Goal: Task Accomplishment & Management: Use online tool/utility

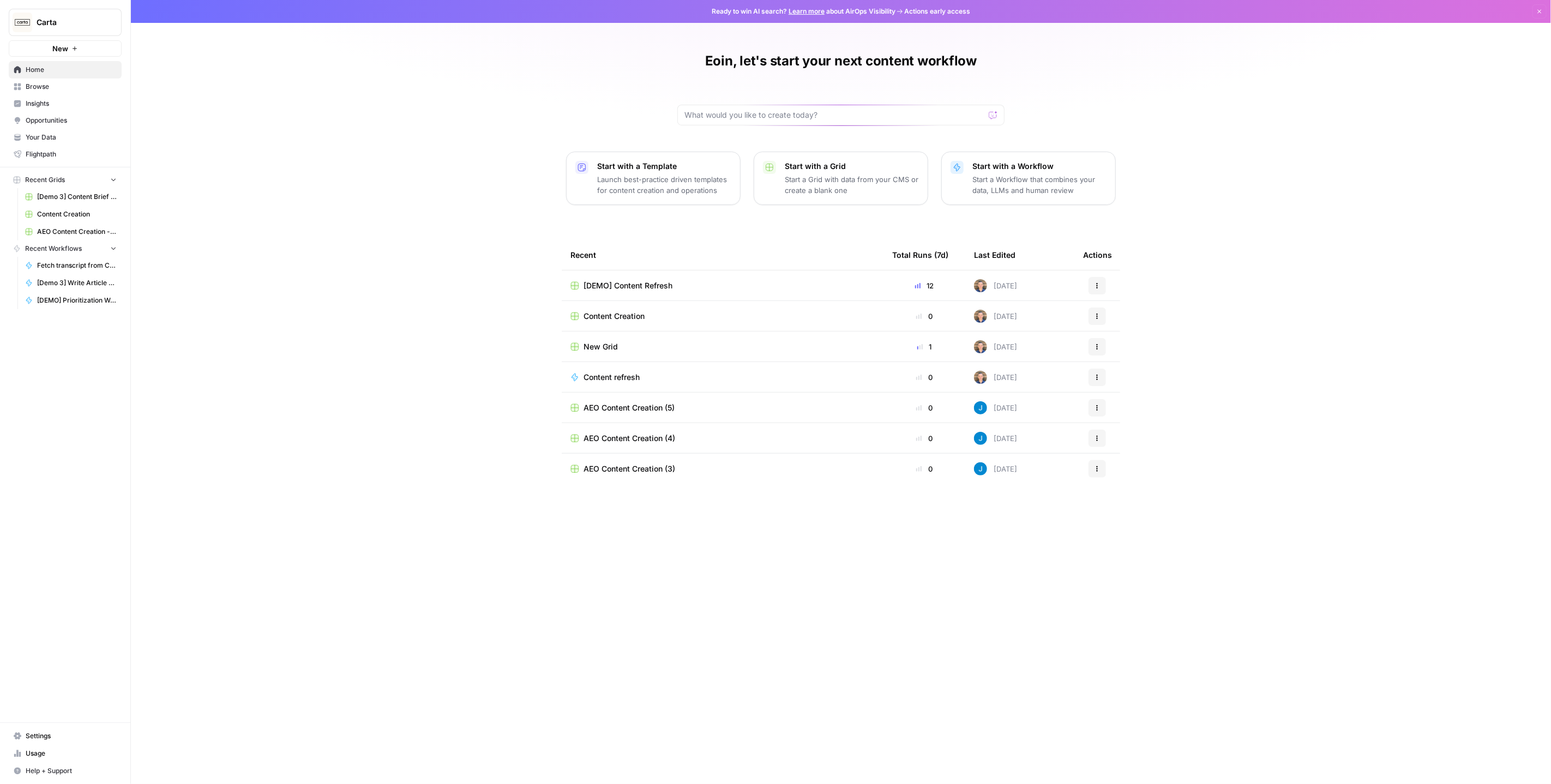
click at [257, 152] on div "Eoin, let's start your next content workflow Start with a Template Launch best-…" at bounding box center [841, 392] width 1420 height 784
click at [131, 26] on button "button" at bounding box center [132, 22] width 11 height 11
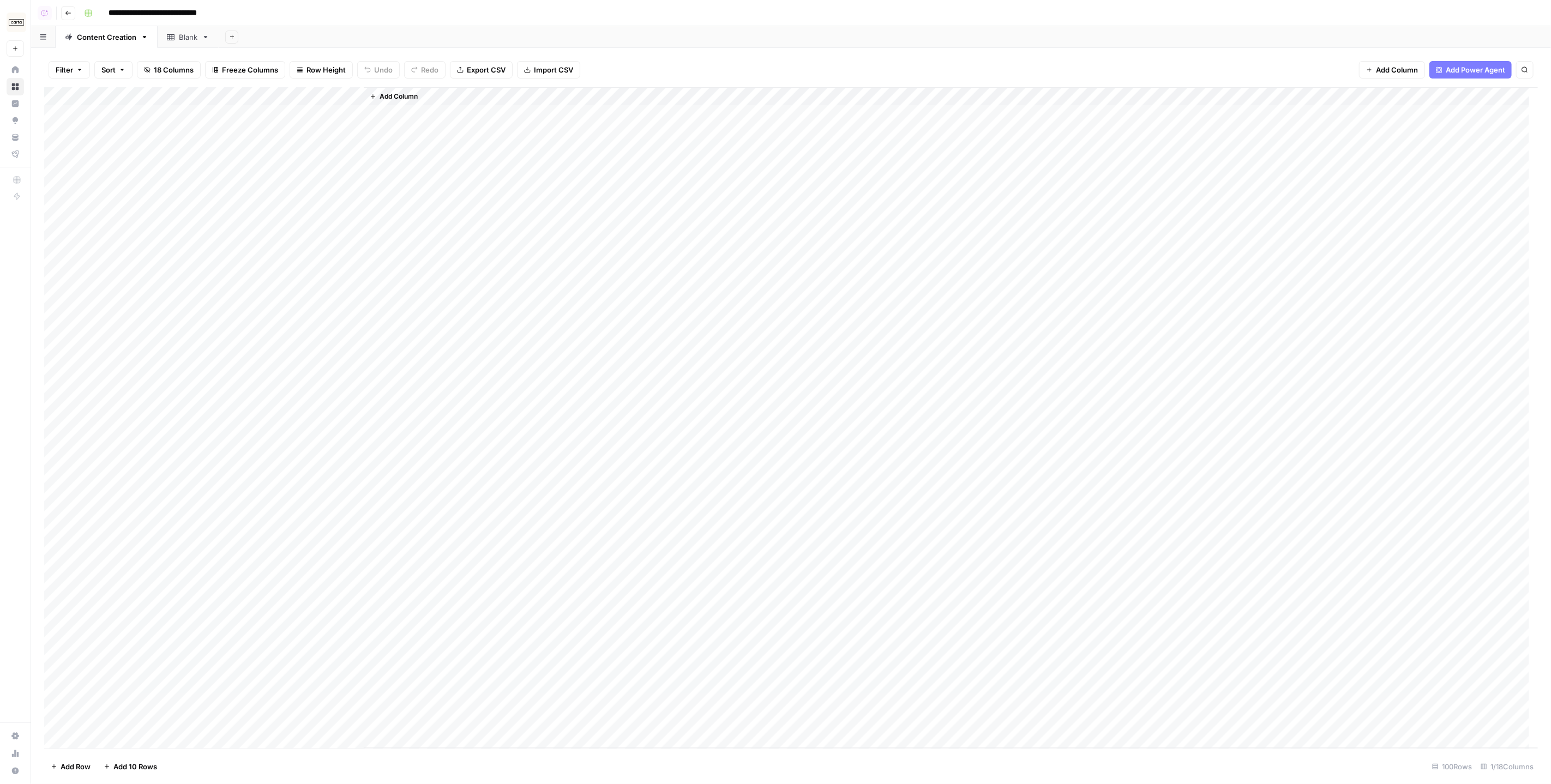
click at [180, 40] on div "Blank" at bounding box center [188, 37] width 18 height 11
click at [206, 36] on icon "button" at bounding box center [206, 37] width 8 height 8
click at [244, 95] on span "Delete Sheet" at bounding box center [247, 98] width 52 height 11
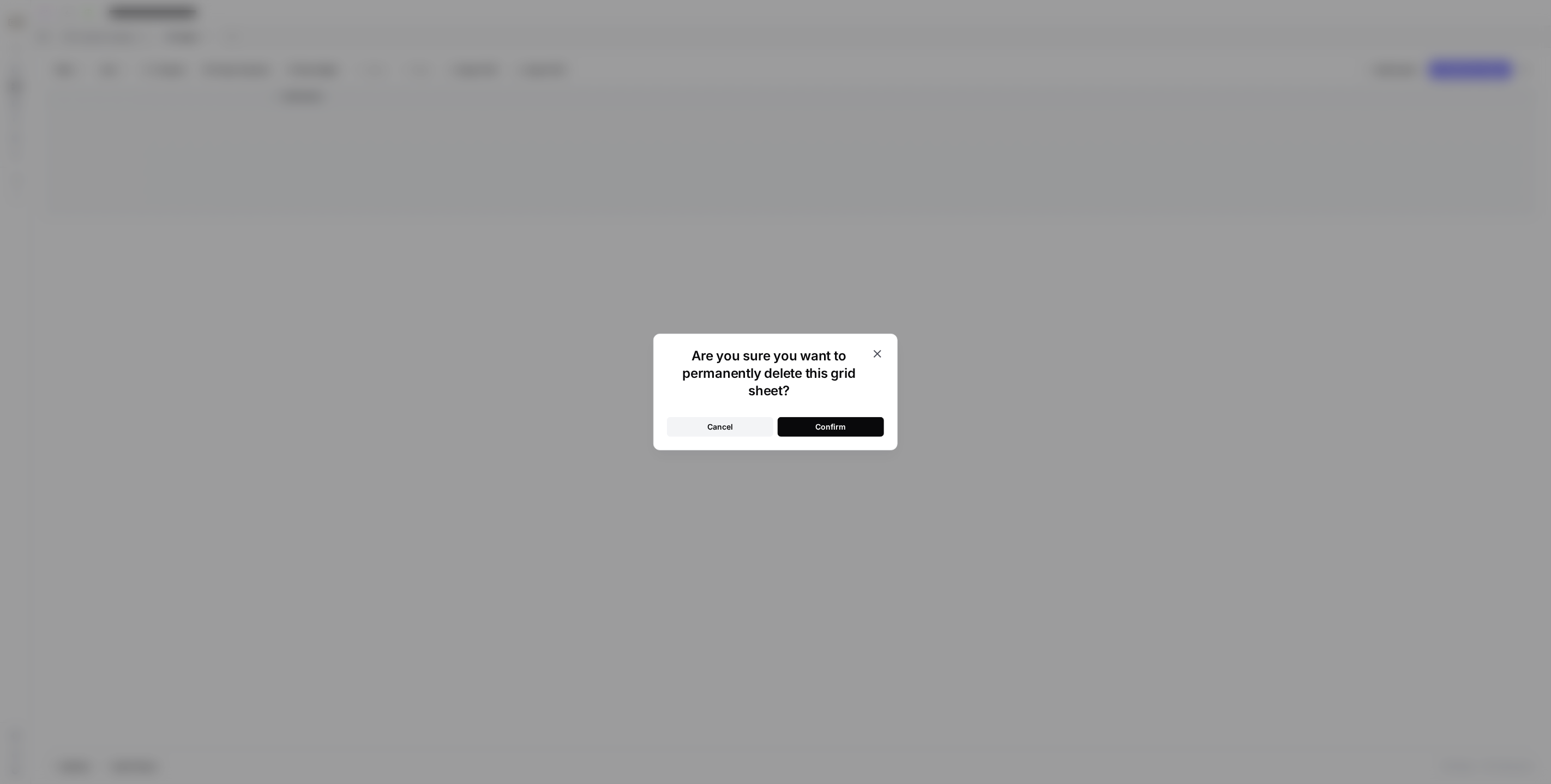
click at [724, 421] on button "Cancel" at bounding box center [720, 427] width 106 height 20
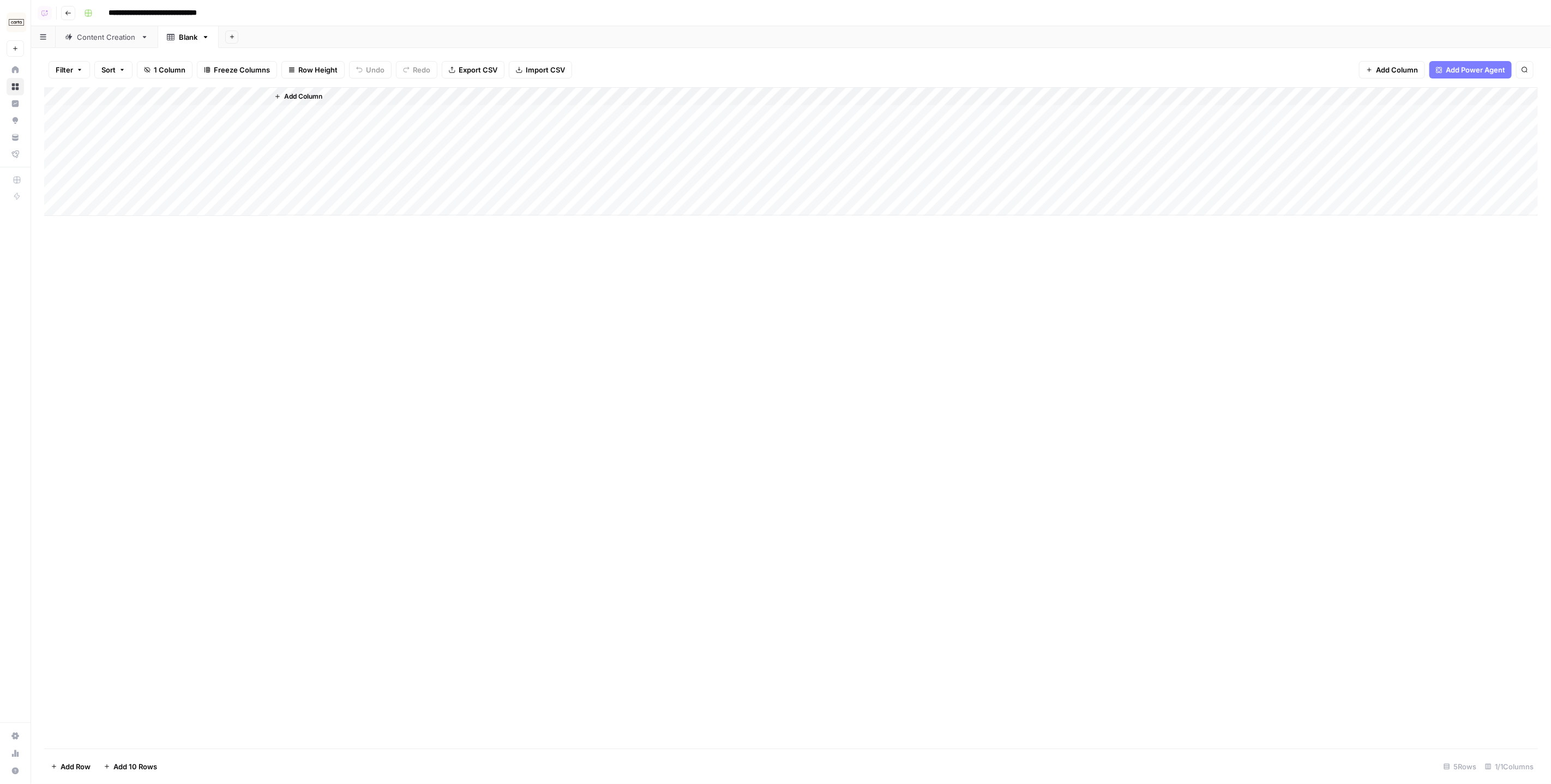
click at [105, 40] on div "Content Creation" at bounding box center [106, 37] width 59 height 11
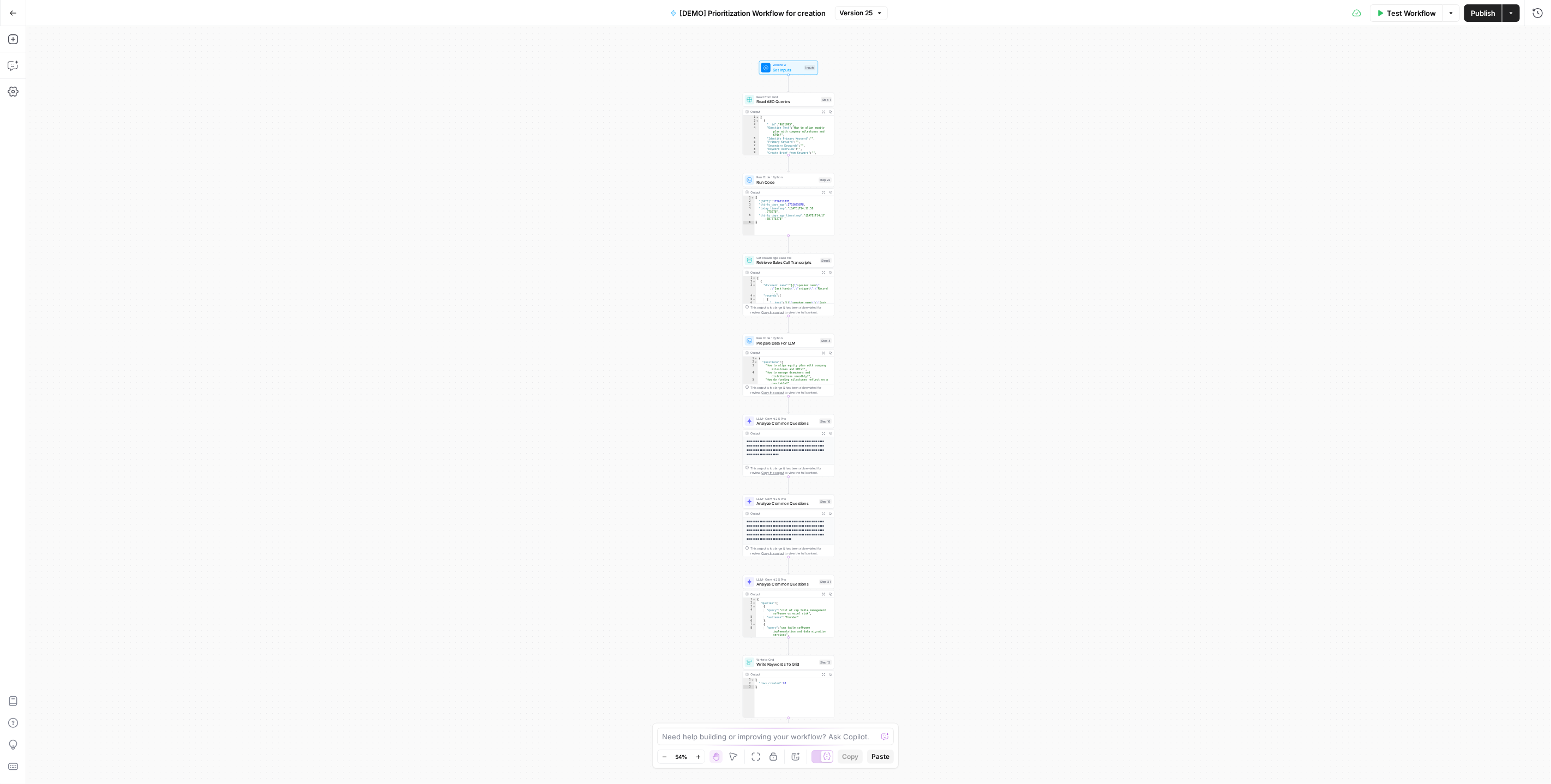
click at [859, 68] on div "Workflow Set Inputs Inputs Read from Grid Read AEO Queries Step 1 Output Expand…" at bounding box center [789, 405] width 1525 height 758
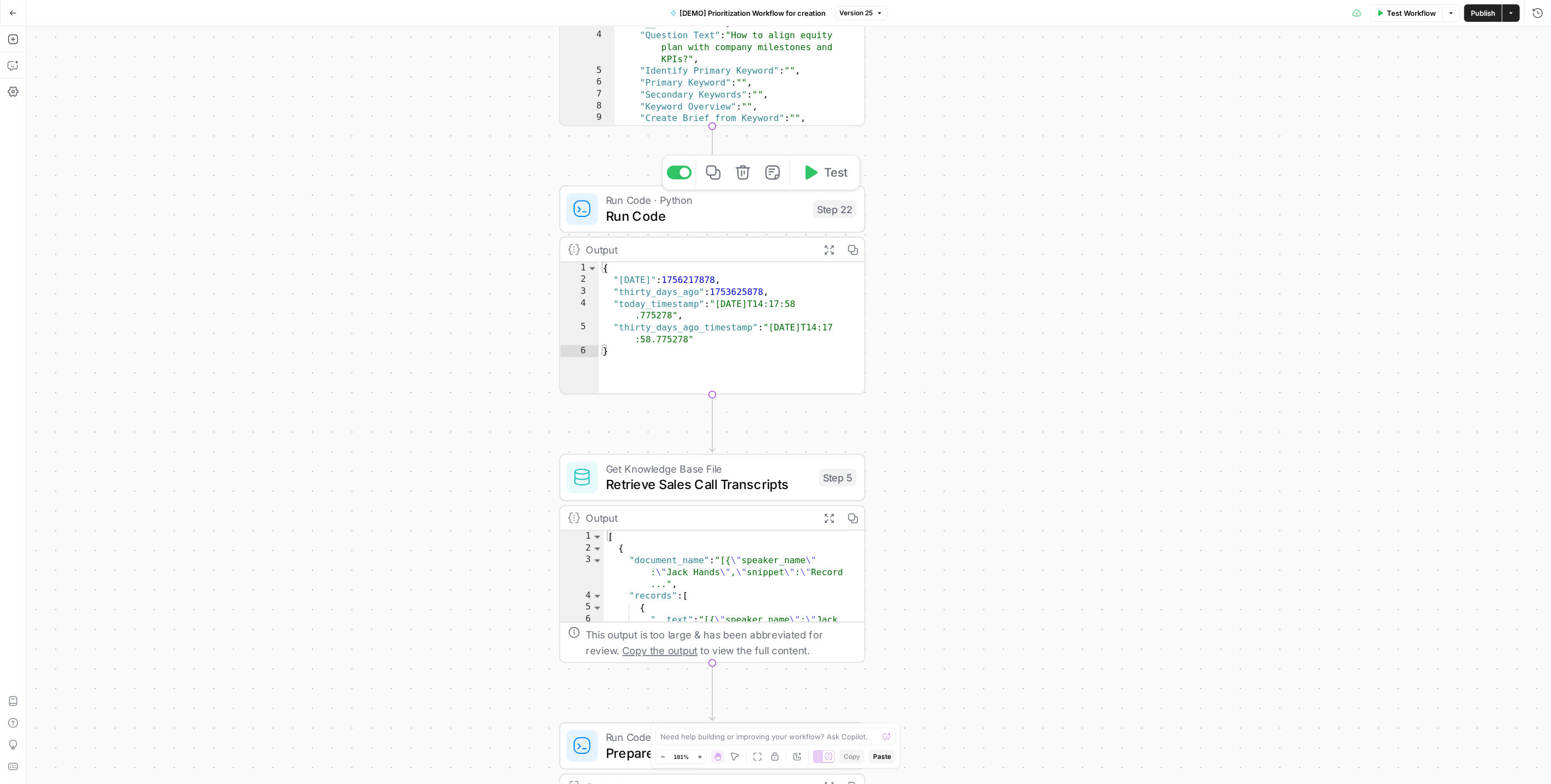
click at [703, 205] on span "Run Code · Python" at bounding box center [706, 200] width 200 height 16
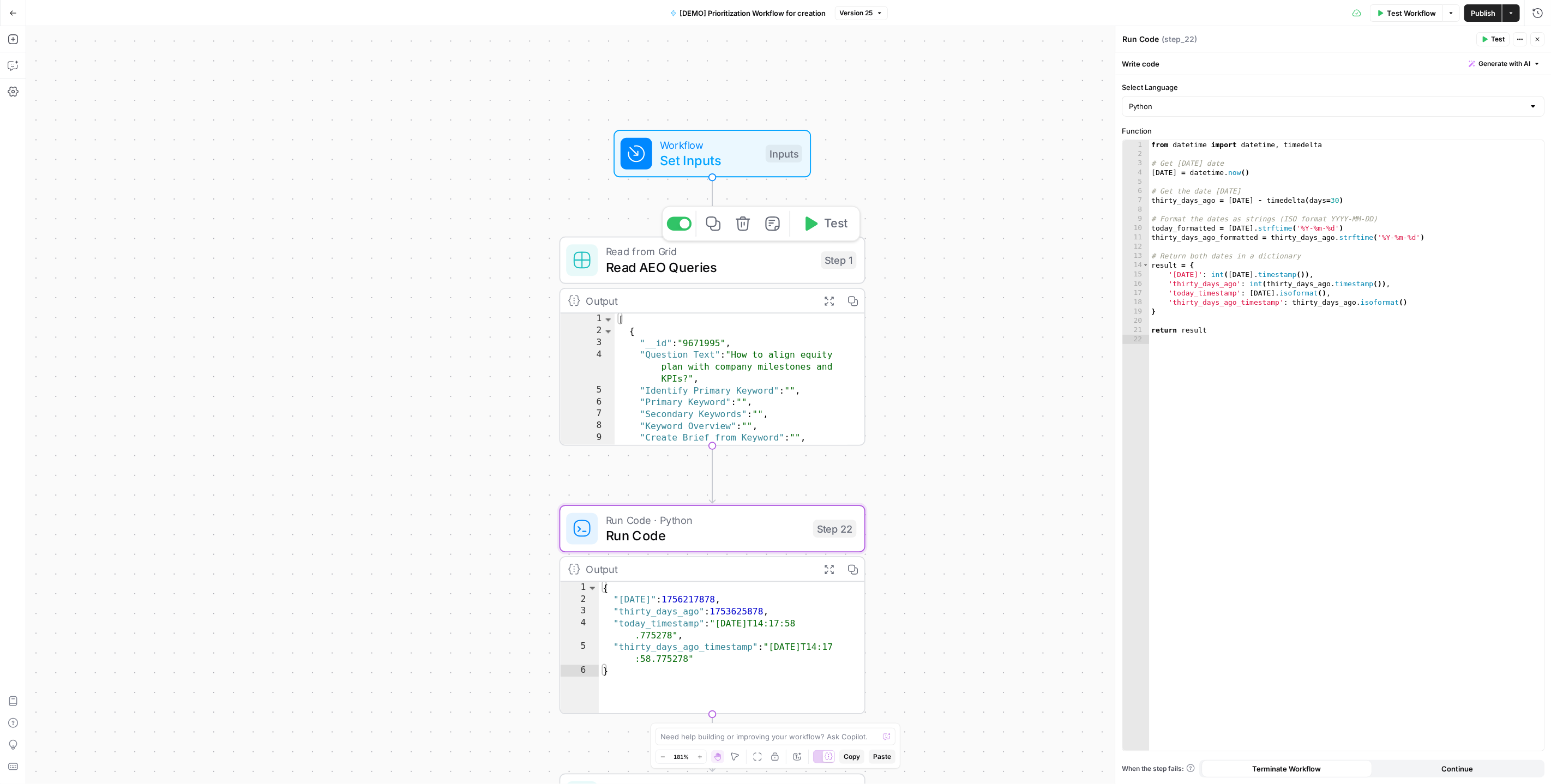
click at [704, 258] on span "Read AEO Queries" at bounding box center [710, 267] width 207 height 20
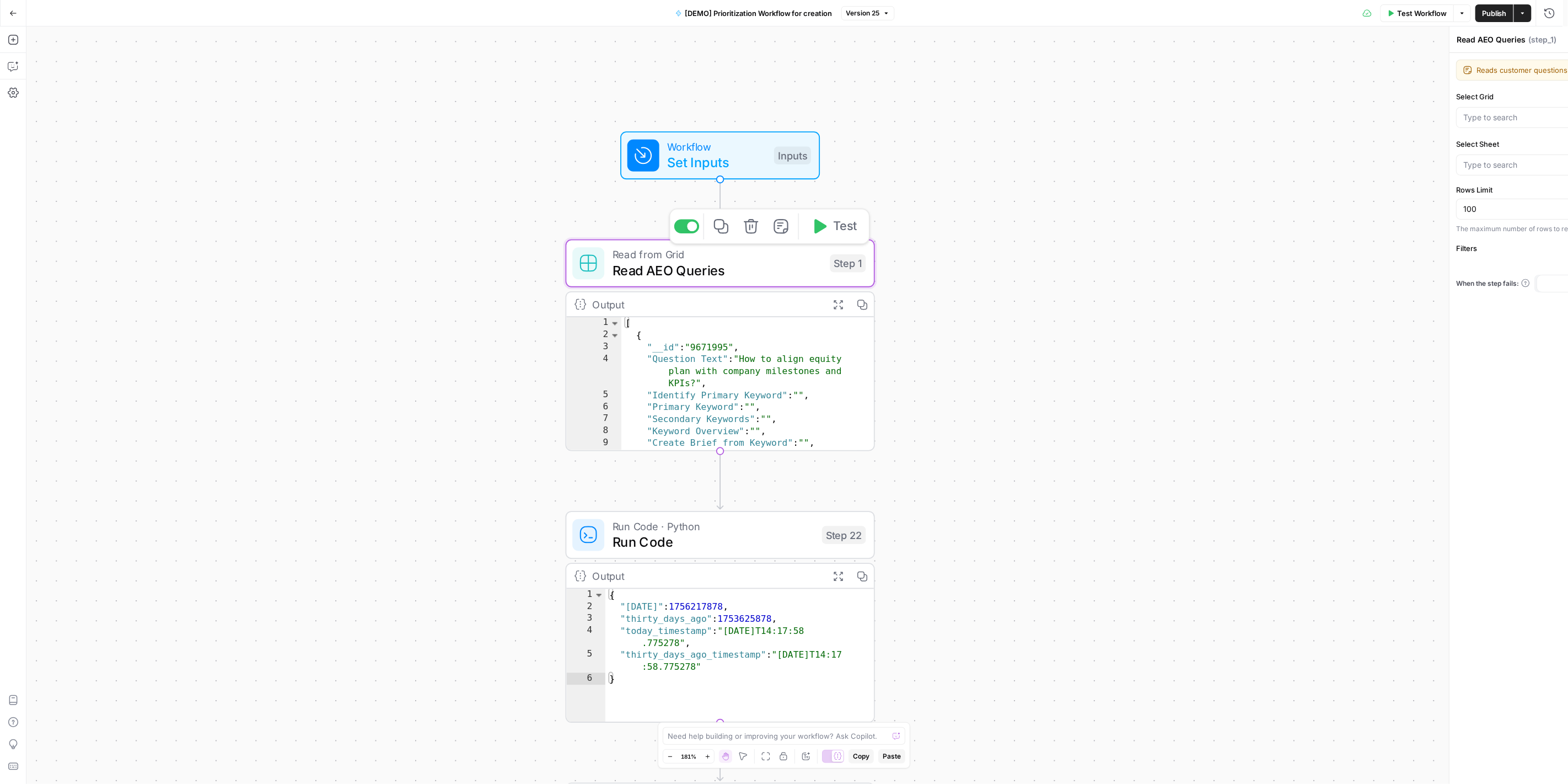
type input "AEO Content Creation - Fund Mgmt"
type input "Content Creation"
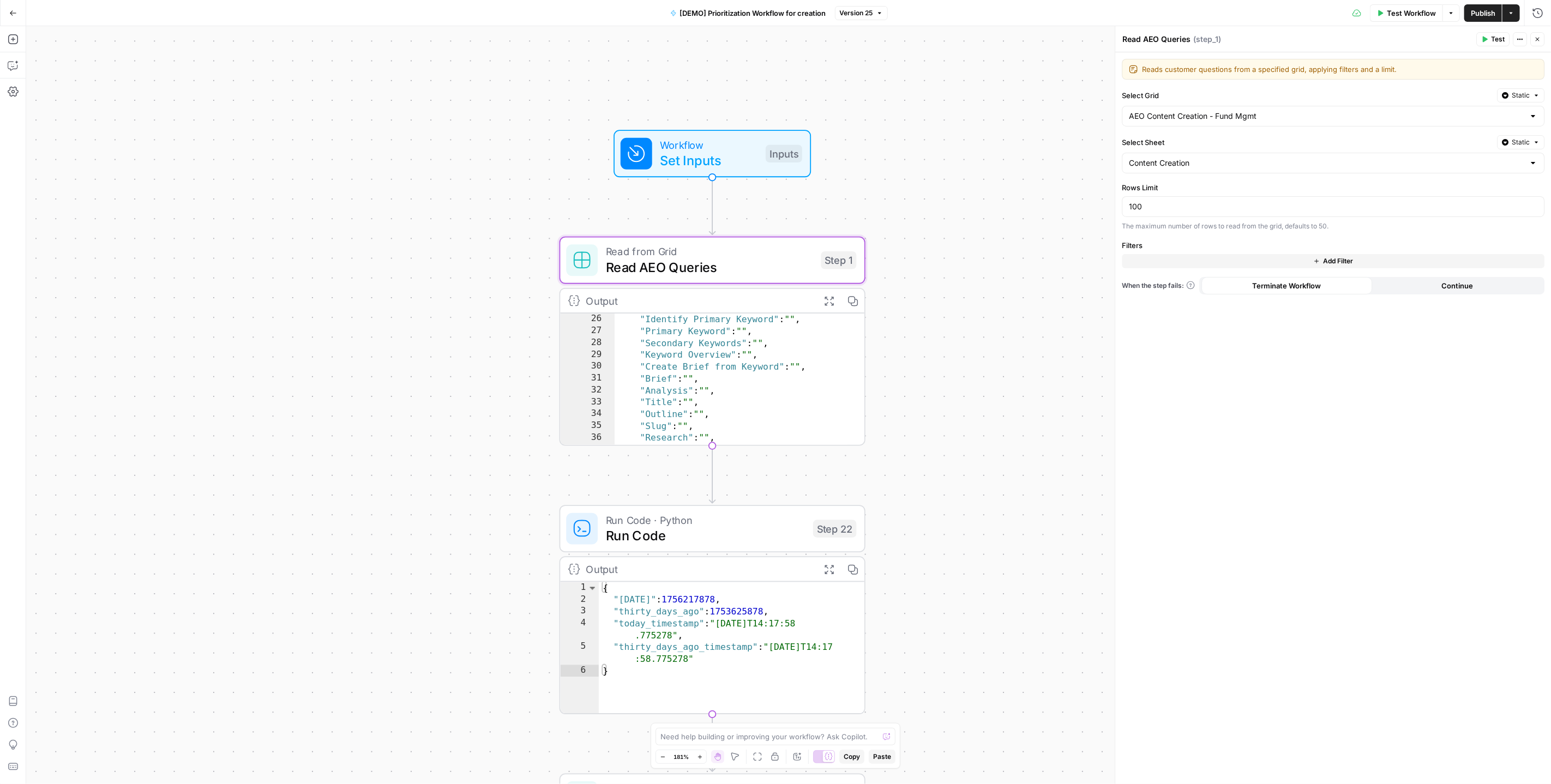
scroll to position [410, 0]
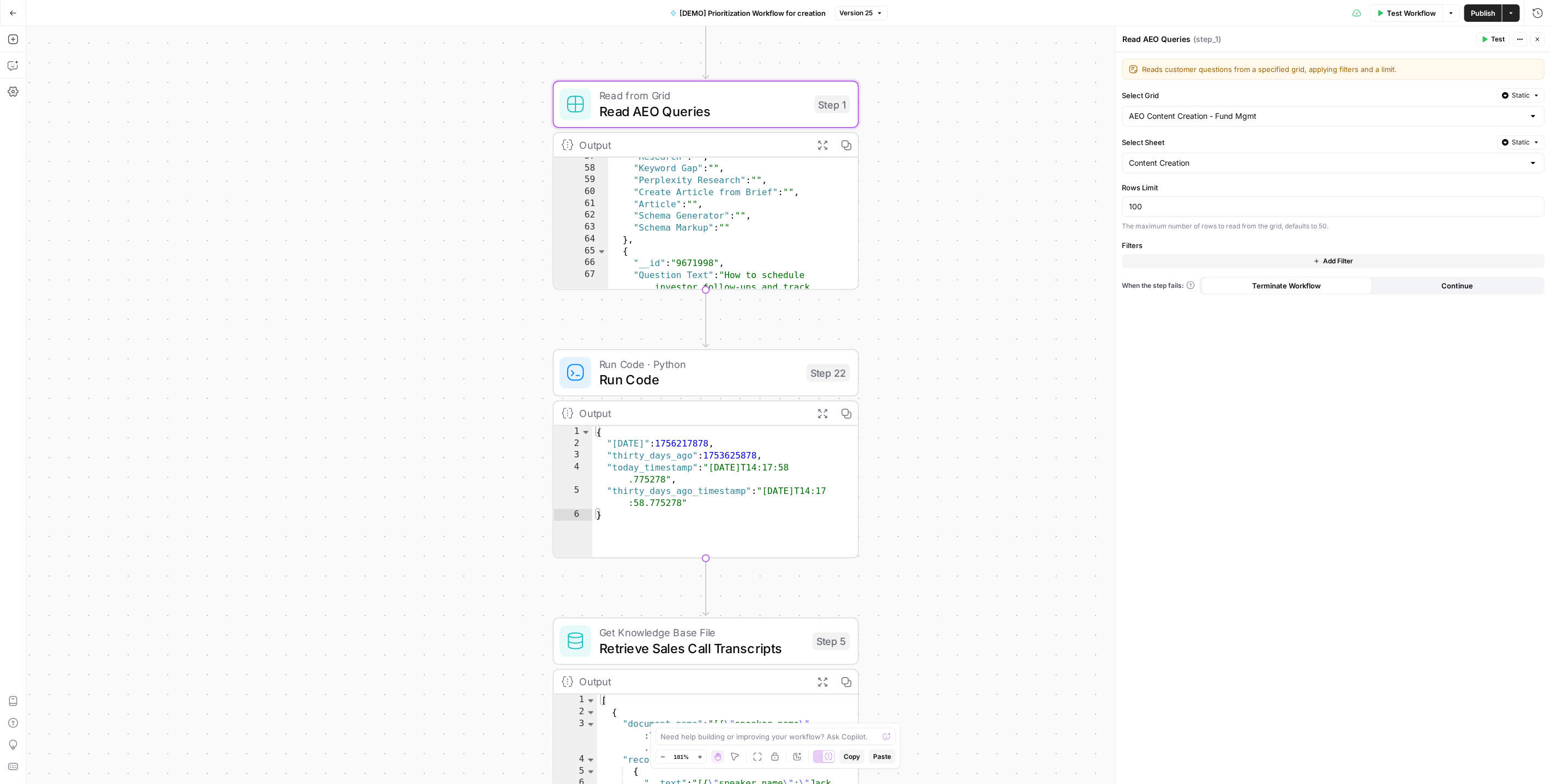
drag, startPoint x: 974, startPoint y: 489, endPoint x: 968, endPoint y: 333, distance: 156.1
click at [968, 333] on div "Workflow Set Inputs Inputs Read from Grid Read AEO Queries Step 1 Output Expand…" at bounding box center [789, 405] width 1525 height 758
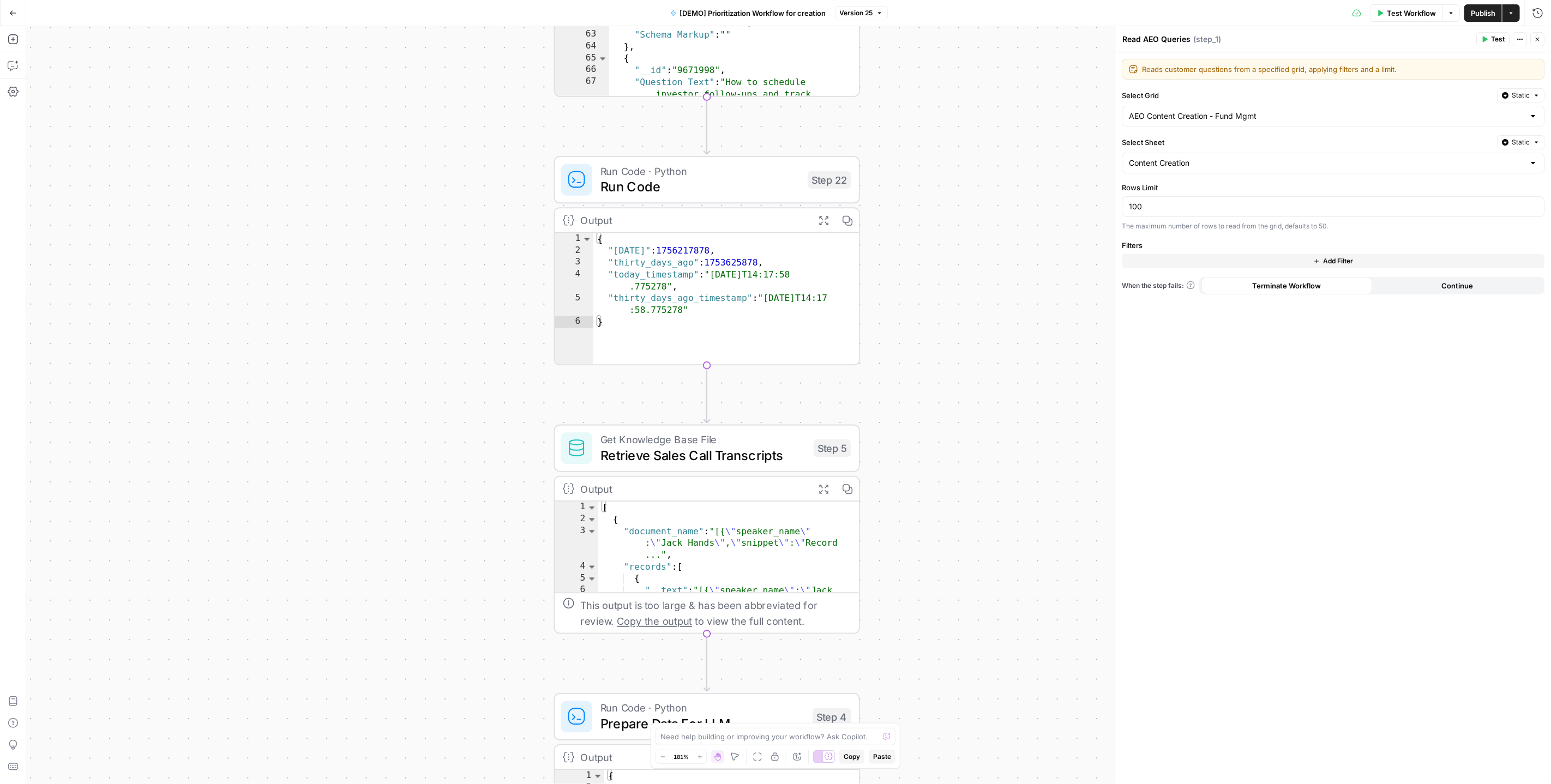
drag, startPoint x: 932, startPoint y: 544, endPoint x: 933, endPoint y: 351, distance: 193.0
click at [933, 351] on div "Workflow Set Inputs Inputs Read from Grid Read AEO Queries Step 1 Output Expand…" at bounding box center [789, 405] width 1525 height 758
click at [685, 179] on span "Run Code" at bounding box center [700, 186] width 200 height 20
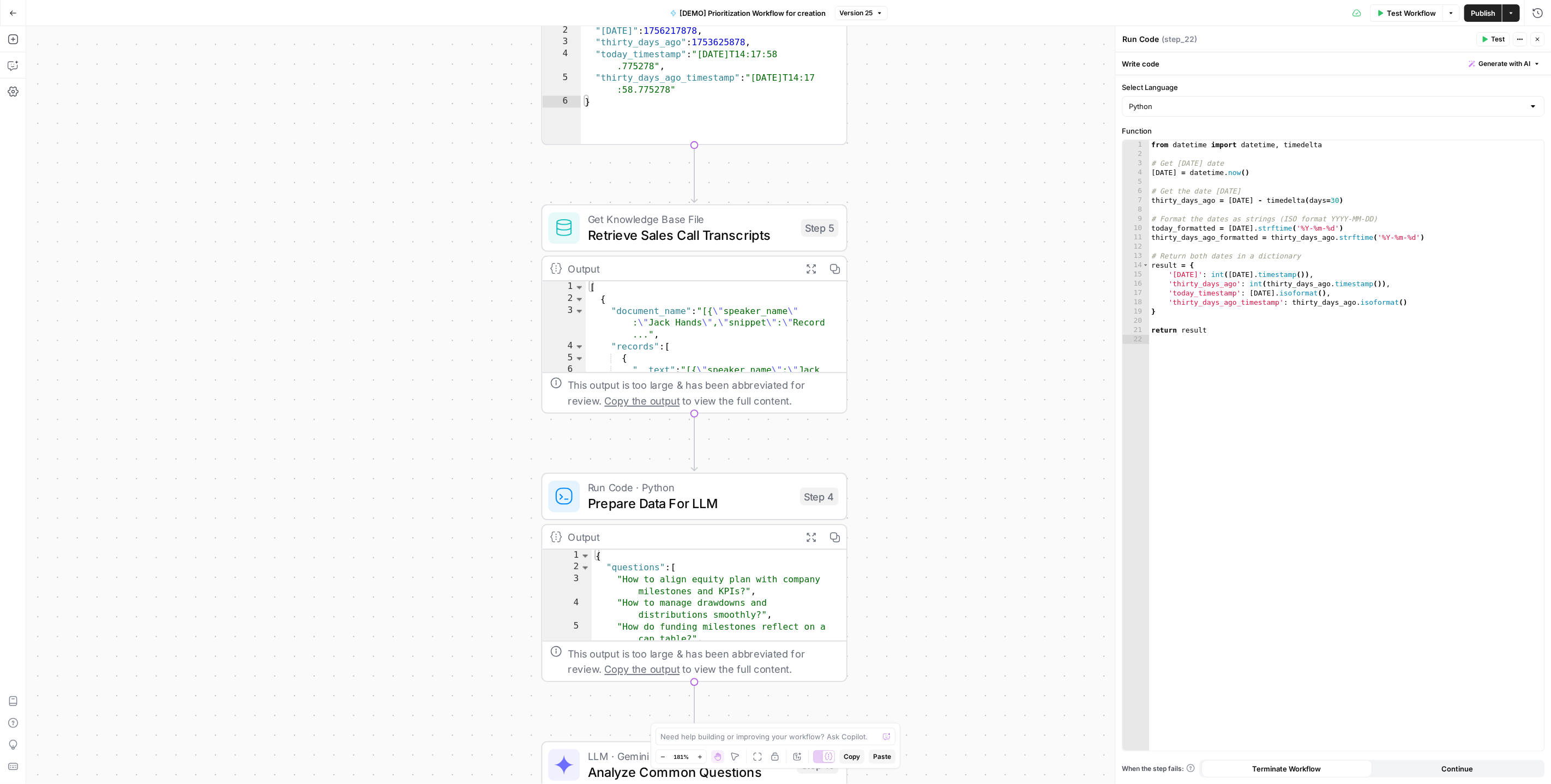
drag, startPoint x: 943, startPoint y: 512, endPoint x: 931, endPoint y: 290, distance: 222.3
click at [931, 290] on div "Workflow Set Inputs Inputs Read from Grid Read AEO Queries Step 1 Output Expand…" at bounding box center [789, 405] width 1525 height 758
click at [717, 236] on span "Retrieve Sales Call Transcripts" at bounding box center [690, 234] width 206 height 20
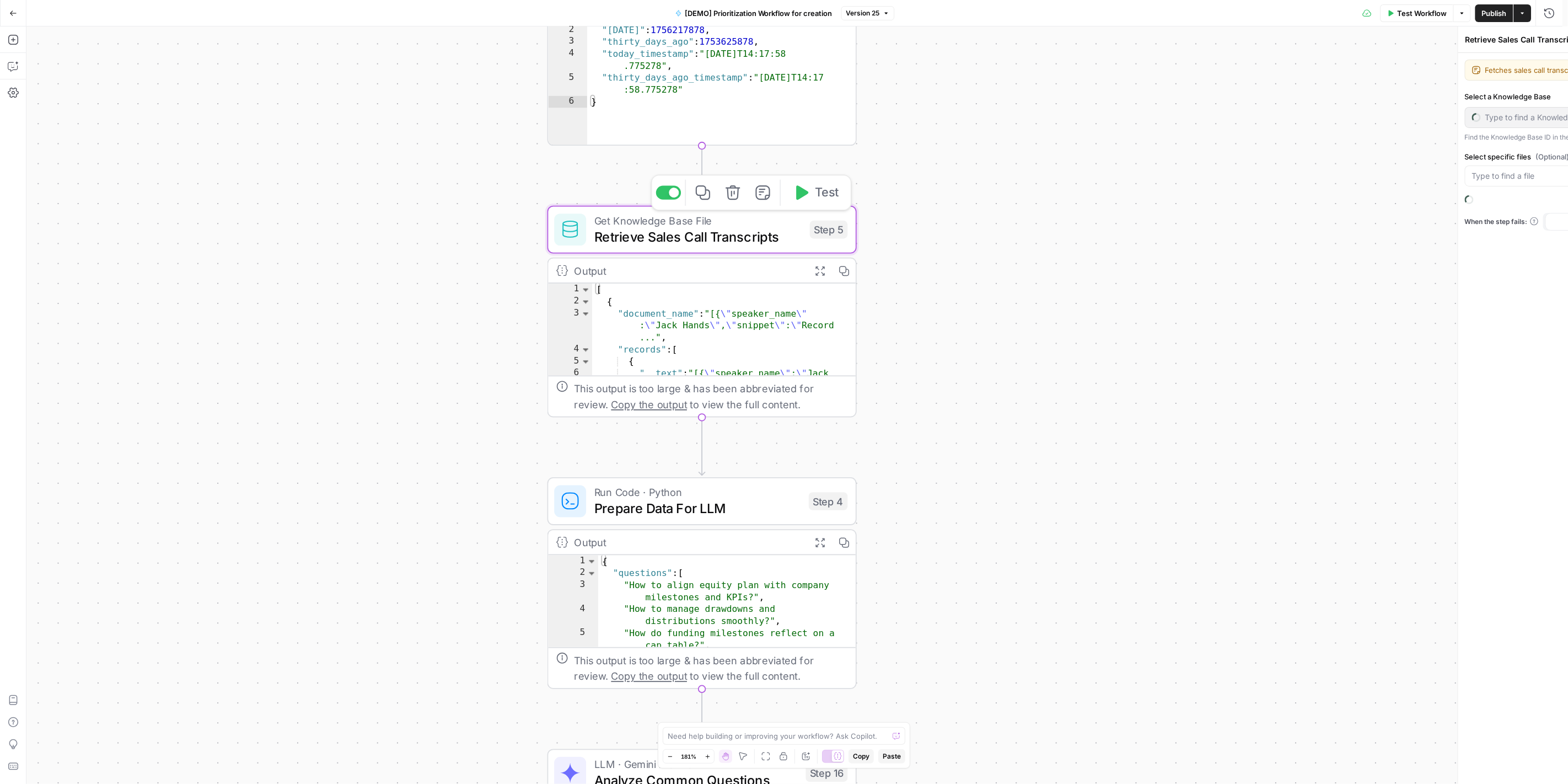
type input "Sales Transcripts"
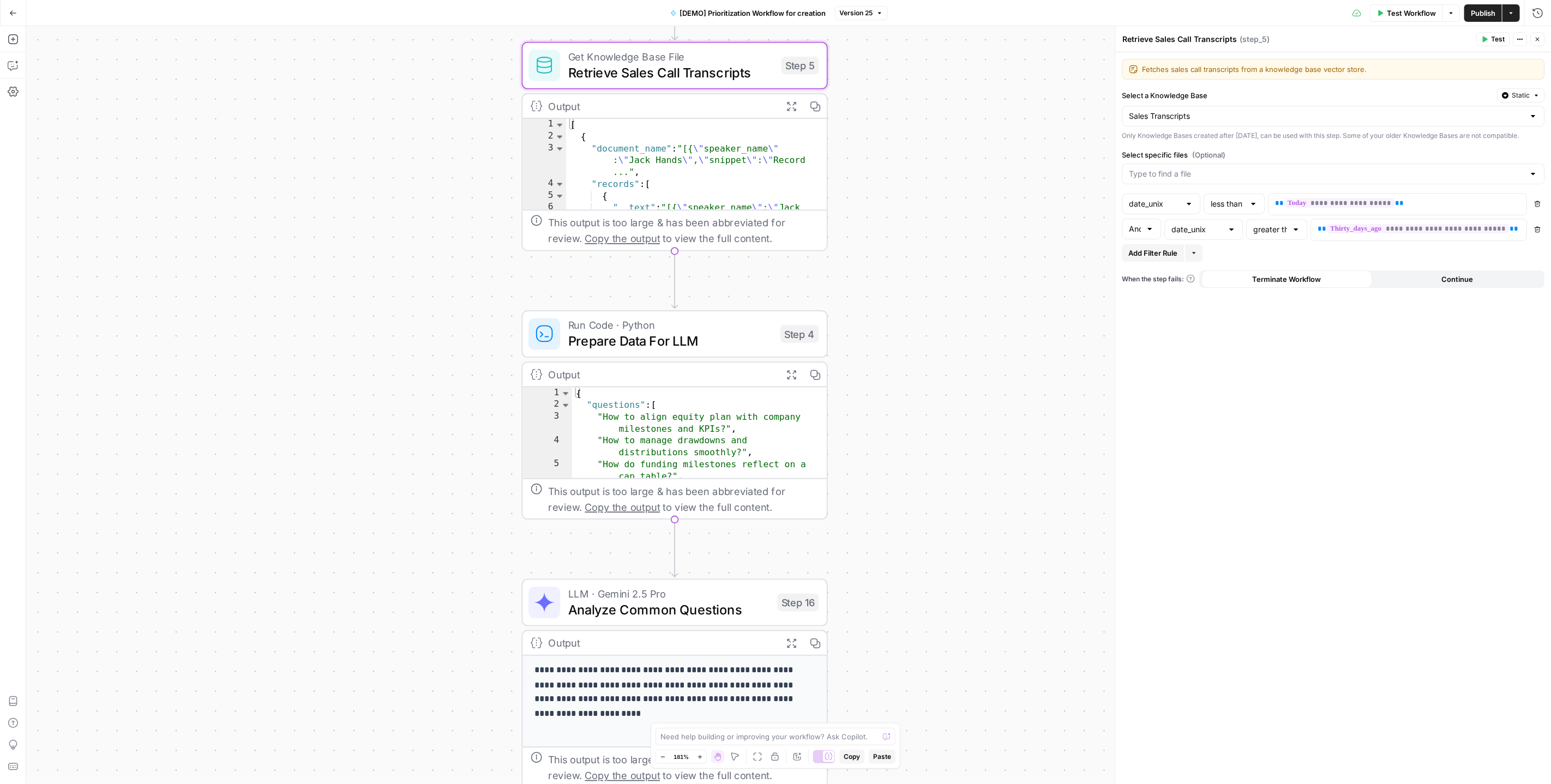
drag, startPoint x: 918, startPoint y: 523, endPoint x: 884, endPoint y: 310, distance: 215.7
click at [884, 310] on div "Workflow Set Inputs Inputs Read from Grid Read AEO Queries Step 1 Output Expand…" at bounding box center [789, 405] width 1525 height 758
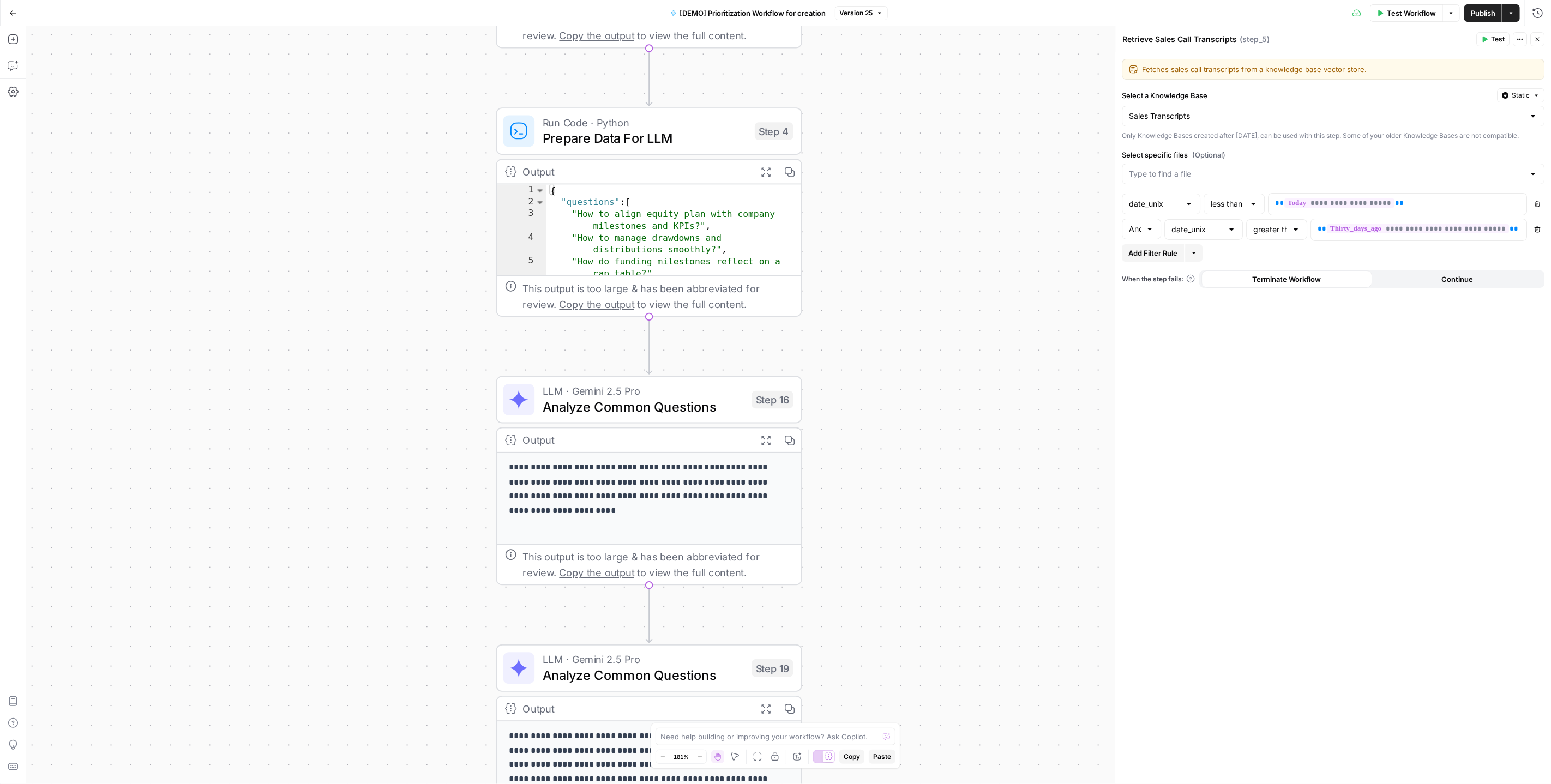
drag, startPoint x: 929, startPoint y: 492, endPoint x: 917, endPoint y: 340, distance: 152.5
click at [917, 340] on div "Workflow Set Inputs Inputs Read from Grid Read AEO Queries Step 1 Output Expand…" at bounding box center [789, 405] width 1525 height 758
click at [644, 138] on span "Prepare Data For LLM" at bounding box center [644, 138] width 205 height 20
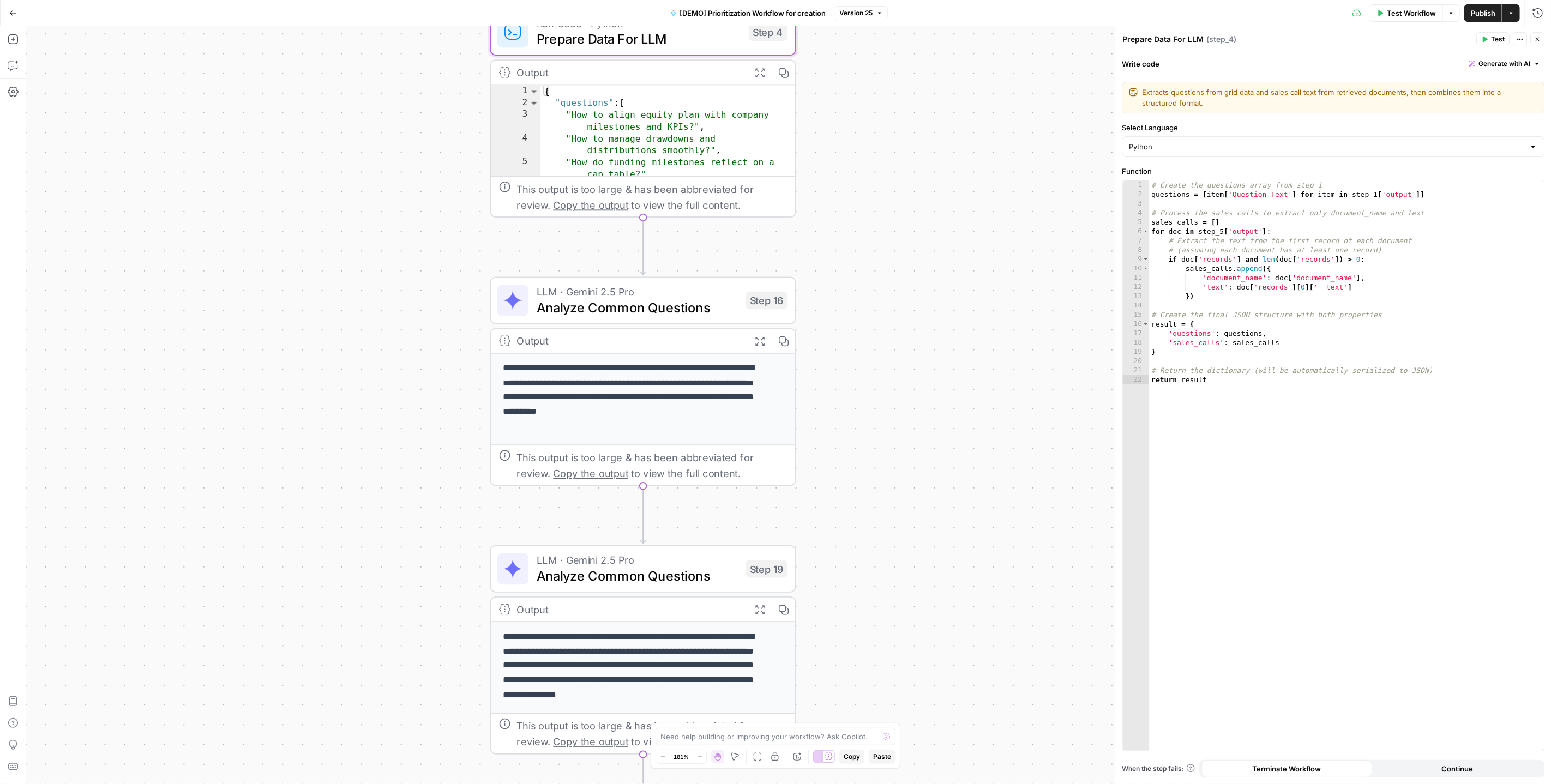
drag, startPoint x: 1003, startPoint y: 464, endPoint x: 996, endPoint y: 357, distance: 107.2
click at [996, 357] on div "Workflow Set Inputs Inputs Read from Grid Read AEO Queries Step 1 Output Expand…" at bounding box center [789, 405] width 1525 height 758
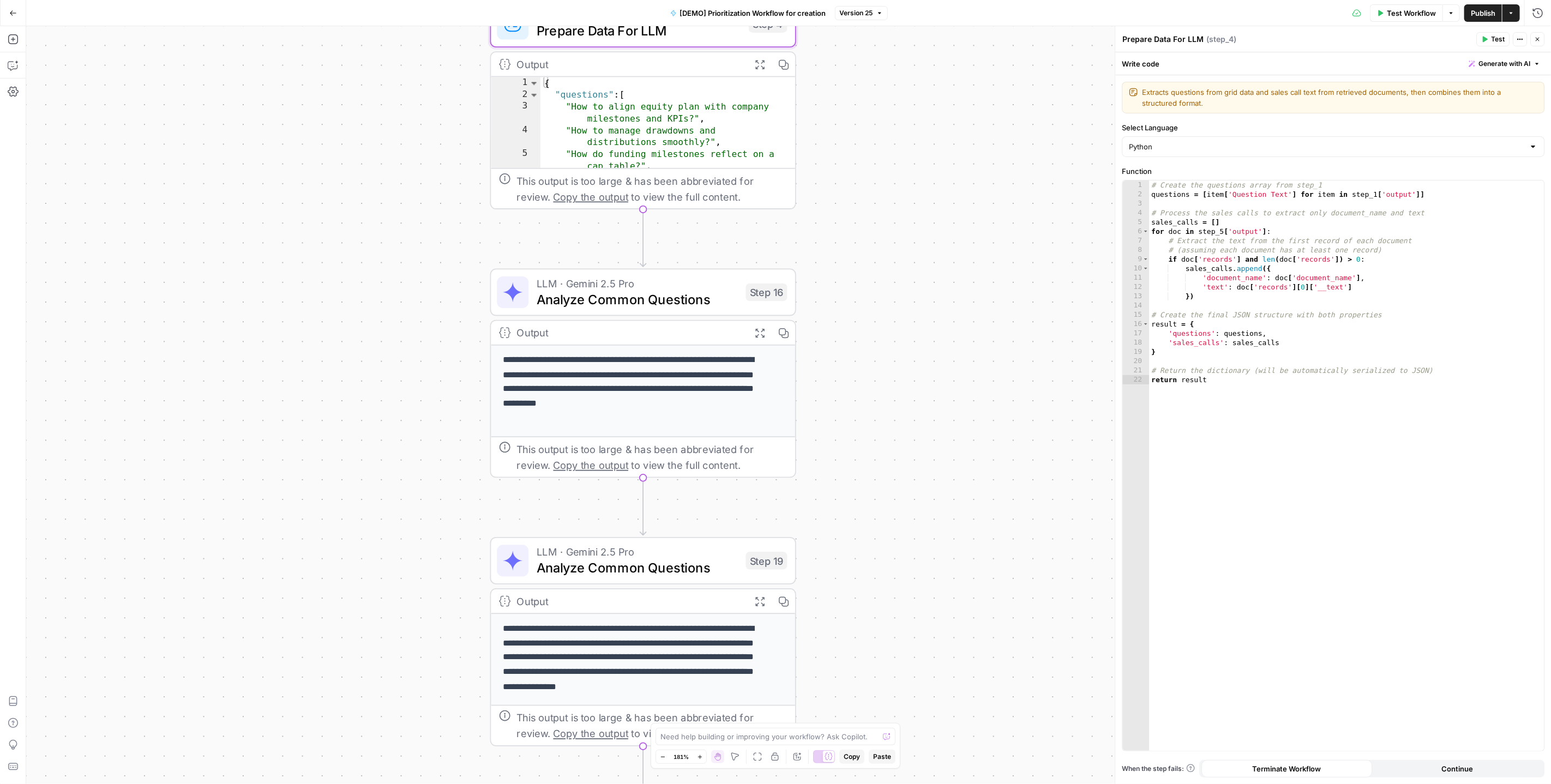
click at [636, 309] on div "LLM · Gemini 2.5 Pro Analyze Common Questions Step 16 Copy step Delete step Edi…" at bounding box center [643, 293] width 306 height 47
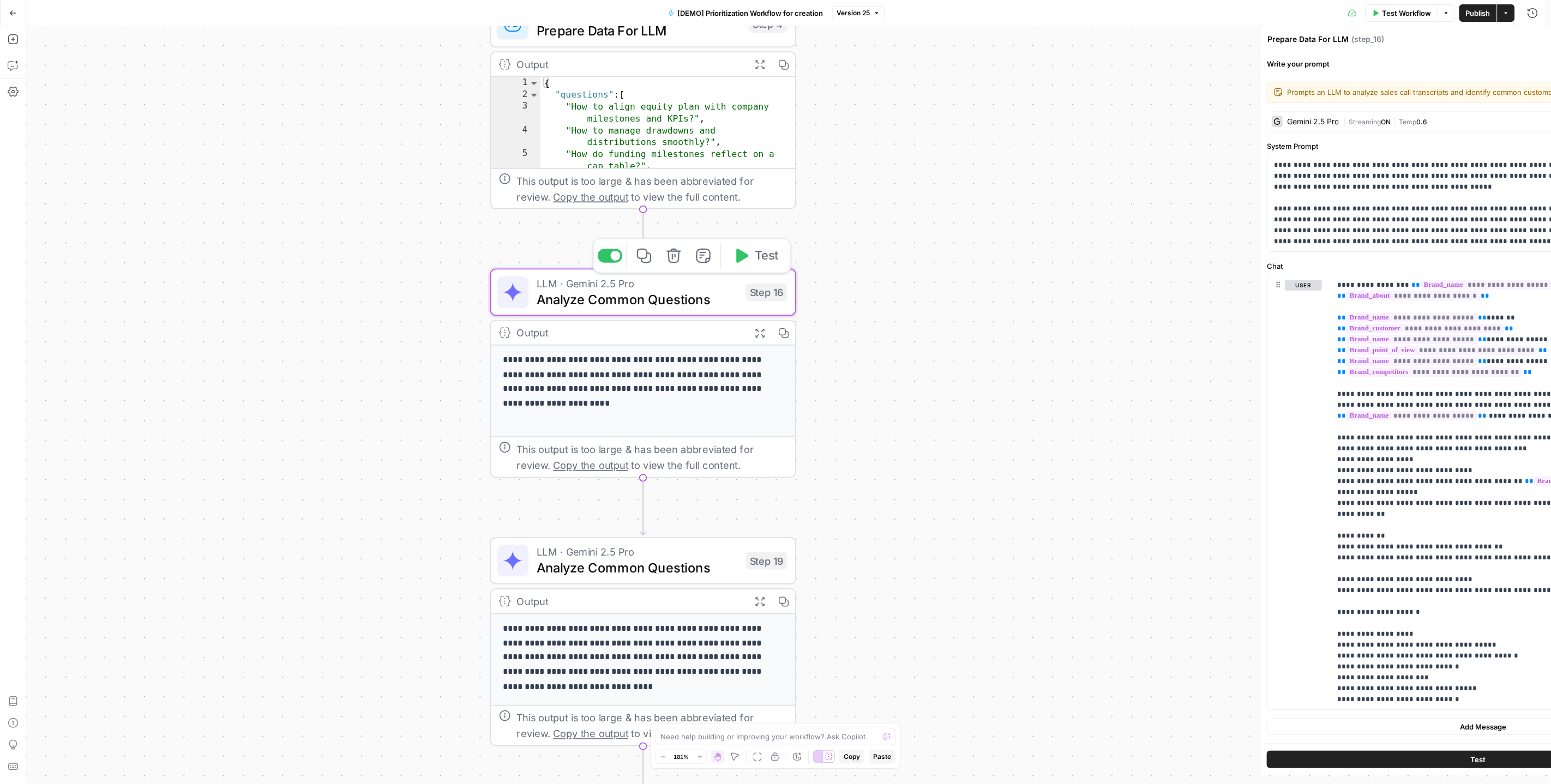
type textarea "Analyze Common Questions"
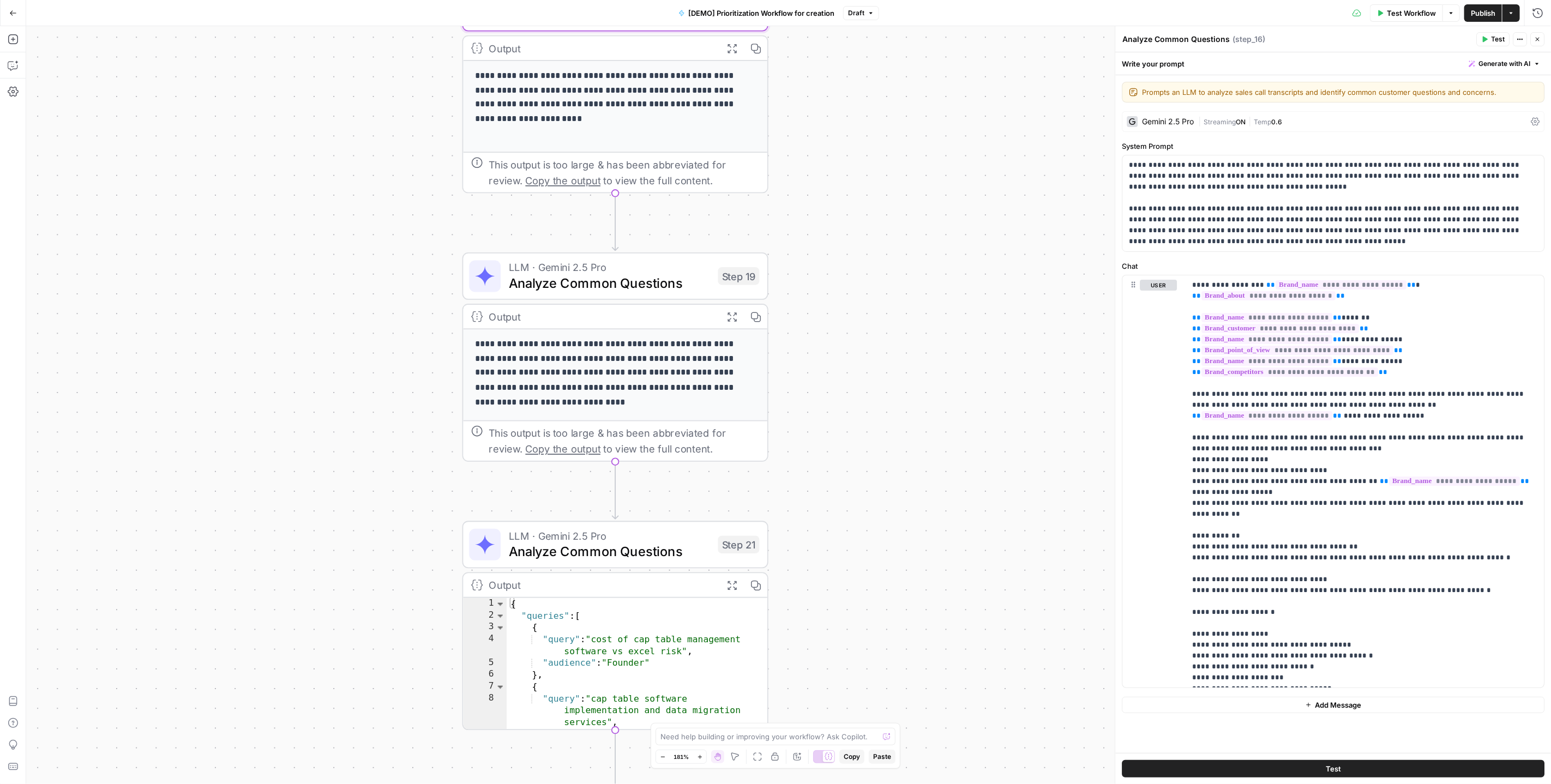
drag, startPoint x: 910, startPoint y: 555, endPoint x: 880, endPoint y: 288, distance: 268.7
click at [880, 288] on div "Workflow Set Inputs Inputs Read from Grid Read AEO Queries Step 1 Output Expand…" at bounding box center [789, 405] width 1525 height 758
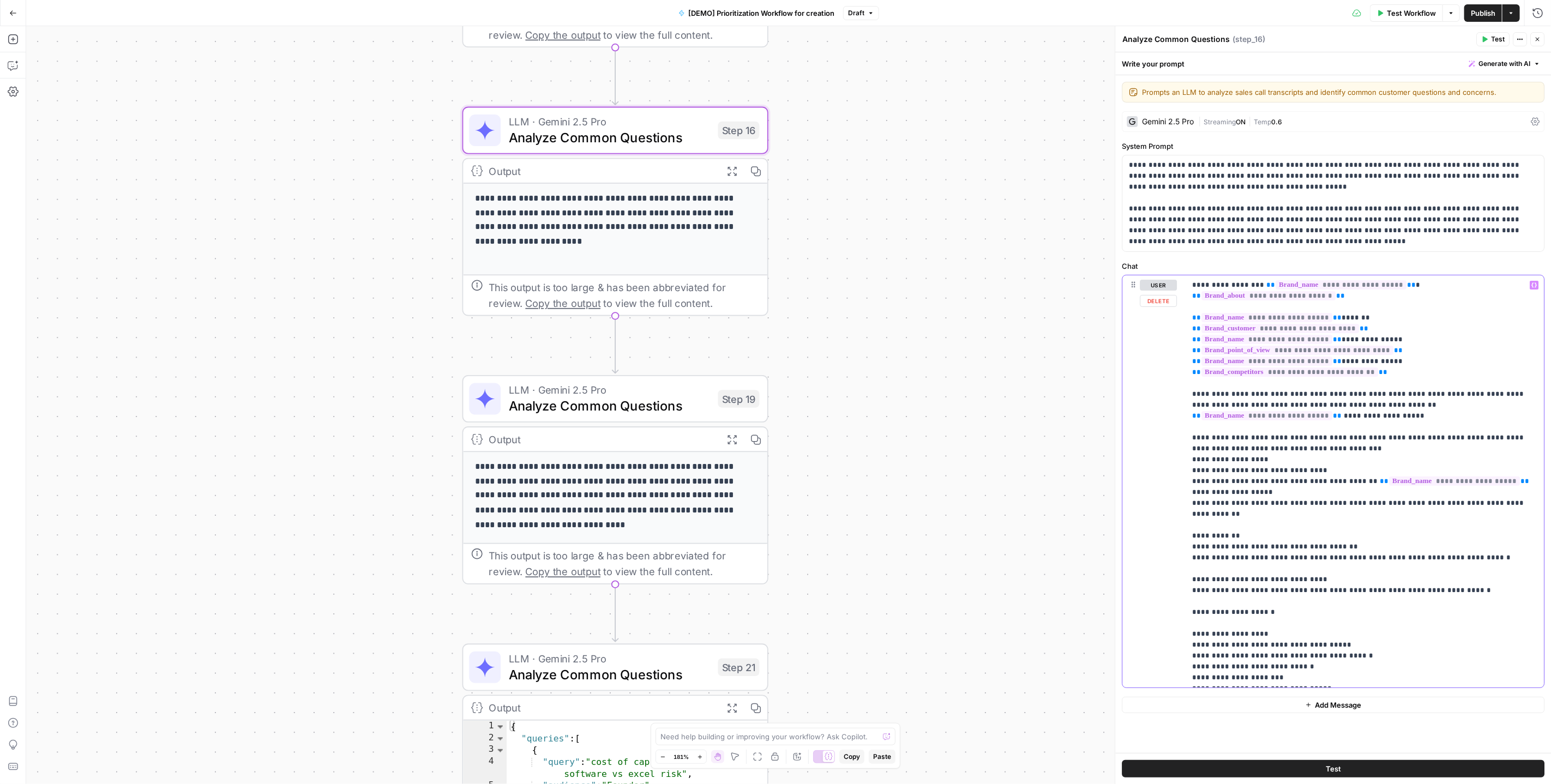
click at [1286, 539] on p "**********" at bounding box center [1365, 481] width 346 height 403
click at [1281, 453] on p "**********" at bounding box center [1365, 481] width 346 height 403
click at [1221, 217] on p "**********" at bounding box center [1334, 203] width 409 height 87
click at [1283, 214] on p "**********" at bounding box center [1334, 203] width 409 height 87
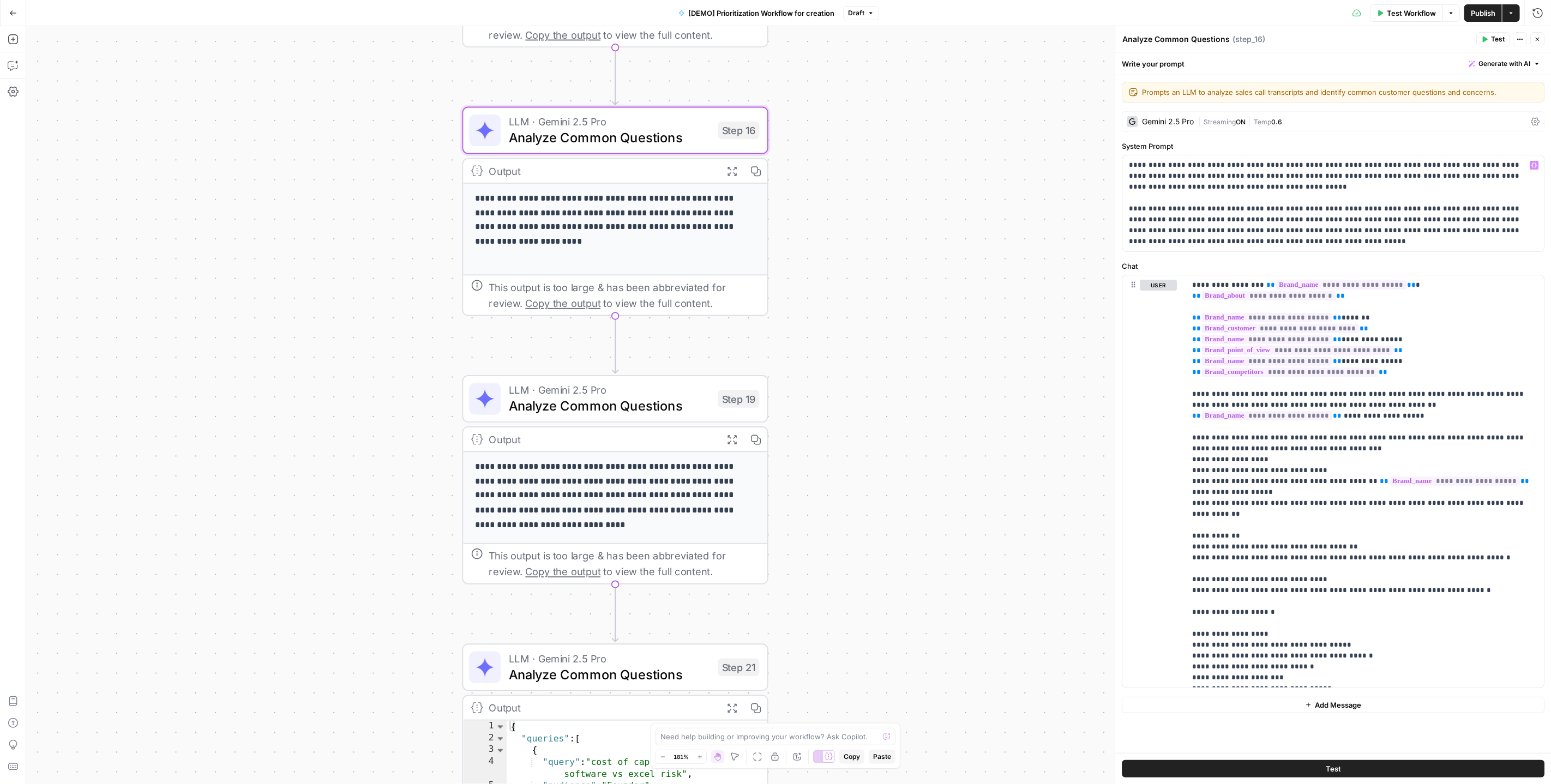
click at [642, 397] on span "Analyze Common Questions" at bounding box center [609, 405] width 201 height 20
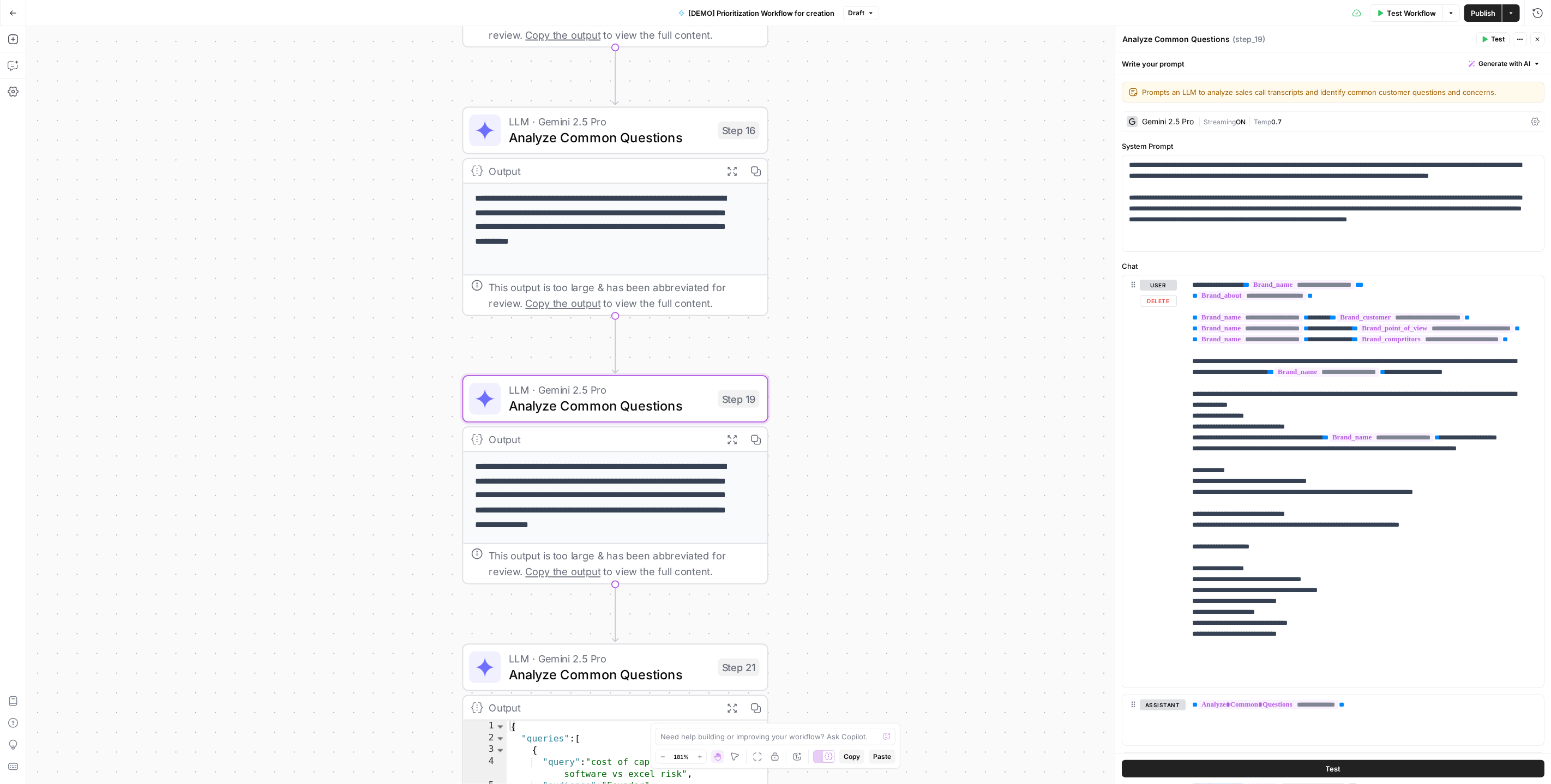
scroll to position [321, 0]
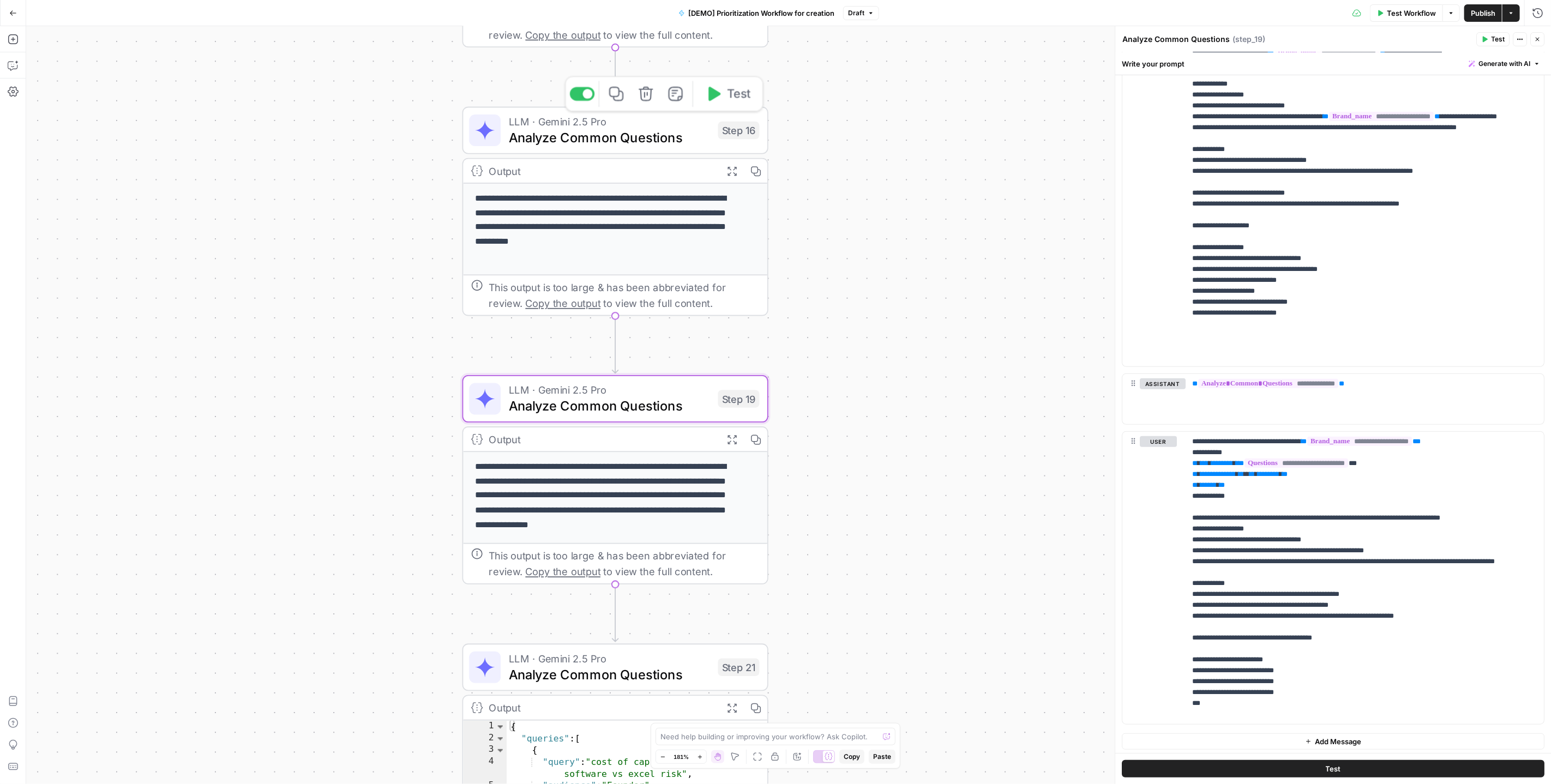
click at [630, 142] on span "Analyze Common Questions" at bounding box center [609, 137] width 201 height 20
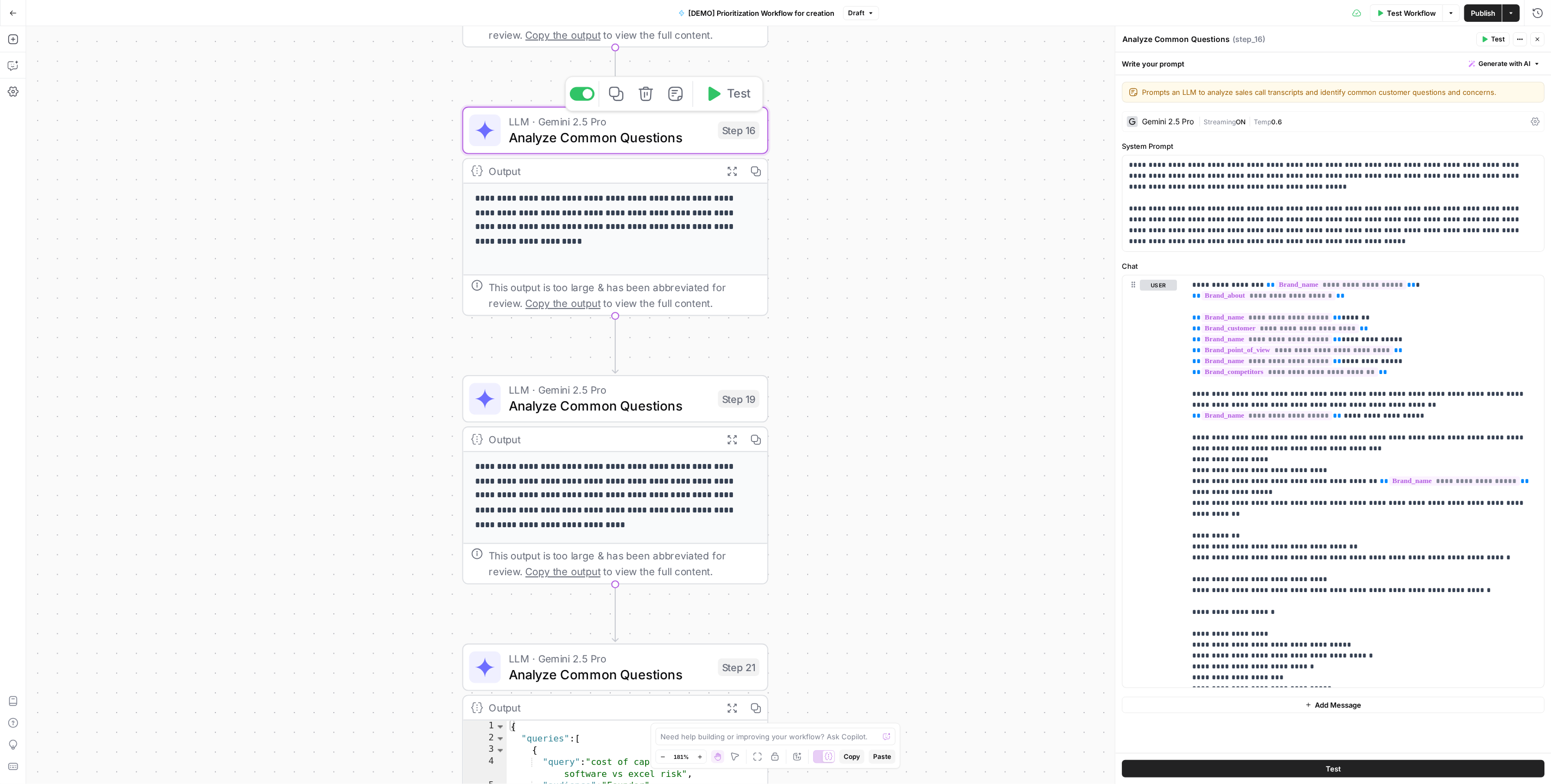
click at [584, 92] on div at bounding box center [582, 93] width 25 height 13
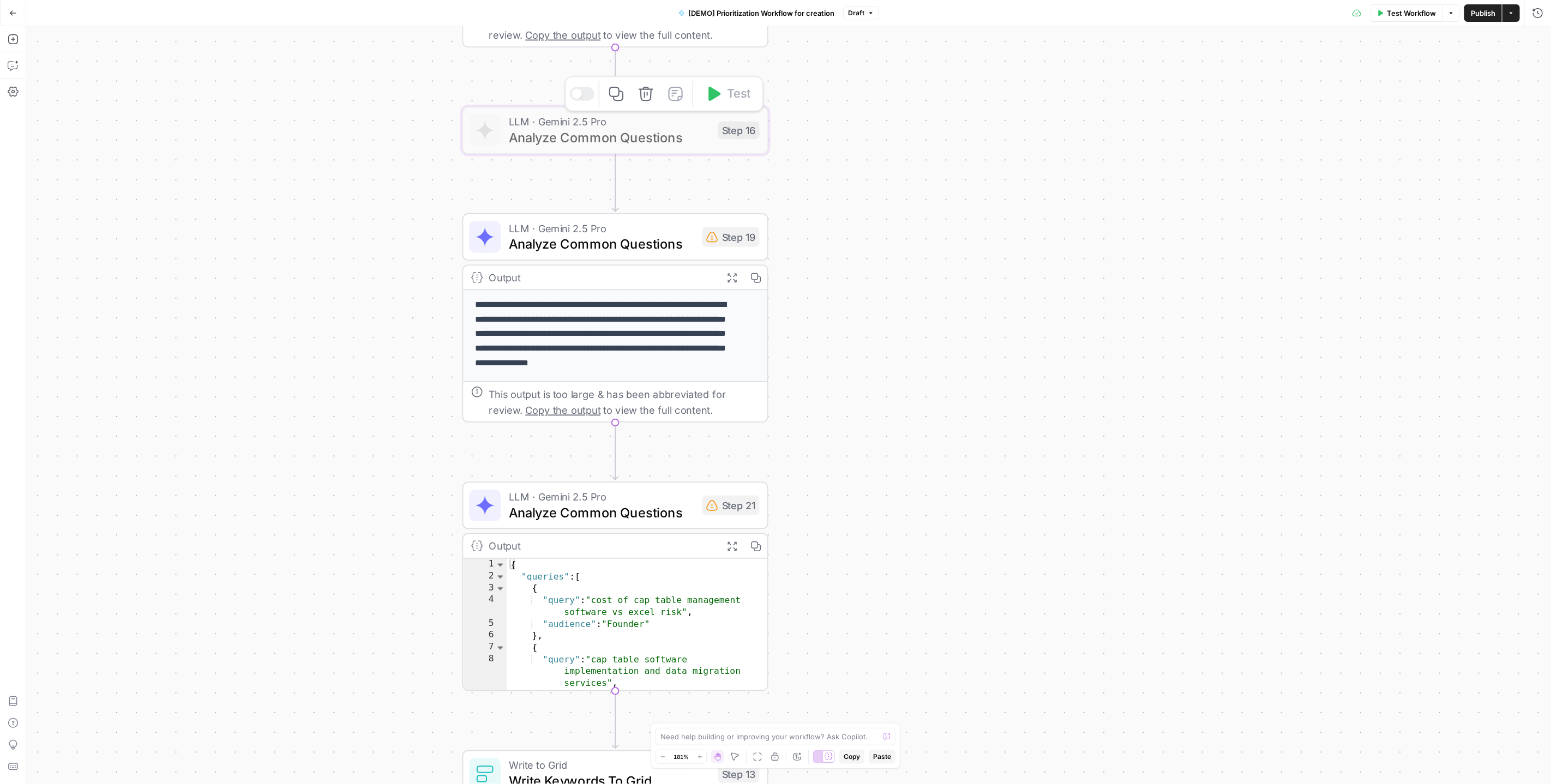
click at [586, 94] on div at bounding box center [582, 93] width 25 height 13
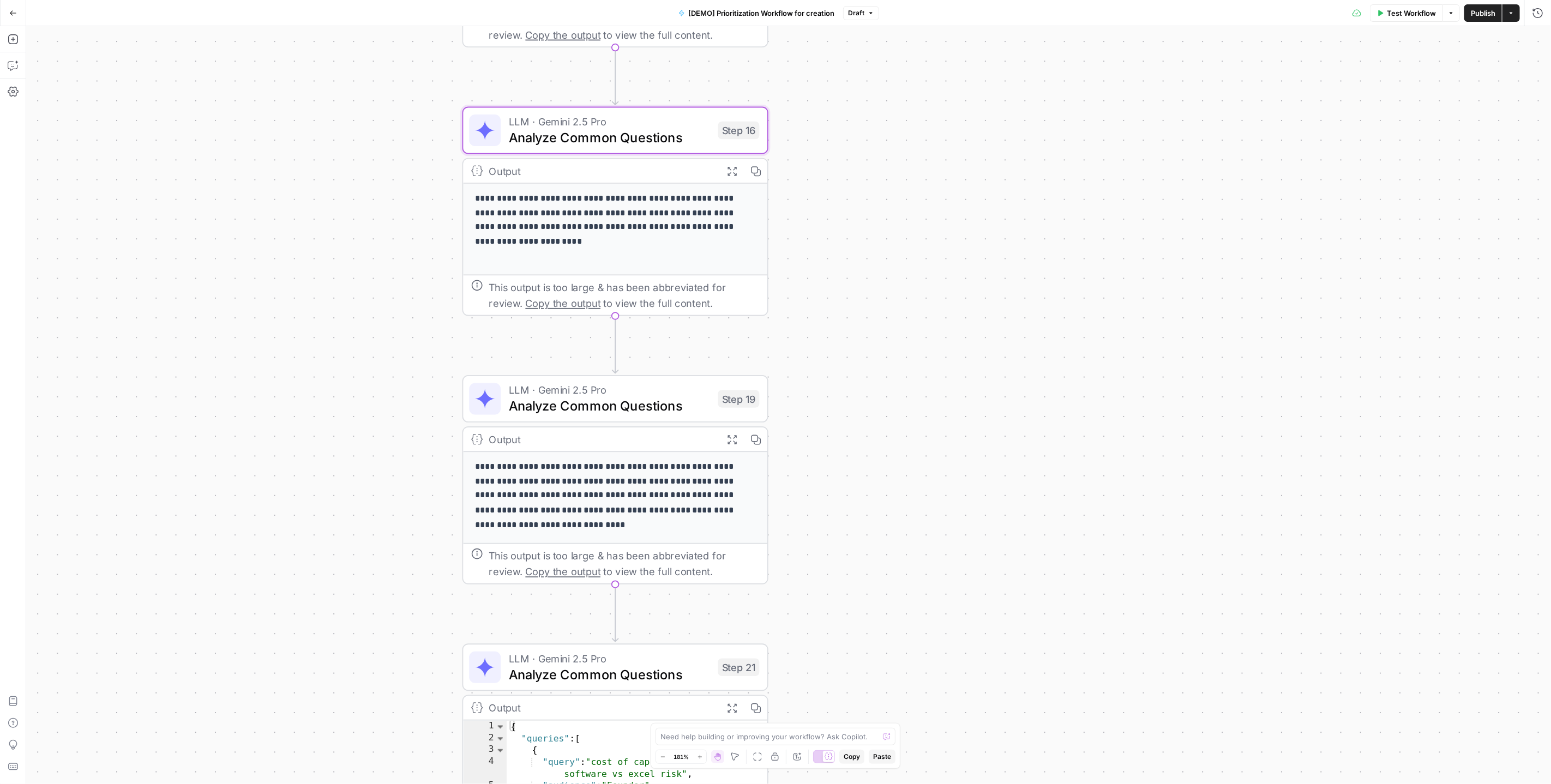
click at [615, 390] on span "LLM · Gemini 2.5 Pro" at bounding box center [609, 390] width 201 height 16
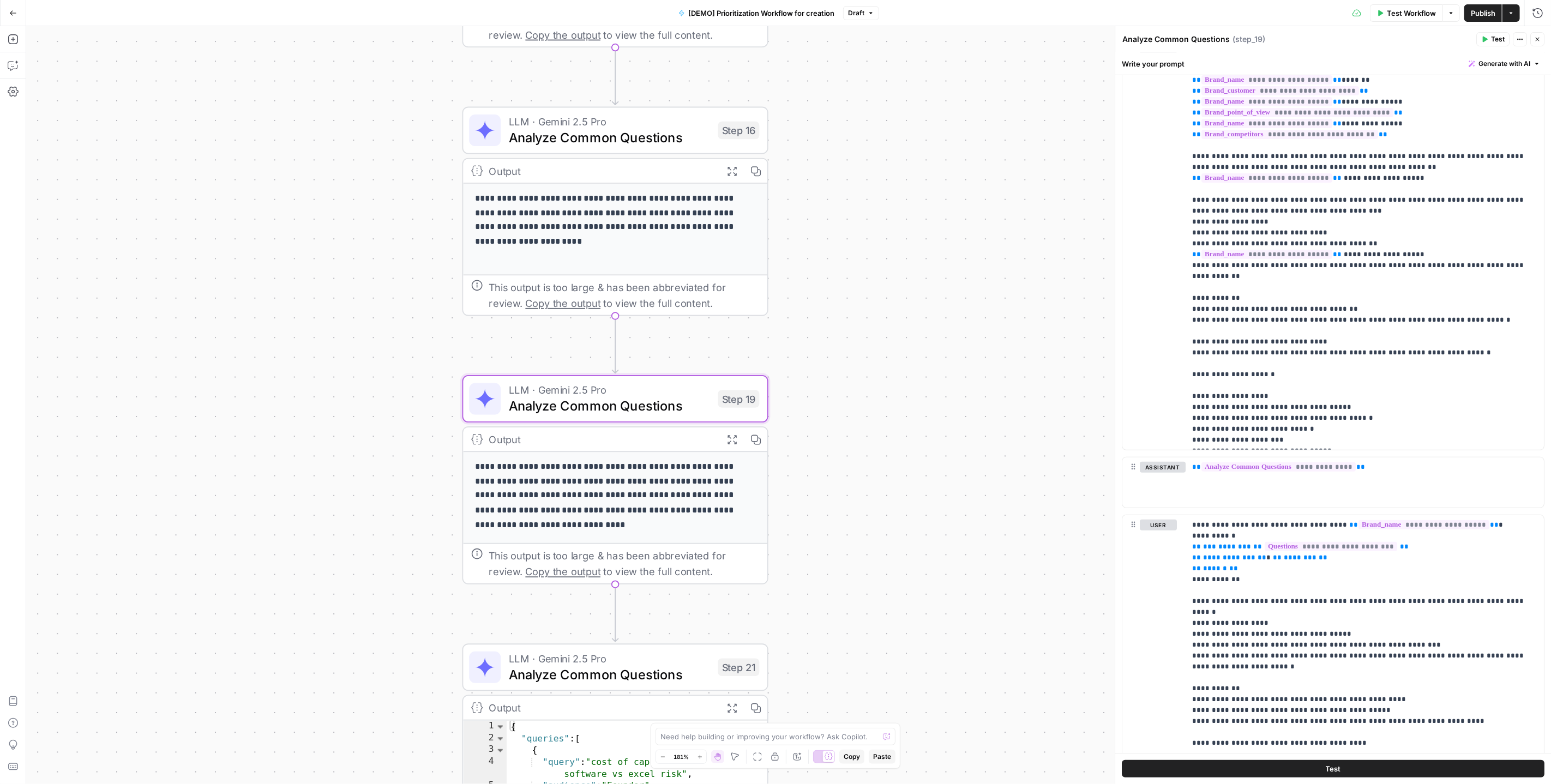
scroll to position [246, 0]
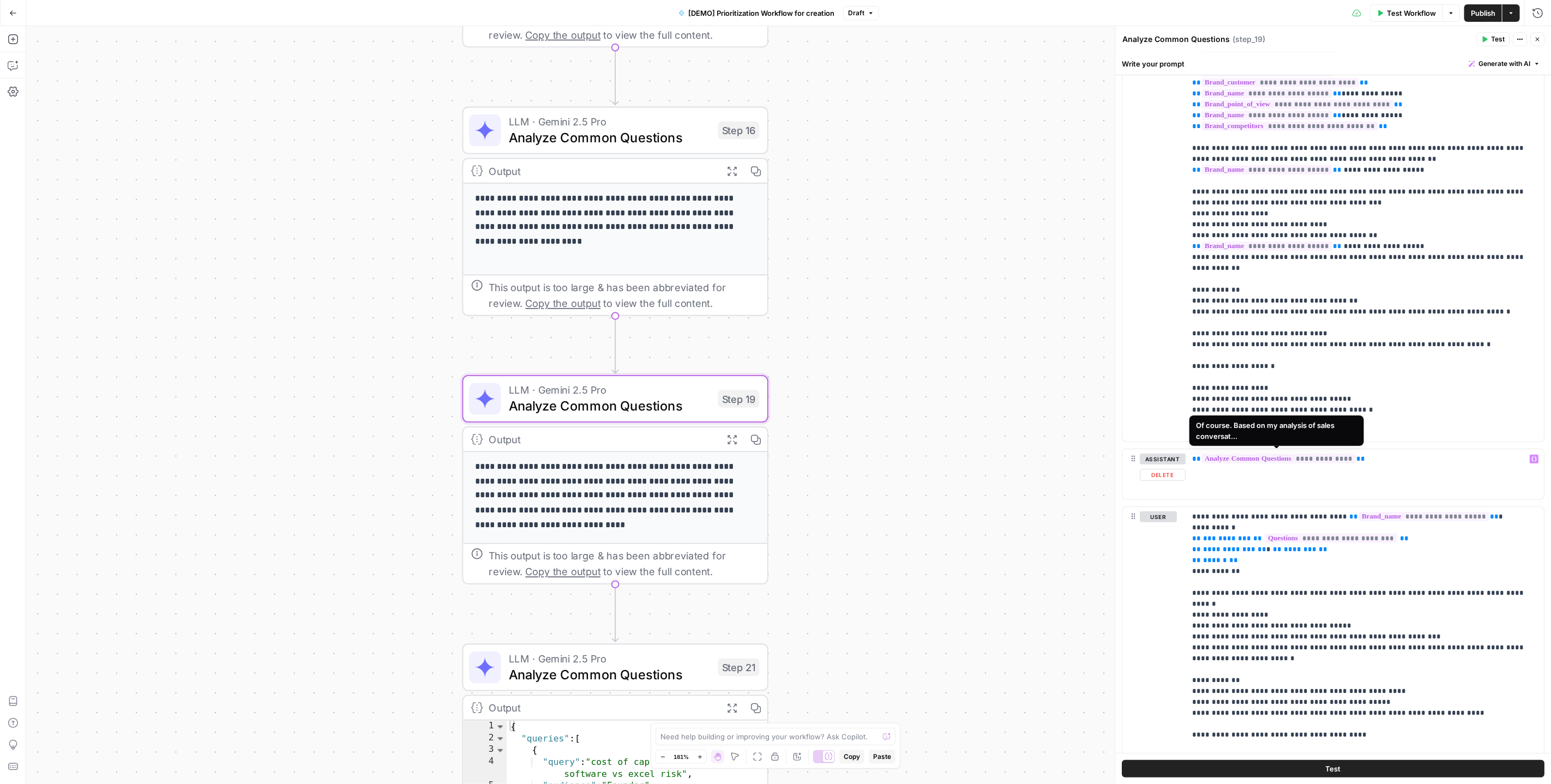
click at [1262, 459] on span "**********" at bounding box center [1279, 459] width 154 height 10
click at [1263, 457] on span "**********" at bounding box center [1279, 459] width 154 height 10
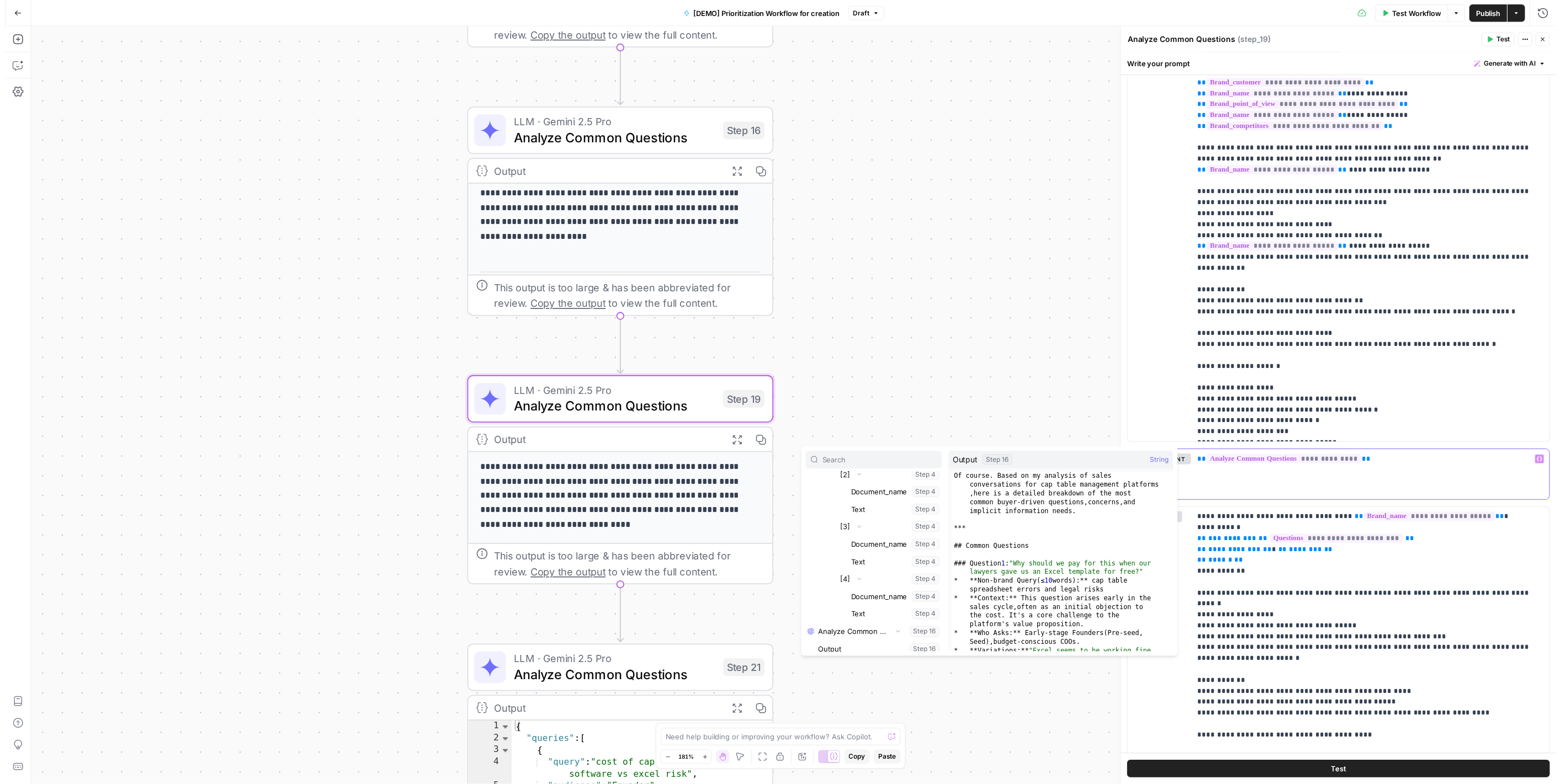
scroll to position [5, 0]
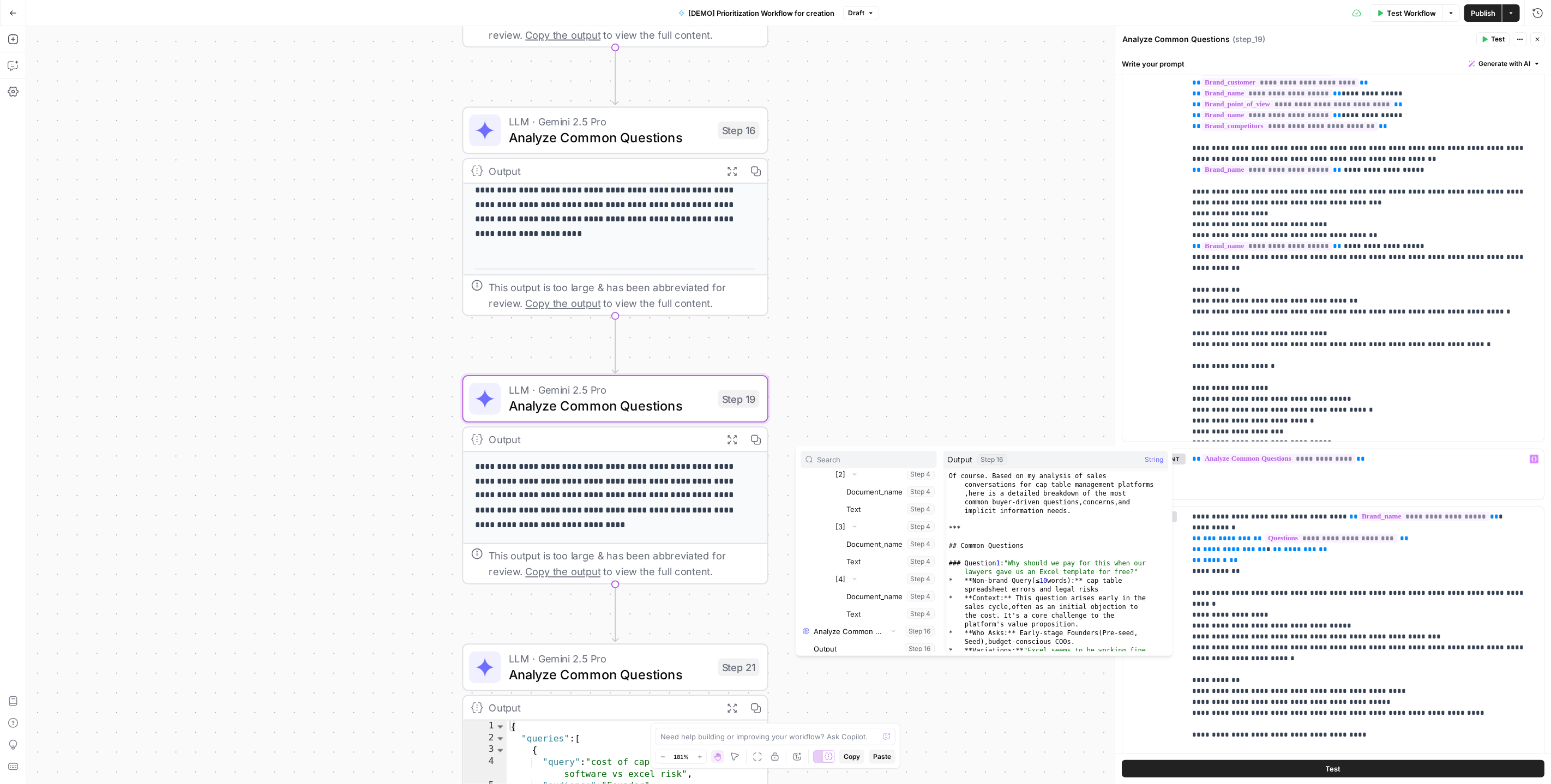
click at [729, 167] on icon "button" at bounding box center [732, 170] width 11 height 11
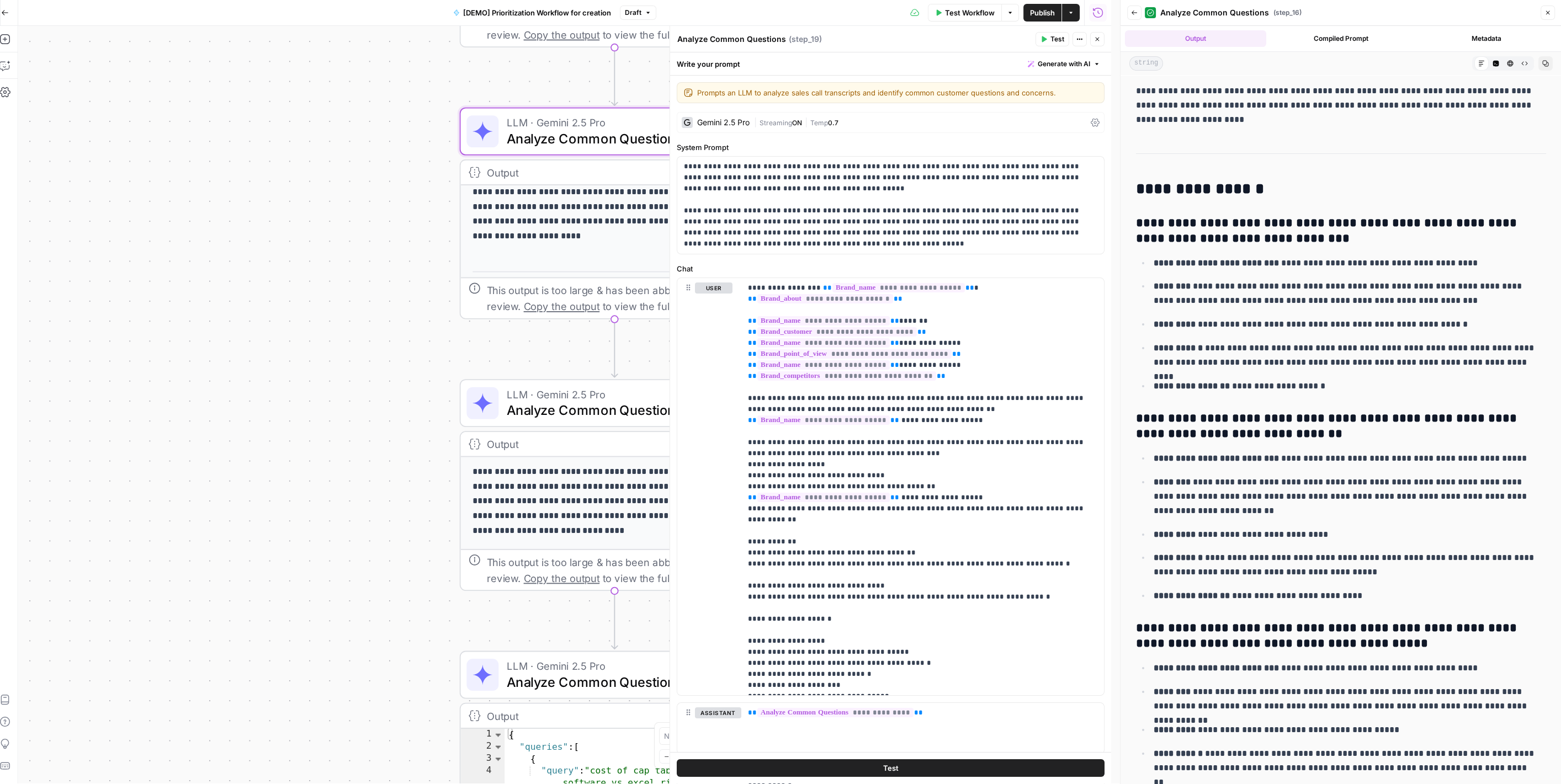
scroll to position [2, 9]
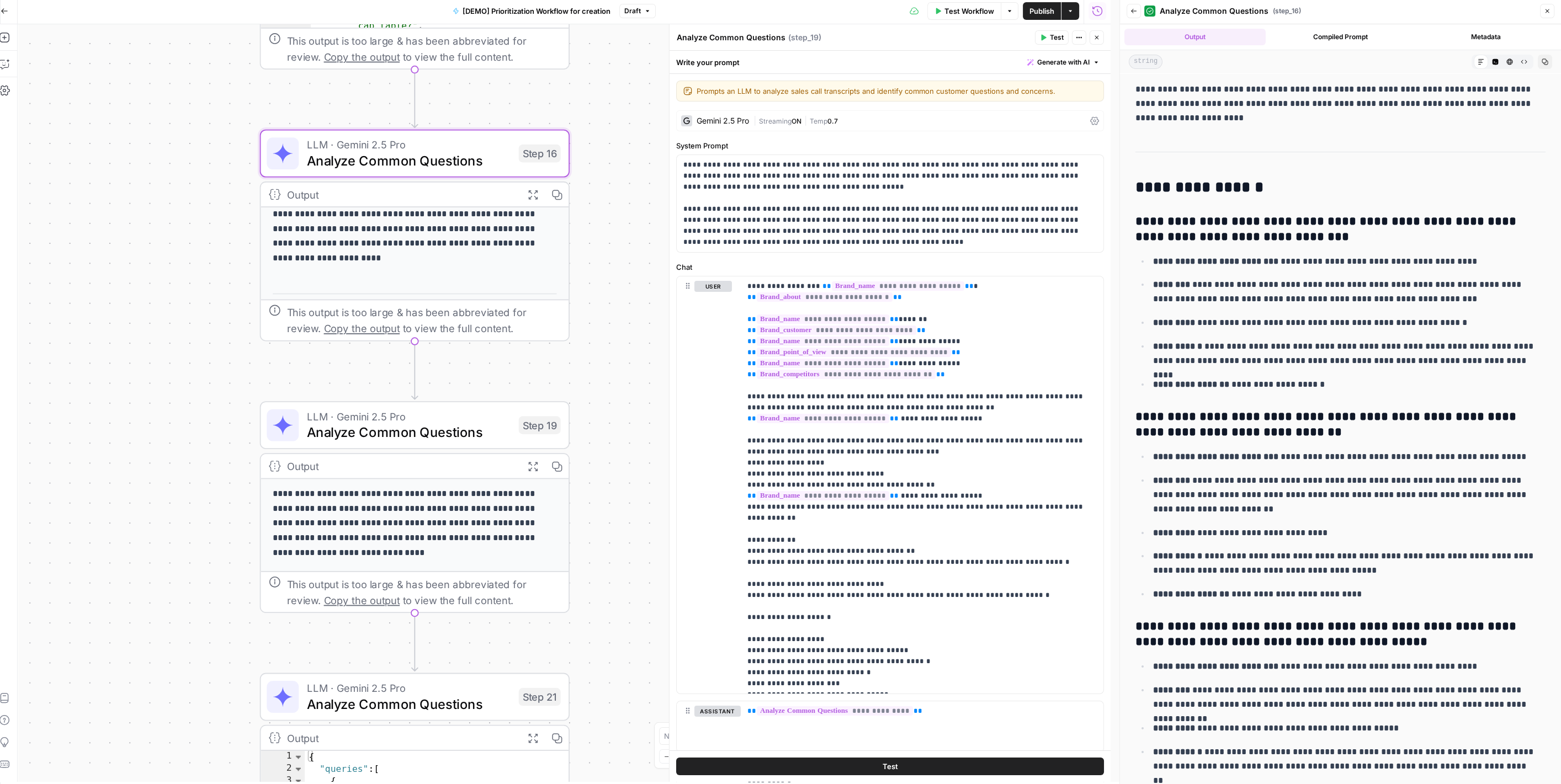
drag, startPoint x: 379, startPoint y: 205, endPoint x: 179, endPoint y: 229, distance: 201.4
click at [179, 229] on div "Workflow Set Inputs Inputs Read from Grid Read AEO Queries Step 1 Output Expand…" at bounding box center [564, 403] width 1093 height 758
click at [452, 165] on span "Analyze Common Questions" at bounding box center [409, 161] width 204 height 20
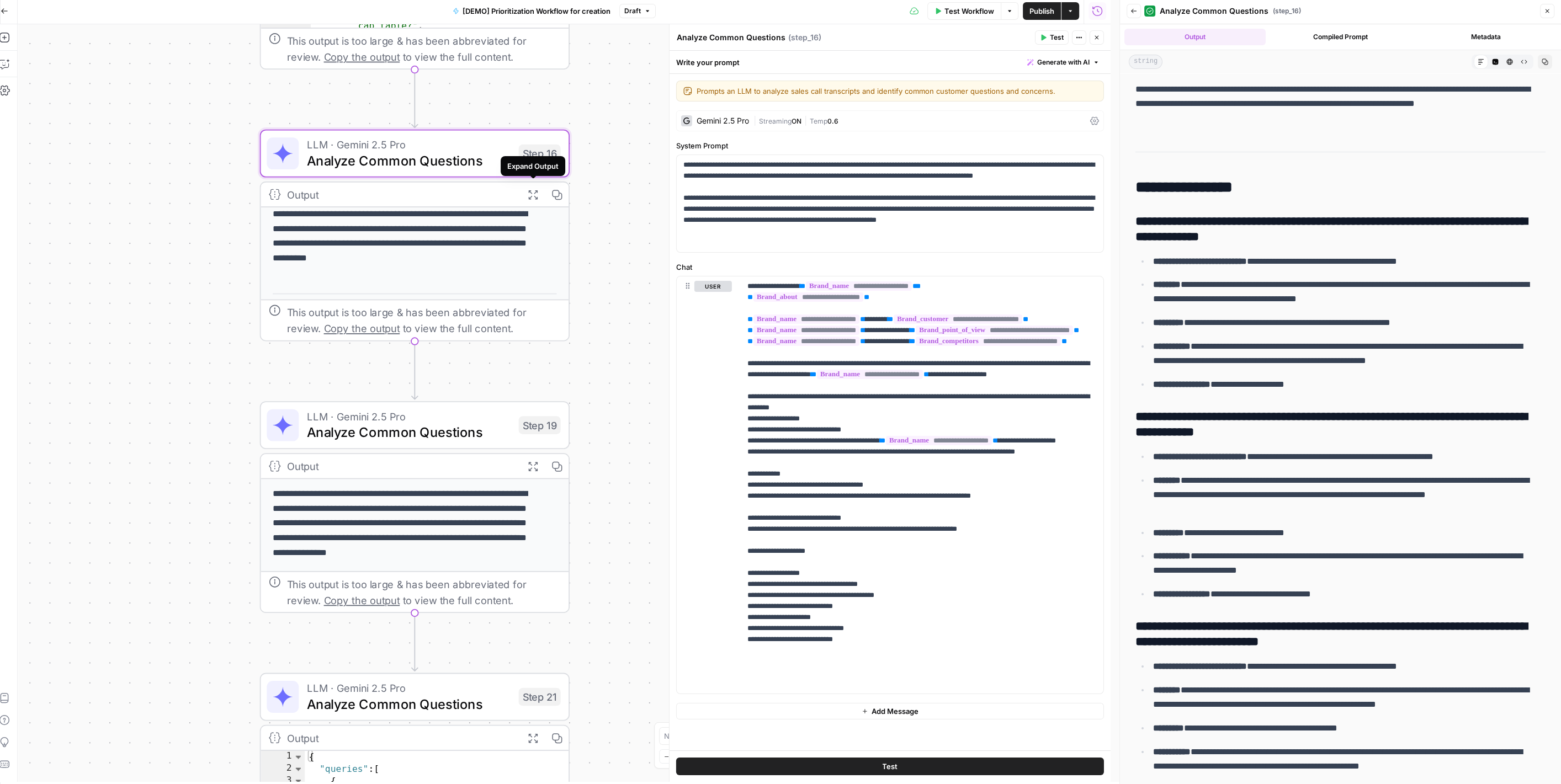
click at [530, 191] on icon "button" at bounding box center [532, 194] width 11 height 11
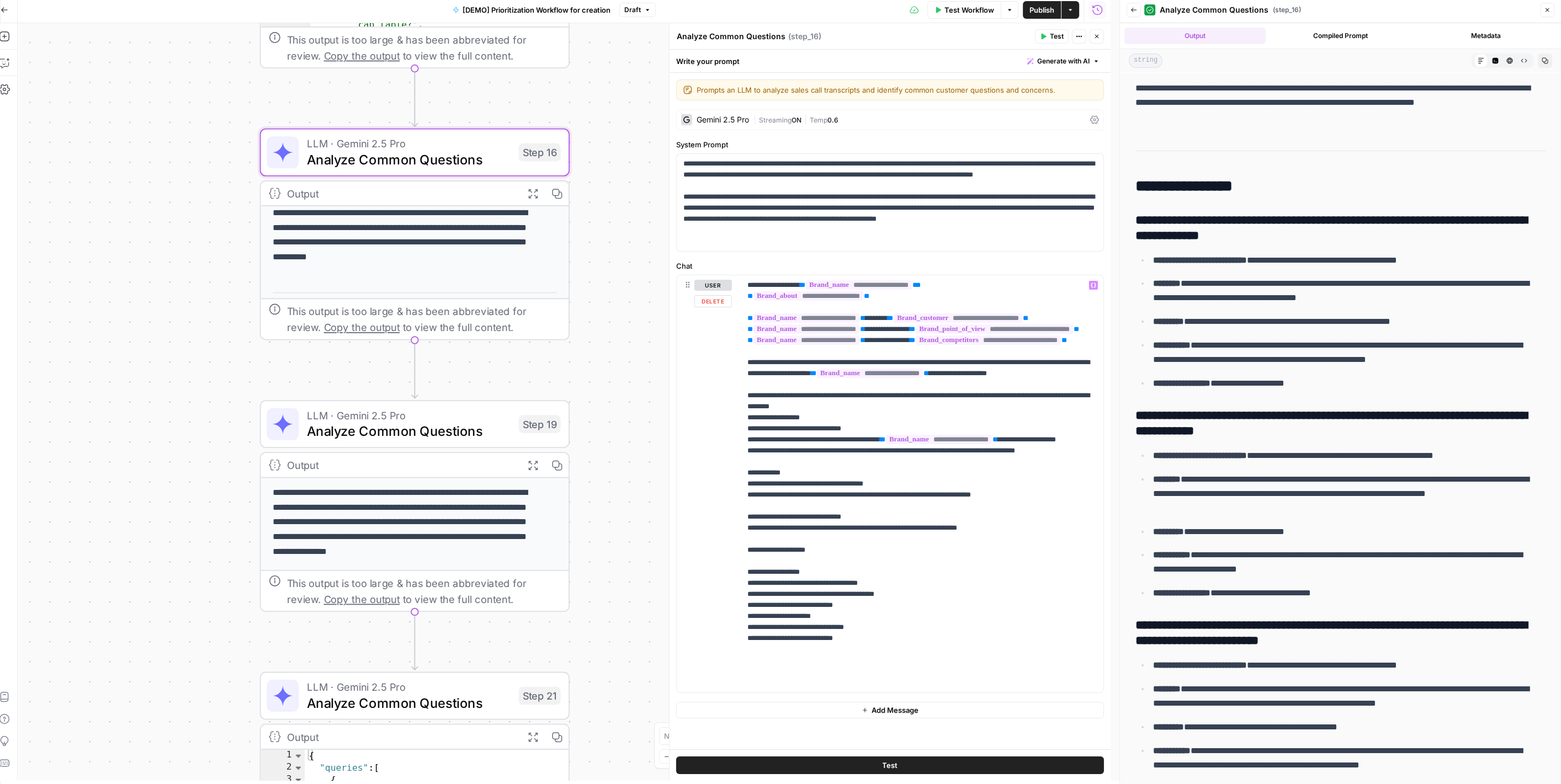
scroll to position [0, 9]
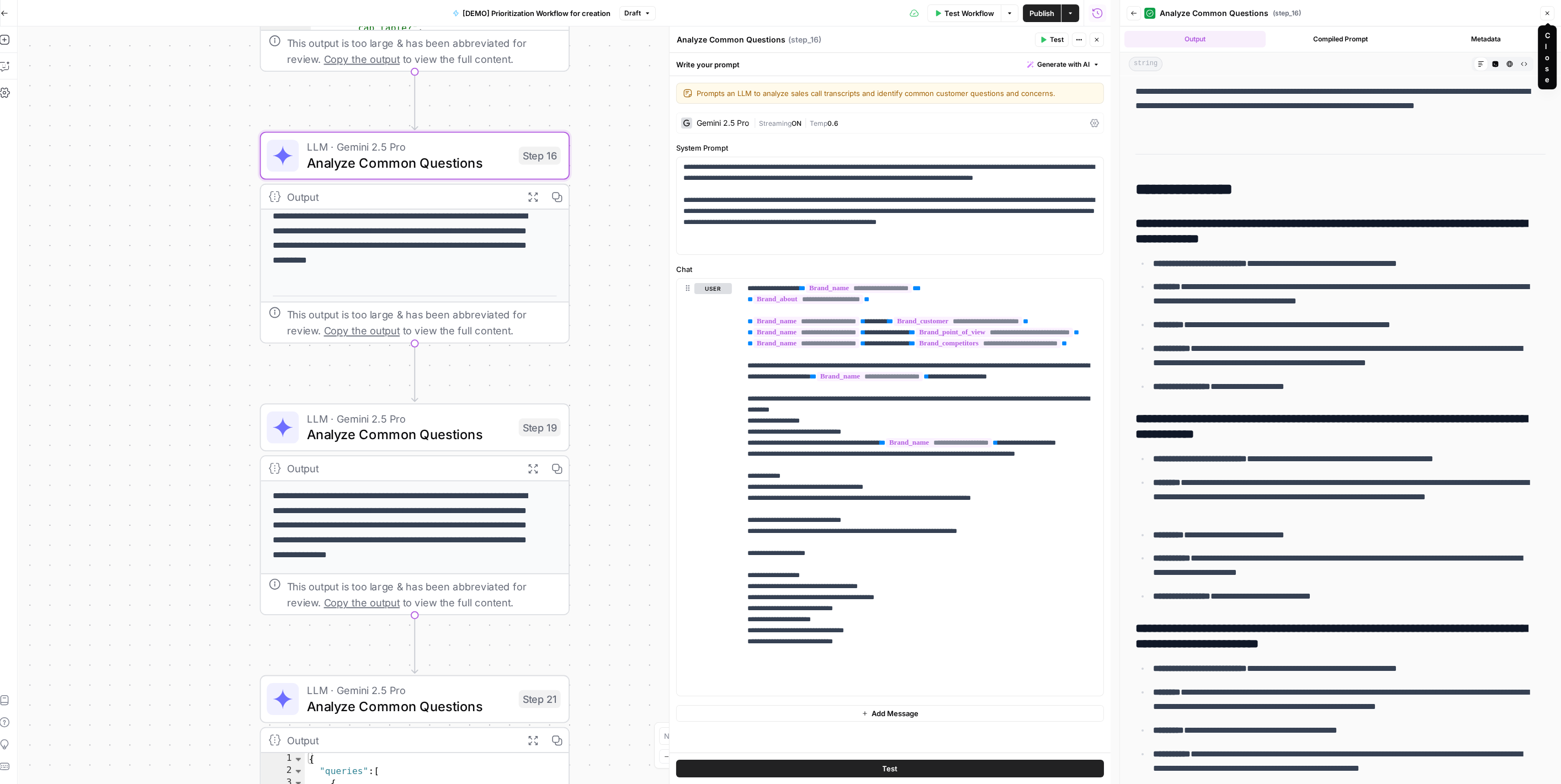
click at [1547, 12] on icon "button" at bounding box center [1547, 13] width 6 height 6
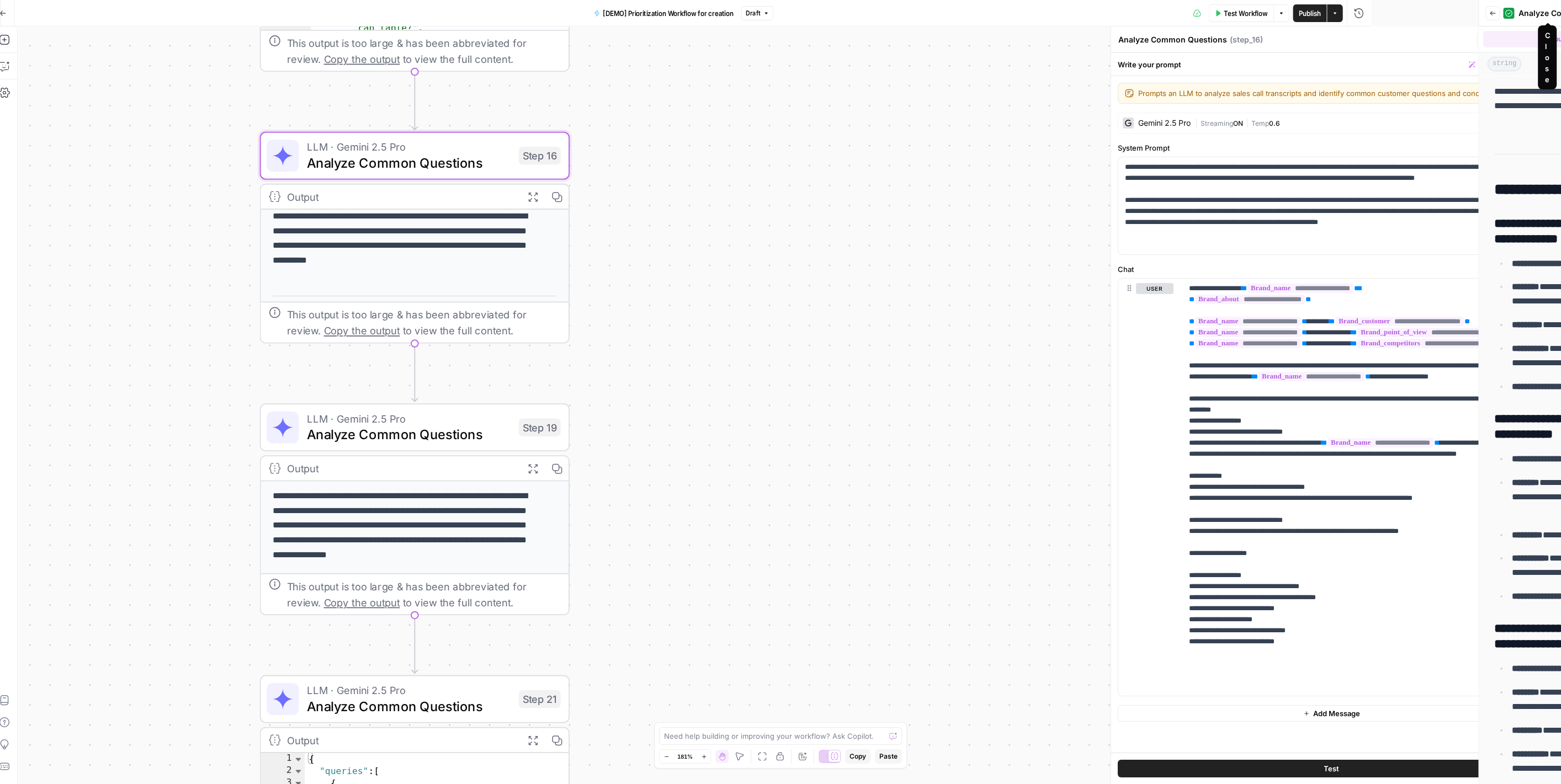
scroll to position [0, 0]
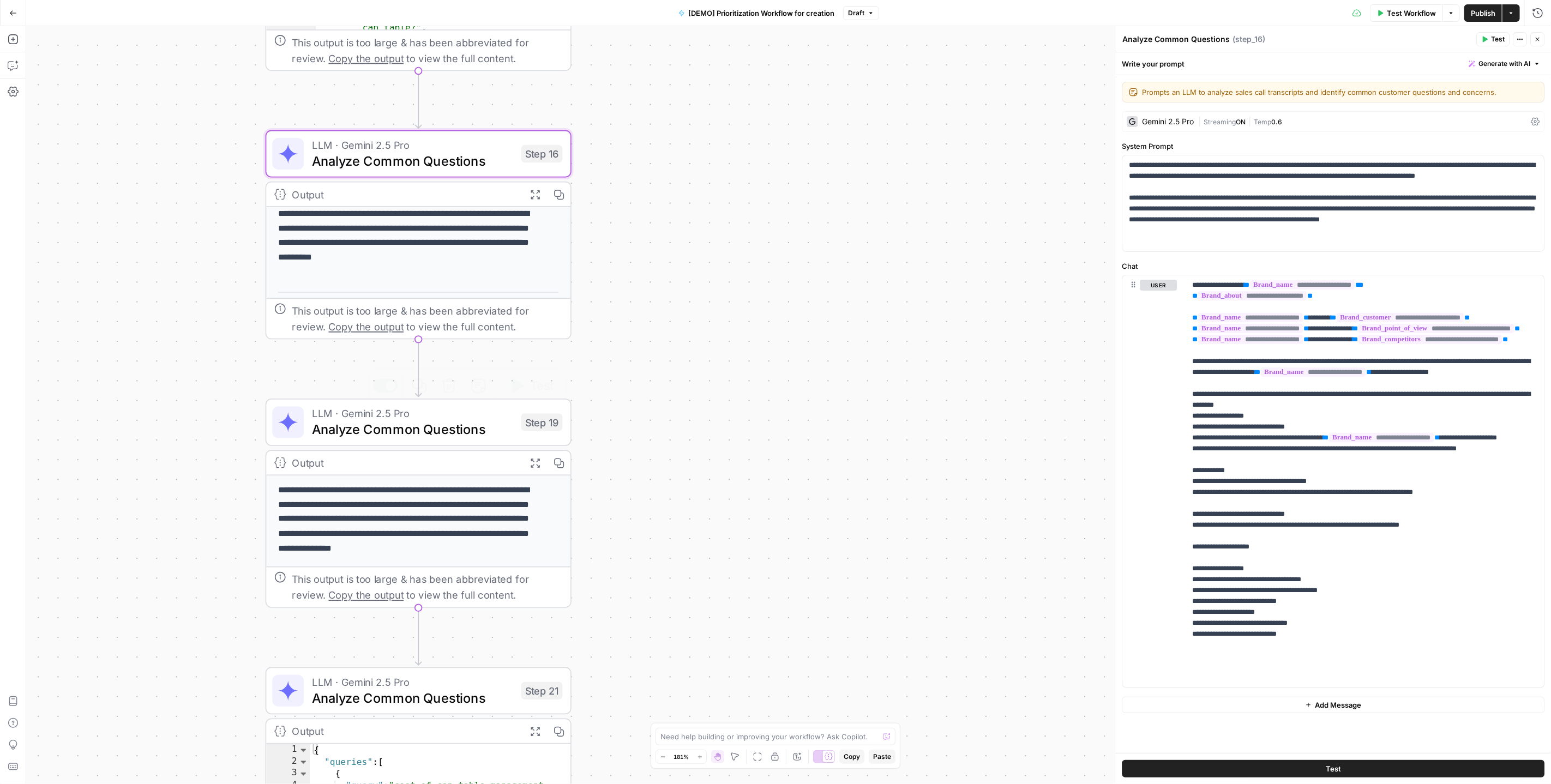
click at [427, 417] on span "LLM · Gemini 2.5 Pro" at bounding box center [412, 414] width 201 height 16
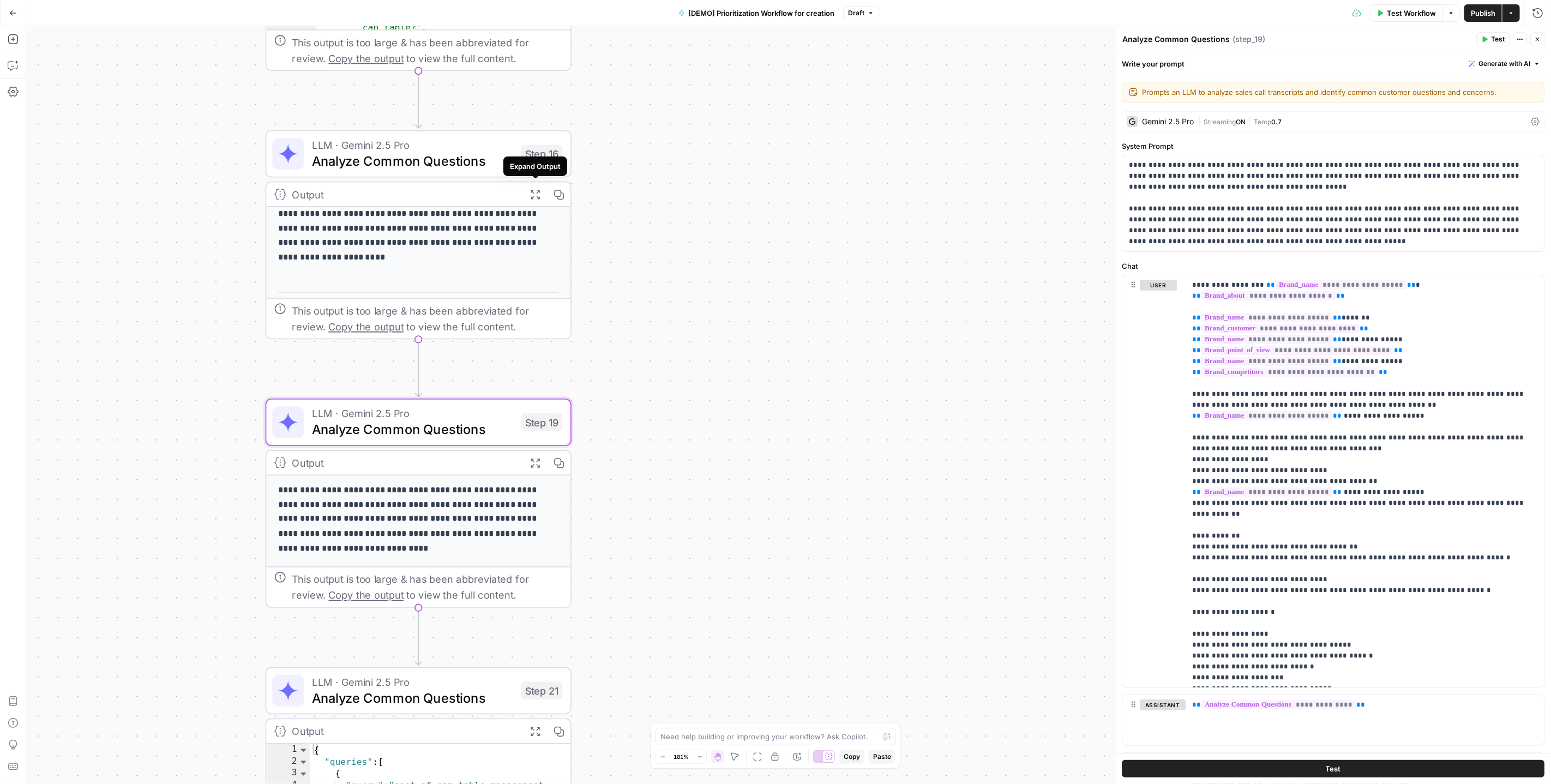
click at [535, 196] on icon "button" at bounding box center [535, 194] width 11 height 11
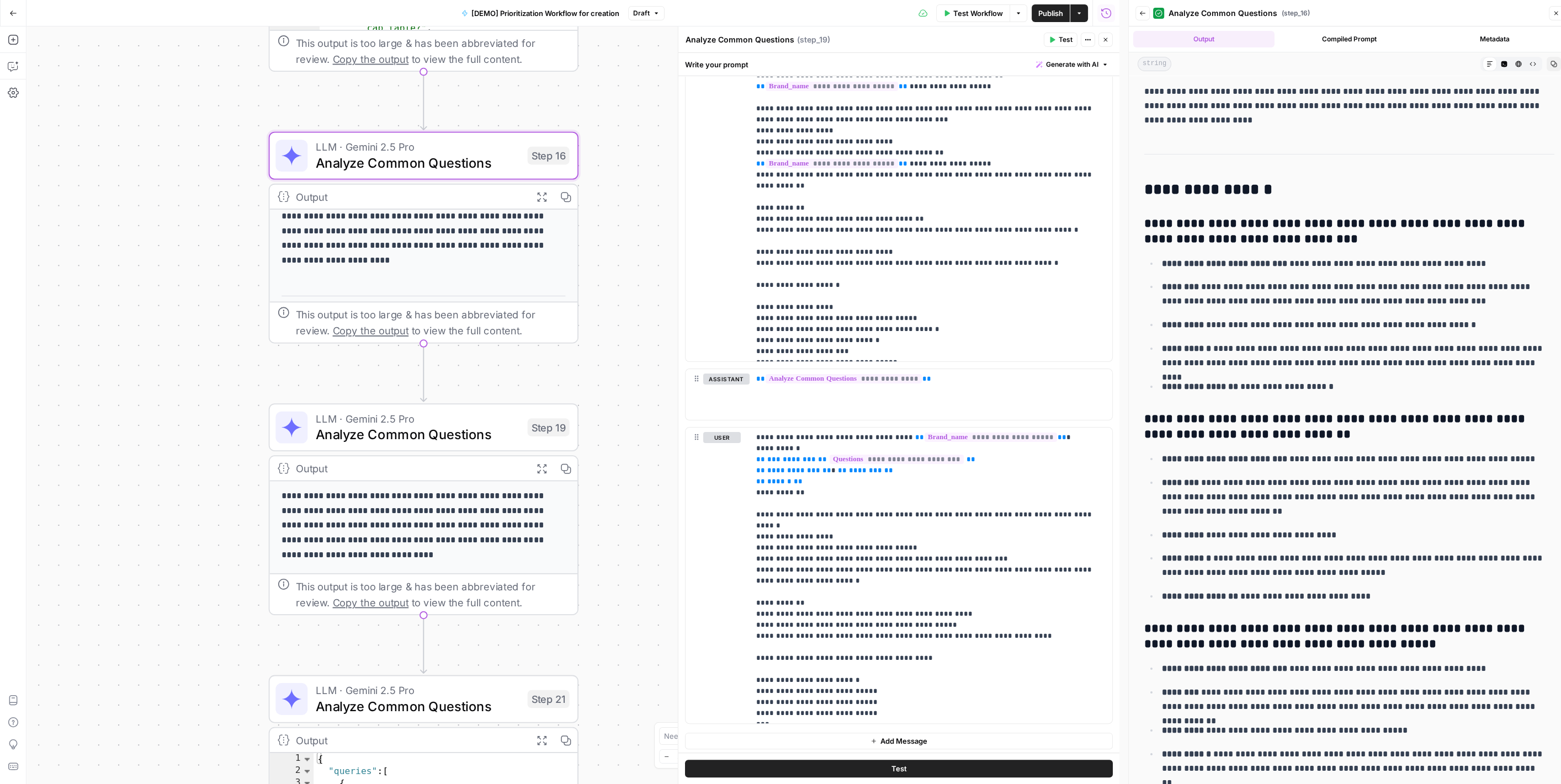
scroll to position [9, 0]
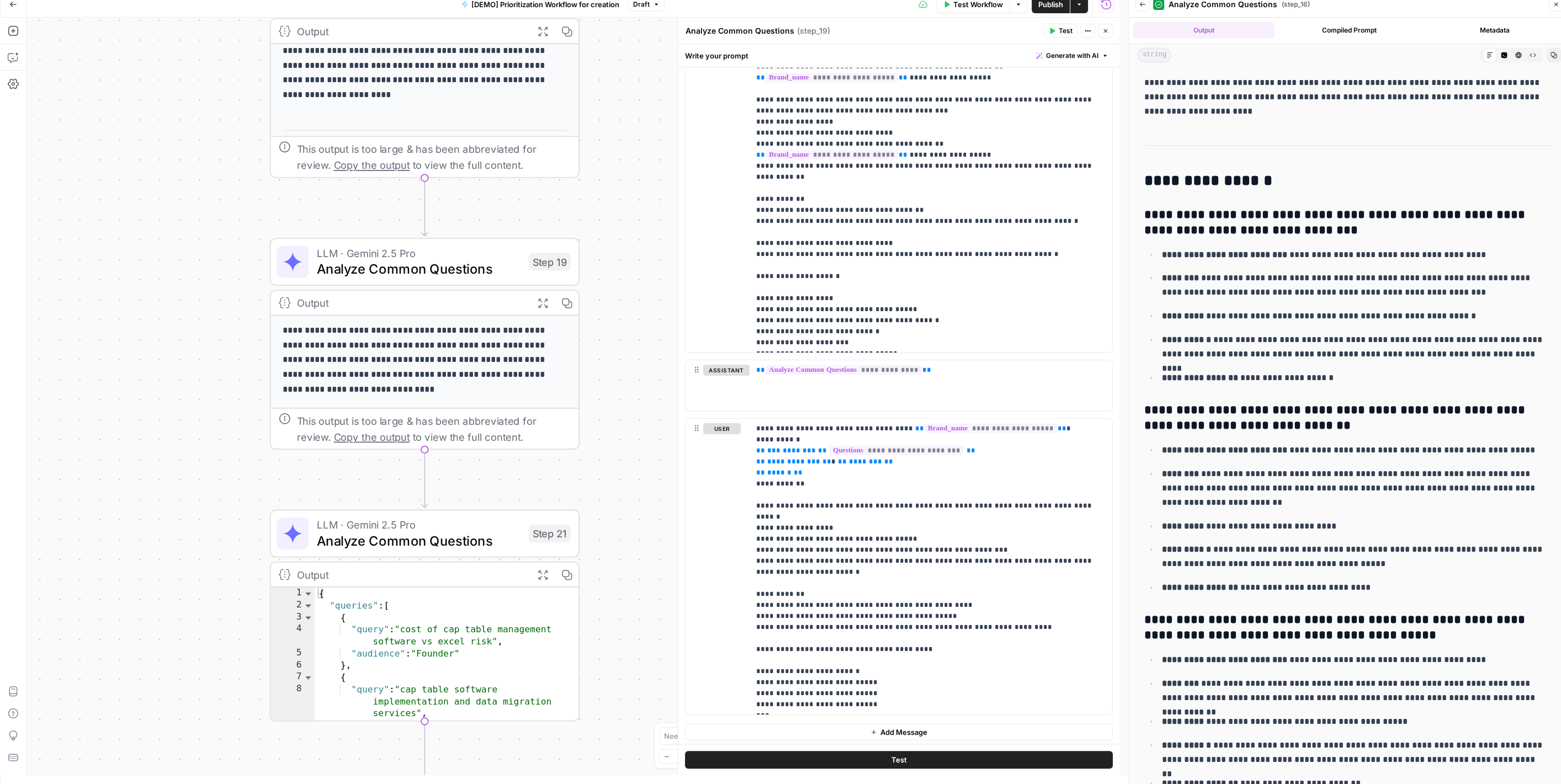
drag, startPoint x: 641, startPoint y: 529, endPoint x: 641, endPoint y: 373, distance: 156.0
click at [641, 373] on div "Workflow Set Inputs Inputs Read from Grid Read AEO Queries Step 1 Output Expand…" at bounding box center [573, 396] width 1093 height 758
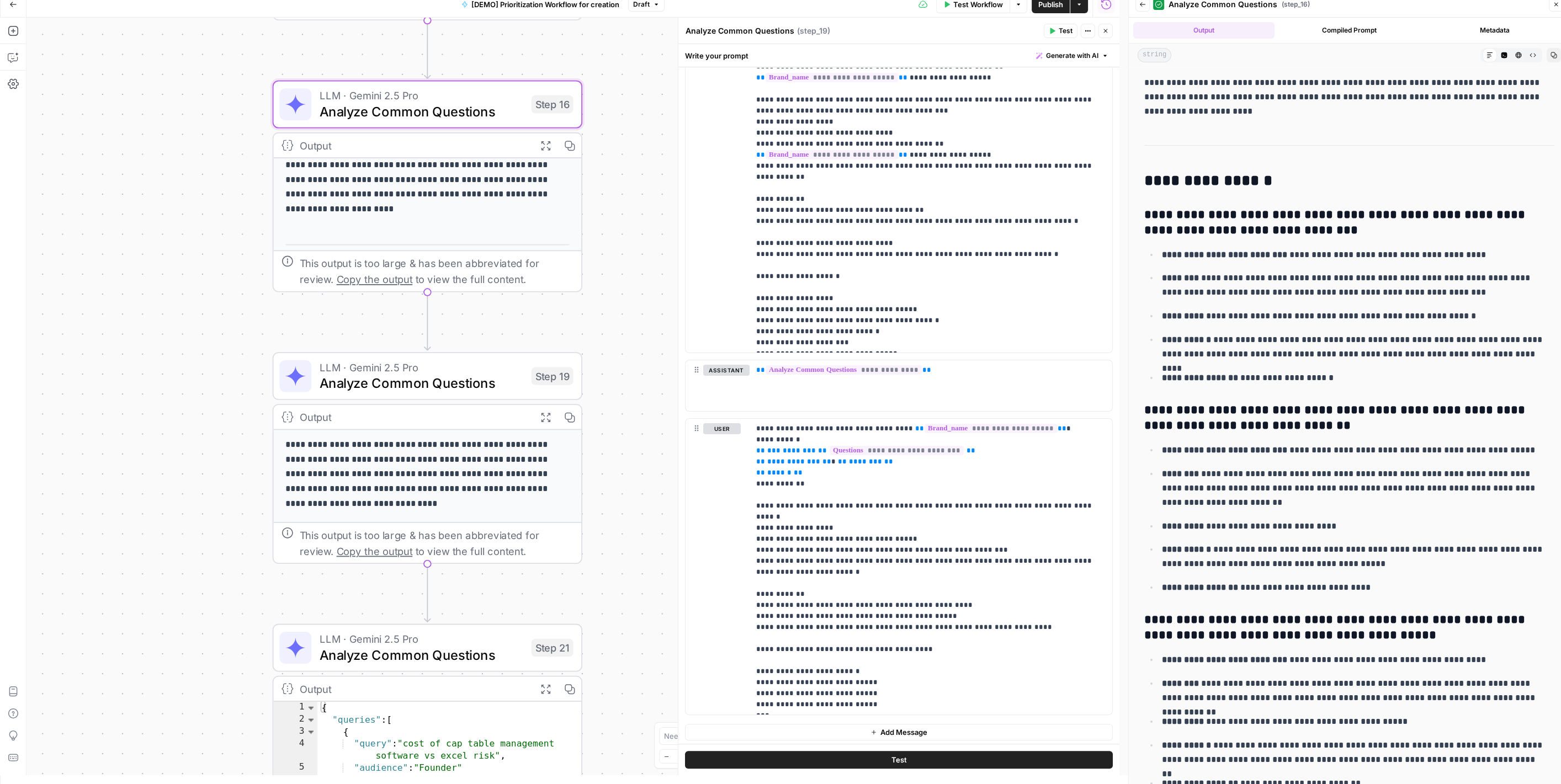
drag, startPoint x: 638, startPoint y: 346, endPoint x: 641, endPoint y: 460, distance: 114.0
click at [641, 460] on div "Workflow Set Inputs Inputs Read from Grid Read AEO Queries Step 1 Output Expand…" at bounding box center [573, 396] width 1093 height 758
drag, startPoint x: 675, startPoint y: 239, endPoint x: 665, endPoint y: 451, distance: 212.2
click at [665, 451] on body "Carta New Home Browse Insights Opportunities Your Data Flightpath Recent Grids …" at bounding box center [780, 383] width 1561 height 784
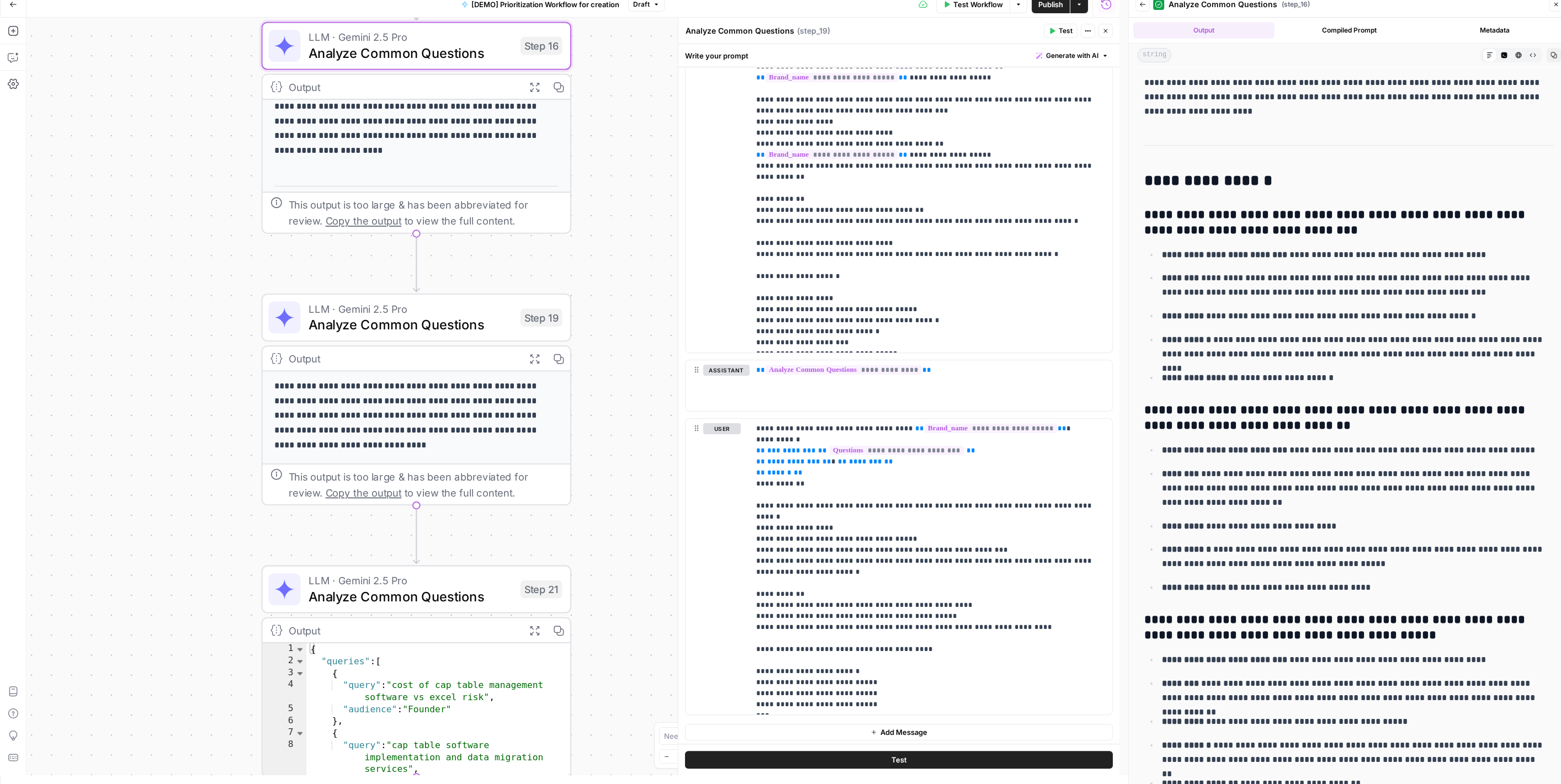
drag, startPoint x: 649, startPoint y: 305, endPoint x: 640, endPoint y: 238, distance: 67.6
click at [640, 238] on div "Workflow Set Inputs Inputs Read from Grid Read AEO Queries Step 1 Output Expand…" at bounding box center [573, 396] width 1093 height 758
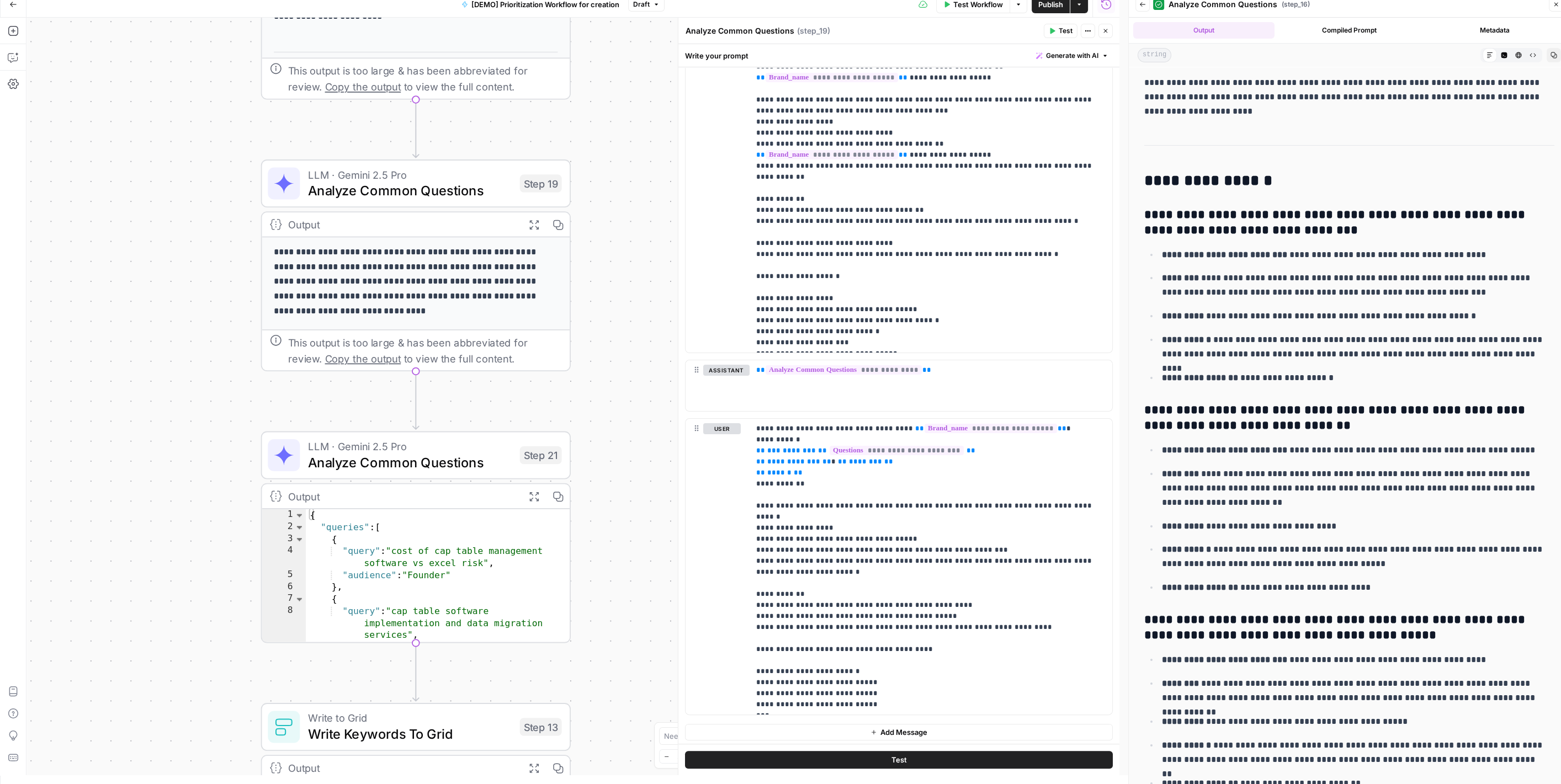
drag, startPoint x: 626, startPoint y: 517, endPoint x: 629, endPoint y: 349, distance: 168.0
click at [629, 349] on div "Workflow Set Inputs Inputs Read from Grid Read AEO Queries Step 1 Output Expand…" at bounding box center [573, 396] width 1093 height 758
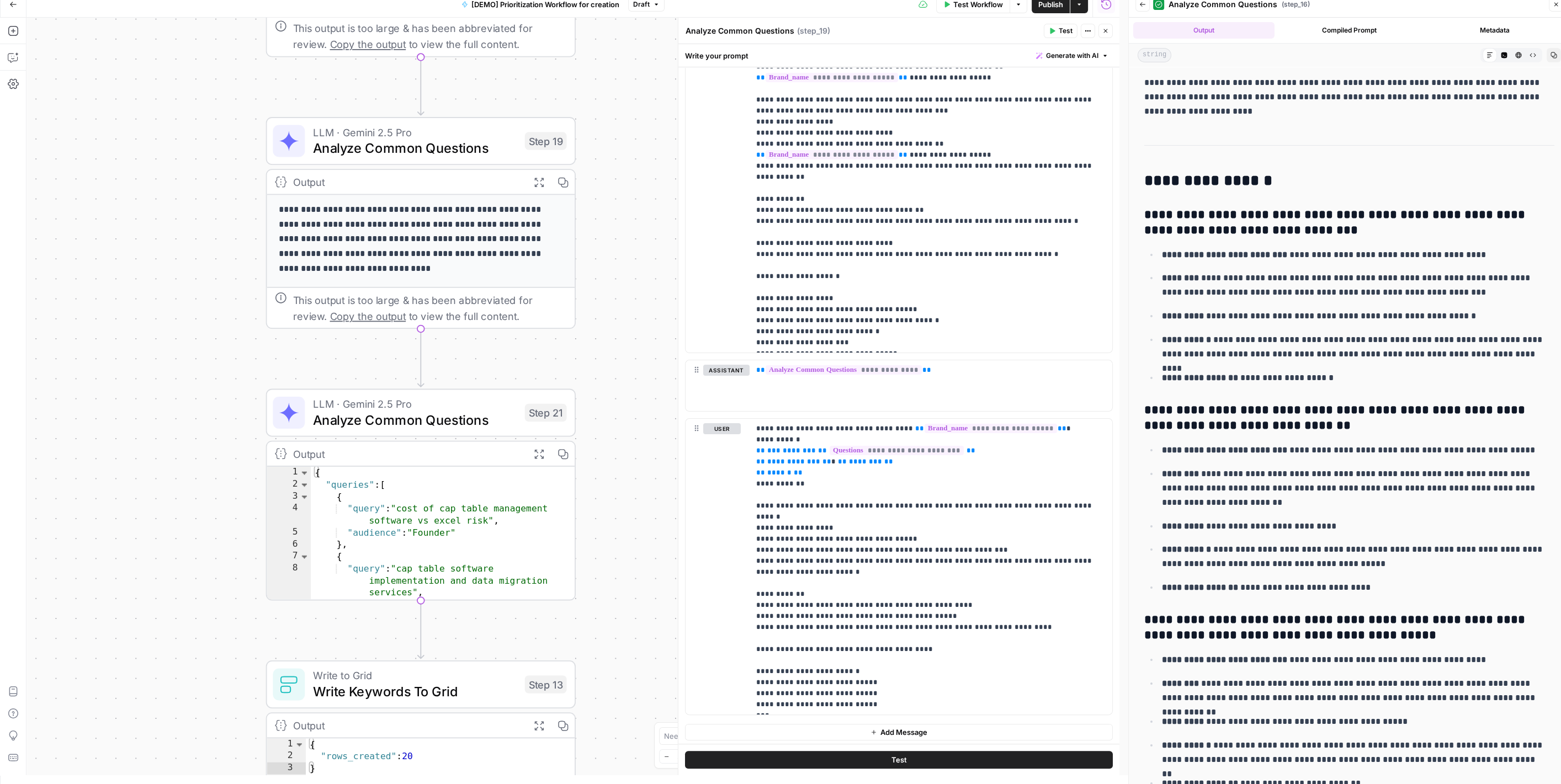
click at [445, 151] on span "Analyze Common Questions" at bounding box center [415, 148] width 204 height 20
click at [439, 424] on span "Analyze Common Questions" at bounding box center [415, 420] width 204 height 20
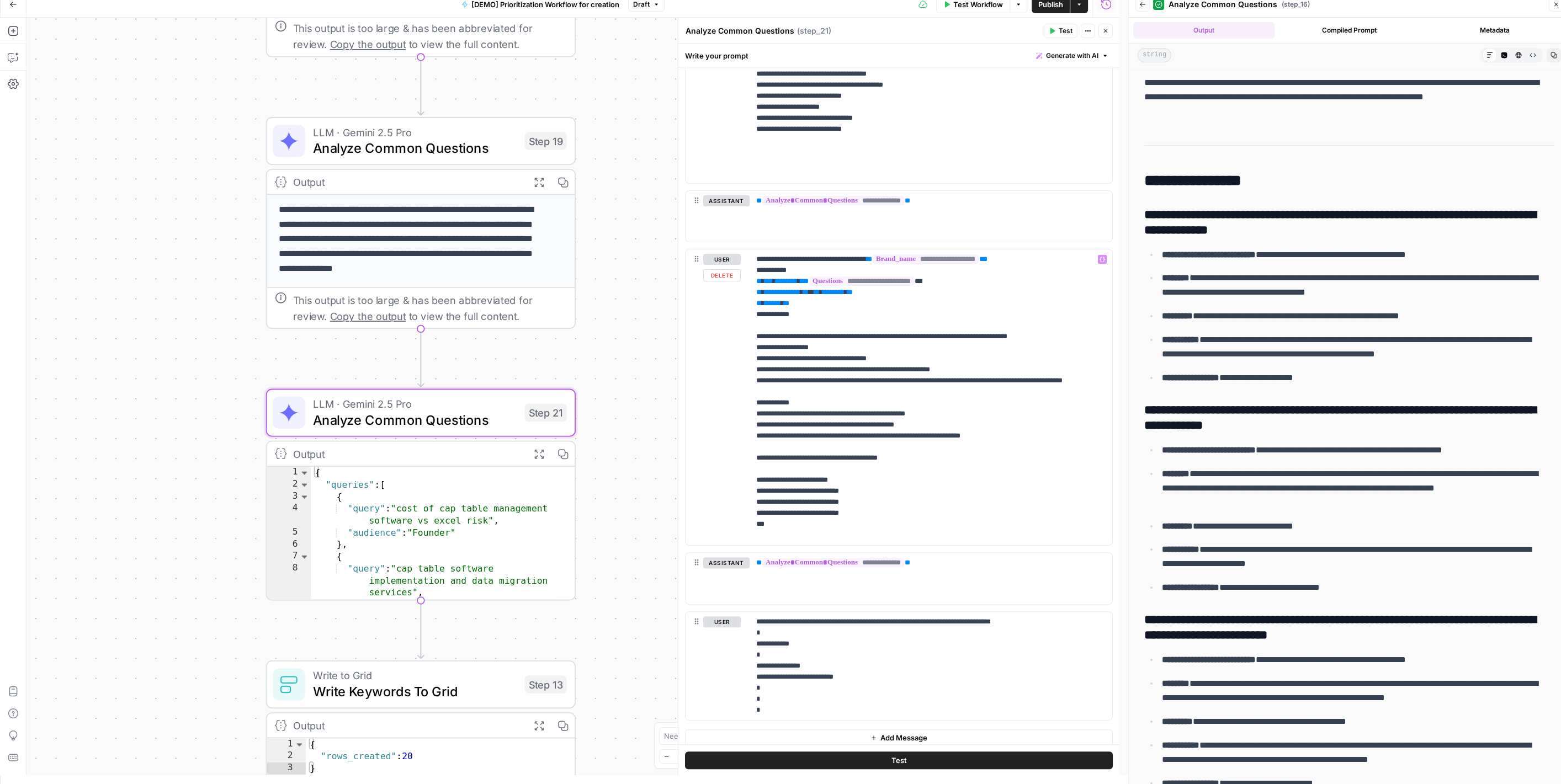
scroll to position [507, 0]
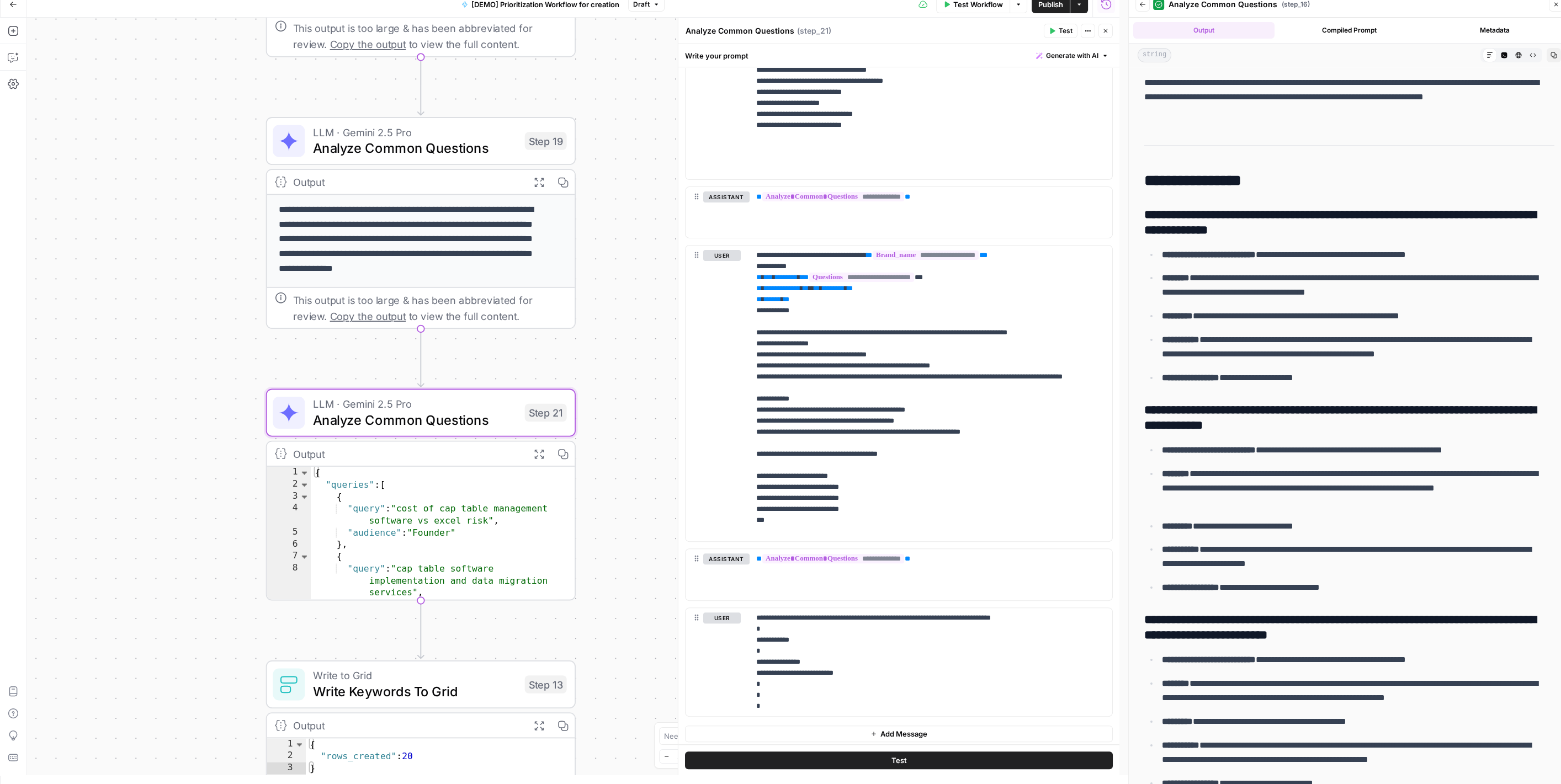
click at [1554, 7] on icon "button" at bounding box center [1556, 5] width 6 height 6
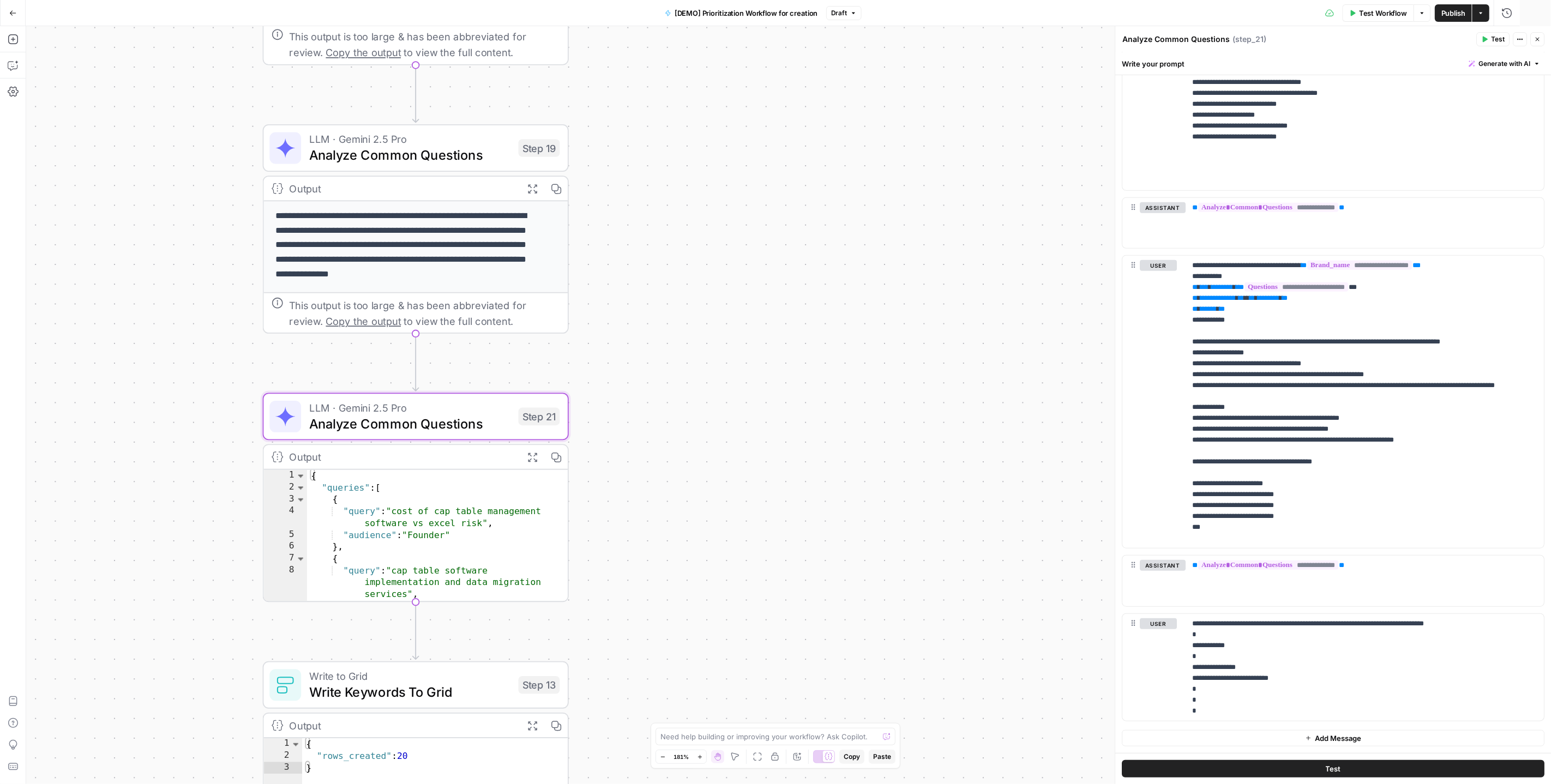
scroll to position [493, 0]
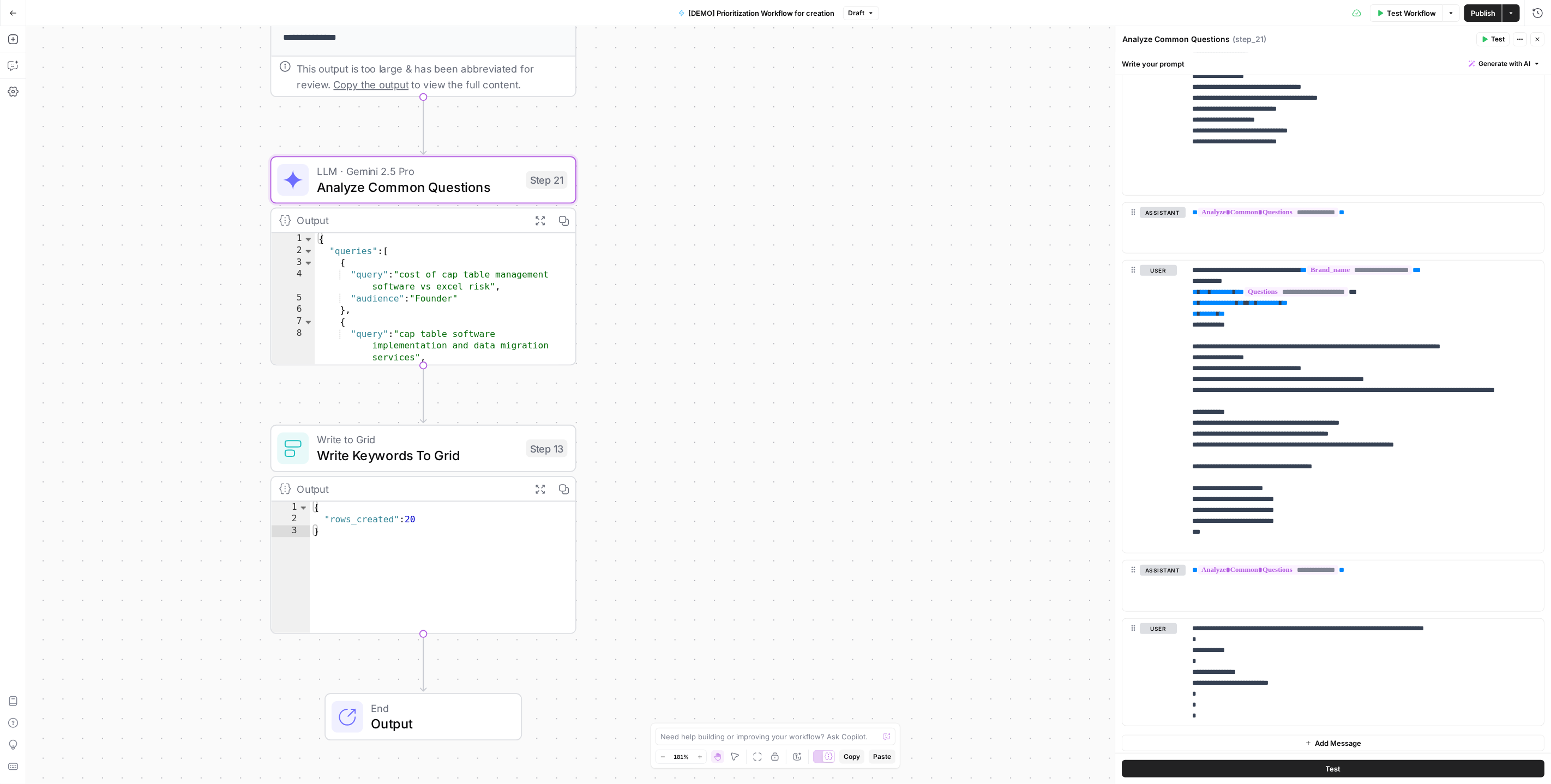
drag, startPoint x: 696, startPoint y: 496, endPoint x: 704, endPoint y: 259, distance: 237.1
click at [704, 259] on div "Workflow Set Inputs Inputs Read from Grid Read AEO Queries Step 1 Output Expand…" at bounding box center [789, 405] width 1525 height 758
click at [463, 192] on span "Analyze Common Questions" at bounding box center [418, 187] width 201 height 20
click at [470, 466] on div "Write to Grid Write Keywords To Grid Step 13 Copy step Delete step Edit Note Te…" at bounding box center [423, 449] width 306 height 47
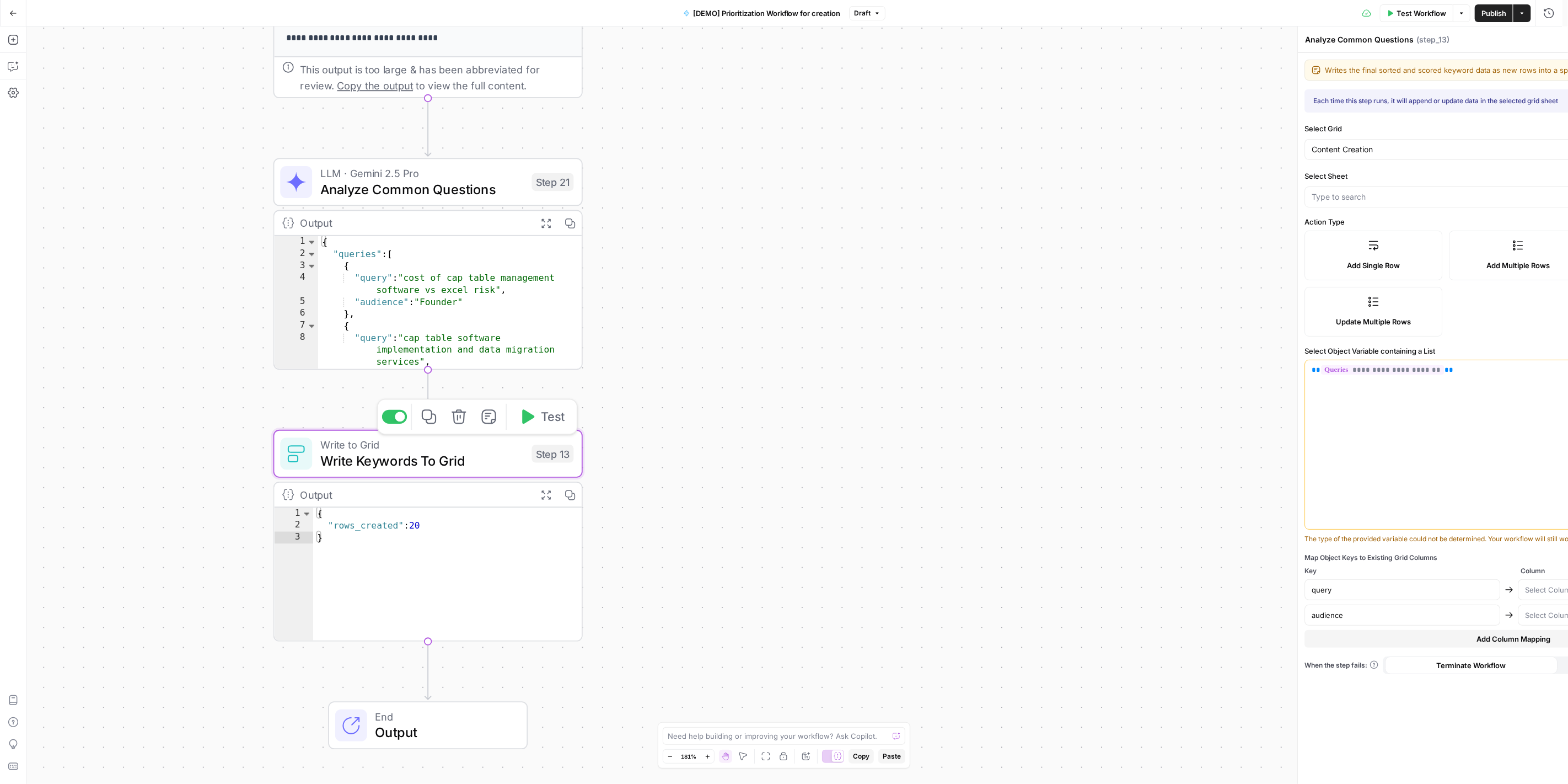
type textarea "Write Keywords To Grid"
type input "AEO Topics"
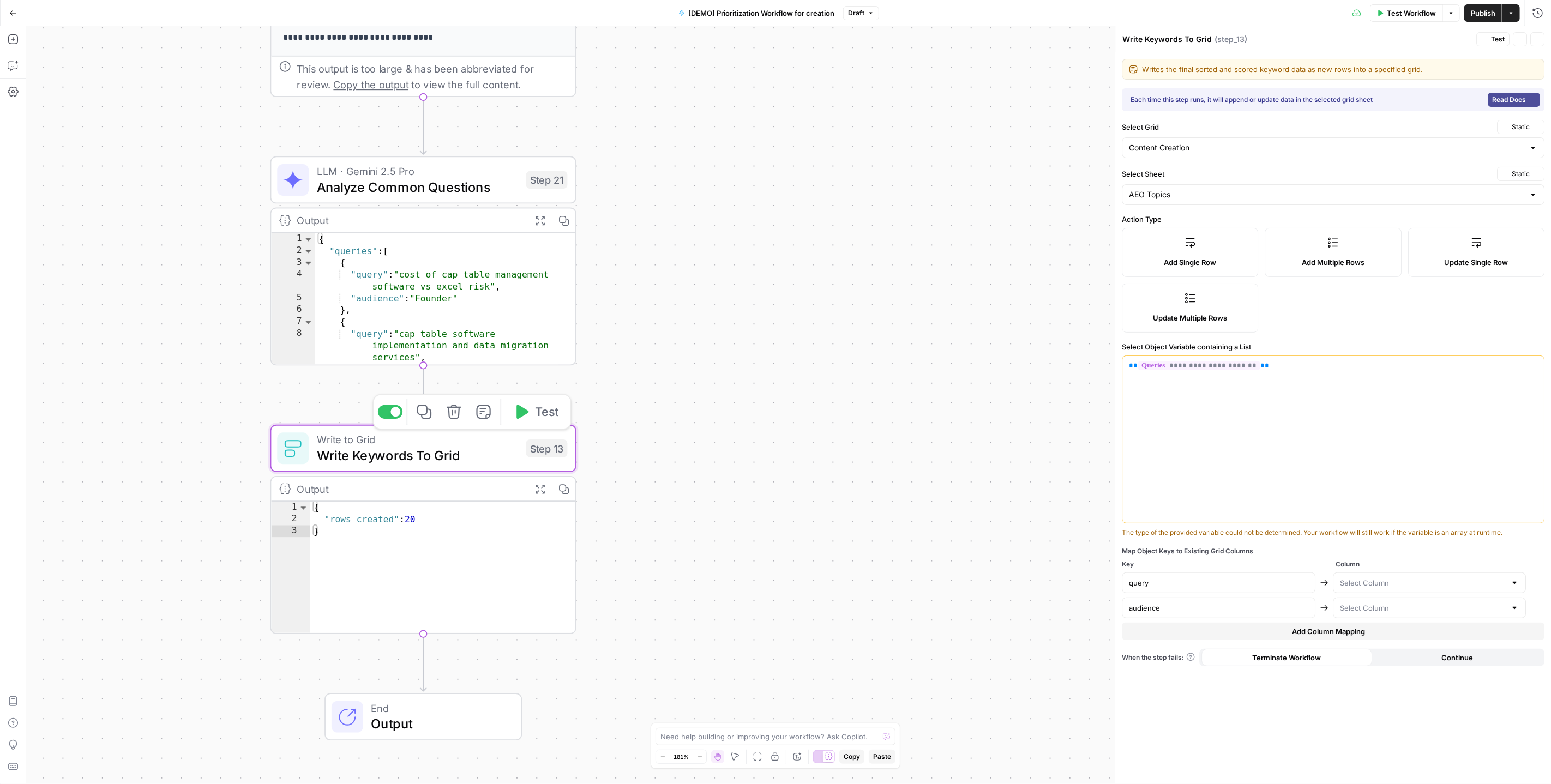
type input "Keyword"
type input "Target Audience"
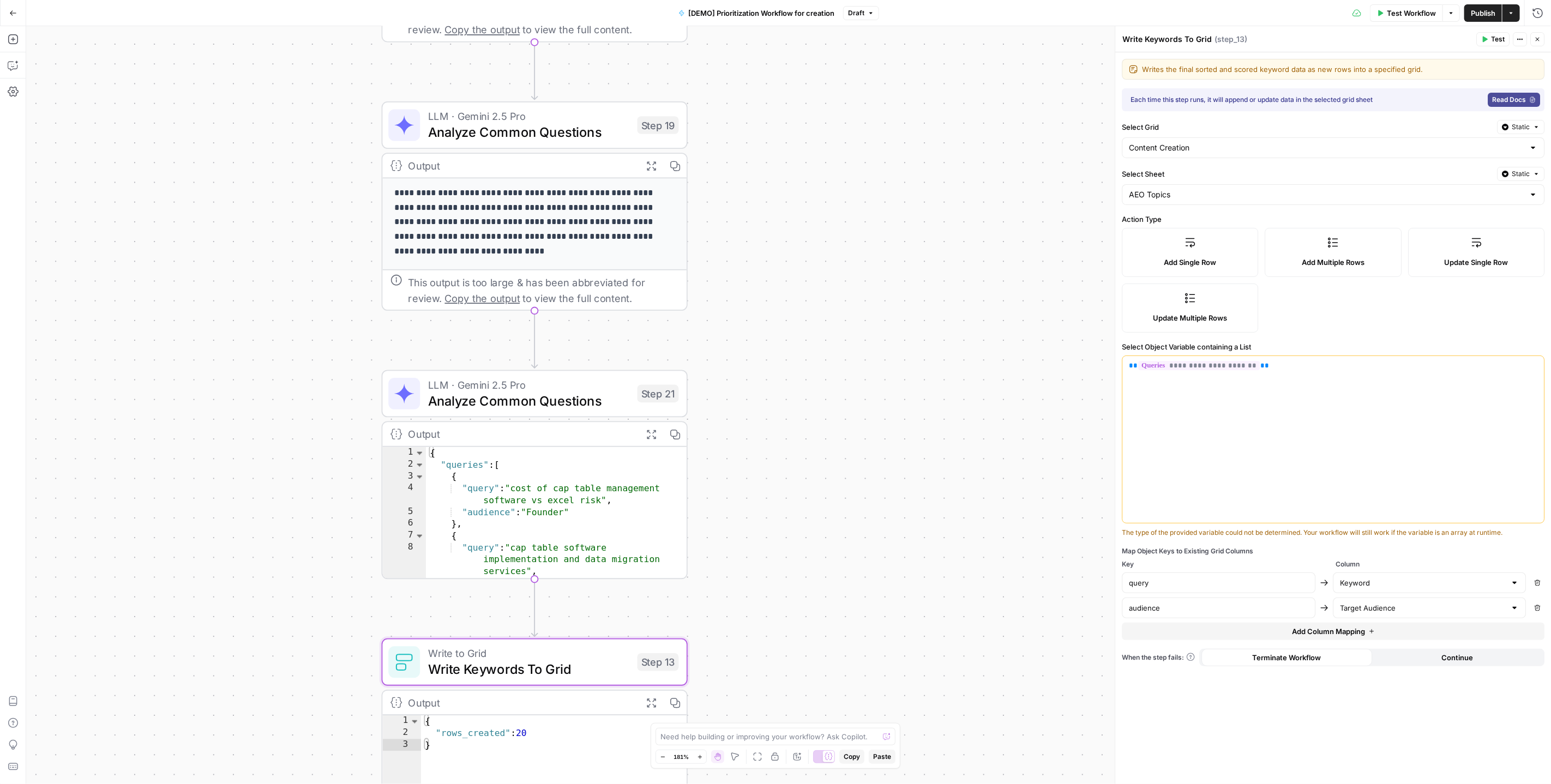
drag, startPoint x: 707, startPoint y: 235, endPoint x: 817, endPoint y: 439, distance: 231.8
click at [817, 439] on div "Workflow Set Inputs Inputs Read from Grid Read AEO Queries Step 1 Output Expand…" at bounding box center [789, 405] width 1525 height 758
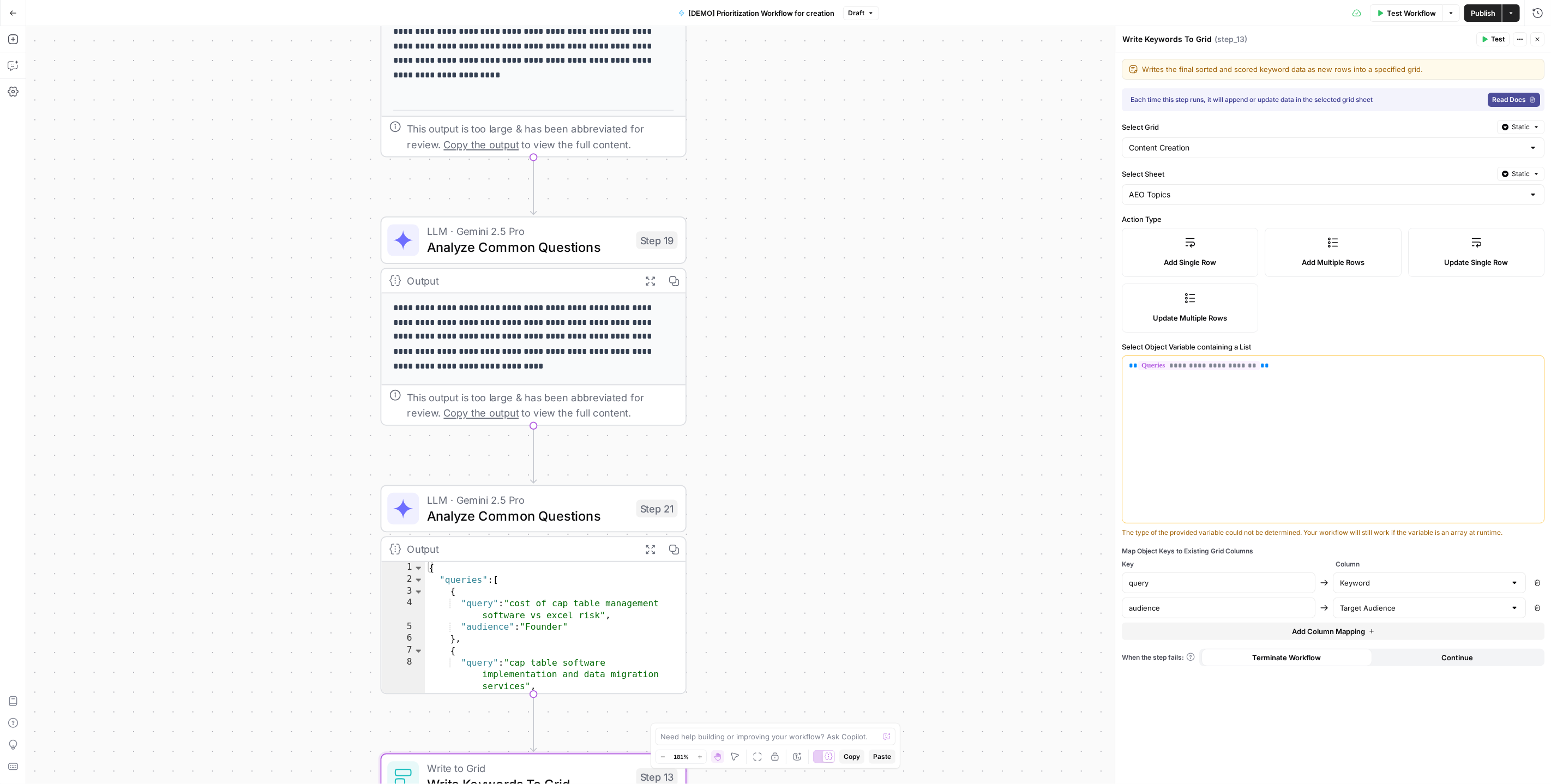
drag, startPoint x: 765, startPoint y: 331, endPoint x: 776, endPoint y: 505, distance: 174.3
click at [776, 518] on div "Workflow Set Inputs Inputs Read from Grid Read AEO Queries Step 1 Output Expand…" at bounding box center [789, 405] width 1525 height 758
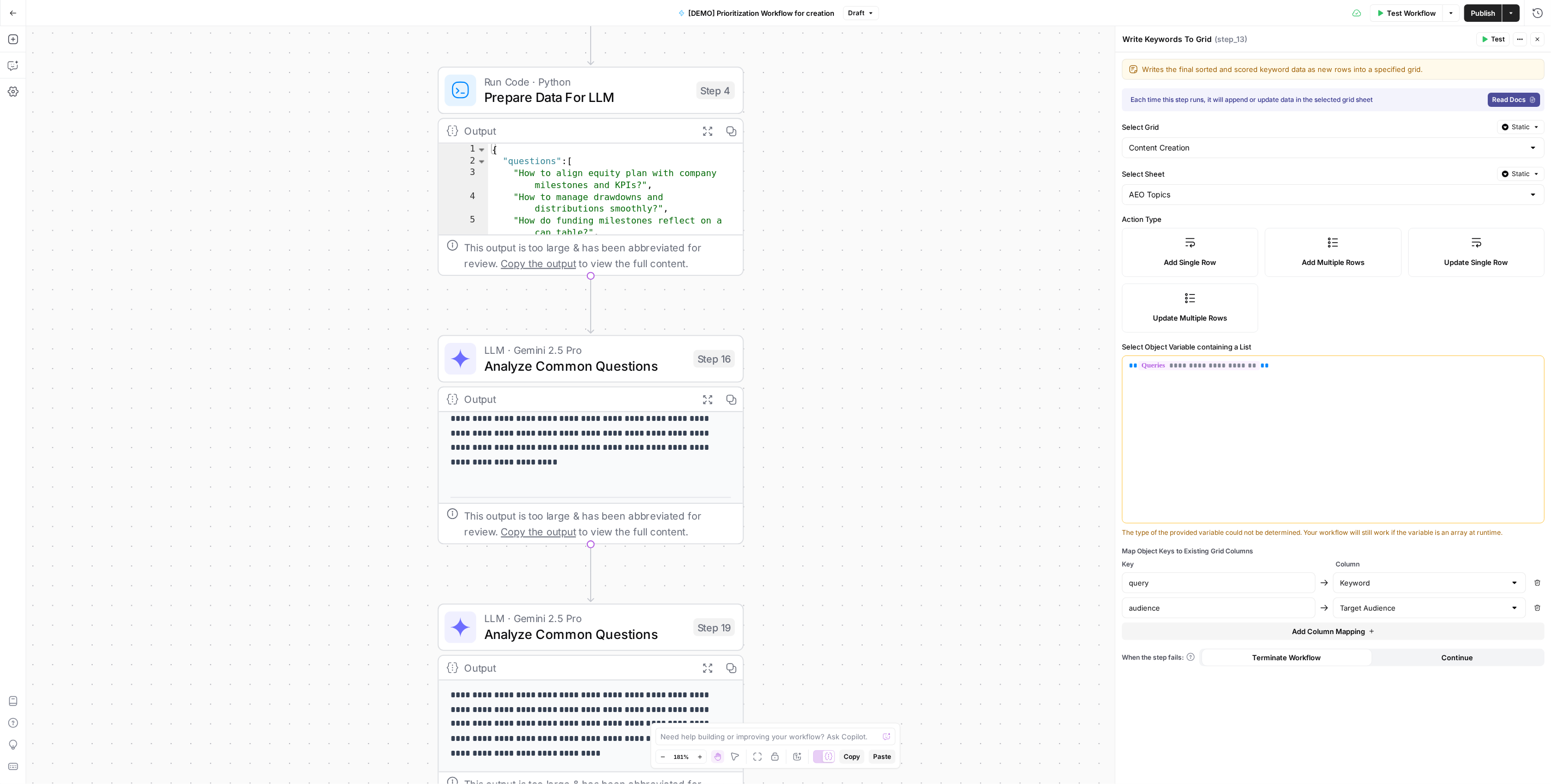
drag, startPoint x: 767, startPoint y: 348, endPoint x: 811, endPoint y: 557, distance: 213.6
click at [811, 557] on div "Workflow Set Inputs Inputs Read from Grid Read AEO Queries Step 1 Output Expand…" at bounding box center [789, 405] width 1525 height 758
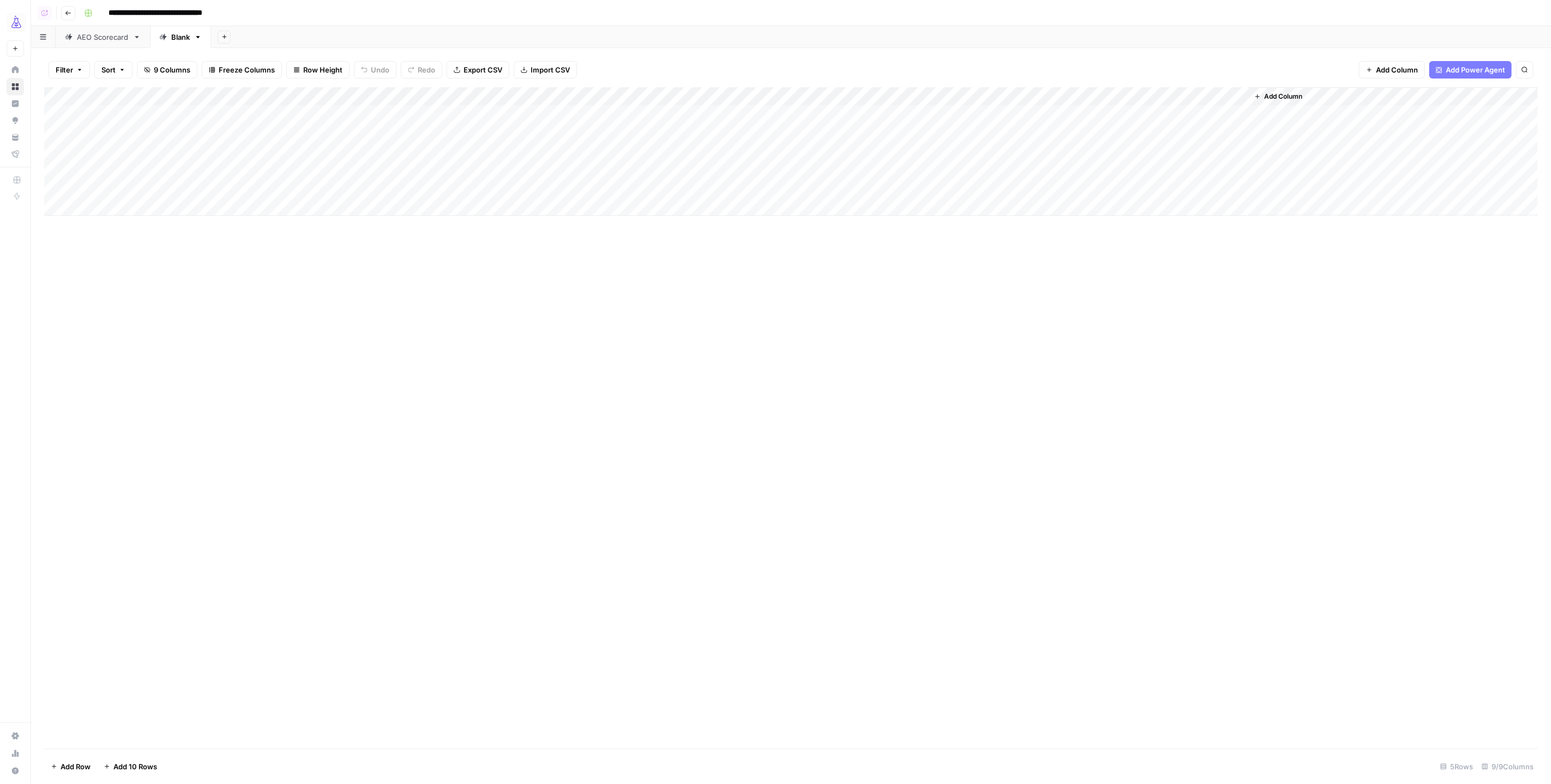
click at [295, 96] on div "Add Column" at bounding box center [791, 152] width 1494 height 129
click at [293, 205] on span "Fork Power Agent" at bounding box center [309, 203] width 96 height 11
click at [370, 98] on div "Add Column" at bounding box center [791, 152] width 1494 height 129
click at [690, 55] on div "Filter Sort 9 Columns Freeze Columns Row Height Undo Redo Export CSV Import CSV…" at bounding box center [791, 69] width 1494 height 35
click at [868, 92] on div "Add Column" at bounding box center [791, 152] width 1494 height 129
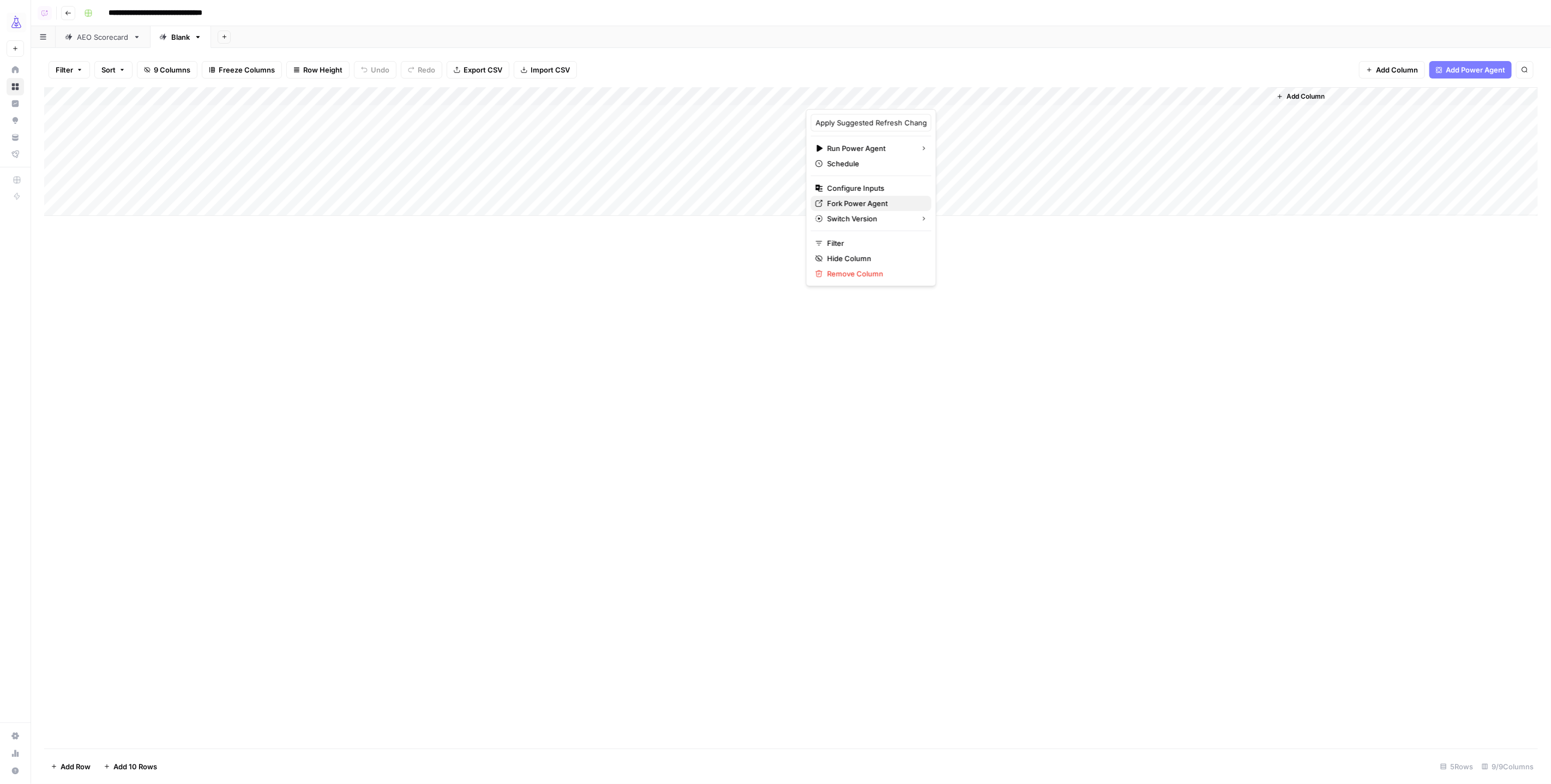
click at [863, 202] on span "Fork Power Agent" at bounding box center [875, 203] width 96 height 11
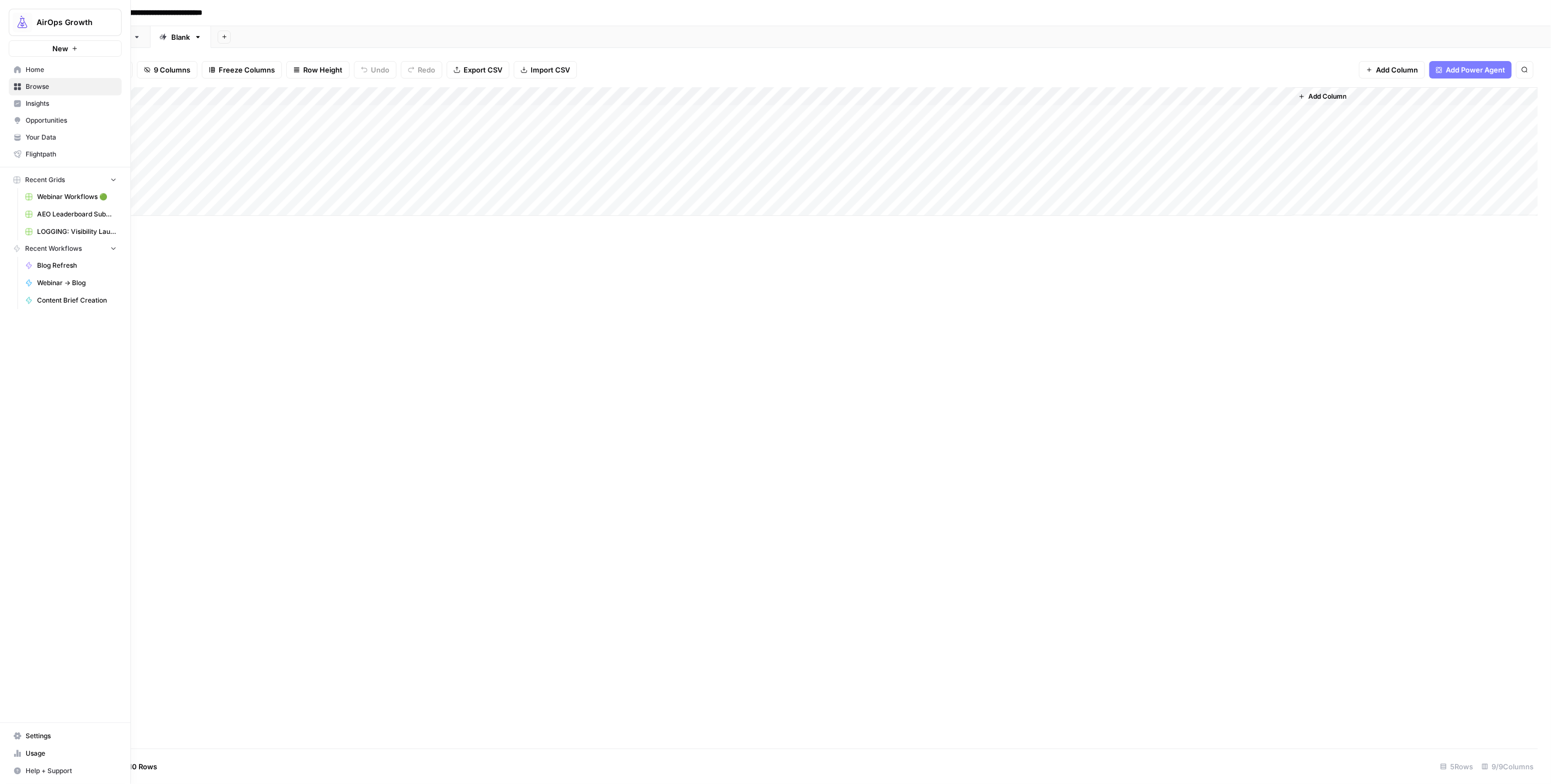
click at [43, 100] on span "Insights" at bounding box center [71, 103] width 91 height 10
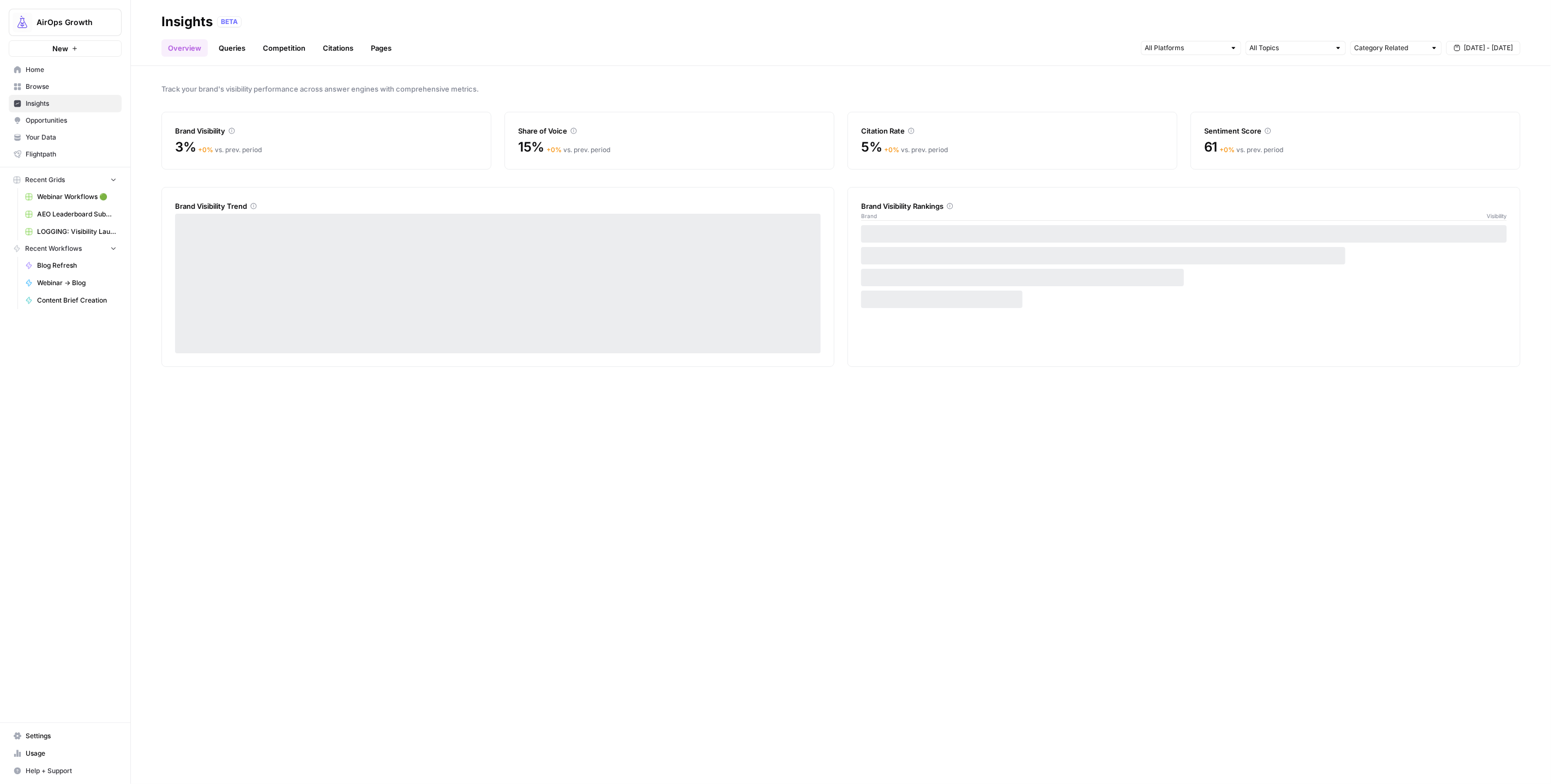
click at [286, 45] on link "Competition" at bounding box center [284, 48] width 55 height 17
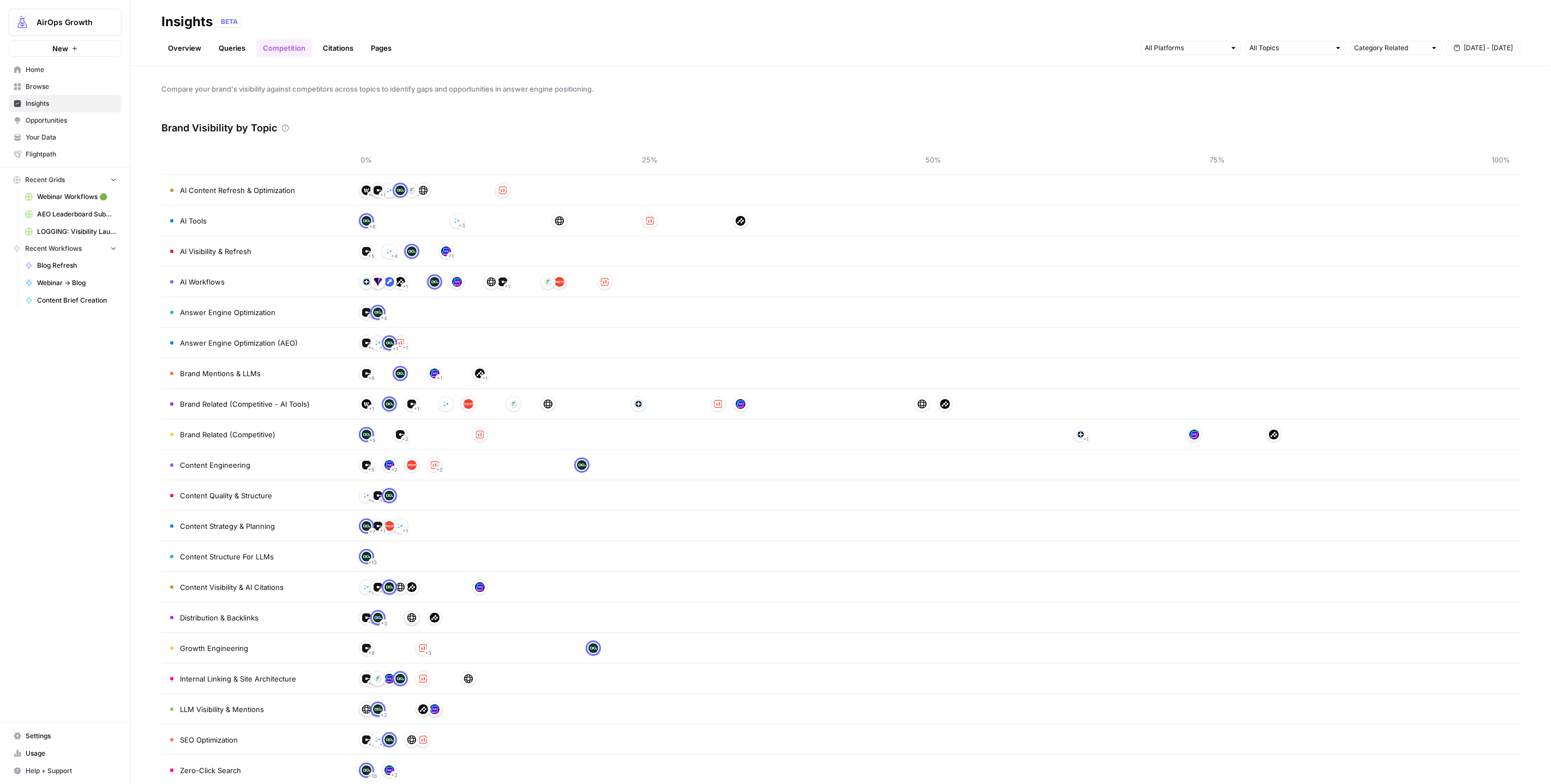
click at [241, 54] on link "Queries" at bounding box center [232, 48] width 40 height 17
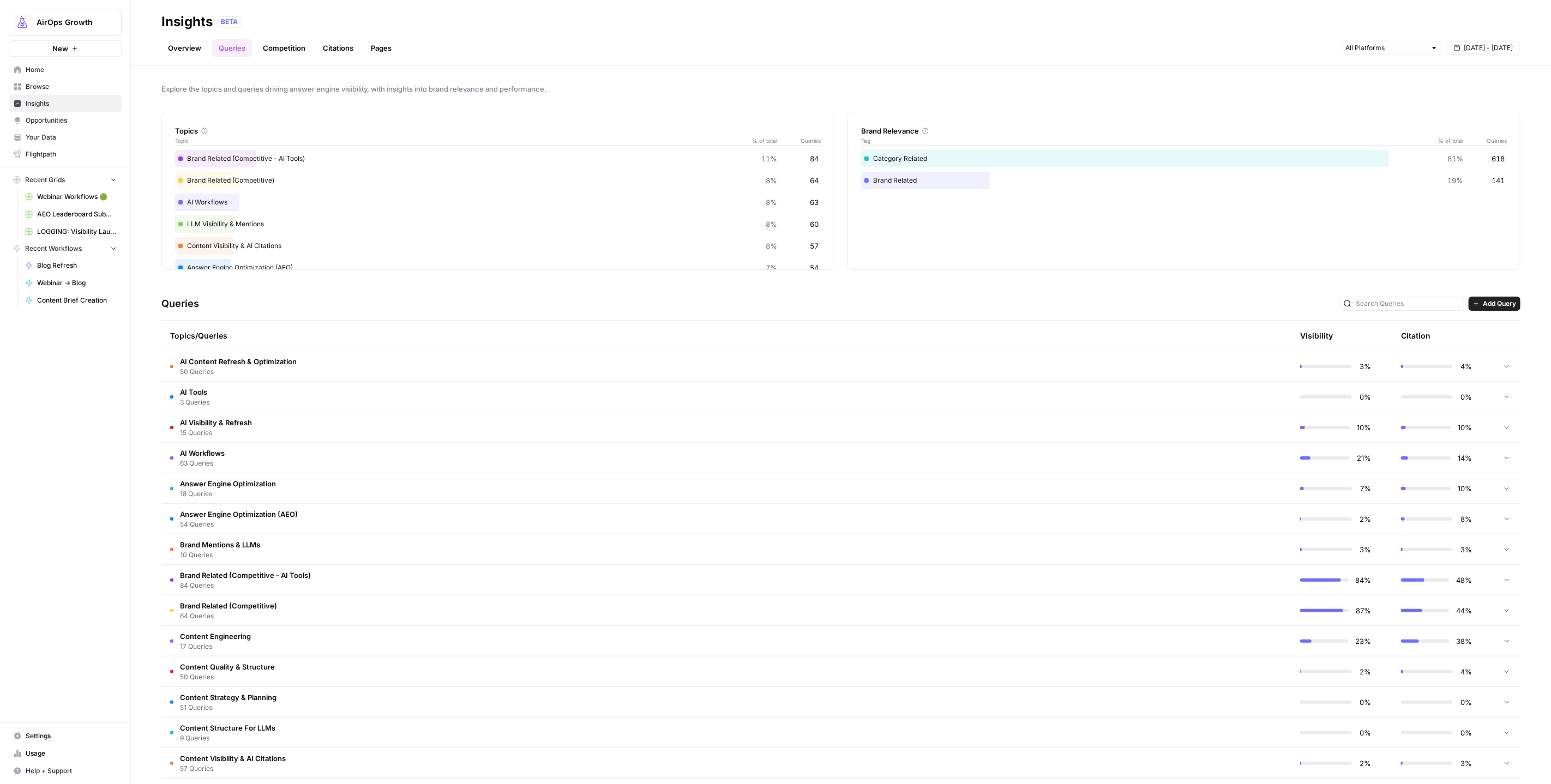
click at [354, 367] on td "AI Content Refresh & Optimization 50 Queries" at bounding box center [674, 366] width 1026 height 30
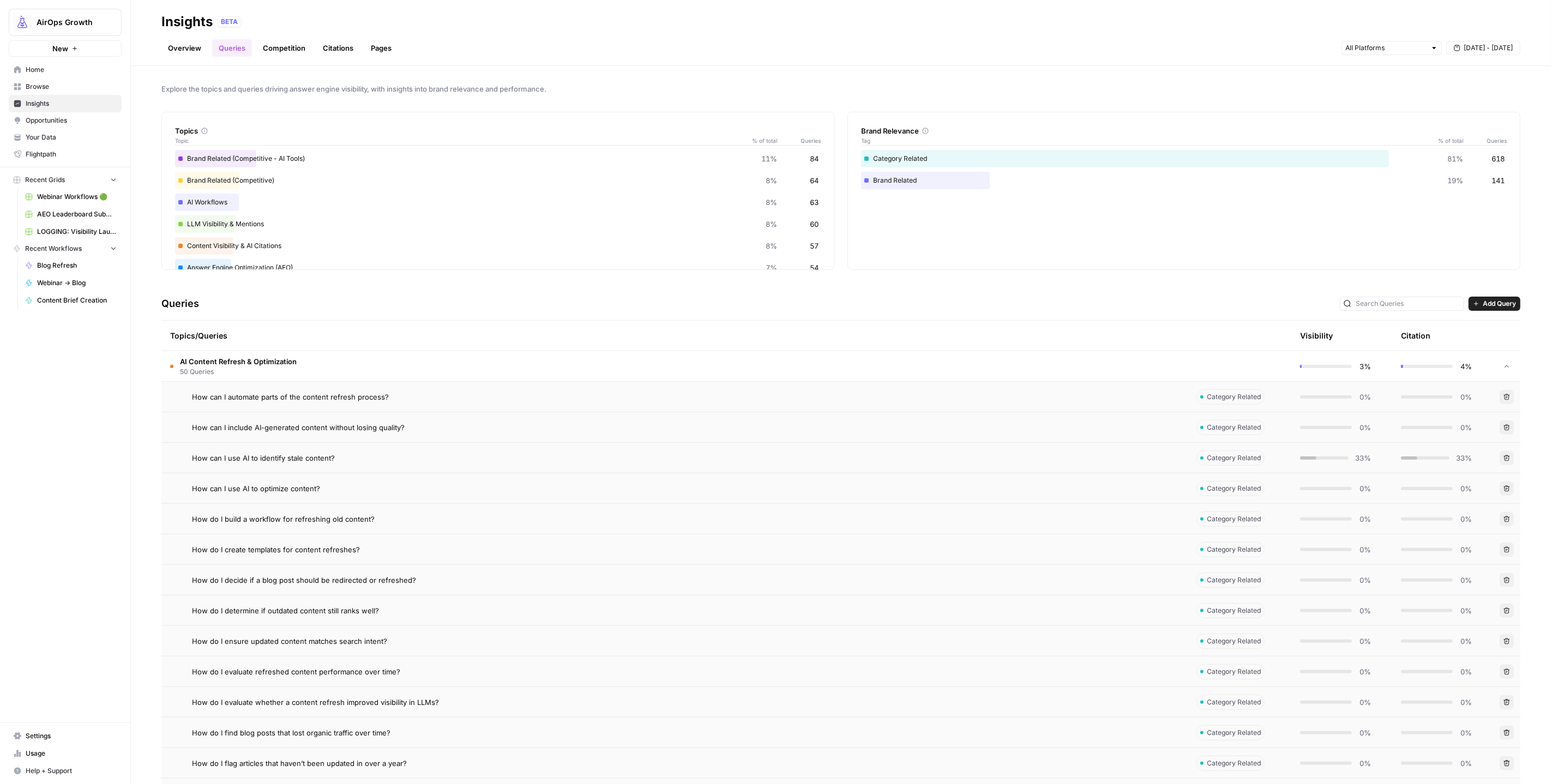
click at [356, 361] on td "AI Content Refresh & Optimization 50 Queries" at bounding box center [674, 366] width 1026 height 30
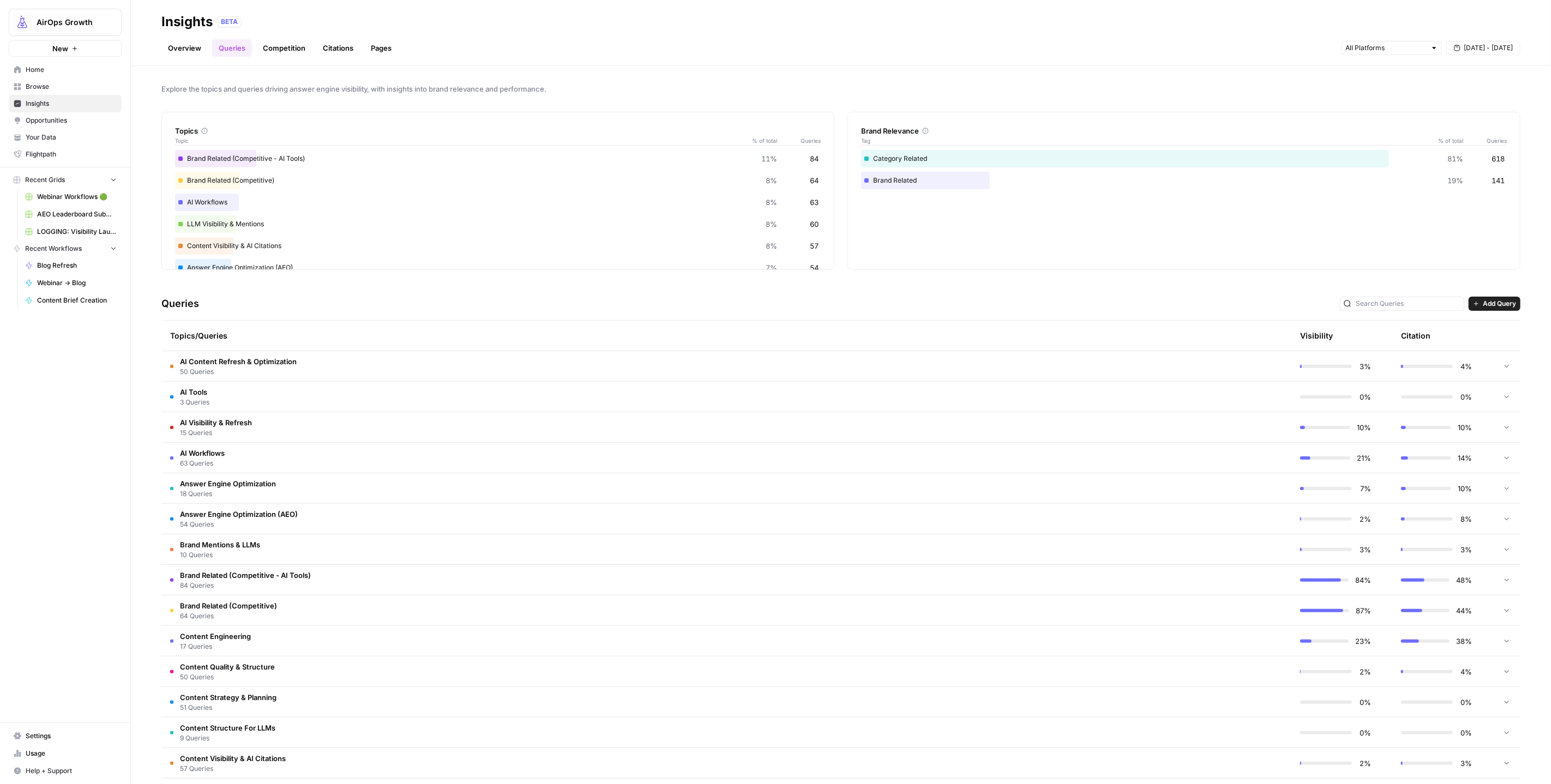
click at [351, 570] on td "Brand Related (Competitive - AI Tools) 84 Queries" at bounding box center [674, 579] width 1026 height 30
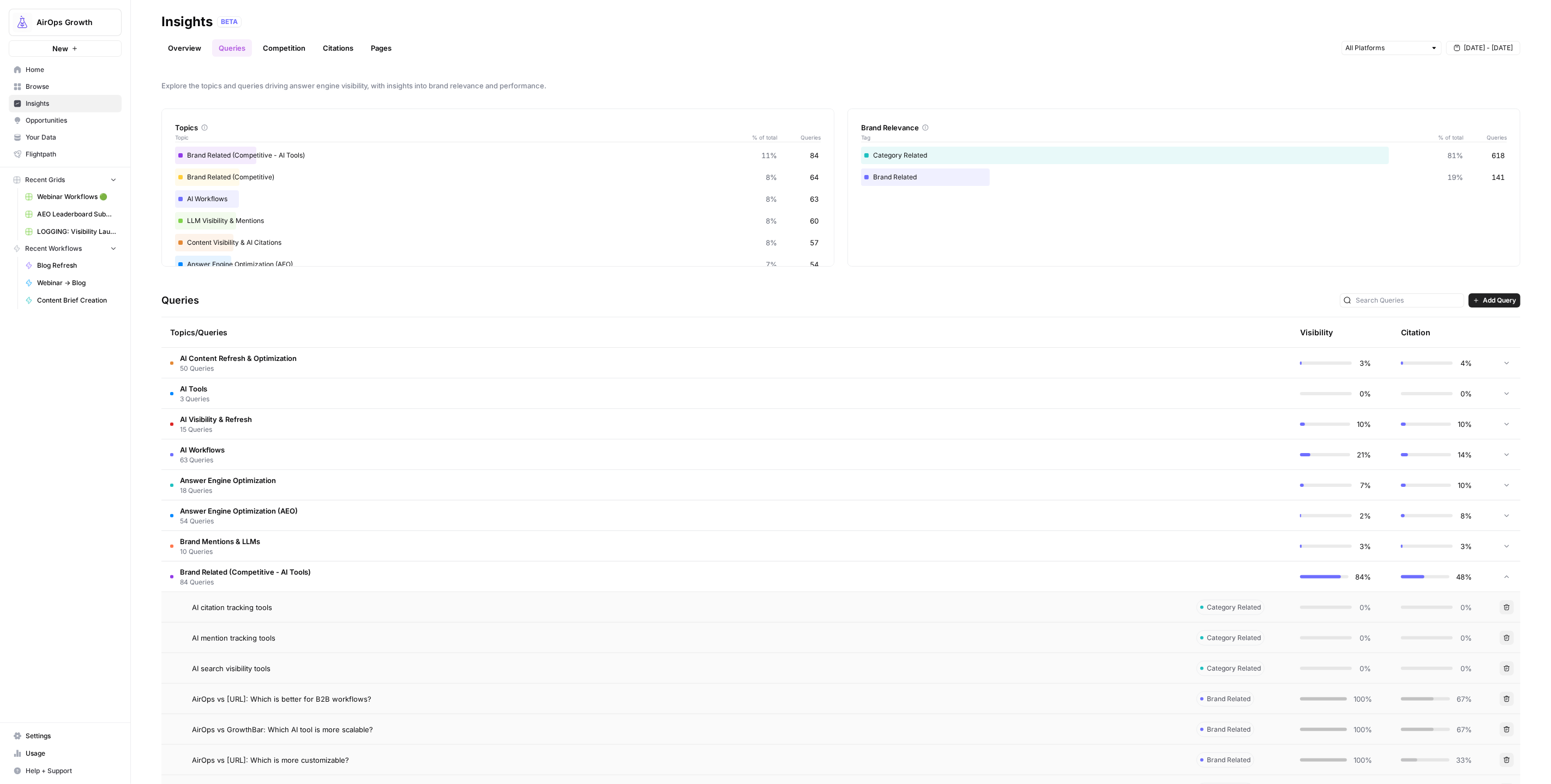
scroll to position [10, 0]
click at [361, 558] on td "Brand Related (Competitive - AI Tools) 84 Queries" at bounding box center [674, 570] width 1026 height 30
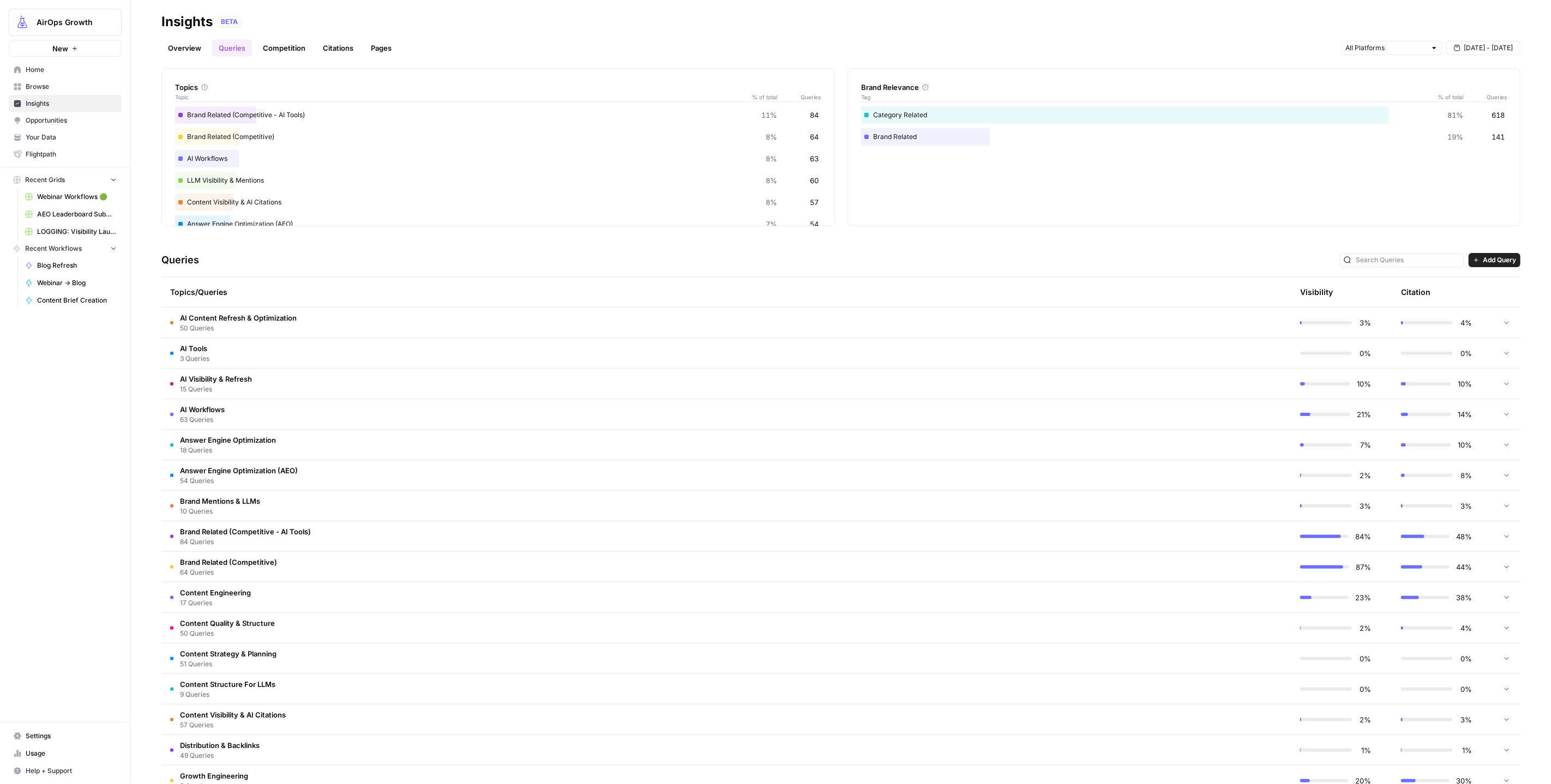
scroll to position [121, 0]
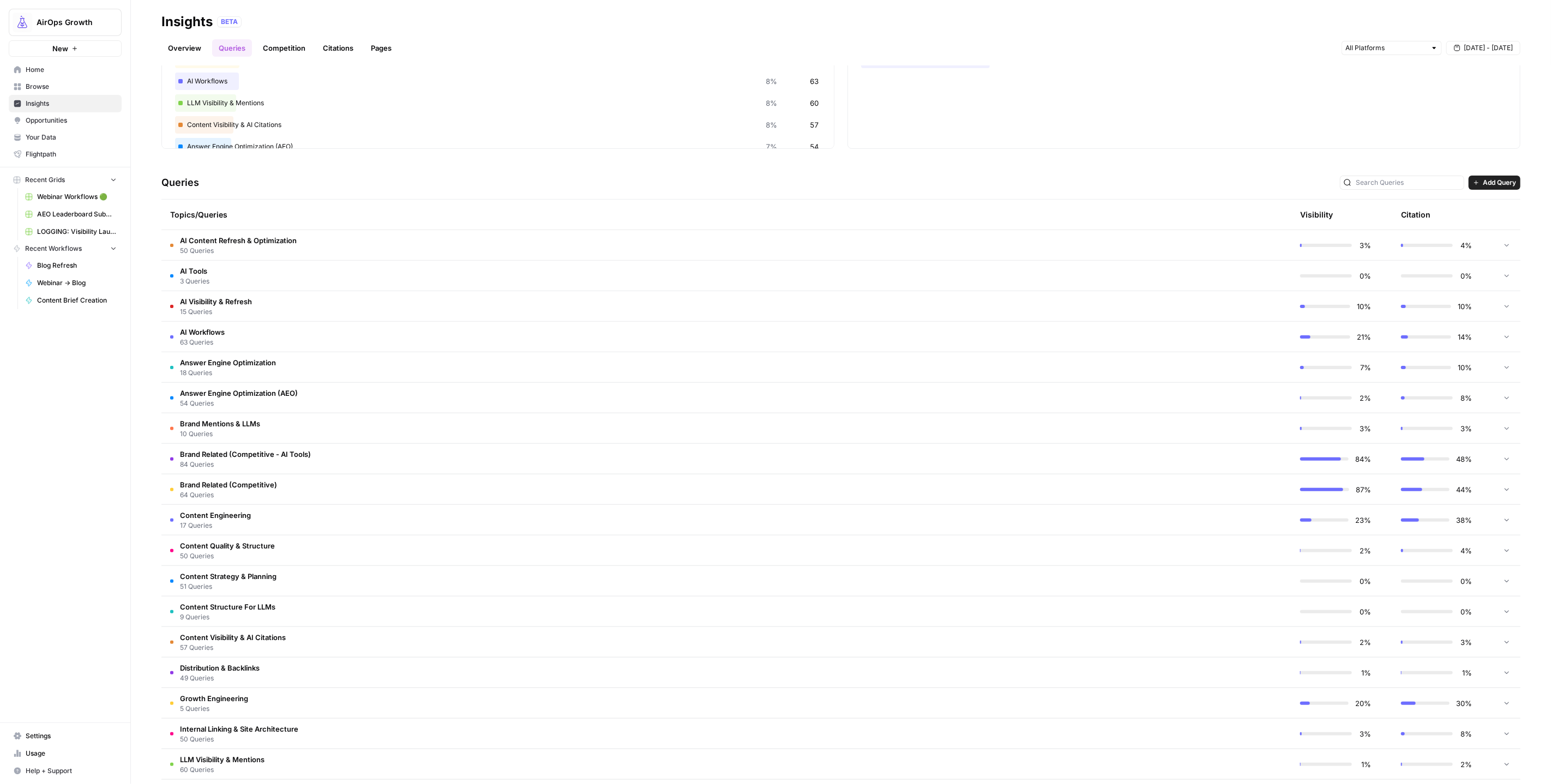
click at [378, 523] on td "Content Engineering 17 Queries" at bounding box center [674, 519] width 1026 height 30
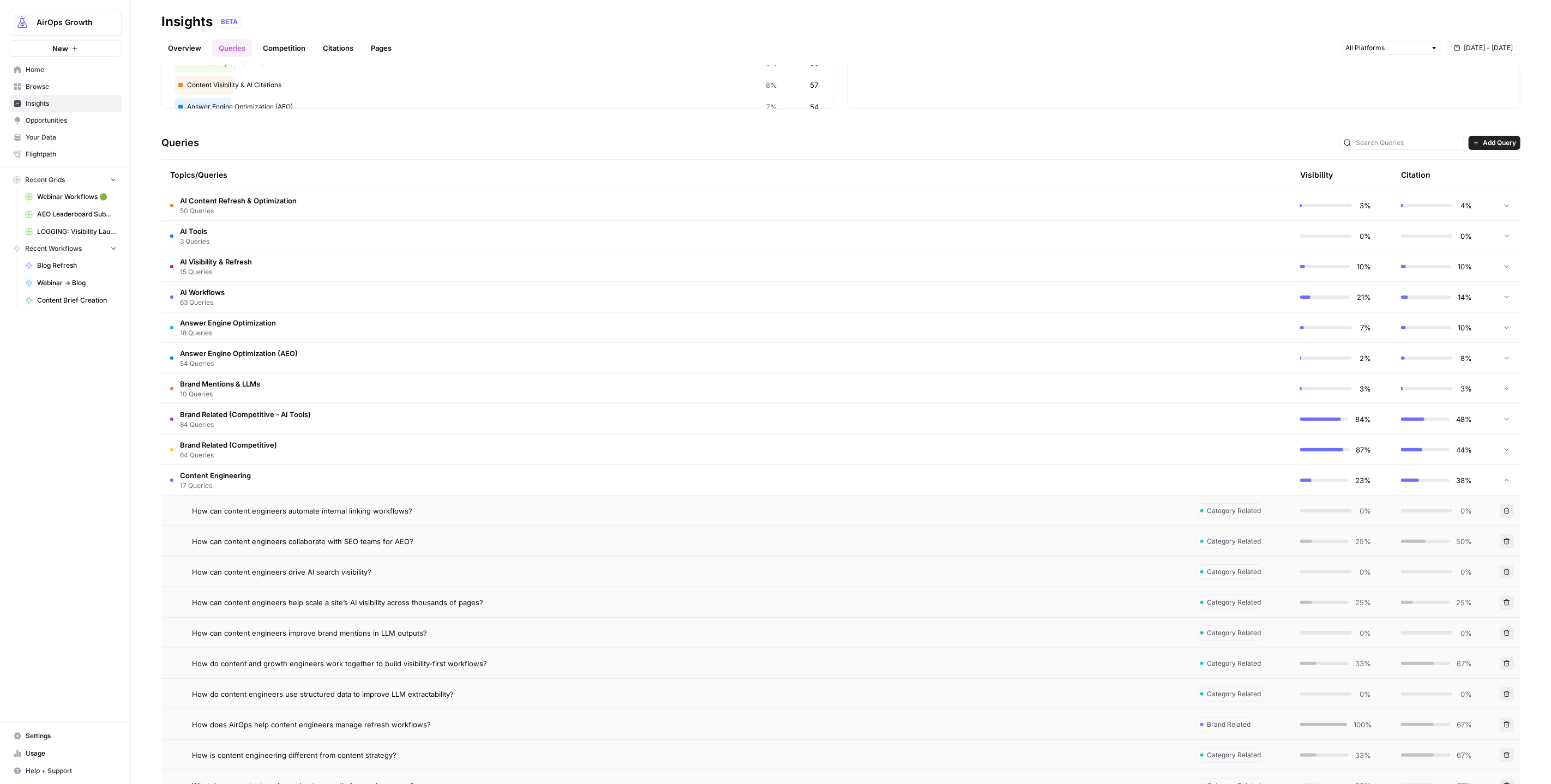
scroll to position [330, 0]
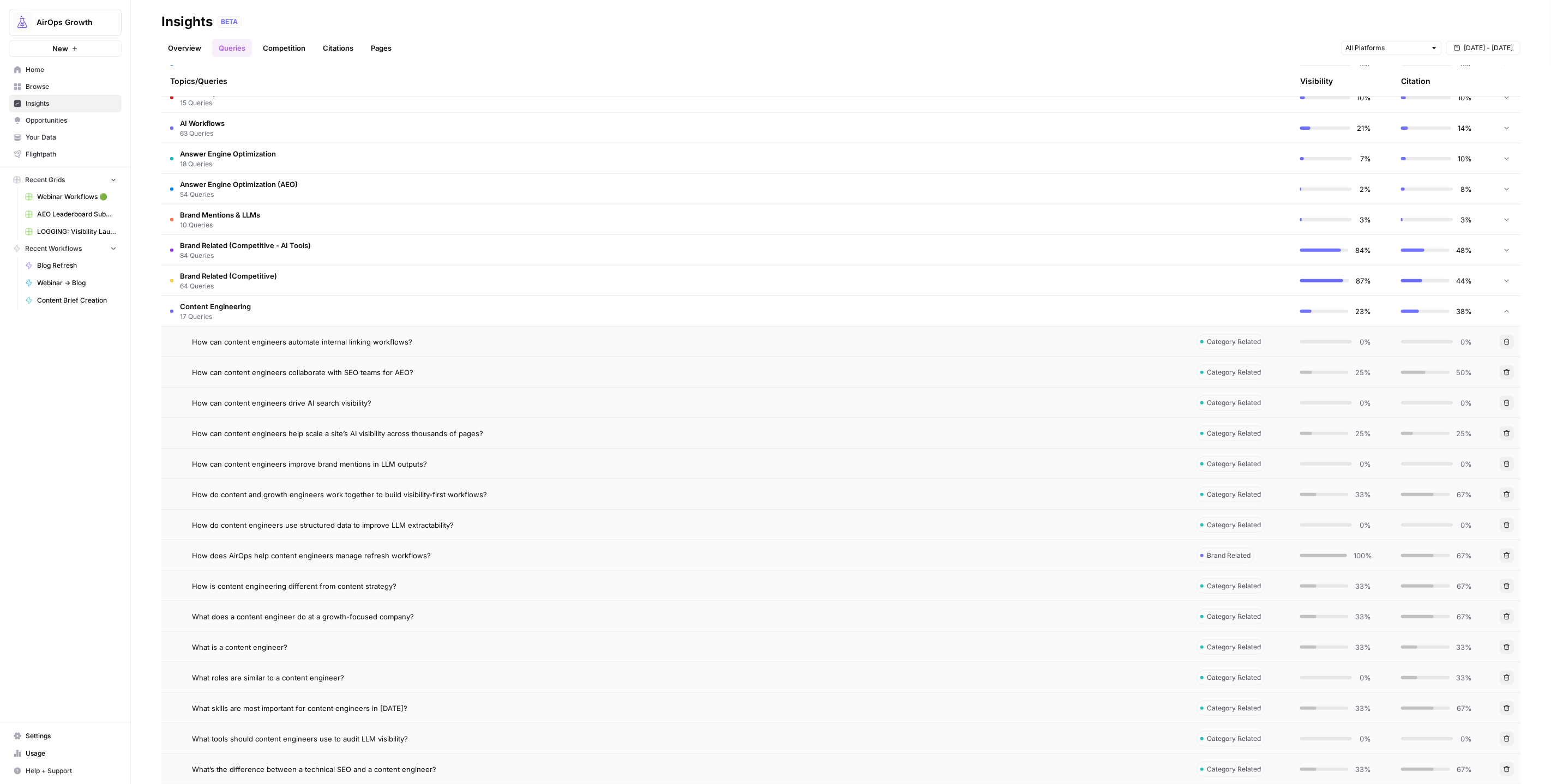
click at [398, 312] on td "Content Engineering 17 Queries" at bounding box center [674, 311] width 1026 height 30
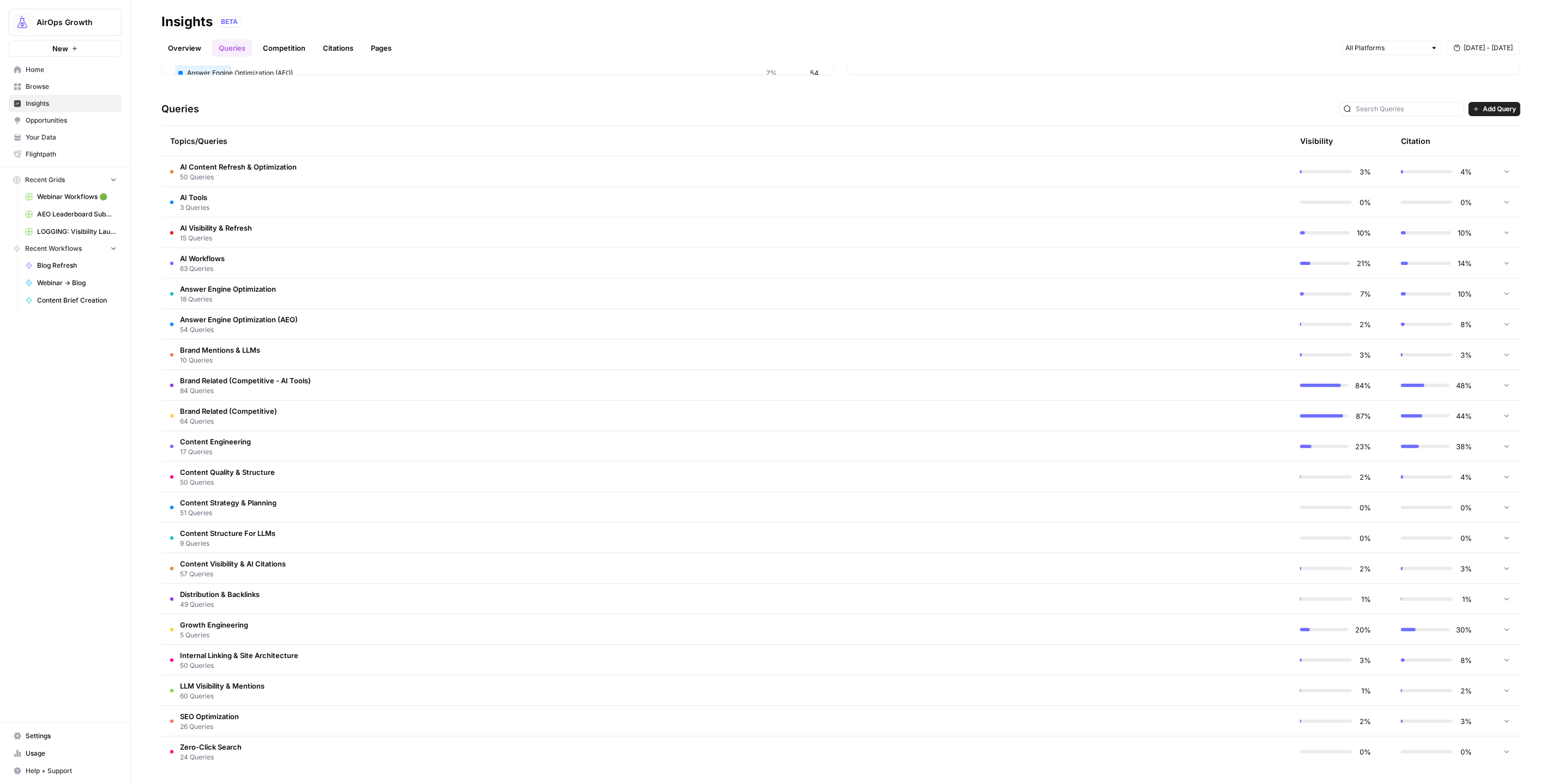
scroll to position [0, 0]
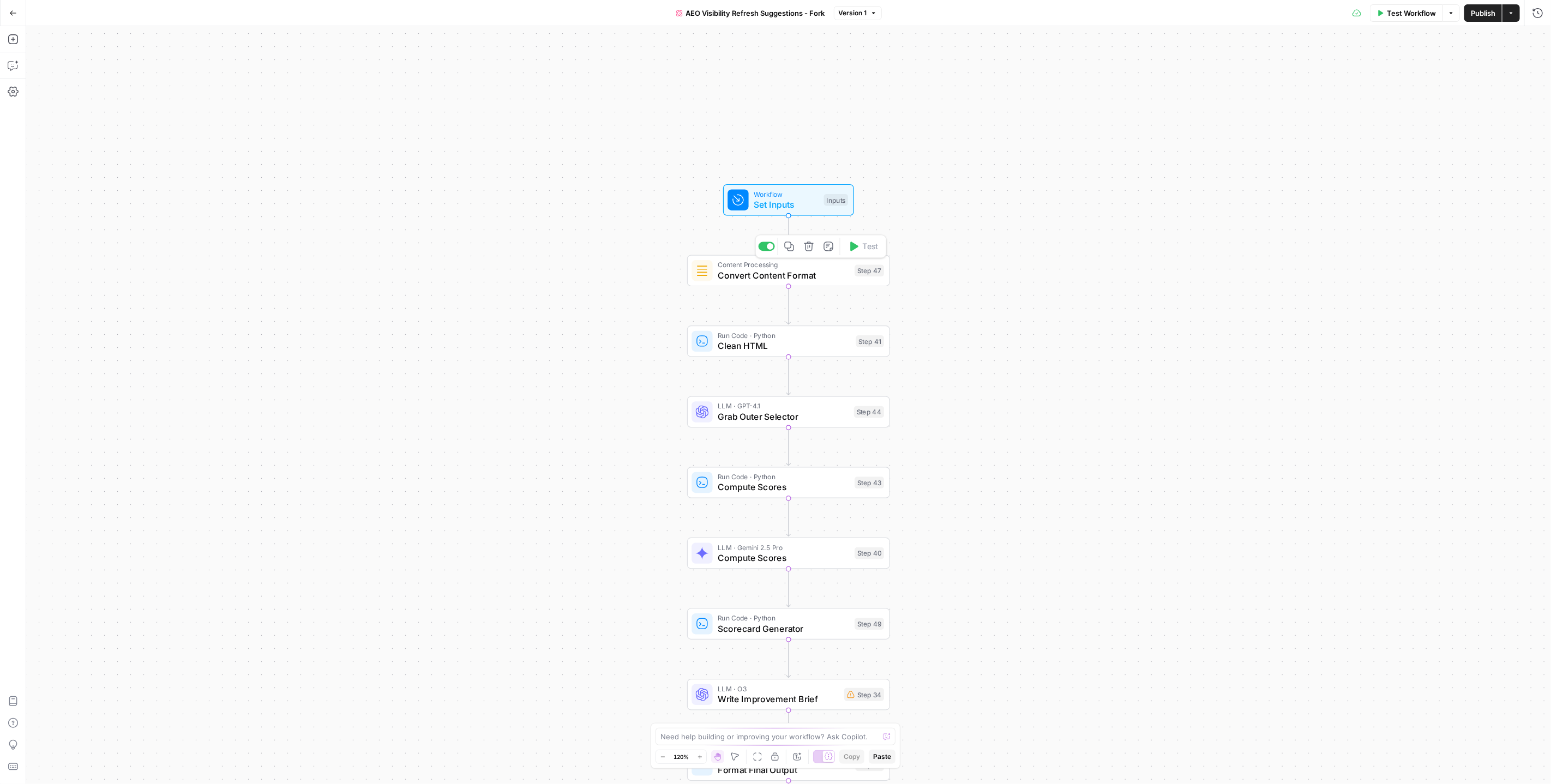
click at [977, 191] on div "Workflow Set Inputs Inputs Content Processing Convert Content Format Step 47 Co…" at bounding box center [789, 405] width 1525 height 758
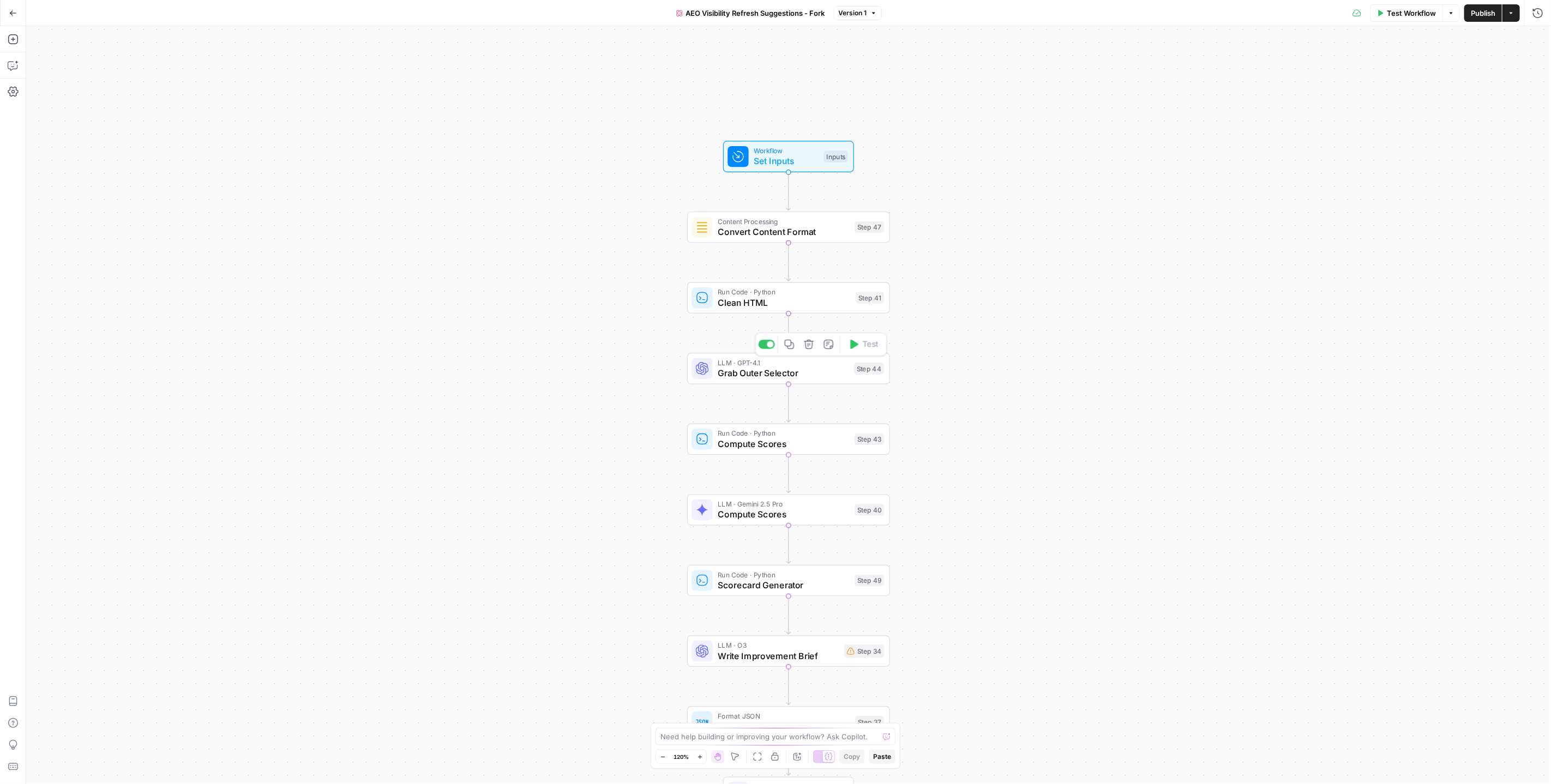
click at [755, 369] on span "Grab Outer Selector" at bounding box center [783, 373] width 131 height 13
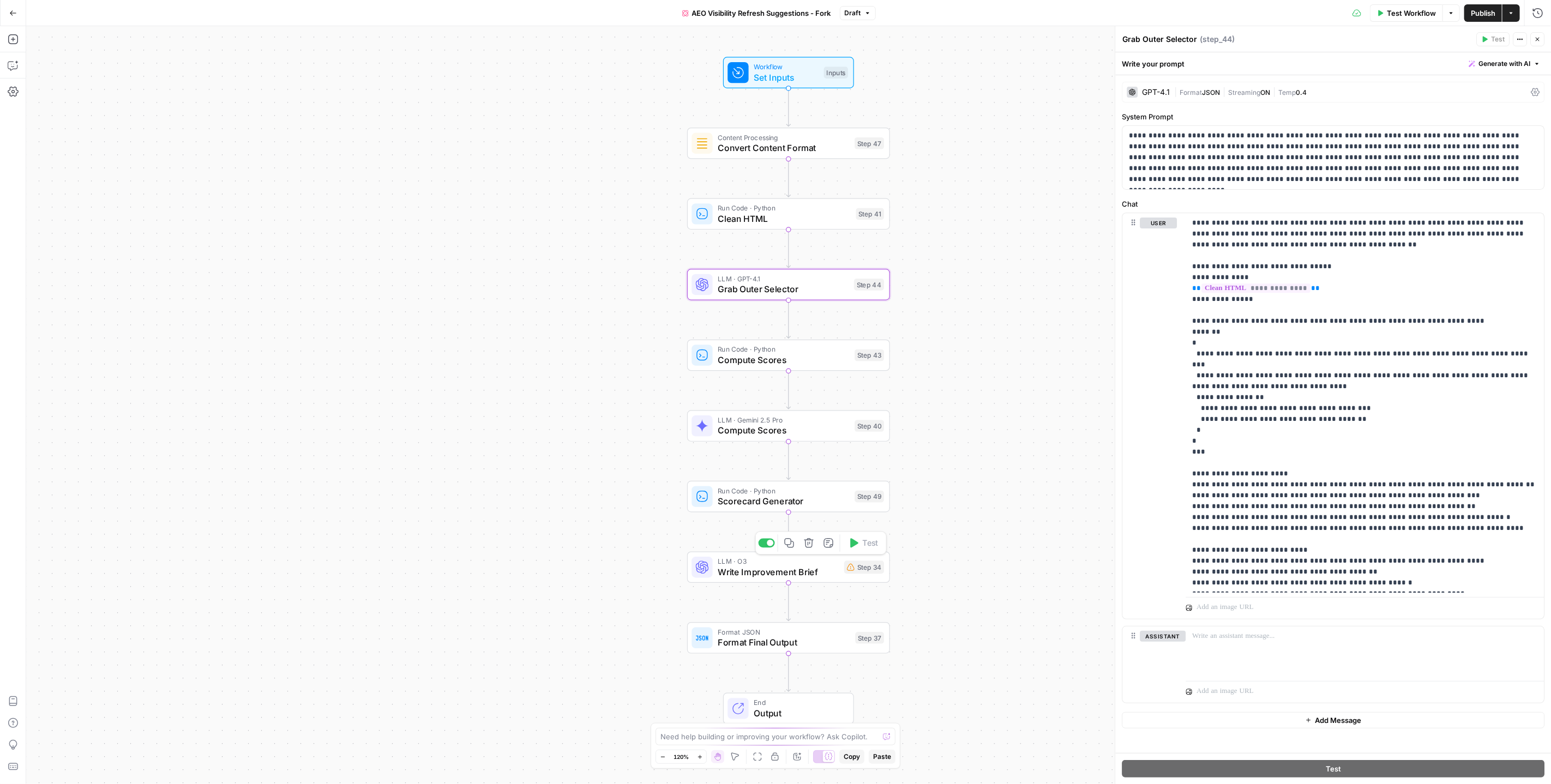
click at [757, 569] on span "Write Improvement Brief" at bounding box center [778, 572] width 121 height 13
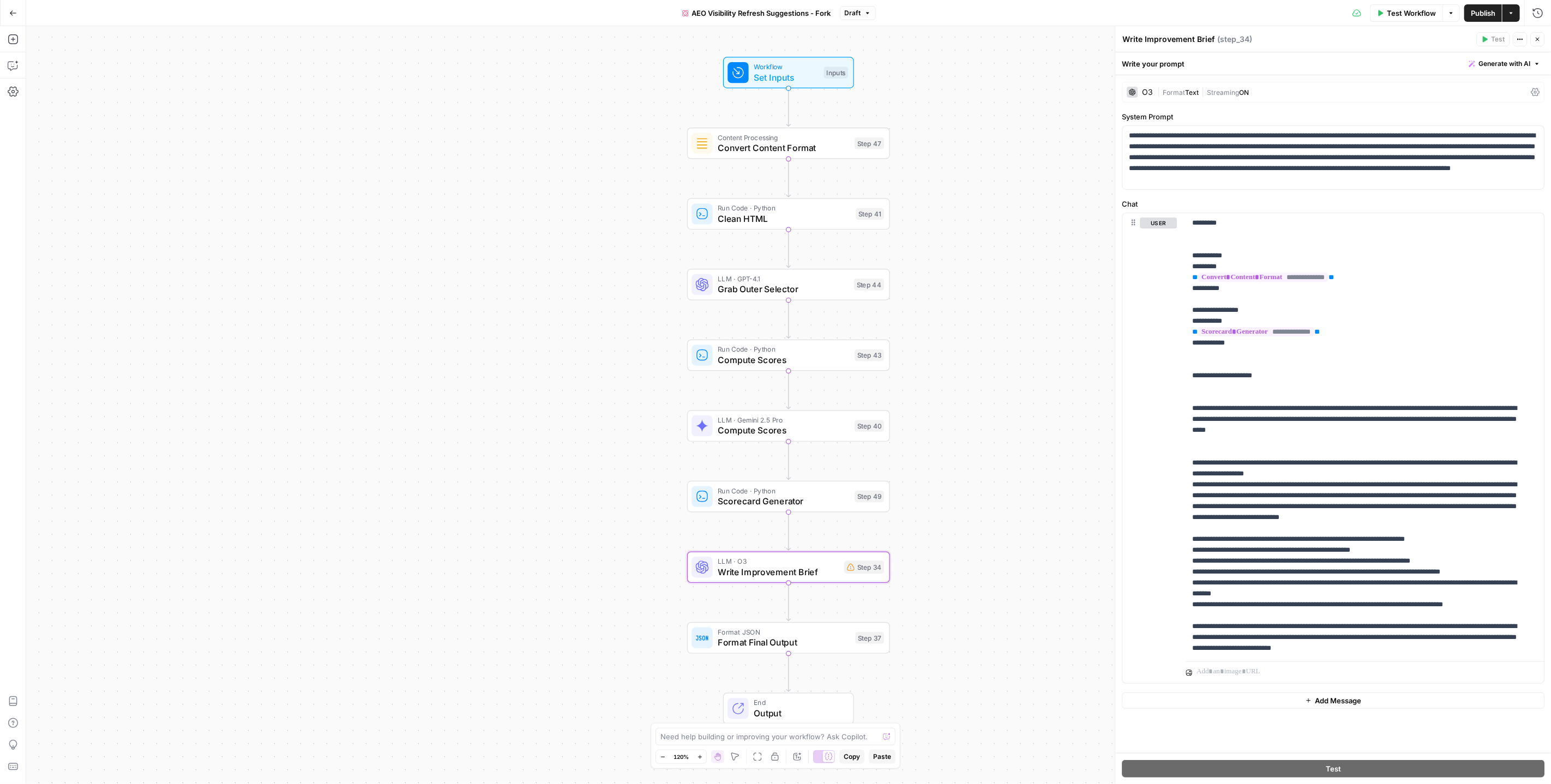
click at [1536, 37] on icon "button" at bounding box center [1538, 39] width 6 height 6
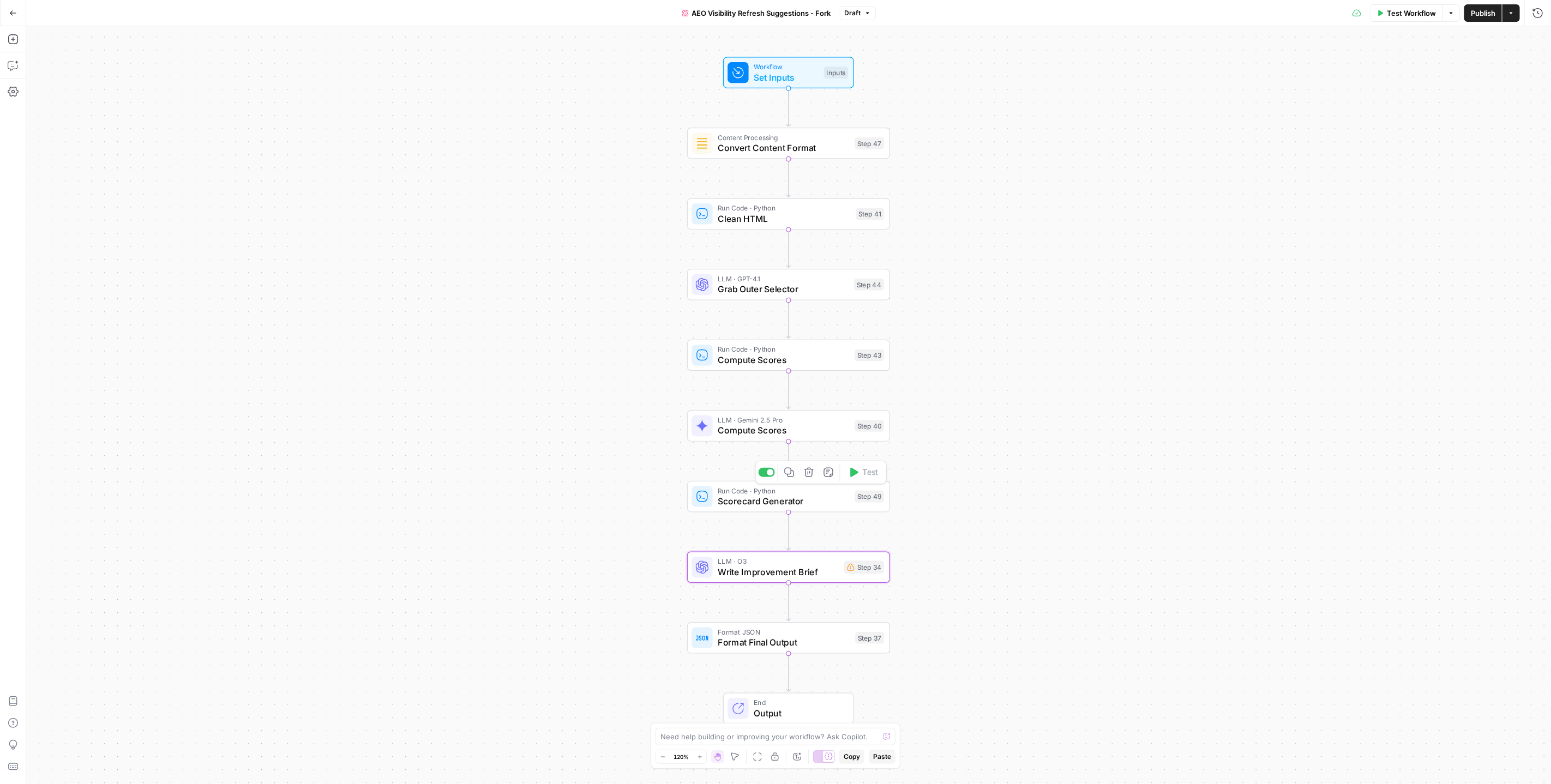
click at [776, 503] on span "Scorecard Generator" at bounding box center [783, 501] width 131 height 13
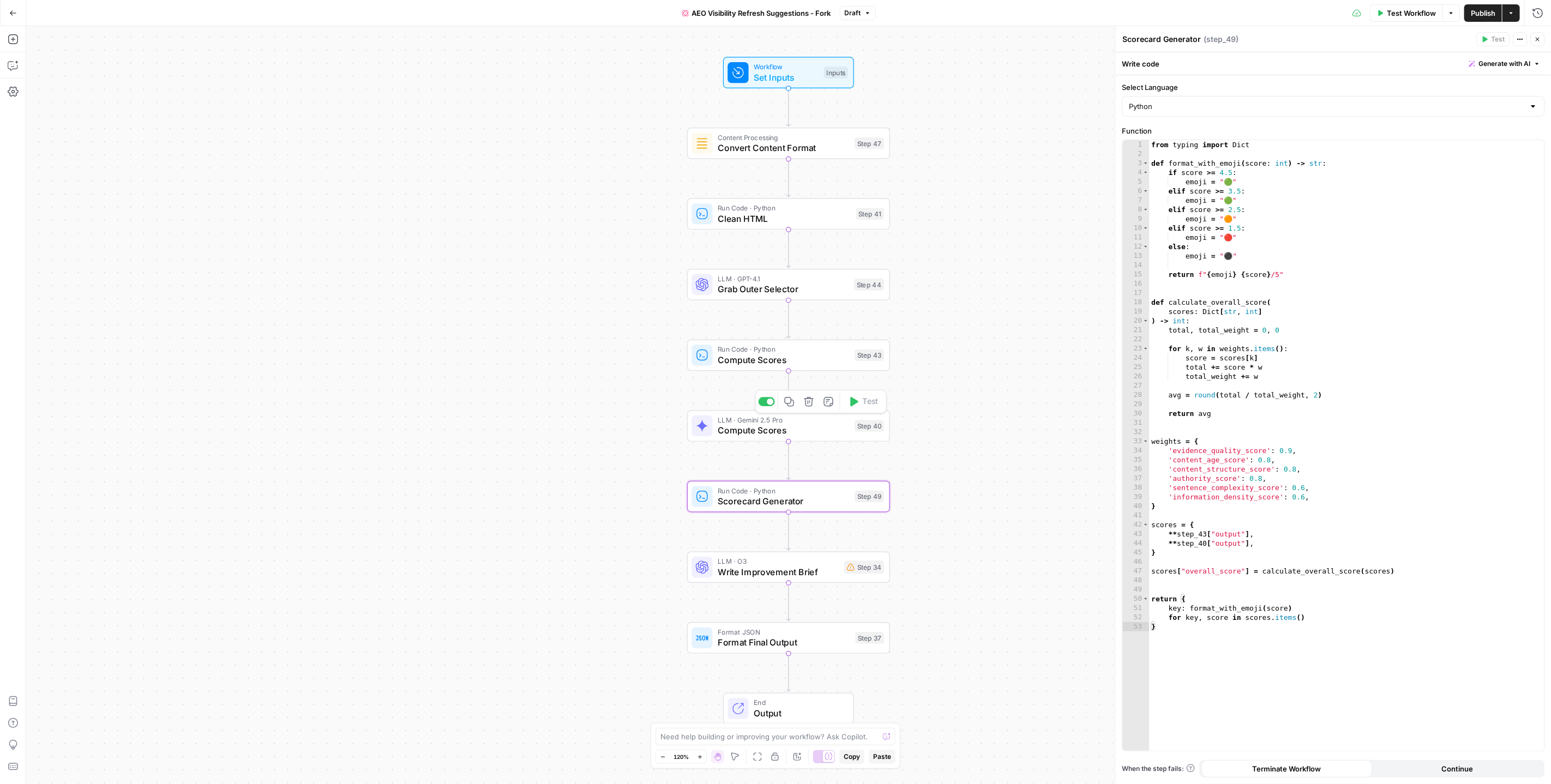
click at [763, 426] on span "Compute Scores" at bounding box center [783, 431] width 131 height 13
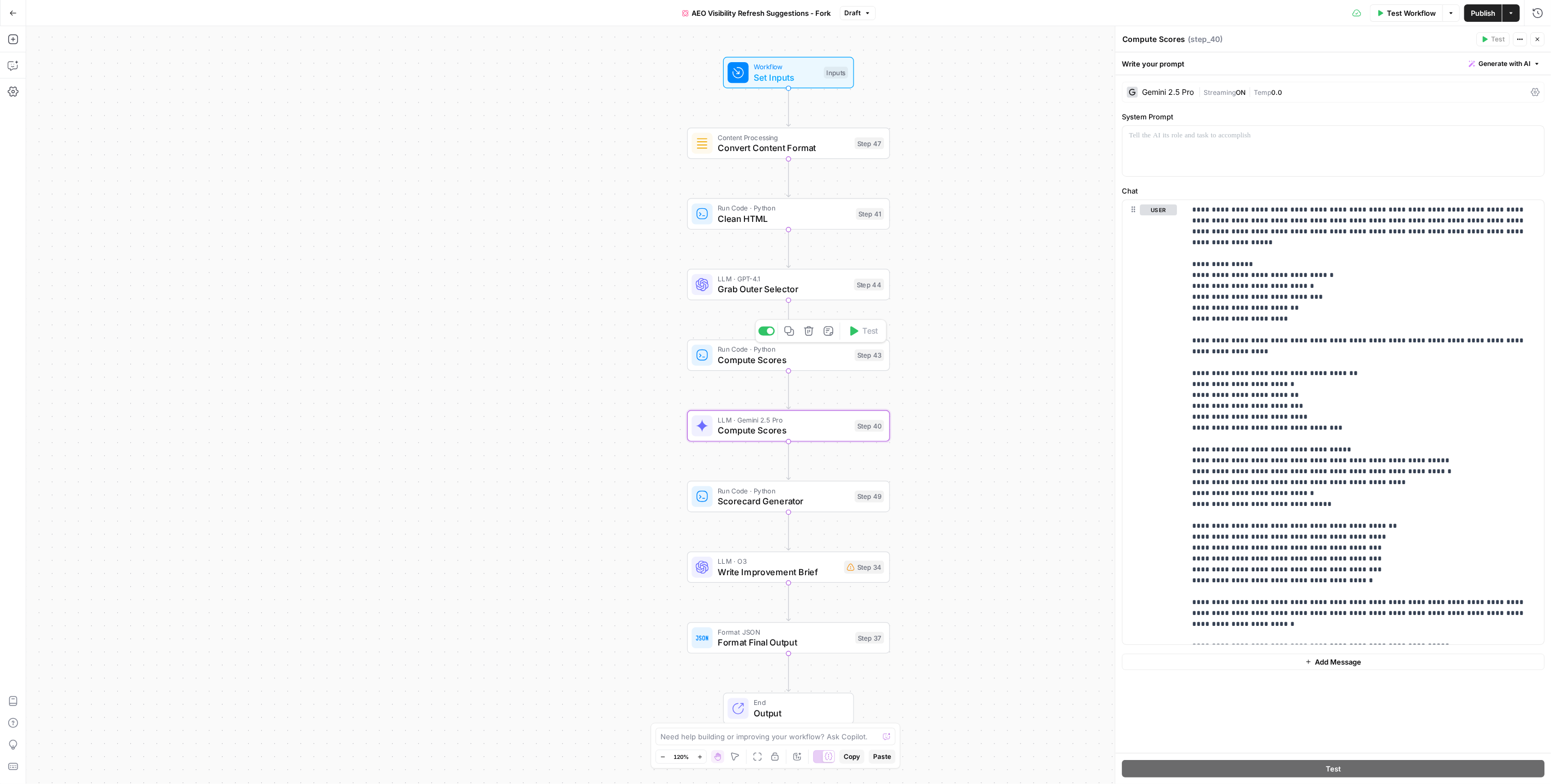
click at [768, 358] on span "Compute Scores" at bounding box center [783, 359] width 131 height 13
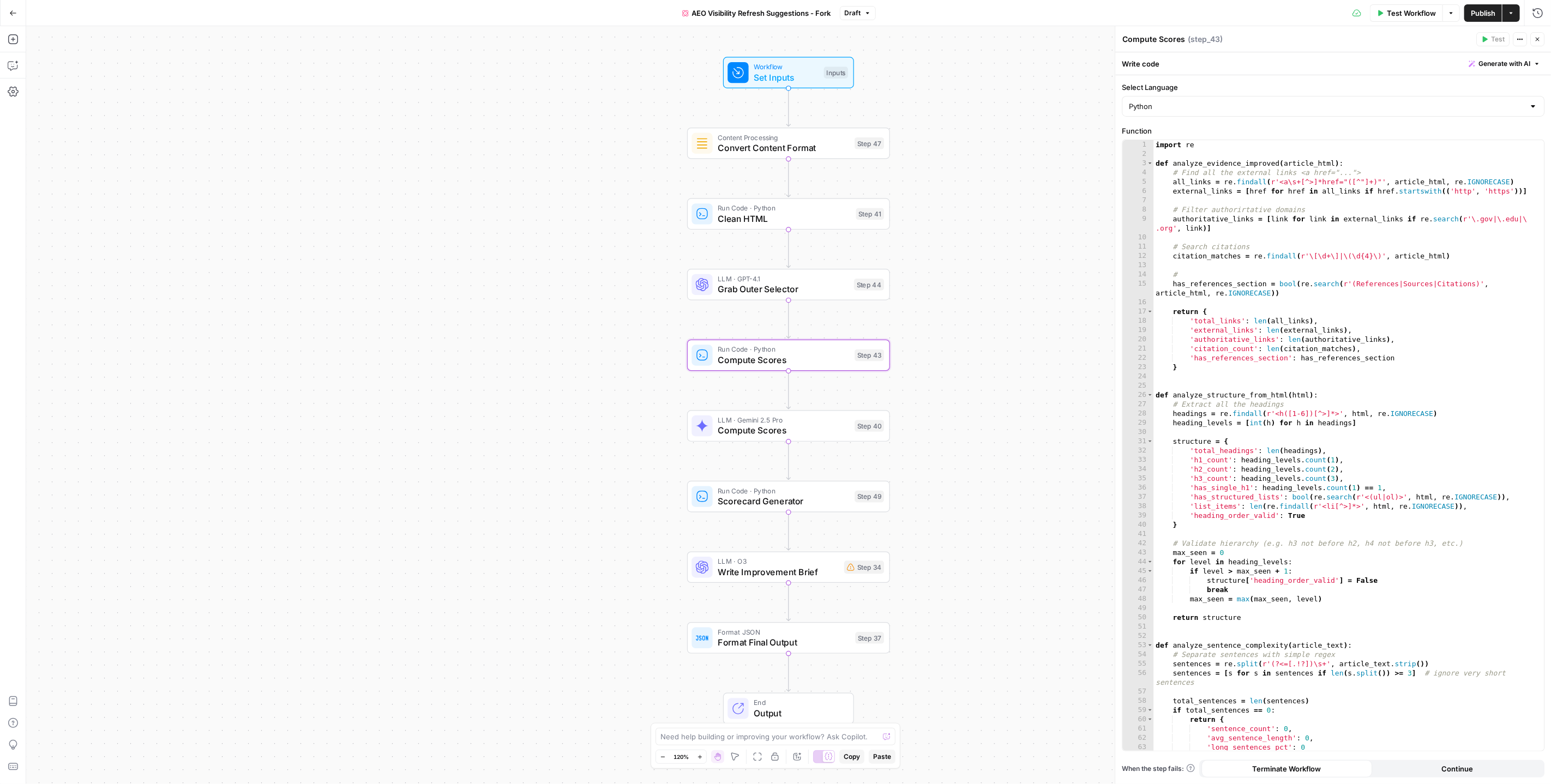
click at [1534, 37] on button "Close" at bounding box center [1538, 39] width 14 height 14
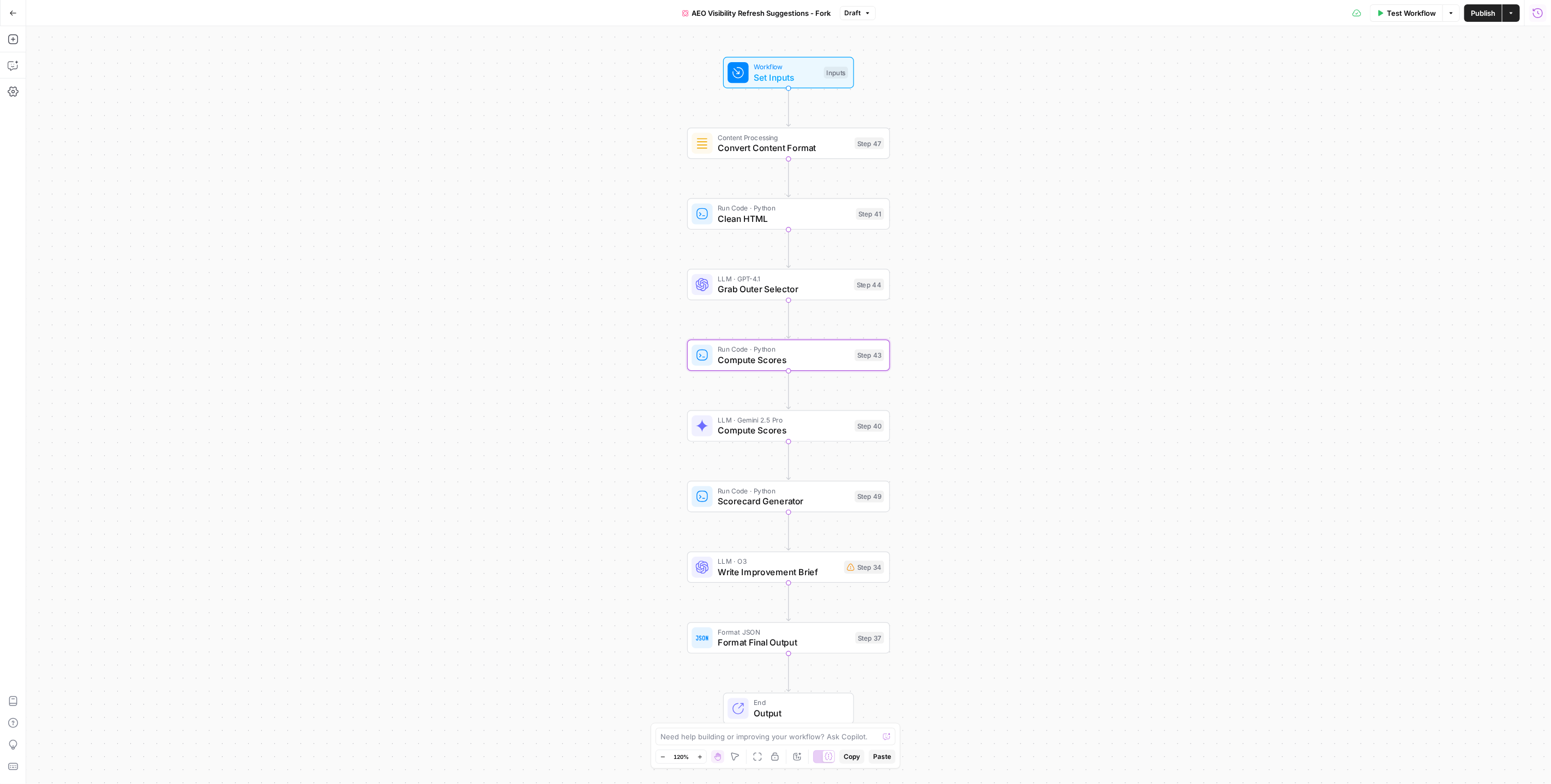
click at [822, 14] on span "AEO Visibility Refresh Suggestions - Fork" at bounding box center [762, 13] width 139 height 11
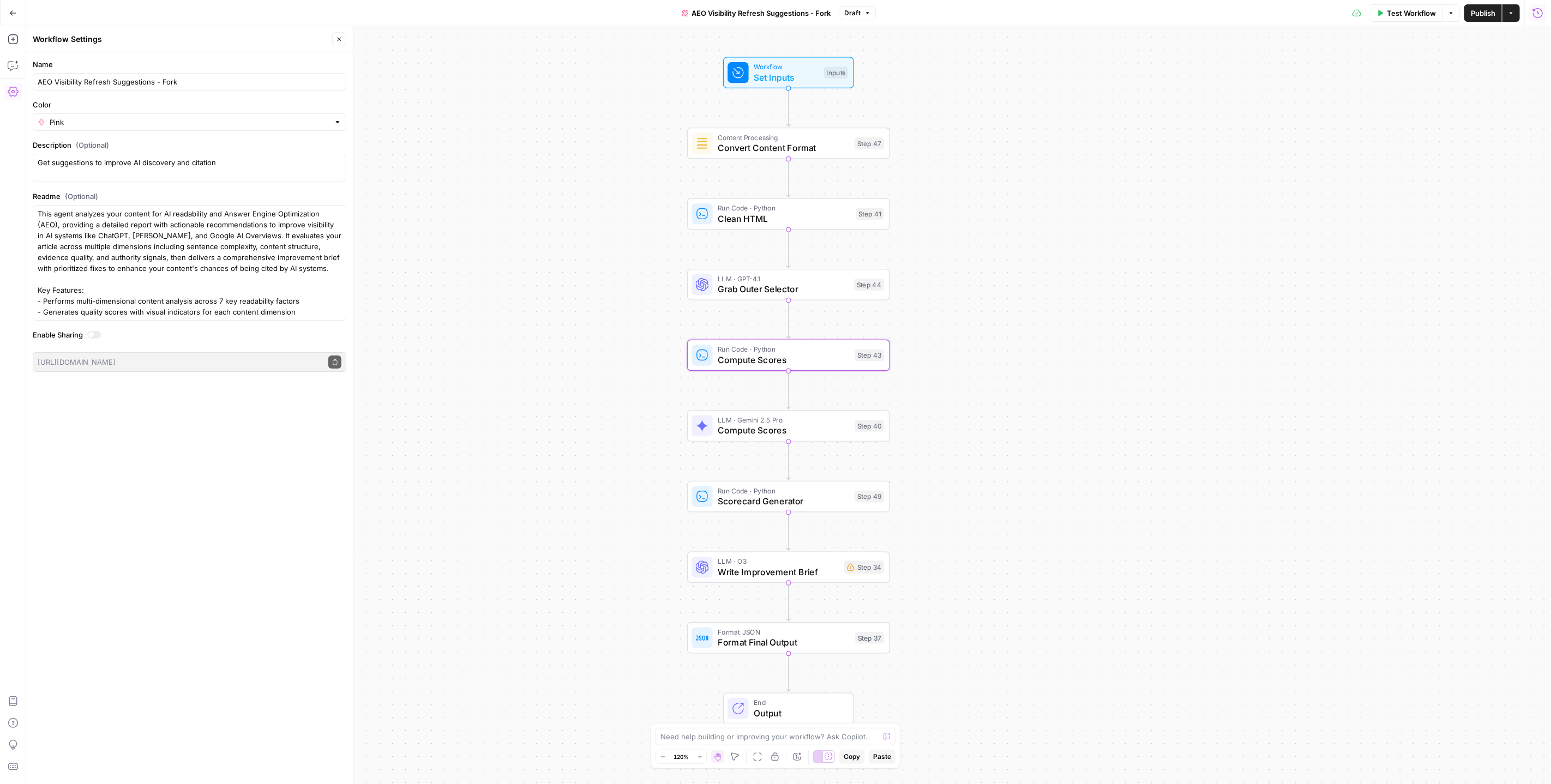
click at [548, 87] on div "Workflow Set Inputs Inputs Content Processing Convert Content Format Step 47 Ru…" at bounding box center [789, 405] width 1525 height 758
click at [8, 11] on button "Go Back" at bounding box center [13, 13] width 20 height 20
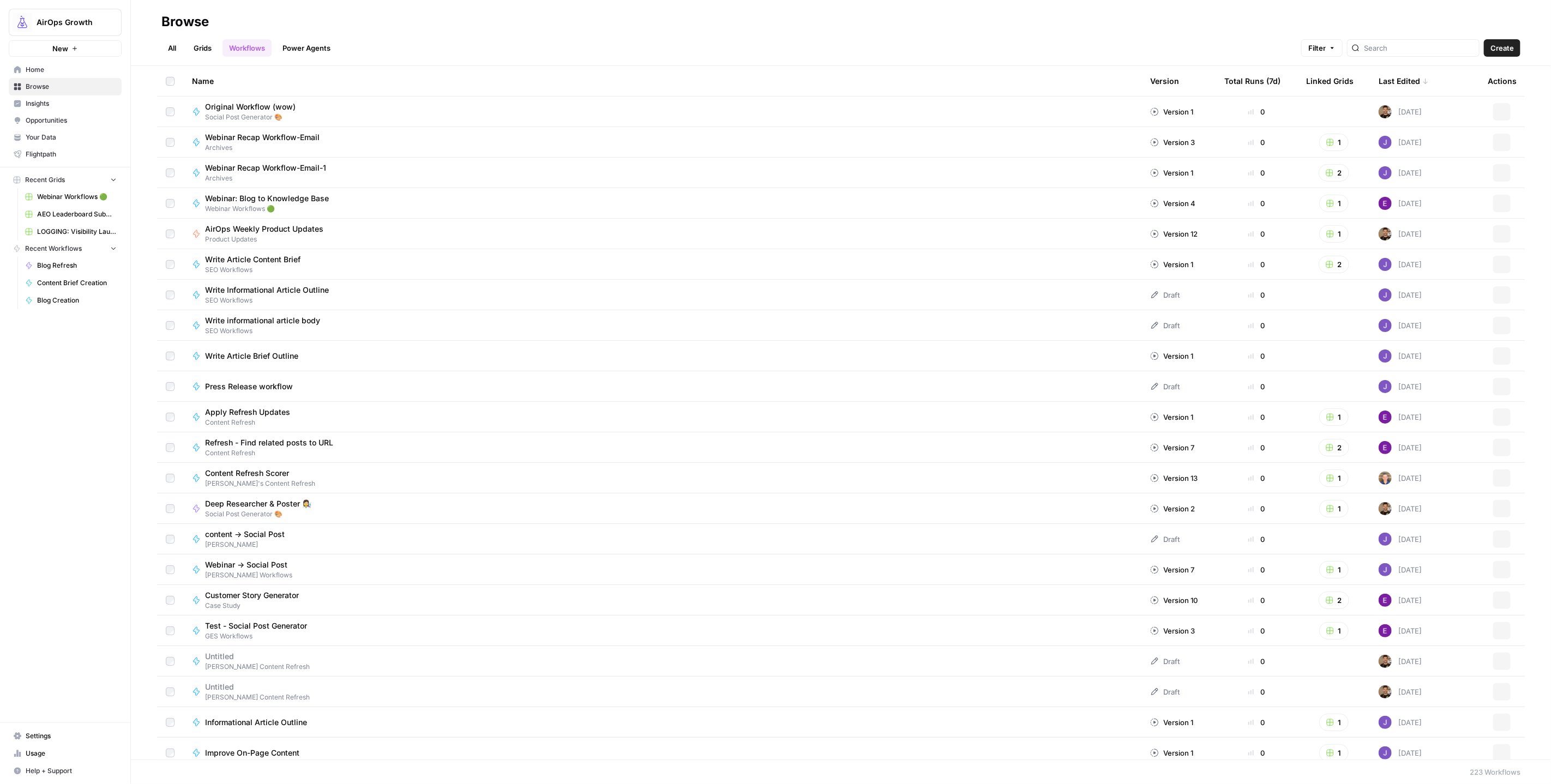
click at [303, 55] on link "Power Agents" at bounding box center [307, 48] width 61 height 17
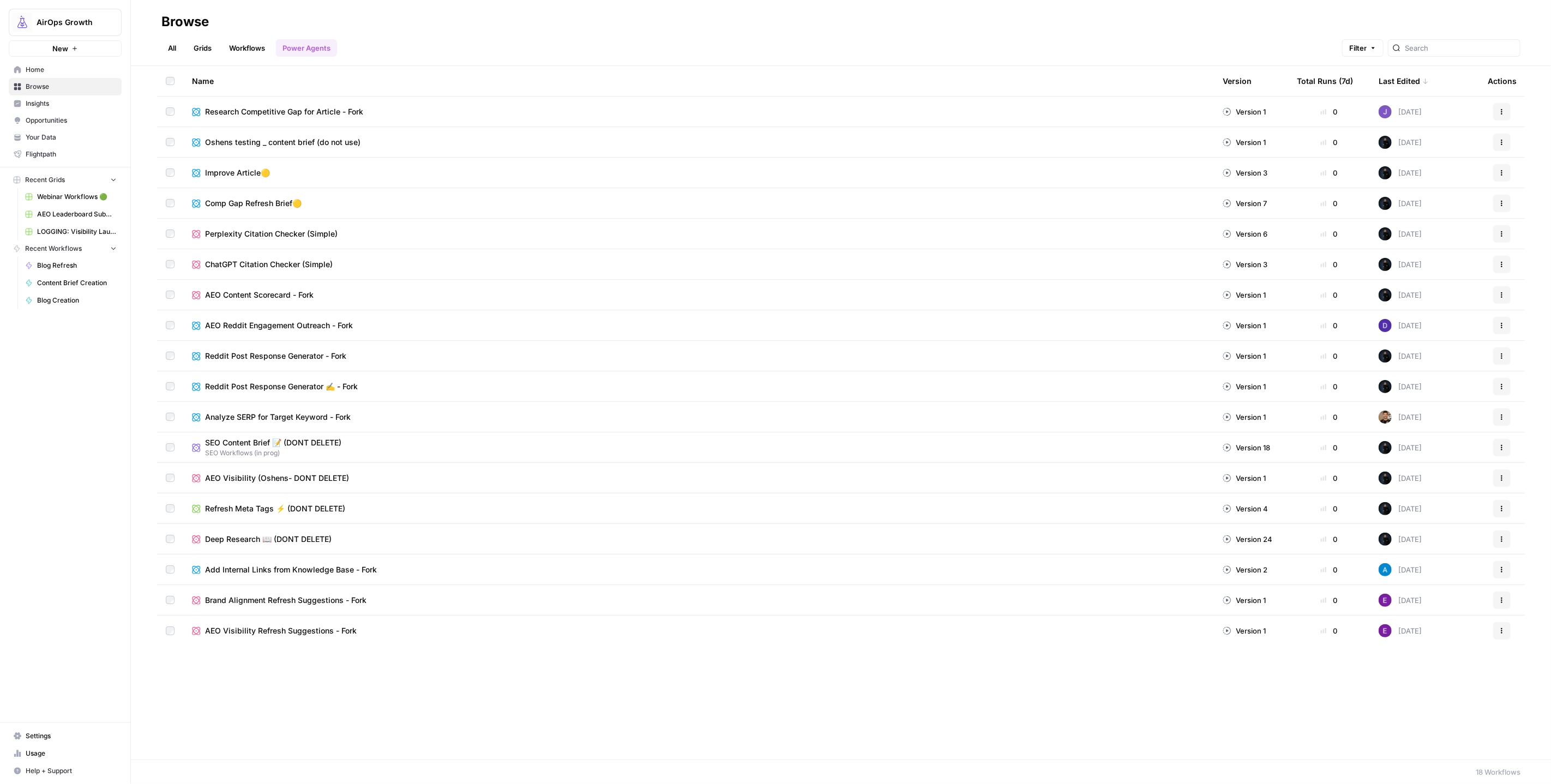
click at [1408, 80] on div "Last Edited" at bounding box center [1404, 81] width 50 height 30
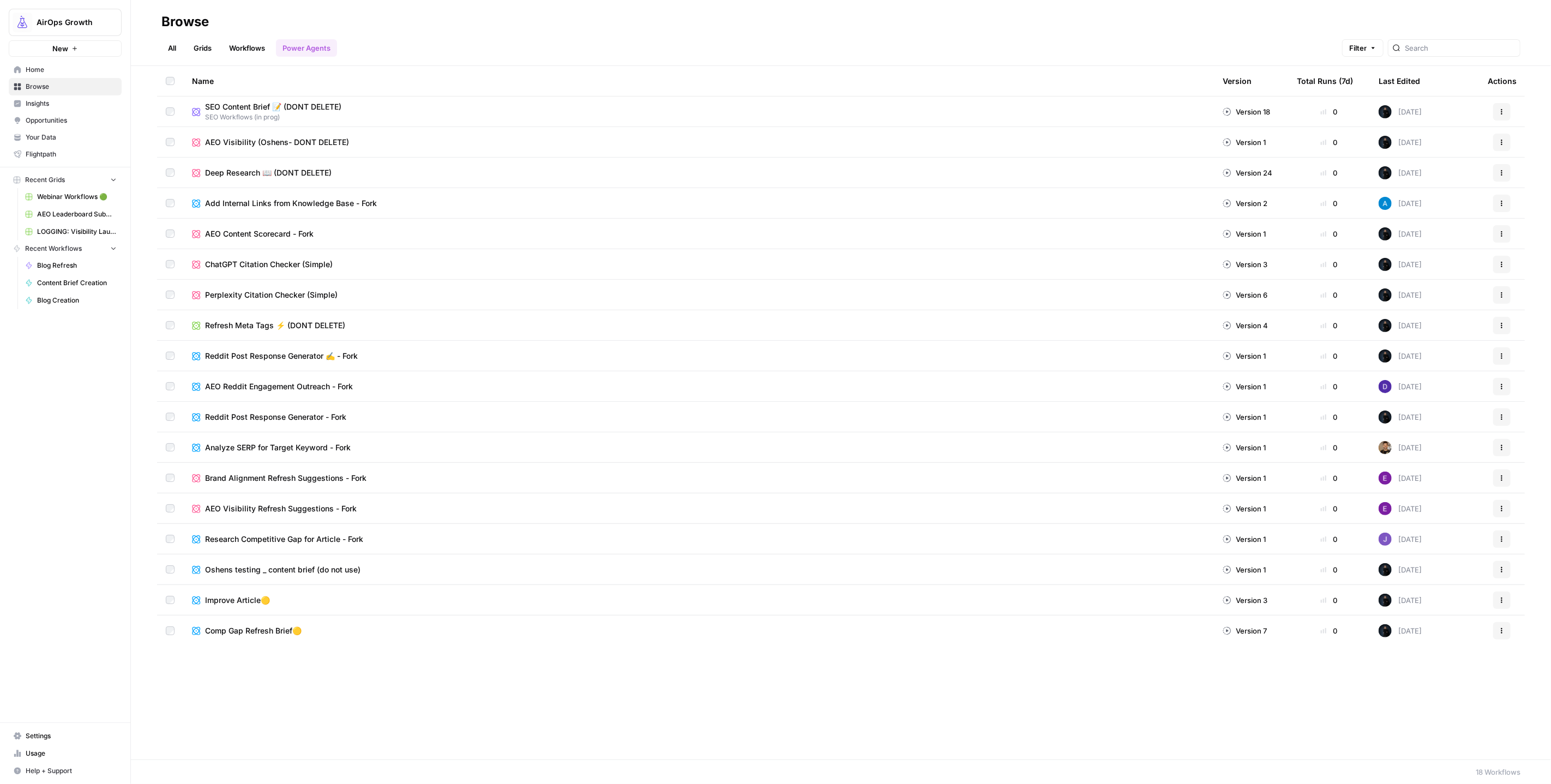
click at [1408, 80] on div "Last Edited" at bounding box center [1399, 81] width 41 height 30
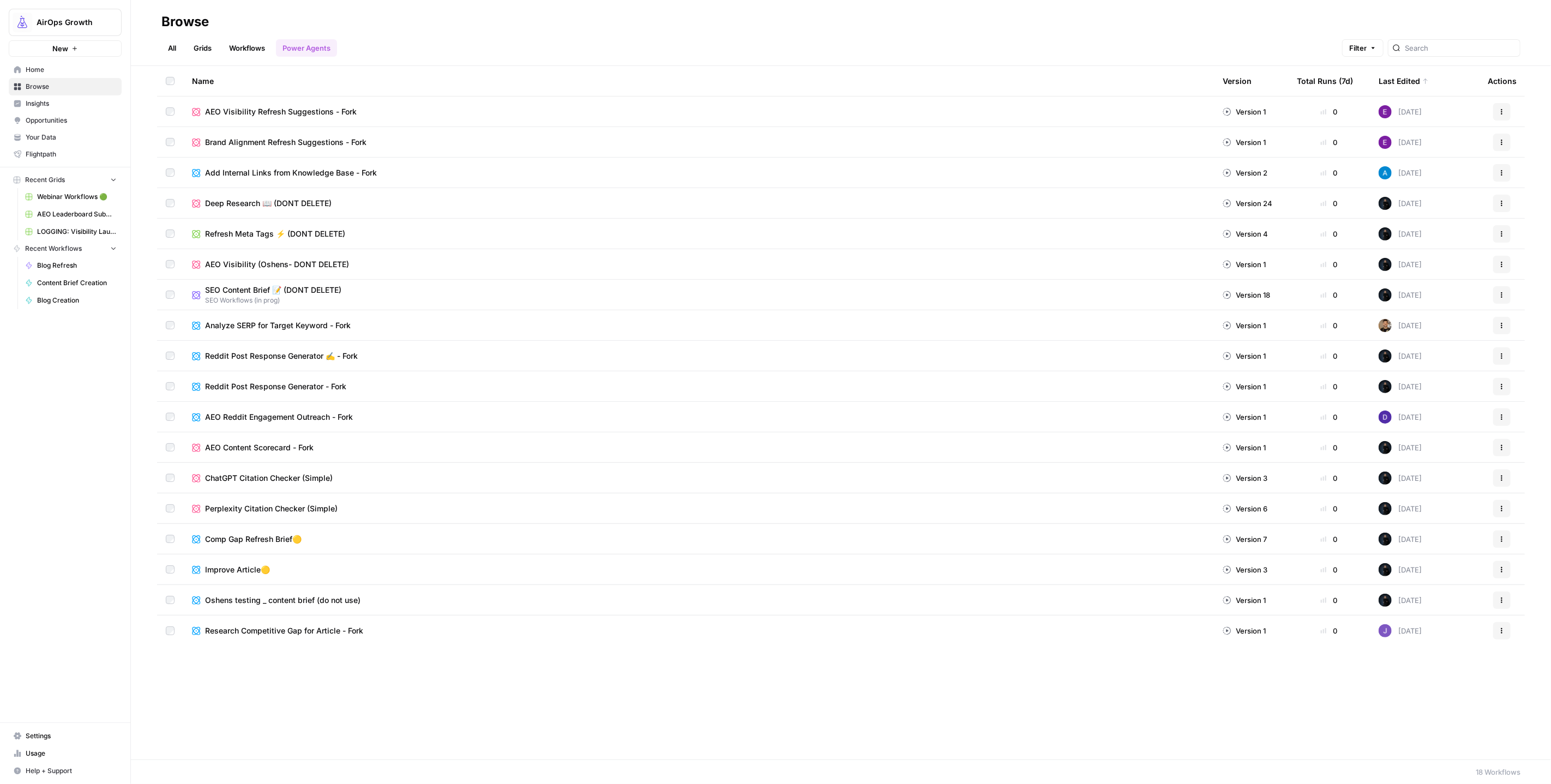
click at [484, 47] on div "All Grids Workflows Power Agents Filter" at bounding box center [841, 43] width 1359 height 26
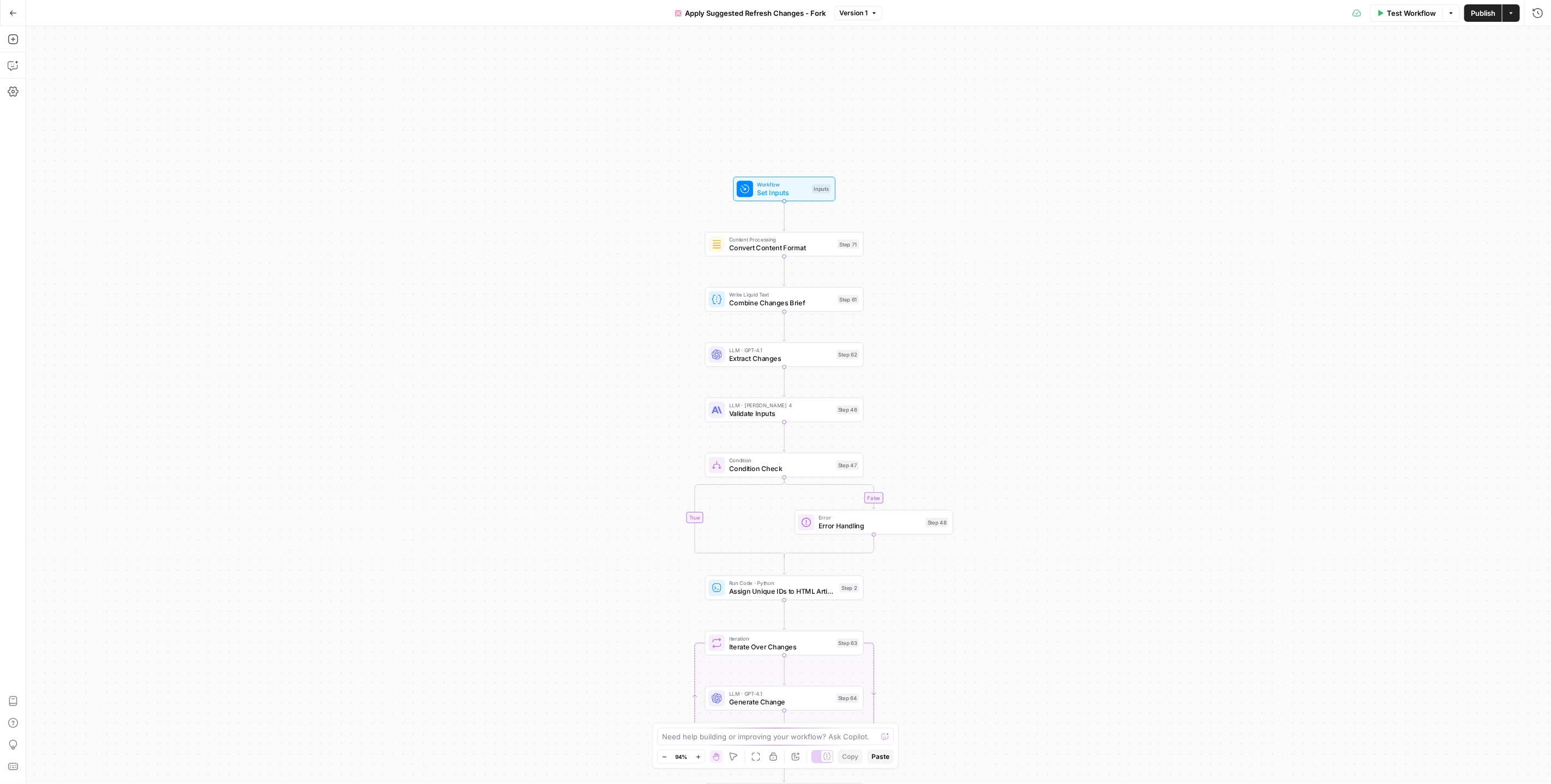
drag, startPoint x: 950, startPoint y: 186, endPoint x: 922, endPoint y: 365, distance: 181.2
click at [926, 376] on div "true false true false true false true false true false Workflow Set Inputs Inpu…" at bounding box center [789, 405] width 1525 height 758
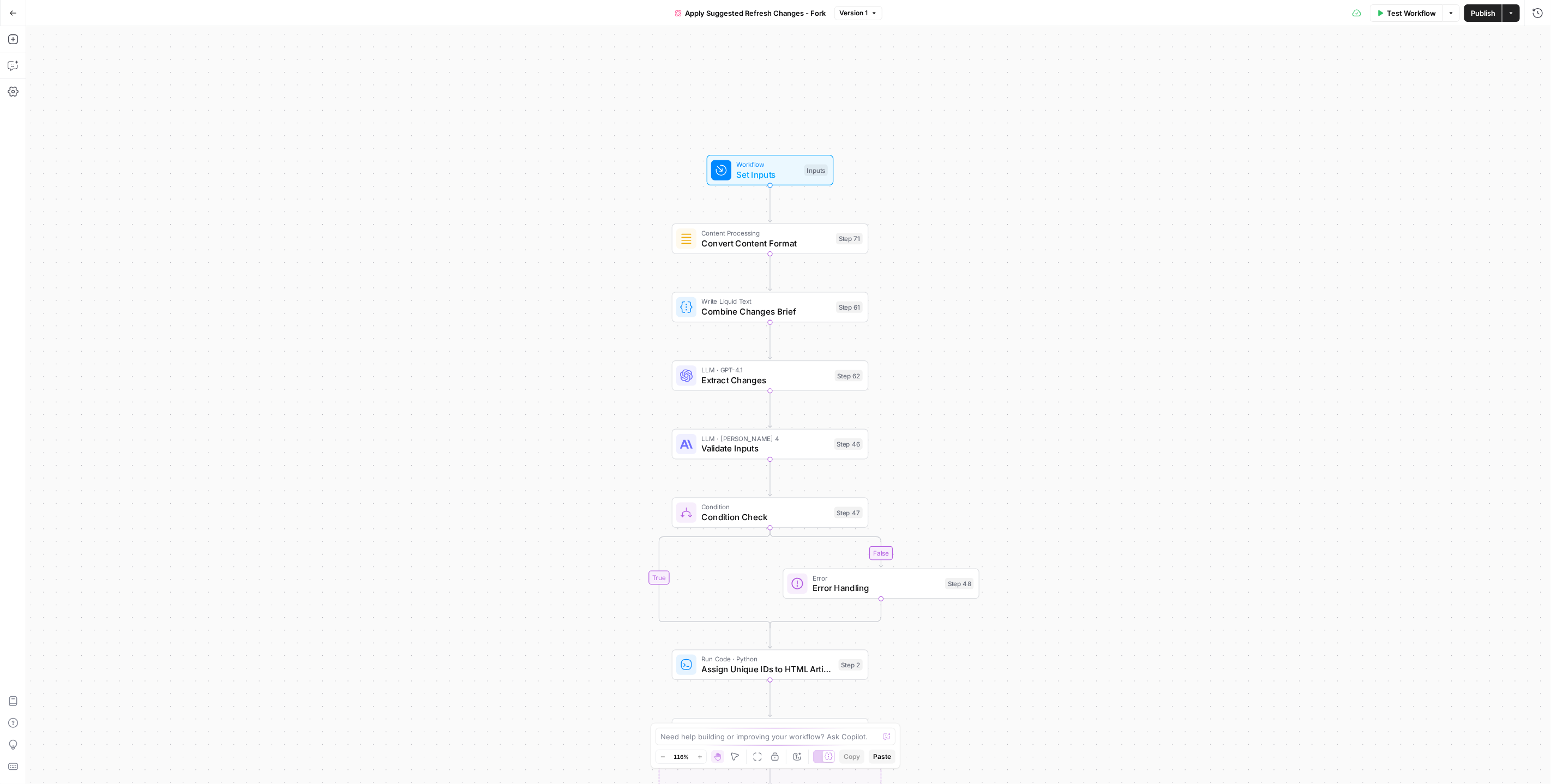
drag, startPoint x: 943, startPoint y: 336, endPoint x: 916, endPoint y: 176, distance: 162.3
click at [916, 176] on div "true false true false true false true false true false Workflow Set Inputs Inpu…" at bounding box center [789, 405] width 1525 height 758
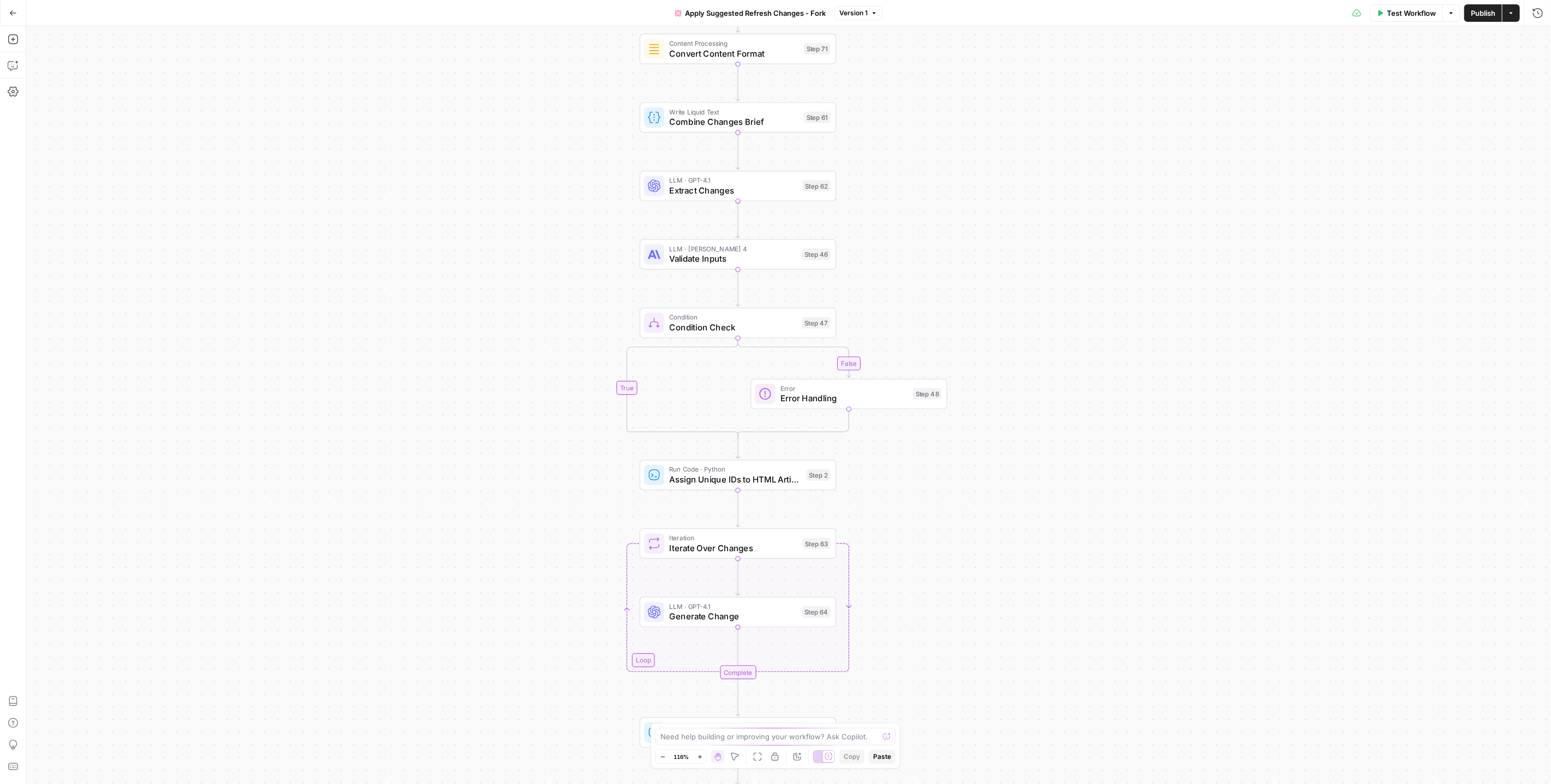
drag, startPoint x: 982, startPoint y: 470, endPoint x: 904, endPoint y: 176, distance: 304.2
click at [904, 176] on div "true false true false true false true false true false Workflow Set Inputs Inpu…" at bounding box center [789, 405] width 1525 height 758
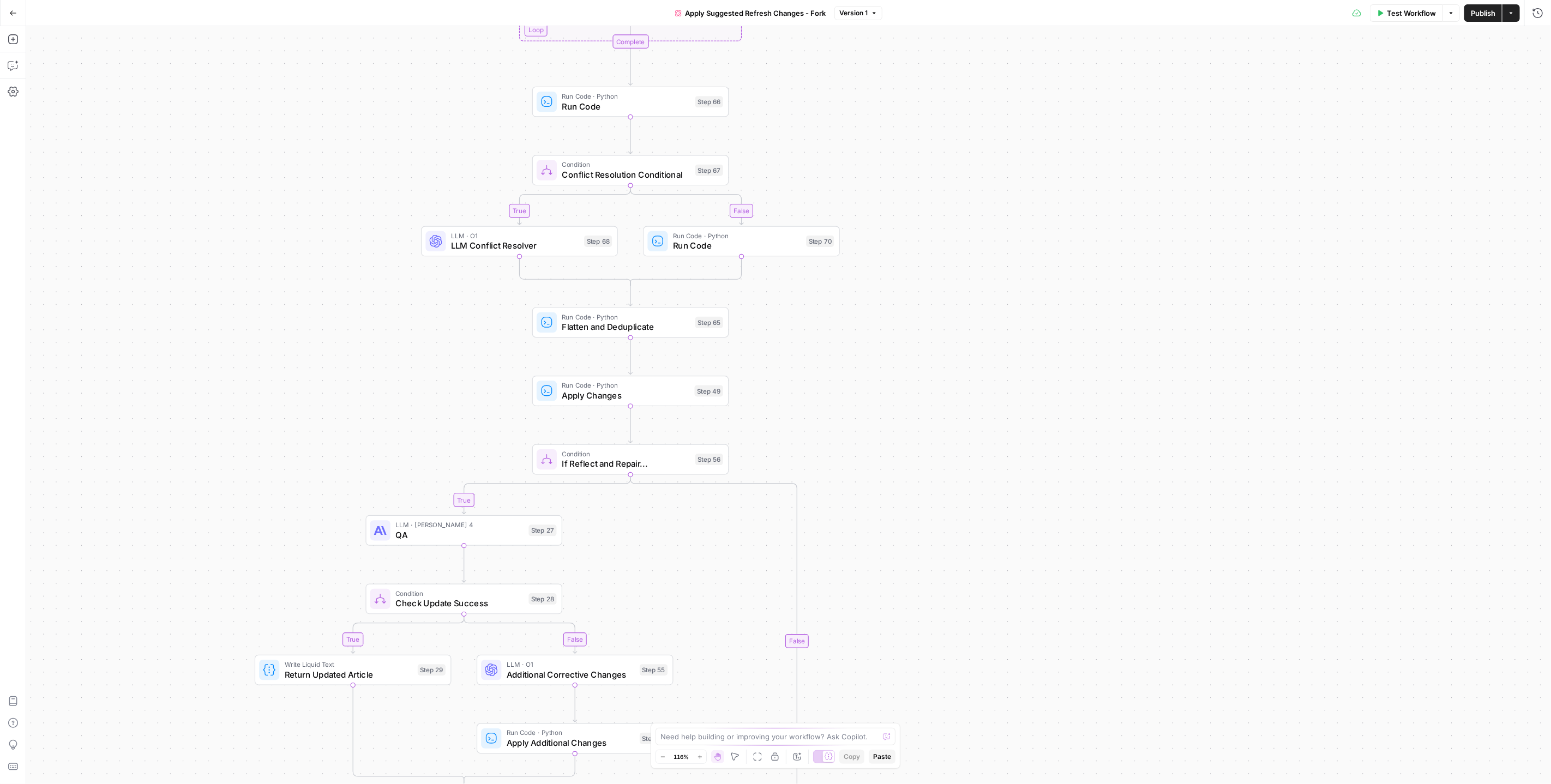
drag, startPoint x: 917, startPoint y: 447, endPoint x: 888, endPoint y: 113, distance: 335.3
click at [888, 113] on div "true false true false true false true false true false Workflow Set Inputs Inpu…" at bounding box center [789, 405] width 1525 height 758
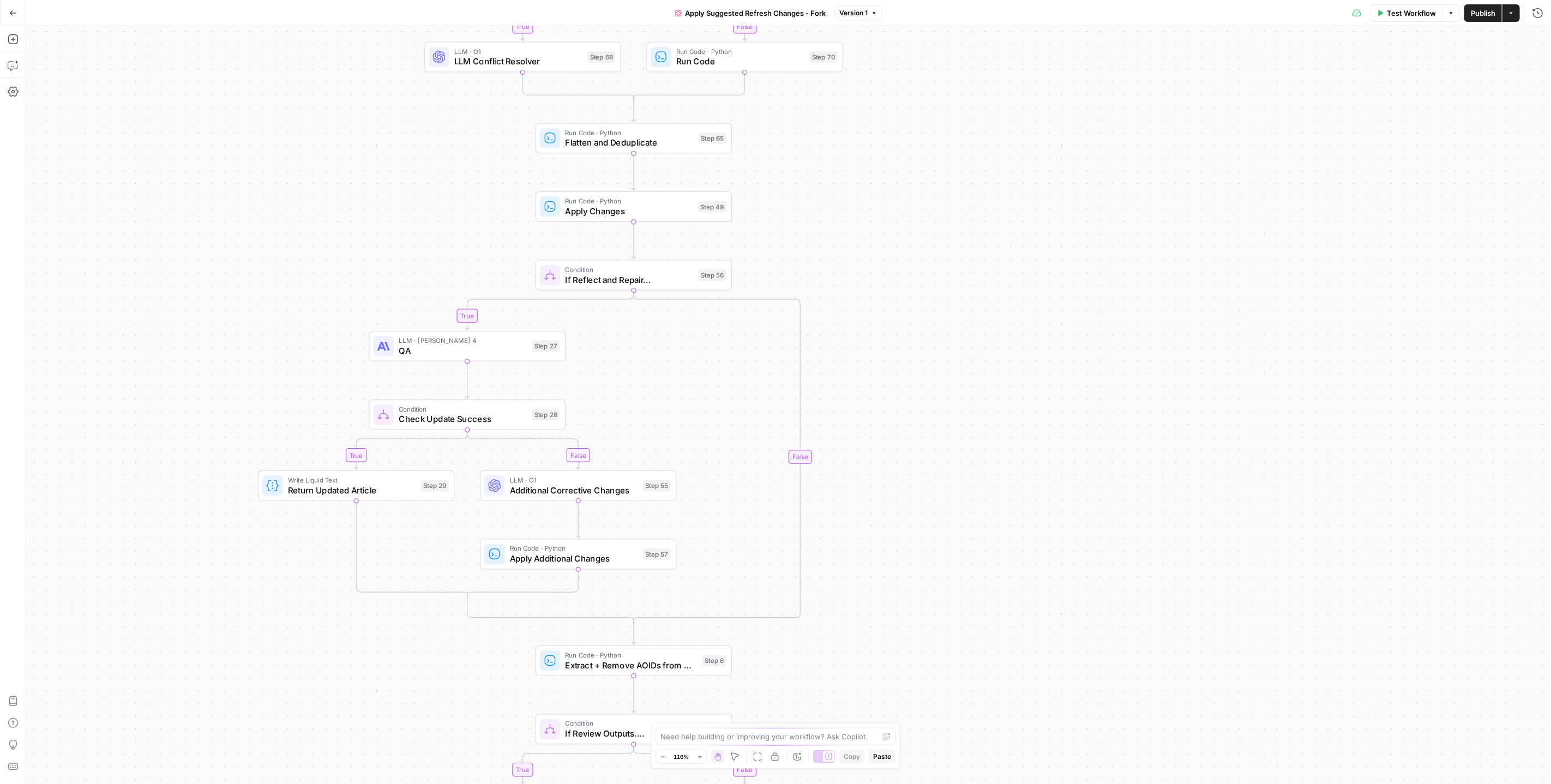
drag, startPoint x: 946, startPoint y: 454, endPoint x: 955, endPoint y: 203, distance: 251.2
click at [955, 203] on div "true false true false true false true false true false Workflow Set Inputs Inpu…" at bounding box center [789, 405] width 1525 height 758
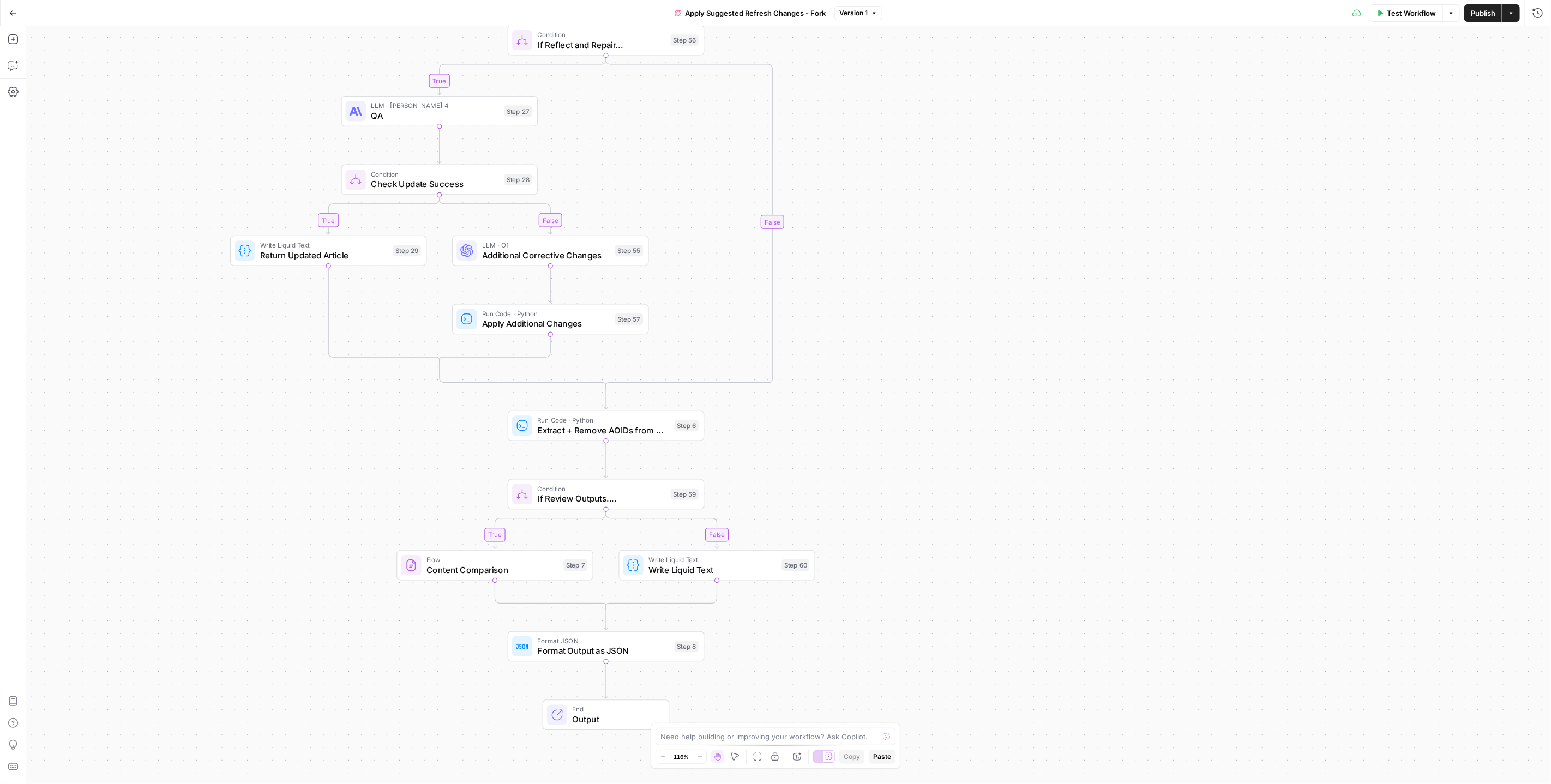
drag, startPoint x: 939, startPoint y: 294, endPoint x: 914, endPoint y: 178, distance: 118.7
click at [914, 178] on div "true false true false true false true false true false Workflow Set Inputs Inpu…" at bounding box center [789, 405] width 1525 height 758
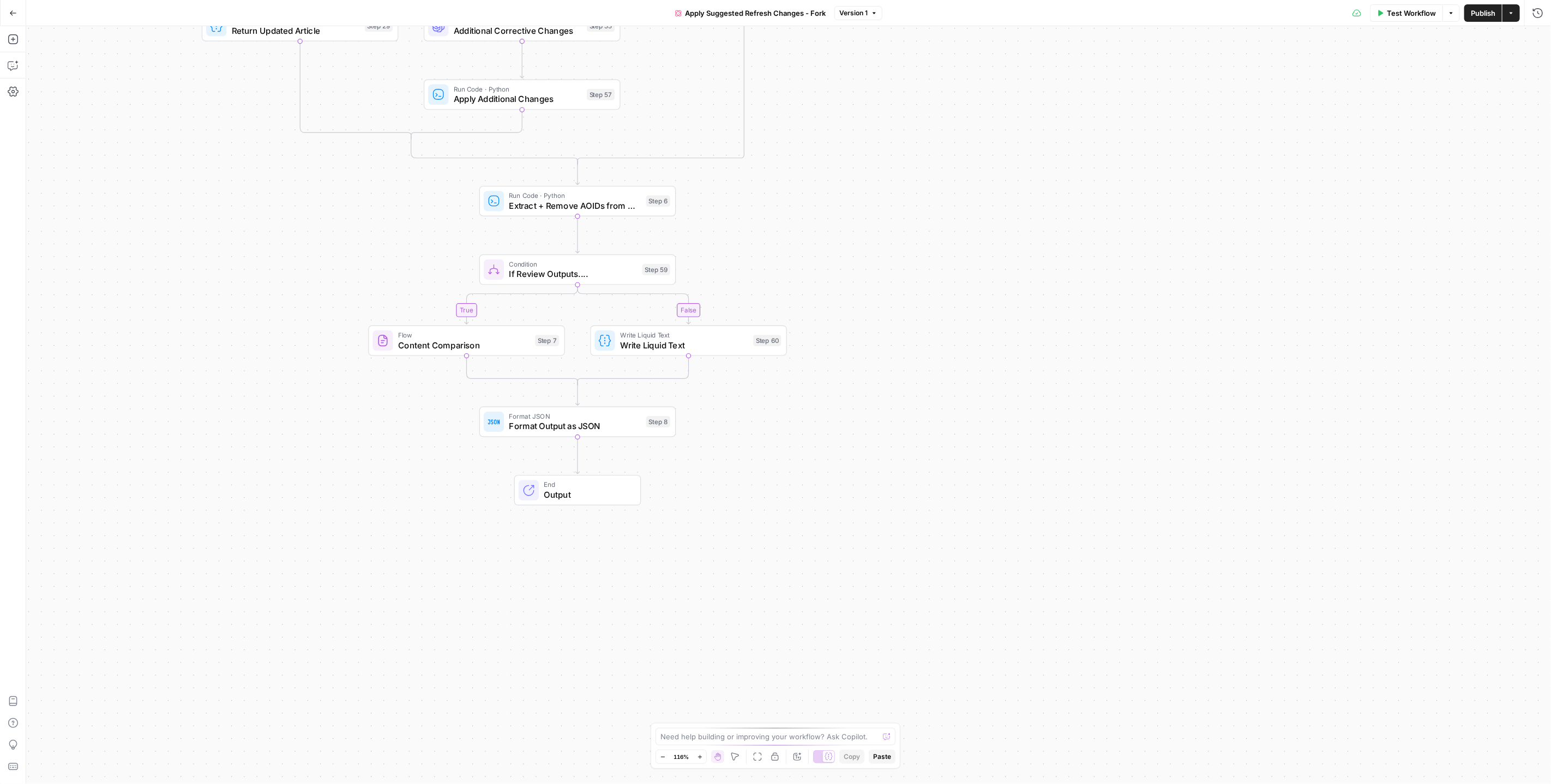
drag, startPoint x: 941, startPoint y: 410, endPoint x: 938, endPoint y: 305, distance: 105.0
click at [938, 305] on div "true false true false true false true false true false Workflow Set Inputs Inpu…" at bounding box center [789, 405] width 1525 height 758
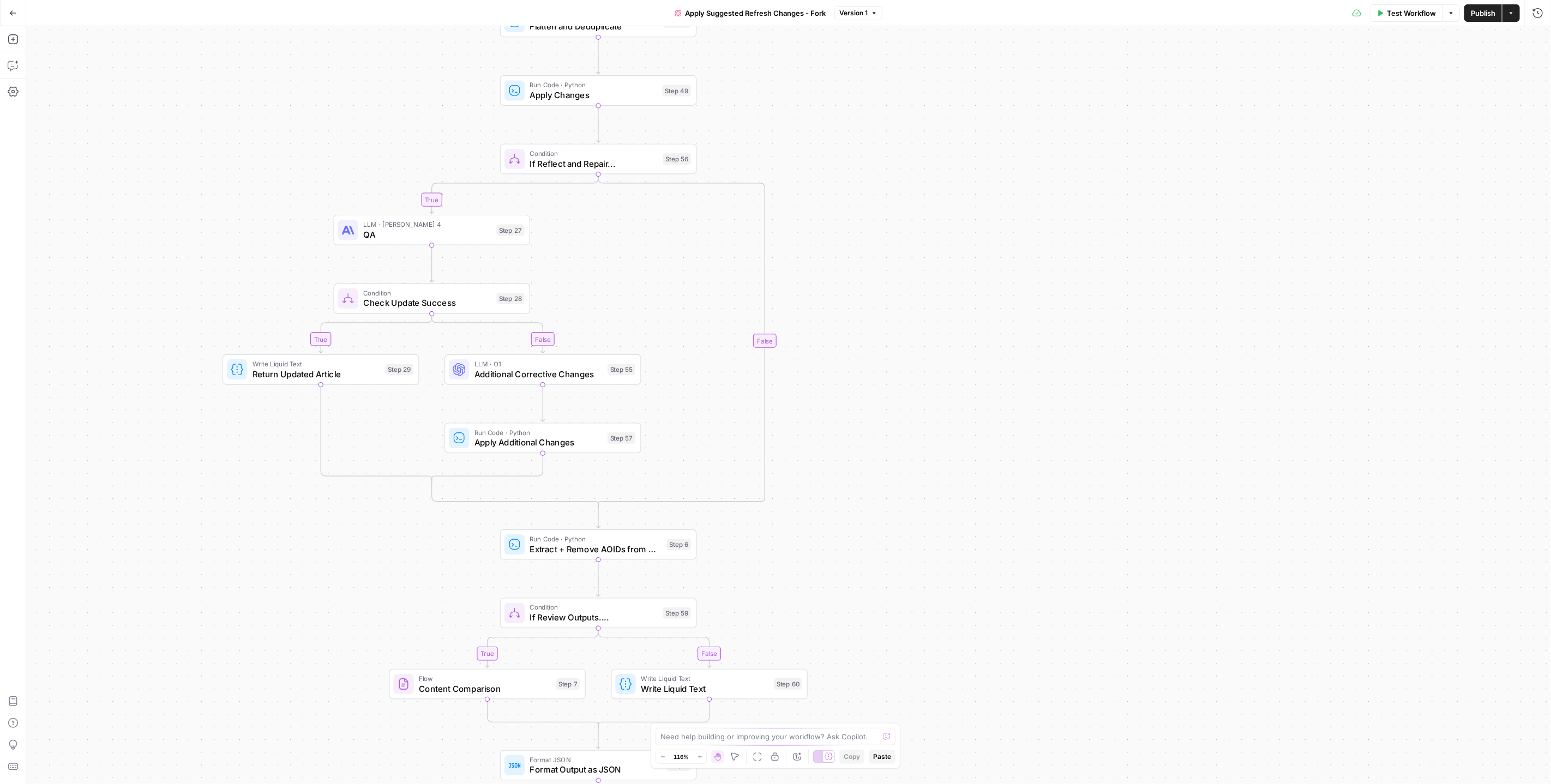
drag, startPoint x: 892, startPoint y: 235, endPoint x: 912, endPoint y: 506, distance: 271.7
click at [912, 506] on div "true false true false true false true false true false Workflow Set Inputs Inpu…" at bounding box center [789, 405] width 1525 height 758
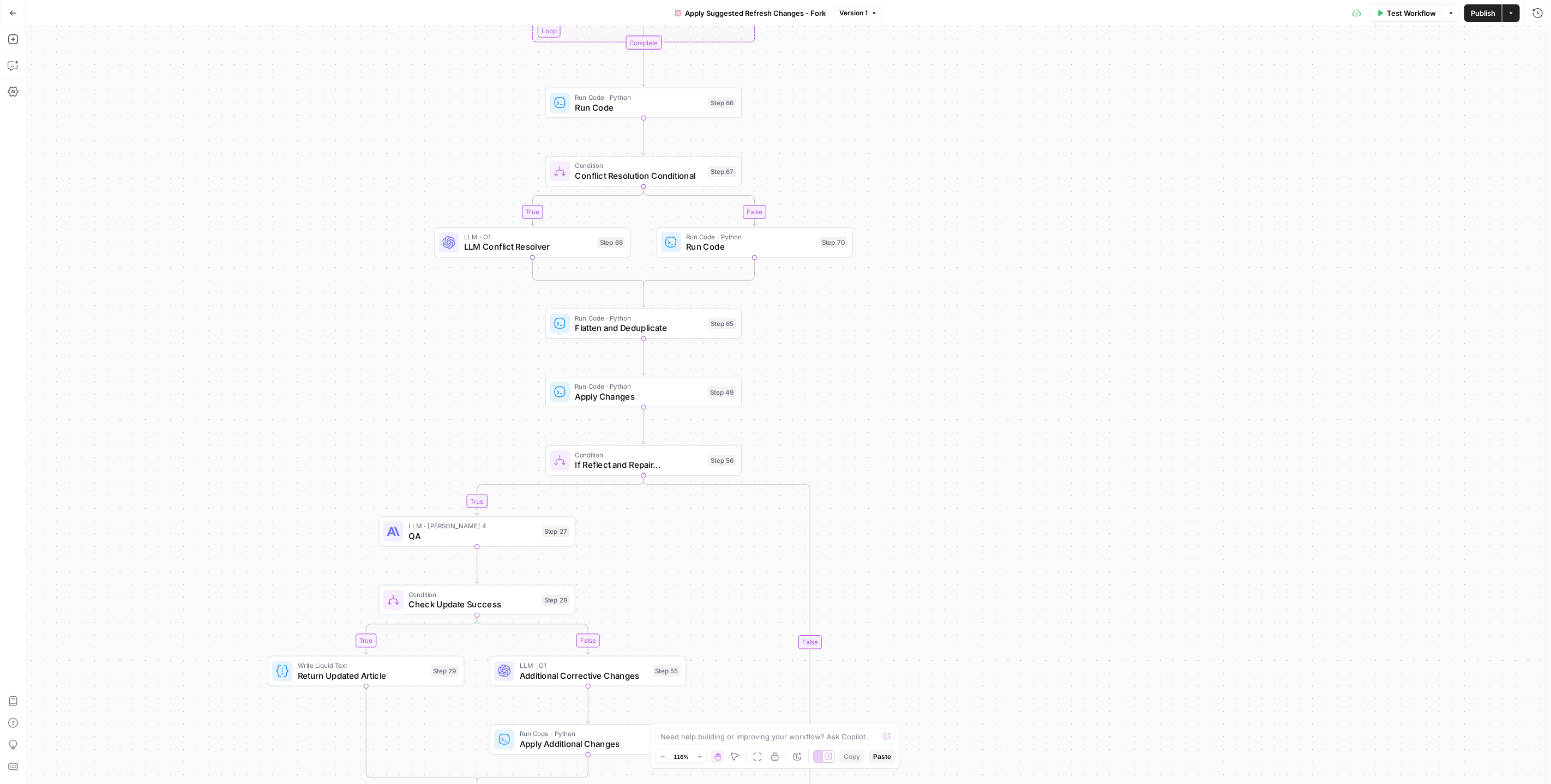
drag, startPoint x: 891, startPoint y: 168, endPoint x: 921, endPoint y: 193, distance: 39.1
click at [936, 468] on div "true false true false true false true false true false Workflow Set Inputs Inpu…" at bounding box center [789, 405] width 1525 height 758
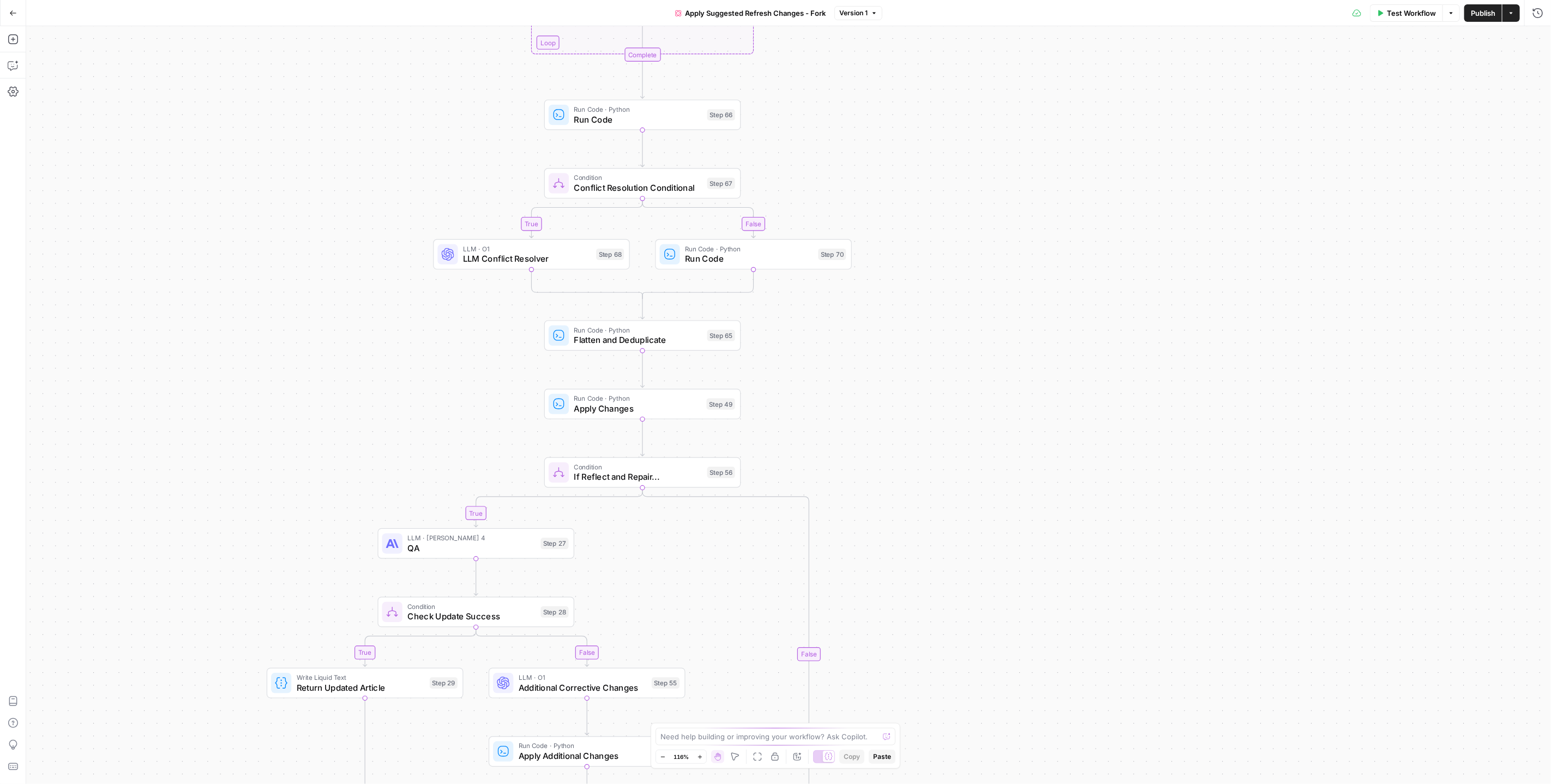
drag, startPoint x: 920, startPoint y: 194, endPoint x: 934, endPoint y: 434, distance: 240.4
click at [934, 444] on div "true false true false true false true false true false Workflow Set Inputs Inpu…" at bounding box center [789, 405] width 1525 height 758
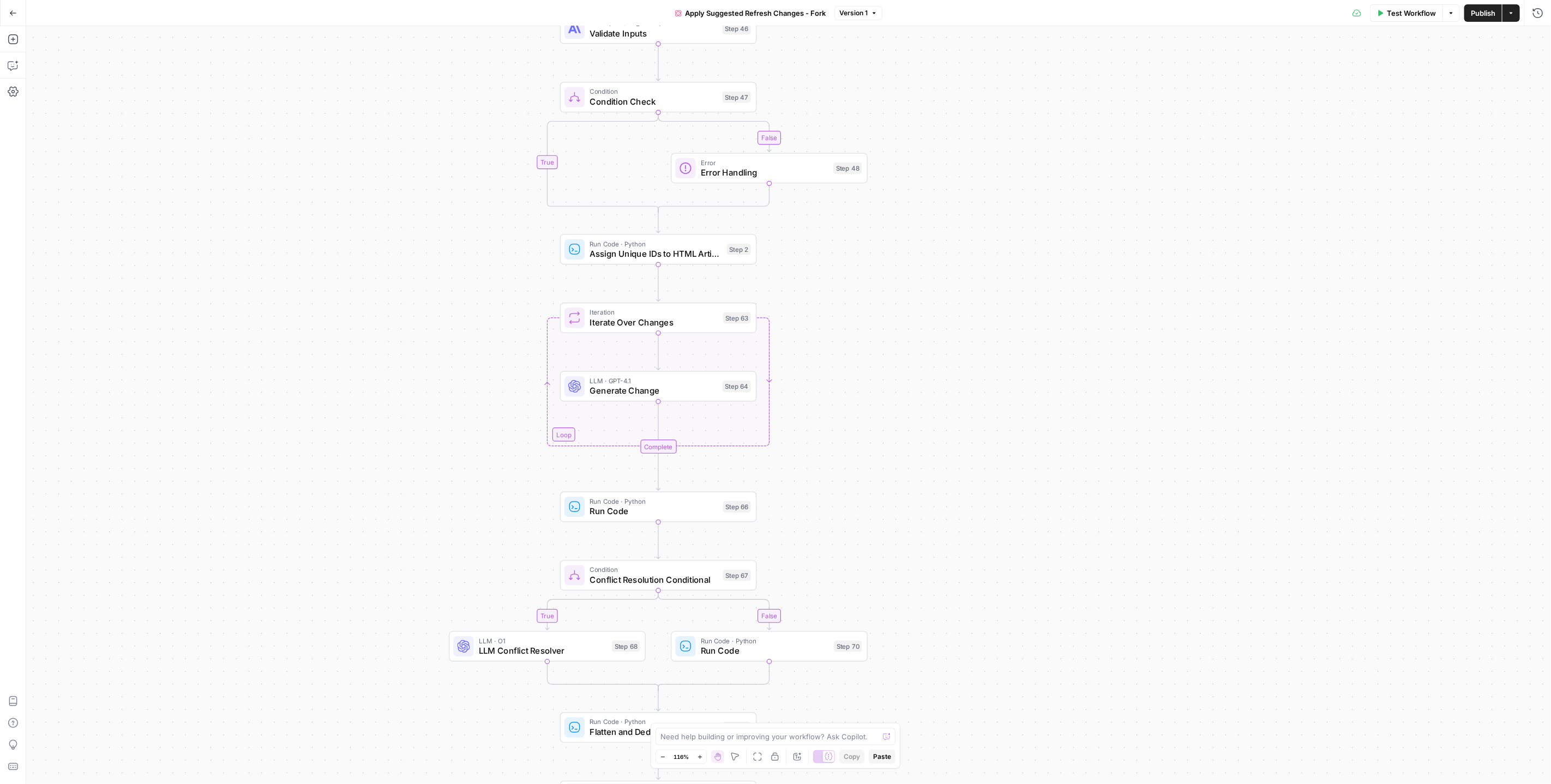
drag, startPoint x: 931, startPoint y: 157, endPoint x: 936, endPoint y: 426, distance: 269.0
click at [936, 426] on div "true false true false true false true false true false Workflow Set Inputs Inpu…" at bounding box center [789, 405] width 1525 height 758
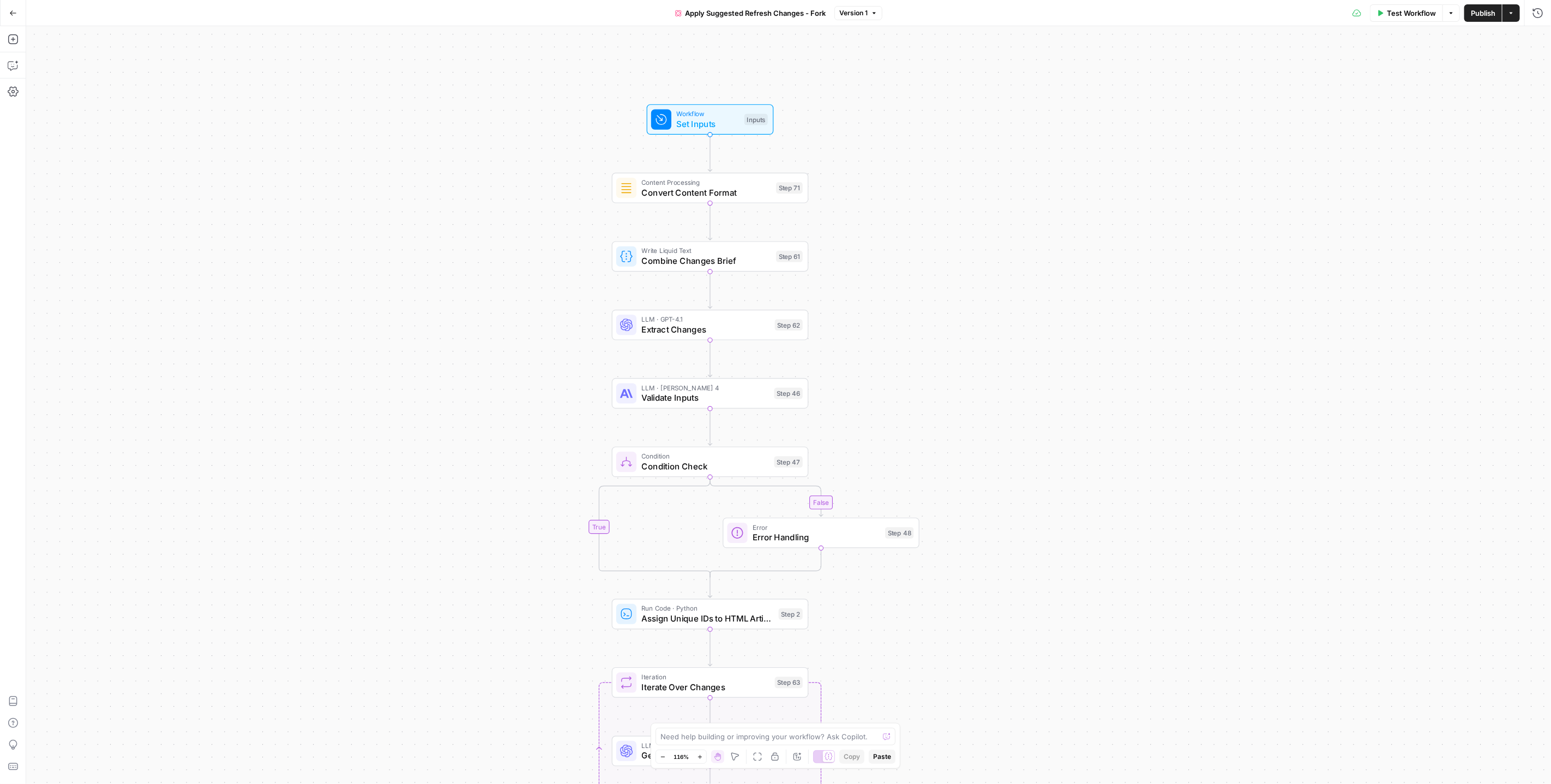
drag, startPoint x: 1042, startPoint y: 259, endPoint x: 1068, endPoint y: 375, distance: 118.9
click at [1067, 395] on div "true false true false true false true false true false Workflow Set Inputs Inpu…" at bounding box center [789, 405] width 1525 height 758
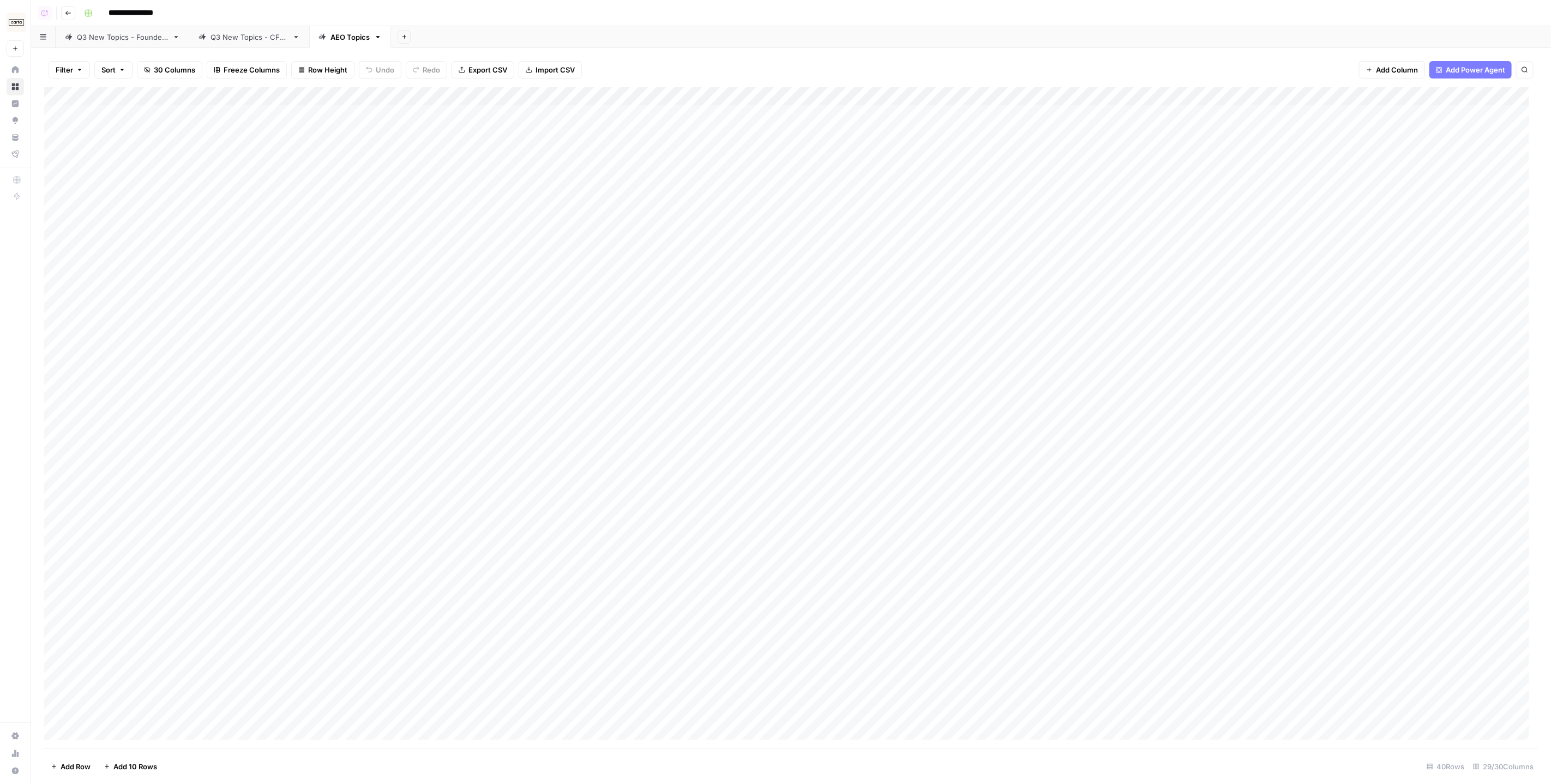
drag, startPoint x: 180, startPoint y: 117, endPoint x: 330, endPoint y: 214, distance: 178.6
click at [330, 214] on div "Add Column" at bounding box center [791, 418] width 1494 height 662
click at [147, 42] on div "Q3 New Topics - Founders" at bounding box center [122, 37] width 91 height 11
click at [245, 40] on div "Q3 New Topics - CFOs" at bounding box center [249, 37] width 78 height 11
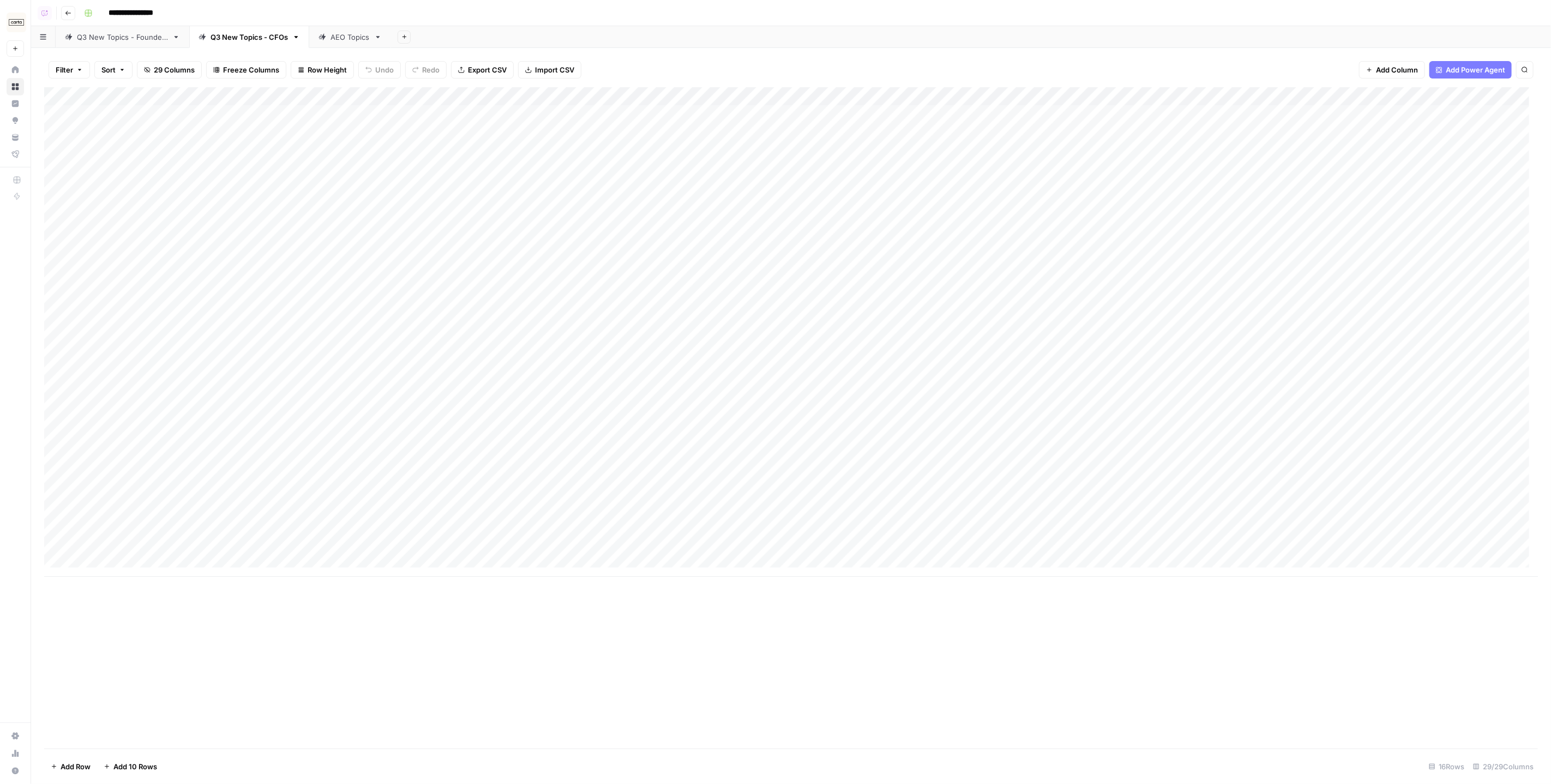
click at [337, 40] on div "AEO Topics" at bounding box center [351, 37] width 40 height 11
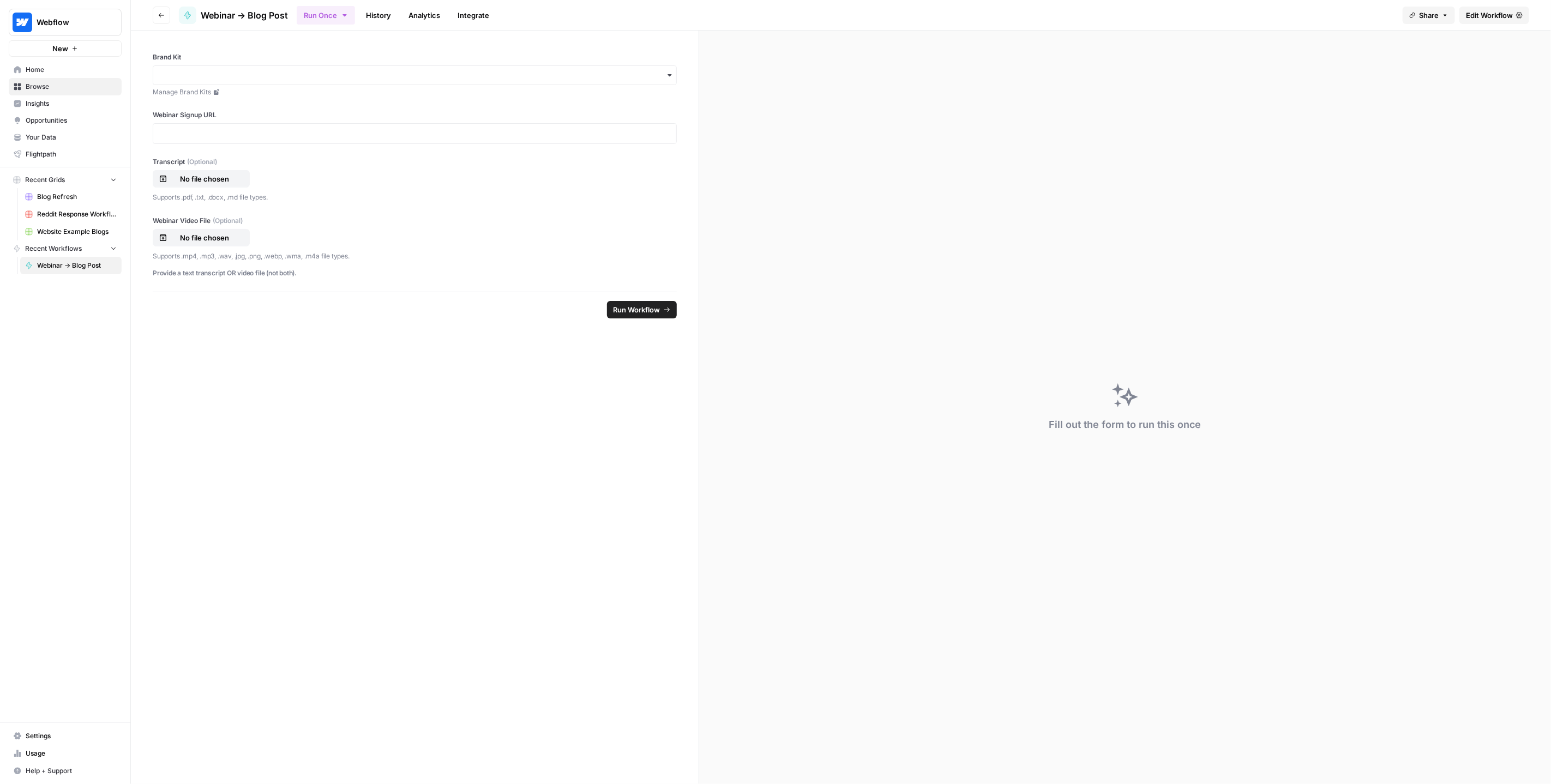
click at [365, 13] on link "History" at bounding box center [379, 15] width 38 height 17
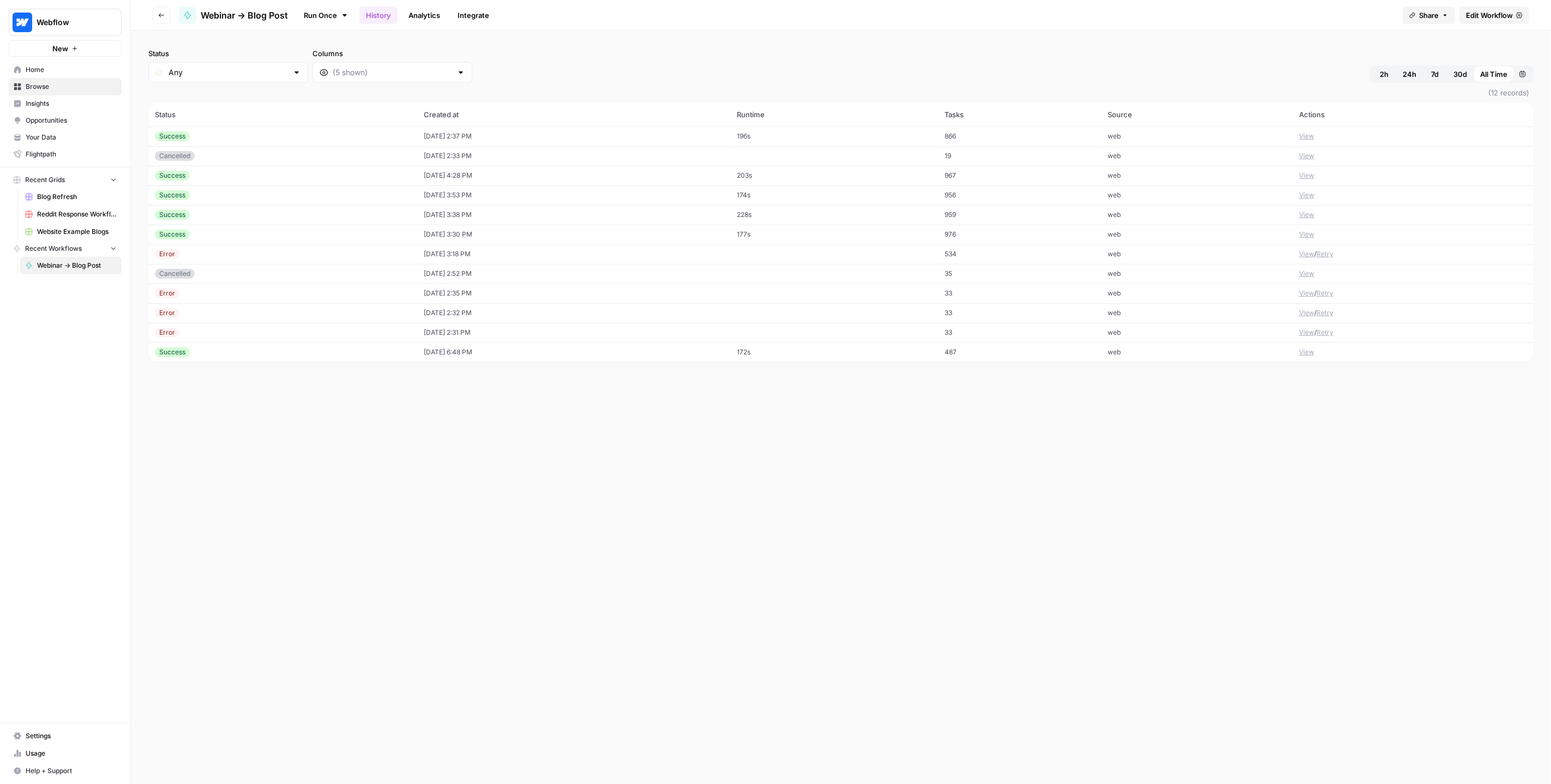
click at [163, 16] on icon "button" at bounding box center [161, 15] width 6 height 6
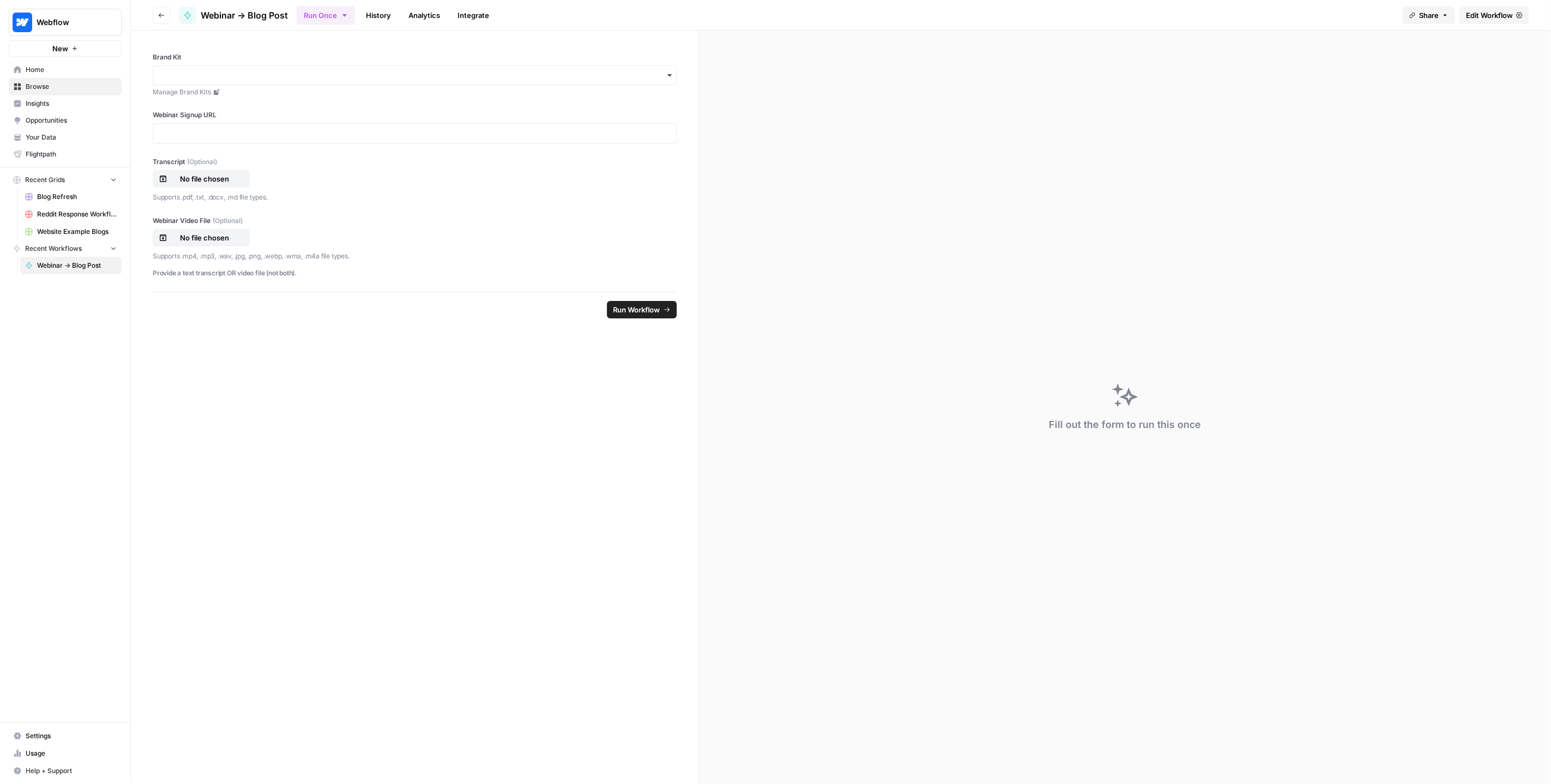
click at [369, 16] on link "History" at bounding box center [379, 15] width 38 height 17
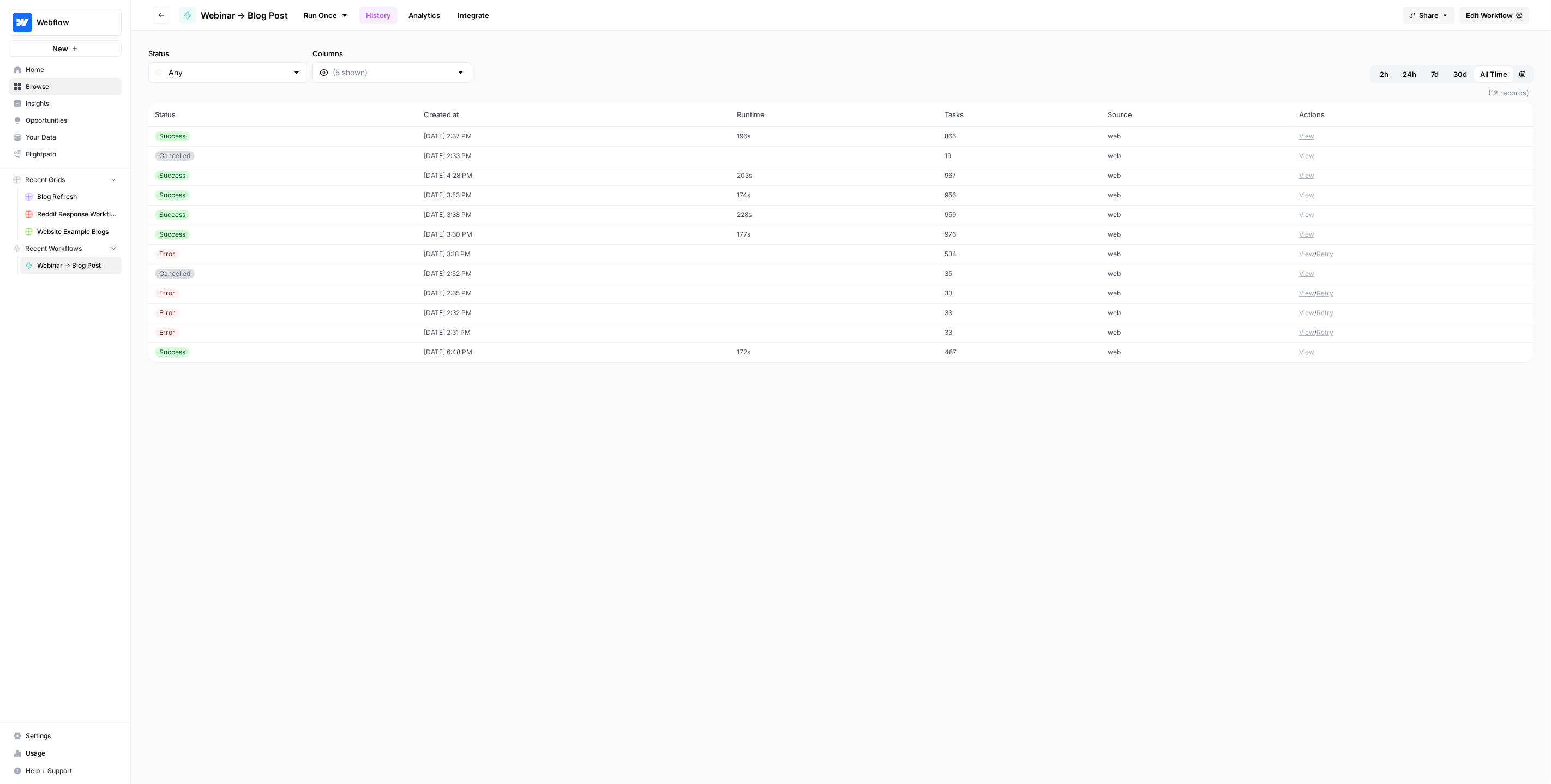
click at [1310, 137] on button "View" at bounding box center [1307, 136] width 15 height 10
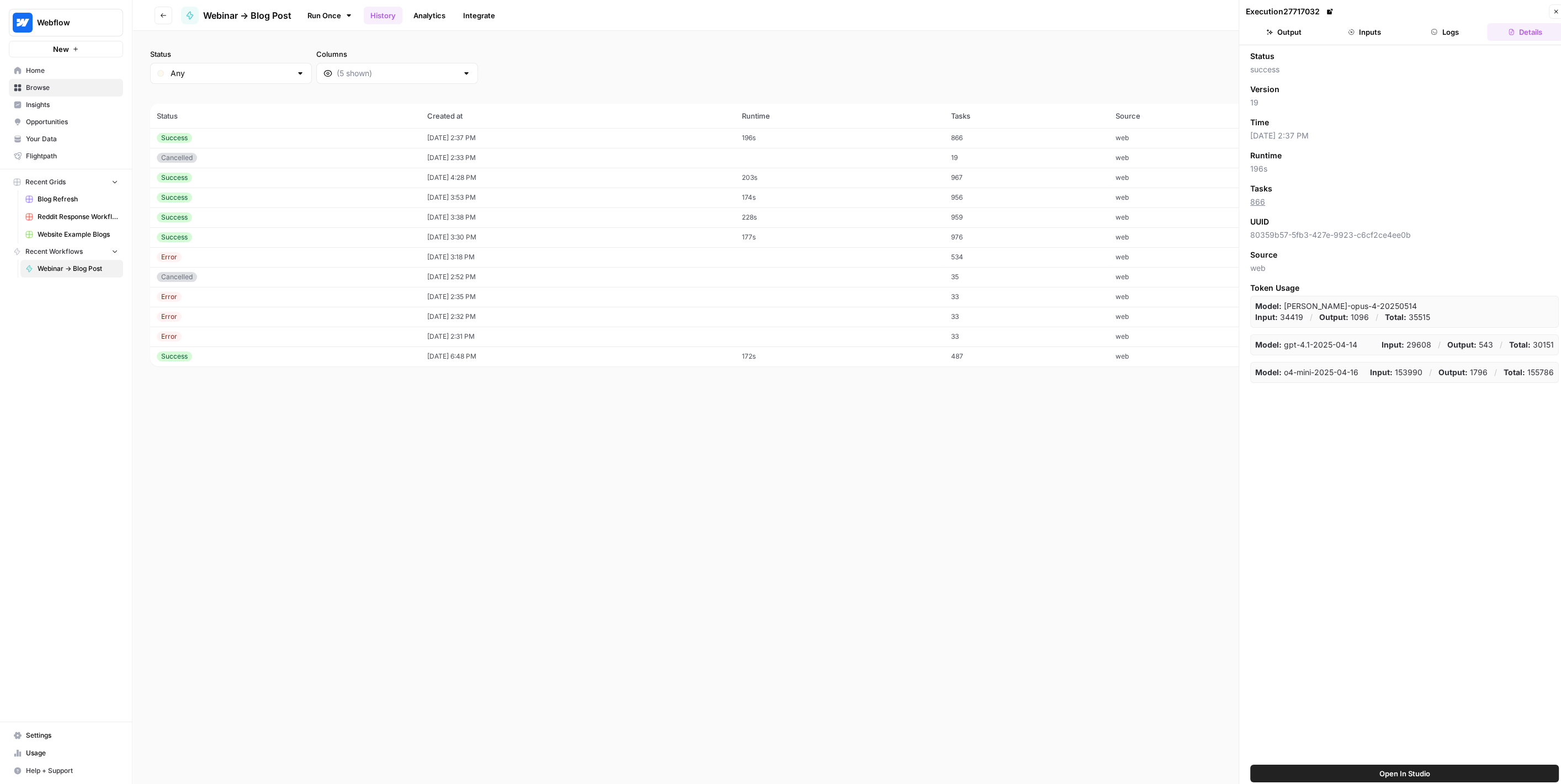
click at [1364, 30] on button "Inputs" at bounding box center [1364, 32] width 76 height 17
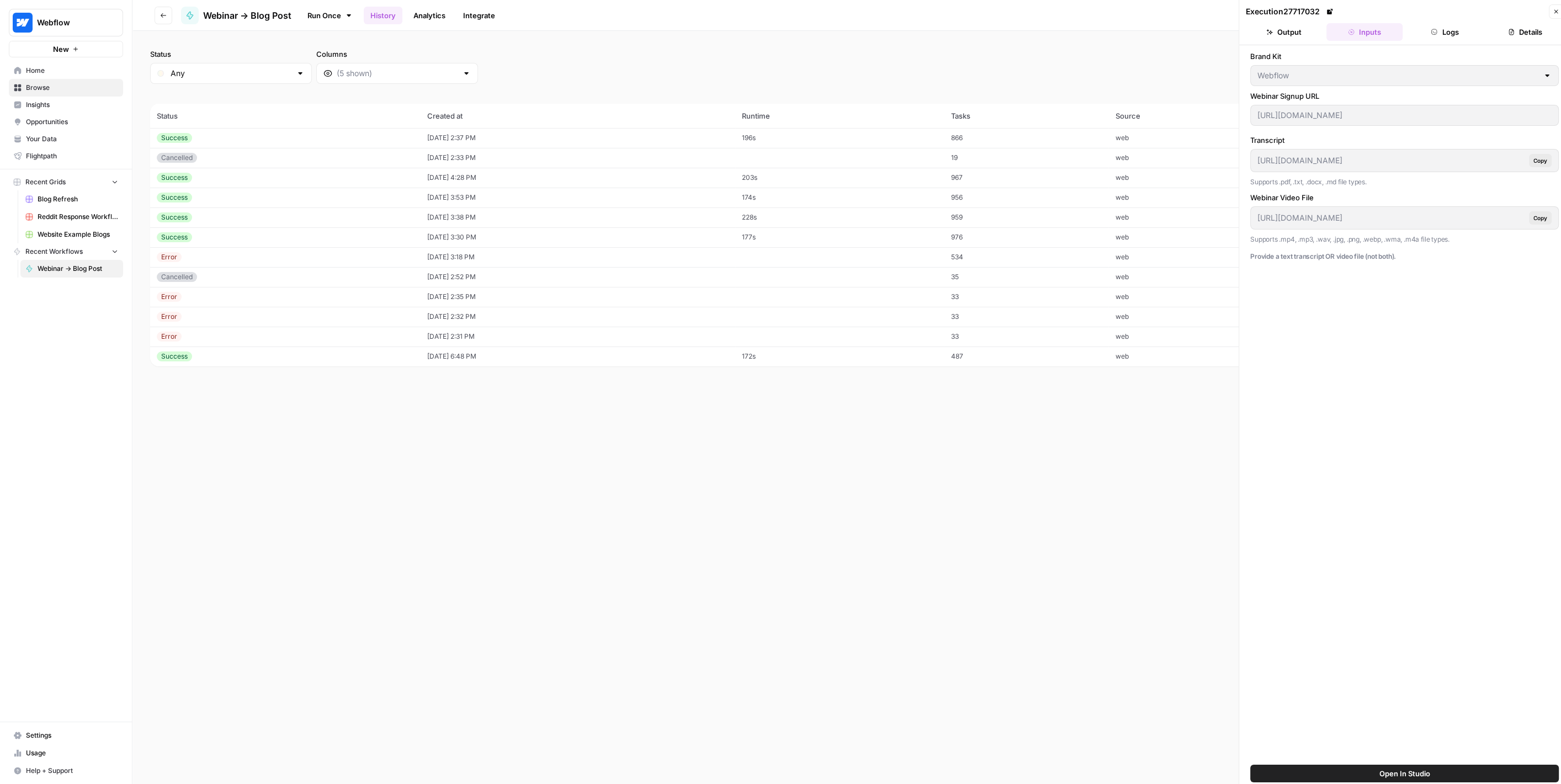
click at [1440, 32] on button "Logs" at bounding box center [1445, 32] width 76 height 17
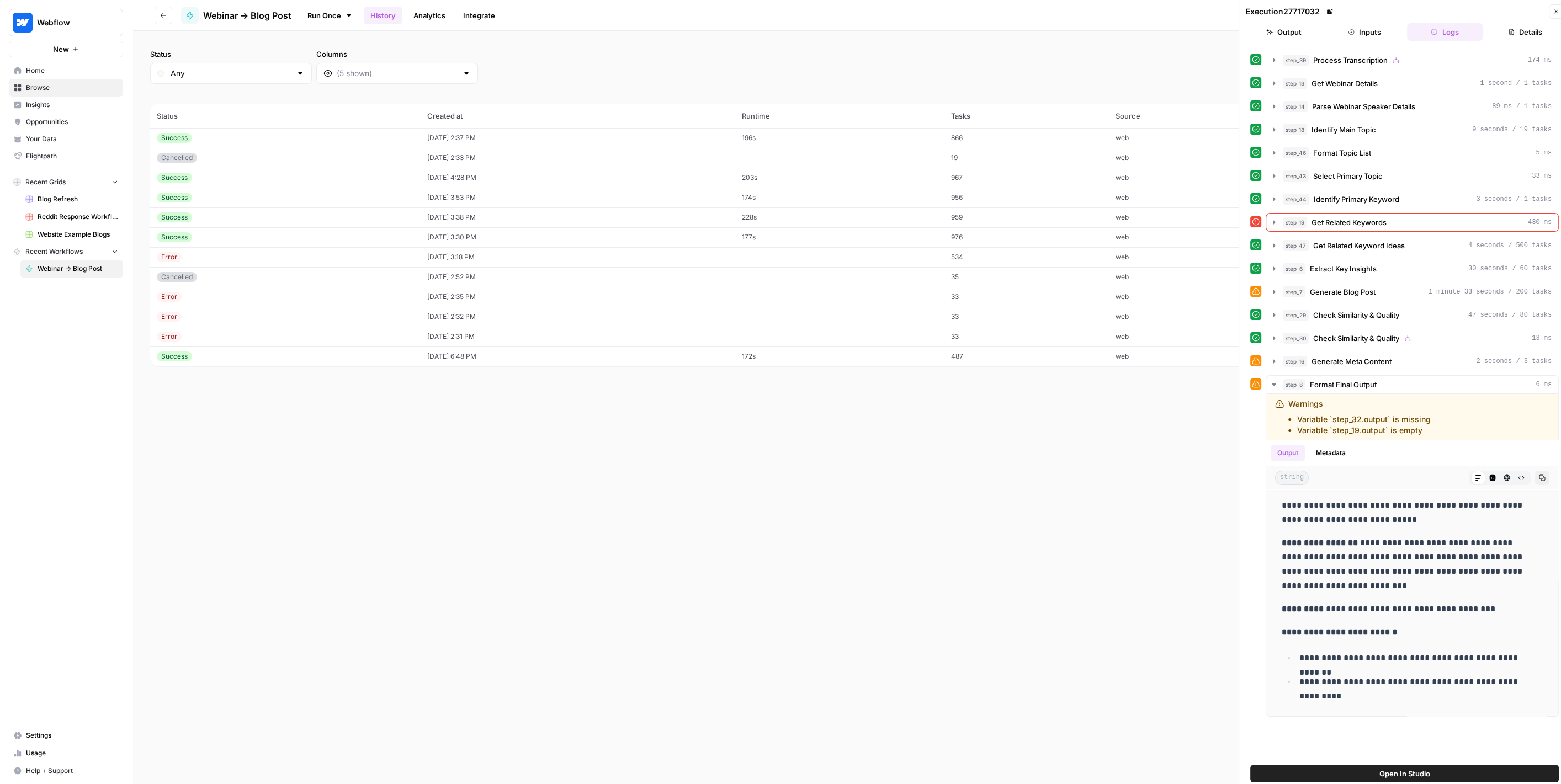
click at [1557, 9] on icon "button" at bounding box center [1556, 12] width 6 height 6
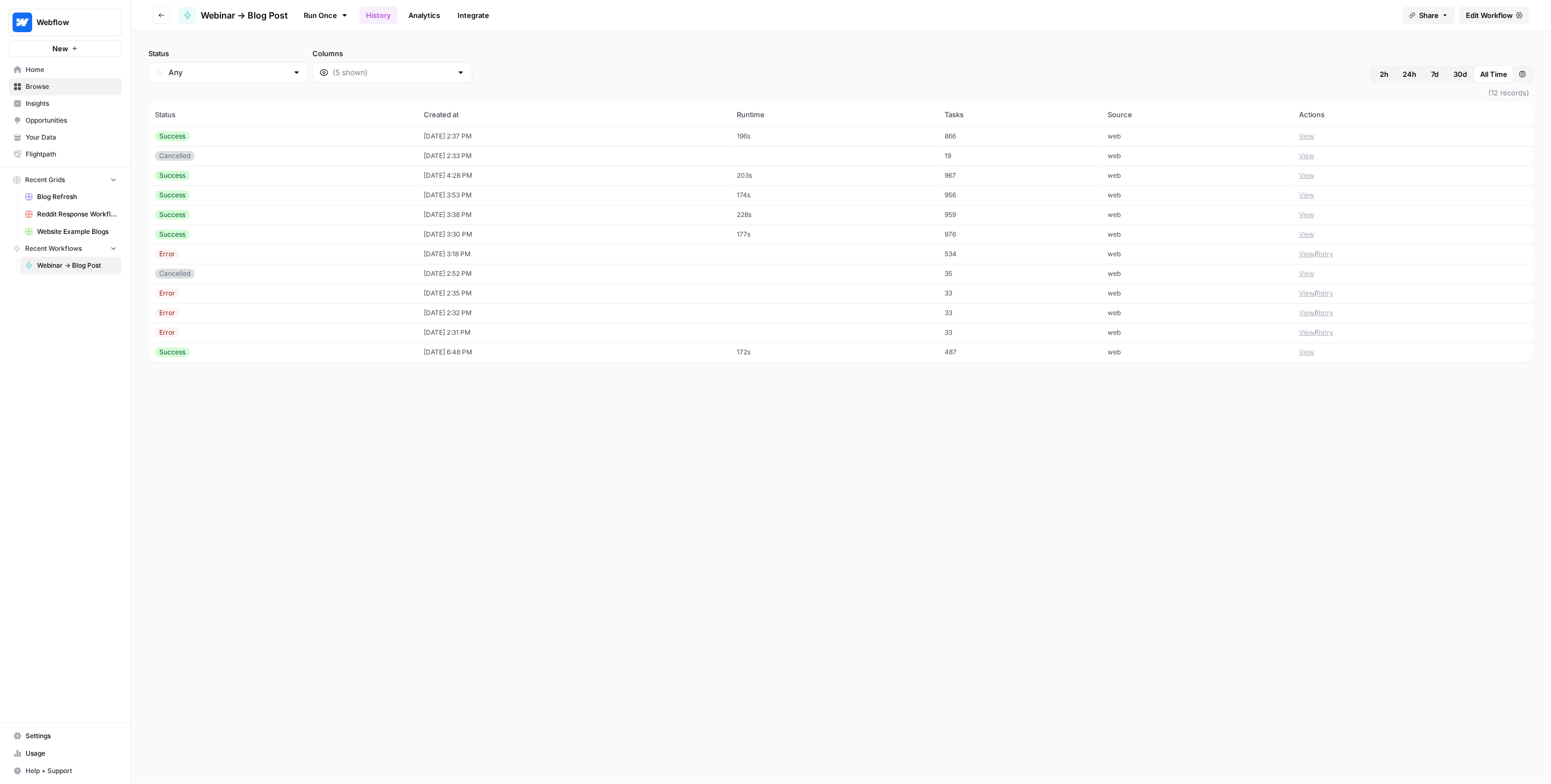
click at [834, 27] on header "Go back Webinar -> Blog Post Run Once History Analytics Integrate Share Edit Wo…" at bounding box center [841, 15] width 1420 height 31
click at [53, 85] on span "Browse" at bounding box center [71, 86] width 91 height 10
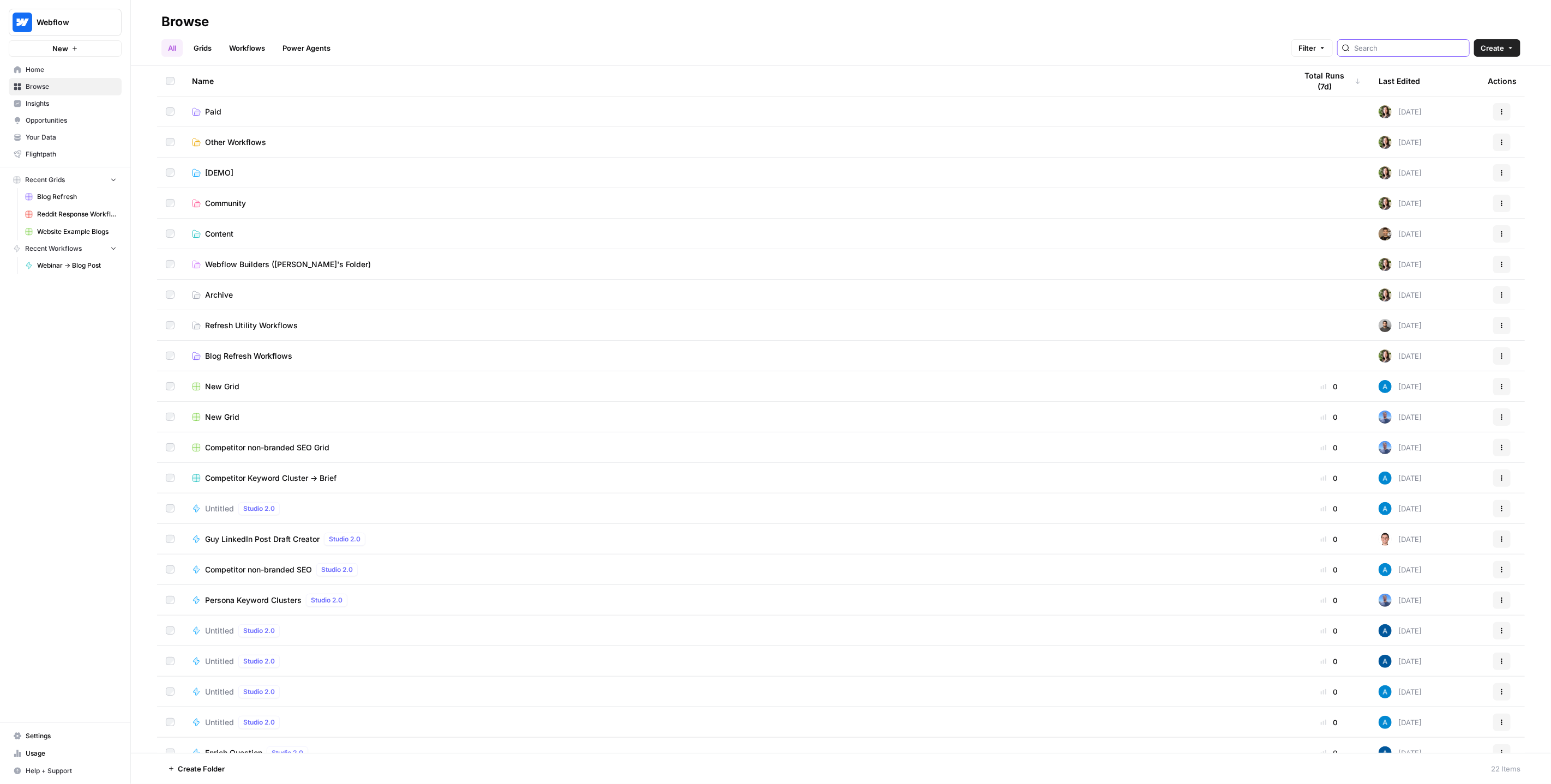
click at [1412, 48] on input "search" at bounding box center [1410, 48] width 111 height 11
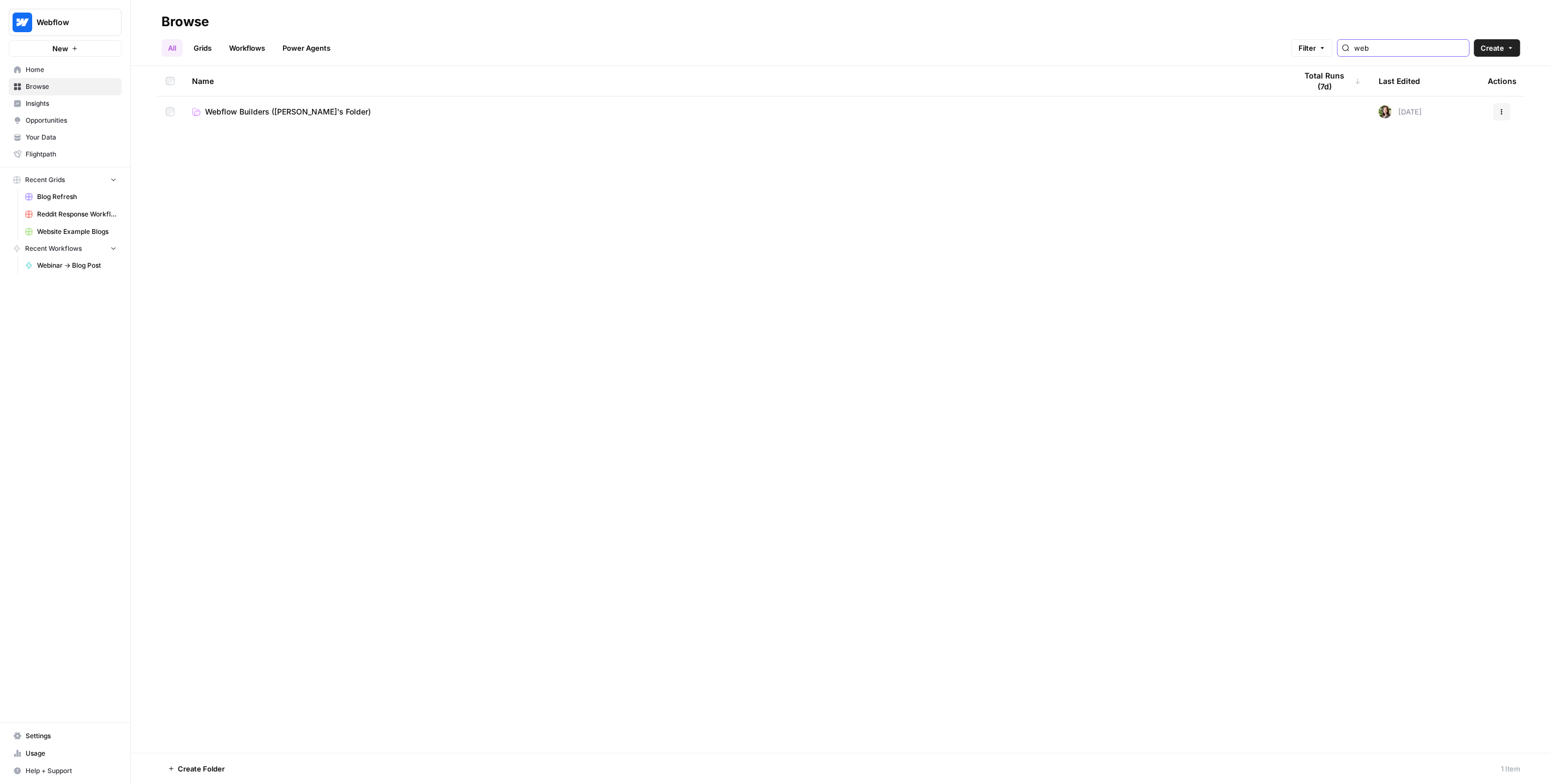
type input "web"
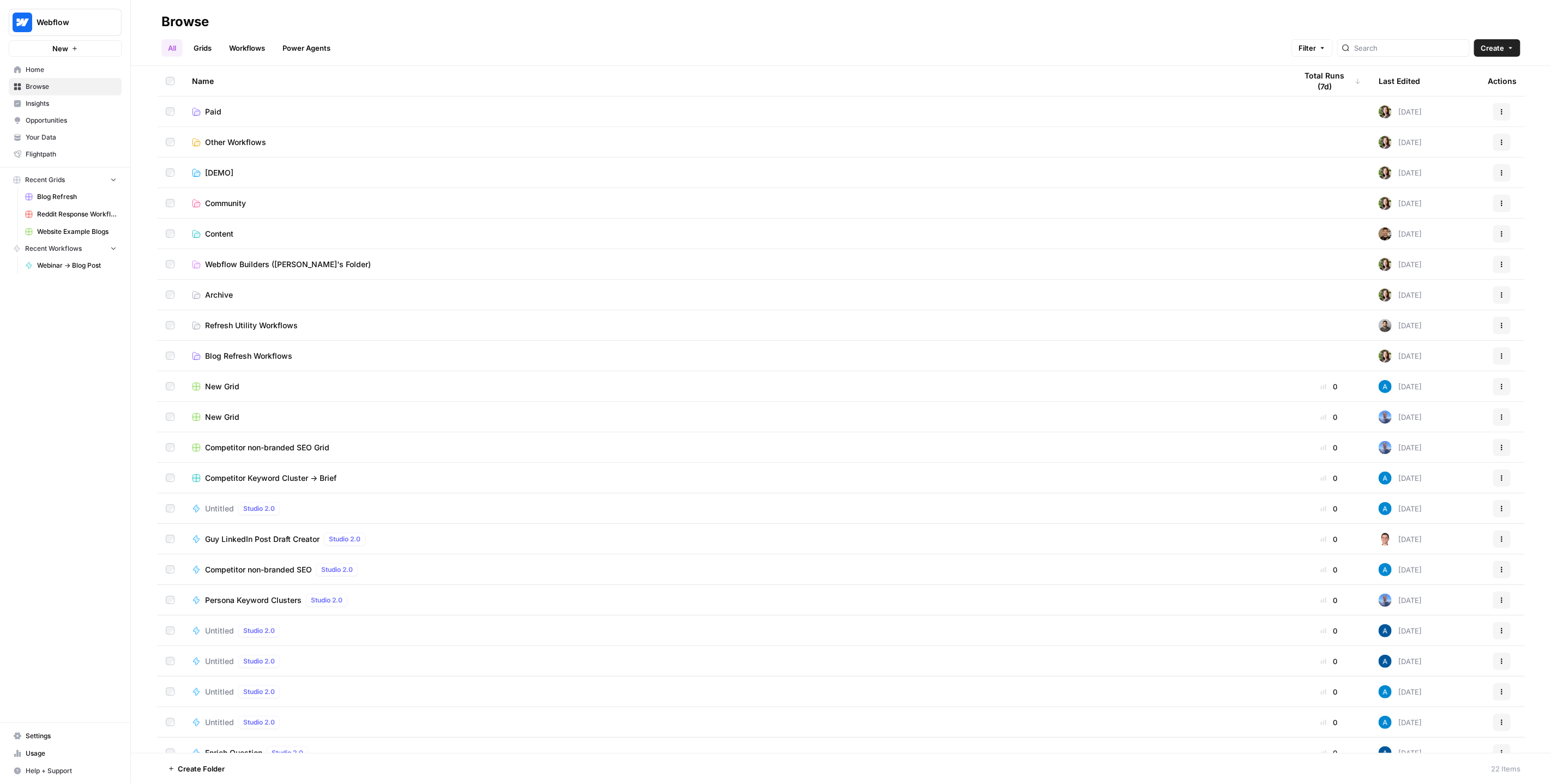
click at [1501, 47] on span "Create" at bounding box center [1492, 48] width 24 height 11
click at [1479, 71] on span "Folder" at bounding box center [1476, 73] width 61 height 11
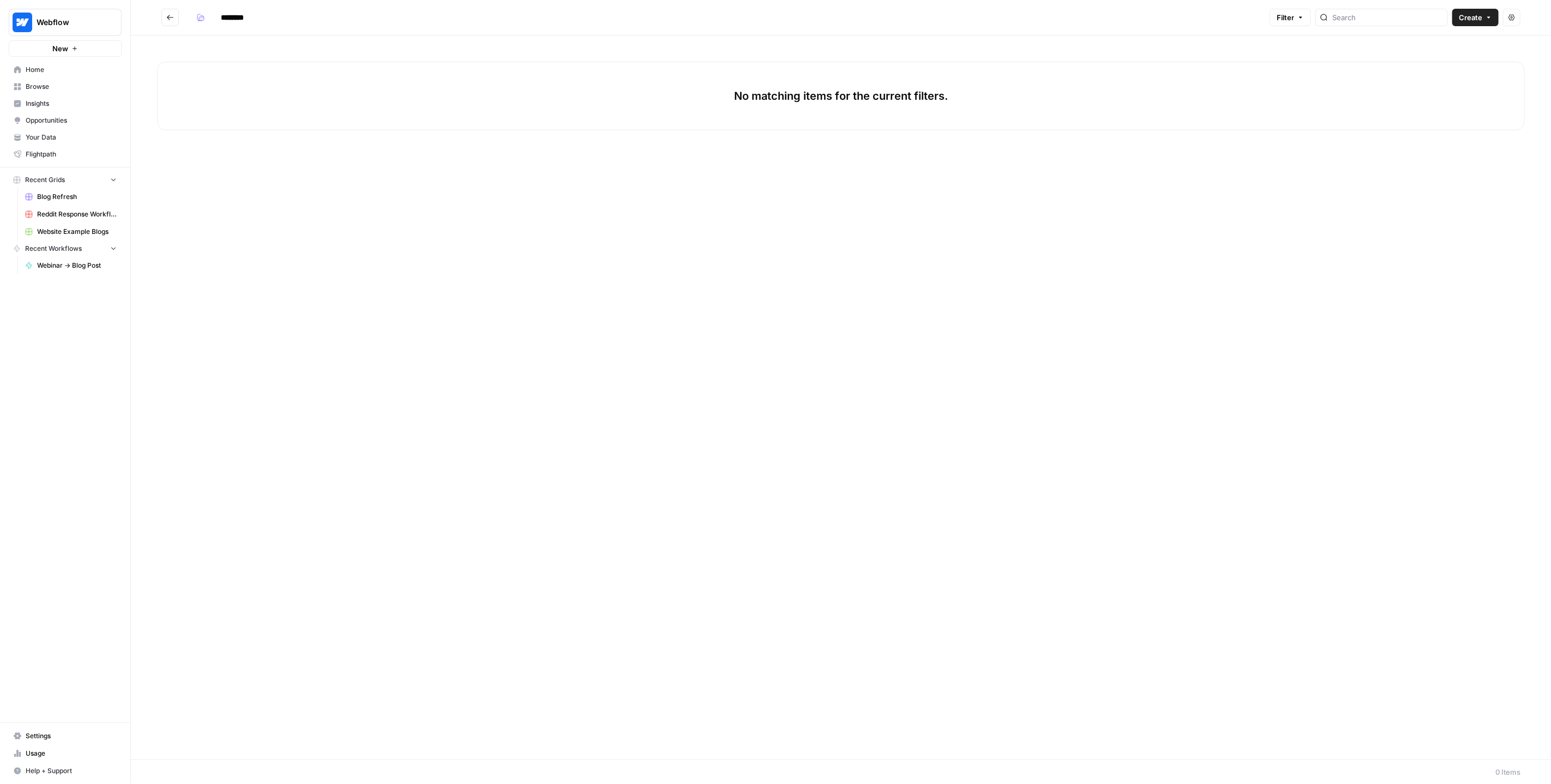
click at [240, 24] on input "********" at bounding box center [247, 17] width 61 height 17
type input "*"
type input "********"
click at [1469, 24] on button "Create" at bounding box center [1476, 17] width 47 height 17
click at [1460, 46] on span "Grid" at bounding box center [1455, 43] width 61 height 11
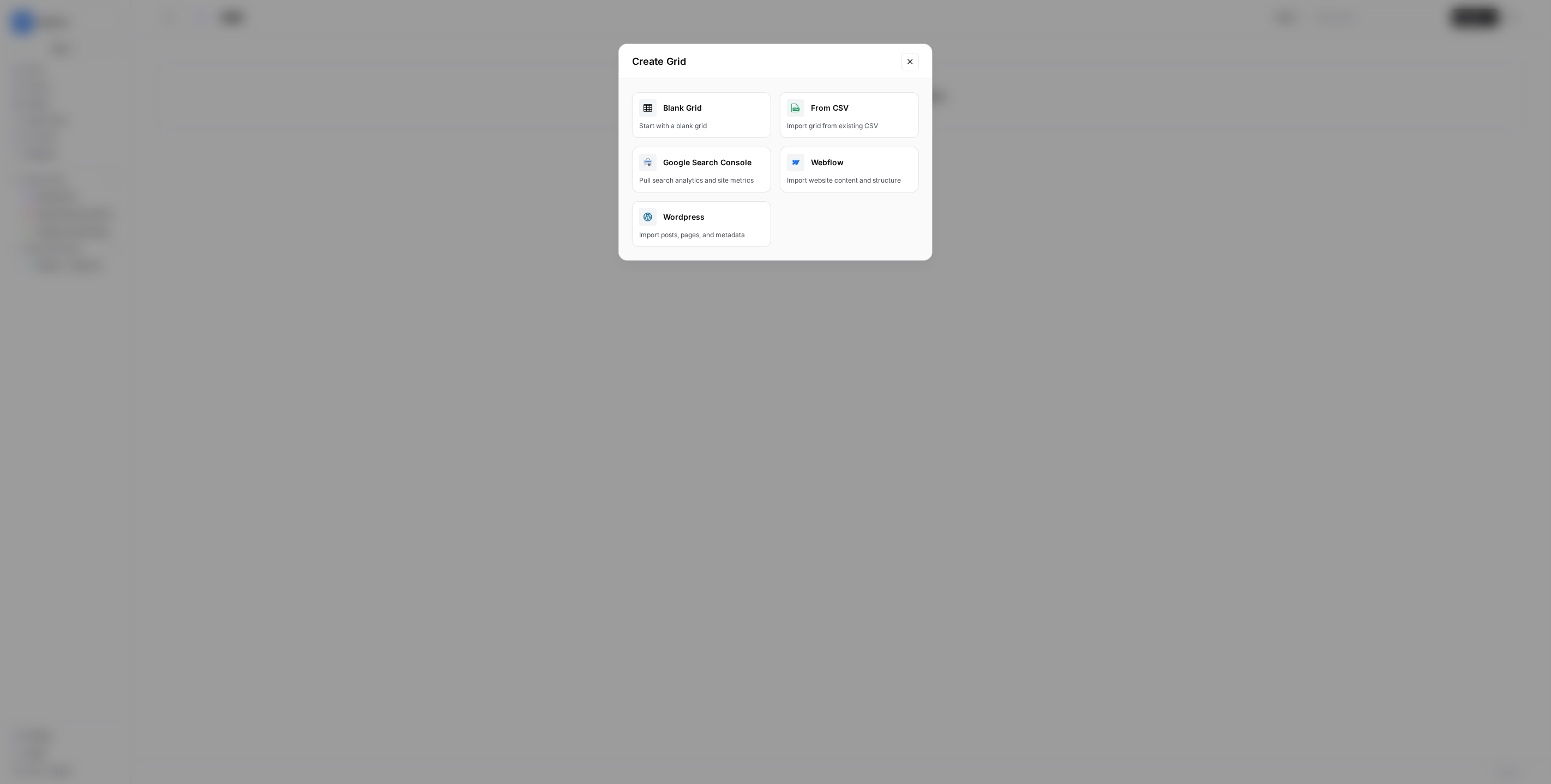
click at [726, 124] on div "Start with a blank grid" at bounding box center [702, 126] width 125 height 10
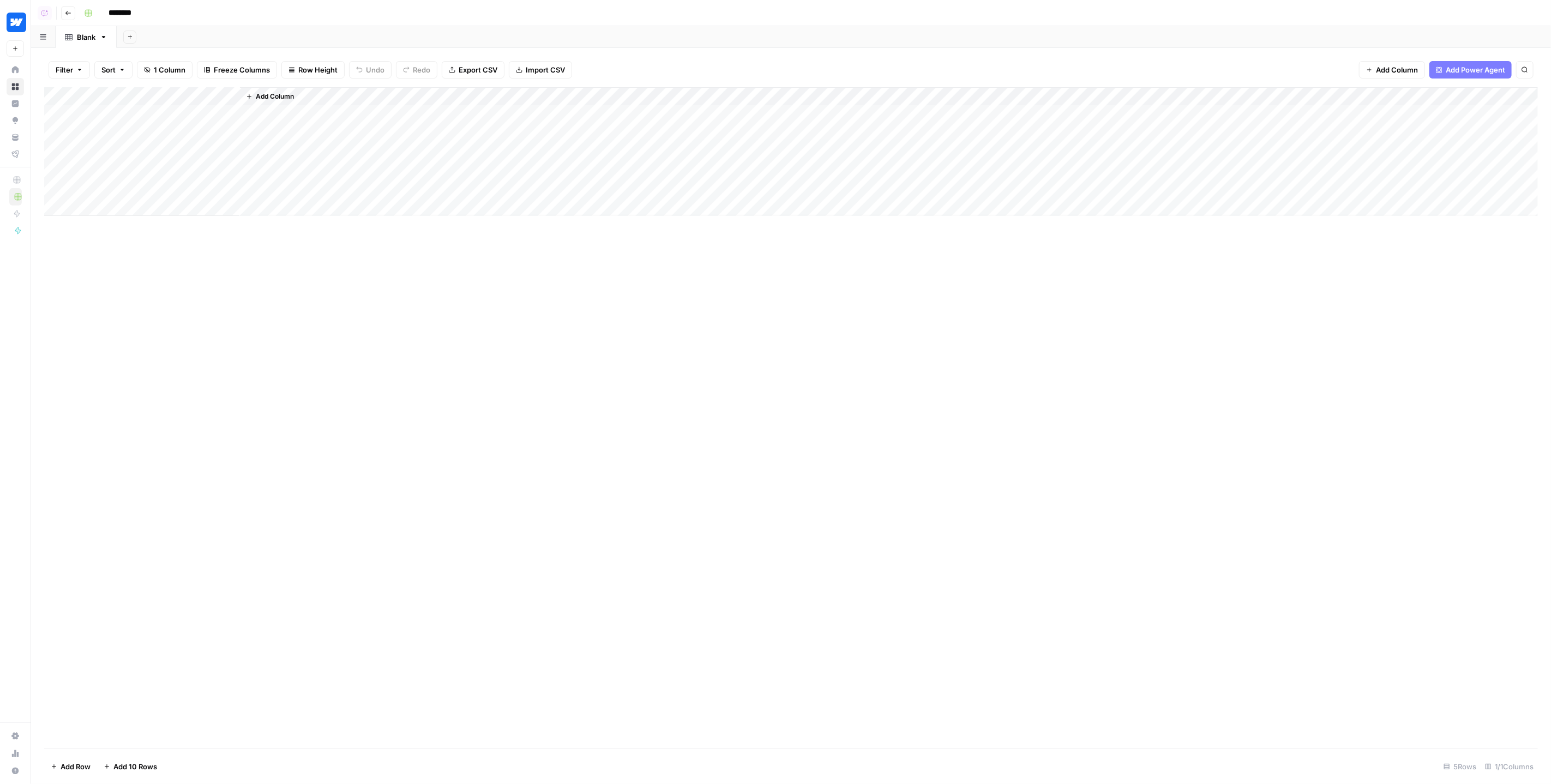
click at [89, 36] on div "Blank" at bounding box center [86, 37] width 18 height 11
click at [102, 36] on icon "button" at bounding box center [104, 37] width 8 height 8
click at [140, 59] on span "Rename Sheet" at bounding box center [147, 57] width 52 height 11
type input "**********"
click at [280, 94] on span "Add Column" at bounding box center [275, 96] width 38 height 10
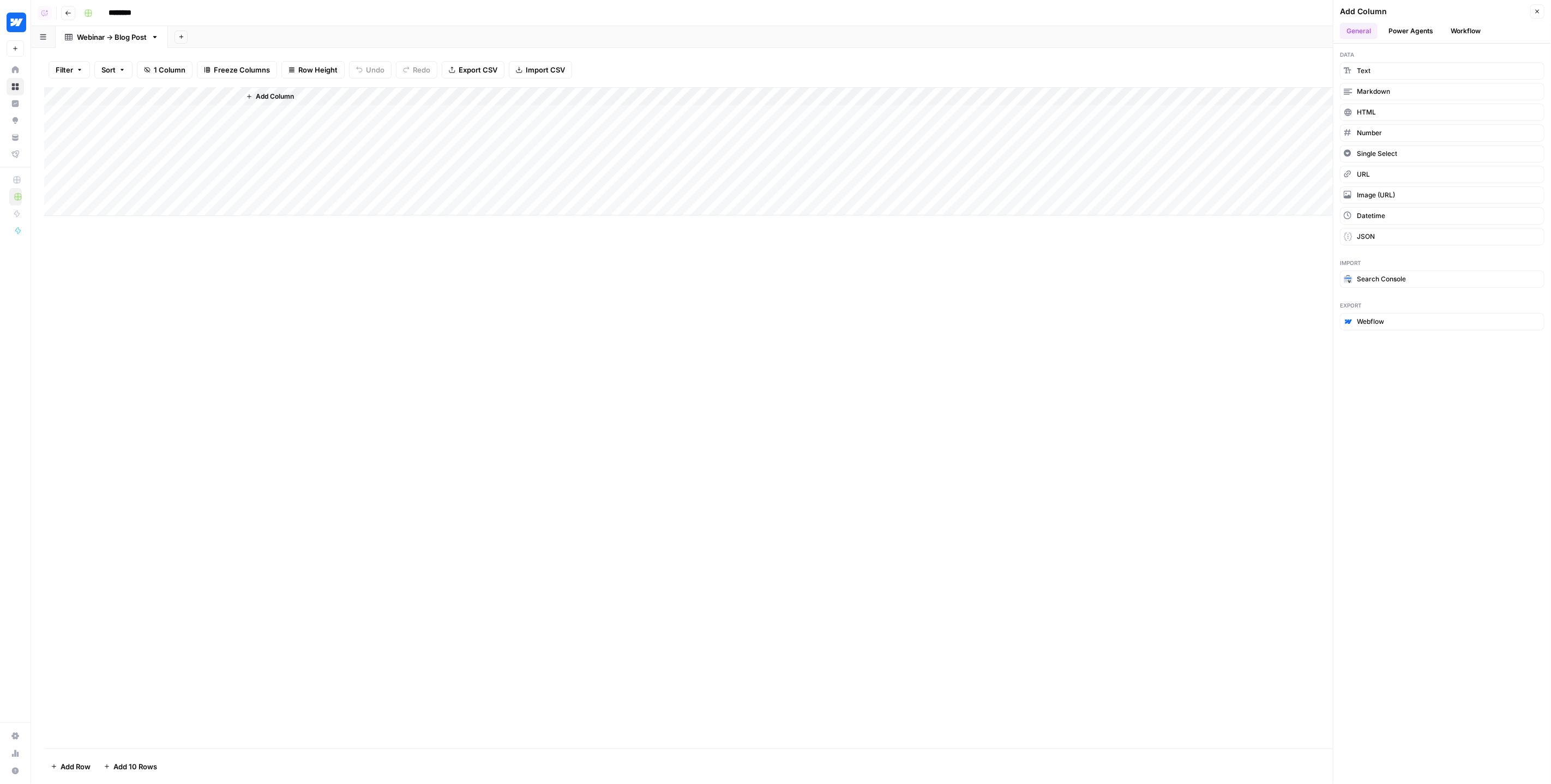
click at [1468, 29] on button "Workflow" at bounding box center [1466, 31] width 43 height 17
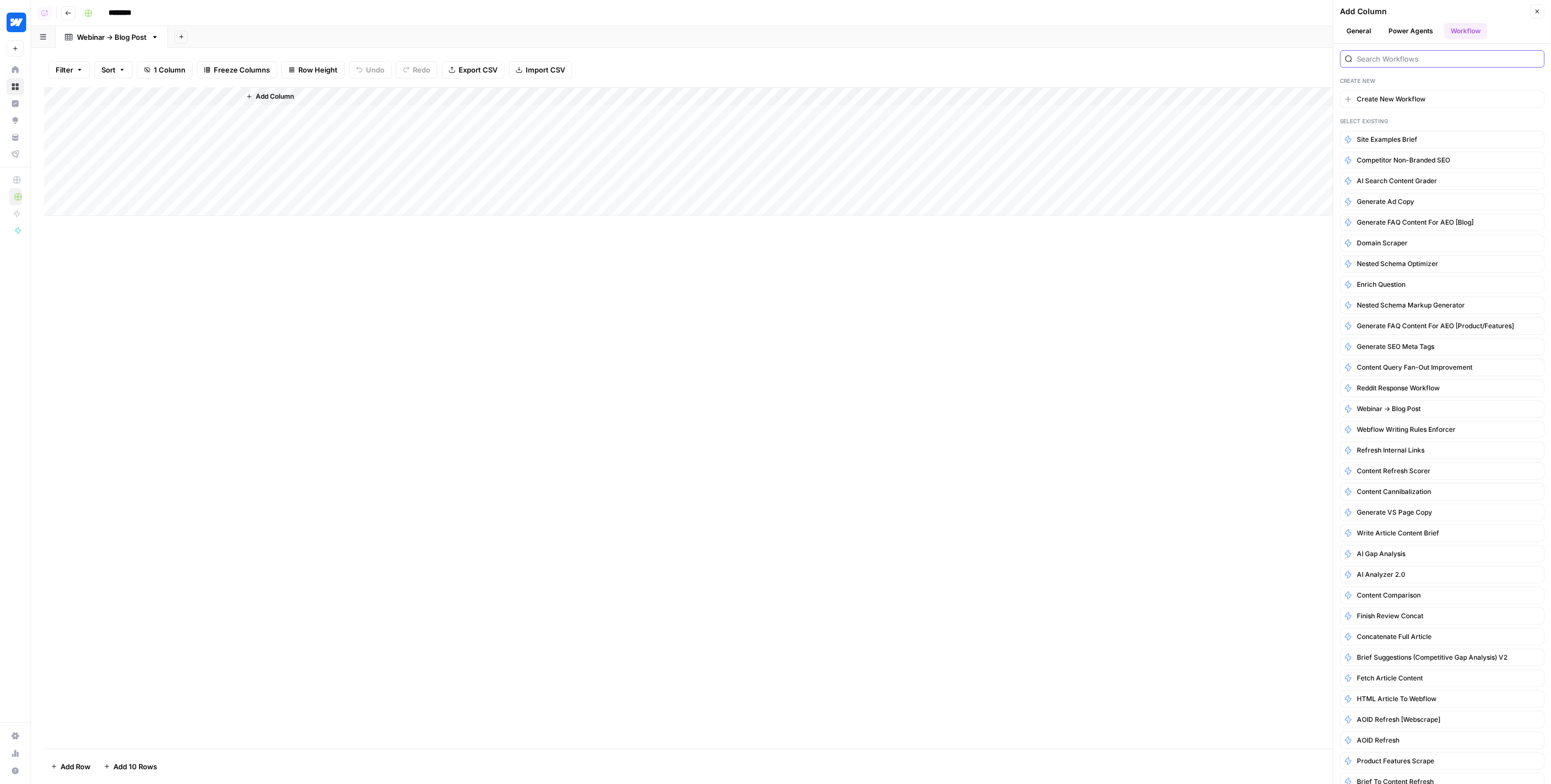
click at [1393, 59] on input "search" at bounding box center [1448, 59] width 183 height 11
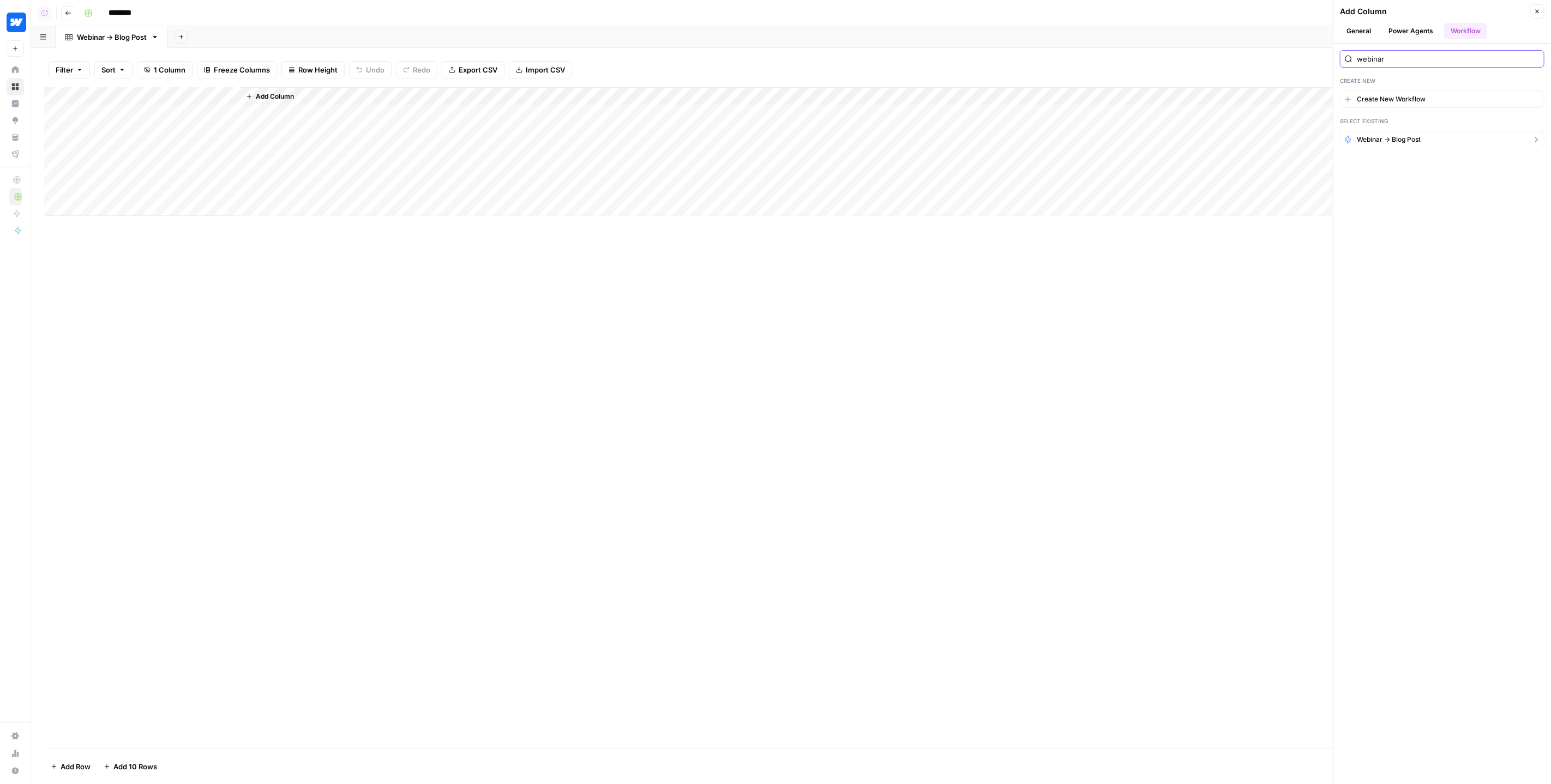
type input "webinar"
click at [1406, 138] on span "Webinar -> Blog Post" at bounding box center [1389, 139] width 64 height 10
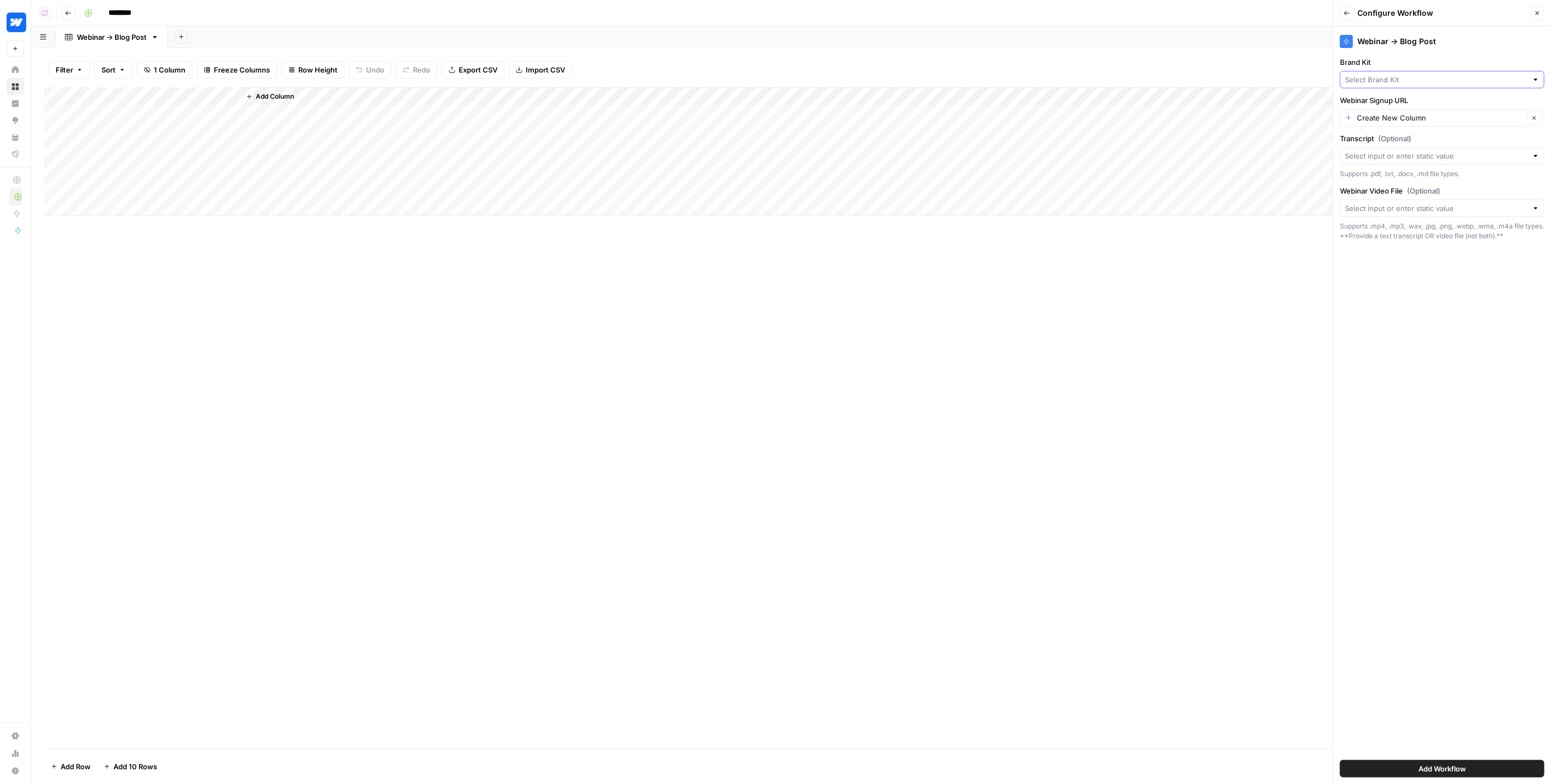
click at [1398, 78] on input "Brand Kit" at bounding box center [1436, 79] width 183 height 11
click at [1373, 150] on span "Webflow" at bounding box center [1440, 150] width 182 height 11
type input "Webflow"
click at [1407, 119] on input "Webinar Signup URL" at bounding box center [1441, 117] width 168 height 11
click at [1386, 173] on span "Title" at bounding box center [1440, 177] width 182 height 11
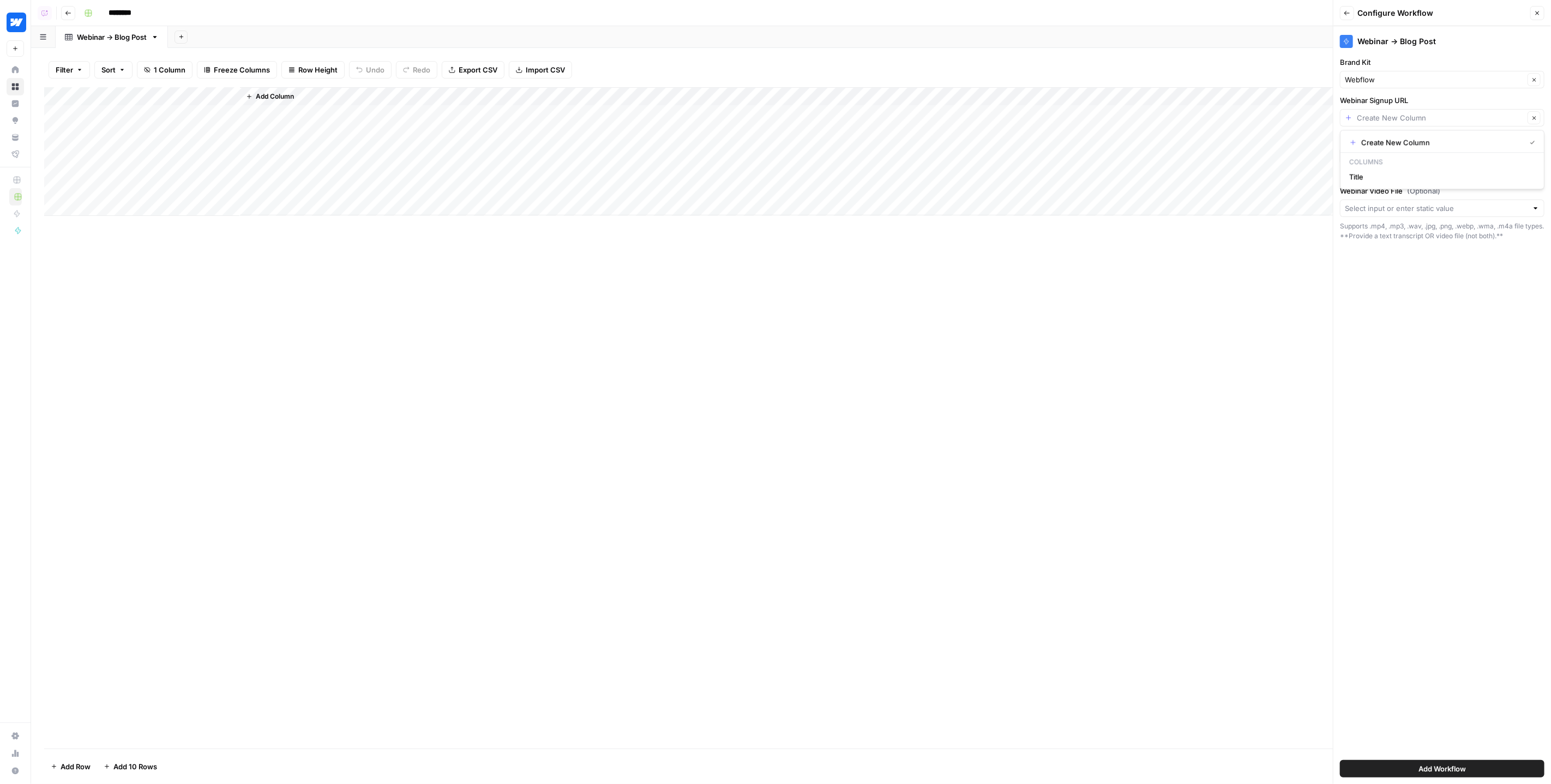
type input "Title"
click at [1384, 150] on input "Transcript (Optional)" at bounding box center [1436, 156] width 183 height 11
click at [1386, 178] on span "Create New Column" at bounding box center [1446, 180] width 170 height 11
type input "Create New Column"
click at [1394, 204] on input "Webinar Video File (Optional)" at bounding box center [1436, 208] width 183 height 11
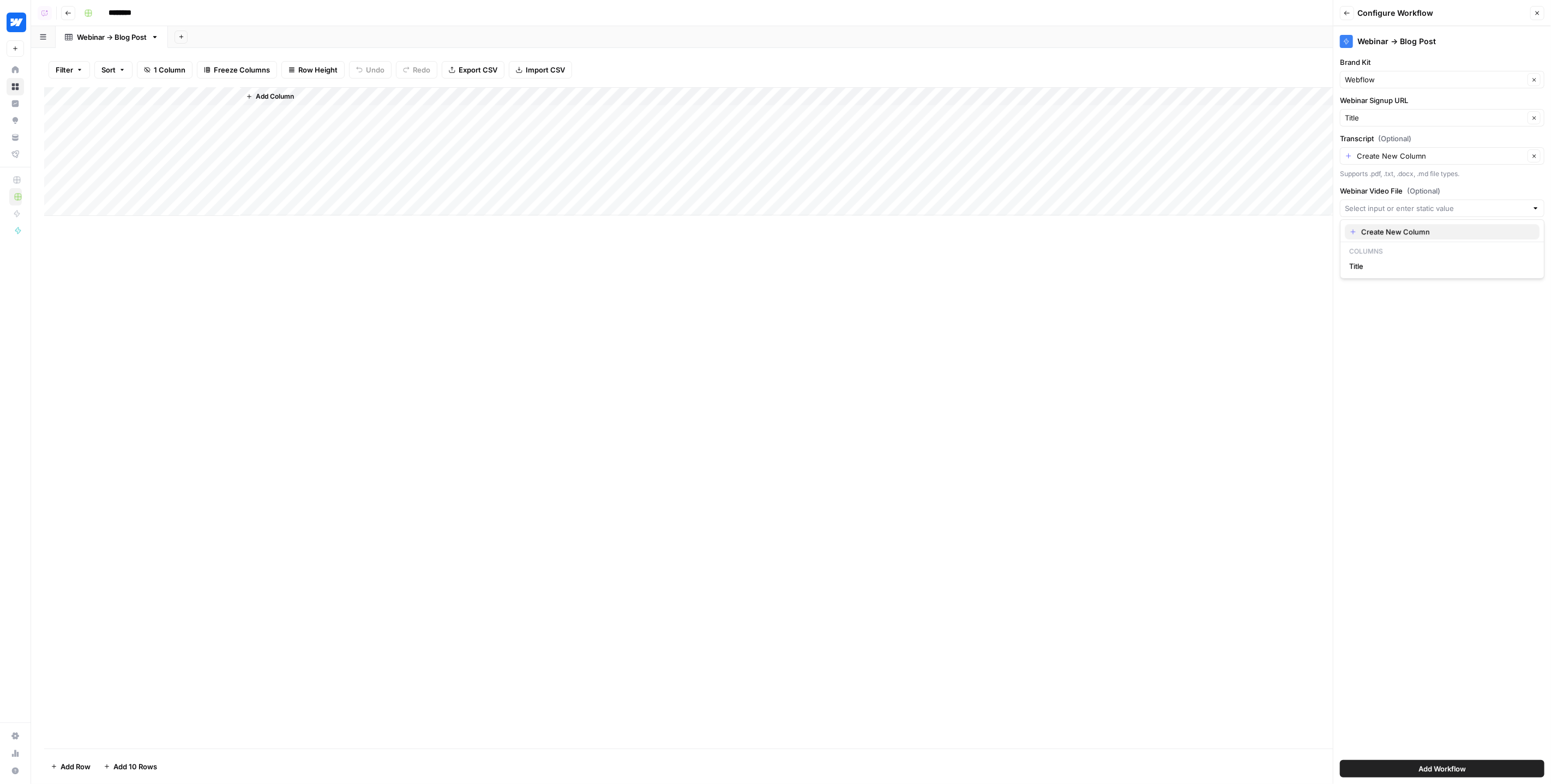
click at [1385, 229] on span "Create New Column" at bounding box center [1446, 231] width 170 height 11
type input "Create New Column"
click at [1464, 767] on span "Add Workflow" at bounding box center [1443, 769] width 47 height 11
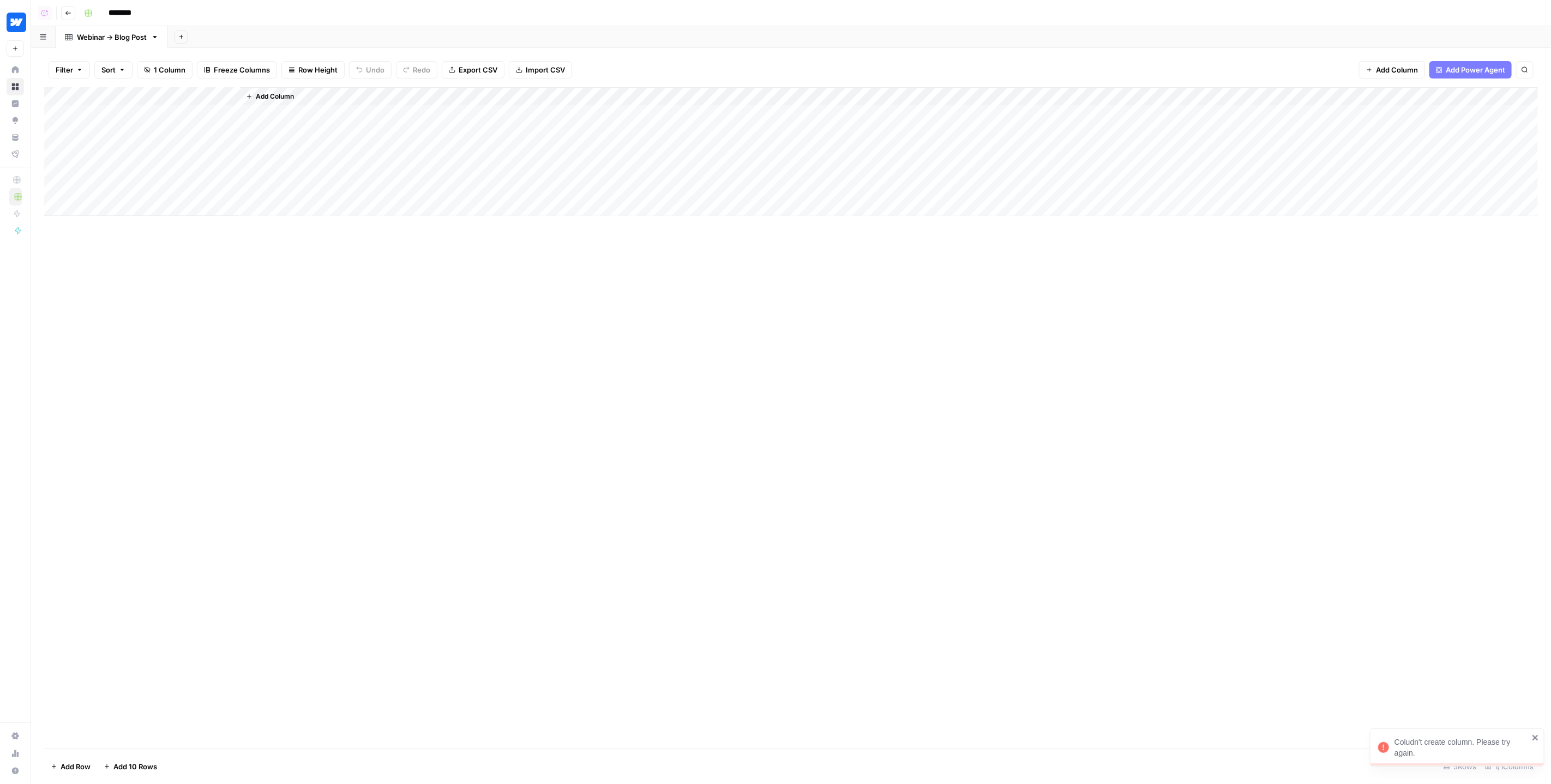
click at [366, 172] on div "Add Column" at bounding box center [889, 151] width 1298 height 128
click at [272, 95] on span "Add Column" at bounding box center [275, 96] width 38 height 10
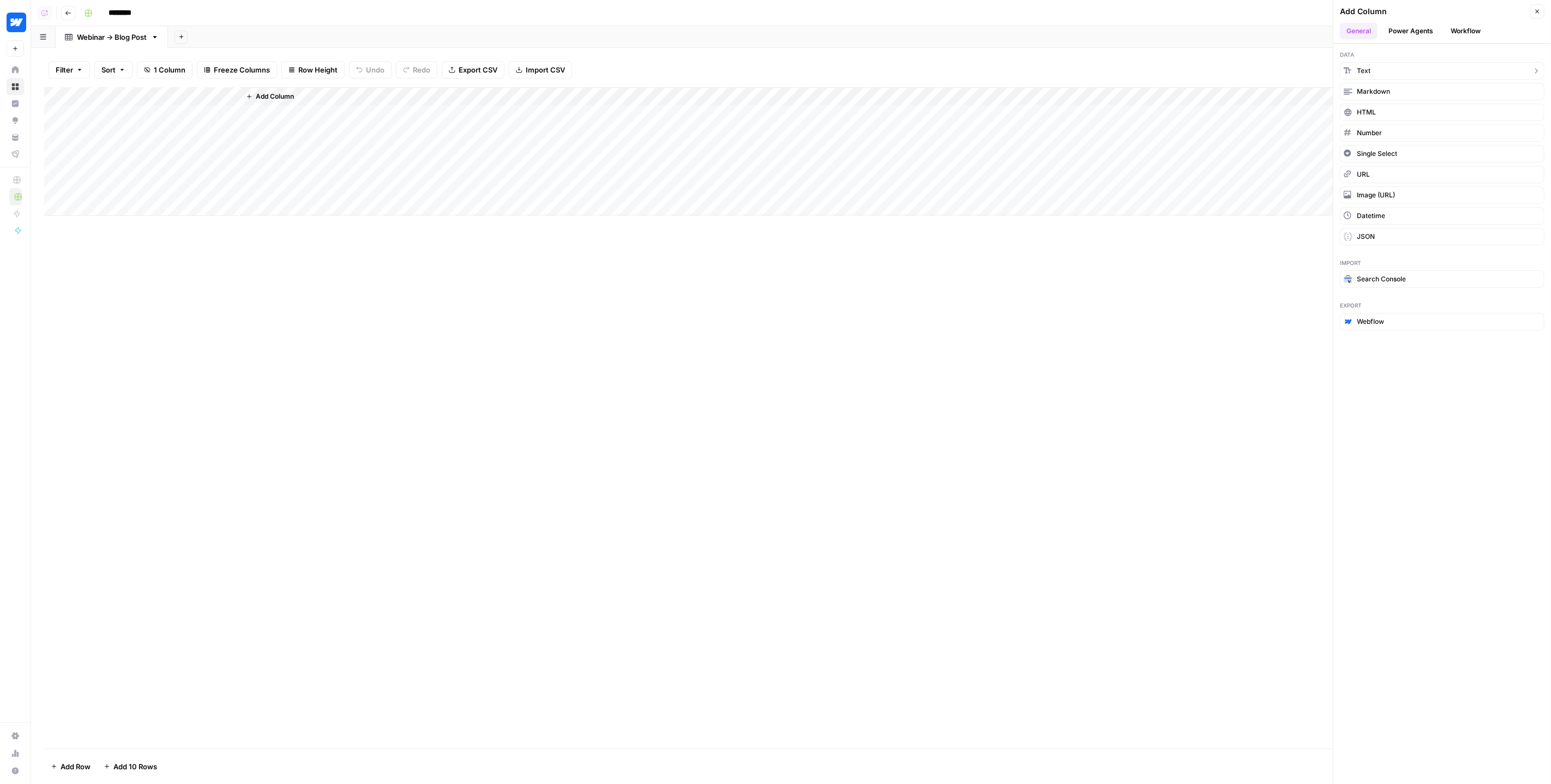
click at [1396, 66] on button "Text" at bounding box center [1442, 71] width 205 height 17
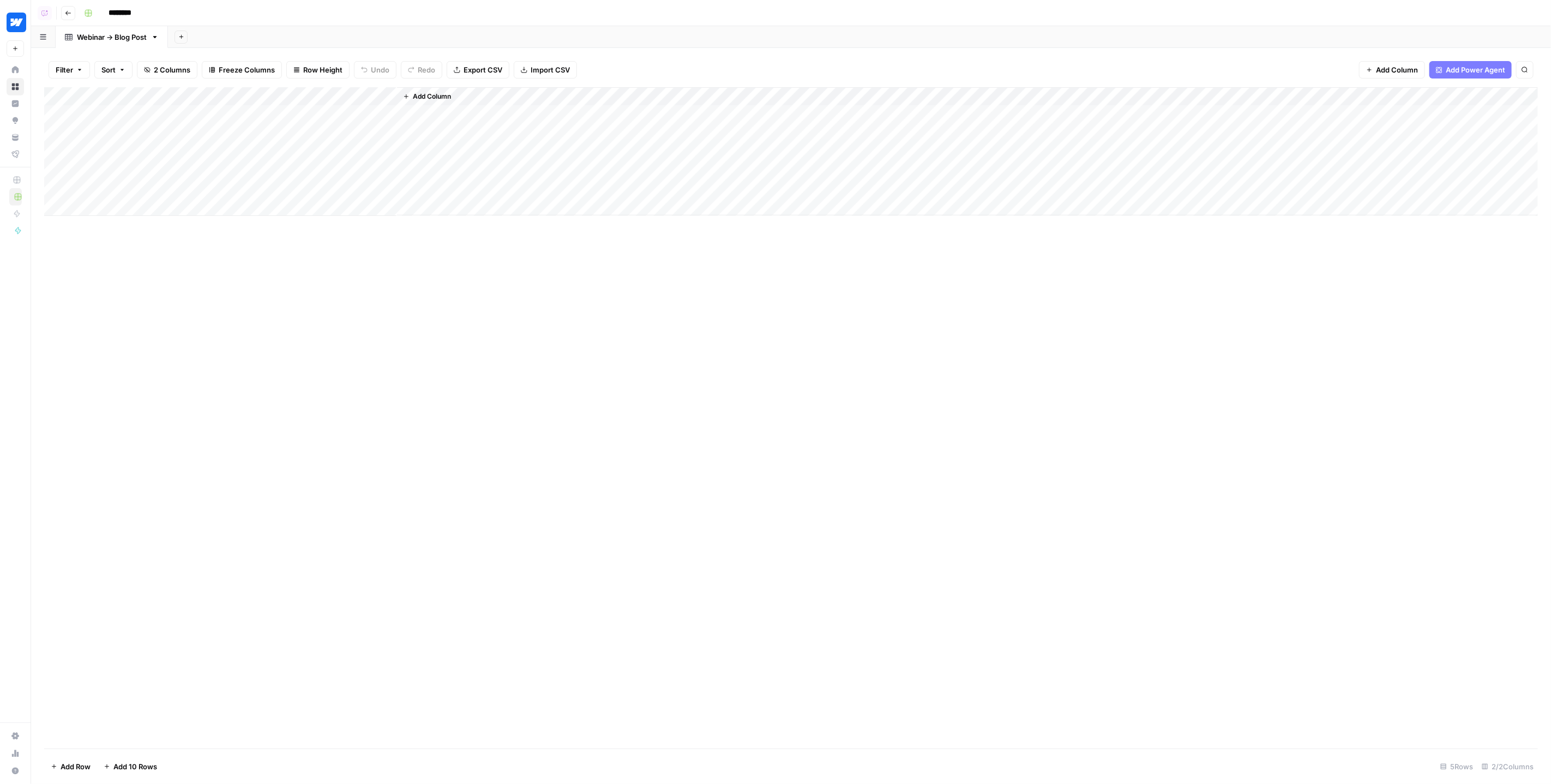
click at [303, 99] on div "Add Column" at bounding box center [791, 152] width 1494 height 129
click at [270, 120] on input "New Column" at bounding box center [305, 122] width 111 height 11
type input "Transcript"
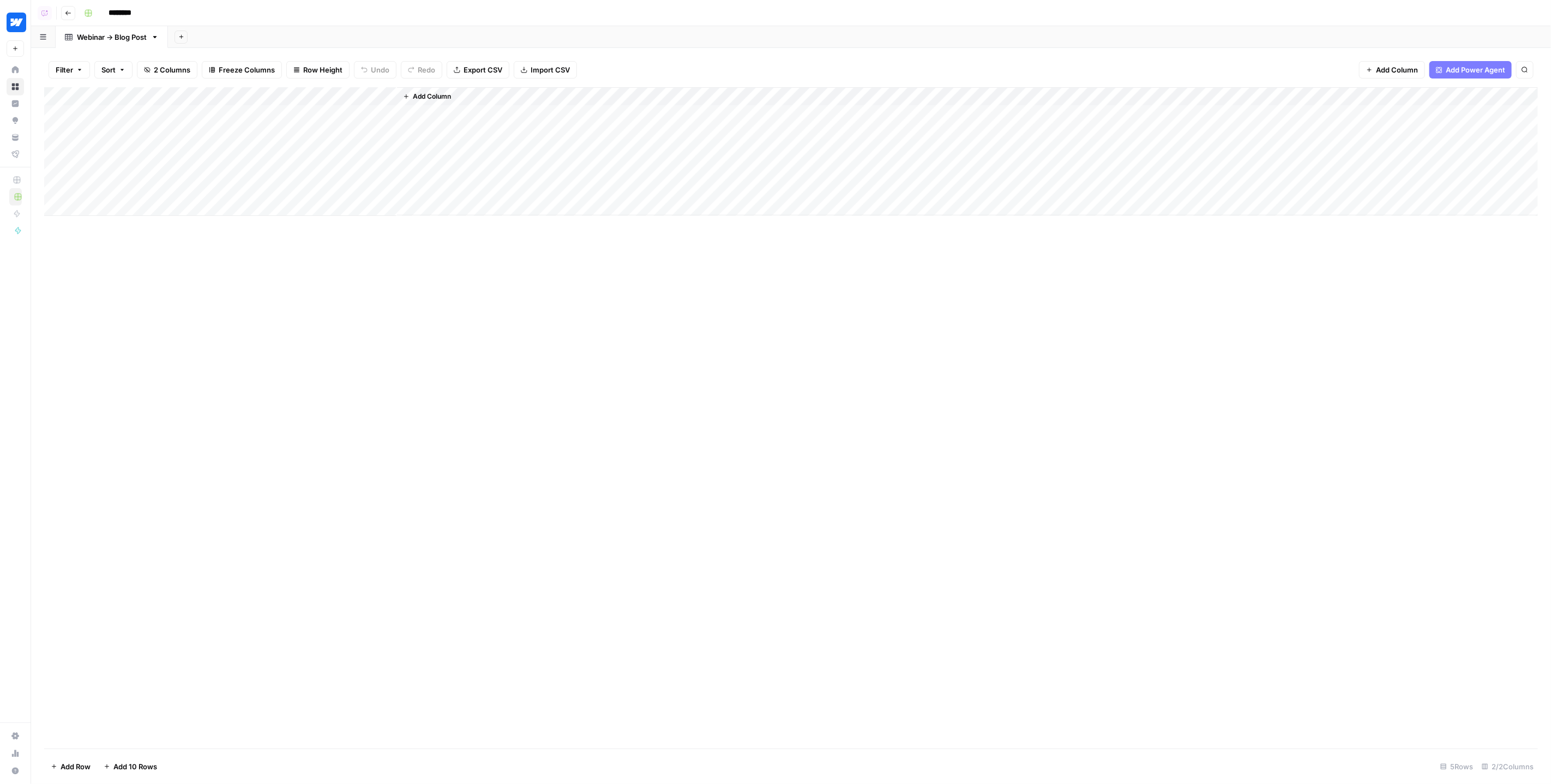
click at [119, 96] on div "Add Column" at bounding box center [791, 152] width 1494 height 129
click at [120, 123] on input "Title" at bounding box center [148, 122] width 111 height 11
type input "B"
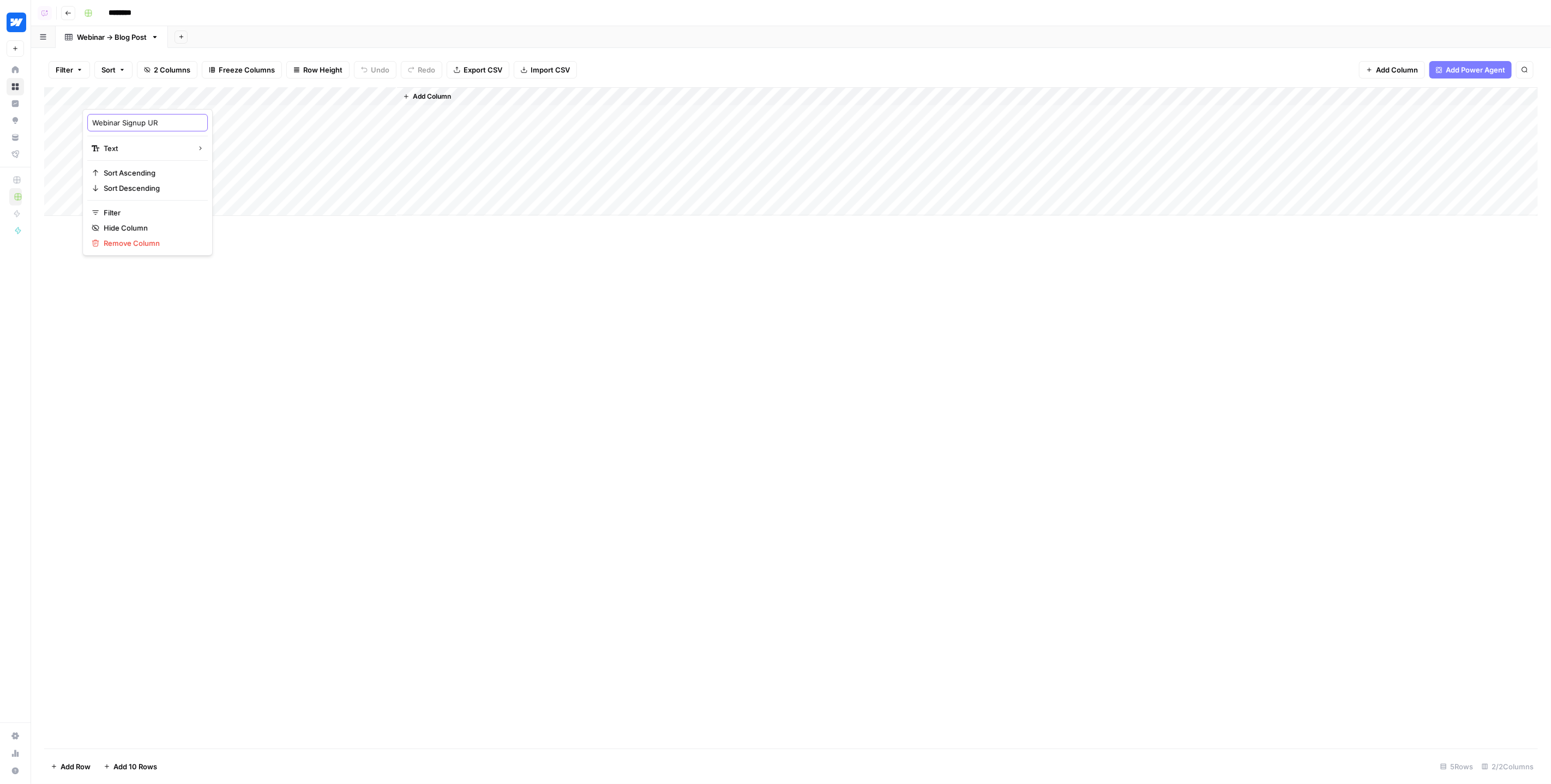
type input "Webinar Signup URL"
click at [266, 272] on div "Add Column" at bounding box center [791, 418] width 1494 height 662
click at [424, 99] on span "Add Column" at bounding box center [432, 96] width 38 height 10
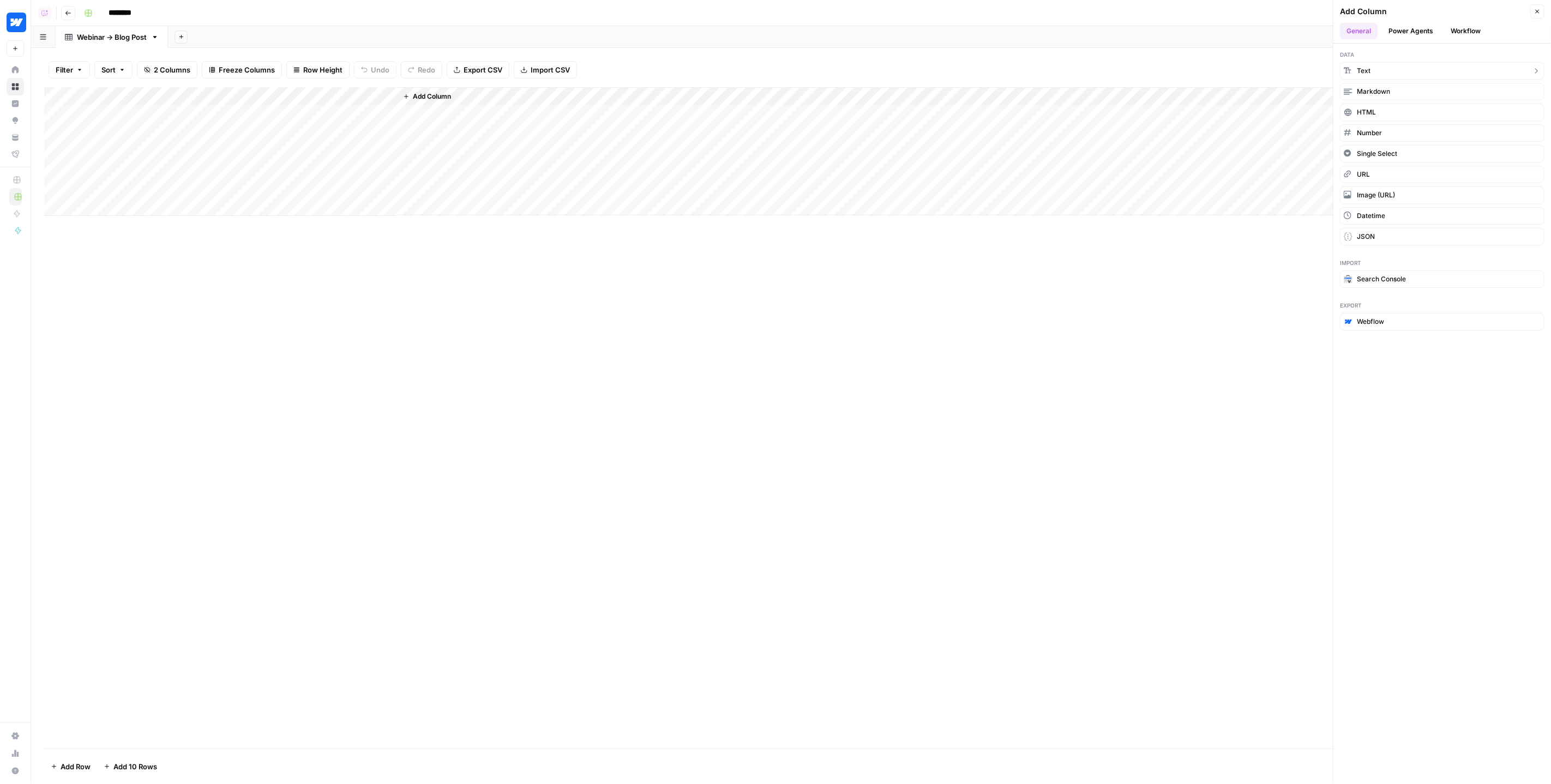
click at [1385, 71] on button "Text" at bounding box center [1442, 71] width 205 height 17
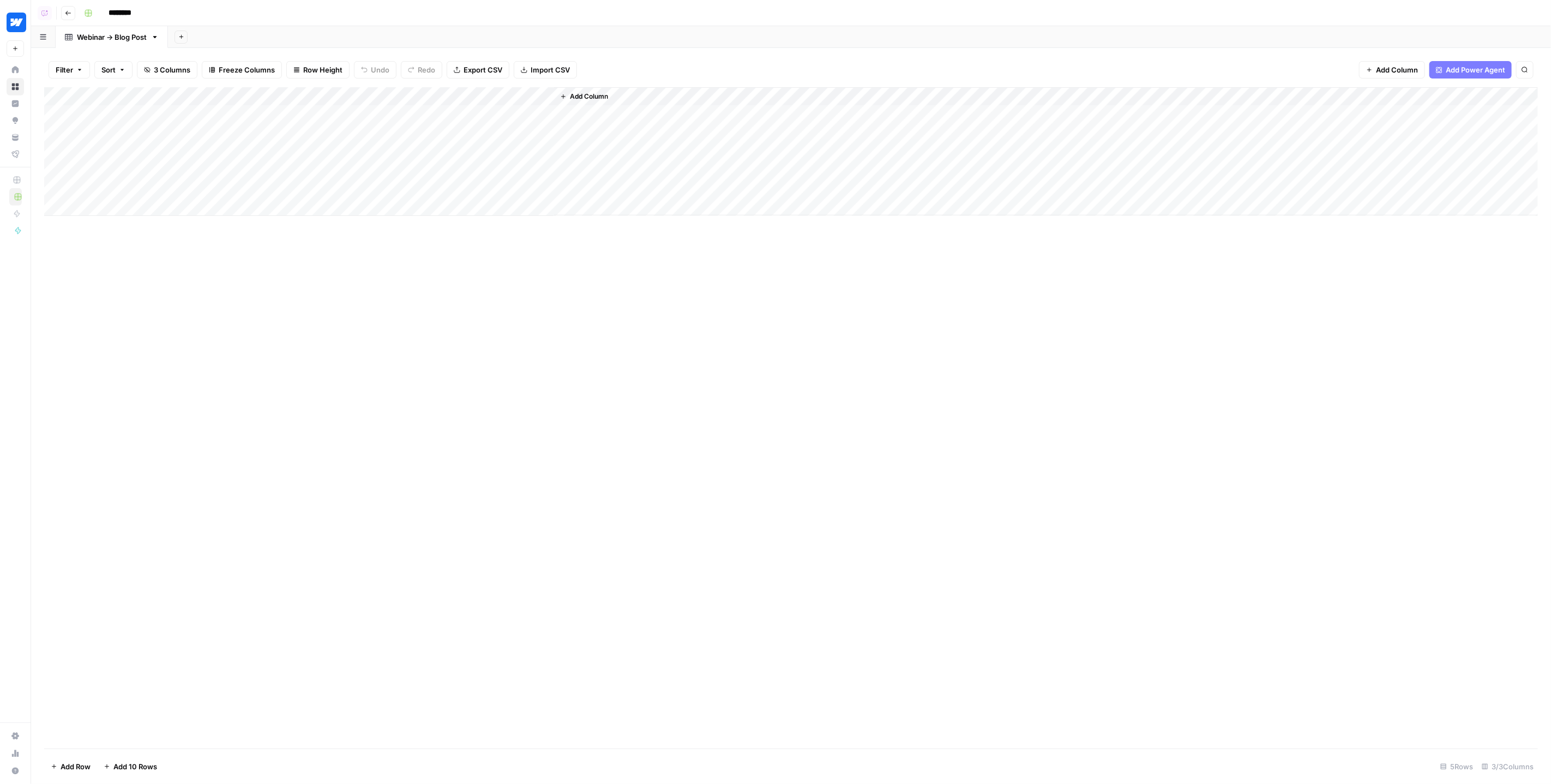
click at [451, 94] on div "Add Column" at bounding box center [791, 152] width 1494 height 129
click at [437, 119] on input "New Column" at bounding box center [462, 122] width 111 height 11
type input "Webinar Video File"
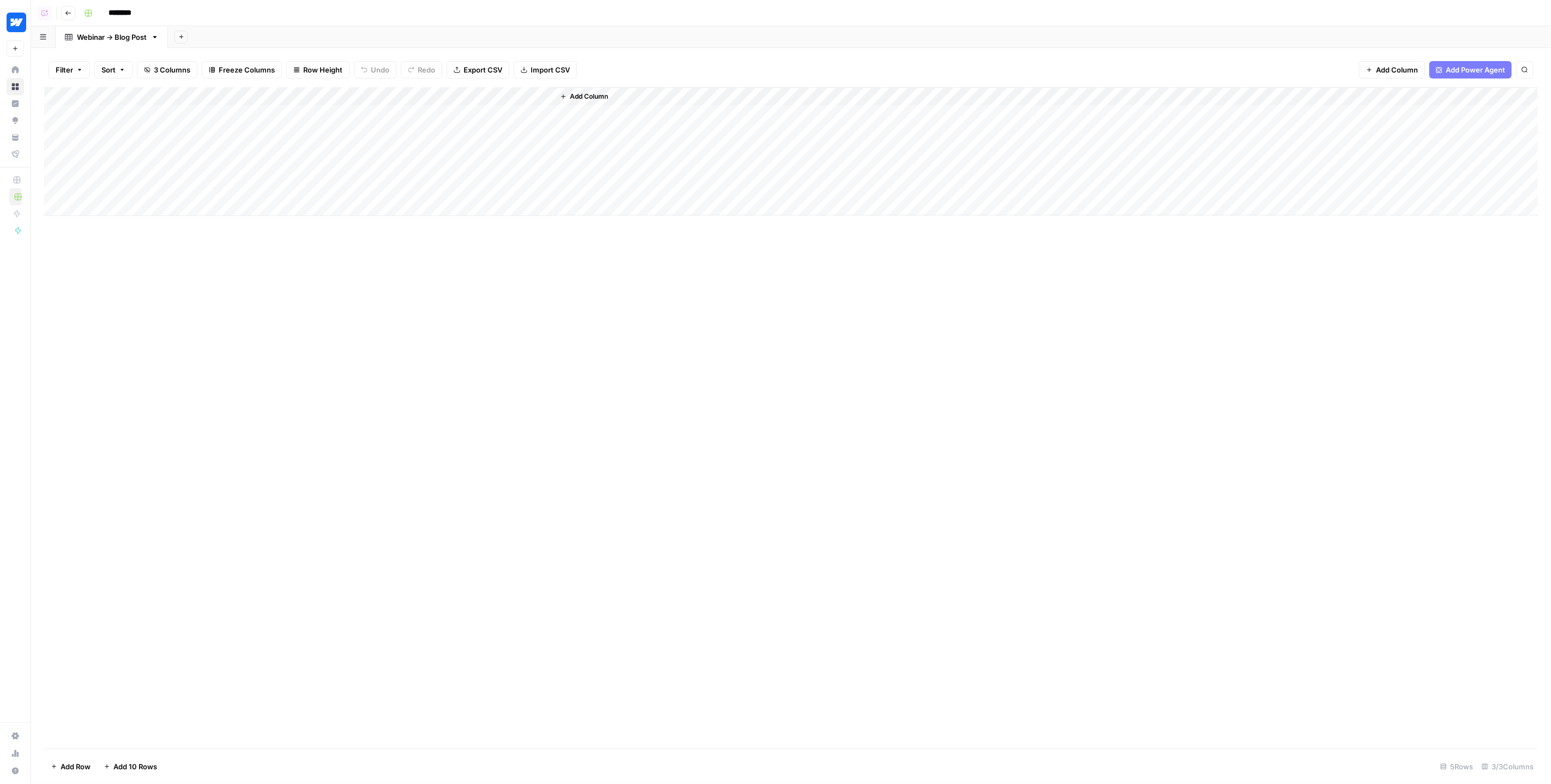
click at [130, 98] on div "Add Column" at bounding box center [791, 152] width 1494 height 129
click at [129, 120] on input "Title" at bounding box center [148, 122] width 111 height 11
type input "Webinar Signup URL"
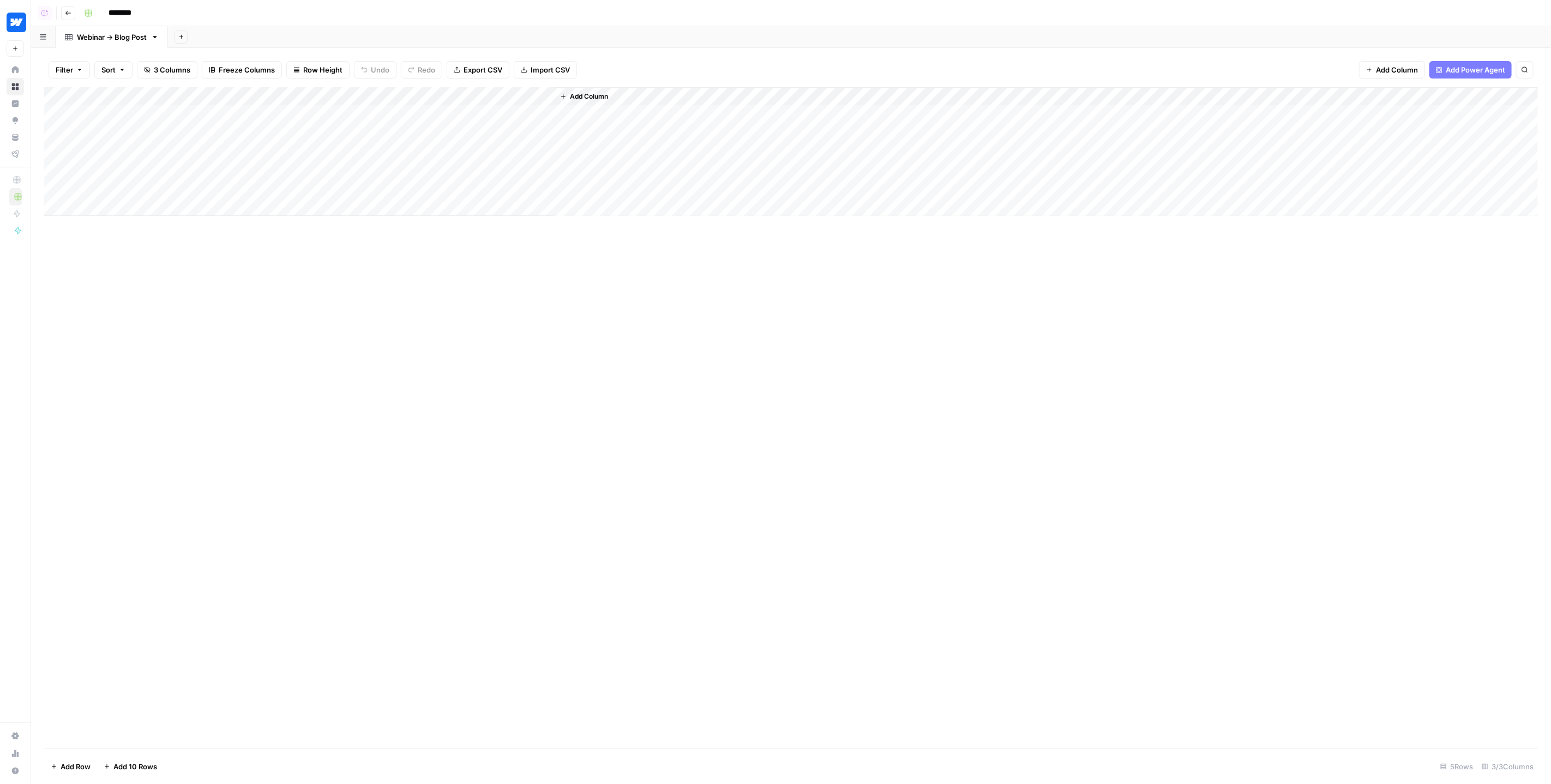
click at [476, 381] on div "Add Column" at bounding box center [791, 418] width 1494 height 662
click at [575, 96] on span "Add Column" at bounding box center [589, 96] width 38 height 10
click at [1462, 21] on header "Add Column Close General Power Agents Workflow" at bounding box center [1442, 22] width 217 height 43
click at [1459, 26] on button "Workflow" at bounding box center [1466, 31] width 43 height 17
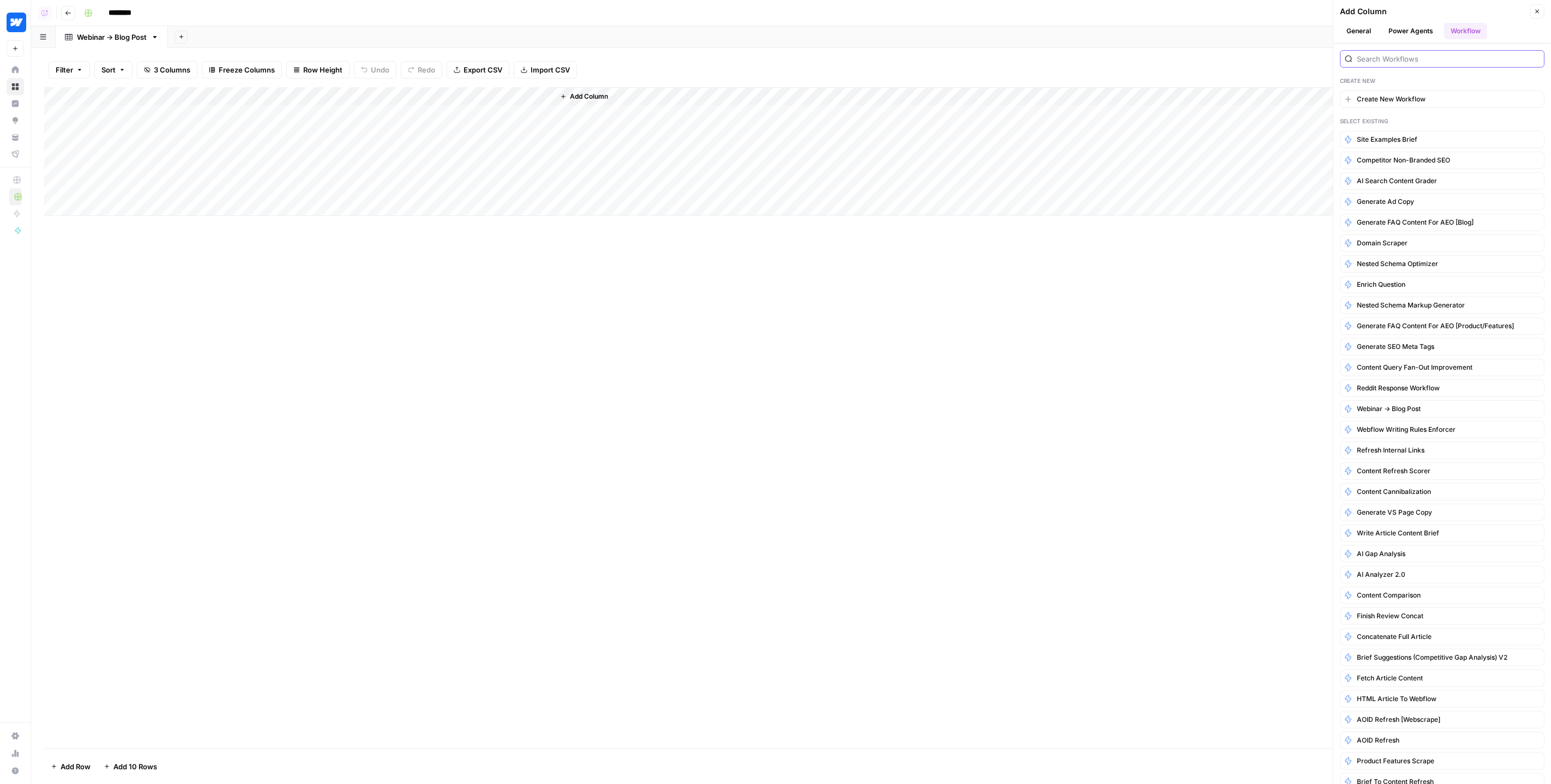
click at [1385, 54] on input "search" at bounding box center [1448, 59] width 183 height 11
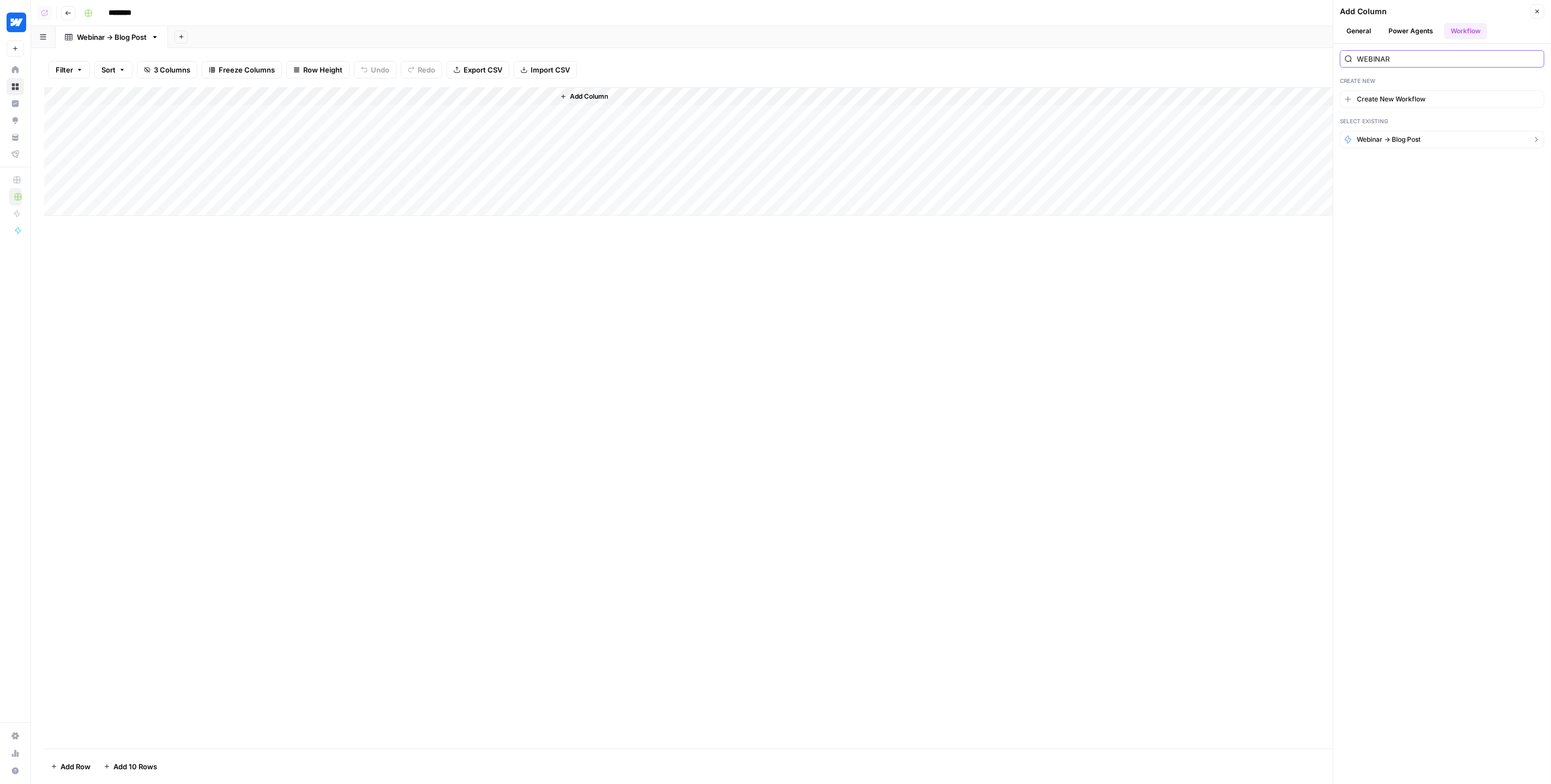
type input "WEBINAR"
click at [1406, 142] on span "Webinar -> Blog Post" at bounding box center [1389, 139] width 64 height 10
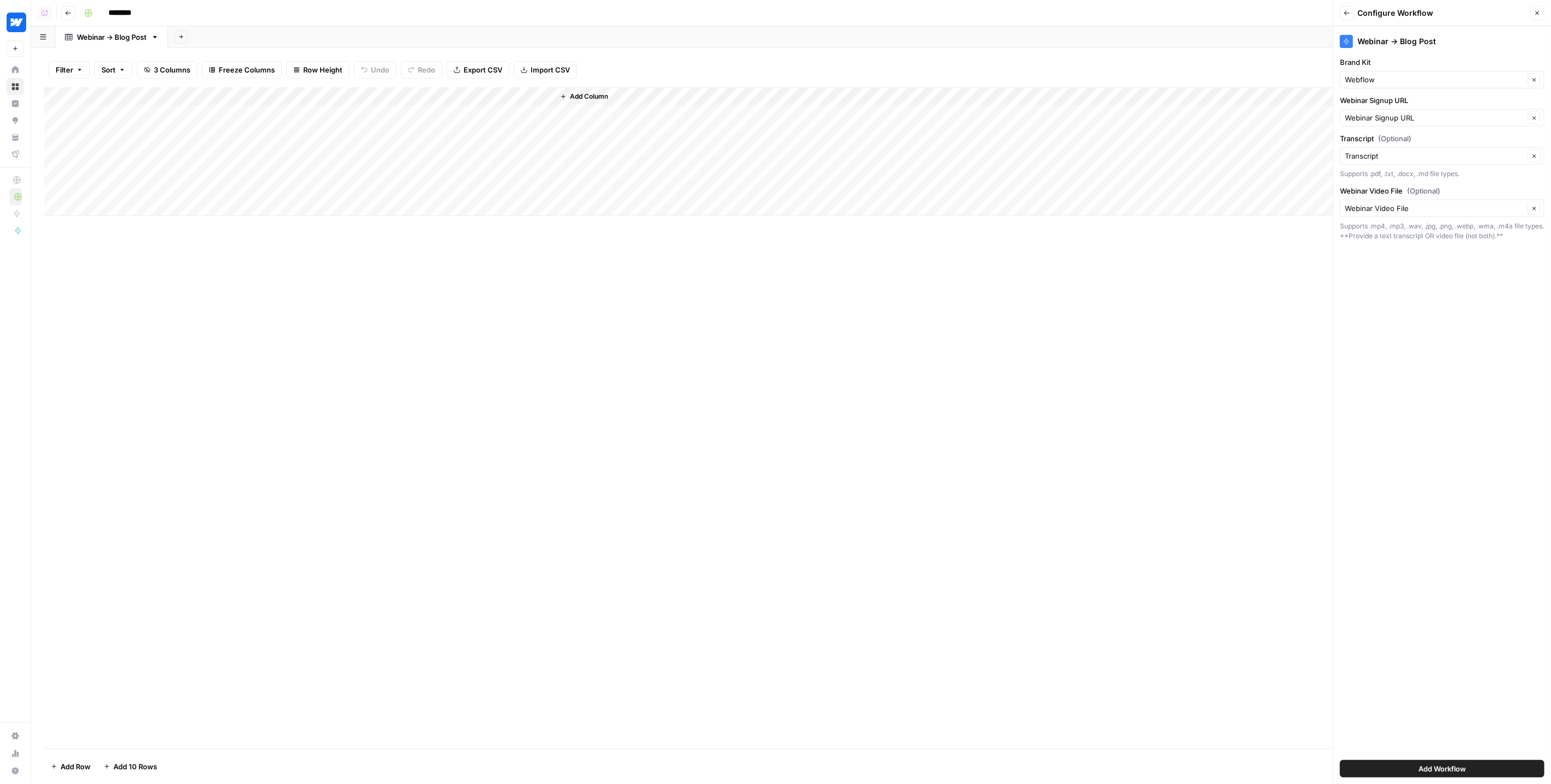
click at [1514, 770] on button "Add Workflow" at bounding box center [1442, 769] width 205 height 17
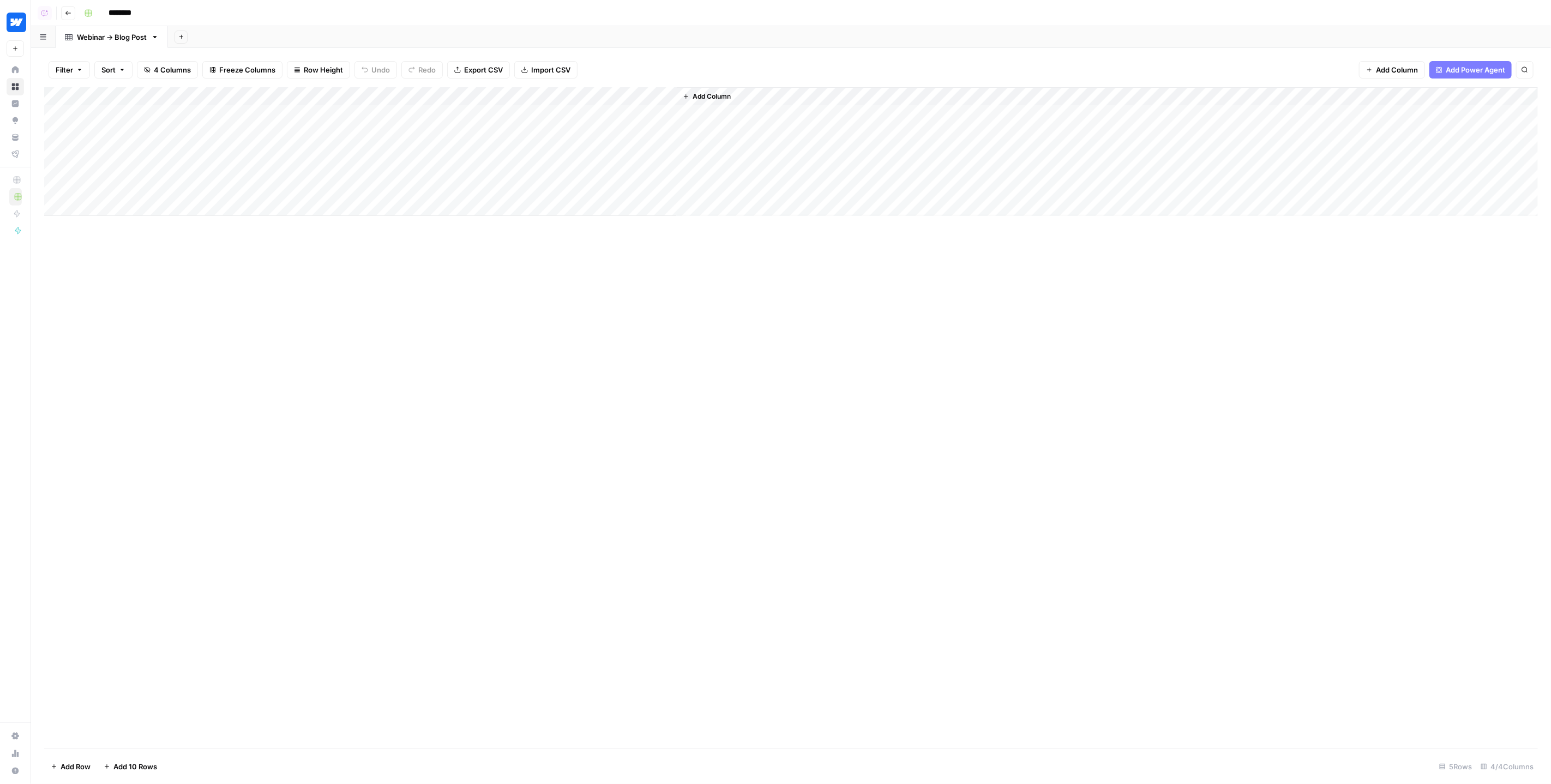
click at [171, 115] on div "Add Column" at bounding box center [791, 152] width 1494 height 129
click at [290, 117] on div "Add Column" at bounding box center [791, 152] width 1494 height 129
click at [290, 117] on textarea at bounding box center [326, 115] width 175 height 15
type textarea "**********"
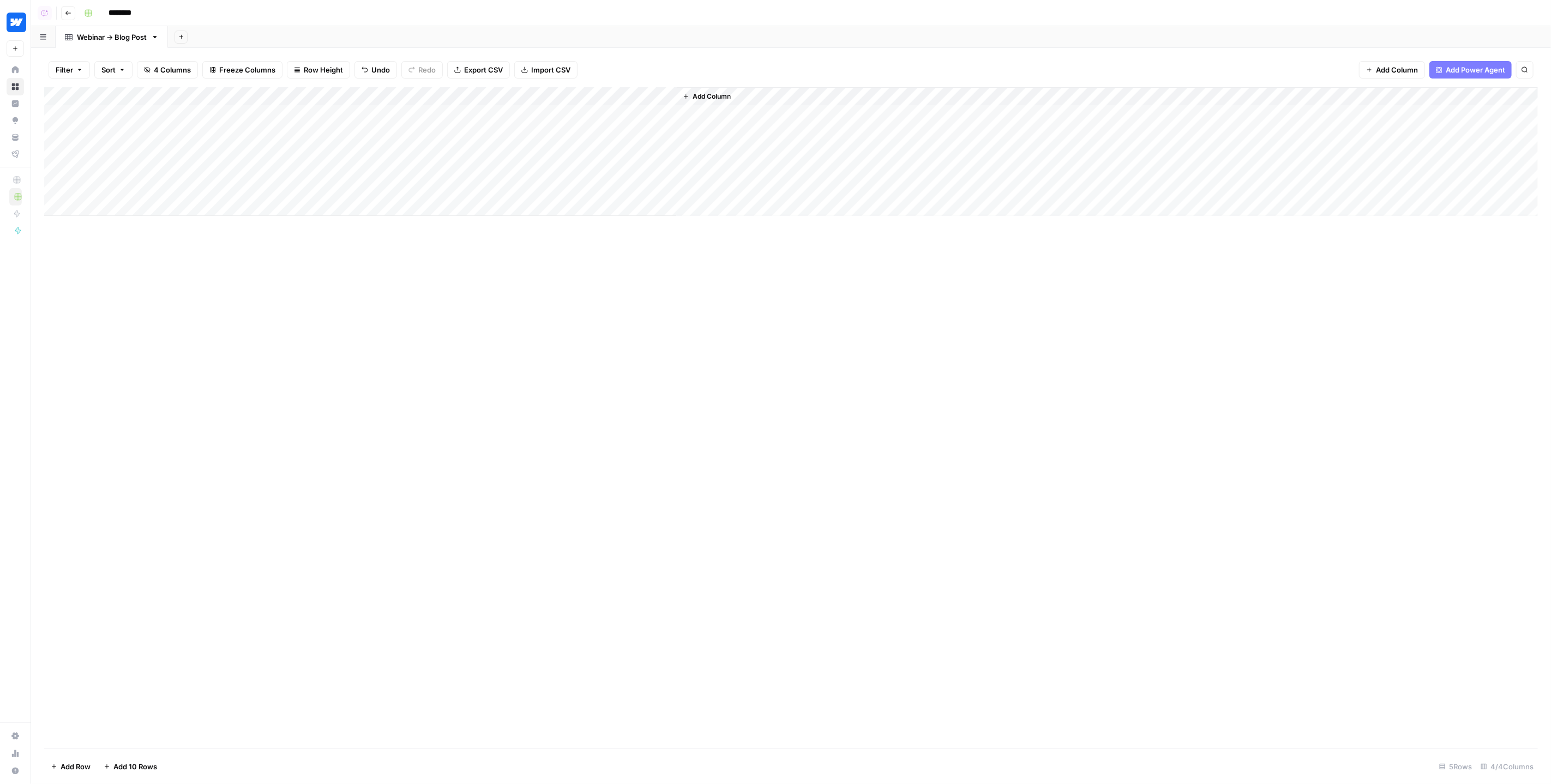
click at [395, 178] on div "Add Column" at bounding box center [791, 152] width 1494 height 129
click at [127, 129] on div "Add Column" at bounding box center [791, 152] width 1494 height 129
type textarea "**********"
click at [393, 341] on div "Add Column" at bounding box center [791, 418] width 1494 height 662
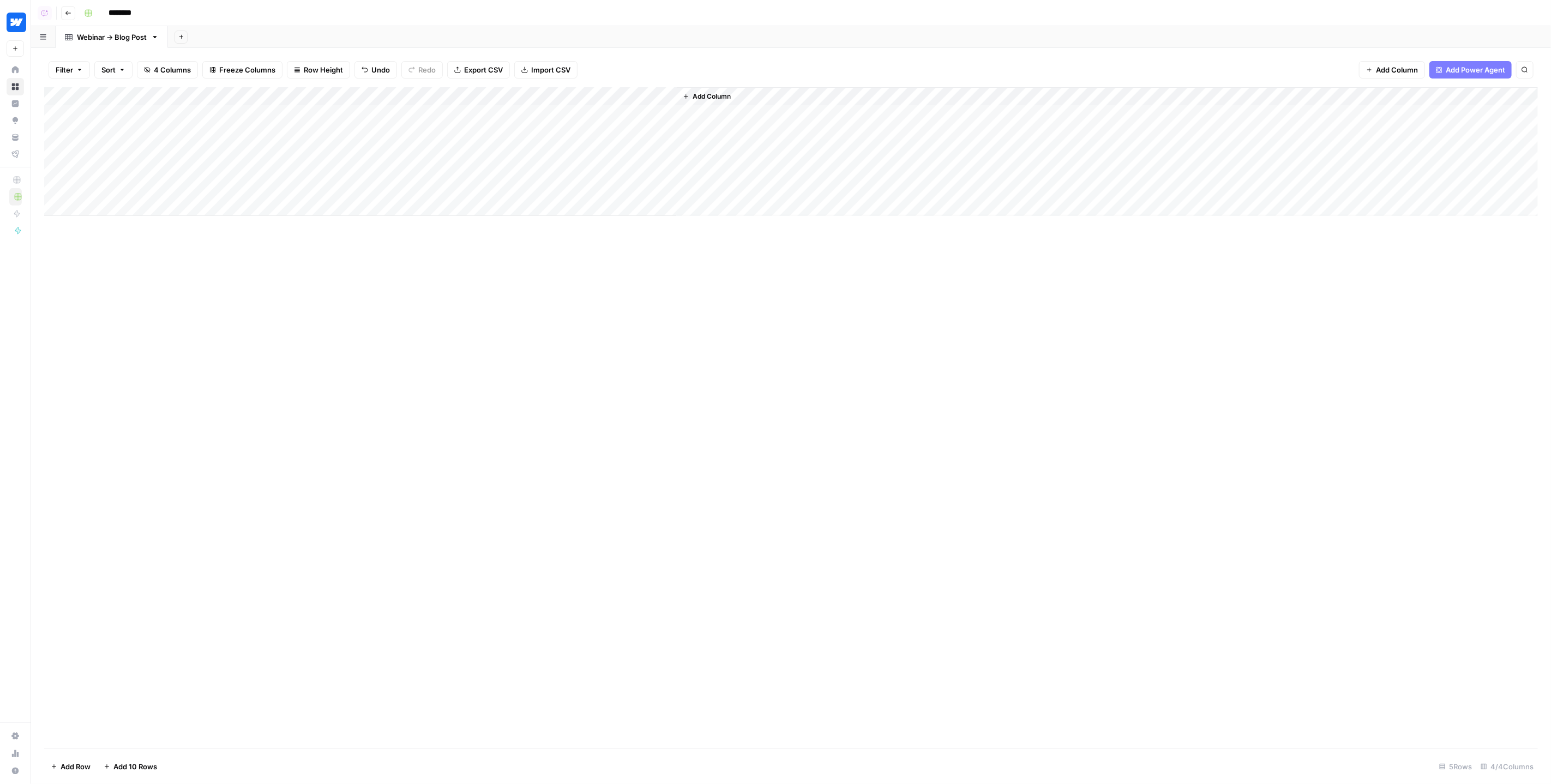
click at [314, 128] on div "Add Column" at bounding box center [791, 152] width 1494 height 129
type textarea "**********"
click at [425, 286] on div "Add Column" at bounding box center [791, 418] width 1494 height 662
click at [615, 96] on div "Add Column" at bounding box center [791, 152] width 1494 height 129
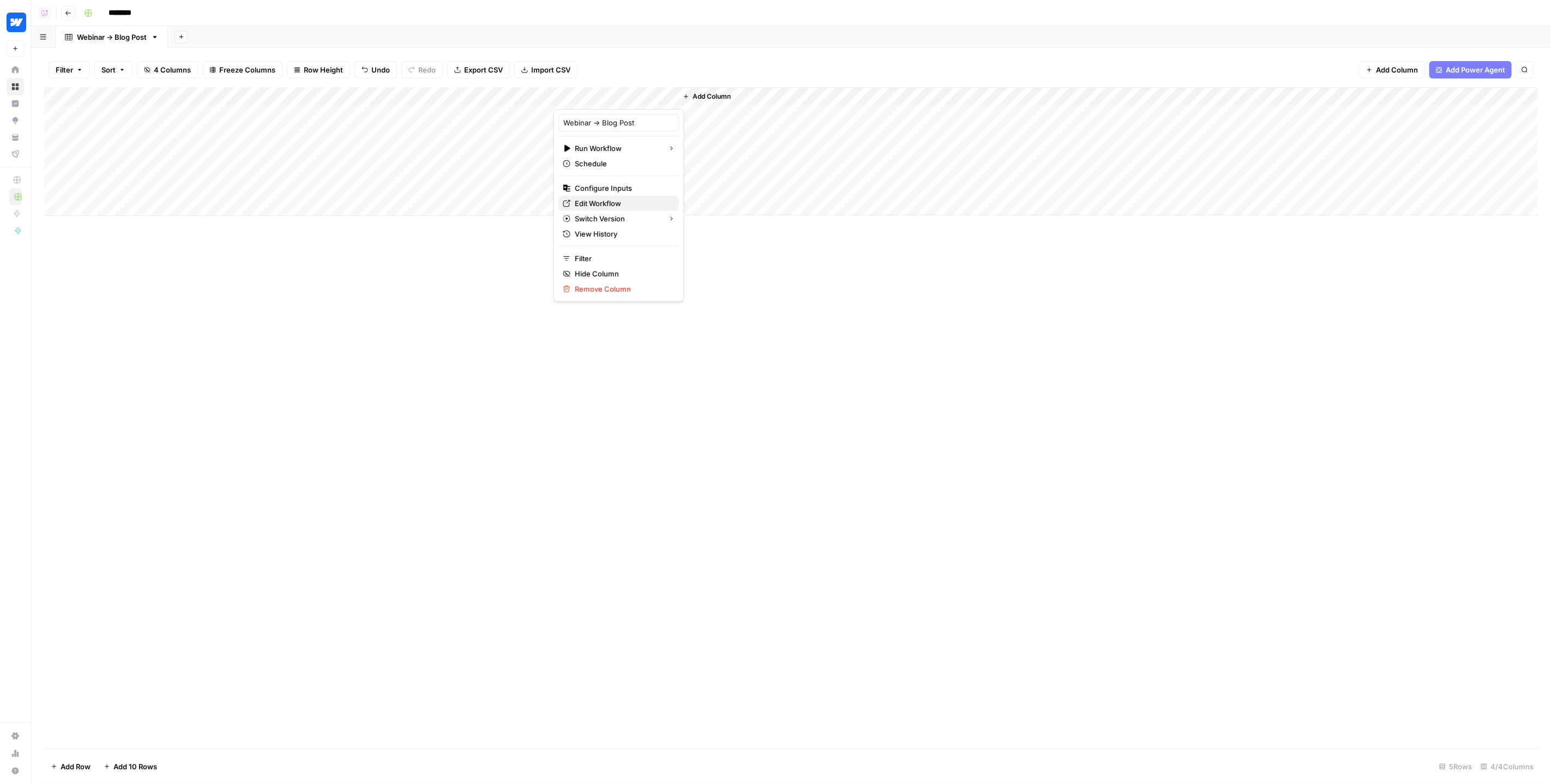
click at [599, 198] on span "Edit Workflow" at bounding box center [623, 203] width 96 height 11
click at [149, 150] on div "Add Column" at bounding box center [791, 152] width 1494 height 129
click at [470, 145] on div "Add Column" at bounding box center [791, 152] width 1494 height 129
click at [613, 113] on div "Add Column" at bounding box center [791, 152] width 1494 height 129
click at [613, 134] on div "Add Column" at bounding box center [791, 152] width 1494 height 129
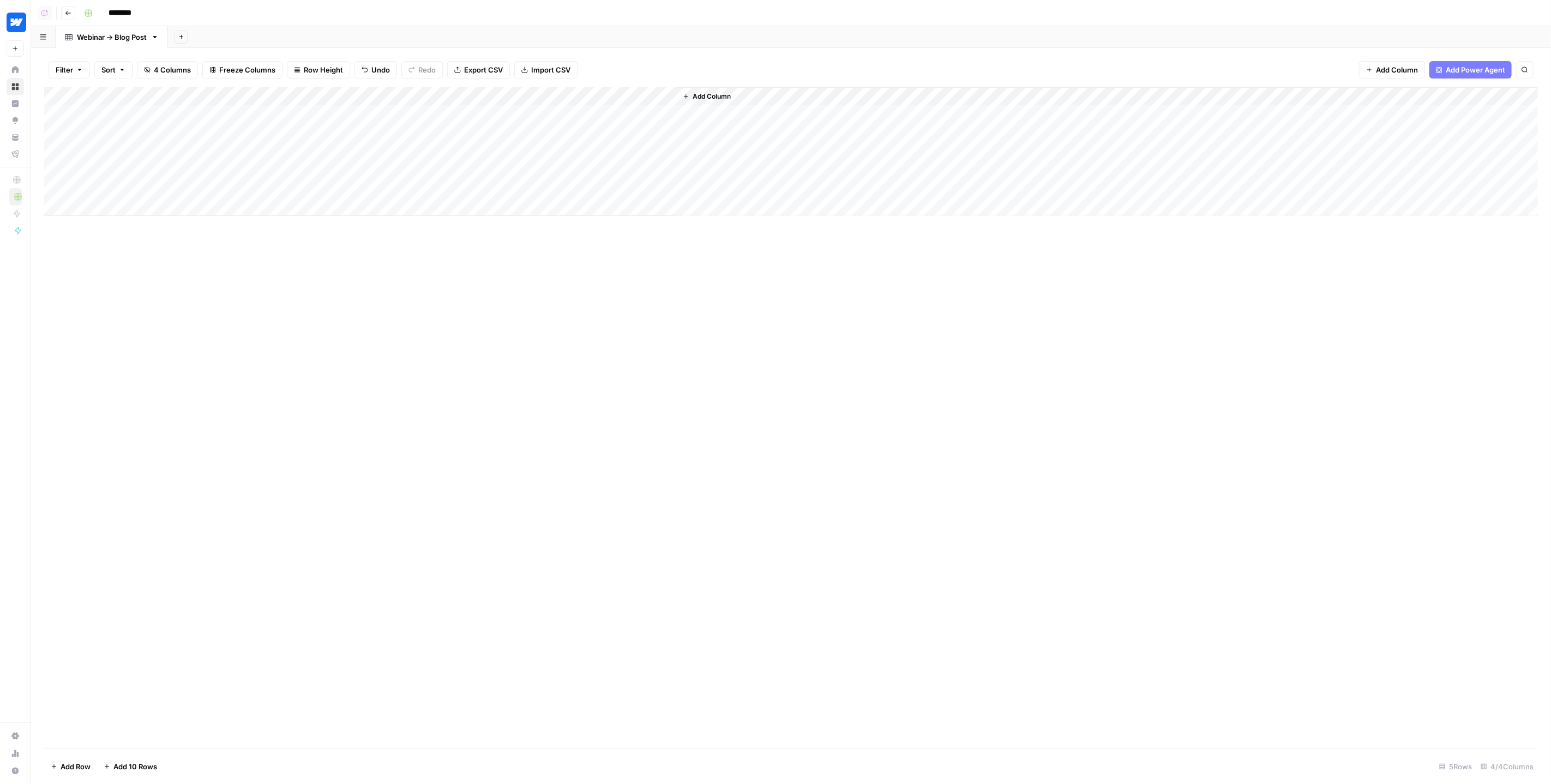
click at [467, 117] on div "Add Column" at bounding box center [791, 152] width 1494 height 129
click at [467, 138] on div "Add Column" at bounding box center [791, 152] width 1494 height 129
click at [352, 154] on div "Add Column" at bounding box center [791, 152] width 1494 height 129
click at [609, 113] on div "Add Column" at bounding box center [791, 152] width 1494 height 129
click at [613, 112] on div "Add Column" at bounding box center [791, 152] width 1494 height 129
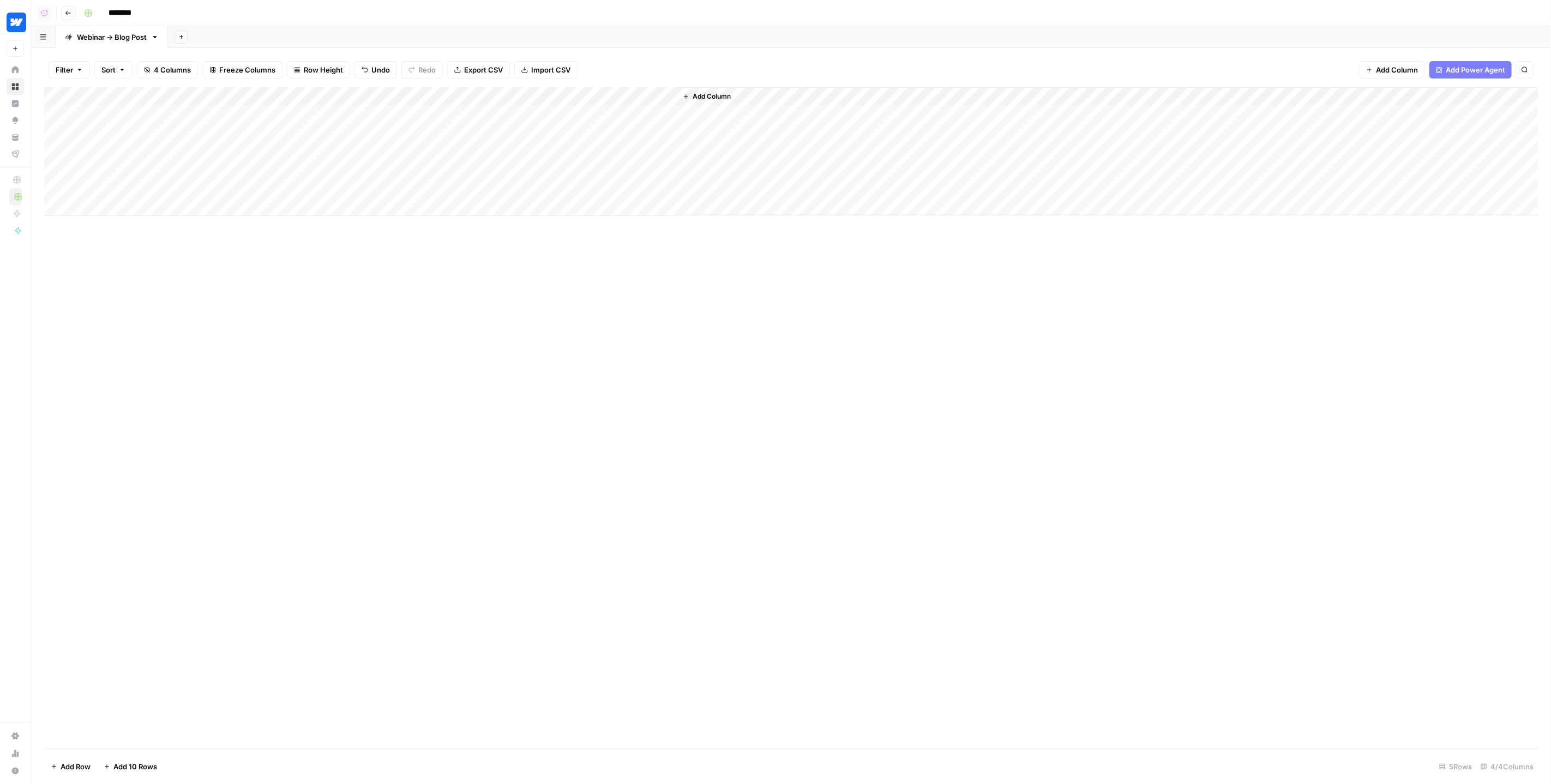
click at [504, 319] on div "Add Column" at bounding box center [791, 418] width 1494 height 662
click at [597, 99] on div "Add Column" at bounding box center [791, 152] width 1494 height 129
click at [598, 202] on span "Edit Workflow" at bounding box center [623, 203] width 96 height 11
click at [708, 96] on span "Add Column" at bounding box center [712, 96] width 38 height 10
click at [608, 113] on div "Add Column" at bounding box center [791, 152] width 1494 height 129
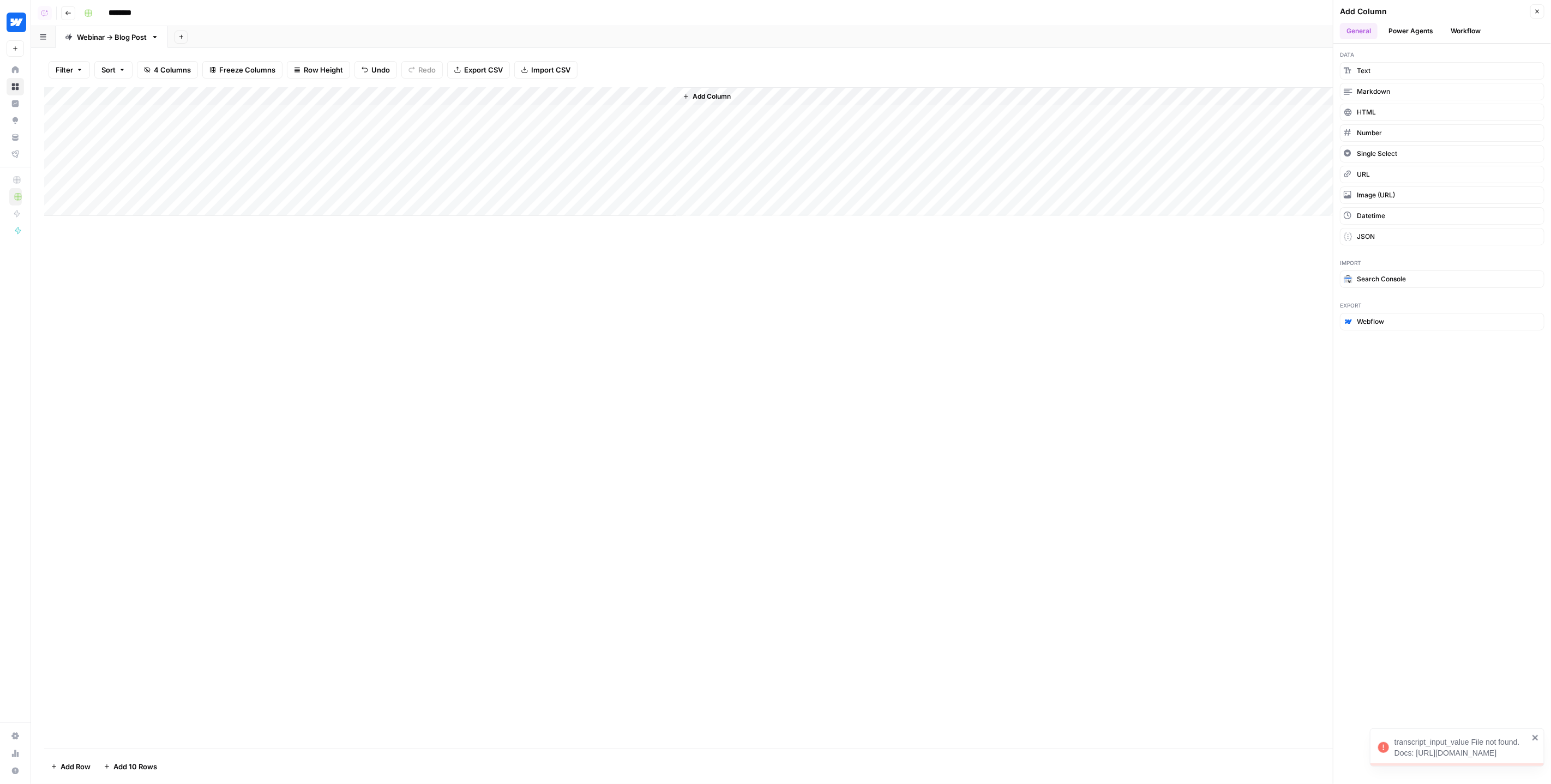
click at [467, 113] on div "Add Column" at bounding box center [791, 152] width 1494 height 129
click at [616, 113] on div "Add Column" at bounding box center [791, 152] width 1494 height 129
click at [335, 114] on div "Add Column" at bounding box center [791, 152] width 1494 height 129
drag, startPoint x: 395, startPoint y: 94, endPoint x: 504, endPoint y: 93, distance: 109.0
click at [504, 93] on div "Add Column" at bounding box center [791, 152] width 1494 height 129
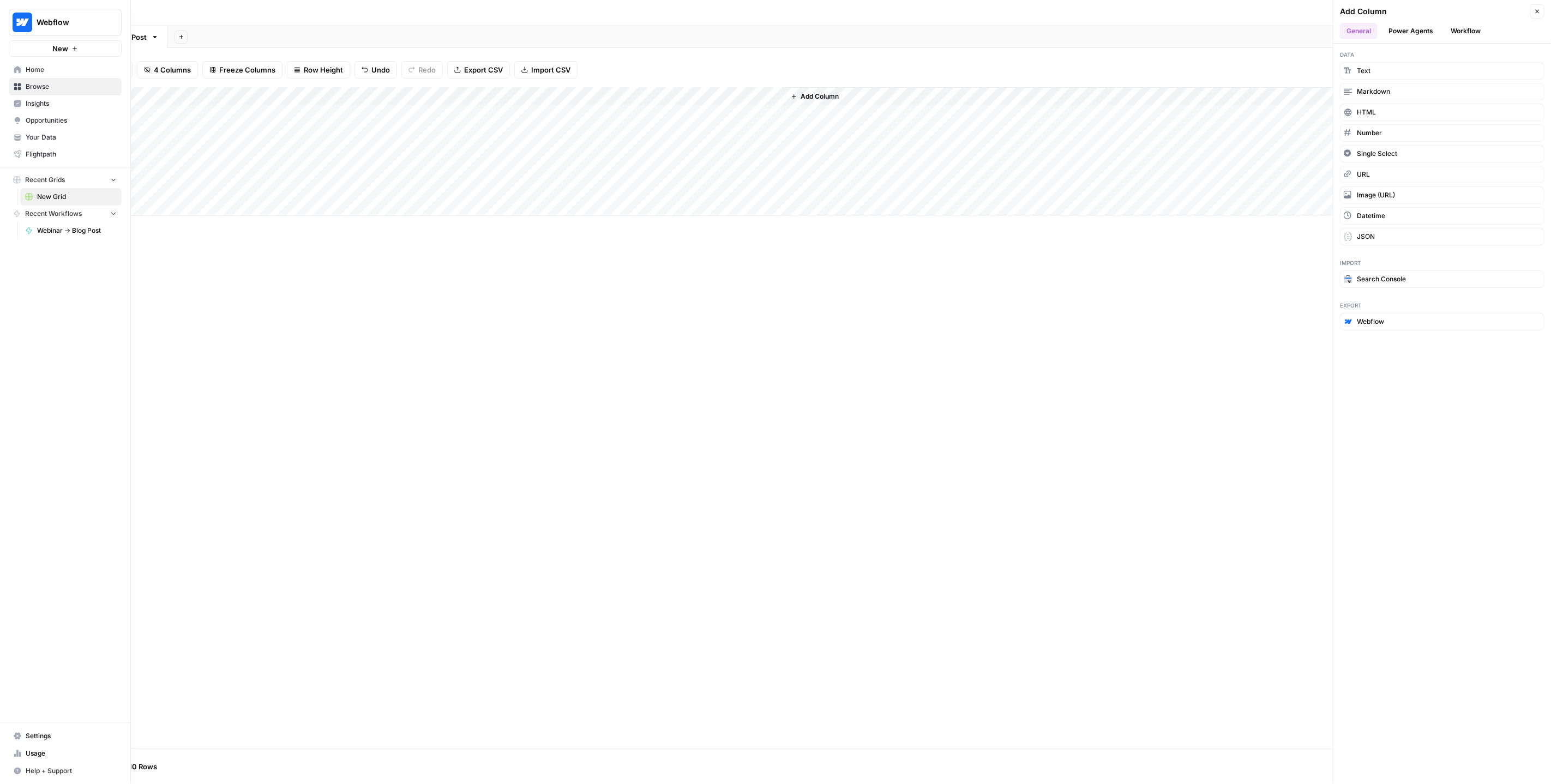
click at [41, 135] on span "Your Data" at bounding box center [71, 137] width 91 height 10
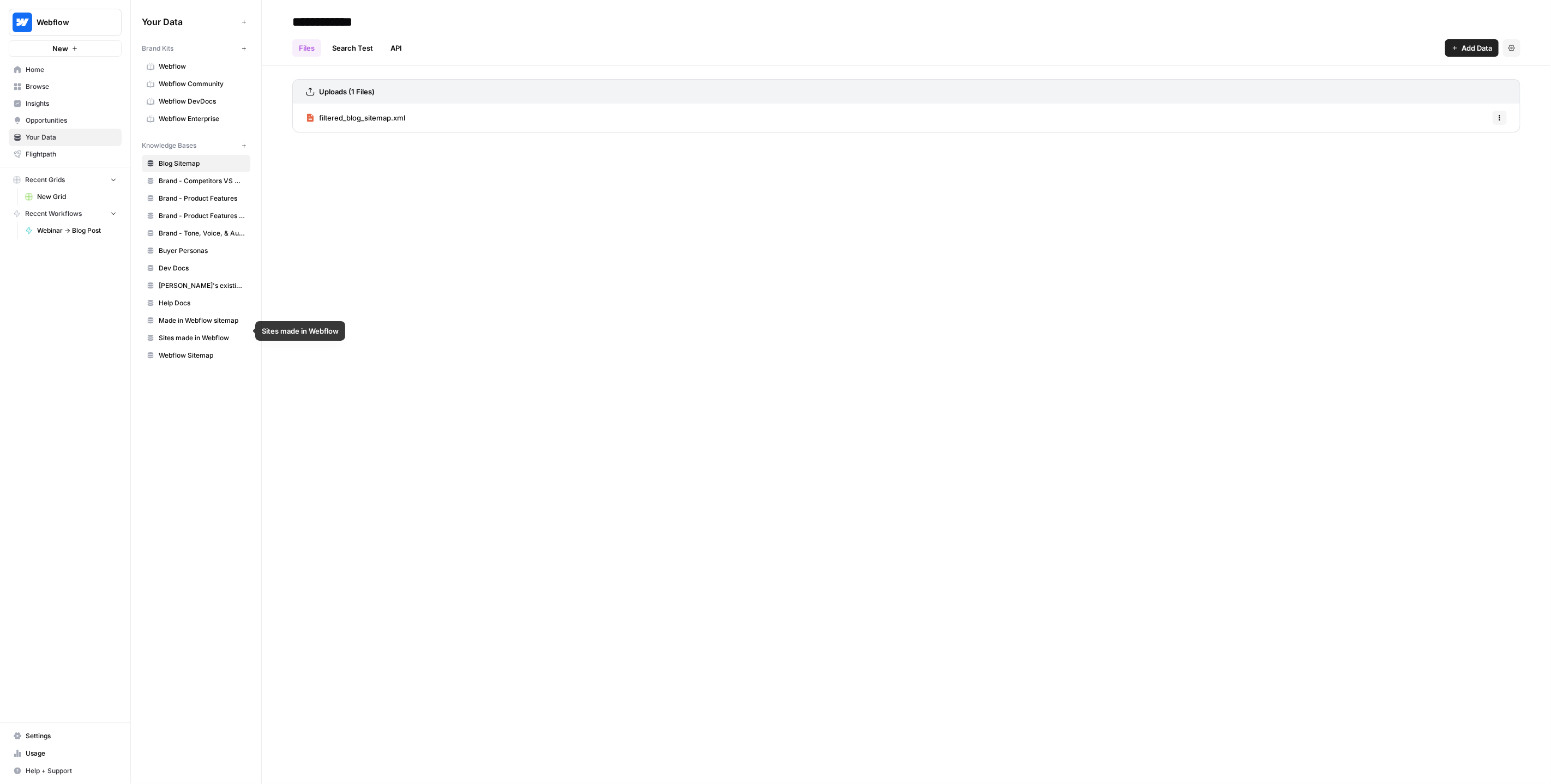
click at [198, 333] on span "Sites made in Webflow" at bounding box center [202, 338] width 87 height 10
click at [203, 351] on span "Webflow Sitemap" at bounding box center [202, 355] width 87 height 10
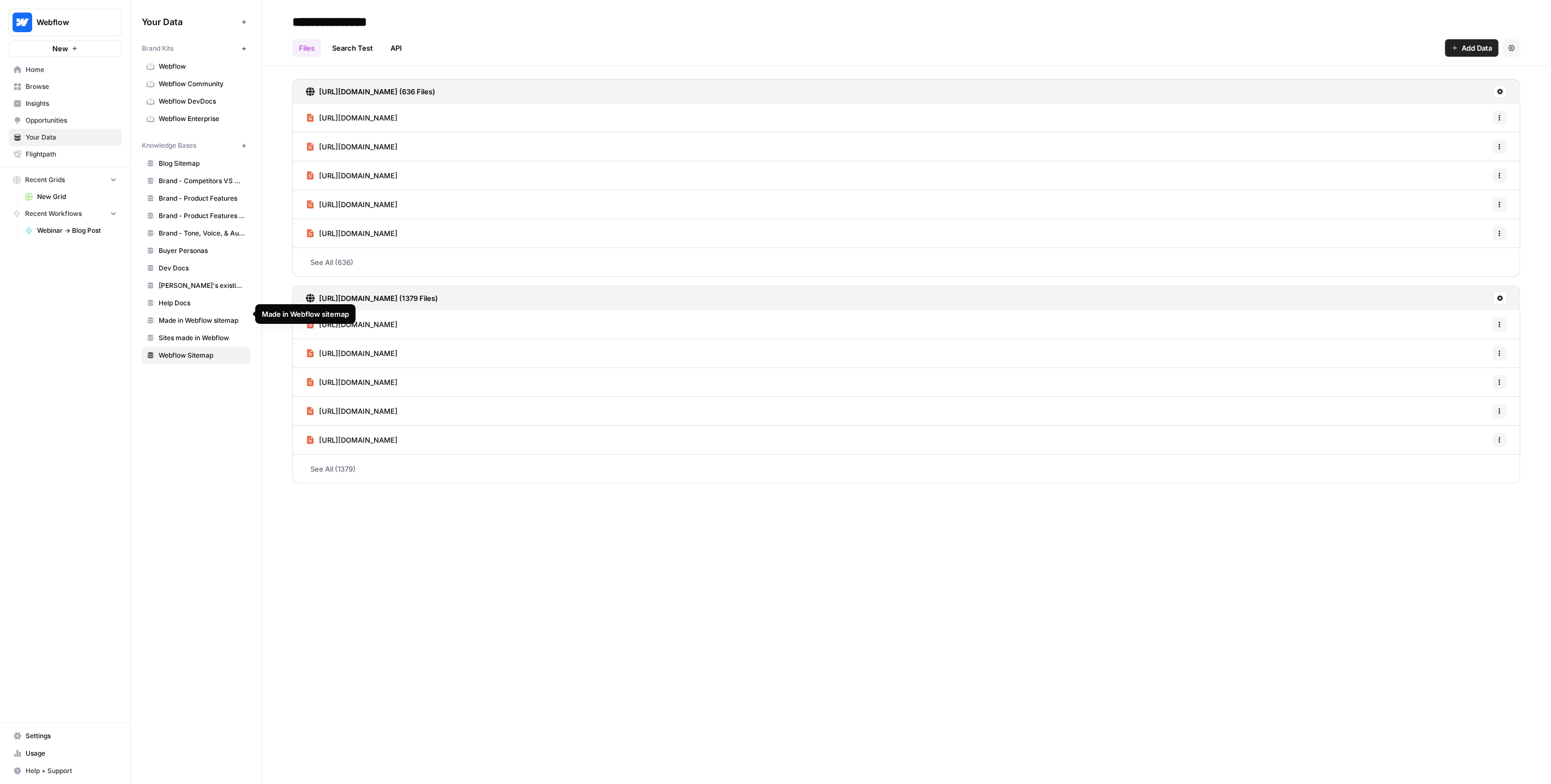
click at [198, 303] on link "Help Docs" at bounding box center [196, 303] width 108 height 17
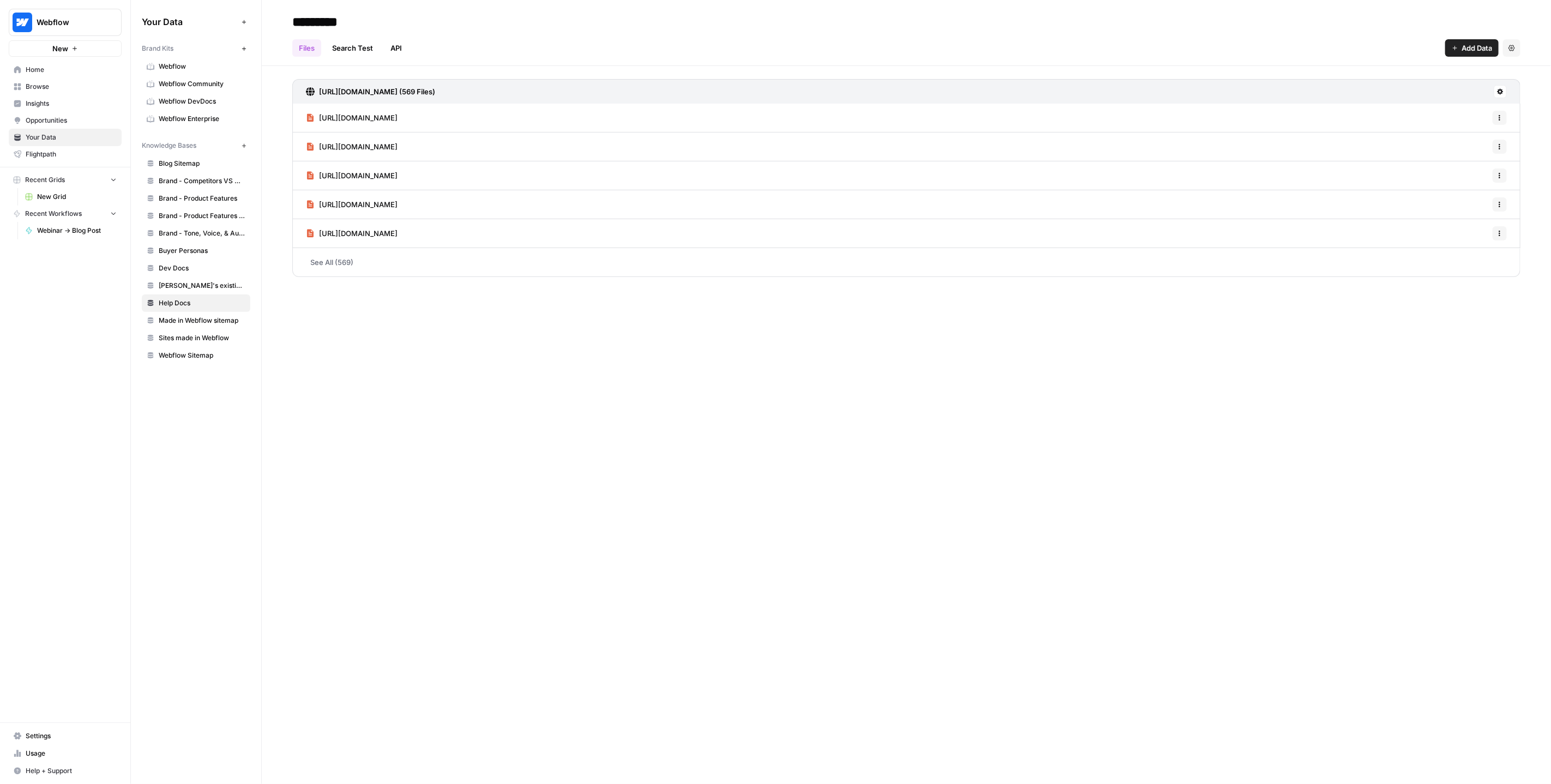
click at [191, 266] on span "Dev Docs" at bounding box center [202, 268] width 87 height 10
click at [189, 248] on span "Buyer Personas" at bounding box center [202, 250] width 87 height 10
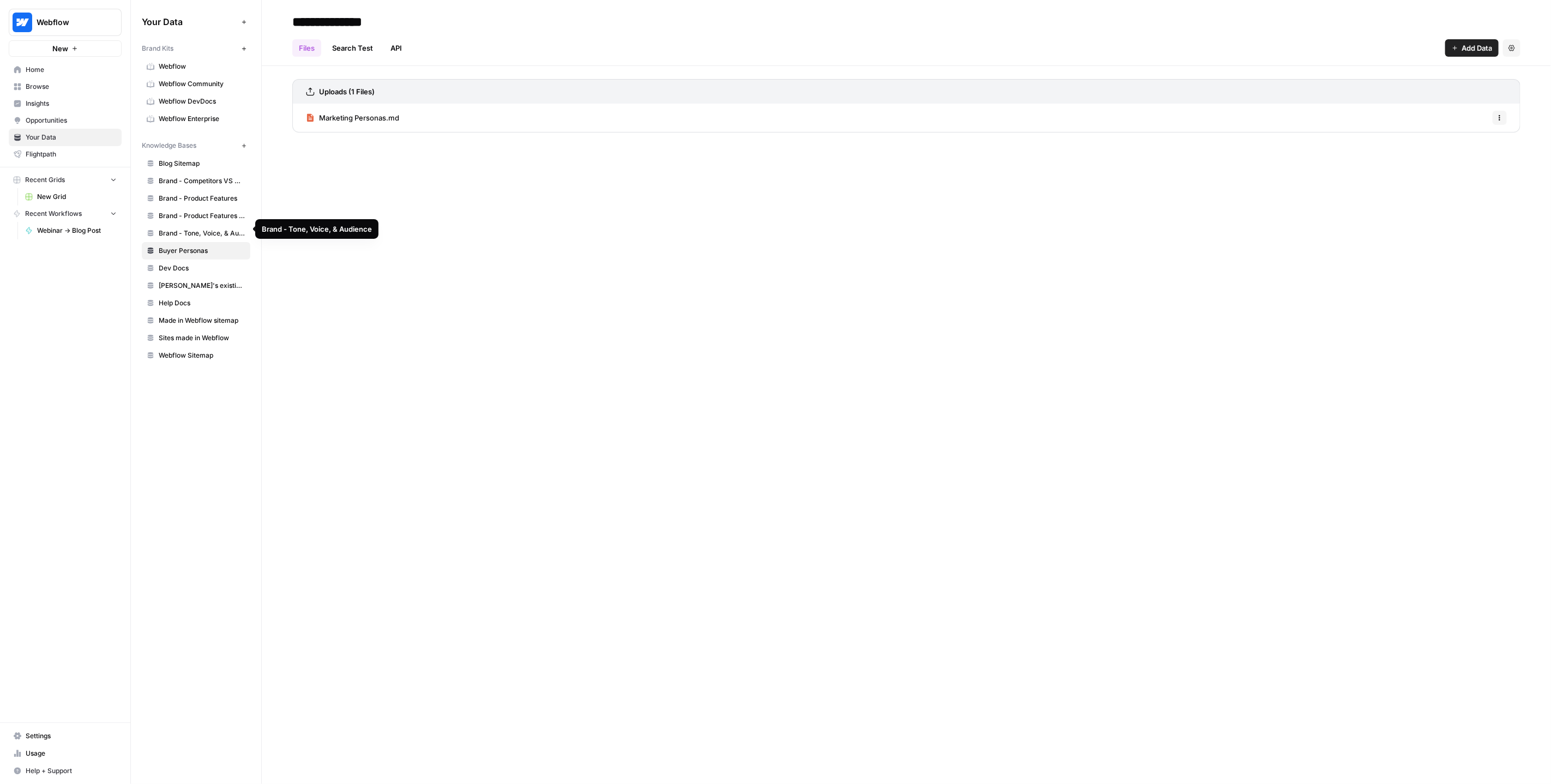
click at [193, 212] on span "Brand - Product Features Scrape (old)" at bounding box center [202, 215] width 87 height 10
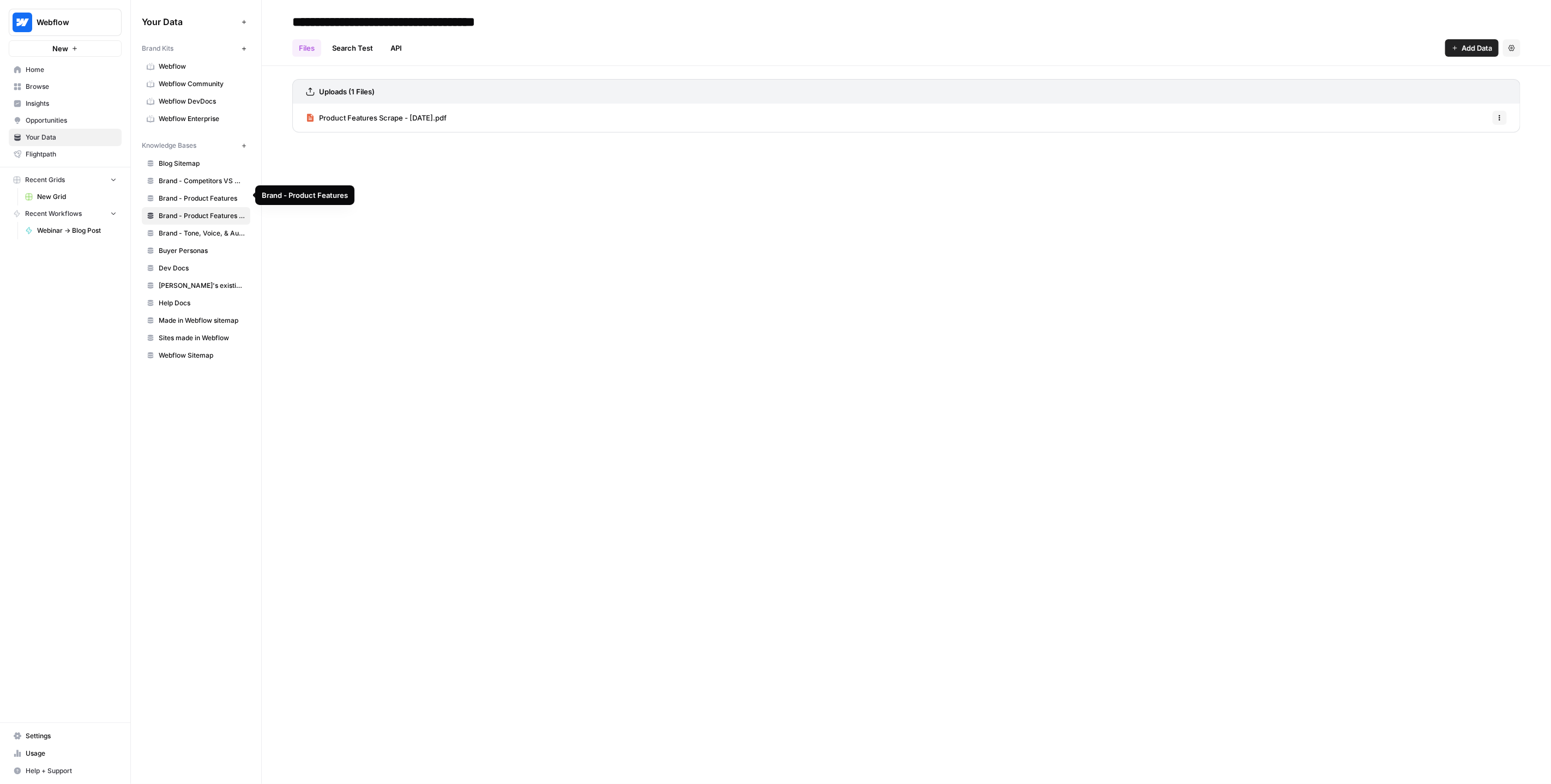
click at [195, 197] on span "Brand - Product Features" at bounding box center [202, 198] width 87 height 10
click at [196, 183] on span "Brand - Competitors VS Messaging Guidelines" at bounding box center [202, 180] width 87 height 10
click at [196, 161] on span "Blog Sitemap" at bounding box center [202, 163] width 87 height 10
click at [43, 85] on span "Browse" at bounding box center [71, 86] width 91 height 10
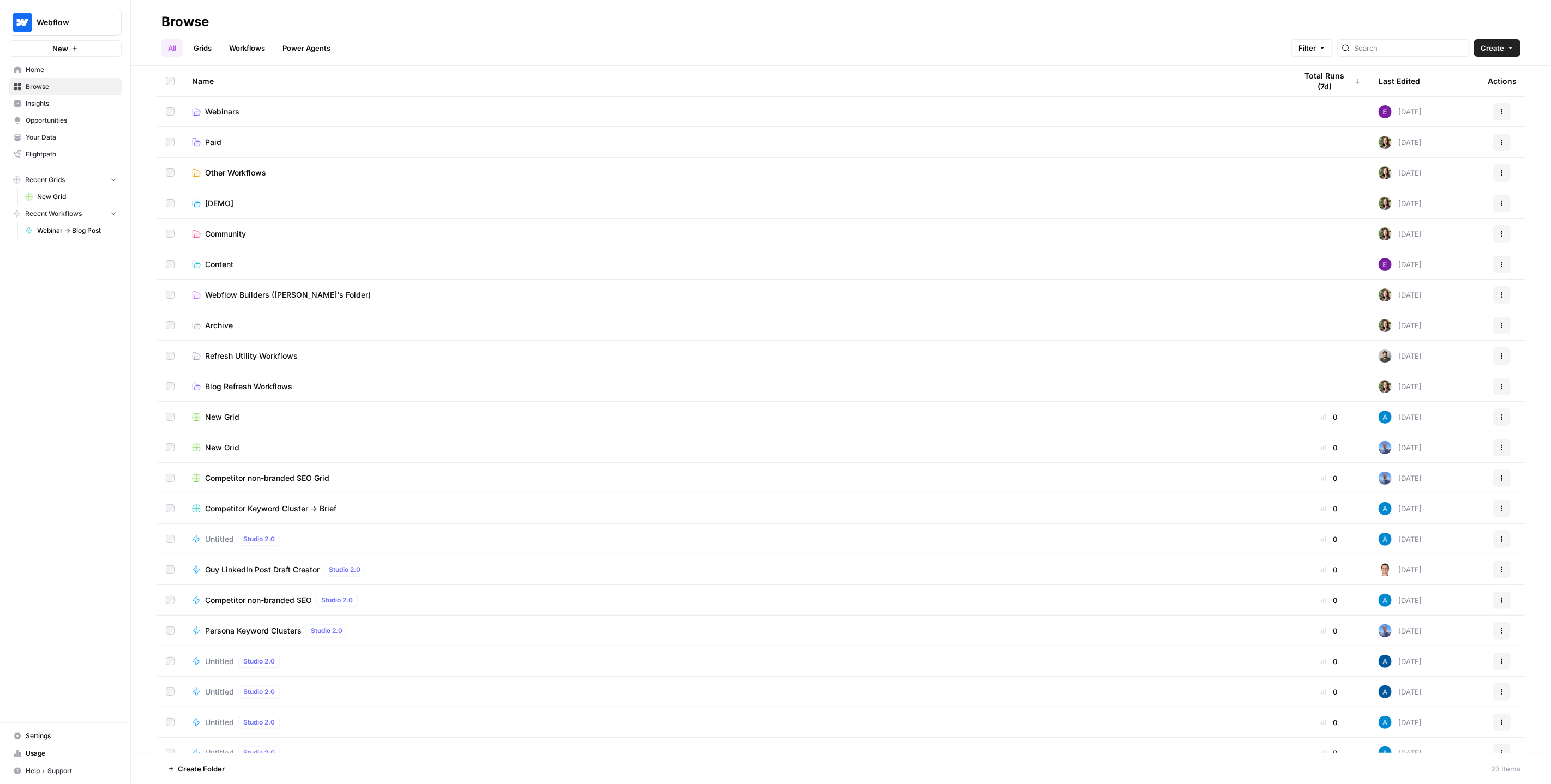
click at [231, 107] on span "Webinars" at bounding box center [222, 112] width 34 height 11
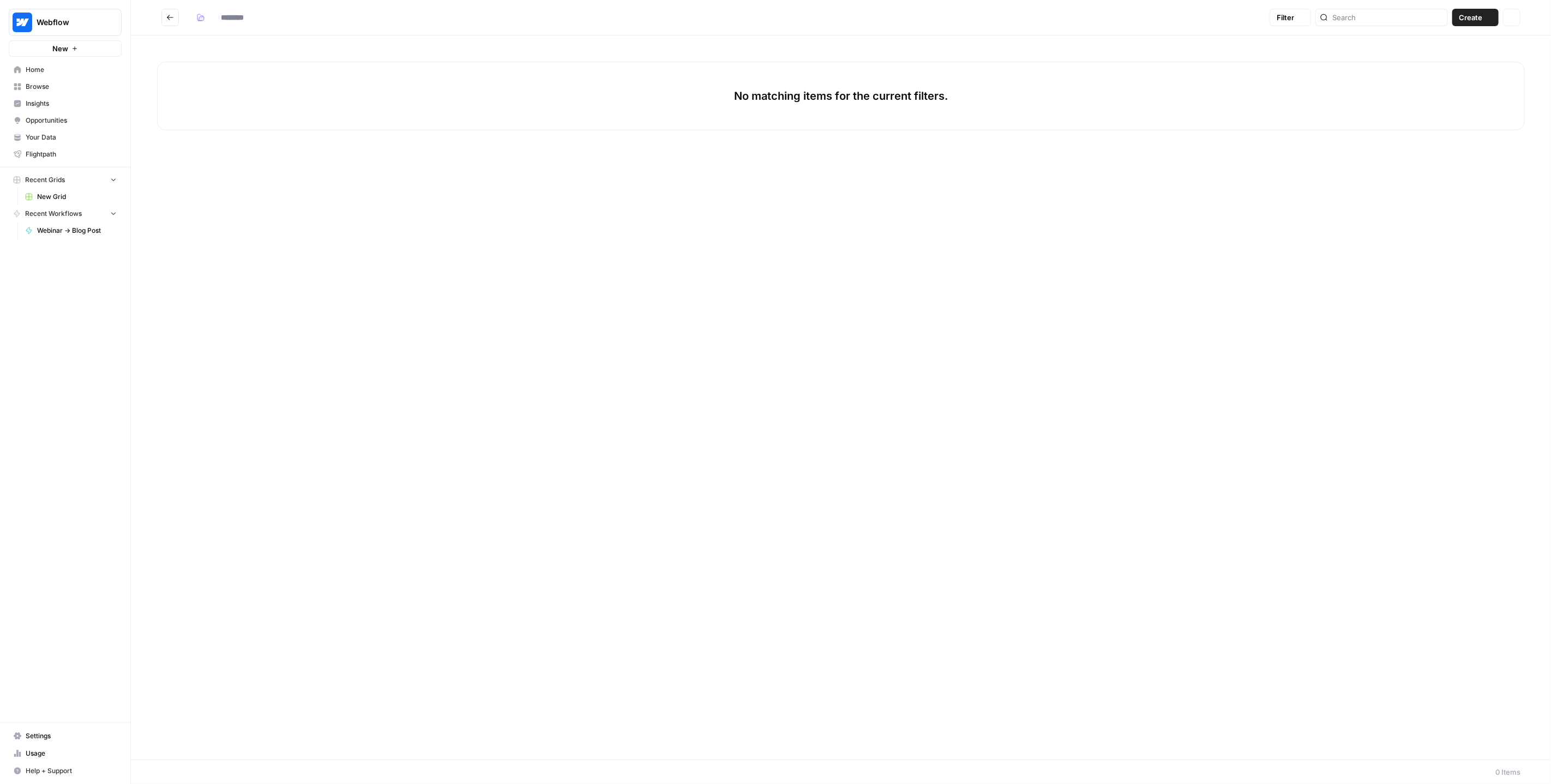
type input "********"
click at [225, 85] on span "Webinars" at bounding box center [736, 86] width 1088 height 10
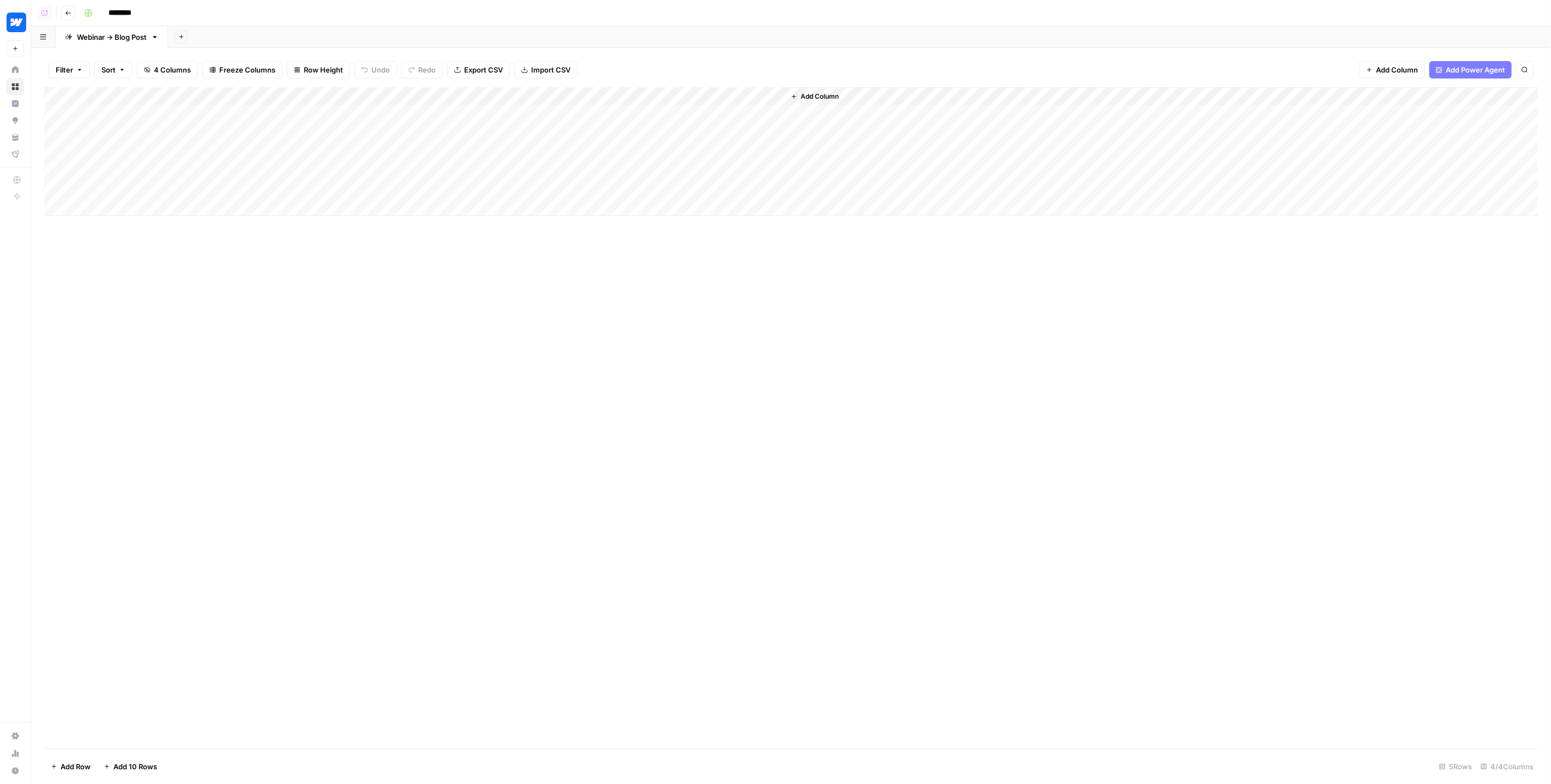
click at [446, 113] on div "Add Column" at bounding box center [791, 152] width 1494 height 129
type textarea "**********"
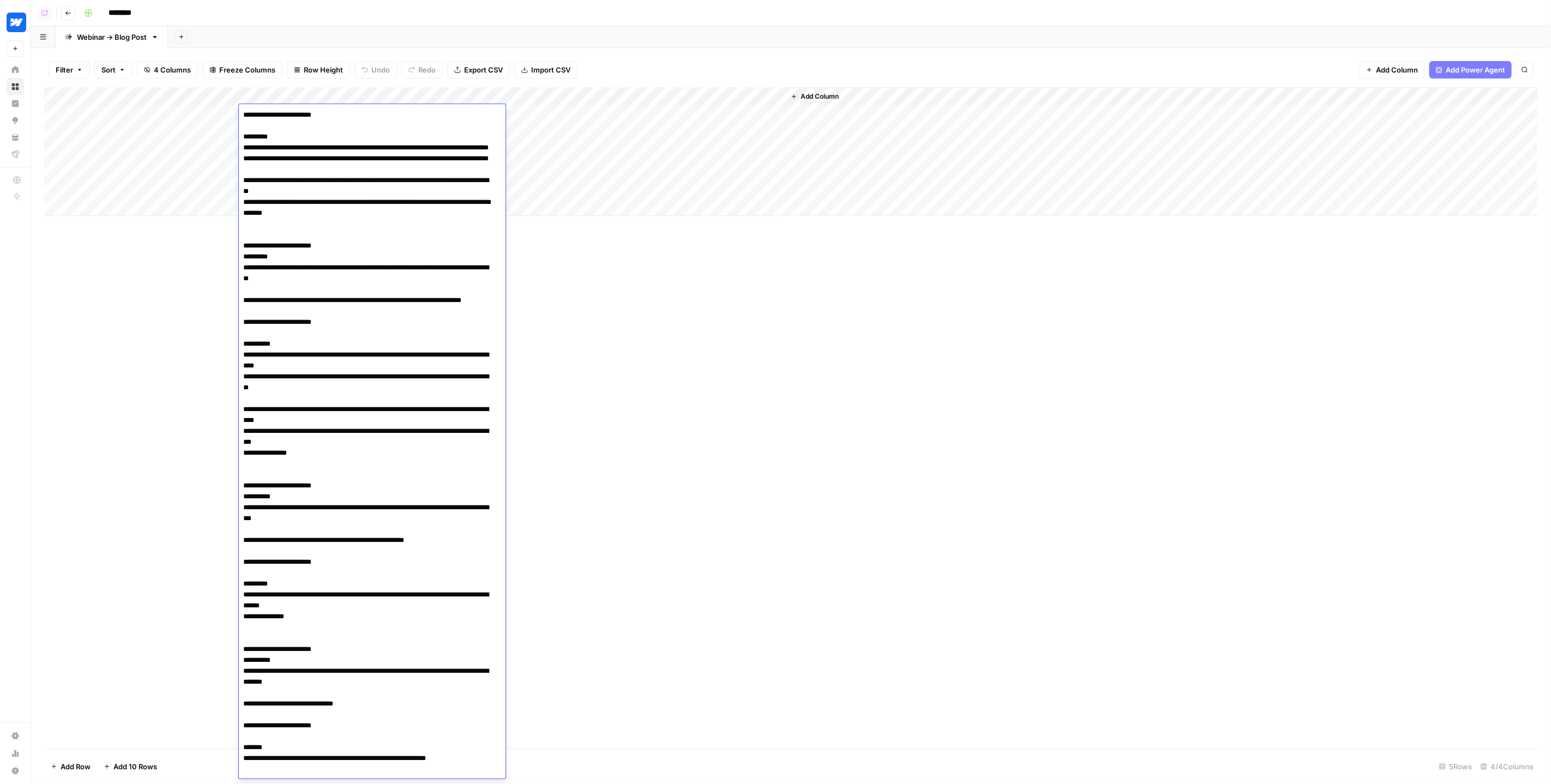
scroll to position [24745, 0]
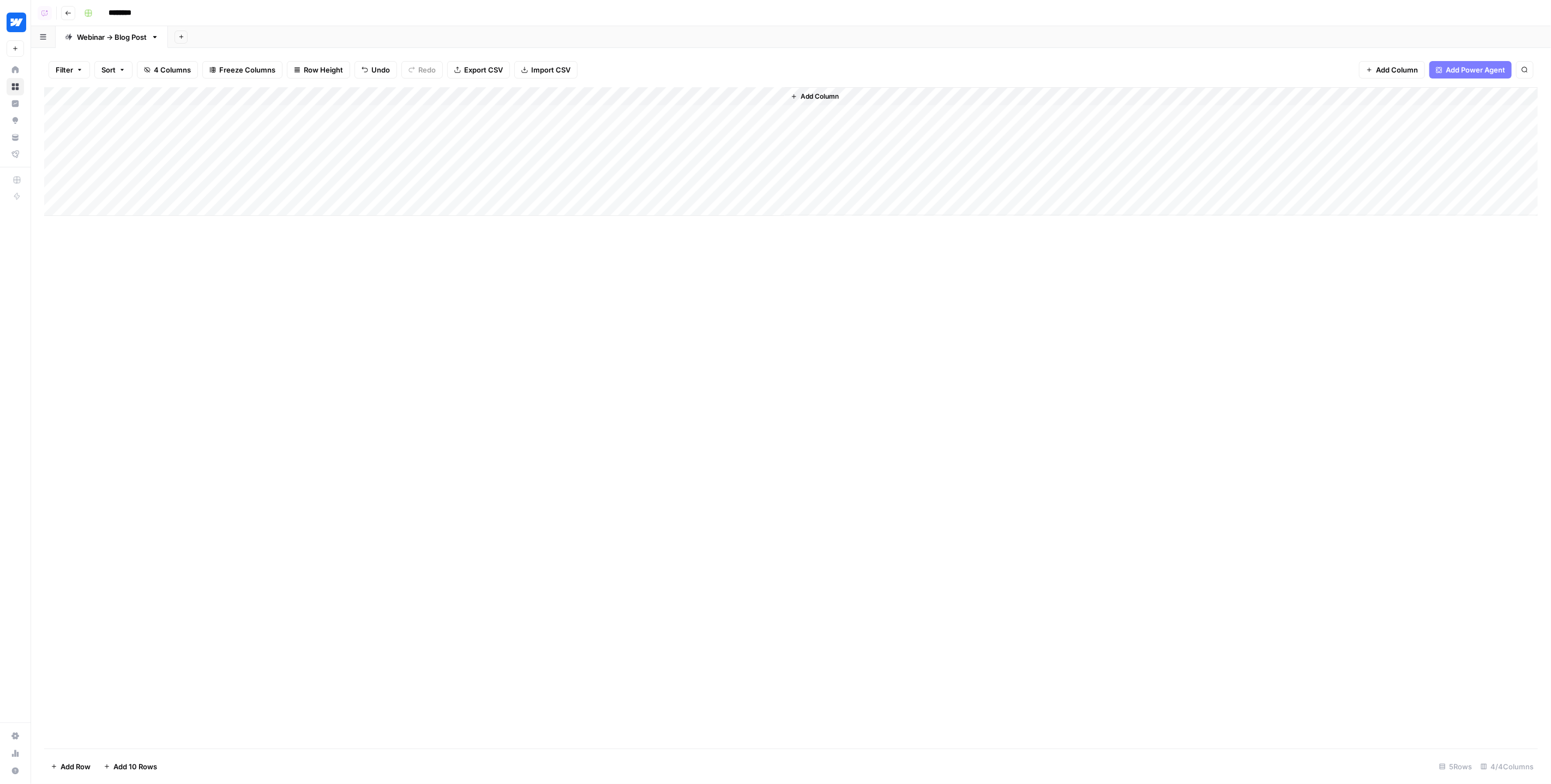
click at [631, 338] on div "Add Column" at bounding box center [791, 418] width 1494 height 662
click at [49, 139] on span "Your Data" at bounding box center [71, 137] width 91 height 10
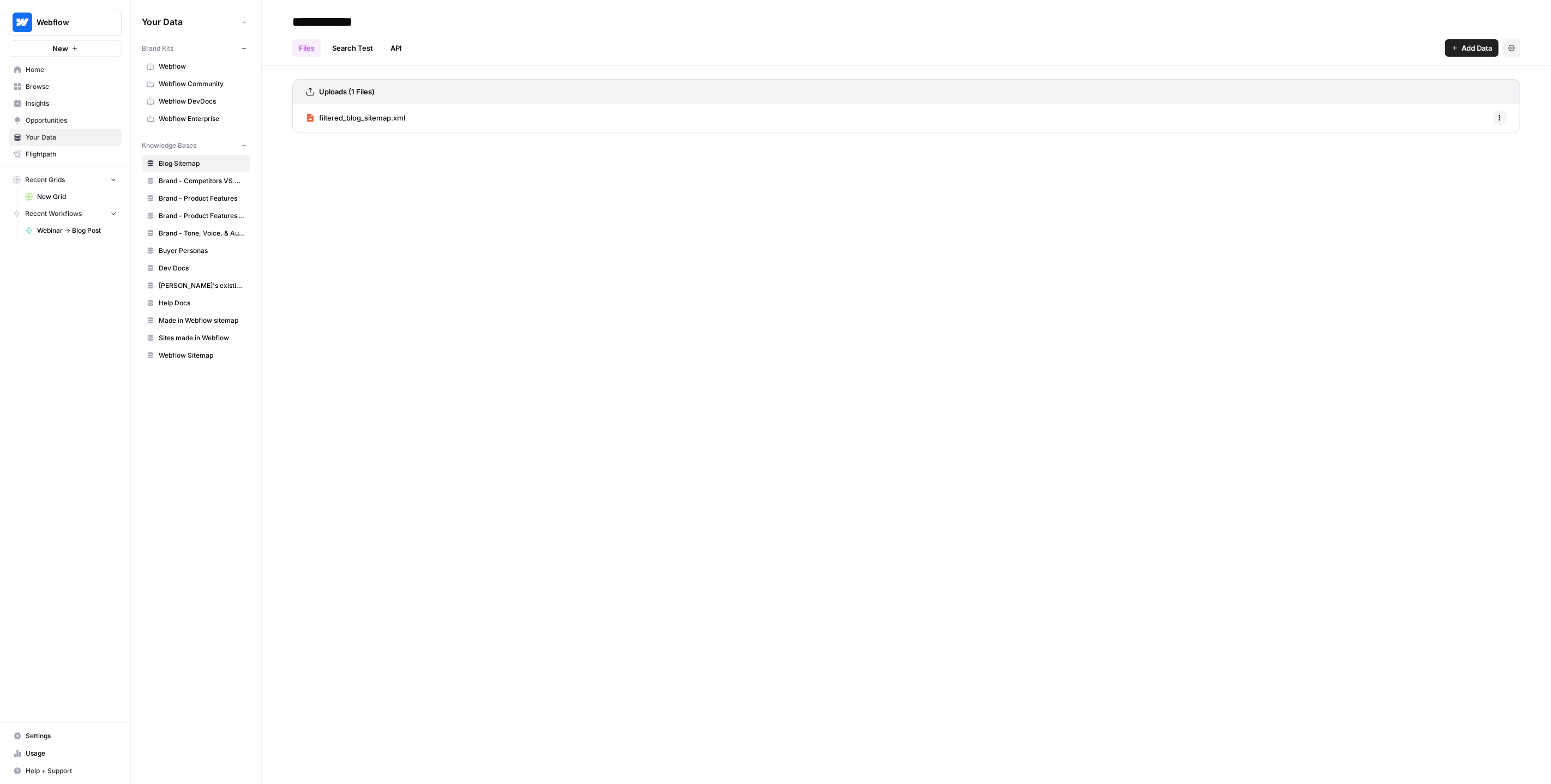
click at [1503, 112] on button "Options" at bounding box center [1500, 118] width 14 height 14
click at [1509, 240] on div "**********" at bounding box center [907, 392] width 1290 height 784
click at [1519, 45] on button "Settings" at bounding box center [1511, 48] width 17 height 17
click at [1358, 266] on div "**********" at bounding box center [907, 392] width 1290 height 784
click at [41, 87] on span "Browse" at bounding box center [71, 86] width 91 height 10
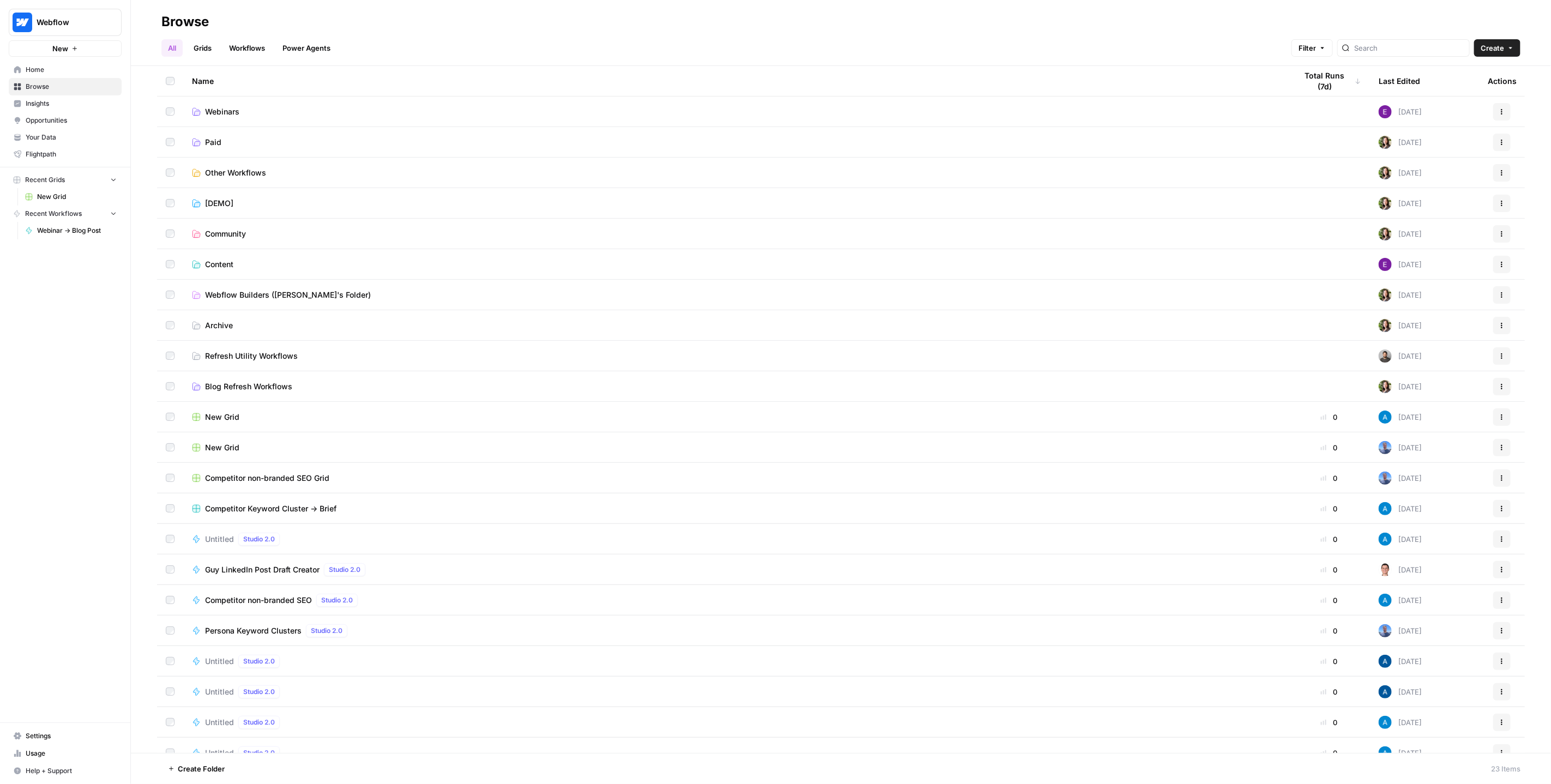
click at [215, 108] on span "Webinars" at bounding box center [222, 112] width 34 height 11
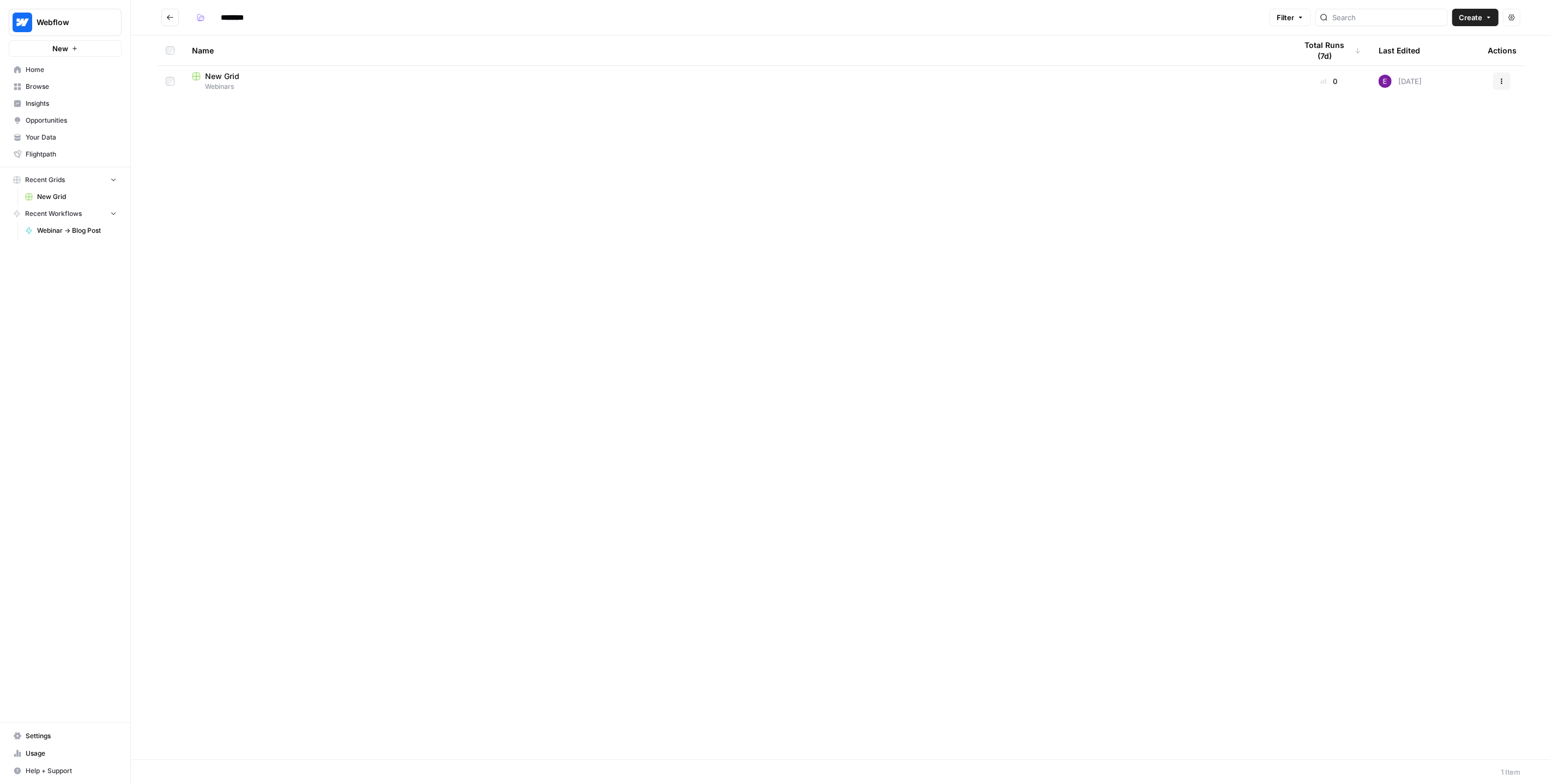
click at [247, 83] on span "Webinars" at bounding box center [736, 86] width 1088 height 10
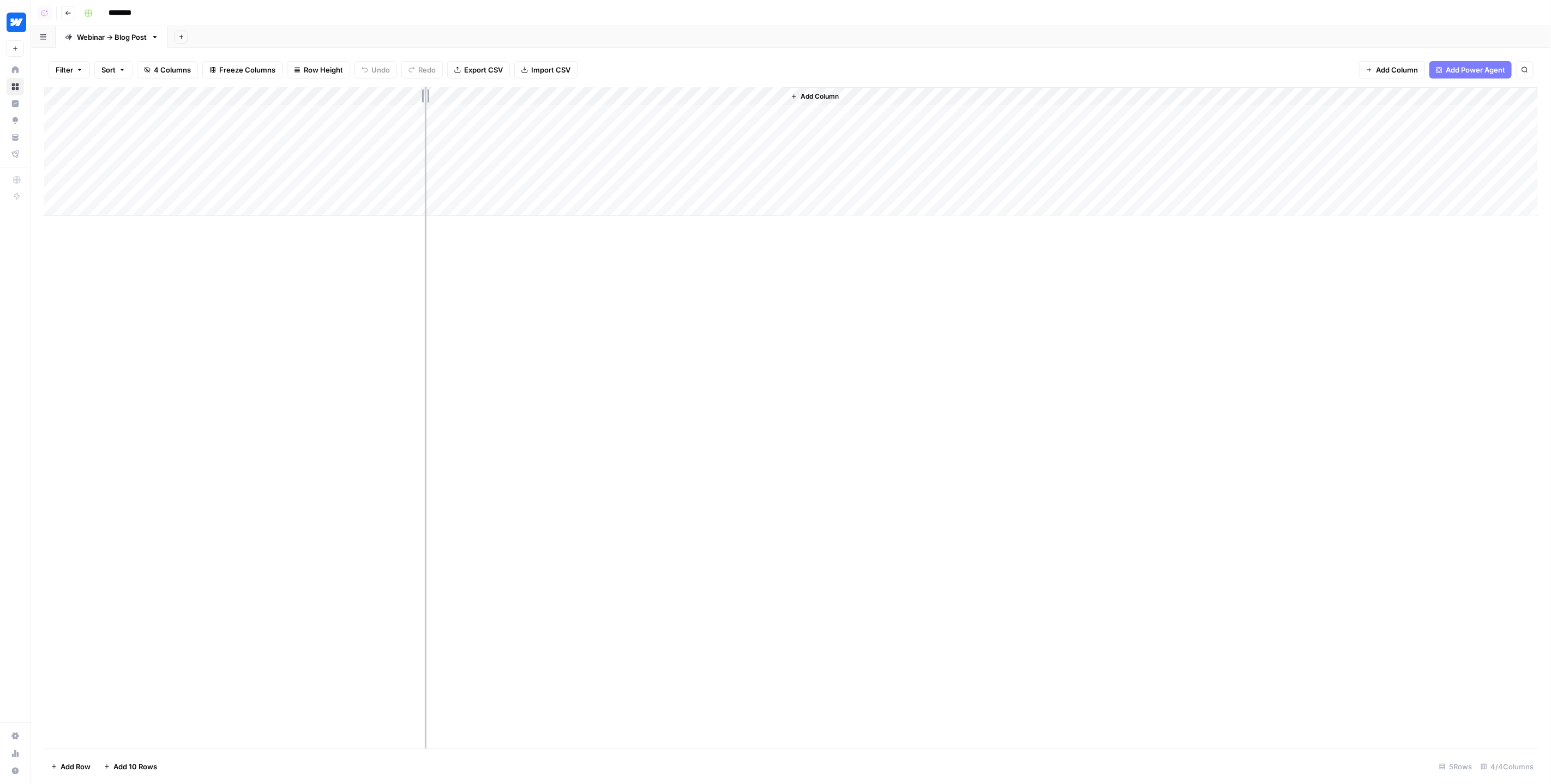
drag, startPoint x: 503, startPoint y: 94, endPoint x: 425, endPoint y: 99, distance: 78.2
click at [425, 99] on div "Add Column" at bounding box center [791, 152] width 1494 height 129
click at [312, 128] on div "Add Column" at bounding box center [791, 152] width 1494 height 129
type textarea "**********"
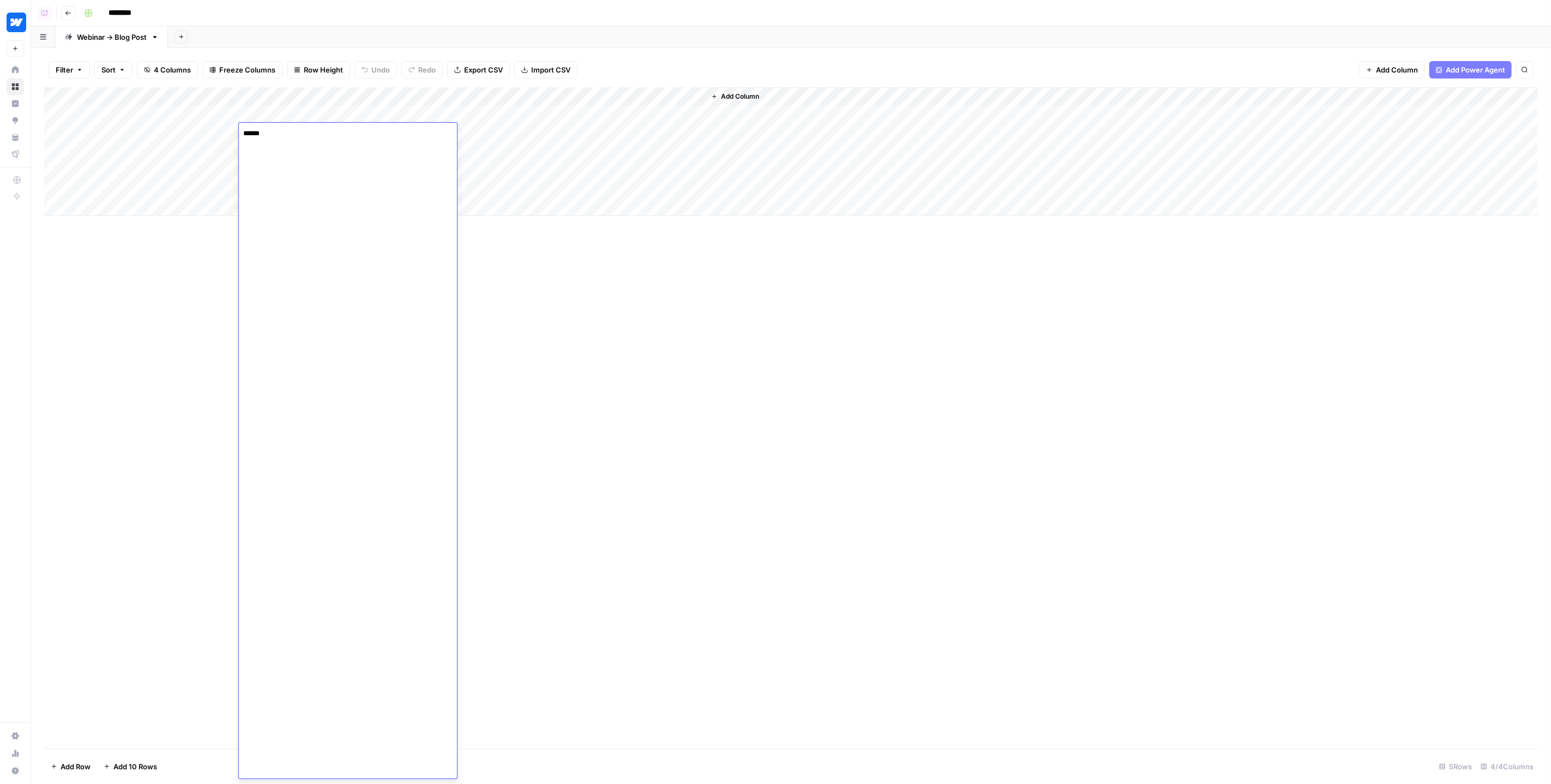
scroll to position [21208, 0]
click at [576, 316] on div "Add Column" at bounding box center [791, 418] width 1494 height 662
click at [336, 149] on div "Add Column" at bounding box center [791, 152] width 1494 height 129
click at [501, 149] on div "Add Column" at bounding box center [791, 152] width 1494 height 129
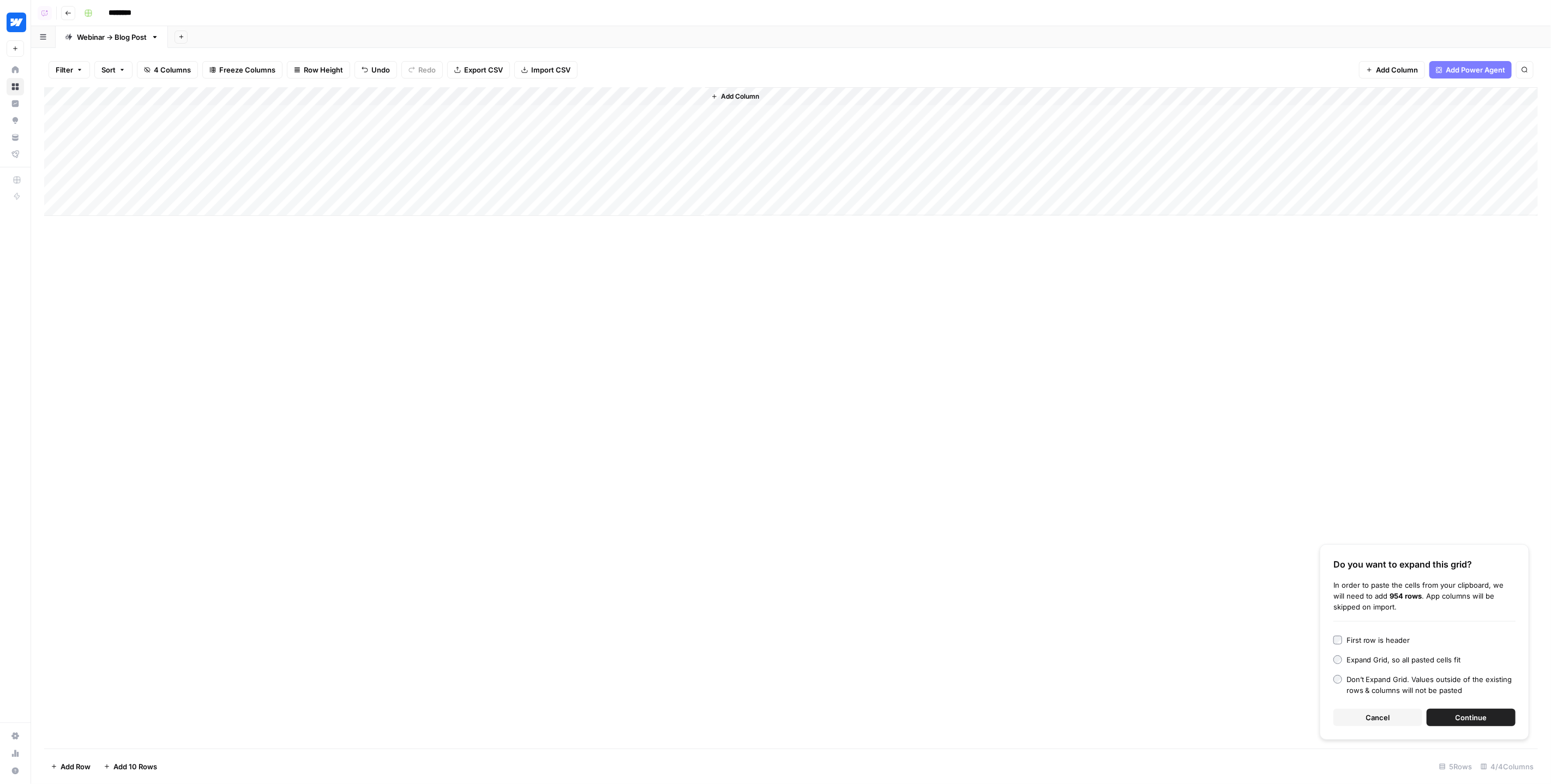
click at [1392, 716] on button "Cancel" at bounding box center [1378, 717] width 89 height 17
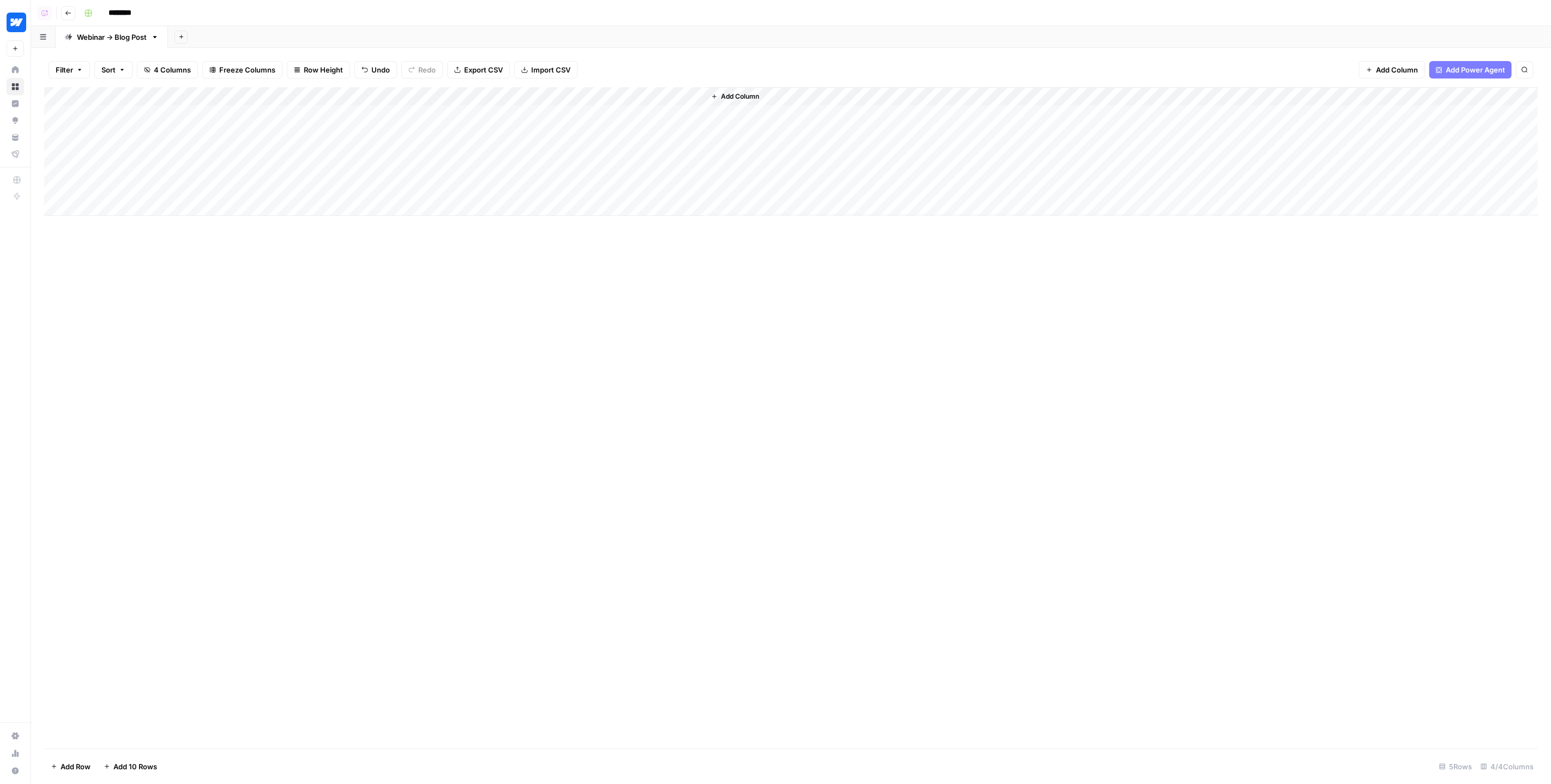
click at [500, 157] on div "Add Column" at bounding box center [791, 152] width 1494 height 129
click at [500, 157] on textarea "**********" at bounding box center [519, 152] width 189 height 15
click at [499, 152] on textarea "**********" at bounding box center [519, 152] width 189 height 15
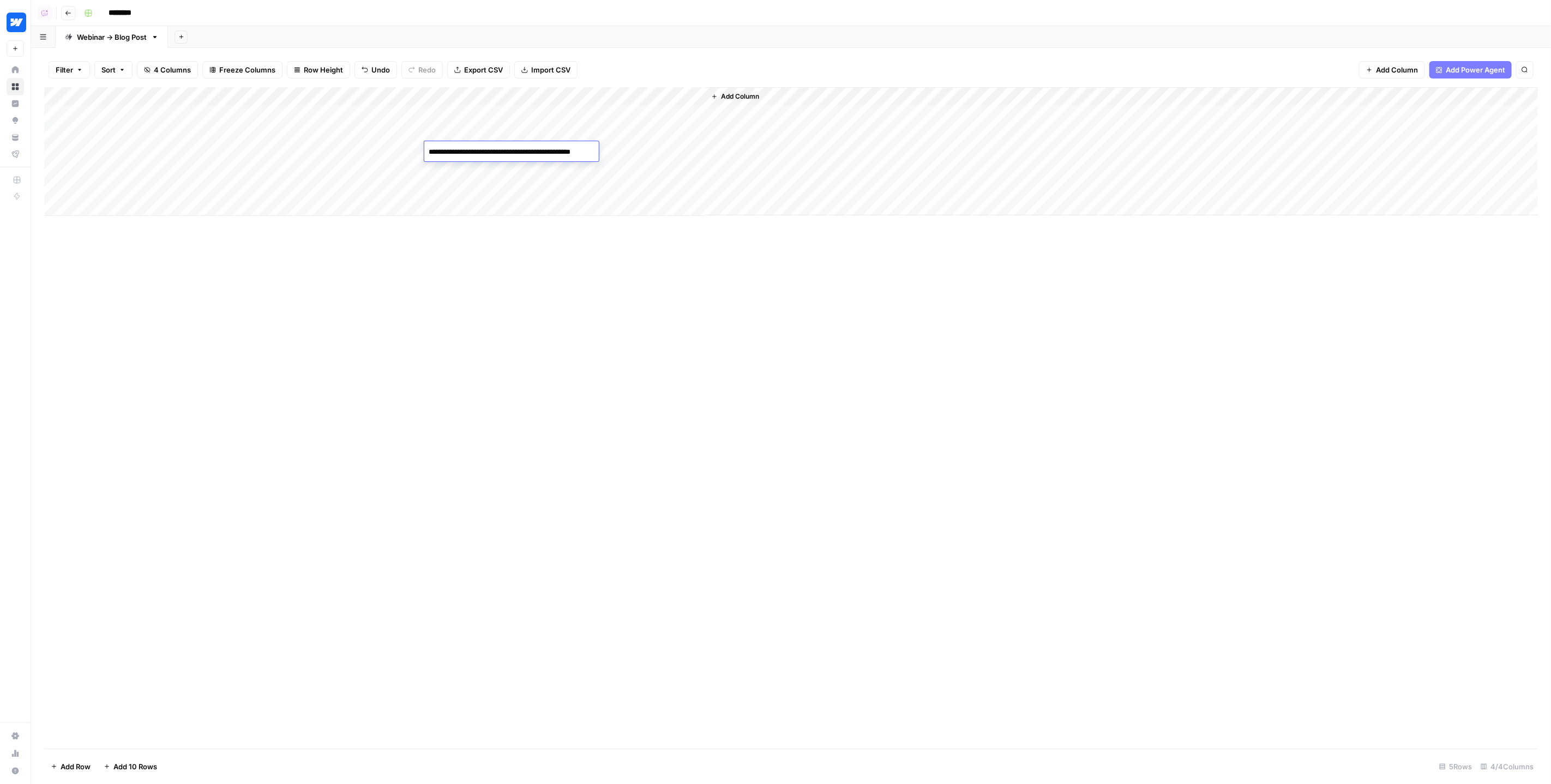
type textarea "**********"
click at [490, 133] on div "Add Column" at bounding box center [791, 152] width 1494 height 129
click at [495, 155] on div "Add Column" at bounding box center [791, 152] width 1494 height 129
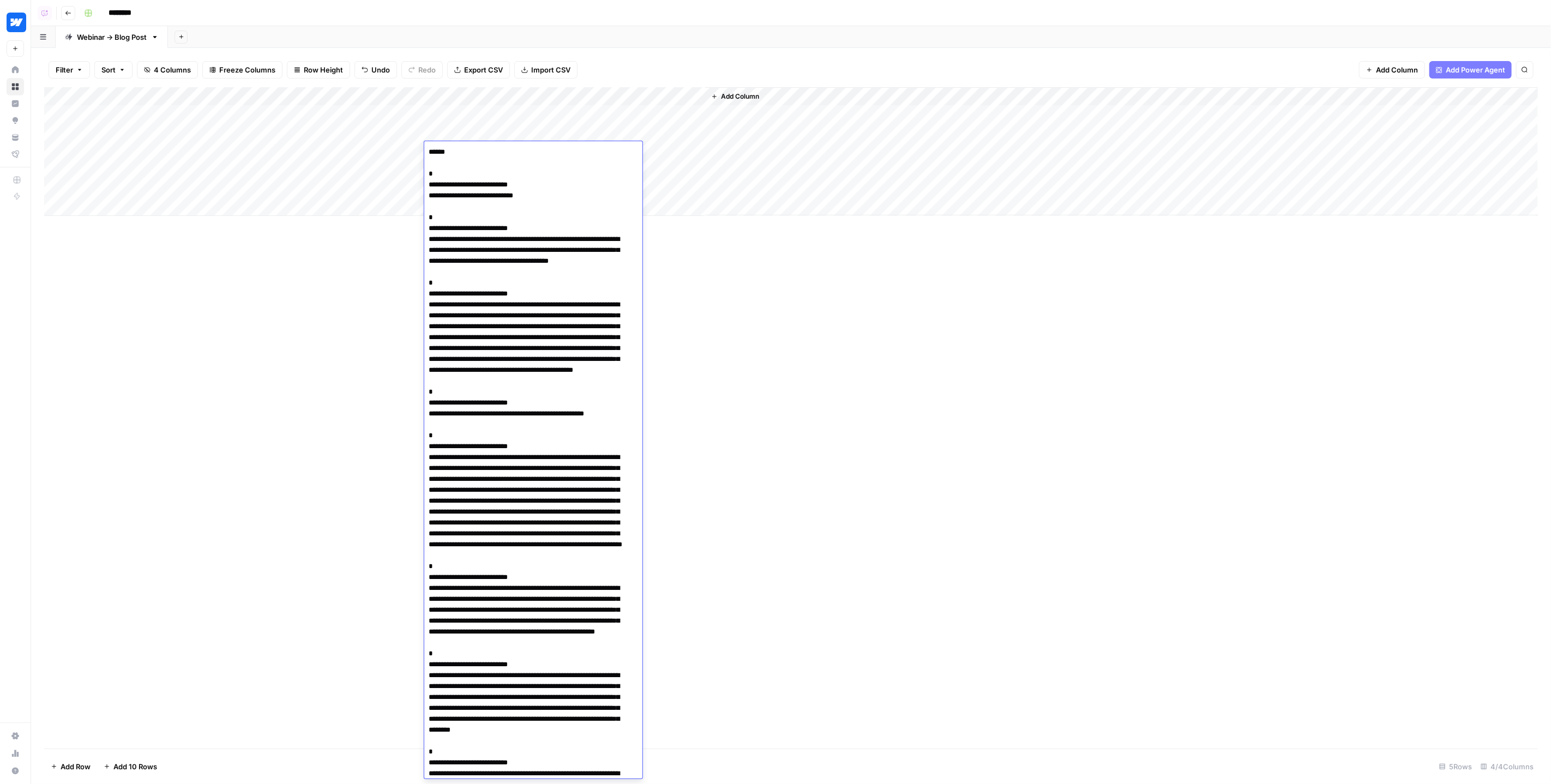
scroll to position [21208, 0]
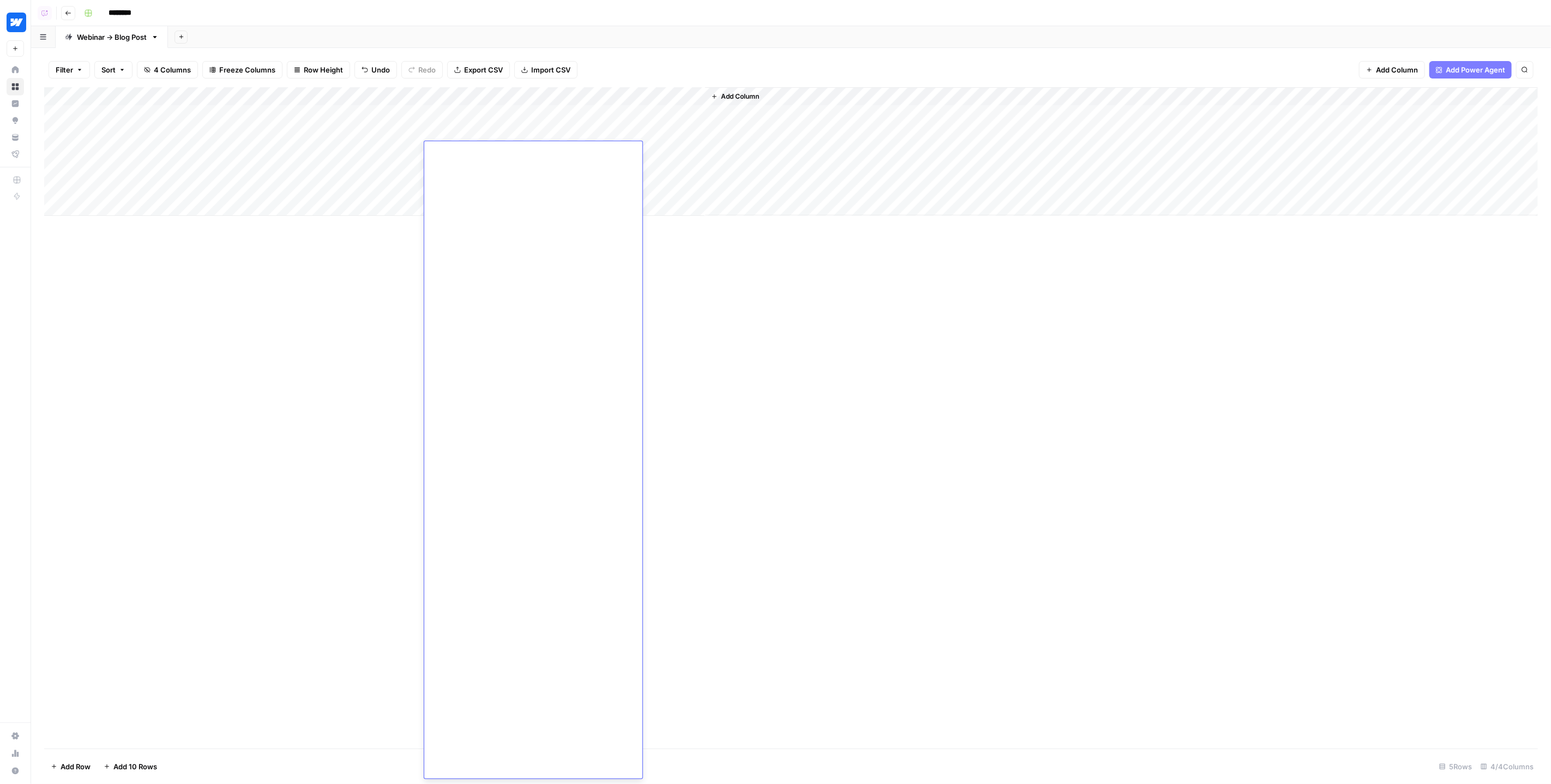
click at [696, 309] on div "Add Column" at bounding box center [791, 418] width 1494 height 662
click at [636, 115] on div "Add Column" at bounding box center [791, 152] width 1494 height 129
click at [547, 320] on div "Add Column" at bounding box center [791, 418] width 1494 height 662
click at [318, 129] on div "Add Column" at bounding box center [791, 152] width 1494 height 129
click at [318, 129] on textarea "**********" at bounding box center [333, 134] width 189 height 15
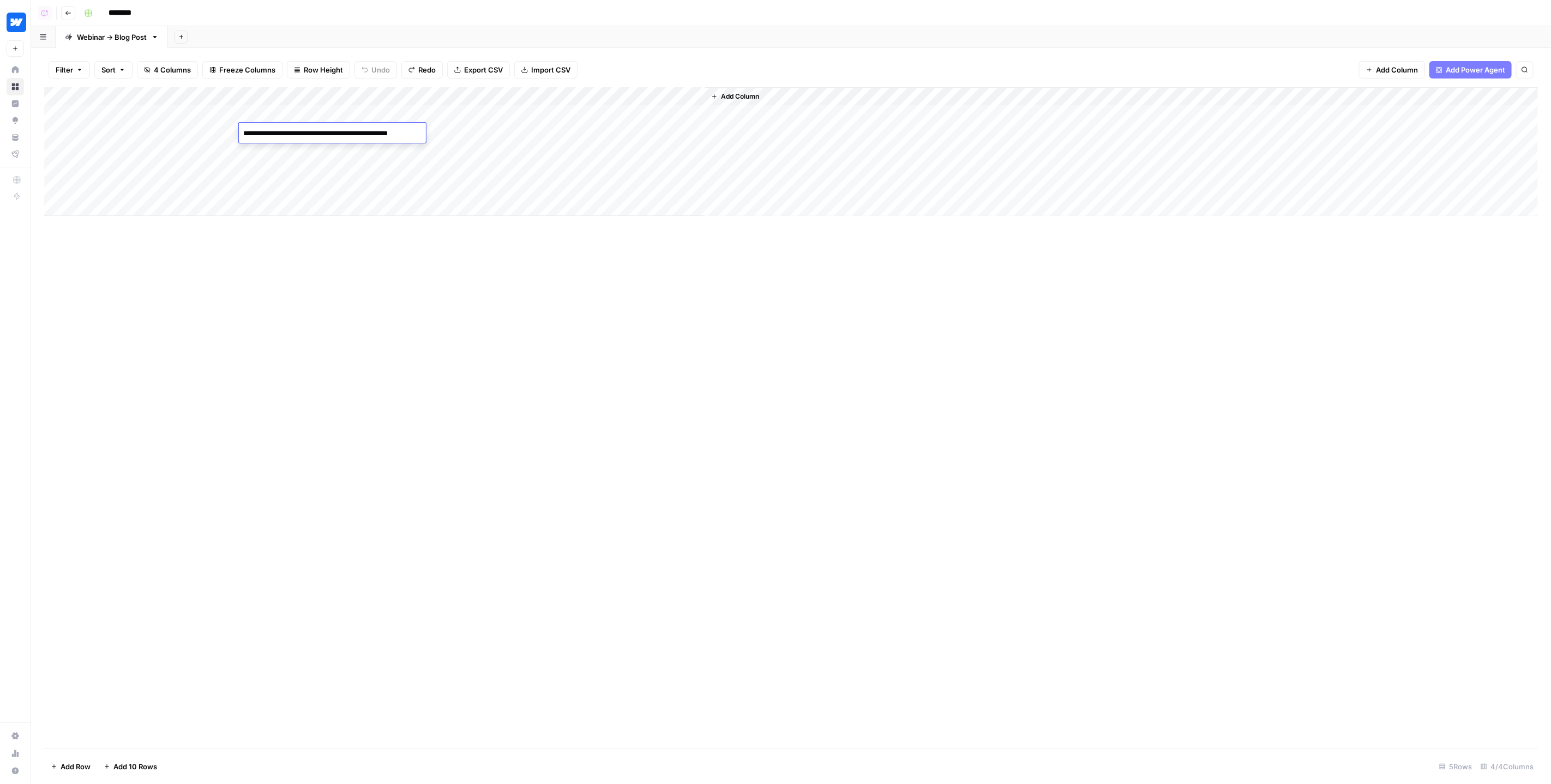
click at [318, 129] on textarea "**********" at bounding box center [333, 134] width 189 height 15
click at [862, 45] on div "Add Sheet" at bounding box center [860, 37] width 1383 height 22
click at [776, 273] on div "Add Column" at bounding box center [791, 418] width 1494 height 662
click at [497, 150] on div "Add Column" at bounding box center [791, 152] width 1494 height 129
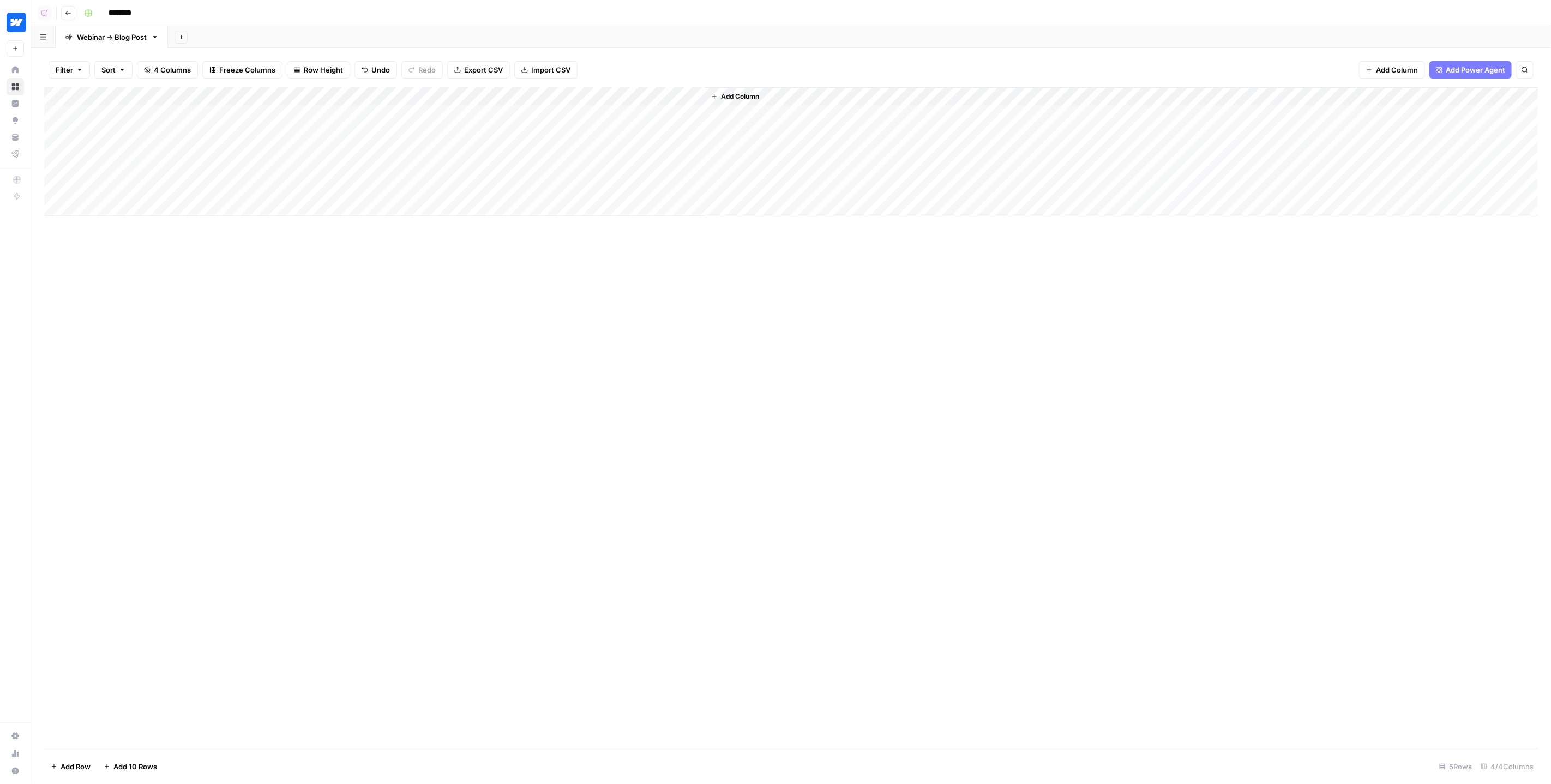
click at [361, 161] on div "Add Column" at bounding box center [791, 152] width 1494 height 129
click at [341, 147] on div "Add Column" at bounding box center [791, 152] width 1494 height 129
type textarea "**********"
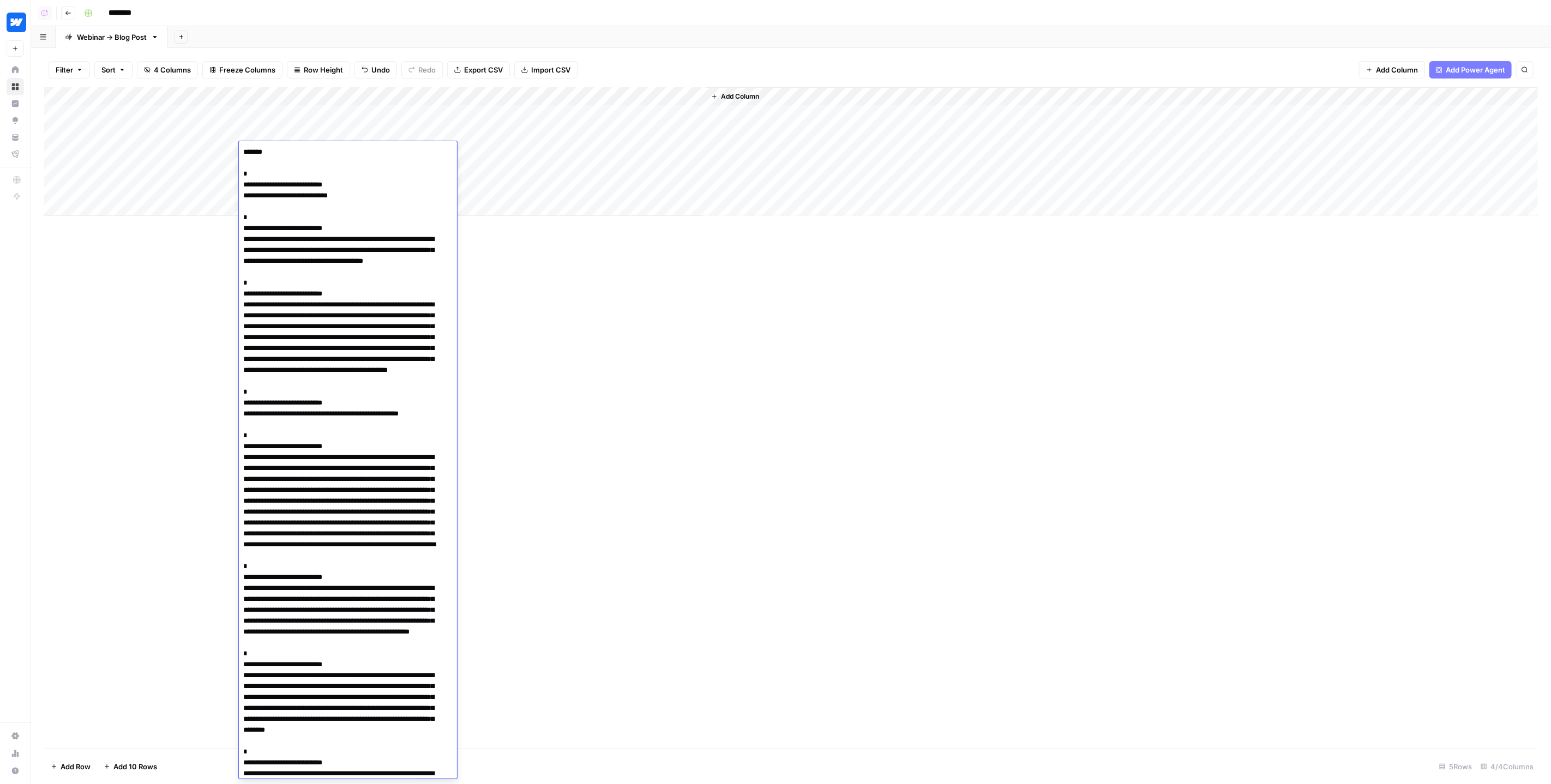
scroll to position [21204, 0]
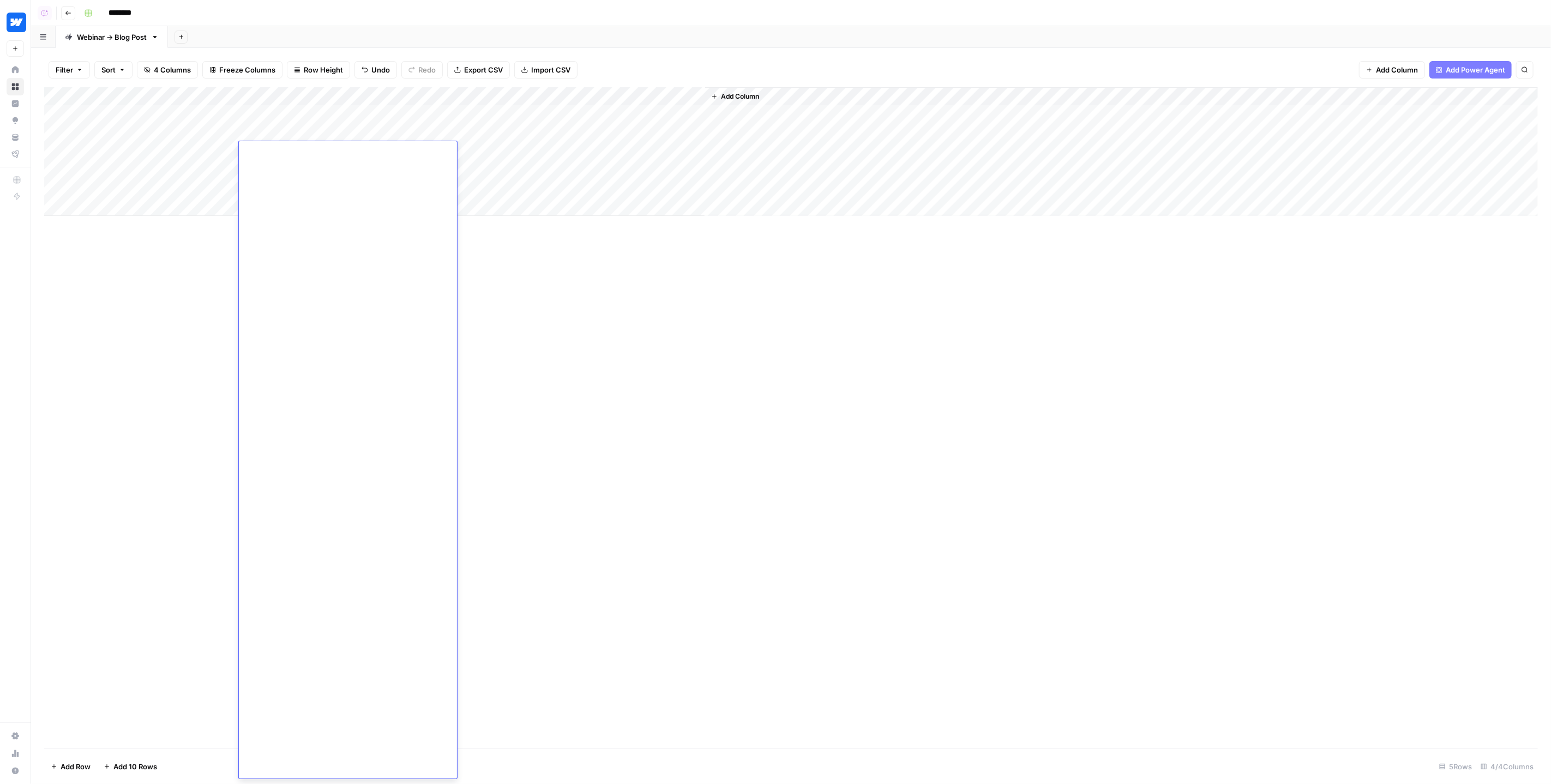
click at [475, 145] on div "Add Column" at bounding box center [791, 152] width 1494 height 129
click at [593, 307] on div "Add Column" at bounding box center [791, 418] width 1494 height 662
click at [1007, 286] on div "Add Column" at bounding box center [791, 418] width 1494 height 662
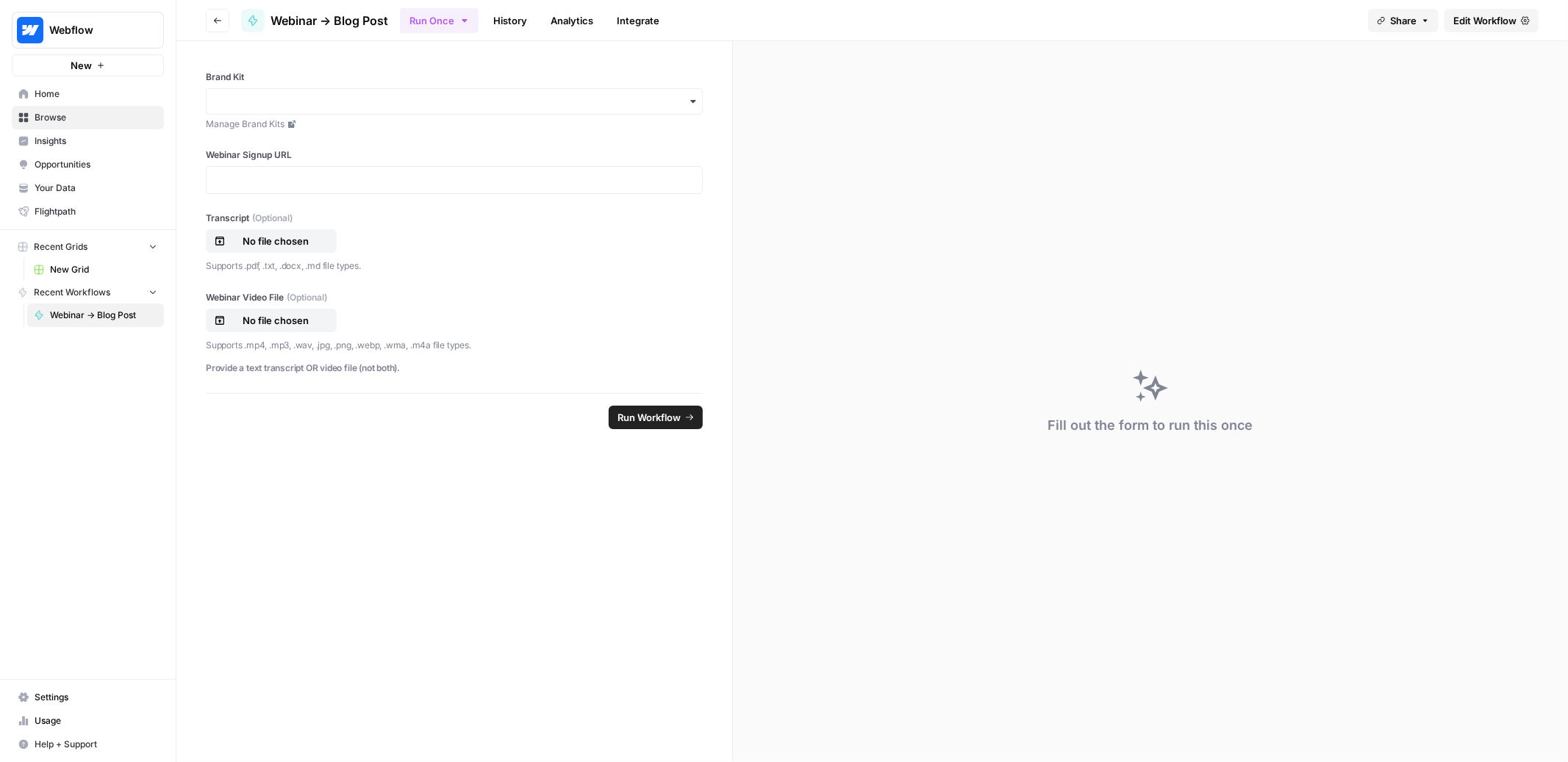
click at [514, 21] on link "History" at bounding box center [510, 20] width 52 height 23
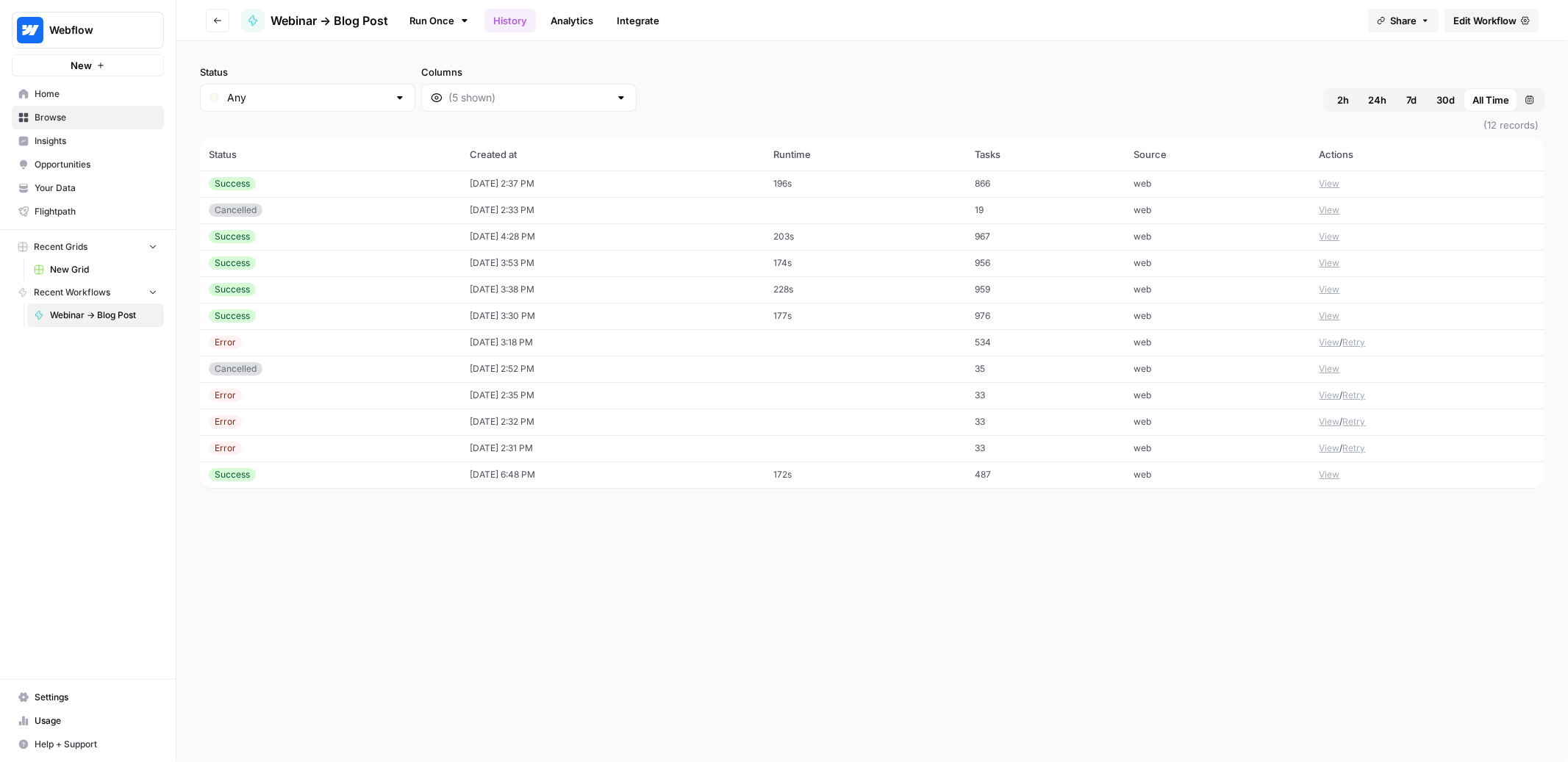
click at [1339, 188] on button "View" at bounding box center [1330, 183] width 21 height 13
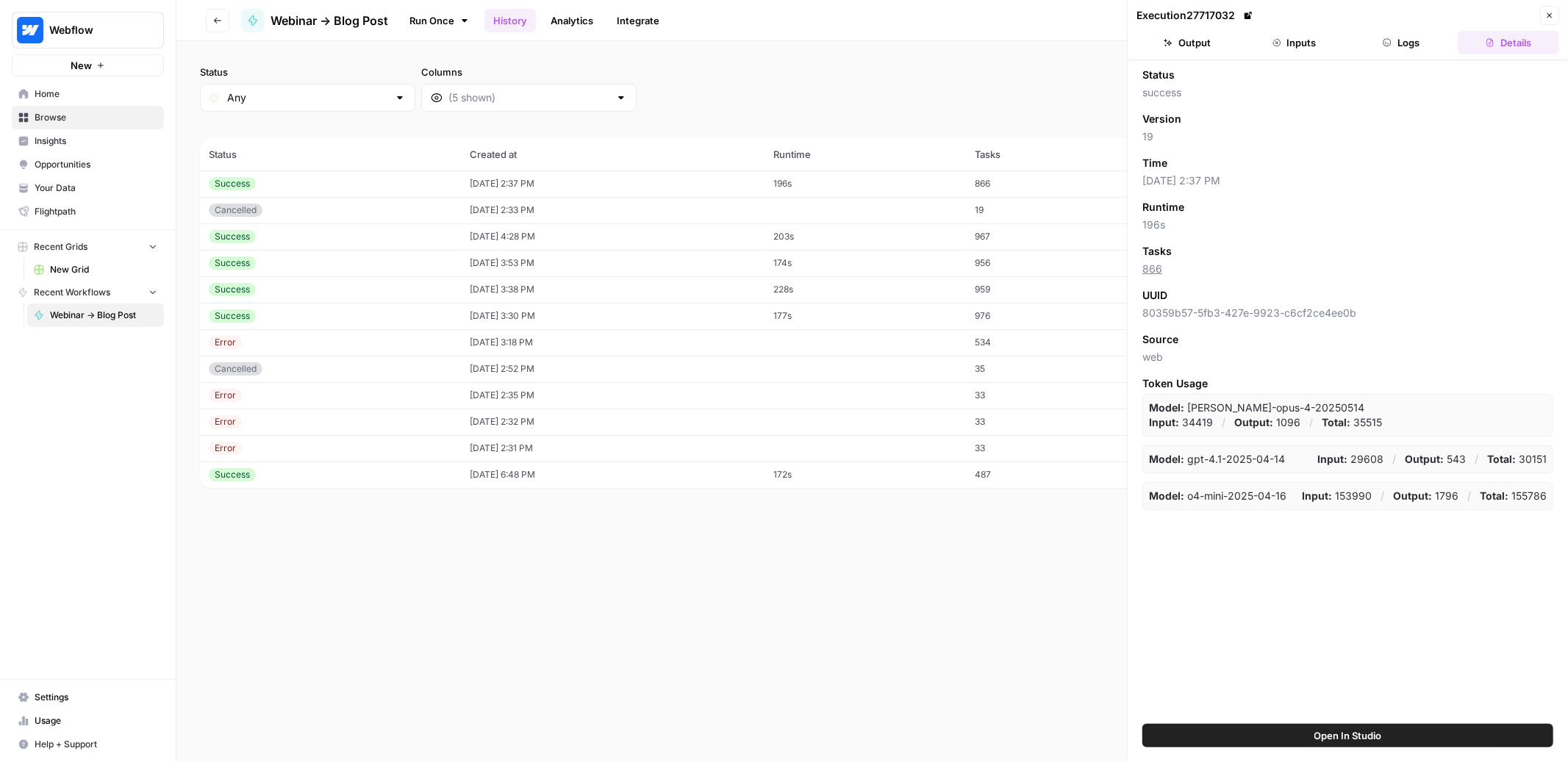
click at [1310, 32] on button "Inputs" at bounding box center [1295, 42] width 101 height 23
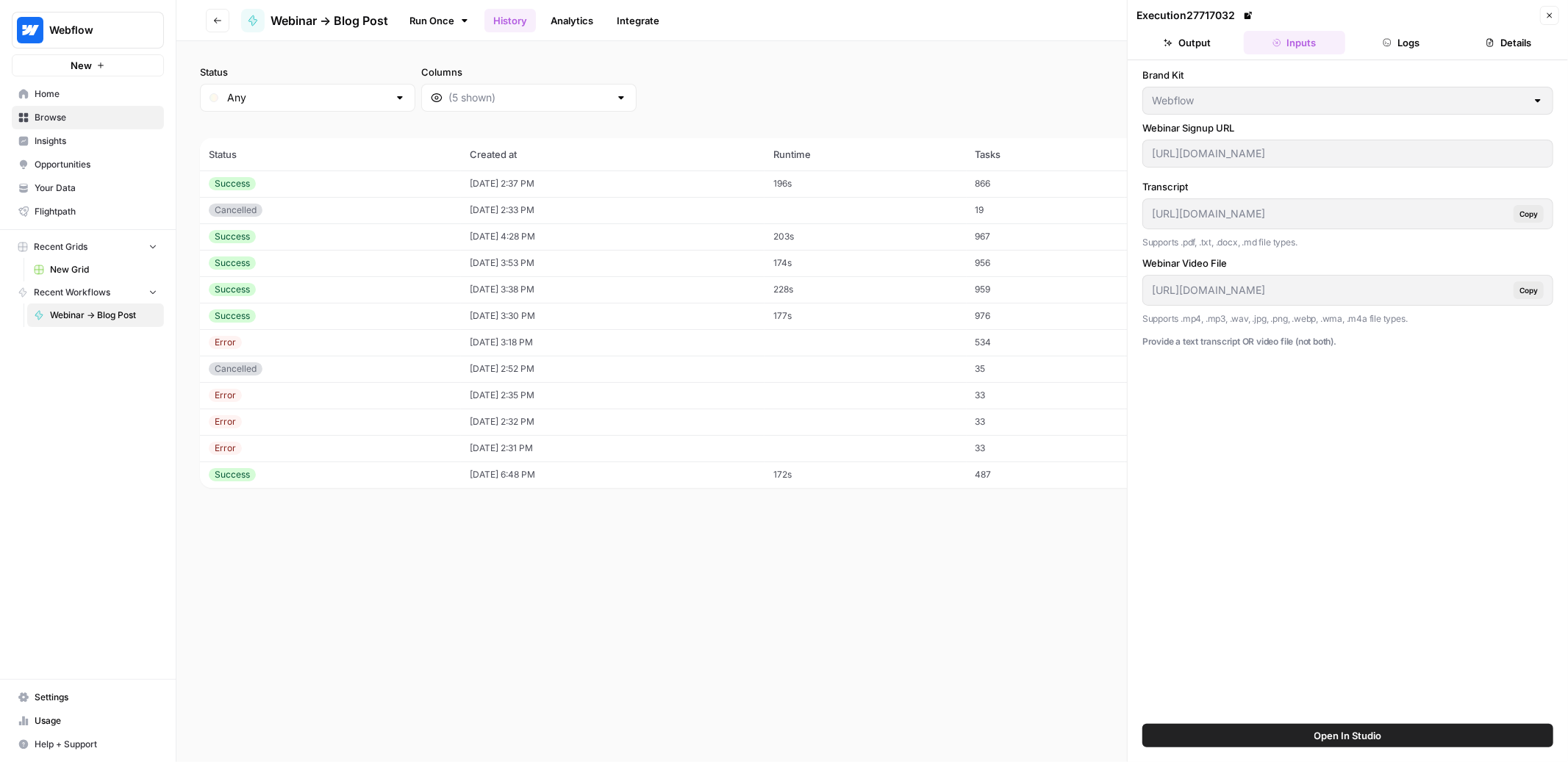
click at [1520, 216] on span "Copy" at bounding box center [1528, 214] width 18 height 12
click at [636, 231] on td "[DATE] 4:28 PM" at bounding box center [612, 236] width 303 height 27
click at [1336, 162] on div "[URL][DOMAIN_NAME]" at bounding box center [1348, 154] width 411 height 28
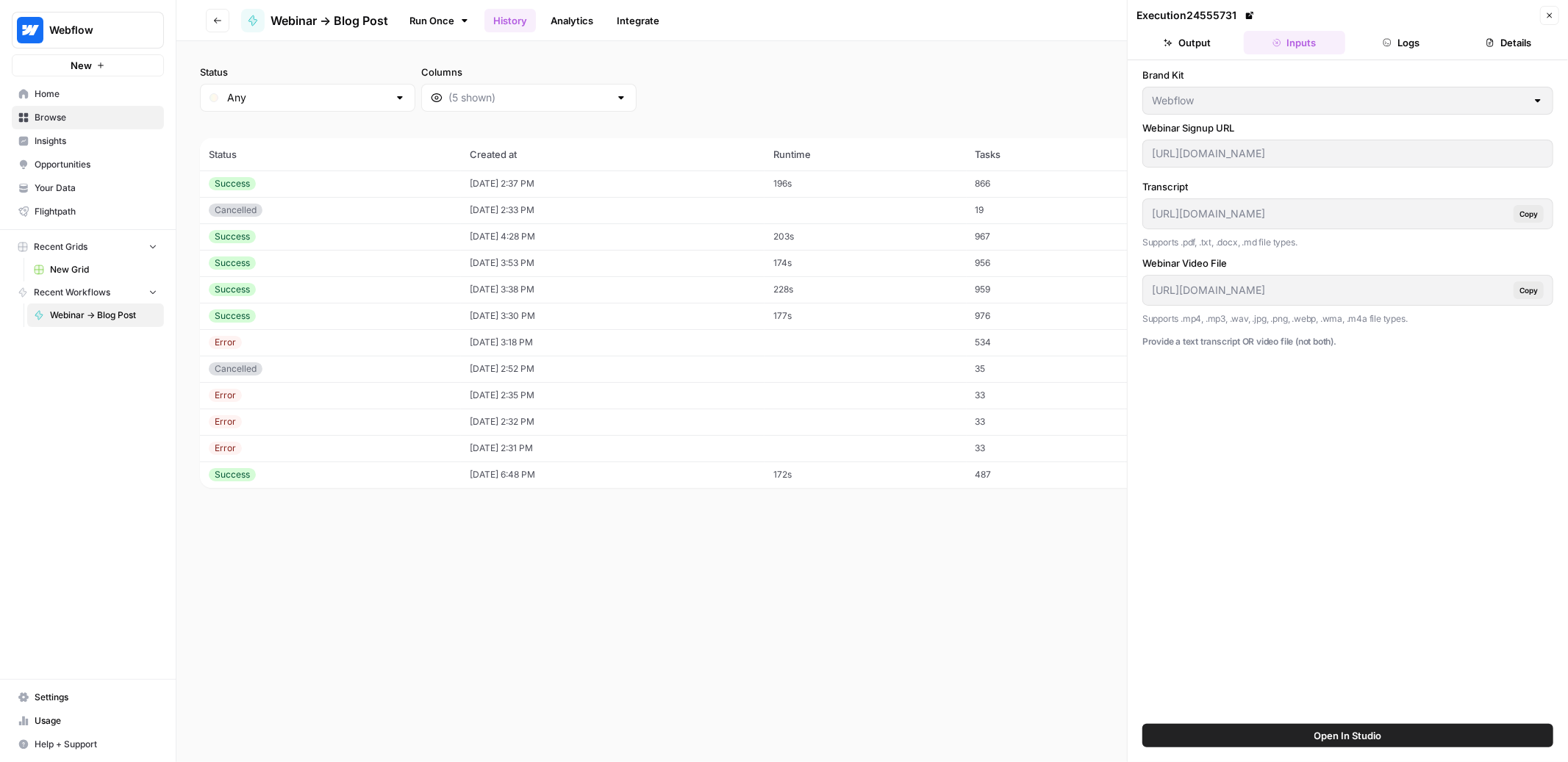
click at [1528, 216] on span "Copy" at bounding box center [1528, 214] width 18 height 12
click at [734, 476] on td "[DATE] 6:48 PM" at bounding box center [612, 474] width 303 height 27
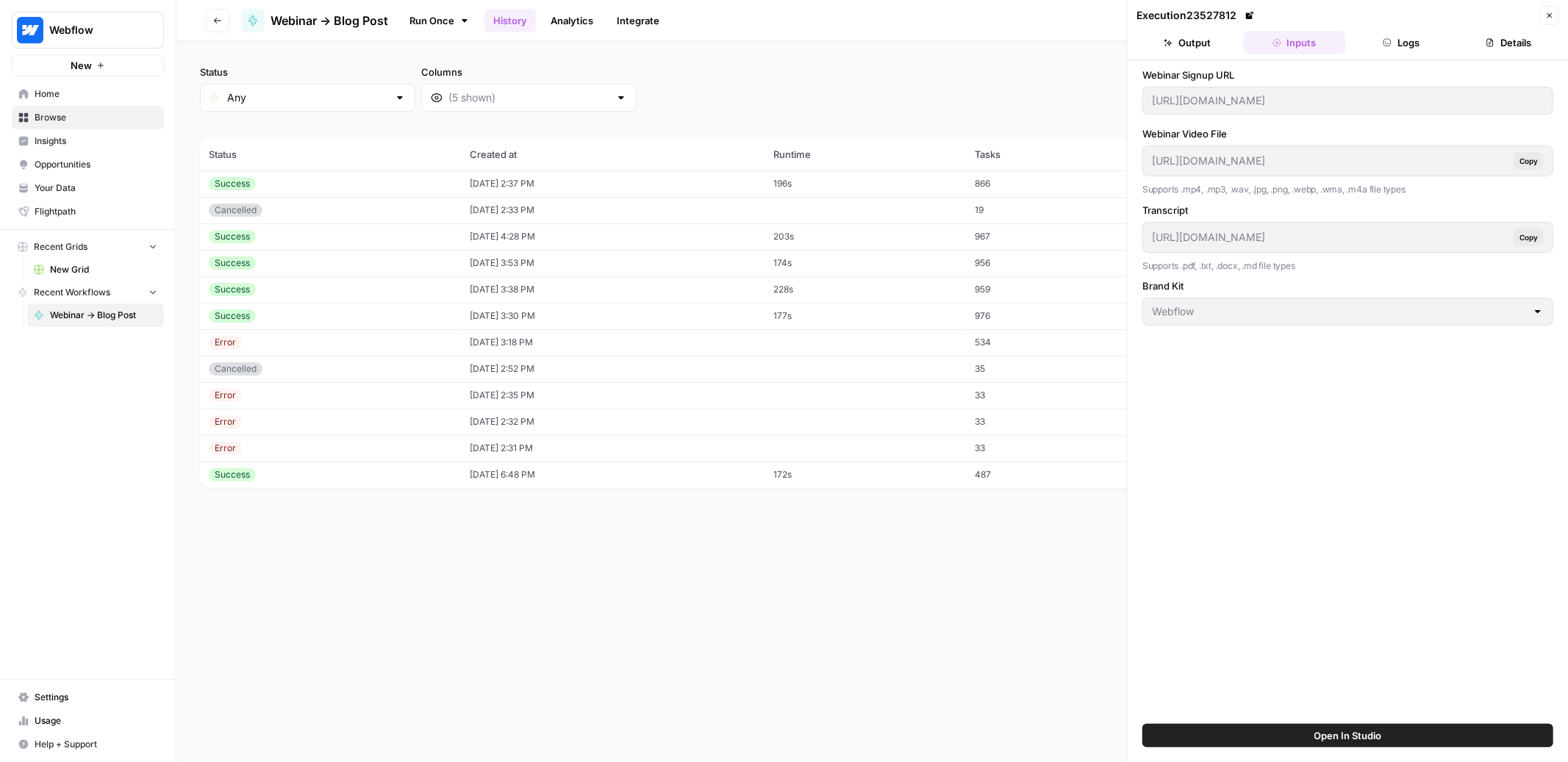
click at [1365, 110] on div "[URL][DOMAIN_NAME]" at bounding box center [1348, 101] width 411 height 28
click at [663, 177] on td "[DATE] 2:37 PM" at bounding box center [612, 184] width 303 height 27
type input "[URL][DOMAIN_NAME]"
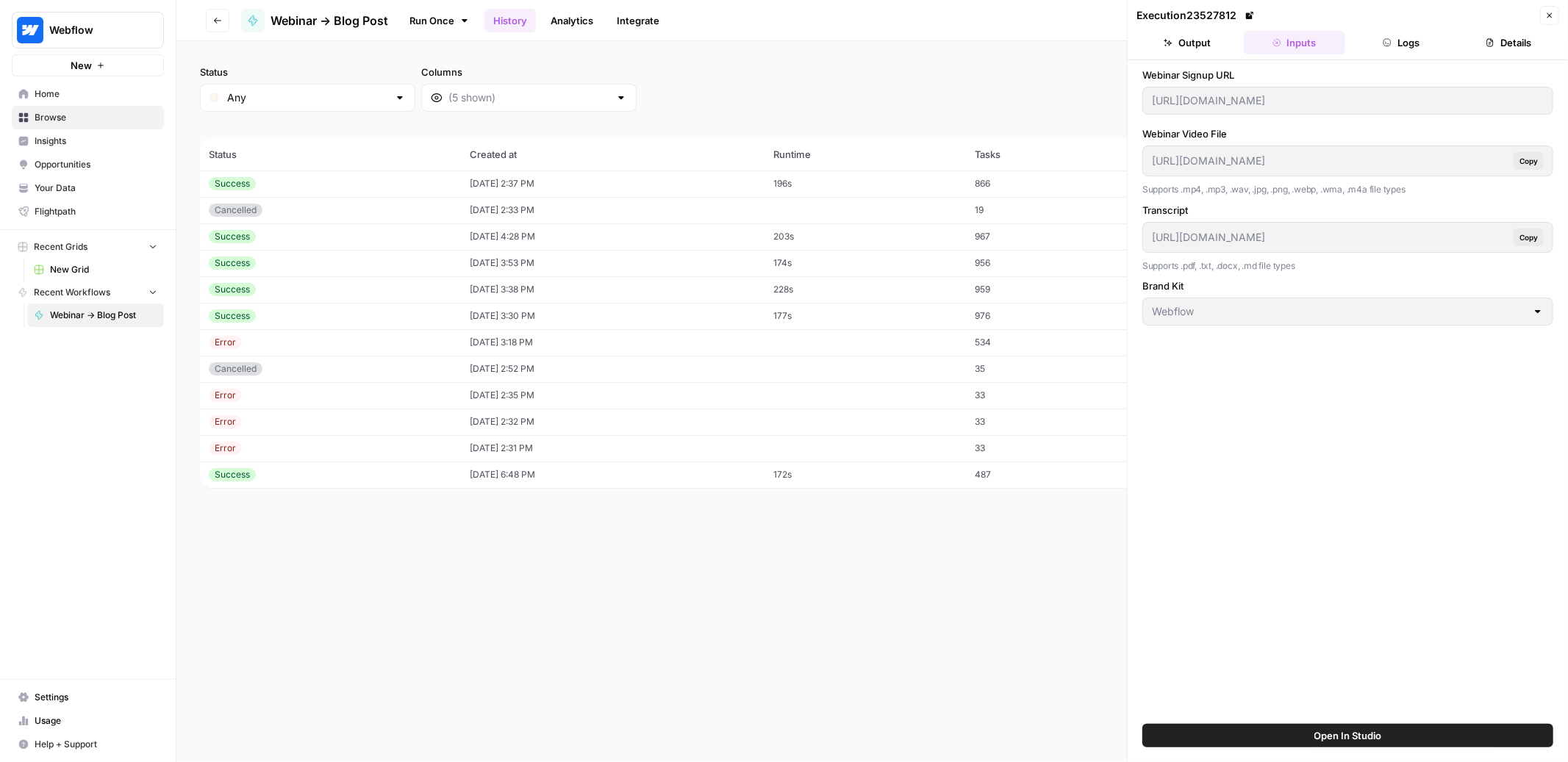
type input "[URL][DOMAIN_NAME]"
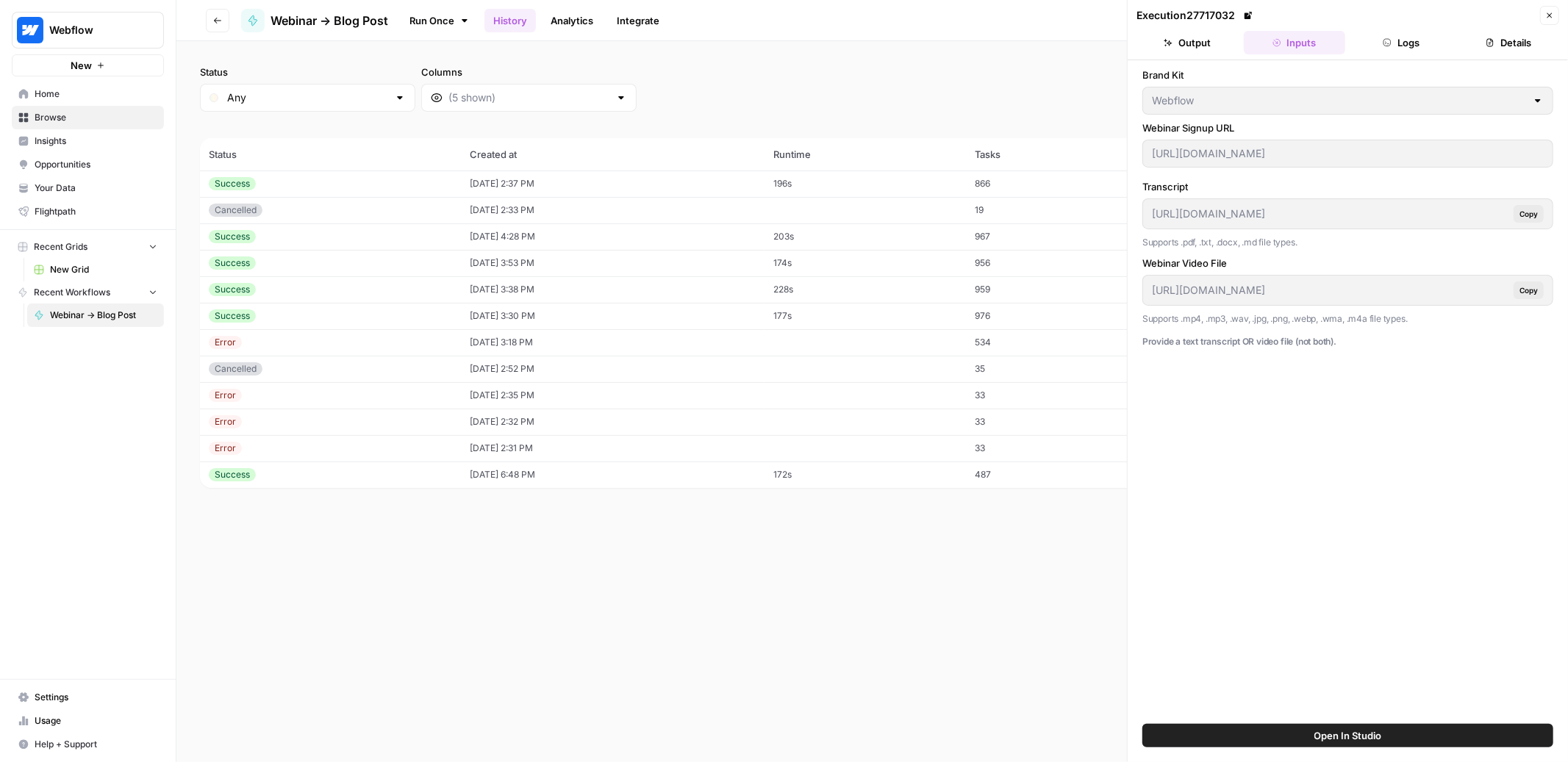
click at [1526, 293] on span "Copy" at bounding box center [1528, 290] width 18 height 12
click at [1509, 47] on button "Details" at bounding box center [1509, 42] width 101 height 23
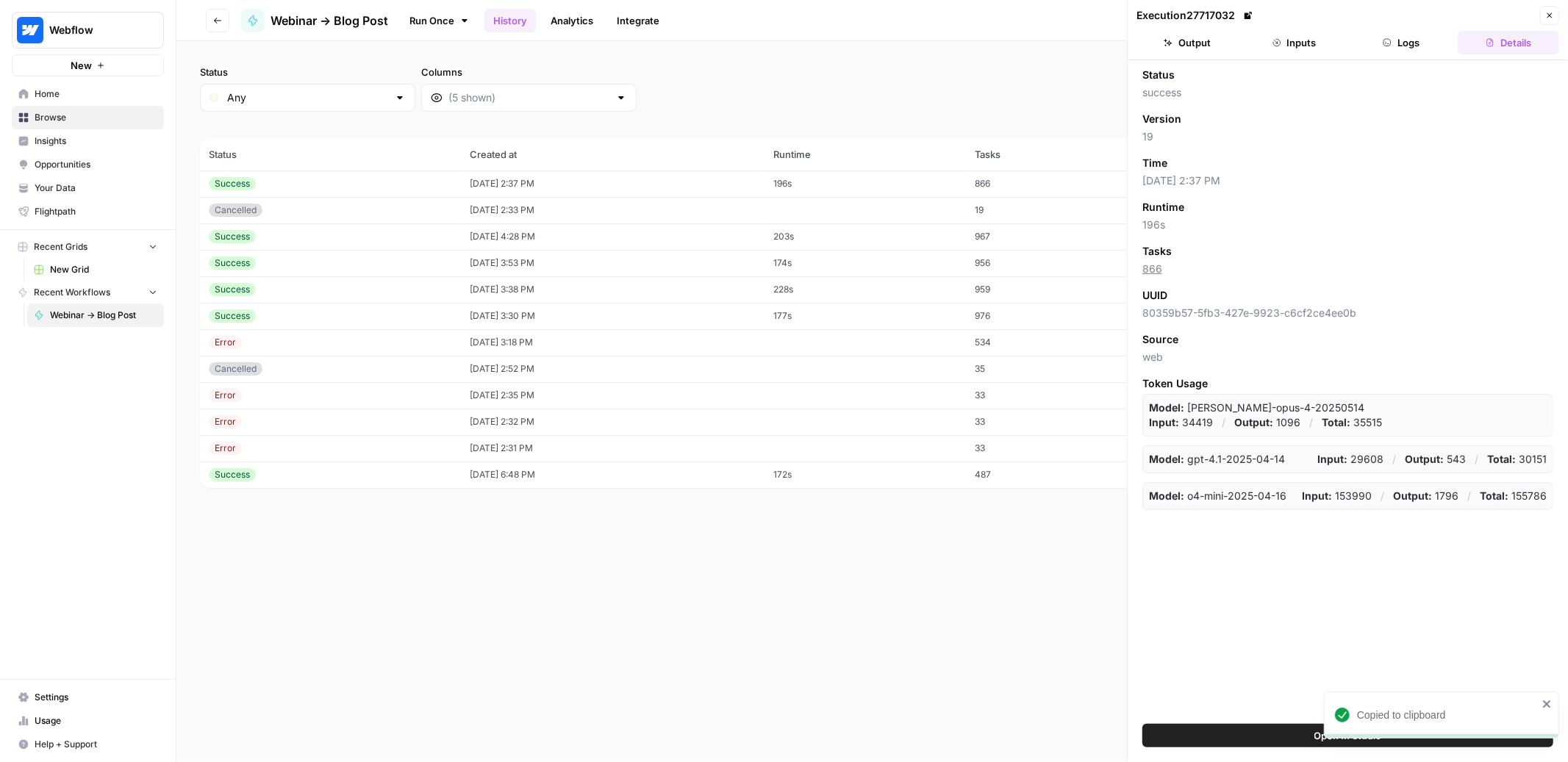
click at [1394, 46] on button "Logs" at bounding box center [1402, 42] width 101 height 23
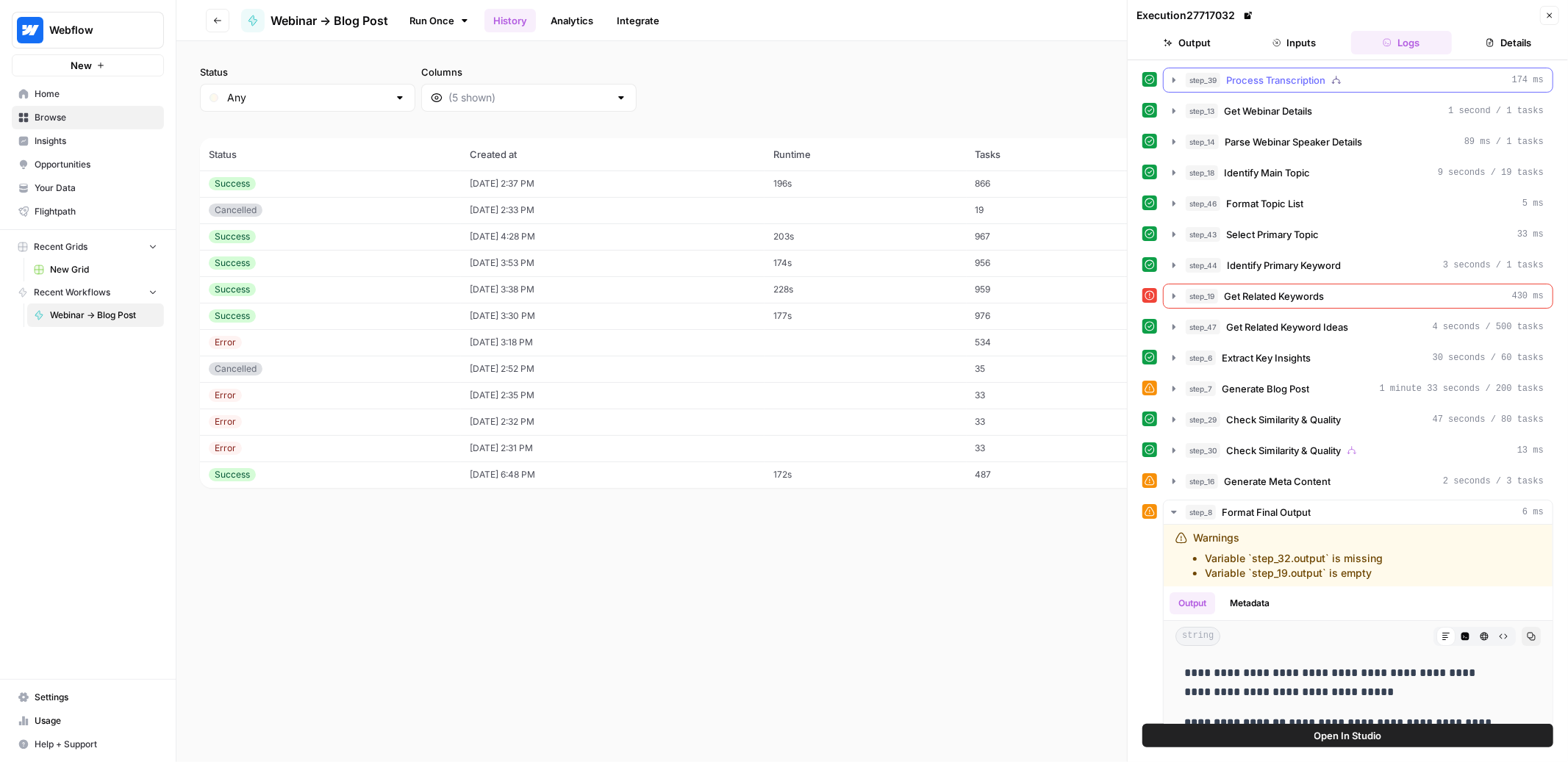
click at [1171, 80] on icon "button" at bounding box center [1174, 80] width 12 height 12
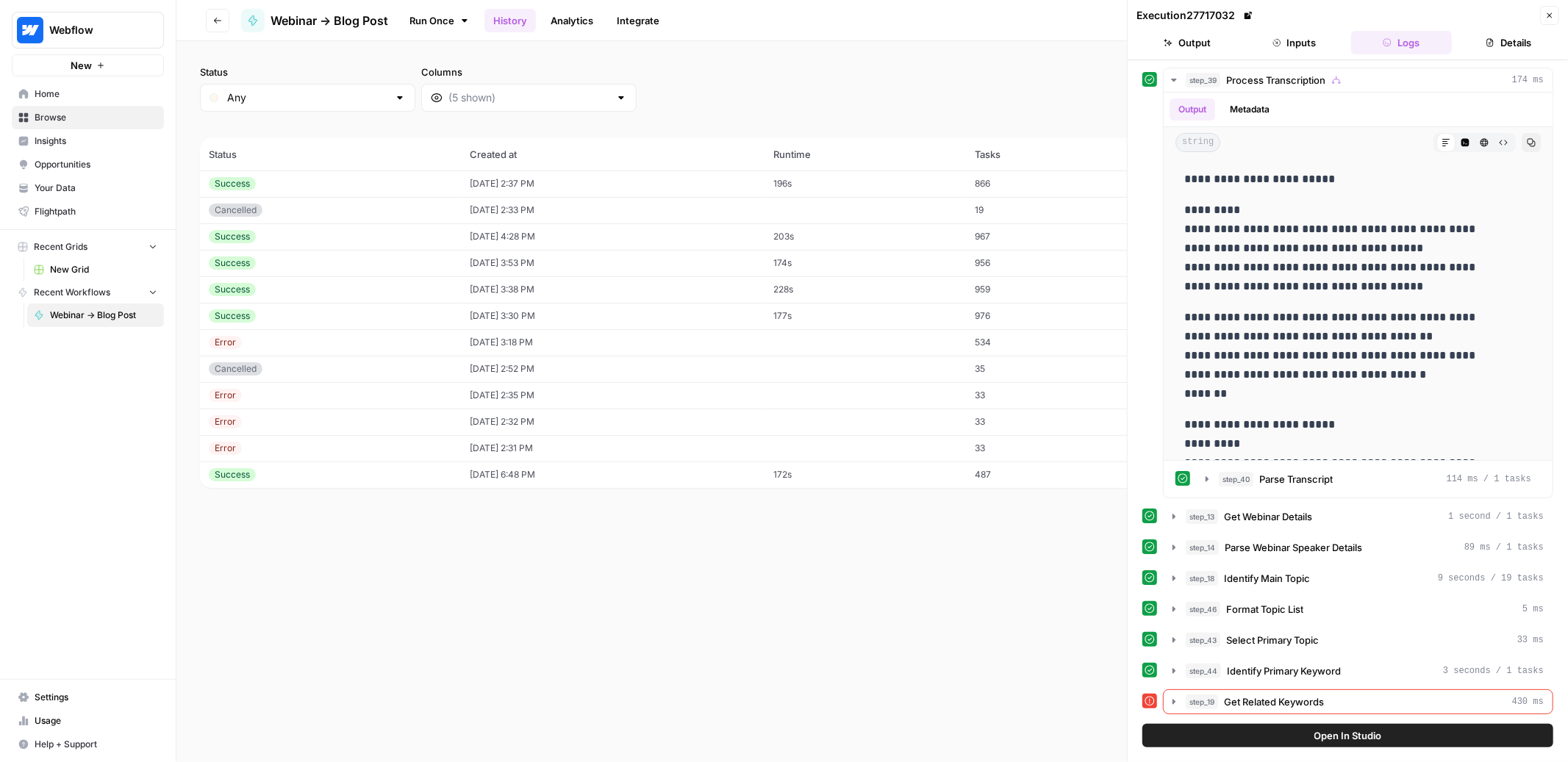
click at [680, 186] on td "[DATE] 2:37 PM" at bounding box center [612, 184] width 303 height 27
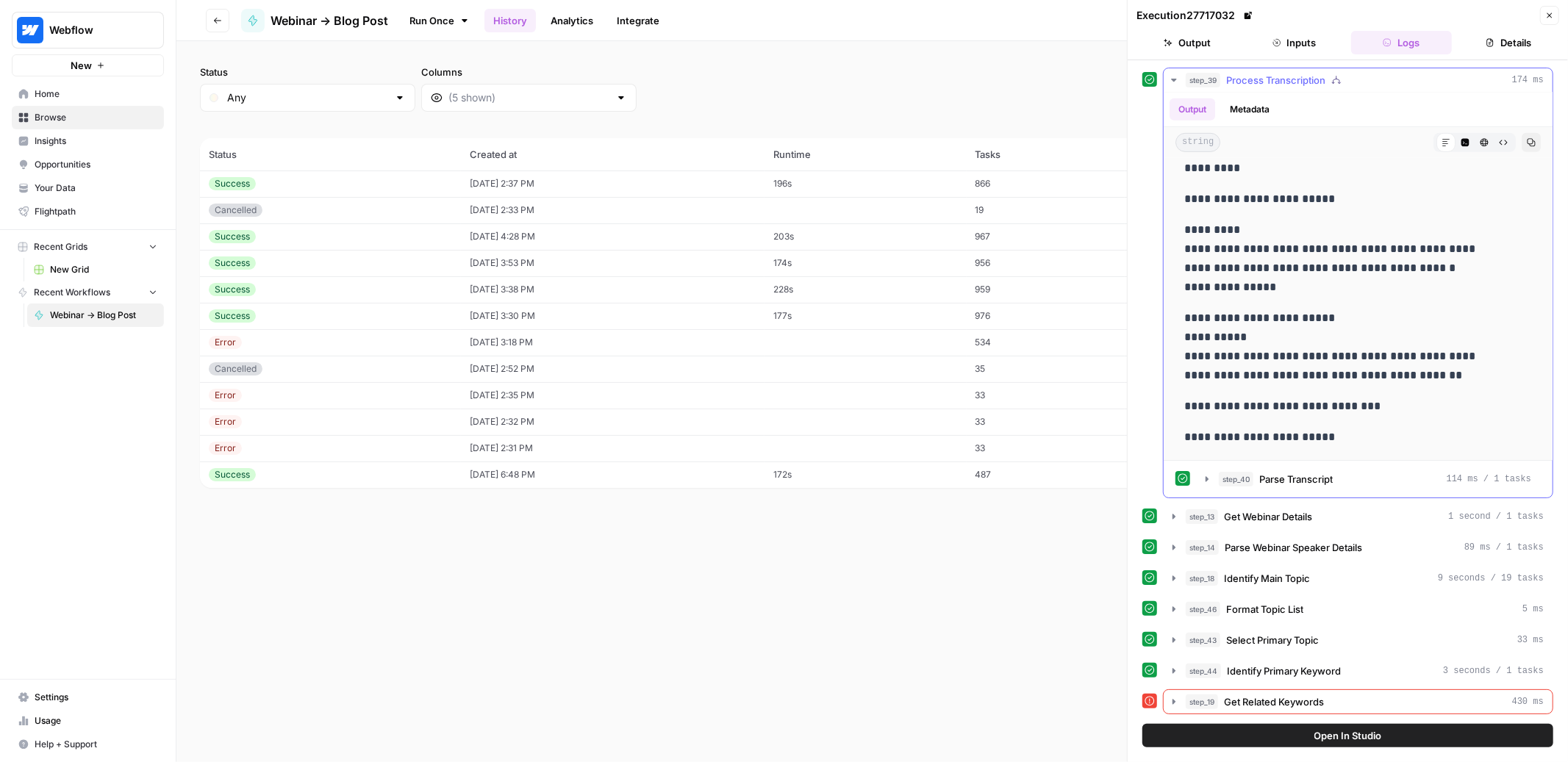
scroll to position [2095, 0]
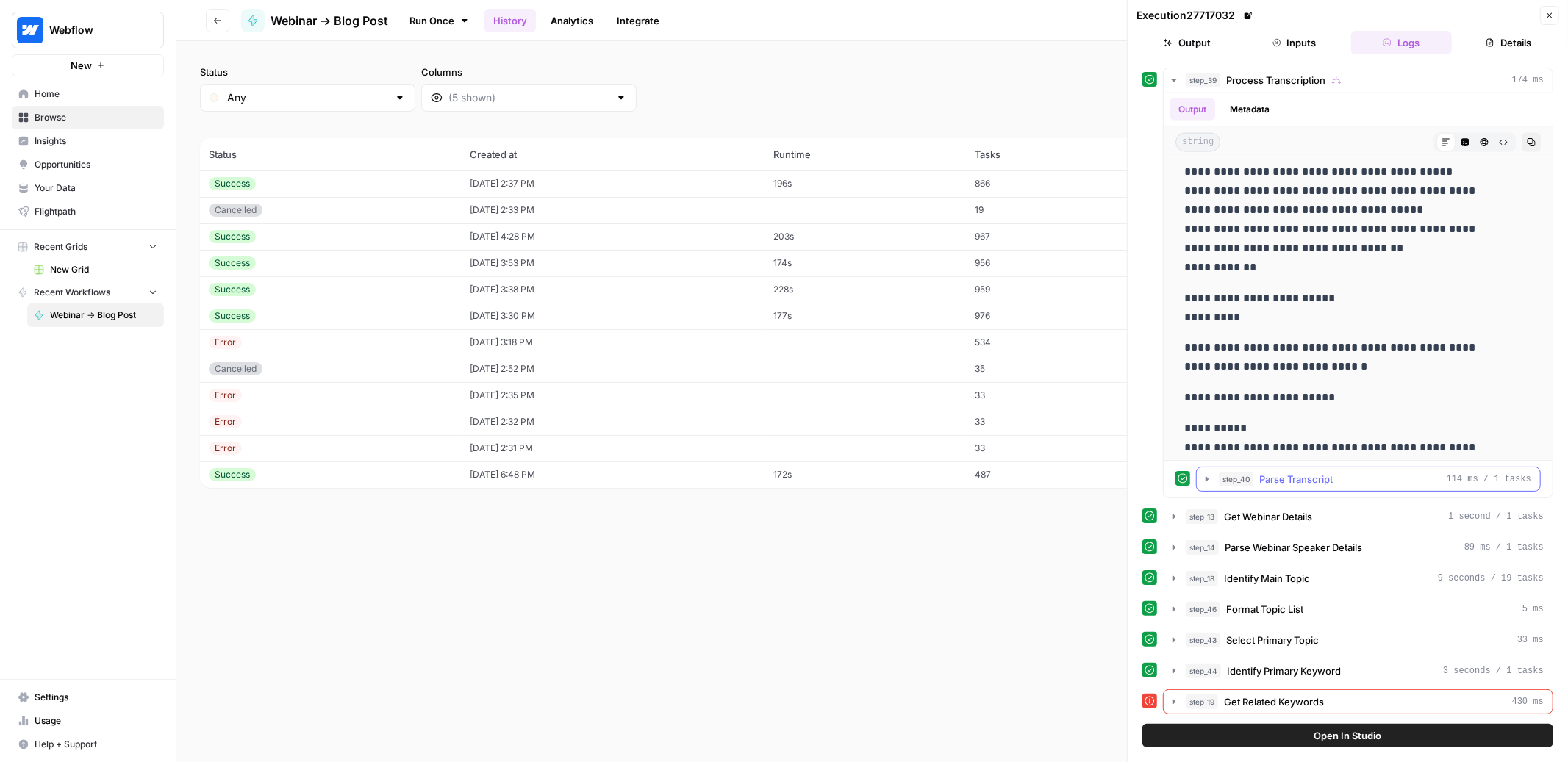
click at [1210, 481] on icon "button" at bounding box center [1207, 479] width 12 height 12
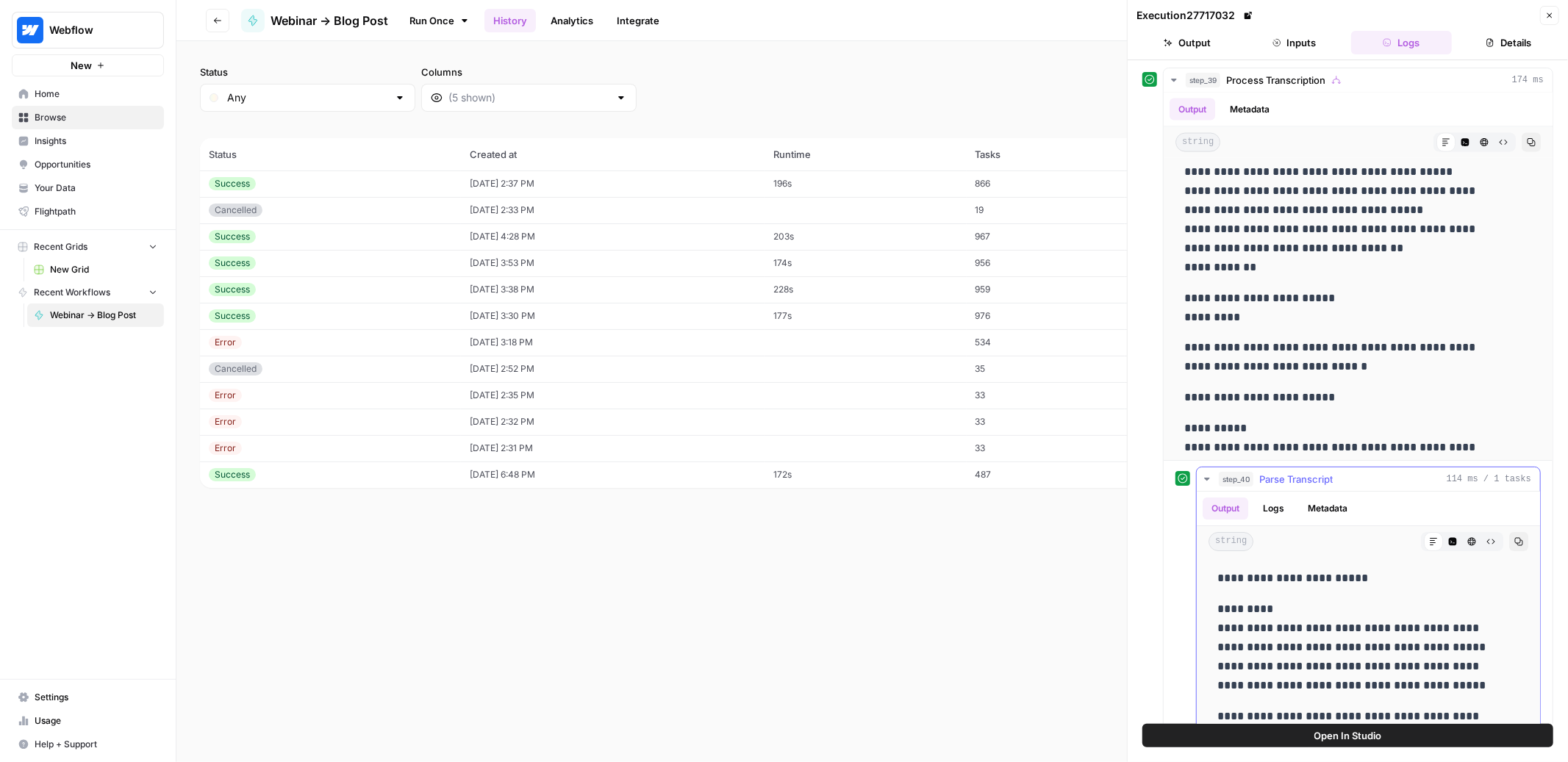
click at [1210, 481] on icon "button" at bounding box center [1207, 479] width 12 height 12
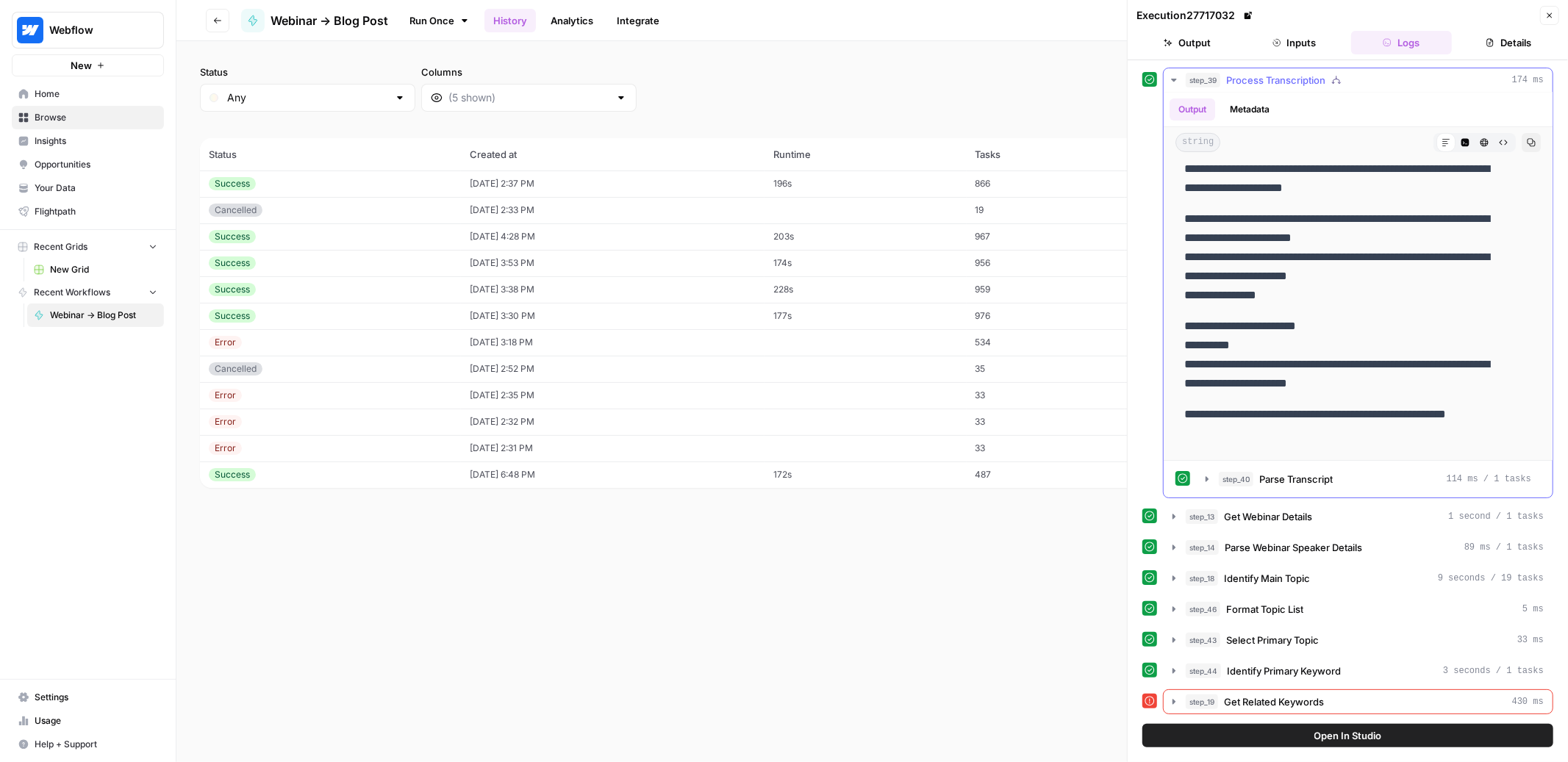
scroll to position [0, 0]
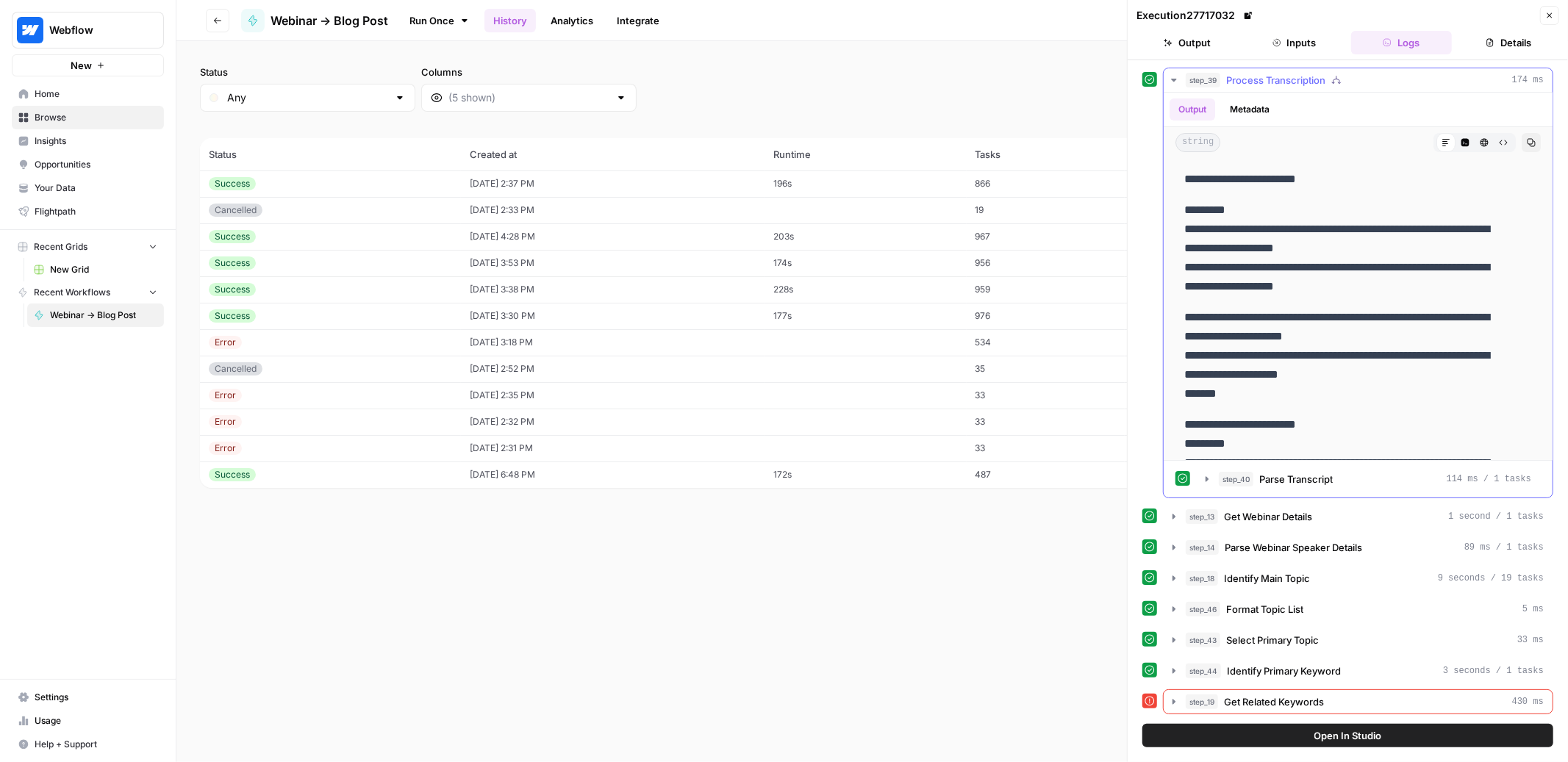
click at [1527, 139] on icon "button" at bounding box center [1531, 143] width 9 height 9
click at [383, 242] on div "Success" at bounding box center [330, 236] width 243 height 13
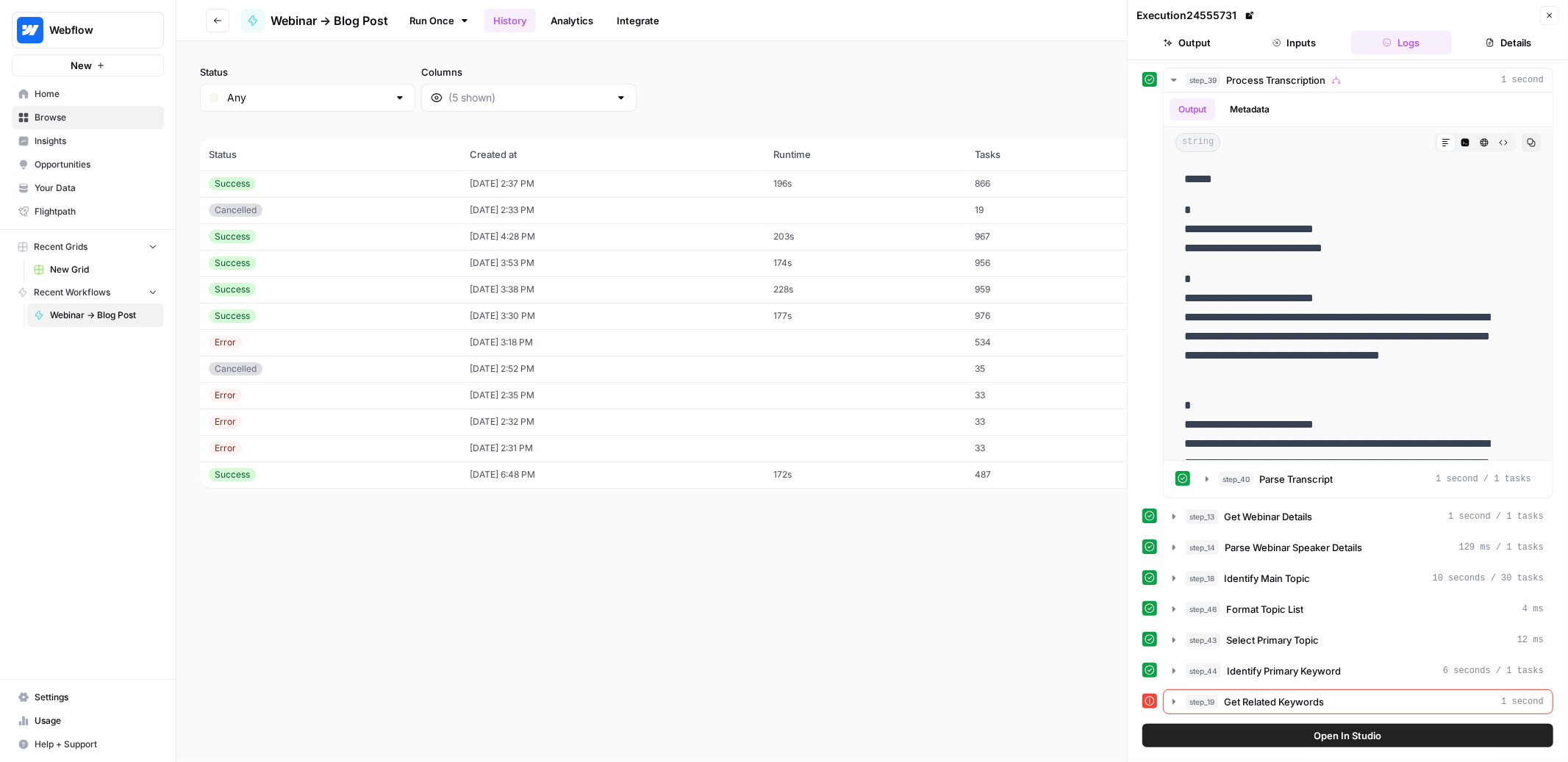
click at [374, 235] on div "Success" at bounding box center [330, 236] width 243 height 13
click at [1309, 40] on button "Inputs" at bounding box center [1295, 42] width 101 height 23
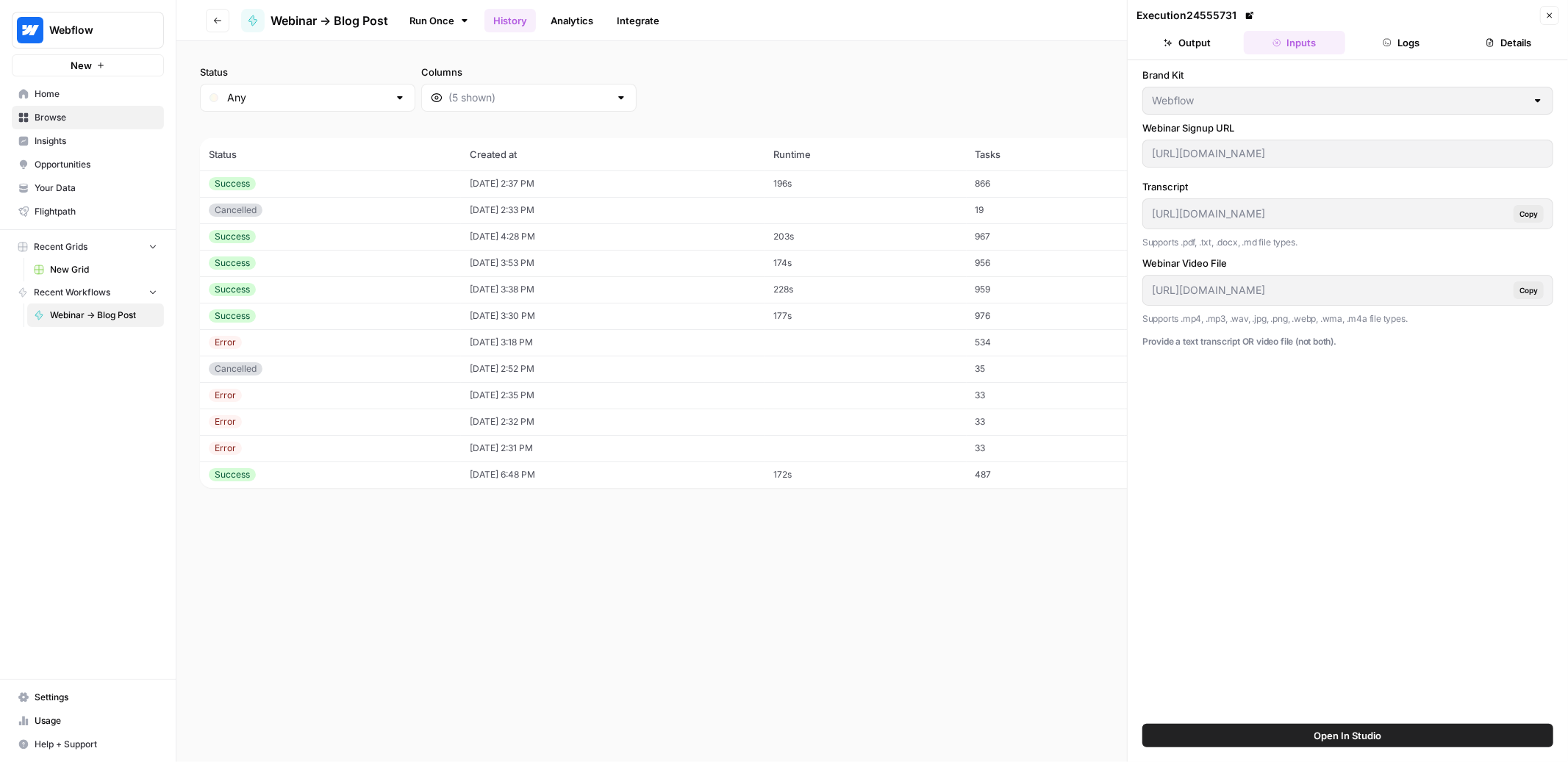
click at [333, 241] on div "Success" at bounding box center [330, 236] width 243 height 13
click at [1431, 46] on button "Logs" at bounding box center [1402, 42] width 101 height 23
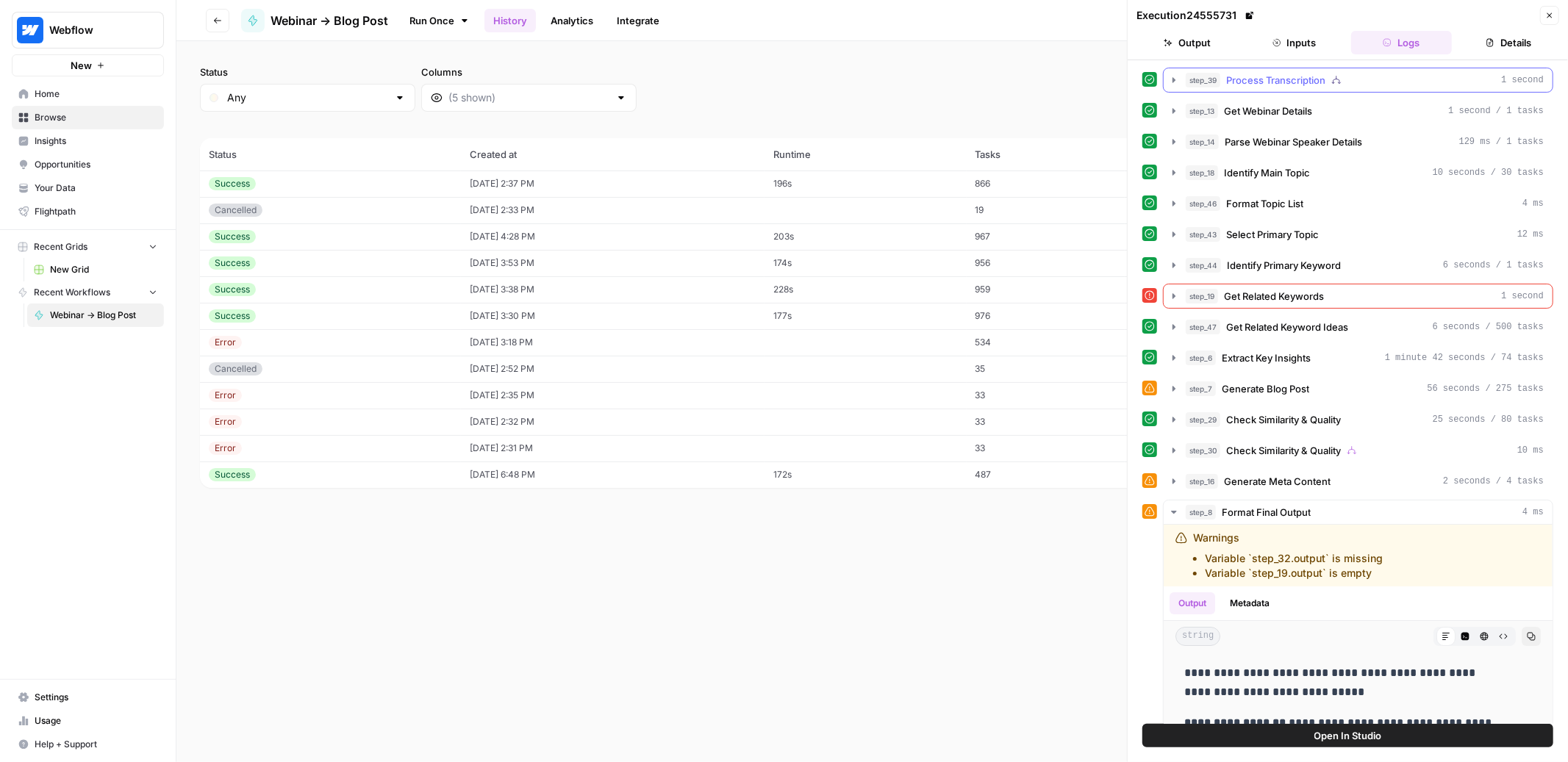
click at [1180, 76] on button "step_39 Process Transcription 1 second" at bounding box center [1358, 80] width 389 height 23
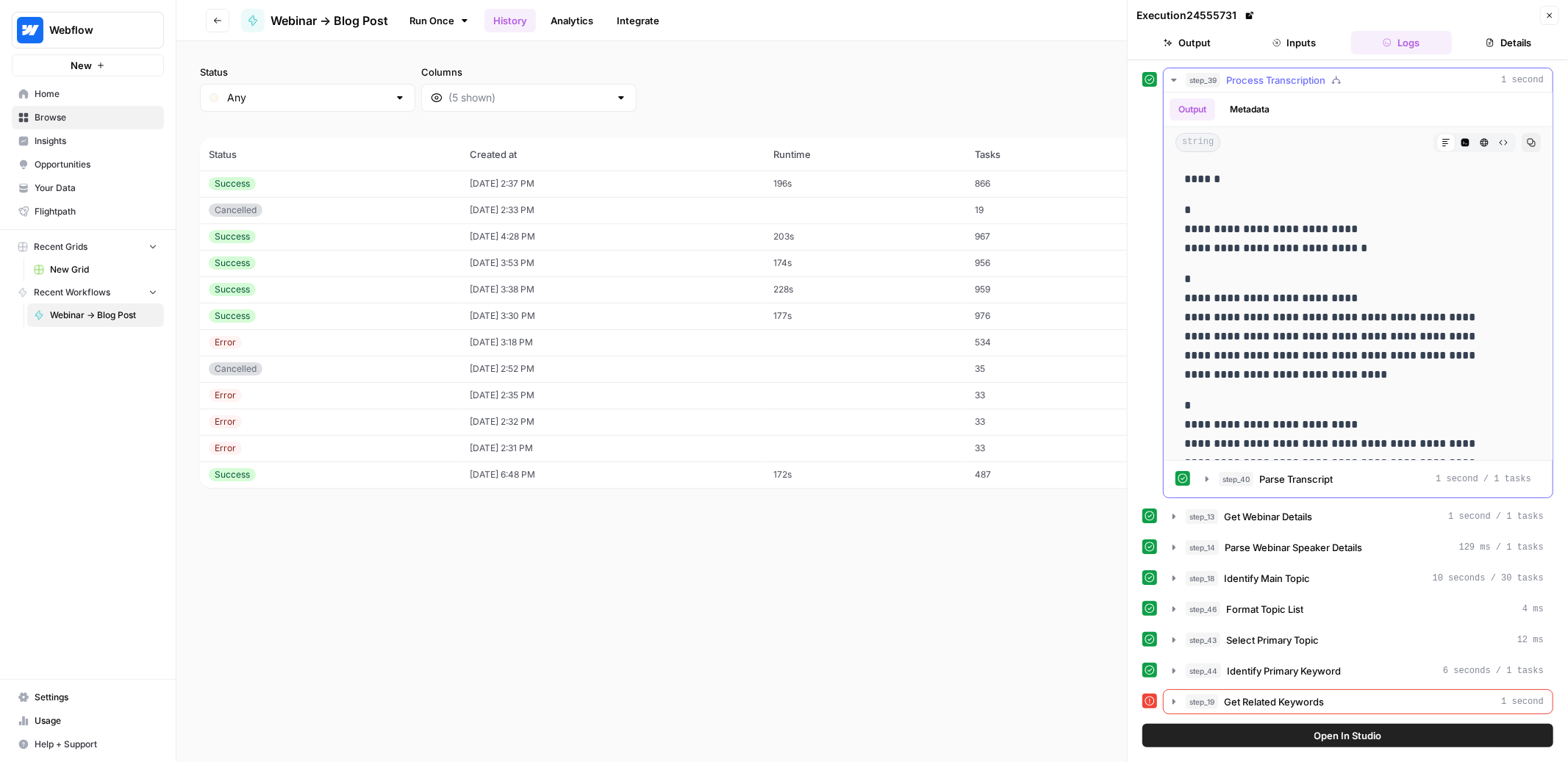
click at [1527, 140] on icon "button" at bounding box center [1531, 143] width 9 height 9
click at [683, 475] on td "[DATE] 6:48 PM" at bounding box center [612, 474] width 303 height 27
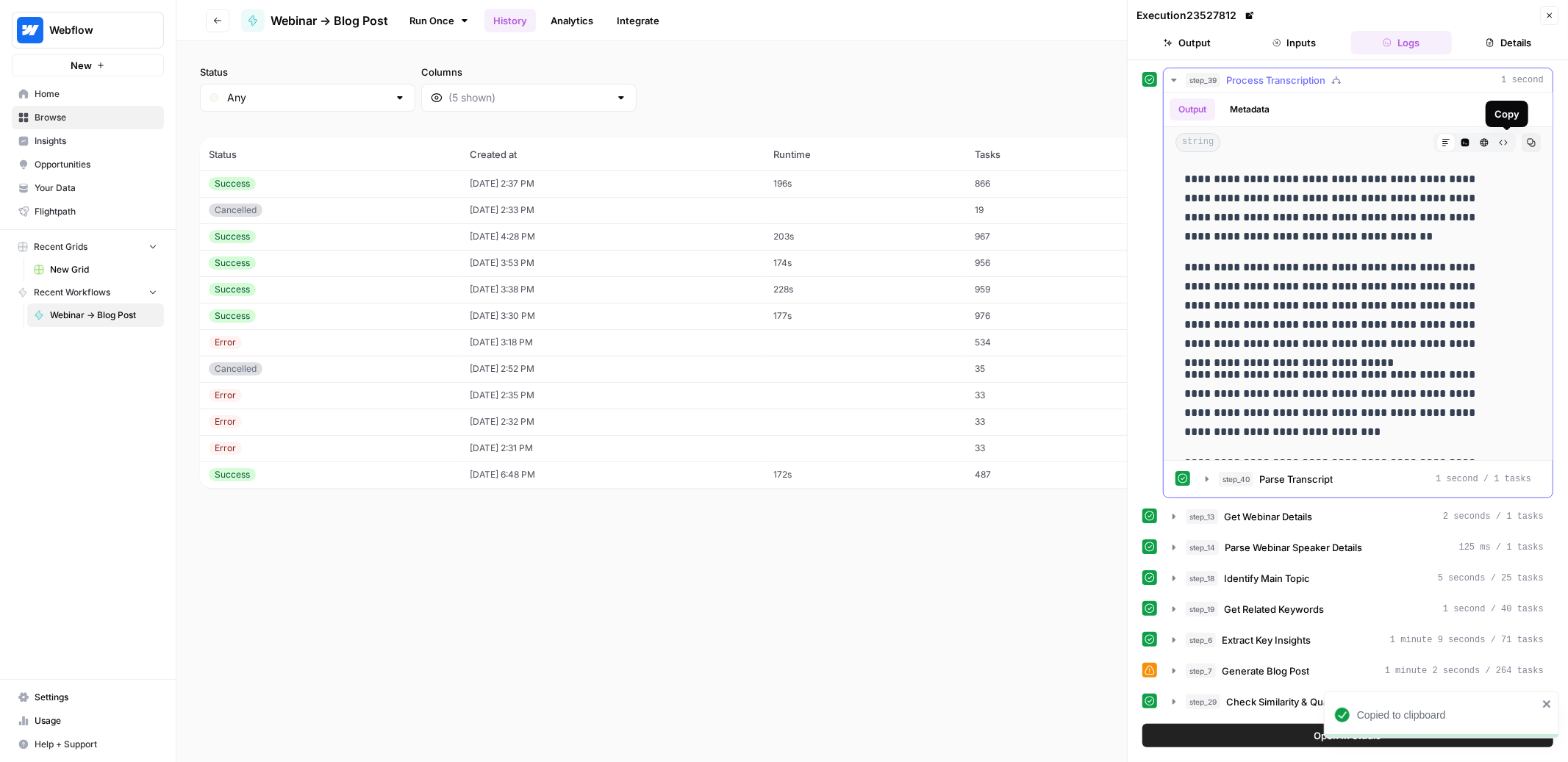
click at [1522, 139] on button "Copy" at bounding box center [1531, 143] width 19 height 19
click at [433, 20] on link "Run Once" at bounding box center [439, 20] width 79 height 25
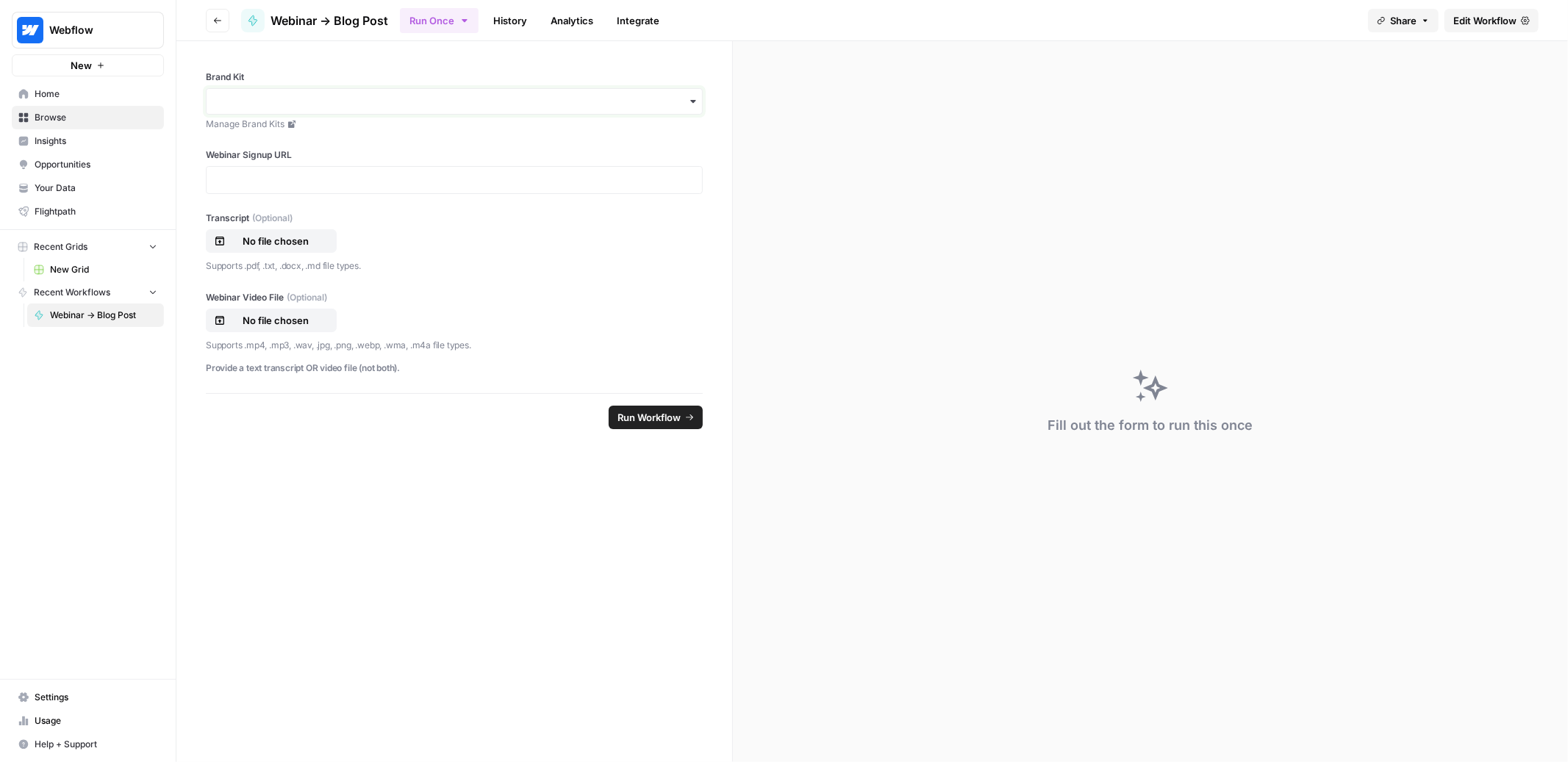
click at [364, 99] on input "Brand Kit" at bounding box center [455, 101] width 478 height 15
click at [254, 233] on div "Webflow" at bounding box center [454, 225] width 496 height 28
click at [274, 180] on p at bounding box center [455, 180] width 478 height 15
click at [328, 183] on p at bounding box center [455, 180] width 478 height 15
click at [245, 247] on p "No file chosen" at bounding box center [276, 241] width 95 height 15
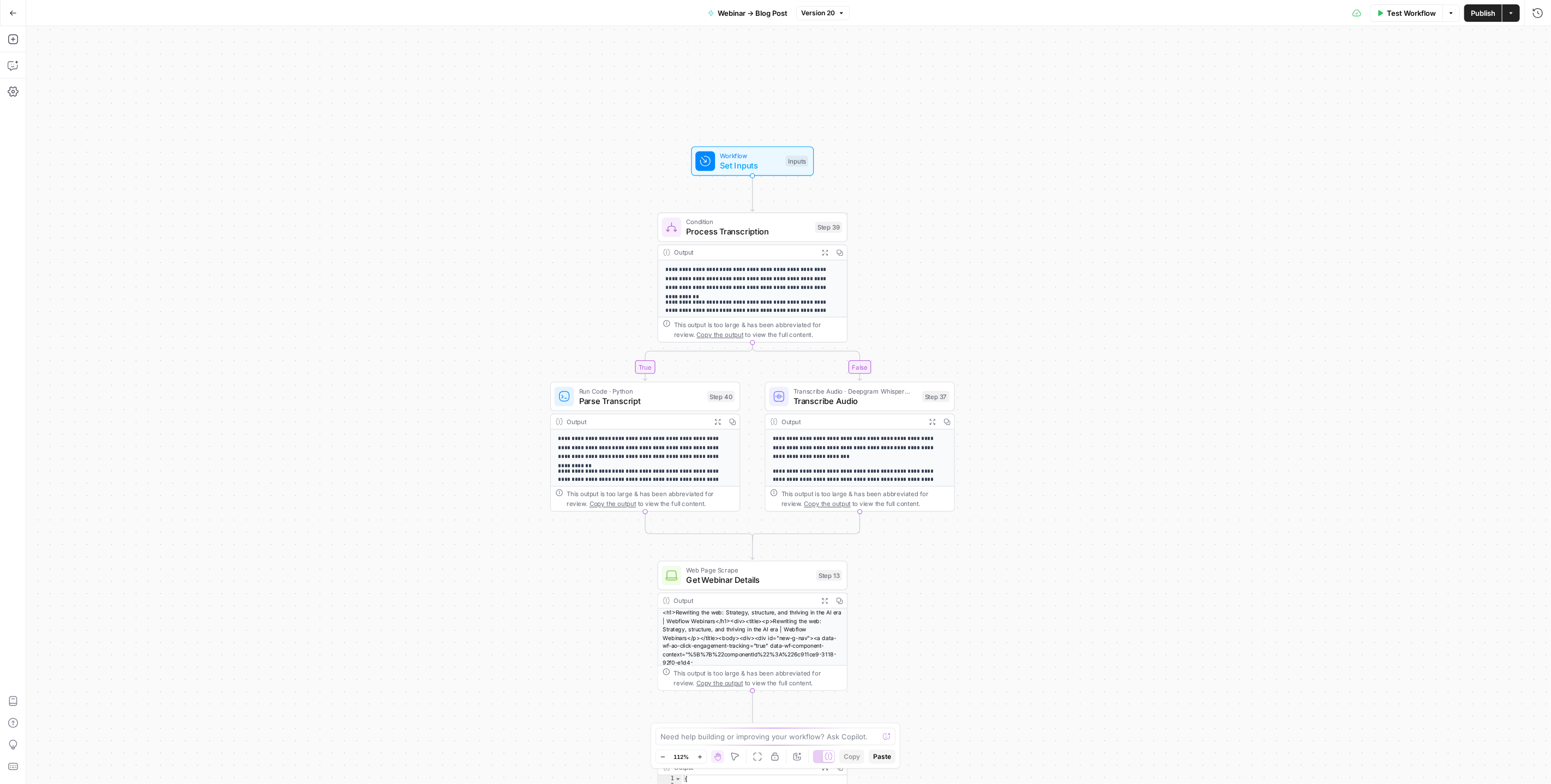
drag, startPoint x: 898, startPoint y: 375, endPoint x: 899, endPoint y: 245, distance: 130.0
click at [899, 245] on div "**********" at bounding box center [789, 405] width 1525 height 758
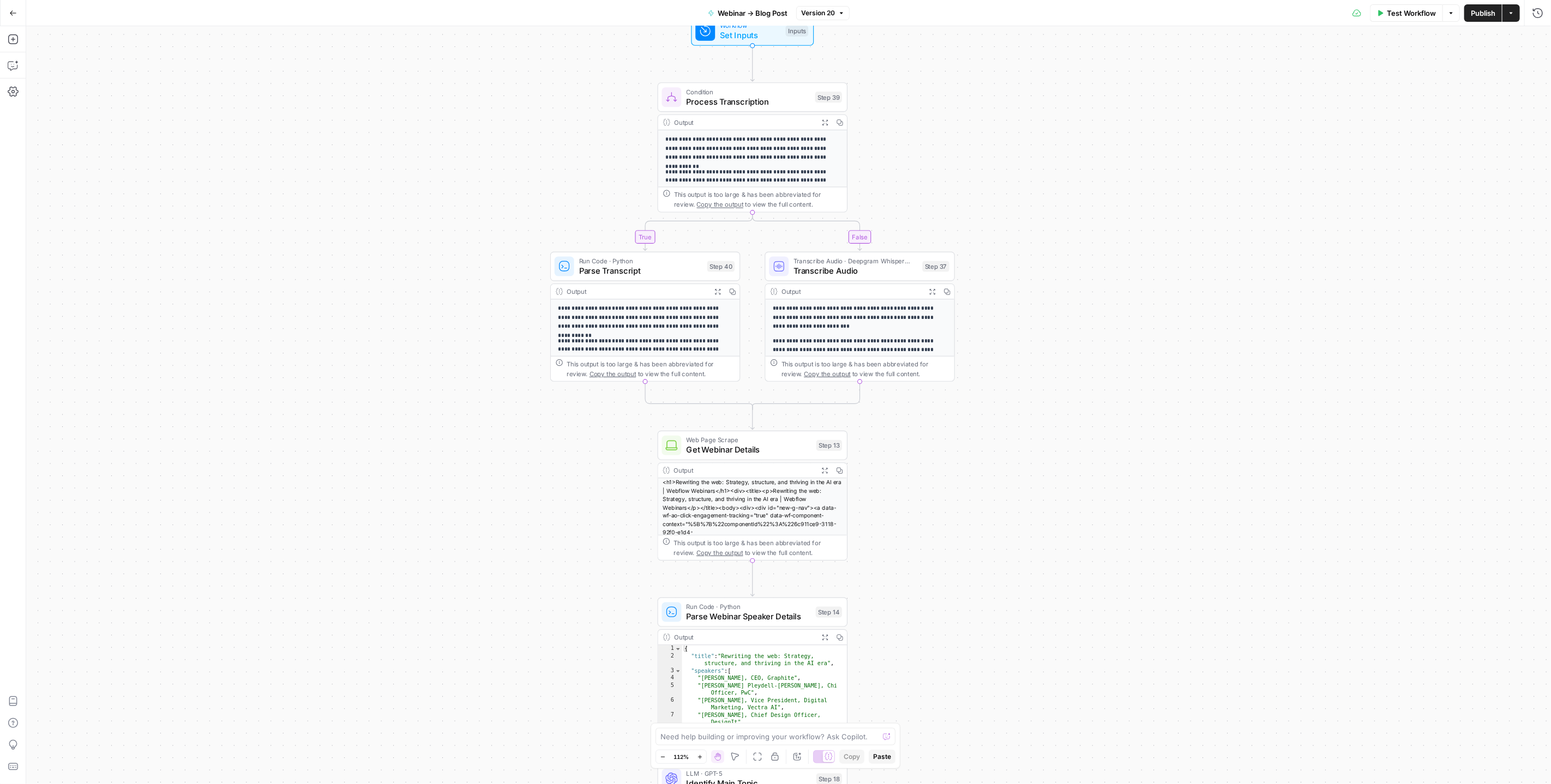
click at [850, 259] on span "Transcribe Audio · Deepgram Whisper Large" at bounding box center [856, 260] width 124 height 10
click at [1542, 39] on button "Close" at bounding box center [1538, 39] width 14 height 14
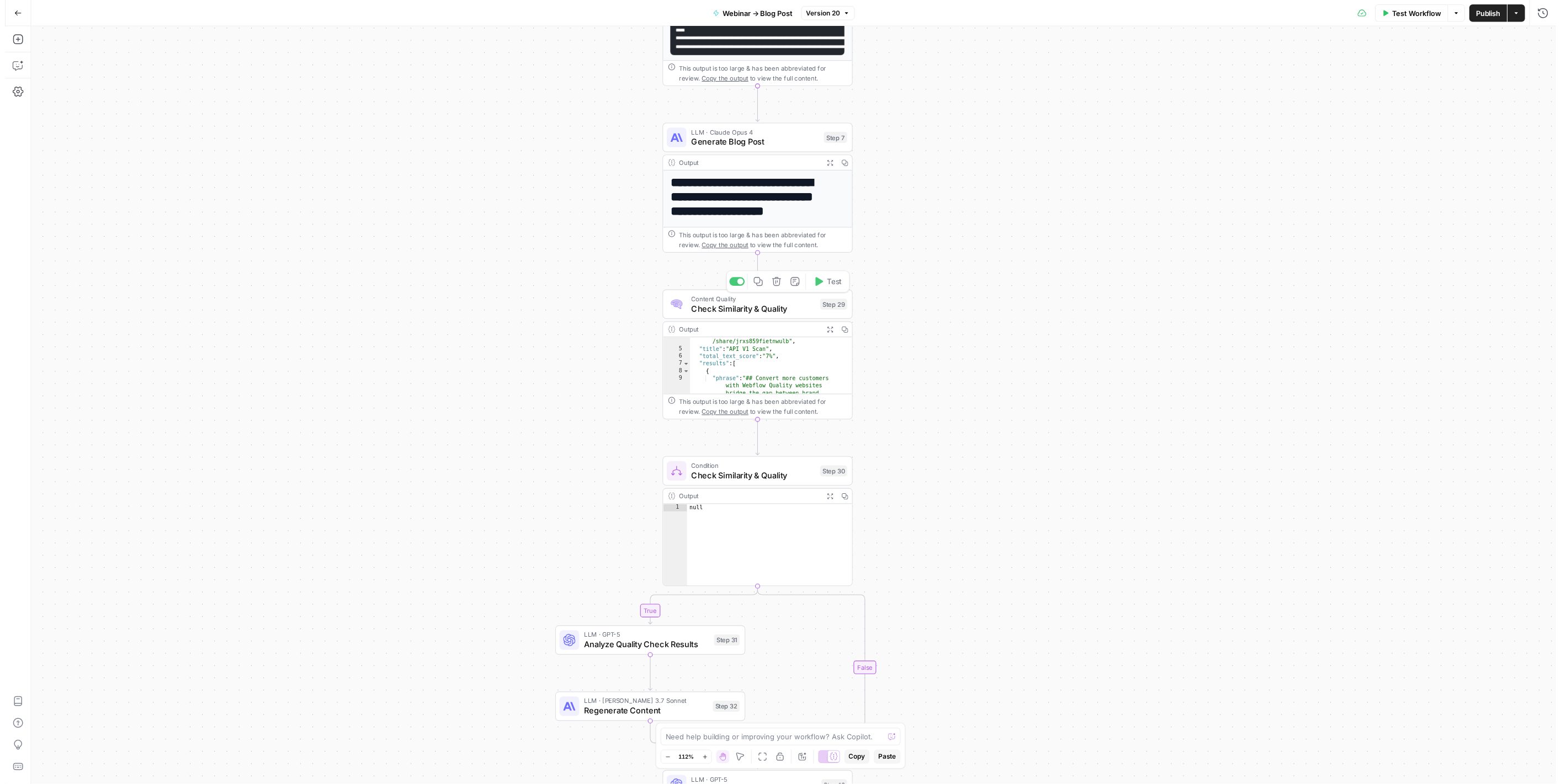
scroll to position [45, 0]
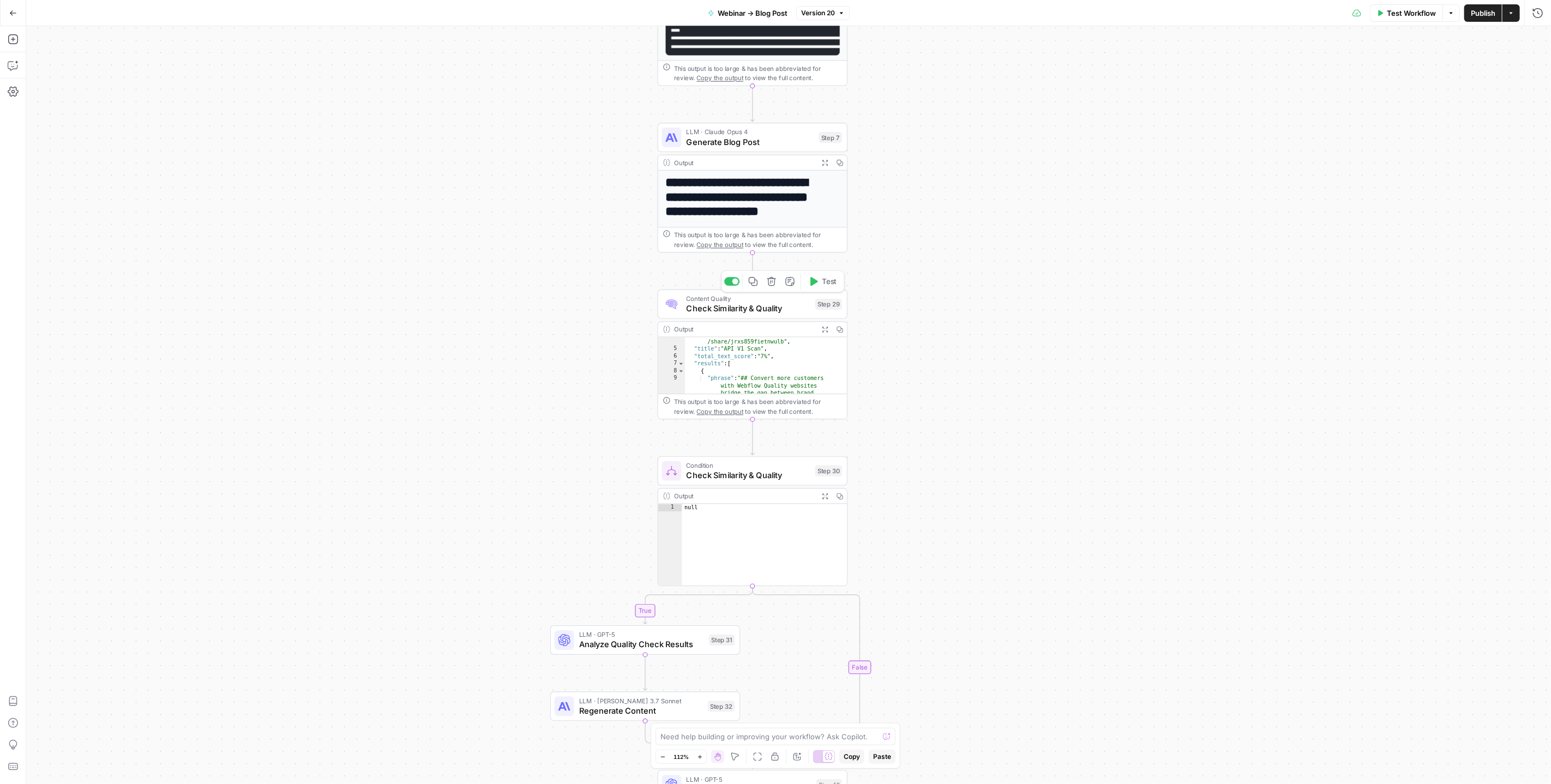
click at [760, 309] on span "Check Similarity & Quality" at bounding box center [748, 309] width 124 height 12
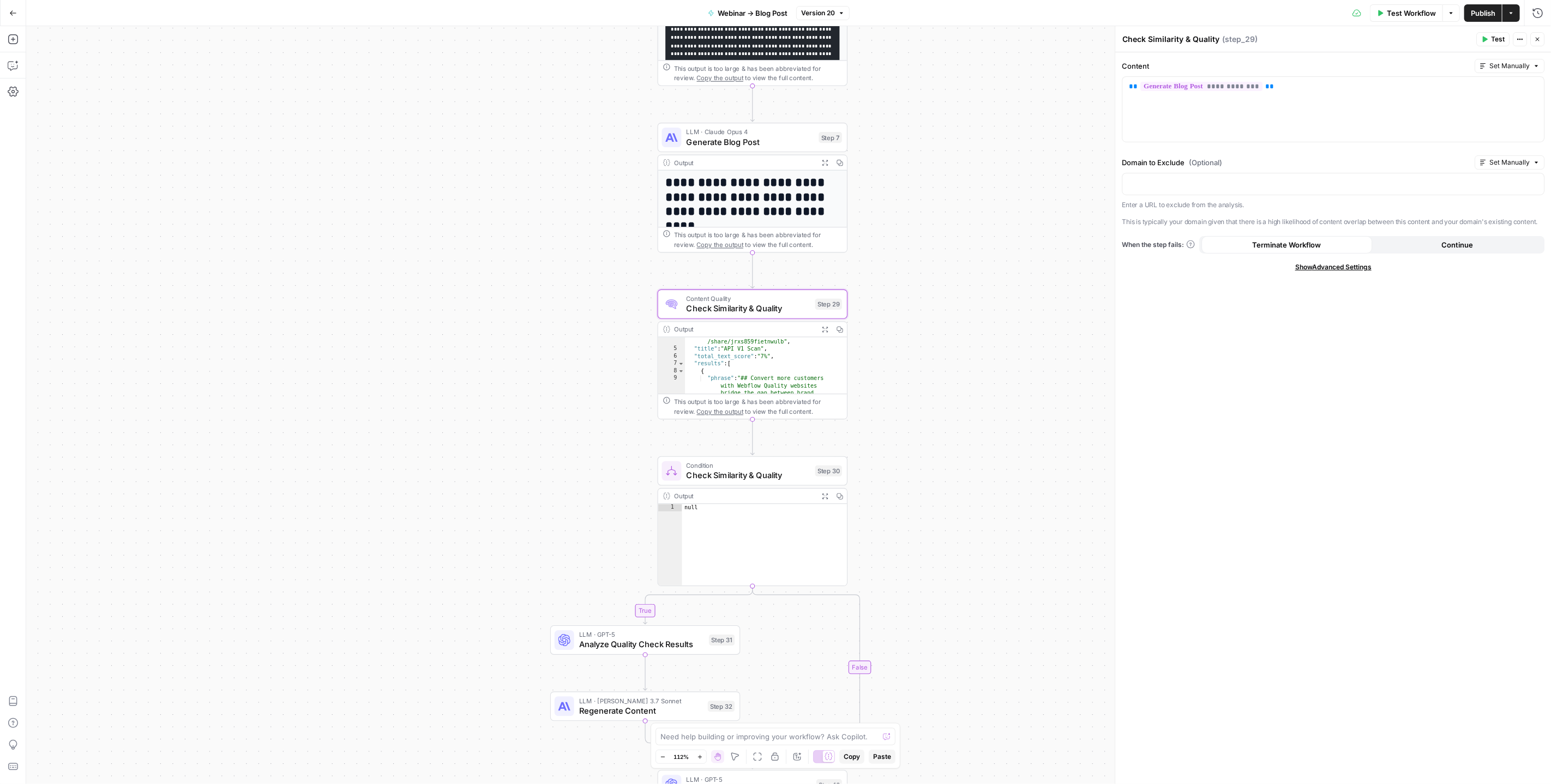
click at [824, 328] on icon "button" at bounding box center [825, 330] width 6 height 6
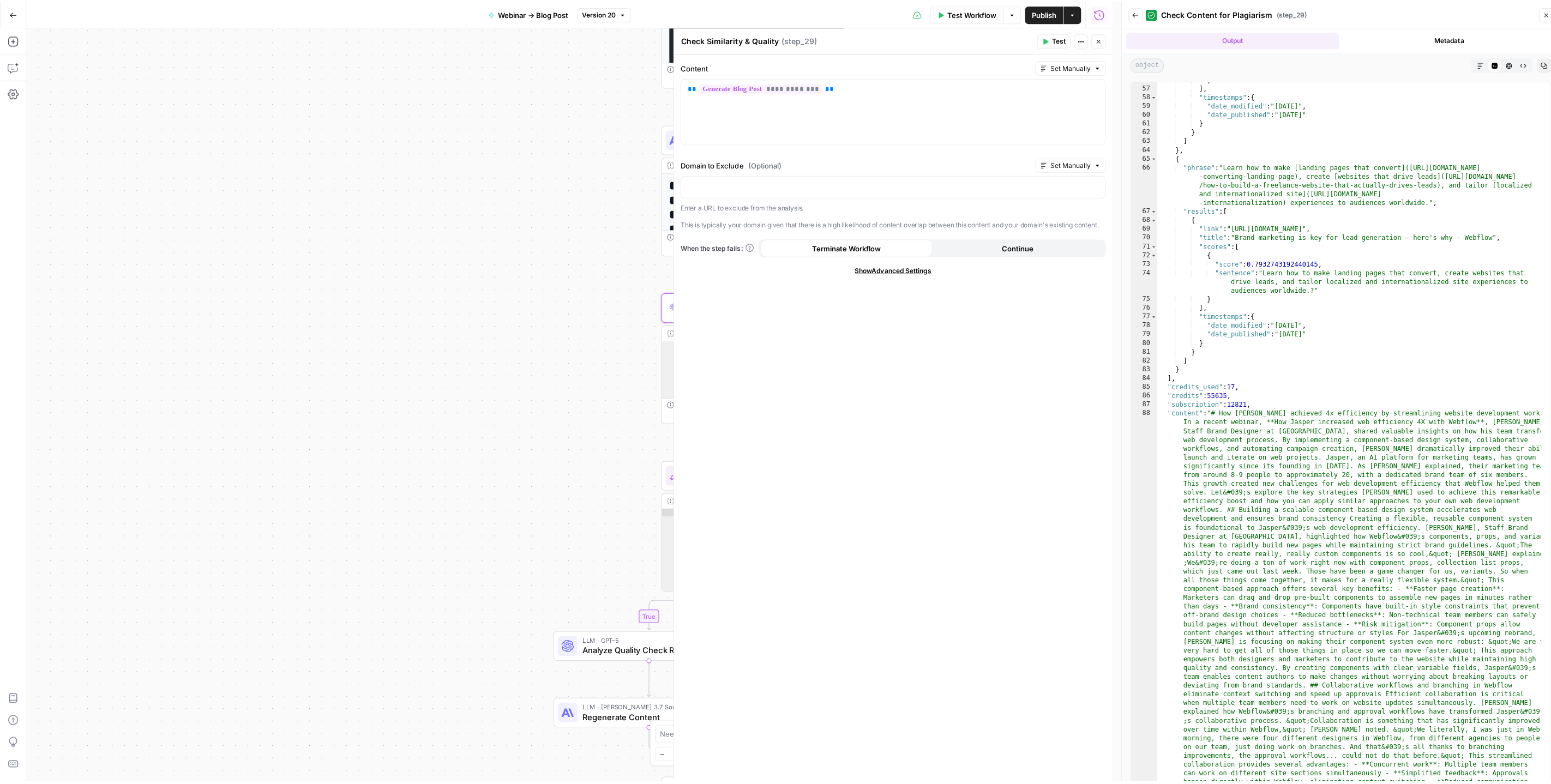
scroll to position [583, 0]
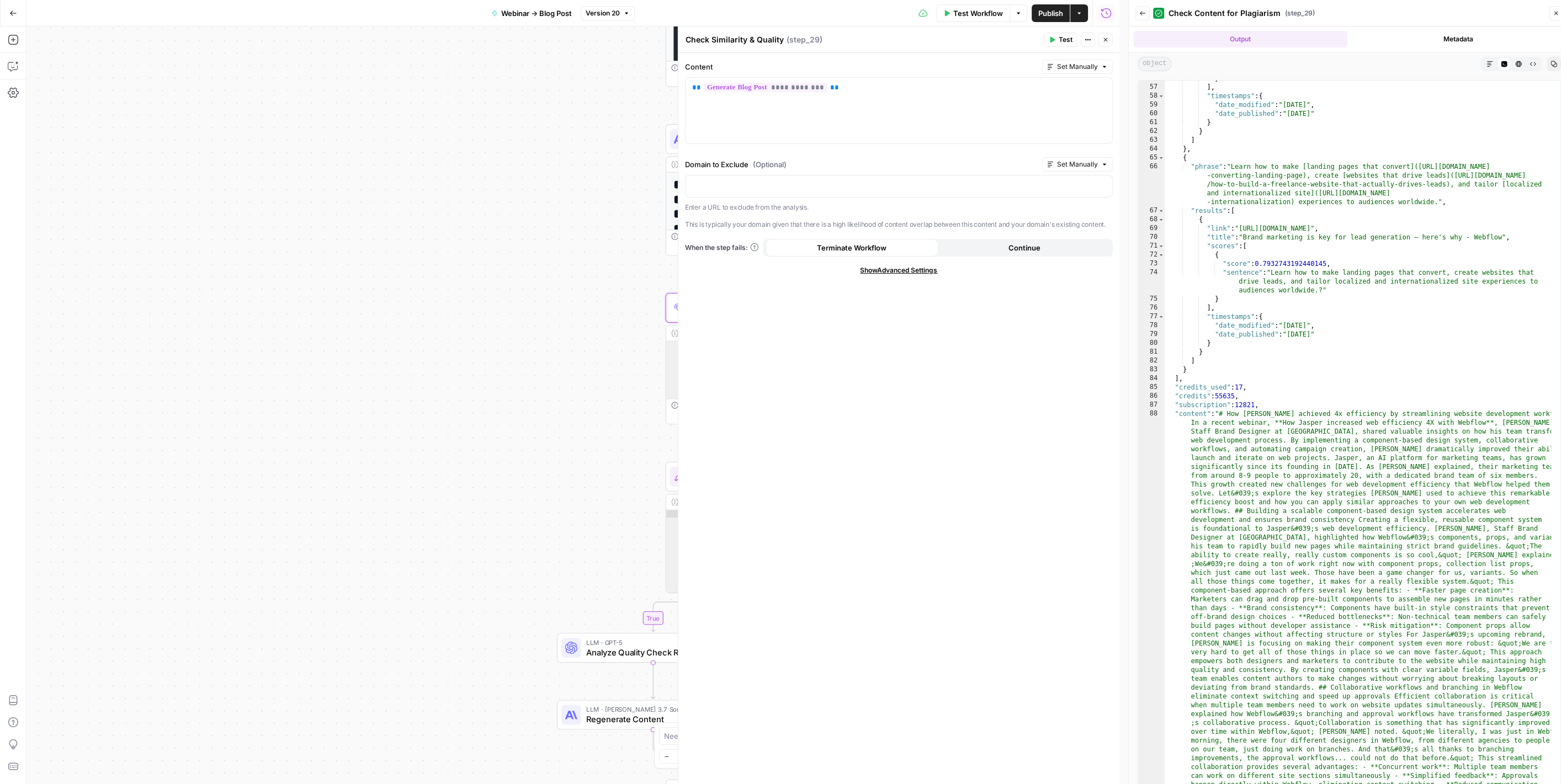
click at [1551, 21] on div "Back Check Content for Plagiarism ( step_29 ) Close" at bounding box center [1349, 13] width 428 height 17
click at [1551, 19] on button "Close" at bounding box center [1556, 13] width 14 height 14
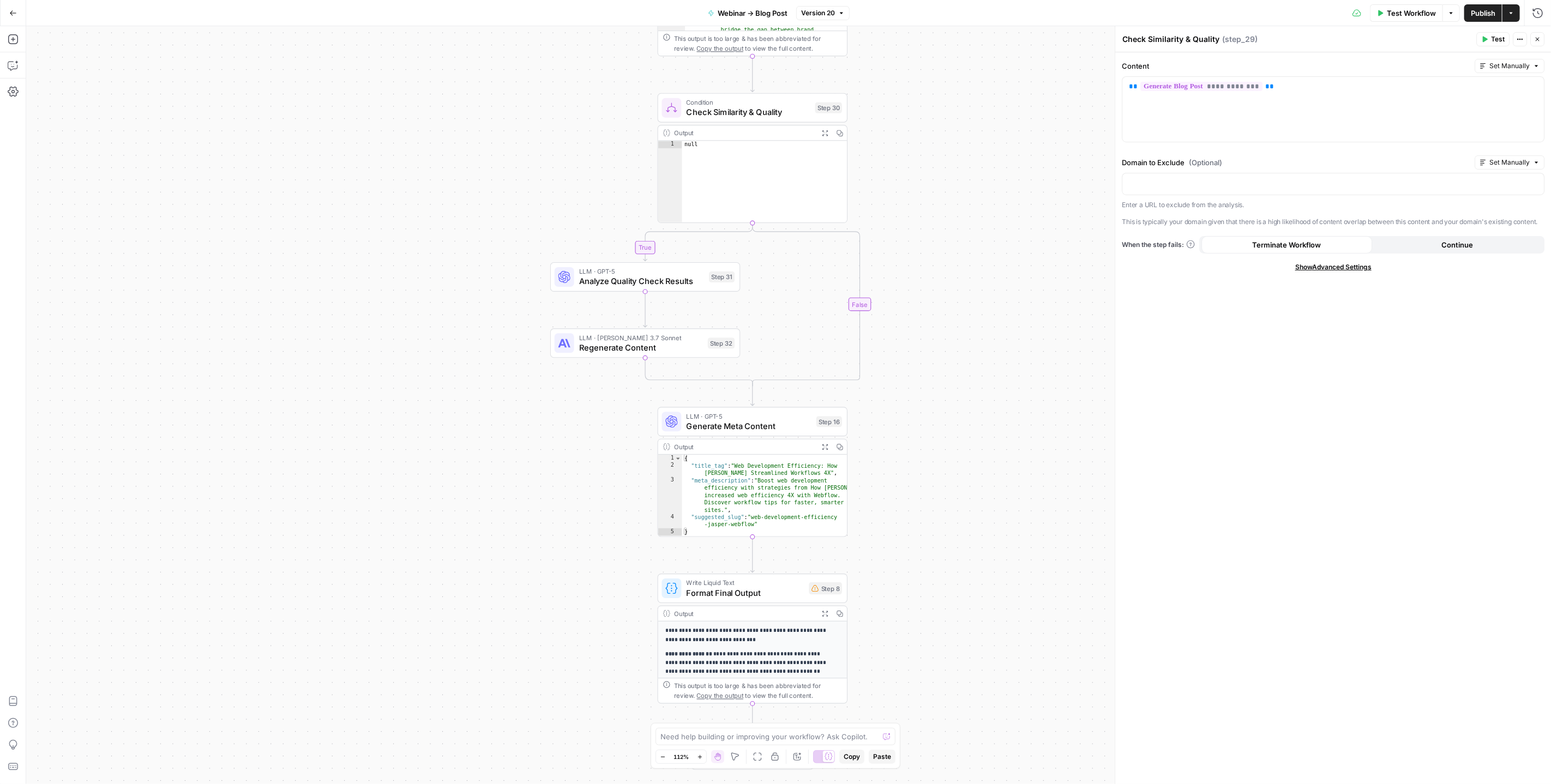
click at [738, 114] on span "Check Similarity & Quality" at bounding box center [748, 112] width 124 height 12
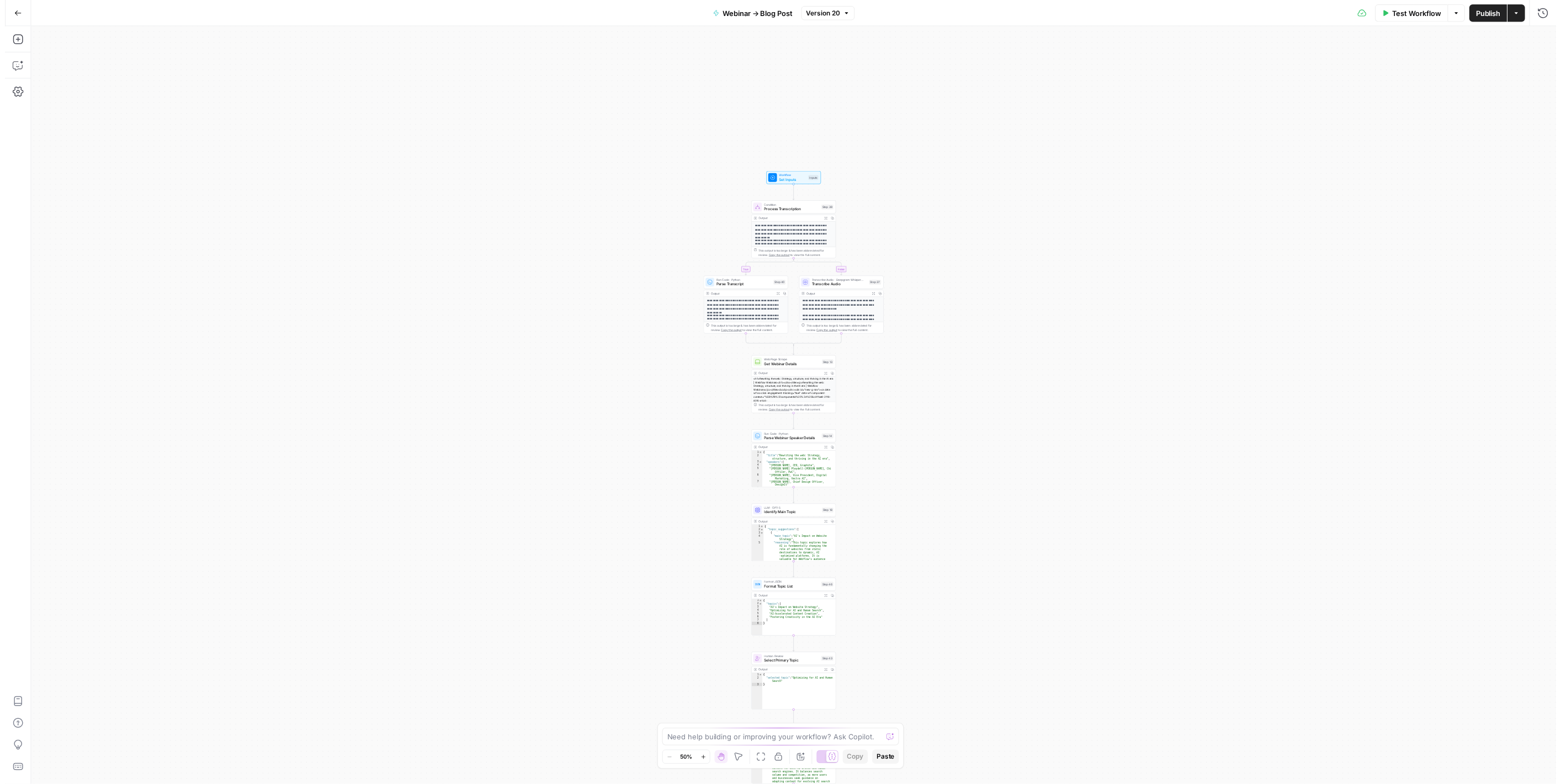
scroll to position [135, 0]
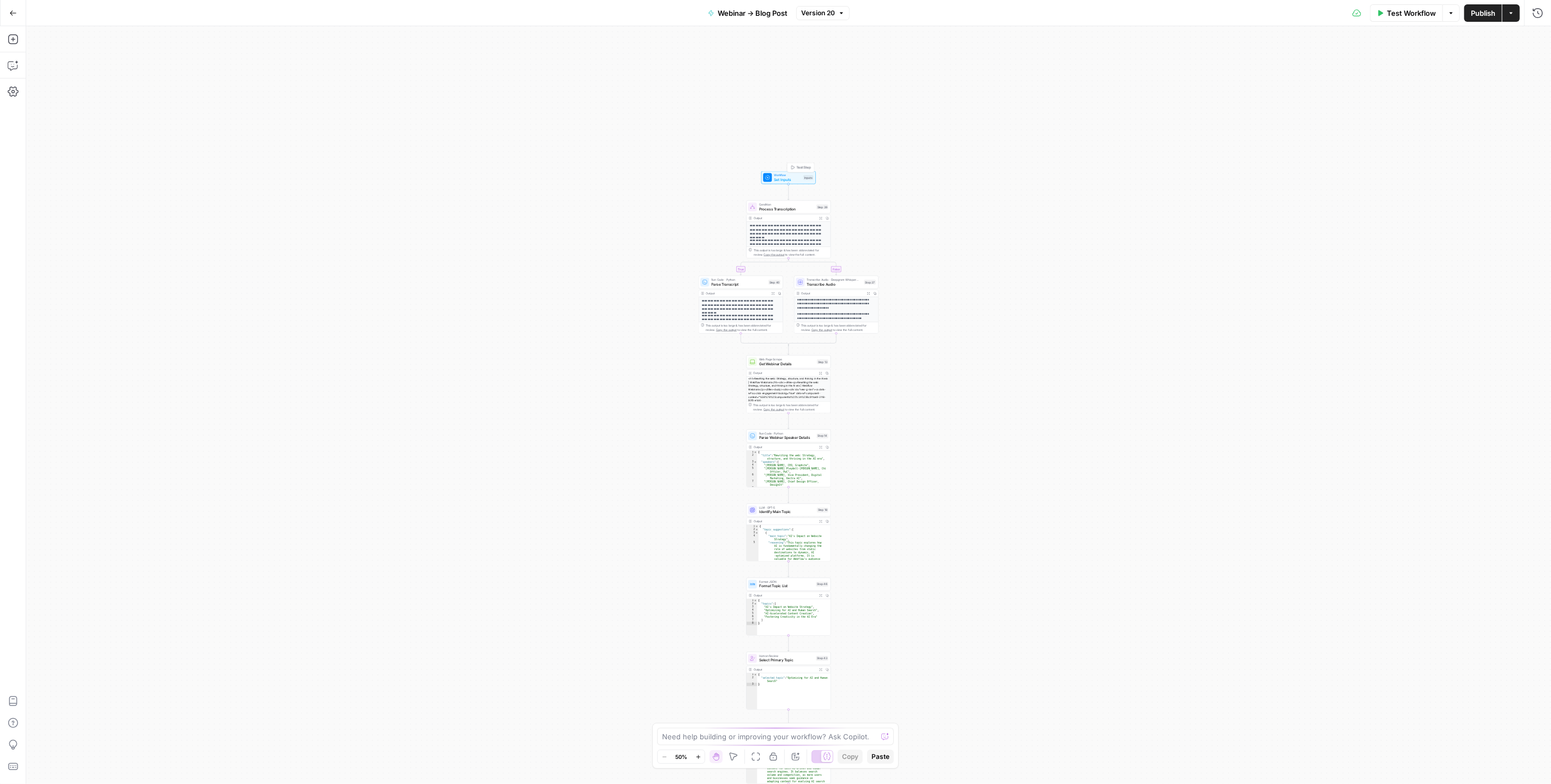
click at [792, 178] on span "Set Inputs" at bounding box center [788, 179] width 27 height 6
click at [1139, 198] on icon at bounding box center [1139, 198] width 6 height 6
click at [1143, 214] on File "Webinar Video File (Optional)" at bounding box center [1339, 219] width 392 height 11
click at [775, 209] on span "Process Transcription" at bounding box center [787, 208] width 55 height 6
click at [780, 178] on span "Set Inputs" at bounding box center [788, 179] width 27 height 6
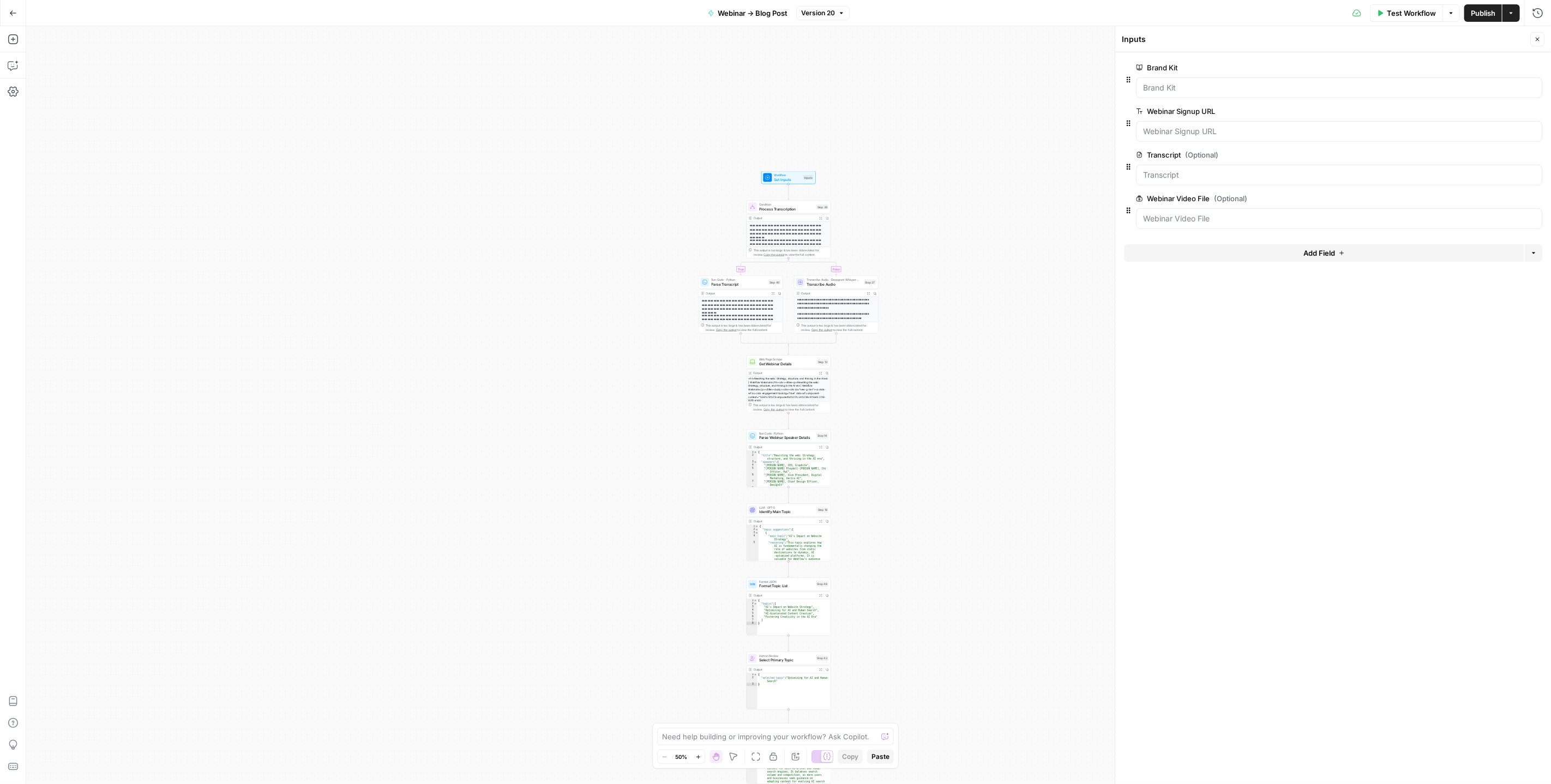
click at [1511, 198] on span "edit field" at bounding box center [1502, 199] width 24 height 9
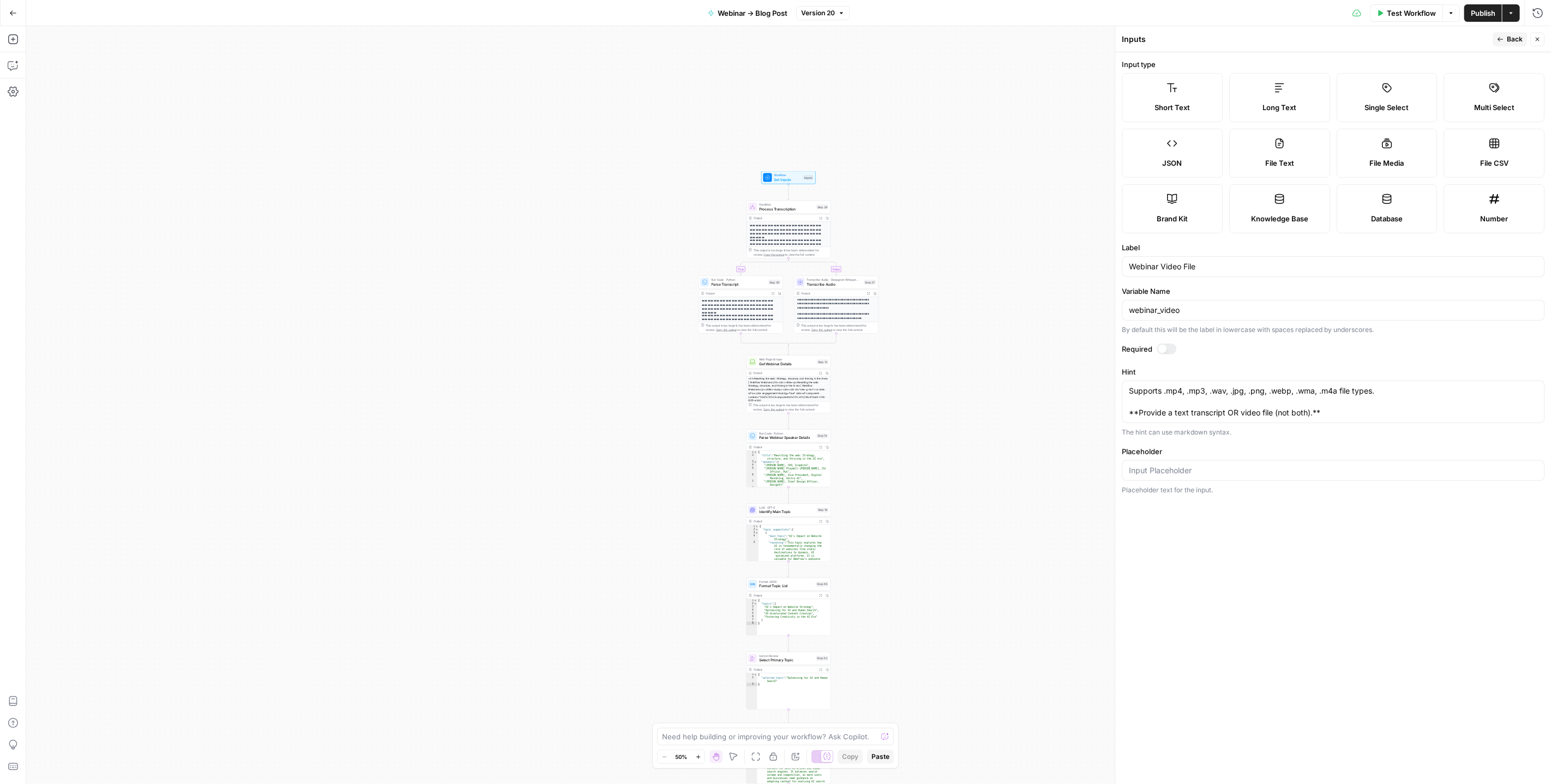
click at [1538, 43] on button "Close" at bounding box center [1538, 39] width 14 height 14
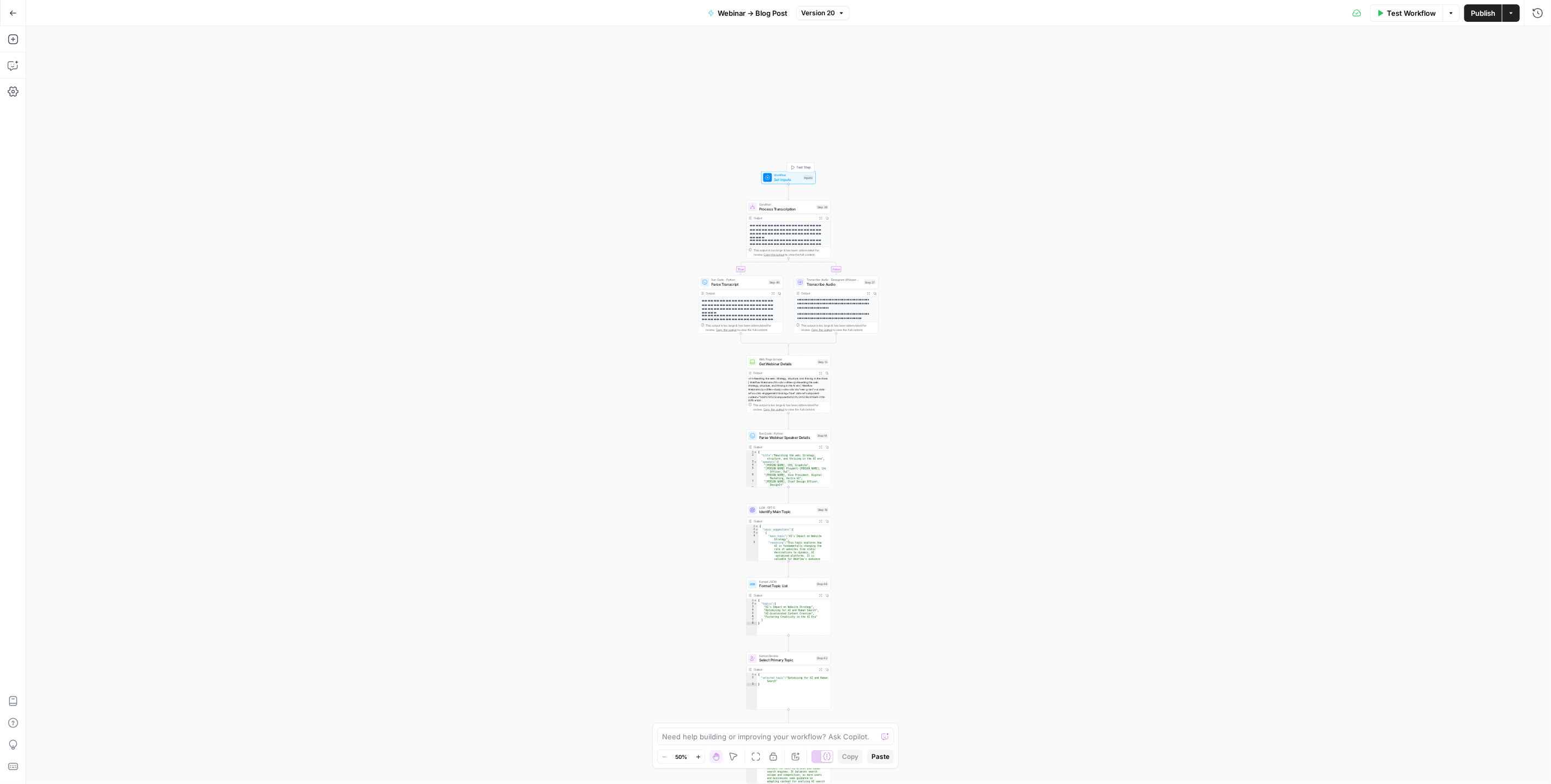
click at [790, 179] on span "Set Inputs" at bounding box center [788, 179] width 27 height 6
click at [1139, 152] on icon at bounding box center [1139, 155] width 6 height 6
click at [1143, 170] on input "Transcript (Optional)" at bounding box center [1339, 175] width 392 height 11
click at [1500, 156] on span "edit field" at bounding box center [1502, 155] width 24 height 9
click at [782, 178] on span "Set Inputs" at bounding box center [788, 179] width 27 height 6
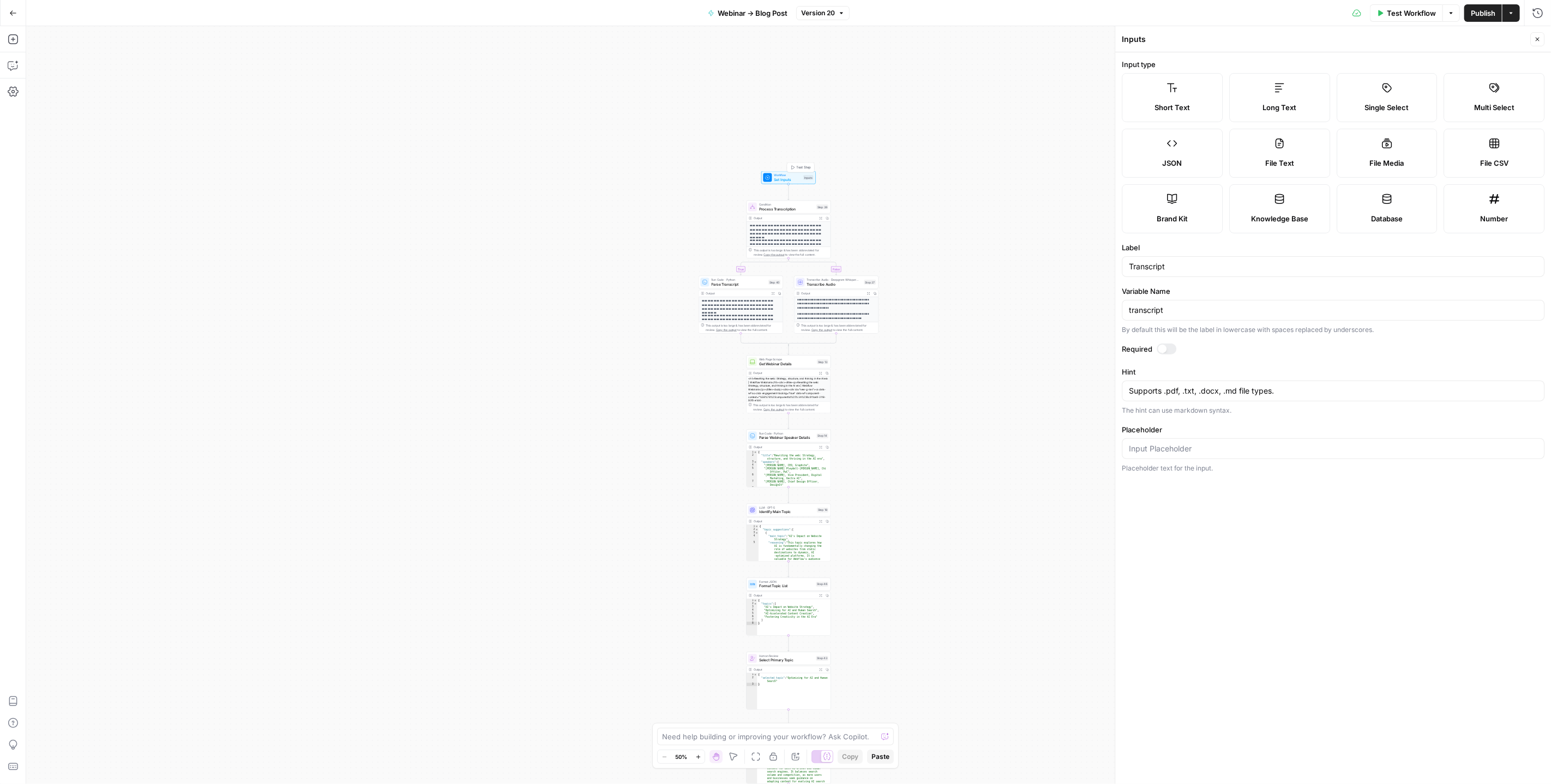
click at [787, 180] on span "Set Inputs" at bounding box center [788, 179] width 27 height 6
click at [771, 16] on span "Webinar -> Blog Post" at bounding box center [753, 13] width 70 height 11
drag, startPoint x: 820, startPoint y: 119, endPoint x: 1216, endPoint y: 66, distance: 399.5
click at [820, 119] on div "**********" at bounding box center [789, 405] width 1525 height 758
click at [1516, 13] on button "Actions" at bounding box center [1511, 13] width 17 height 17
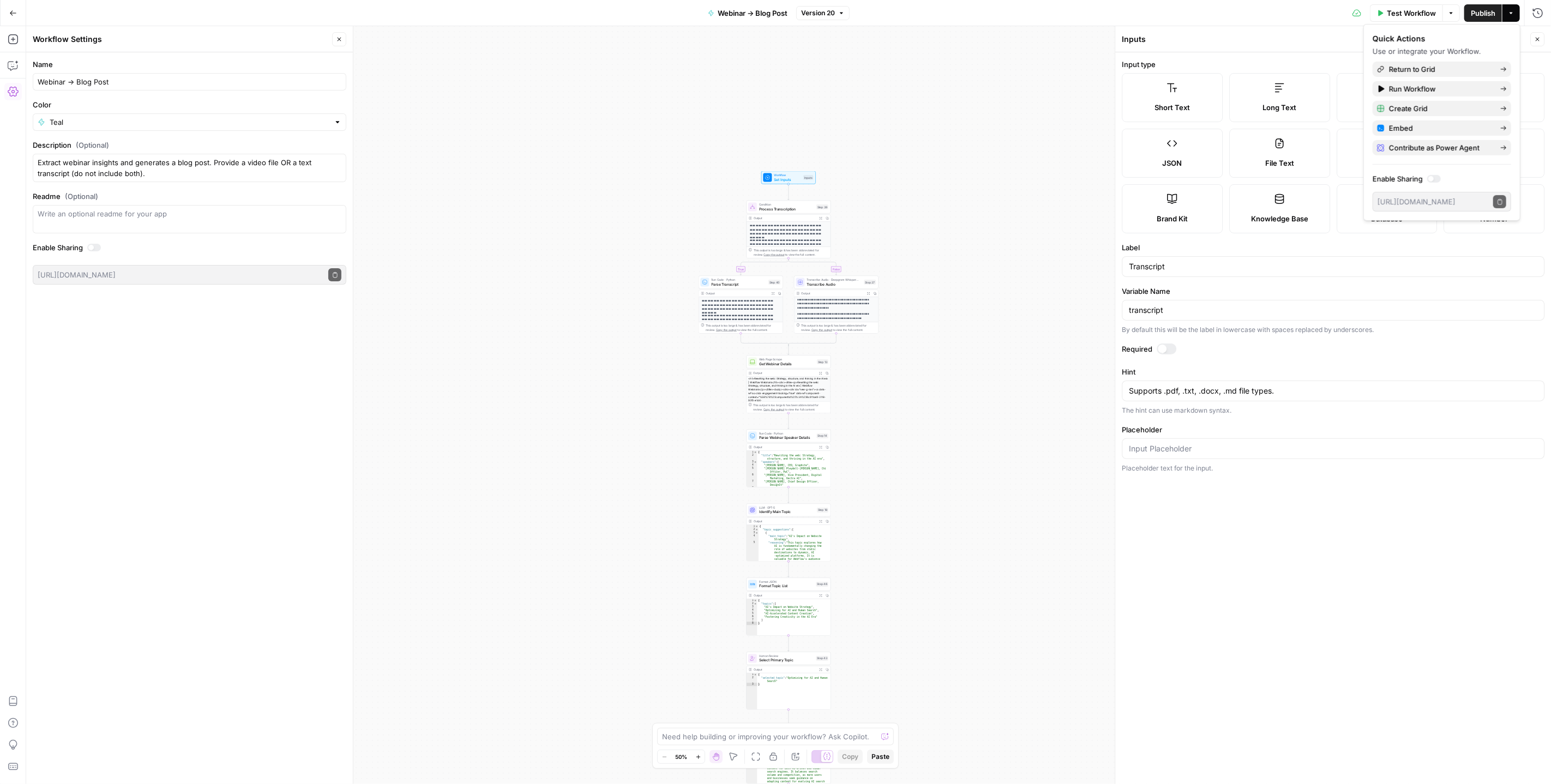
click at [1457, 13] on button "Options" at bounding box center [1451, 13] width 17 height 17
click at [555, 99] on div "**********" at bounding box center [789, 405] width 1525 height 758
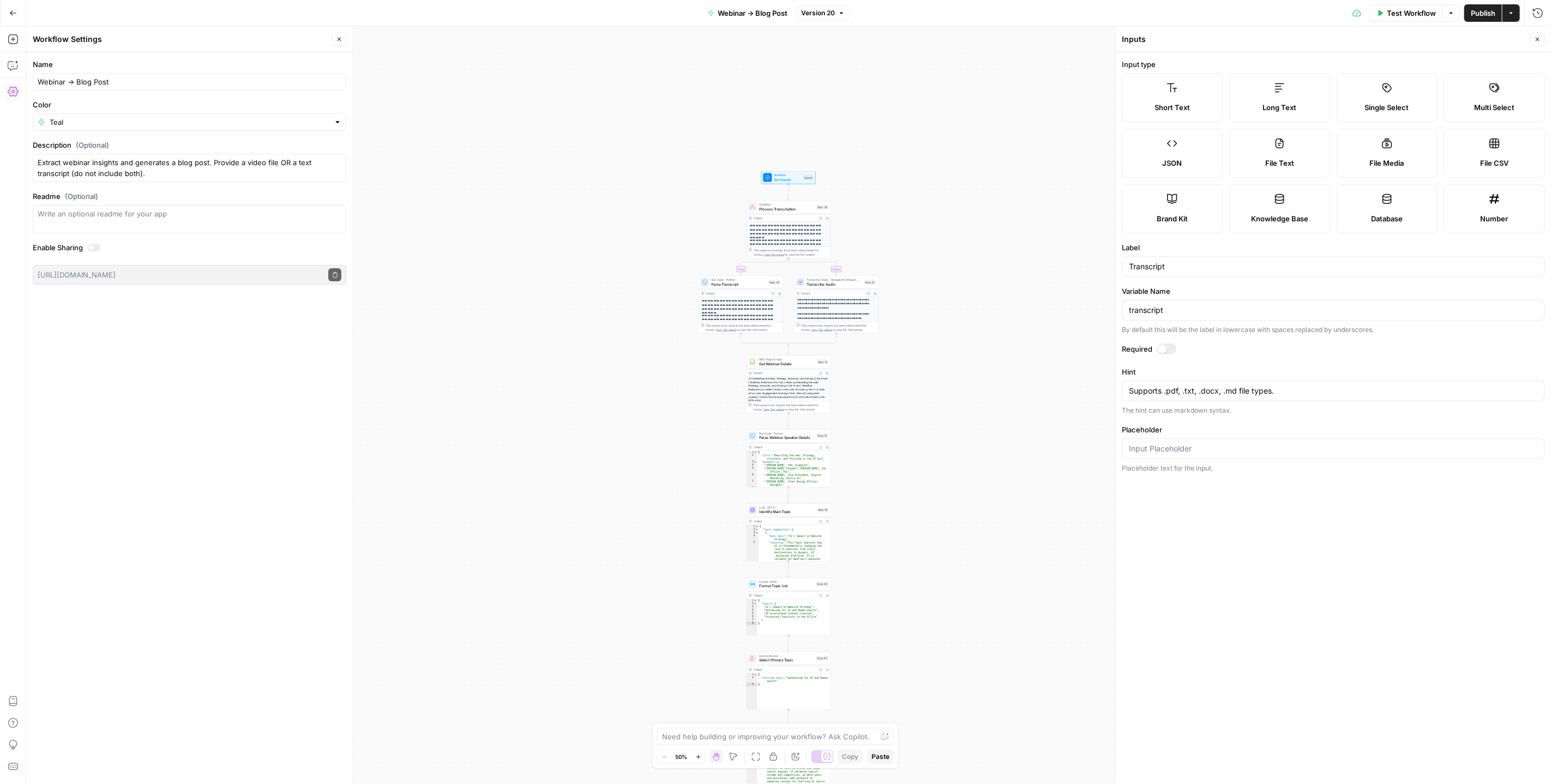
click at [327, 40] on div "Workflow Settings" at bounding box center [180, 39] width 296 height 11
click at [345, 39] on button "Close" at bounding box center [339, 39] width 14 height 14
click at [1522, 11] on div "Test Workflow Options Publish Actions Run History" at bounding box center [1200, 13] width 701 height 25
click at [1517, 13] on button "Actions" at bounding box center [1511, 13] width 17 height 17
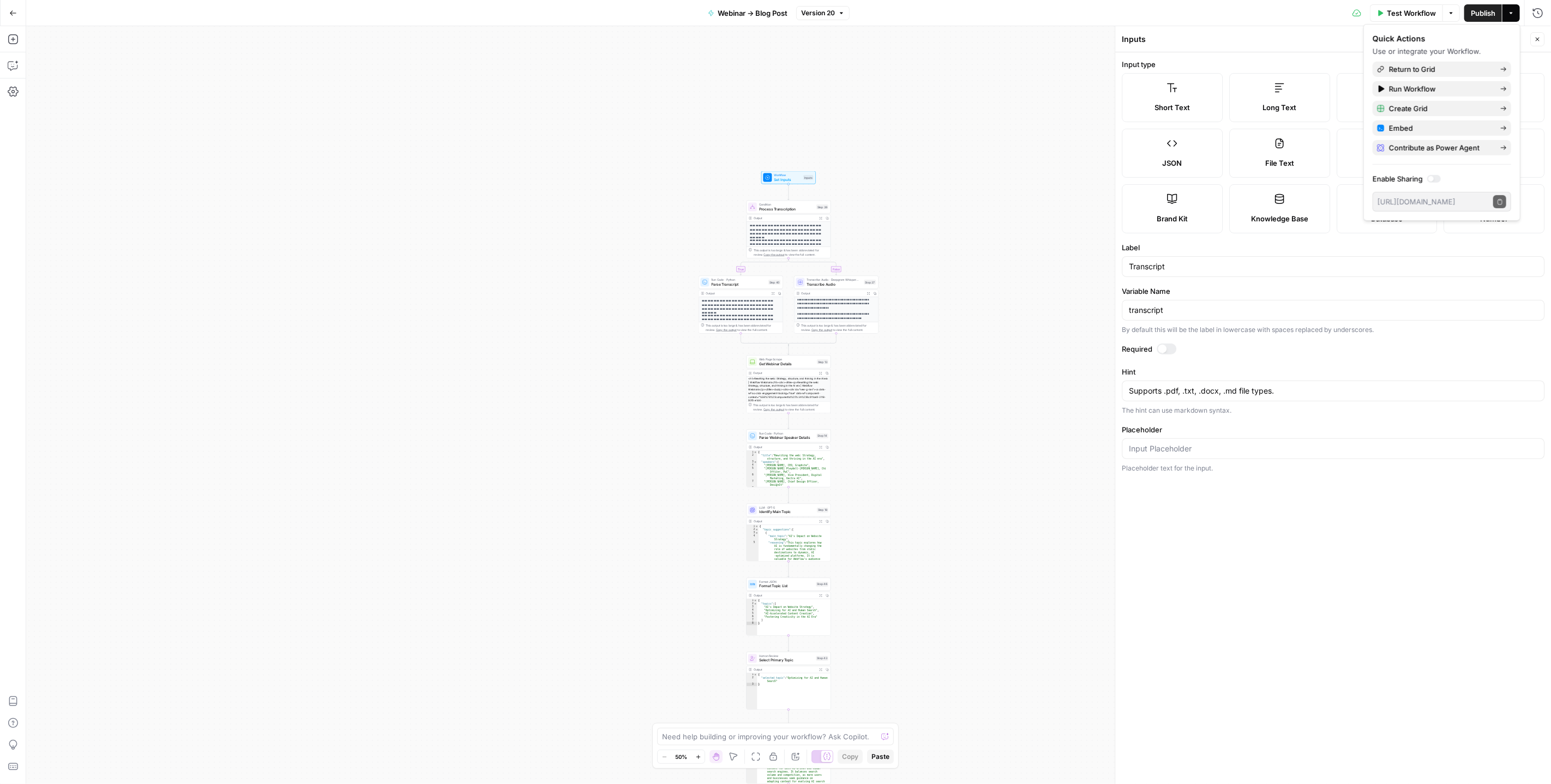
click at [829, 15] on span "Version 20" at bounding box center [818, 13] width 34 height 10
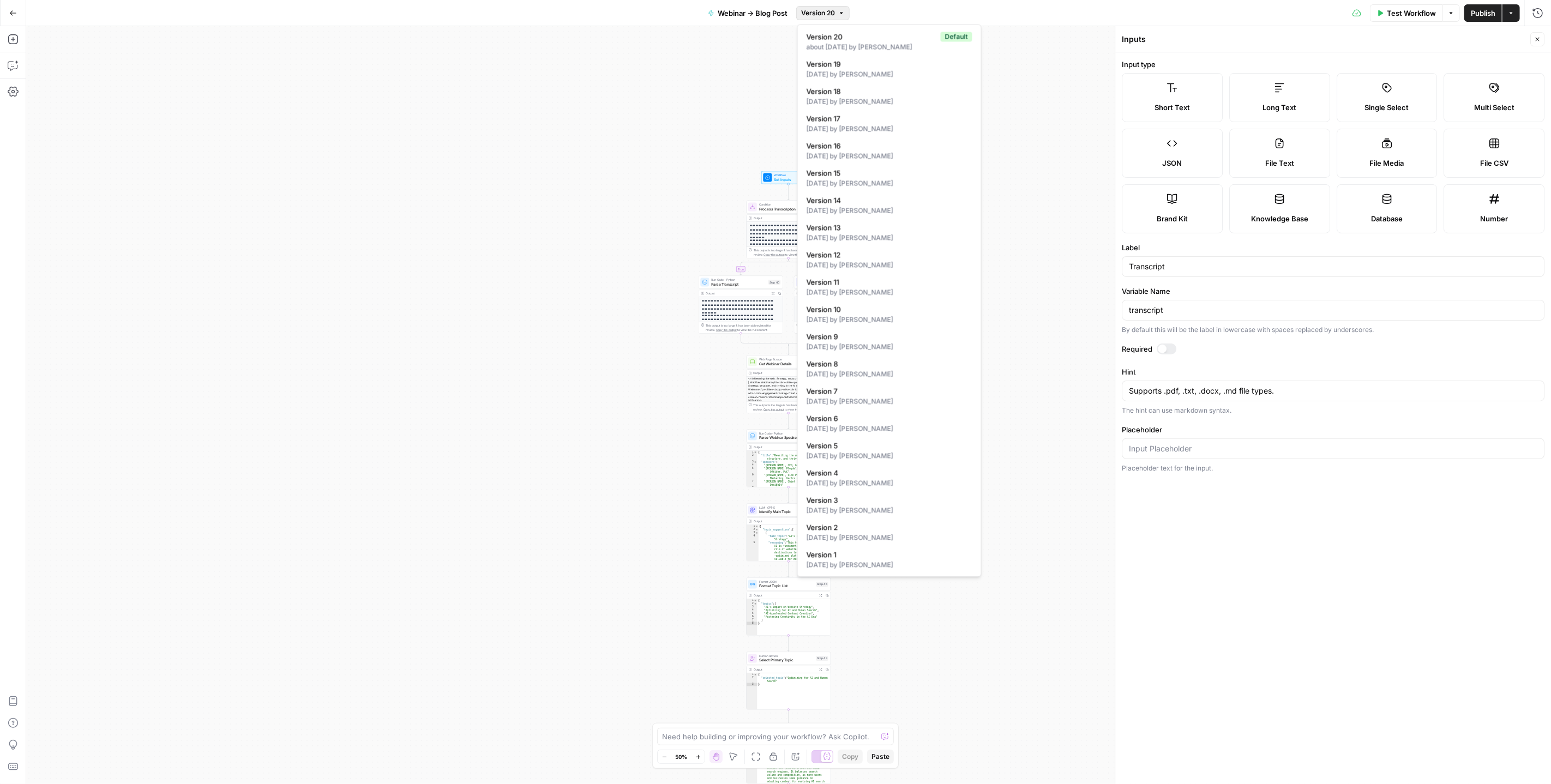
click at [829, 15] on span "Version 20" at bounding box center [818, 13] width 34 height 10
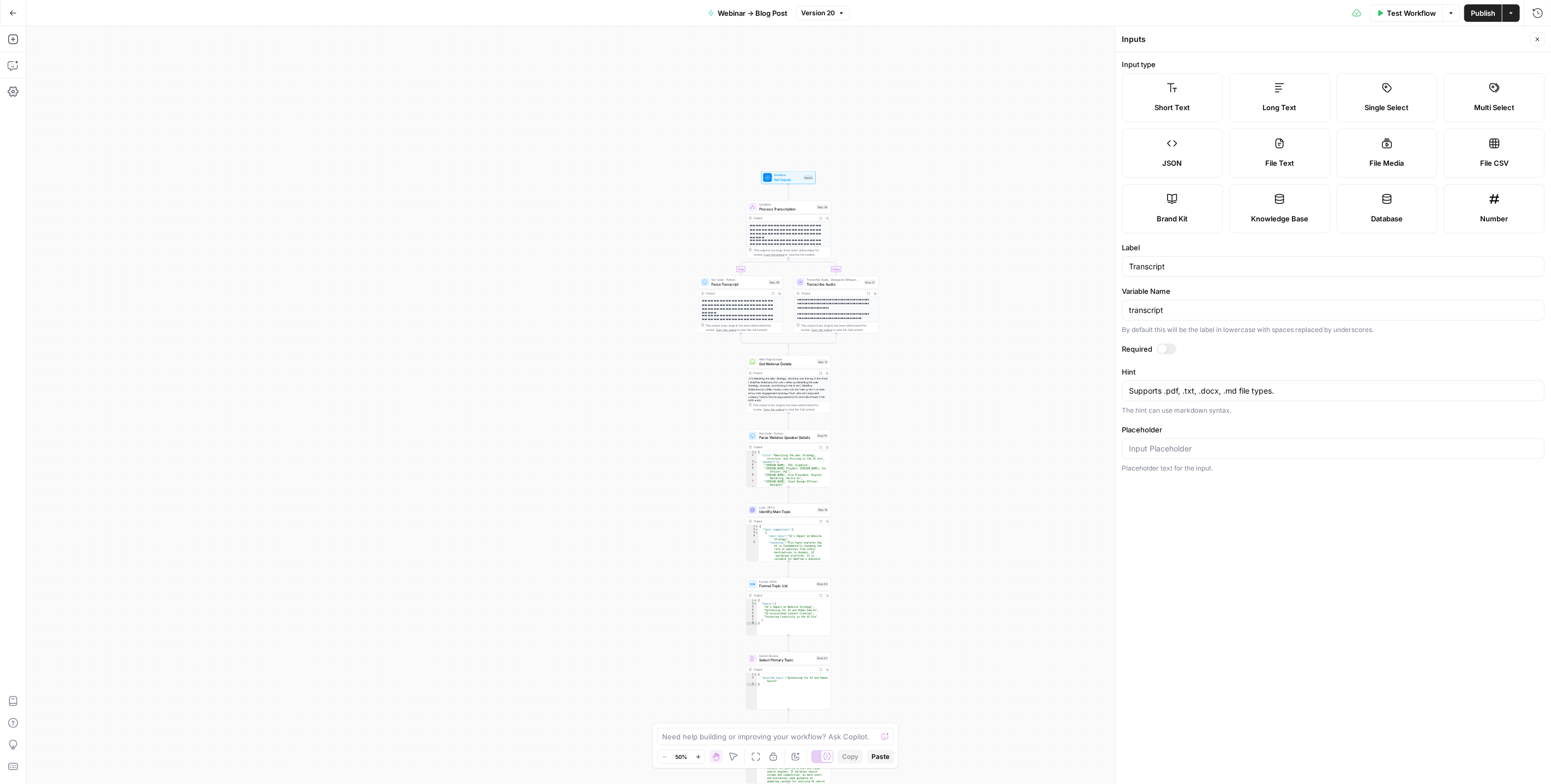
click at [759, 16] on span "Webinar -> Blog Post" at bounding box center [753, 13] width 70 height 11
click at [712, 78] on div "**********" at bounding box center [789, 405] width 1525 height 758
click at [8, 13] on button "Go Back" at bounding box center [13, 13] width 20 height 20
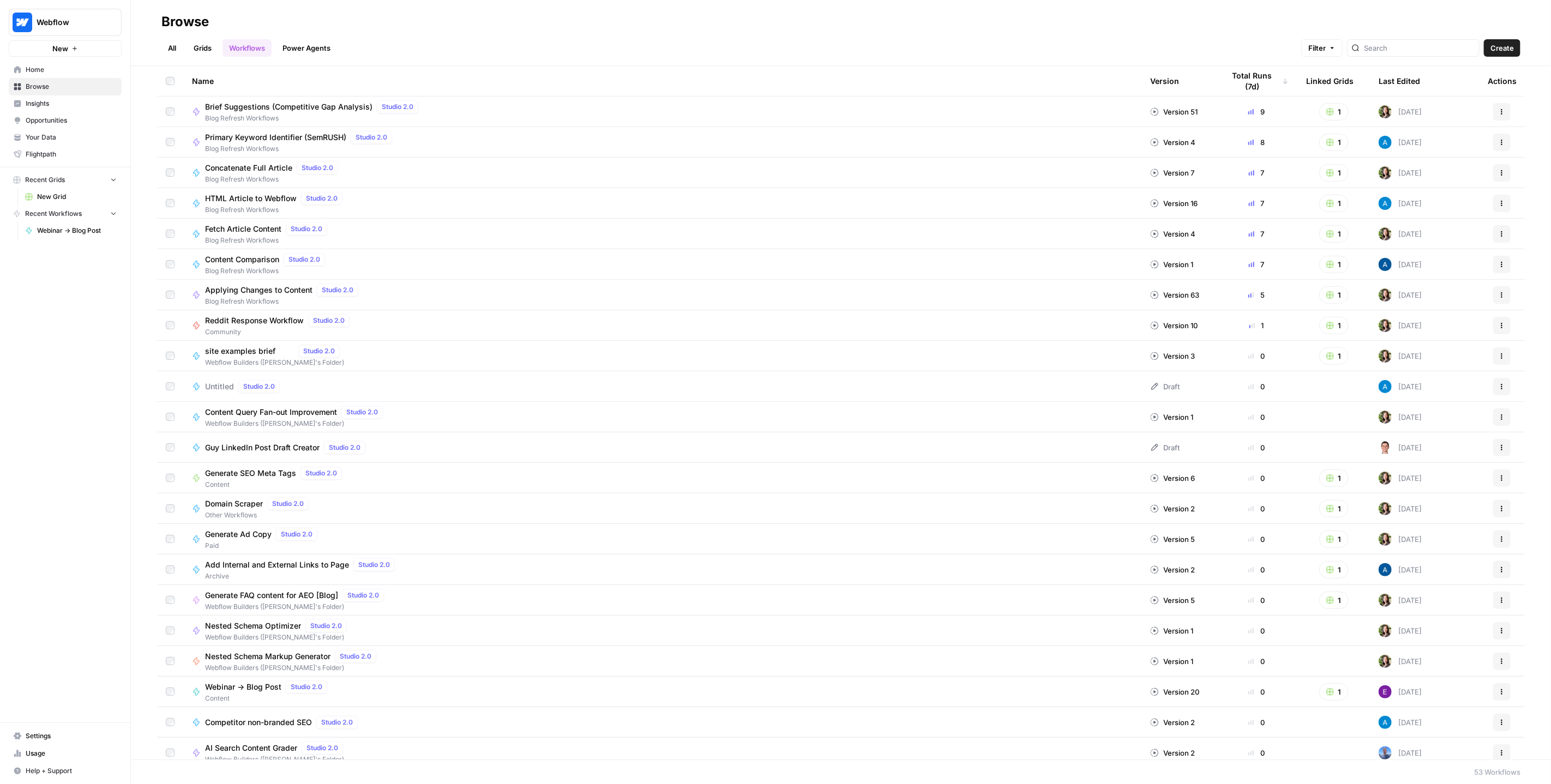
click at [241, 51] on link "Workflows" at bounding box center [247, 48] width 49 height 17
click at [1409, 47] on input "search" at bounding box center [1420, 48] width 111 height 11
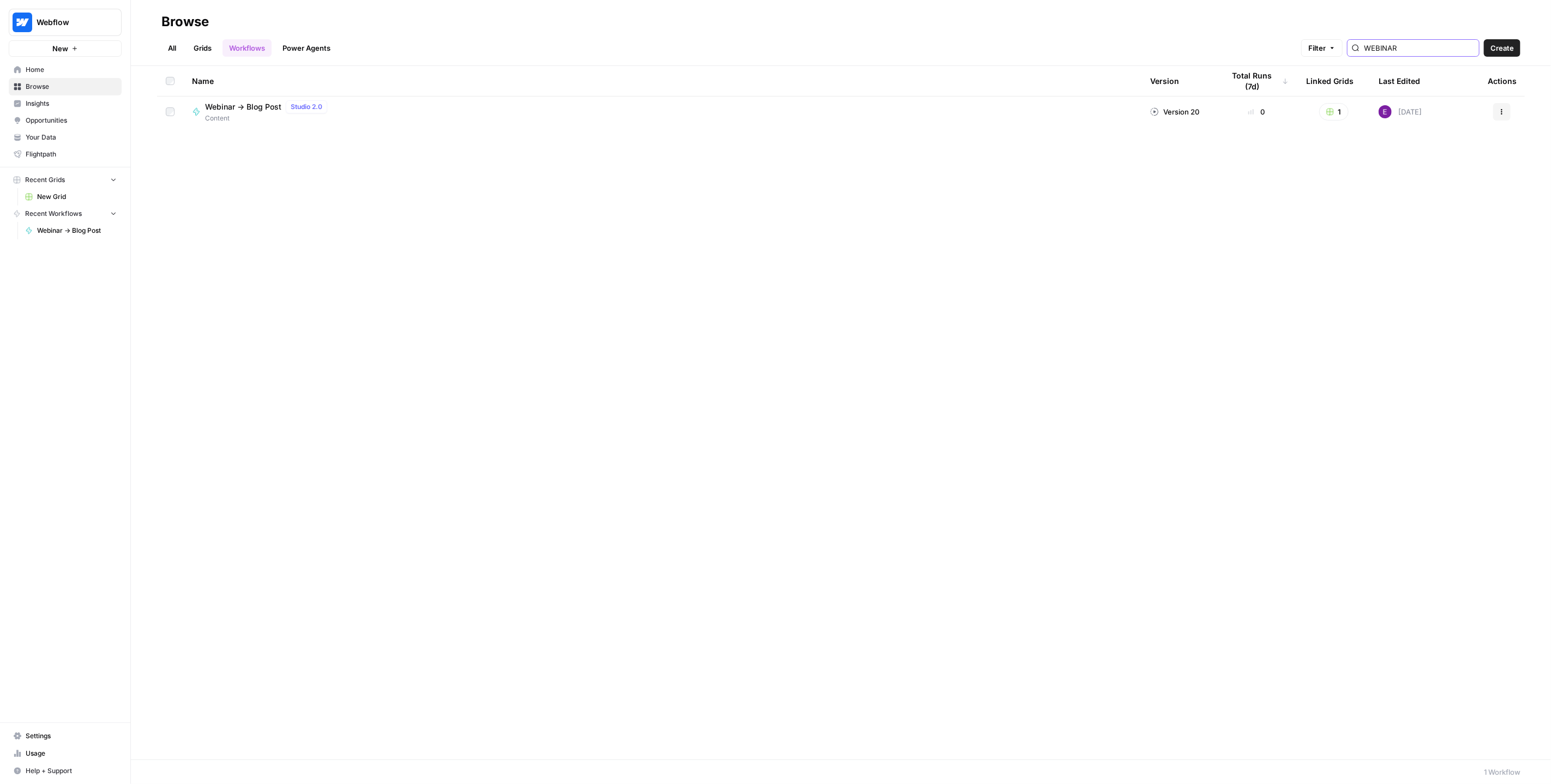
type input "WEBINAR"
click at [1506, 109] on button "Actions" at bounding box center [1502, 112] width 17 height 17
click at [1442, 202] on span "Duplicate" at bounding box center [1454, 207] width 87 height 11
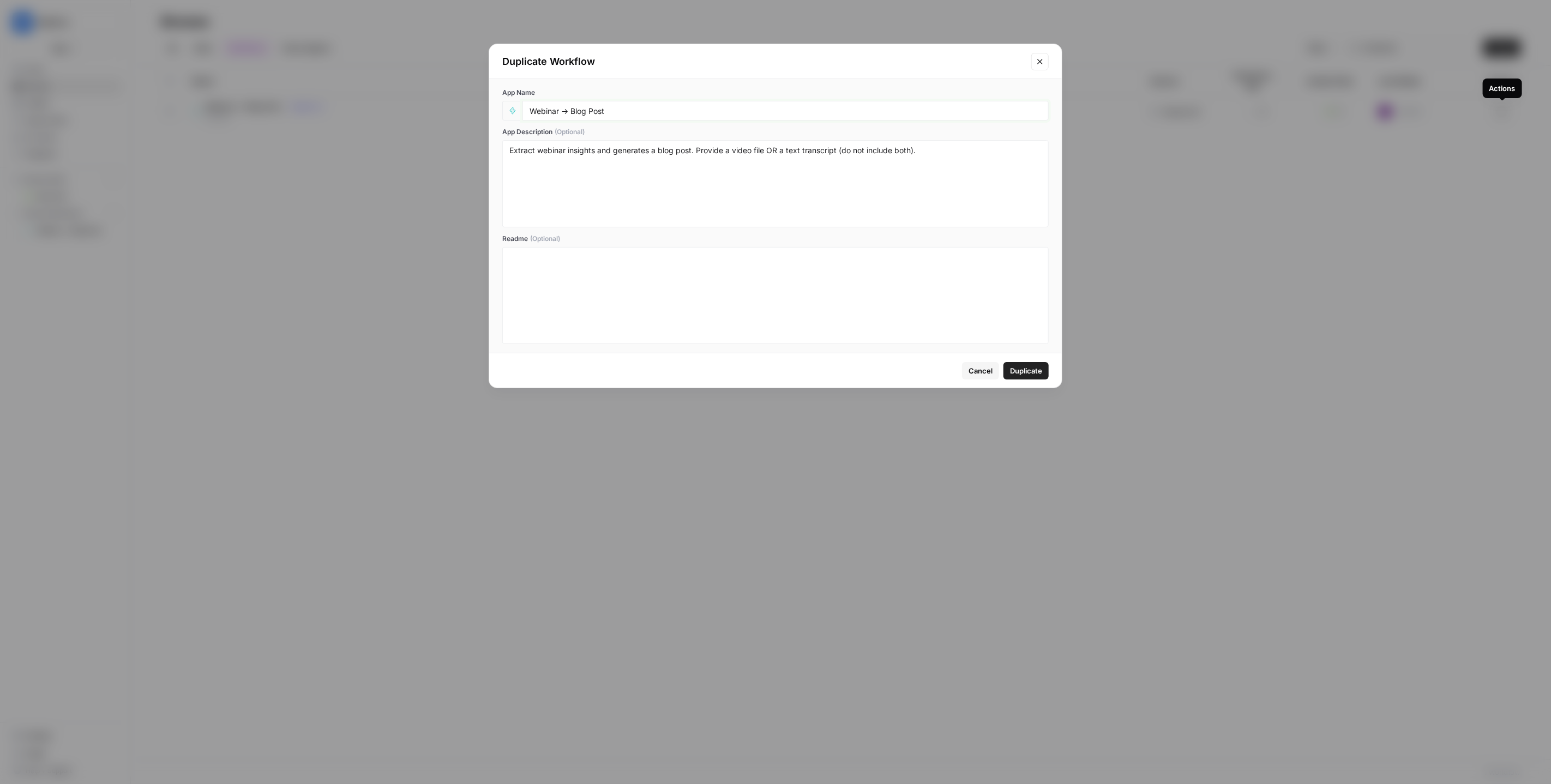
click at [637, 112] on input "Webinar -> Blog Post" at bounding box center [785, 110] width 512 height 10
type input "Webinar -> Blog Post [Grid Version]"
click at [1059, 368] on div "Cancel Duplicate" at bounding box center [776, 370] width 572 height 34
click at [1037, 366] on span "Duplicate" at bounding box center [1026, 370] width 32 height 11
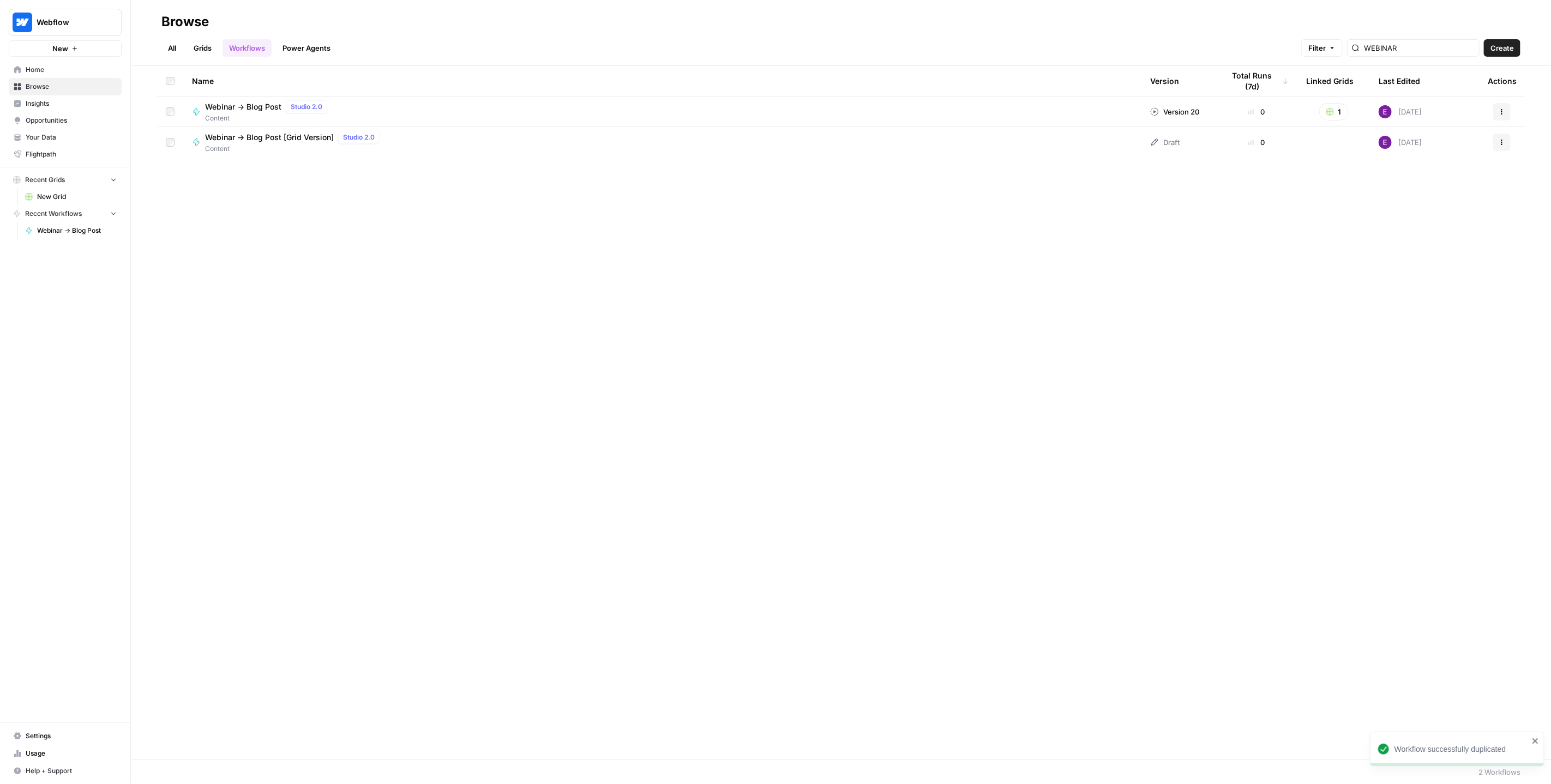
click at [48, 88] on span "Browse" at bounding box center [71, 86] width 91 height 10
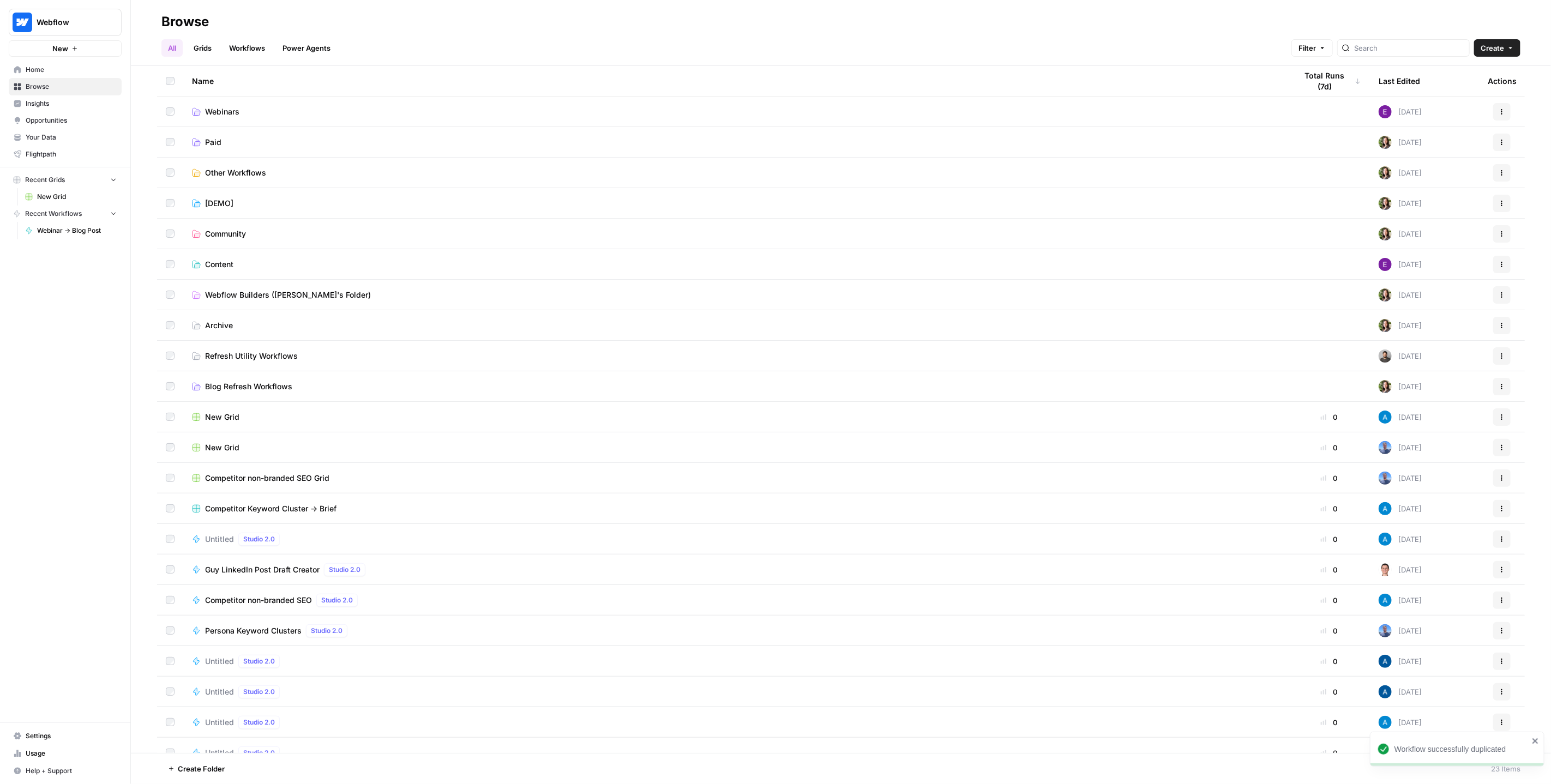
click at [230, 110] on span "Webinars" at bounding box center [222, 112] width 34 height 11
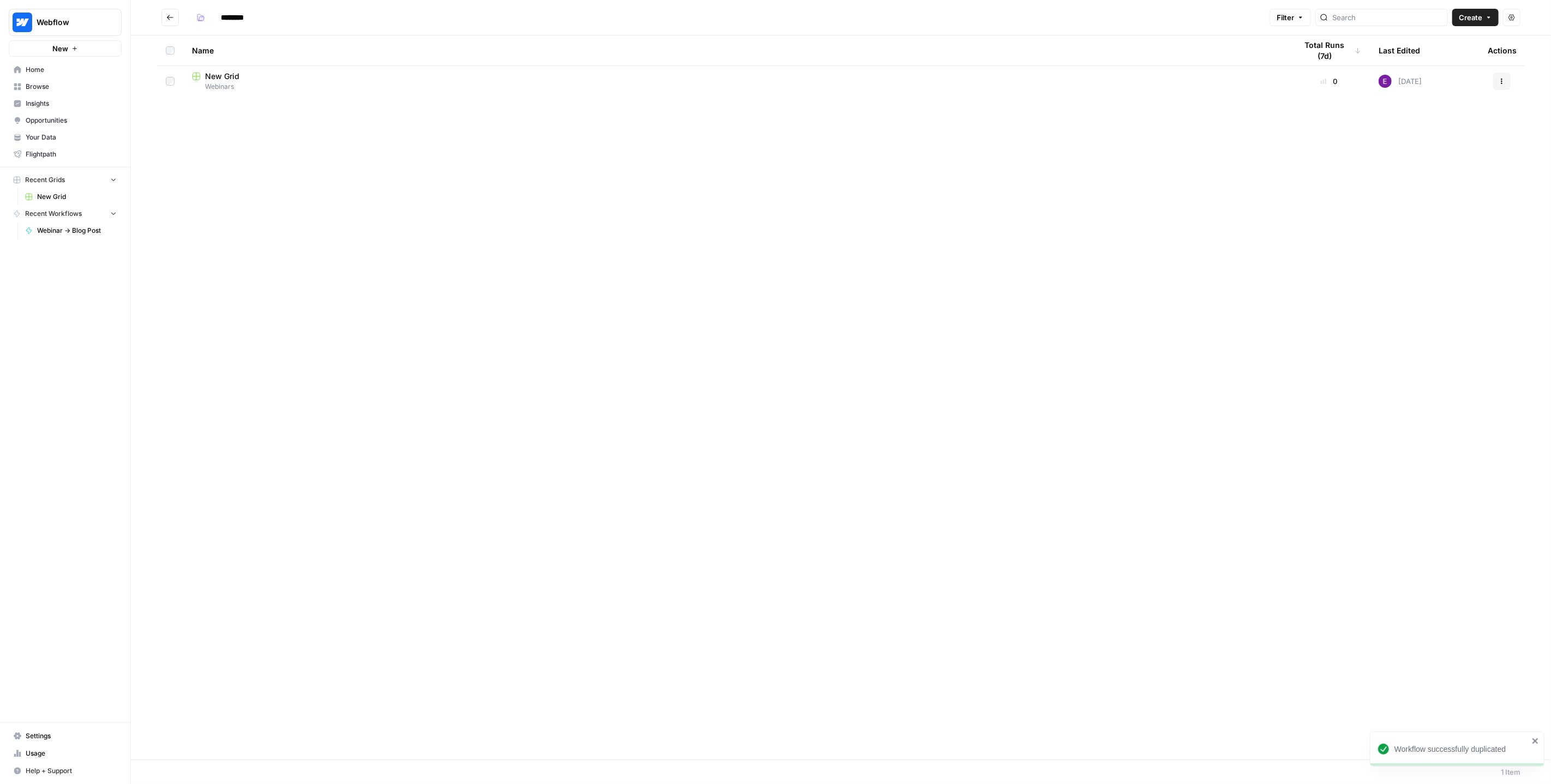
click at [233, 80] on span "New Grid" at bounding box center [222, 76] width 34 height 11
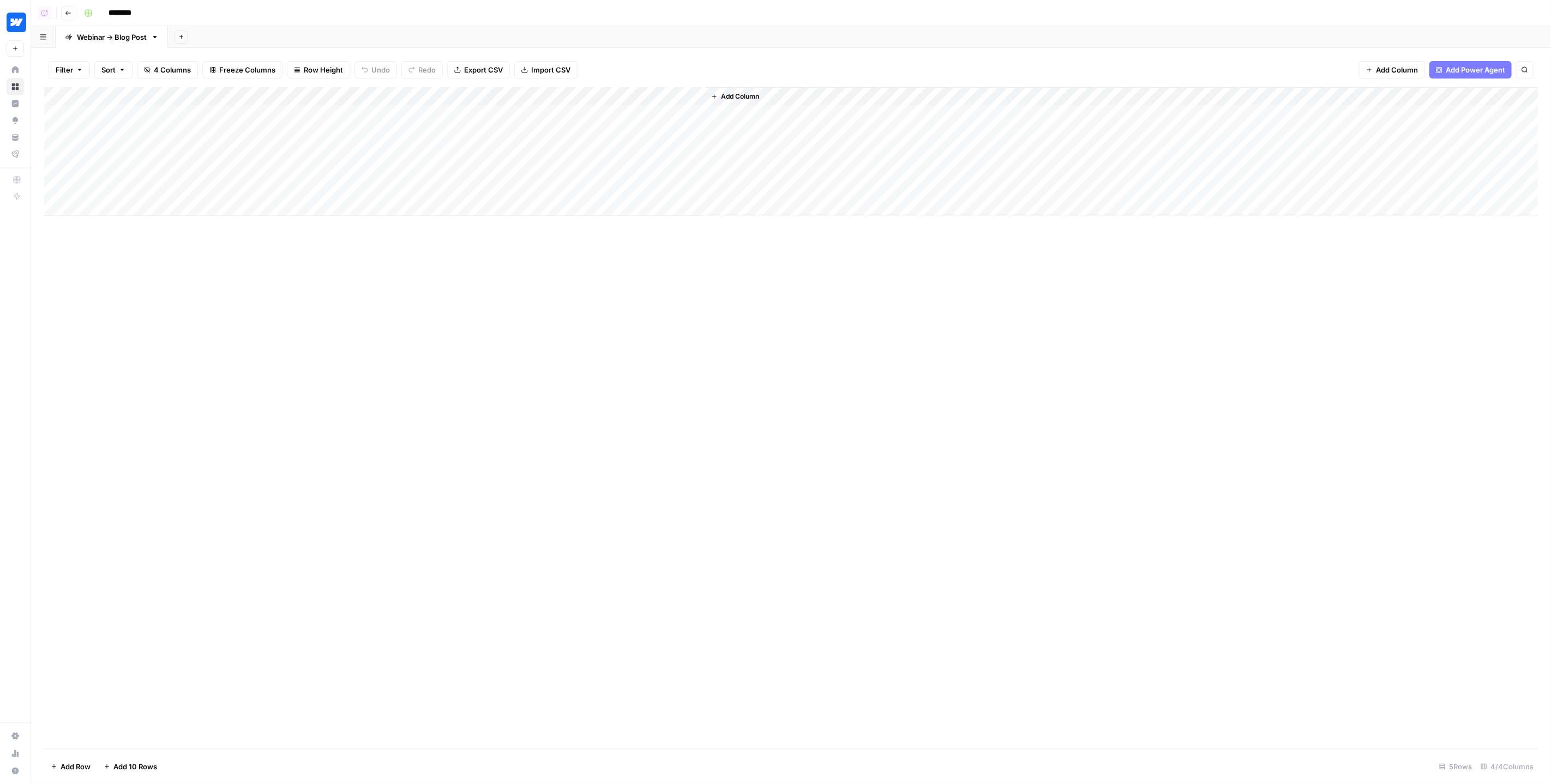
click at [736, 96] on span "Add Column" at bounding box center [740, 96] width 38 height 10
click at [1483, 31] on button "Workflow" at bounding box center [1466, 31] width 43 height 17
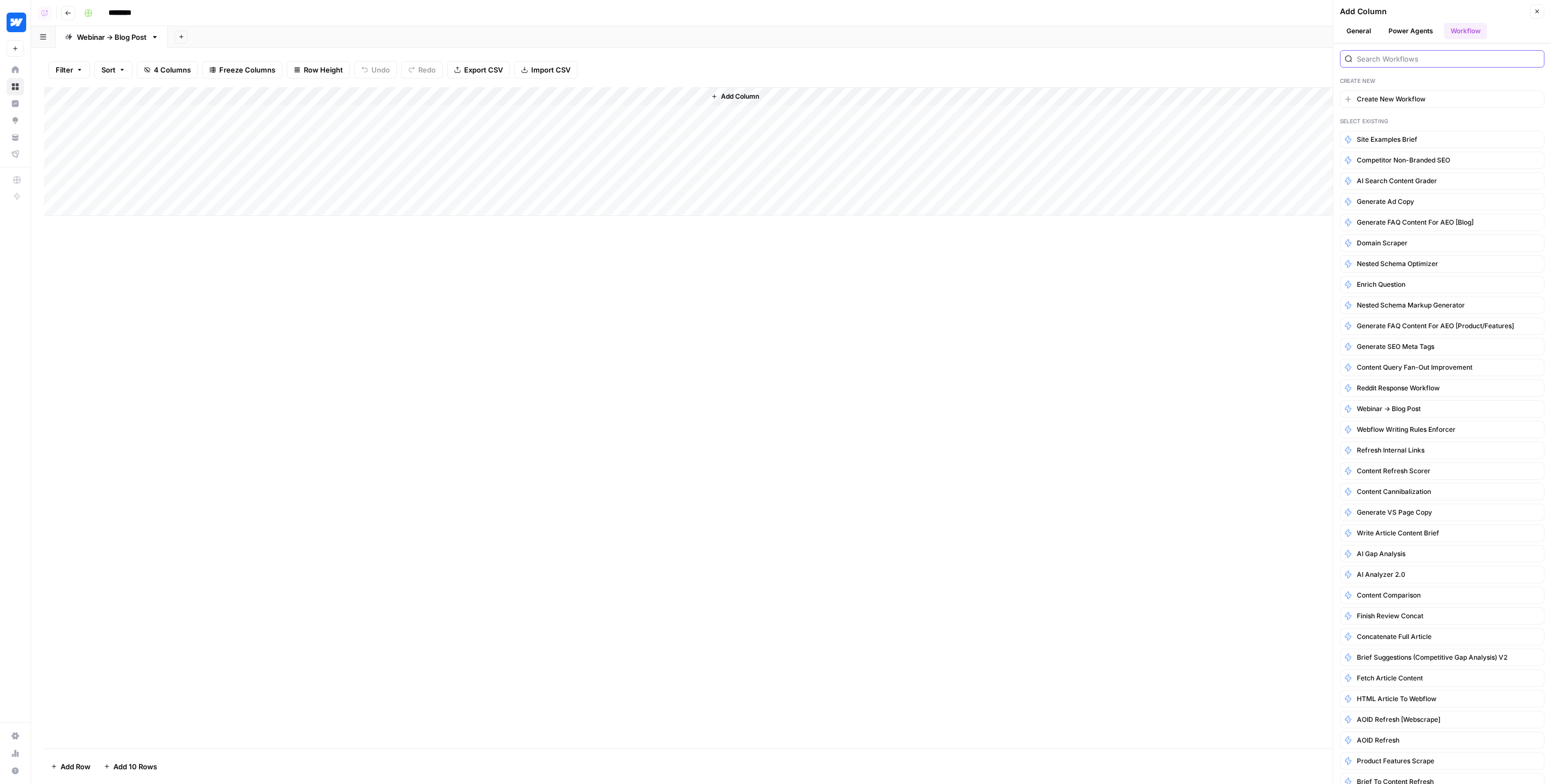
click at [1400, 58] on input "search" at bounding box center [1448, 59] width 183 height 11
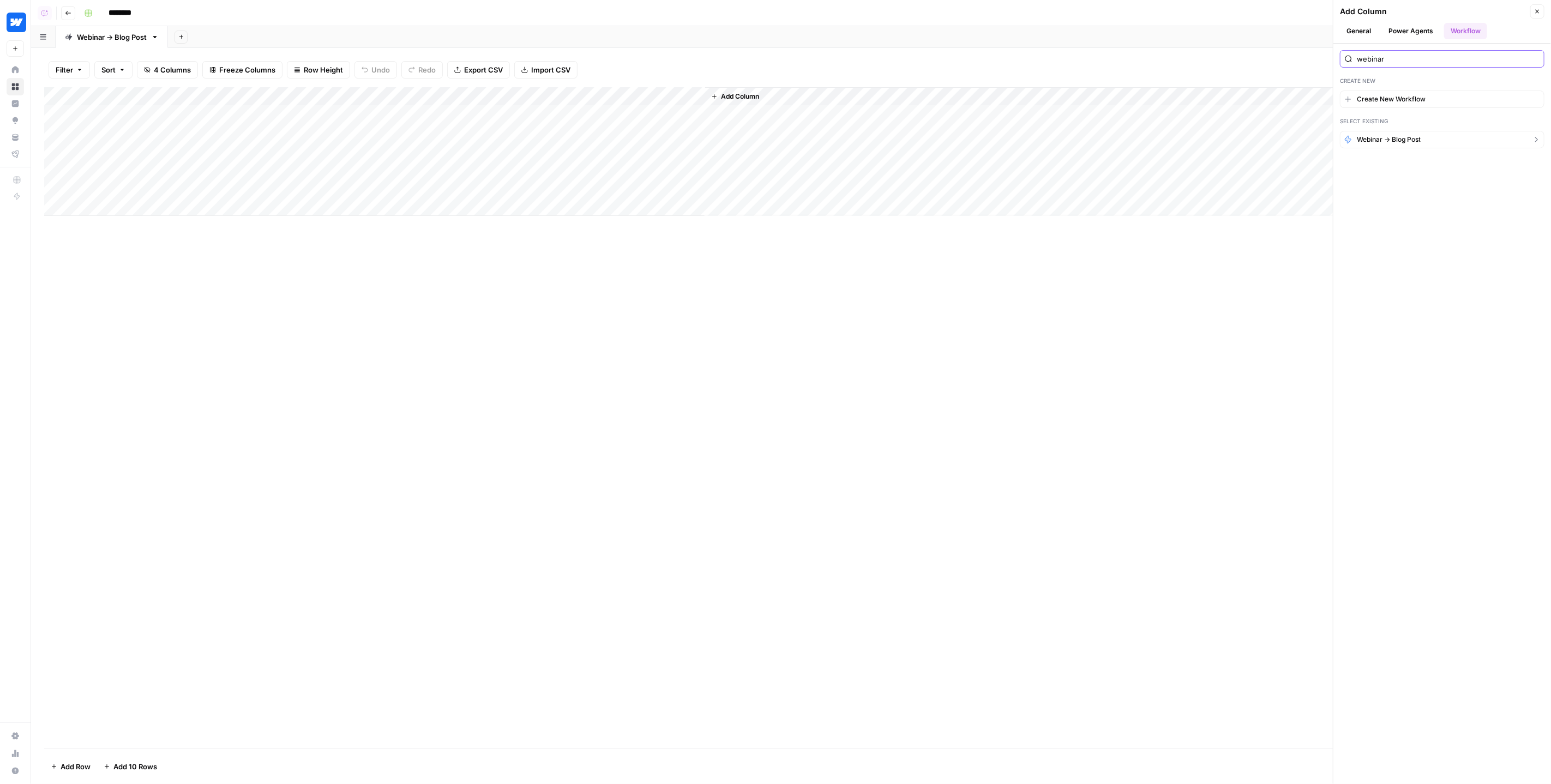
type input "webinar"
drag, startPoint x: 885, startPoint y: 290, endPoint x: 590, endPoint y: 225, distance: 302.1
click at [885, 290] on div "Add Column" at bounding box center [791, 418] width 1494 height 662
click at [21, 89] on link "Browse" at bounding box center [65, 86] width 113 height 17
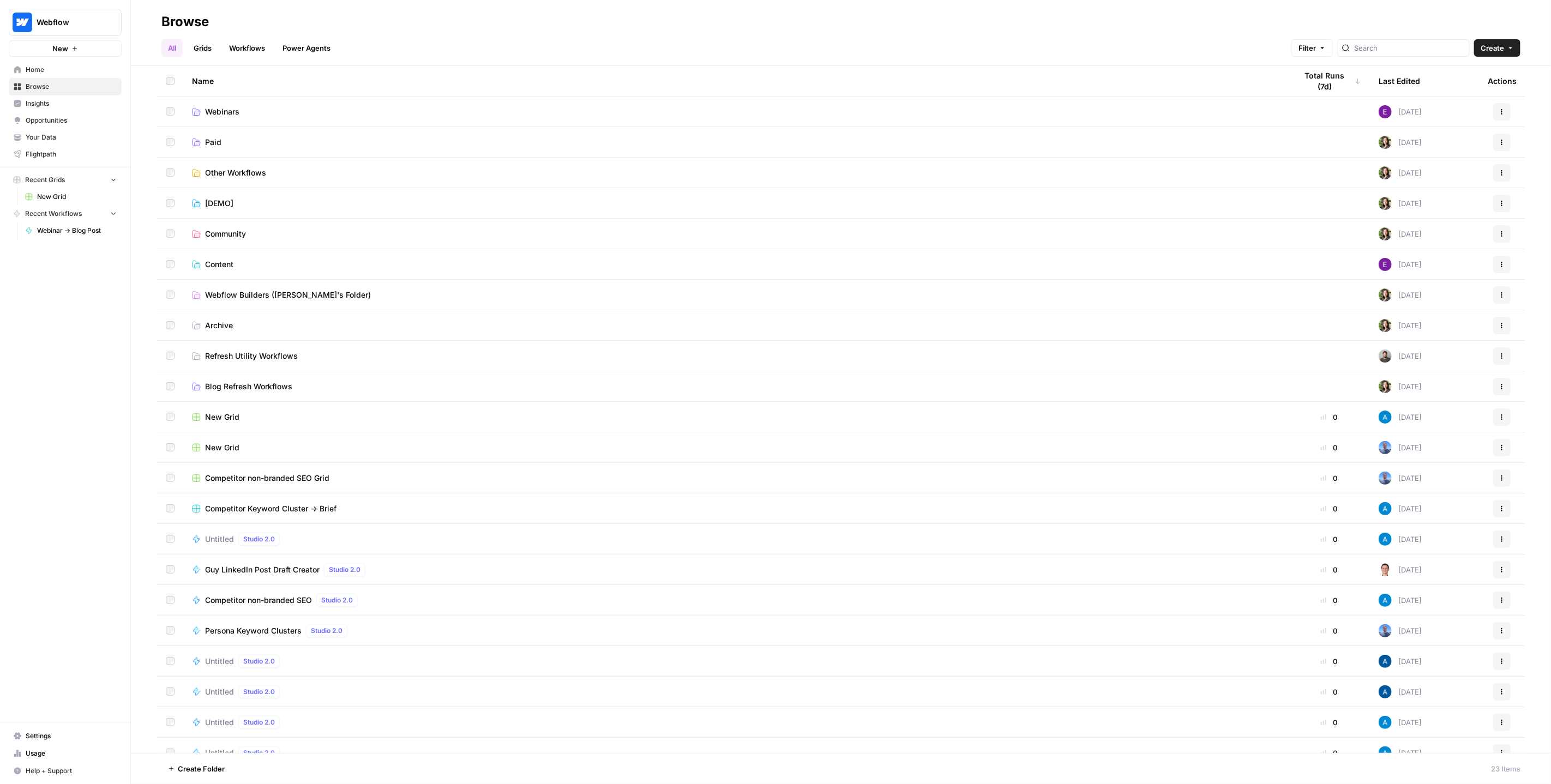
click at [330, 47] on link "Power Agents" at bounding box center [307, 48] width 61 height 17
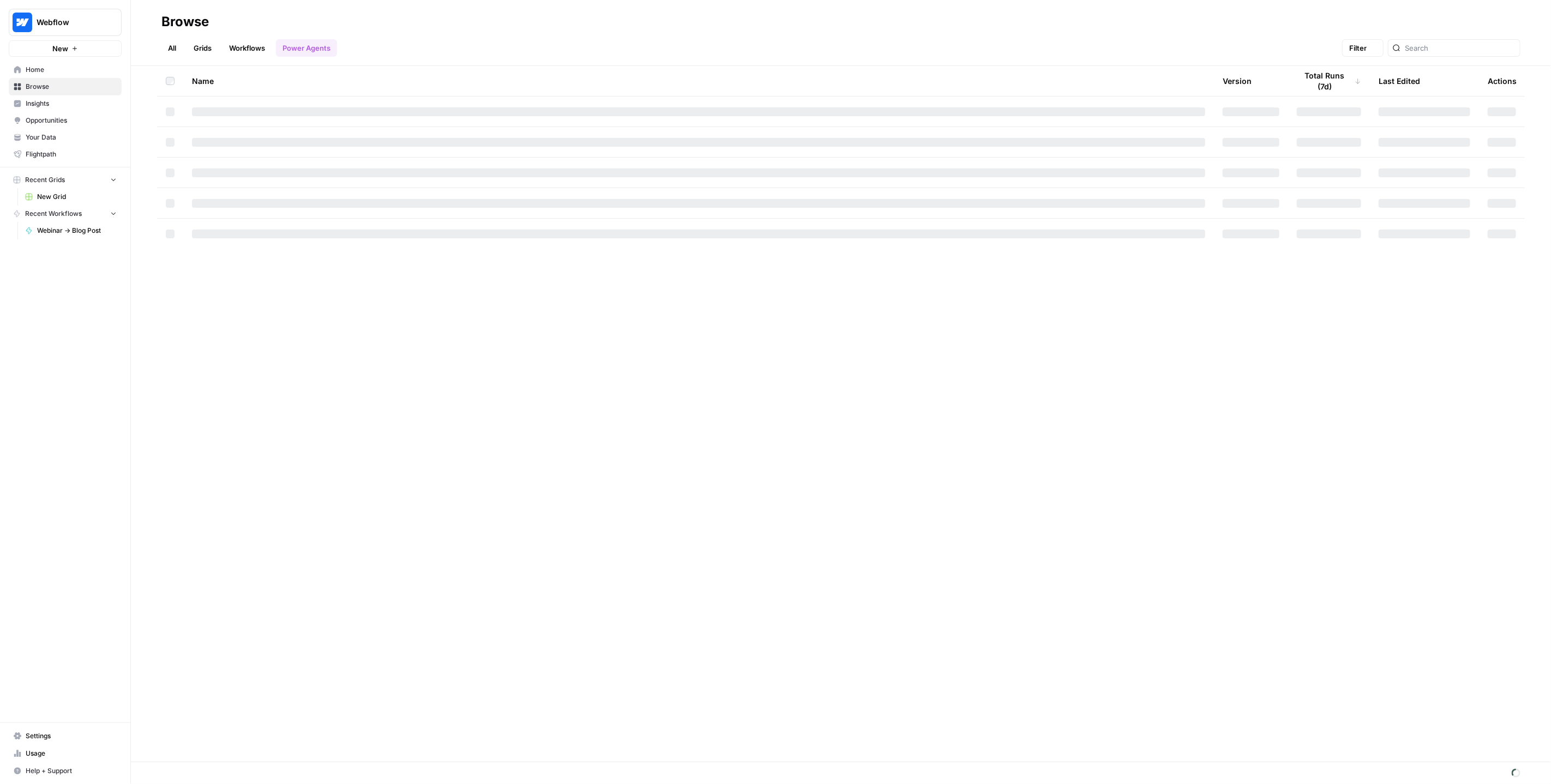
click at [228, 46] on link "Workflows" at bounding box center [247, 48] width 49 height 17
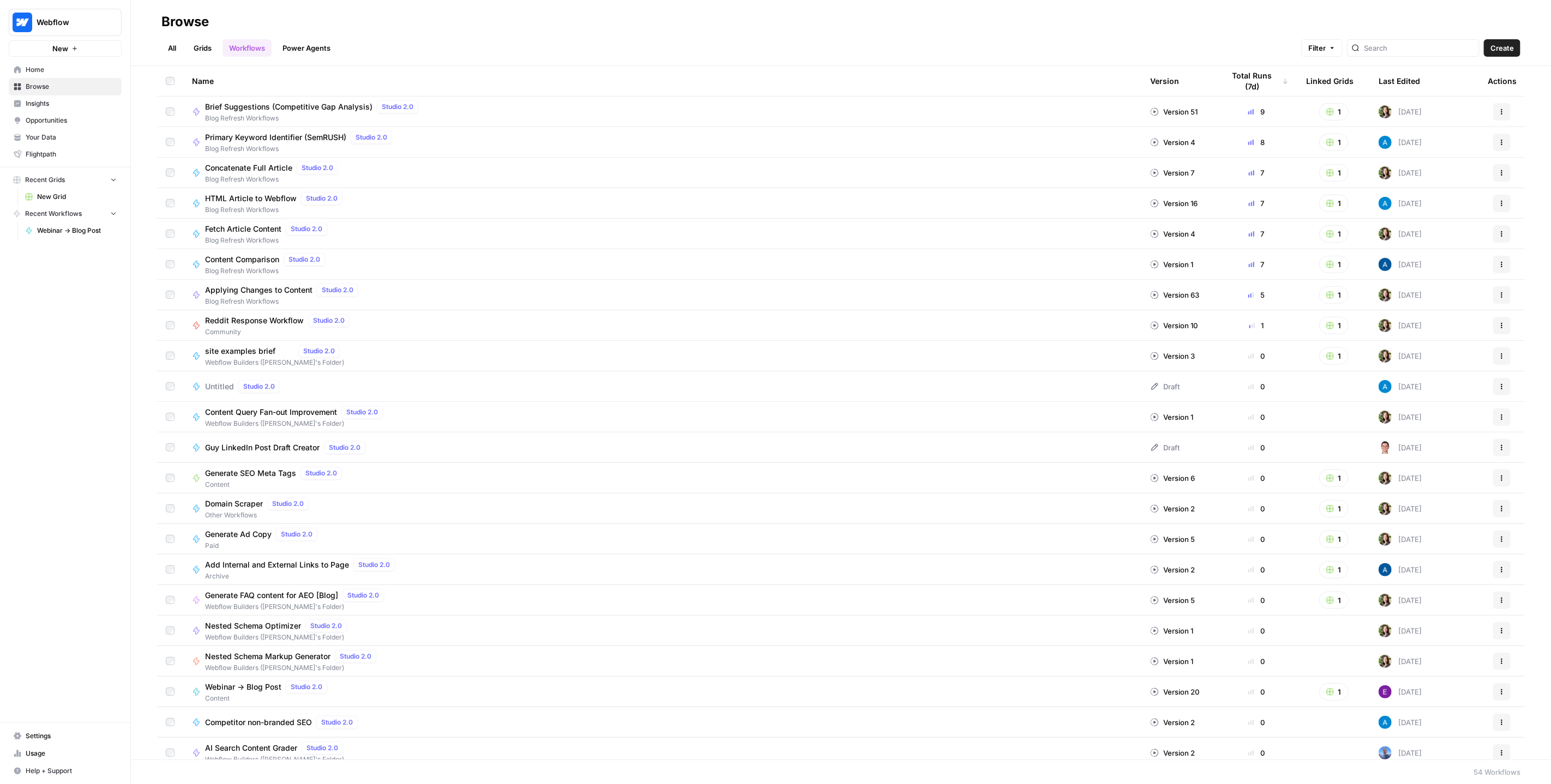
click at [1389, 43] on div at bounding box center [1413, 48] width 133 height 17
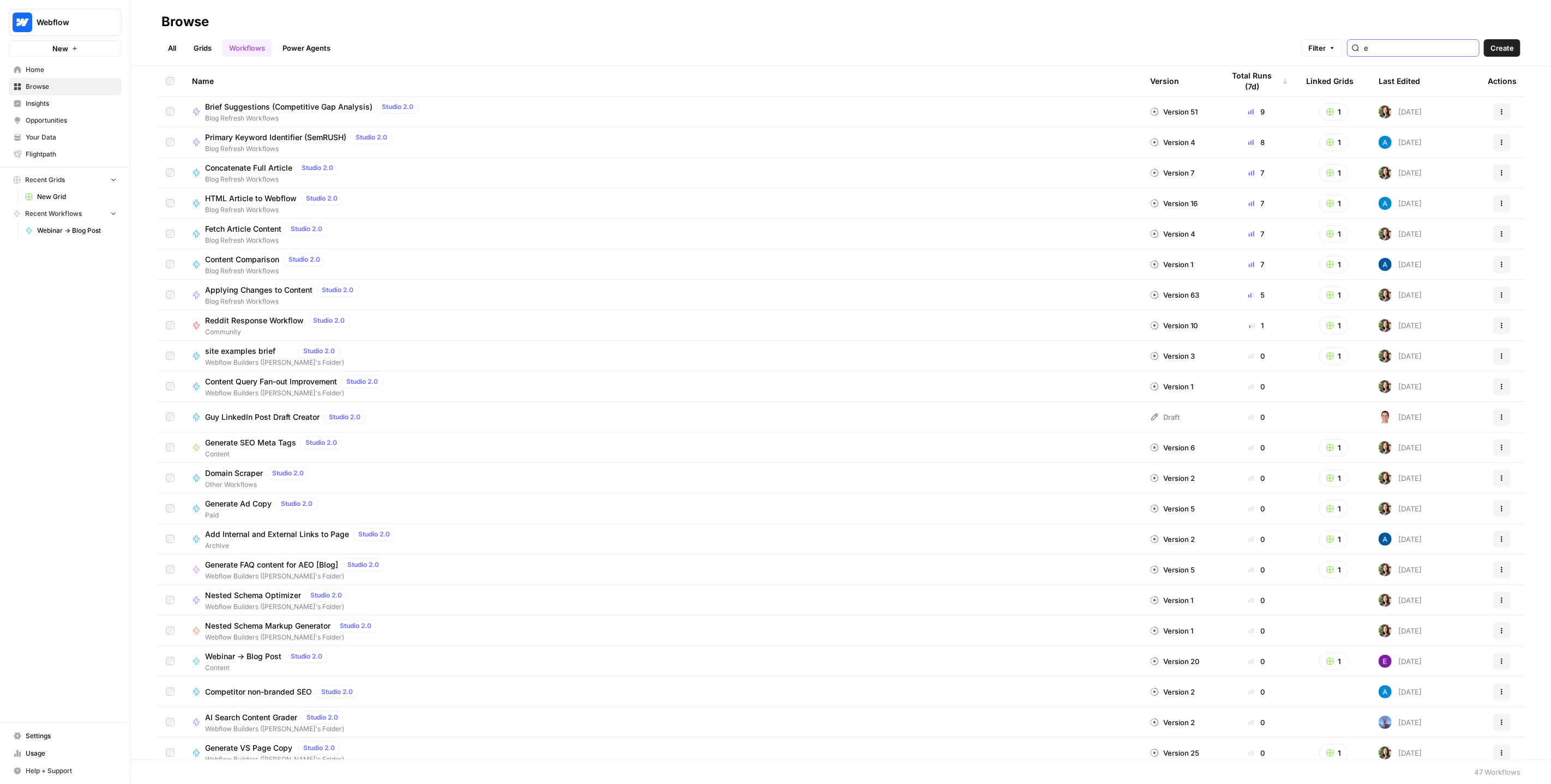
type input "e"
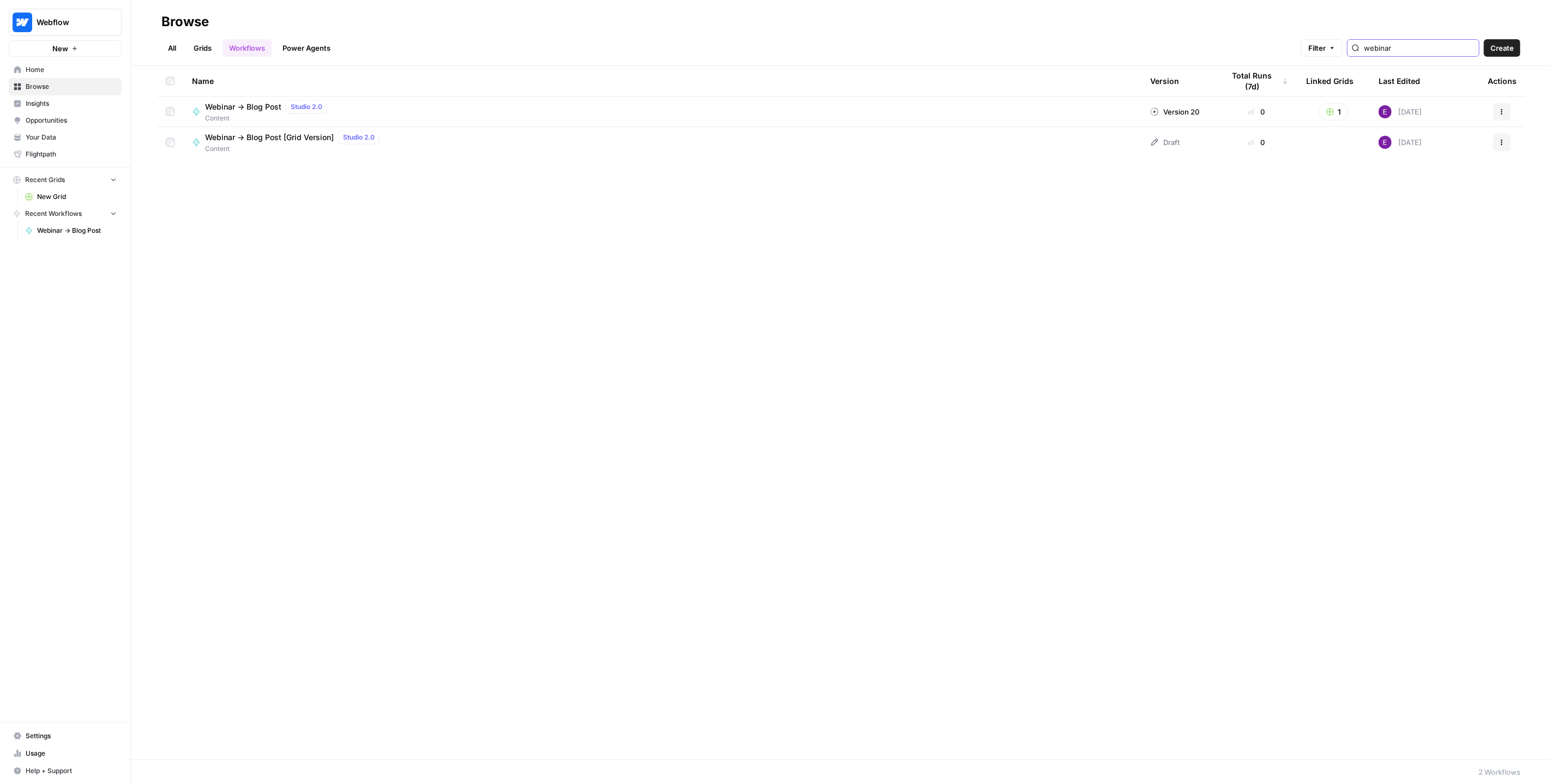
type input "webinar"
click at [287, 140] on span "Webinar -> Blog Post [Grid Version]" at bounding box center [270, 137] width 129 height 11
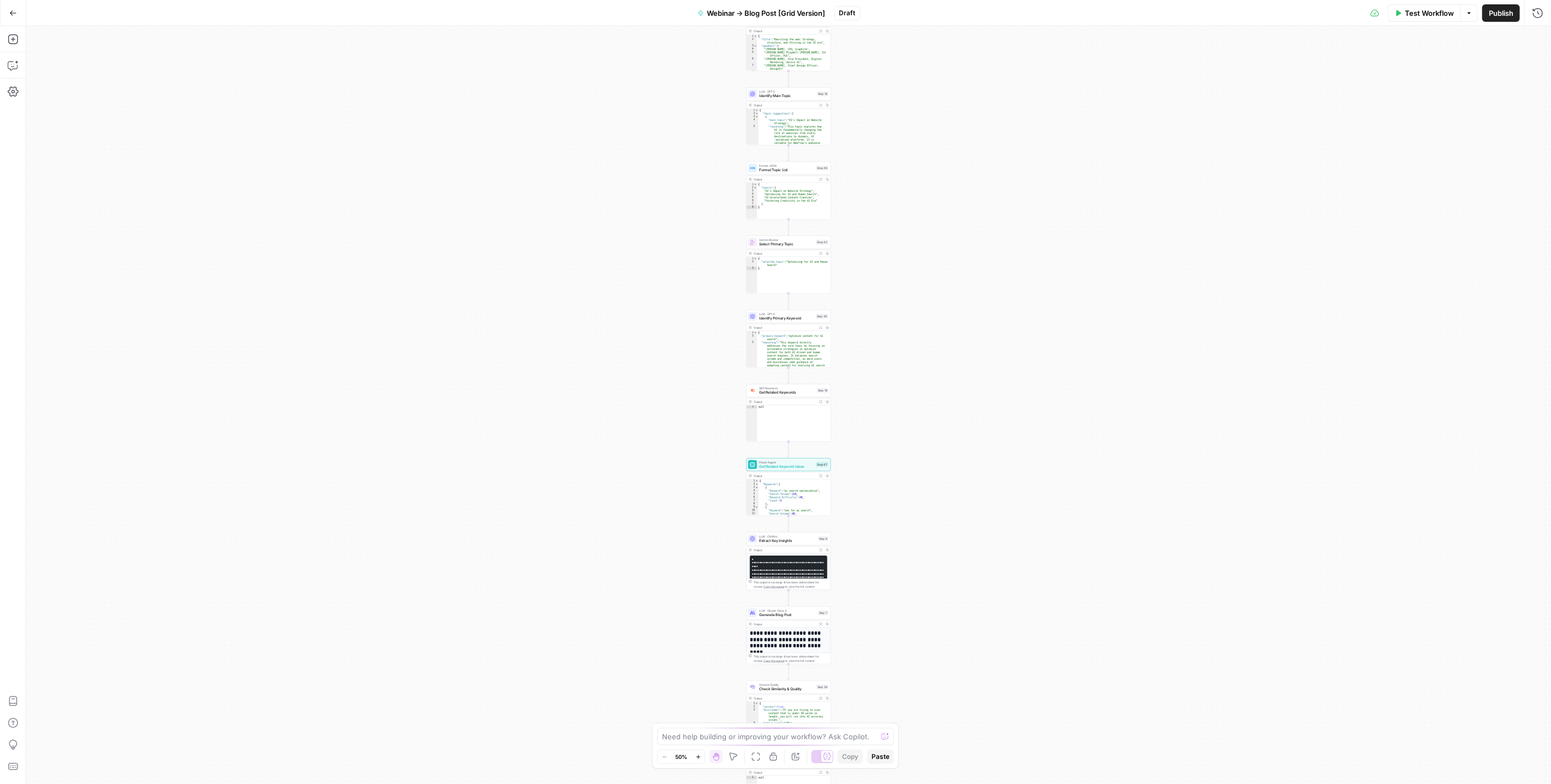
click at [1498, 15] on span "Publish" at bounding box center [1501, 13] width 25 height 11
click at [13, 15] on icon "button" at bounding box center [13, 13] width 8 height 8
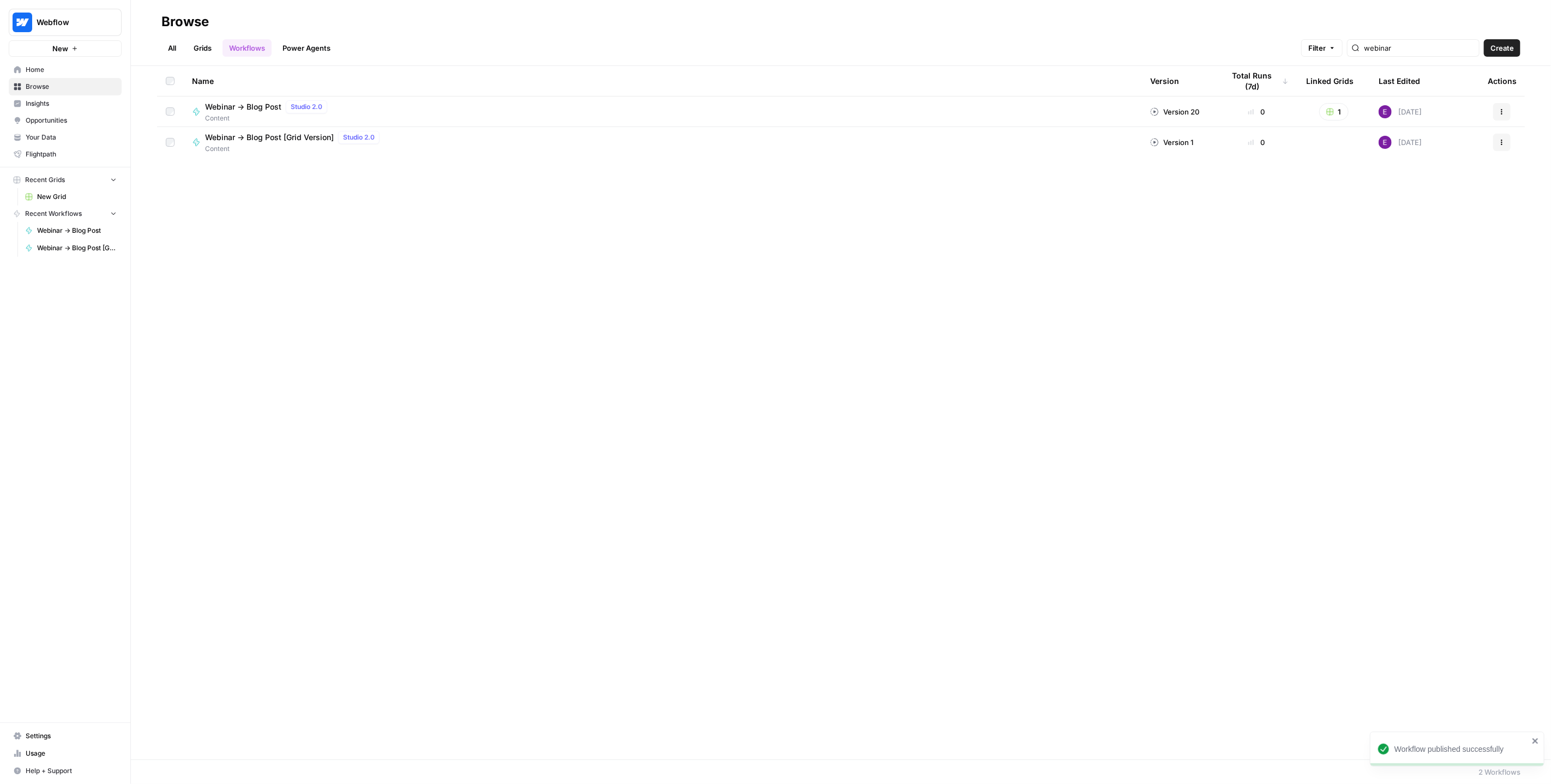
click at [42, 72] on span "Home" at bounding box center [71, 69] width 91 height 10
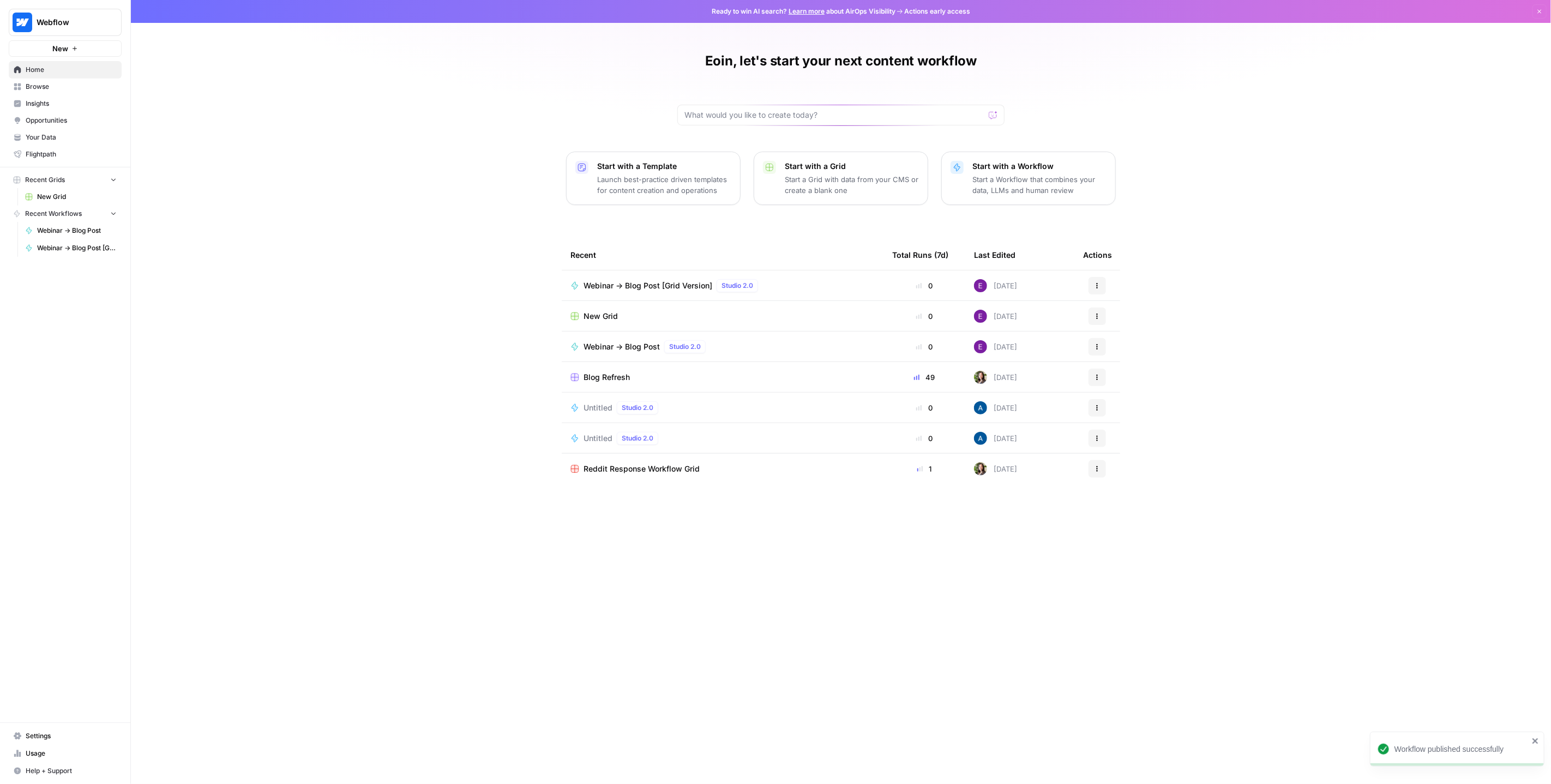
click at [610, 315] on span "New Grid" at bounding box center [601, 316] width 34 height 11
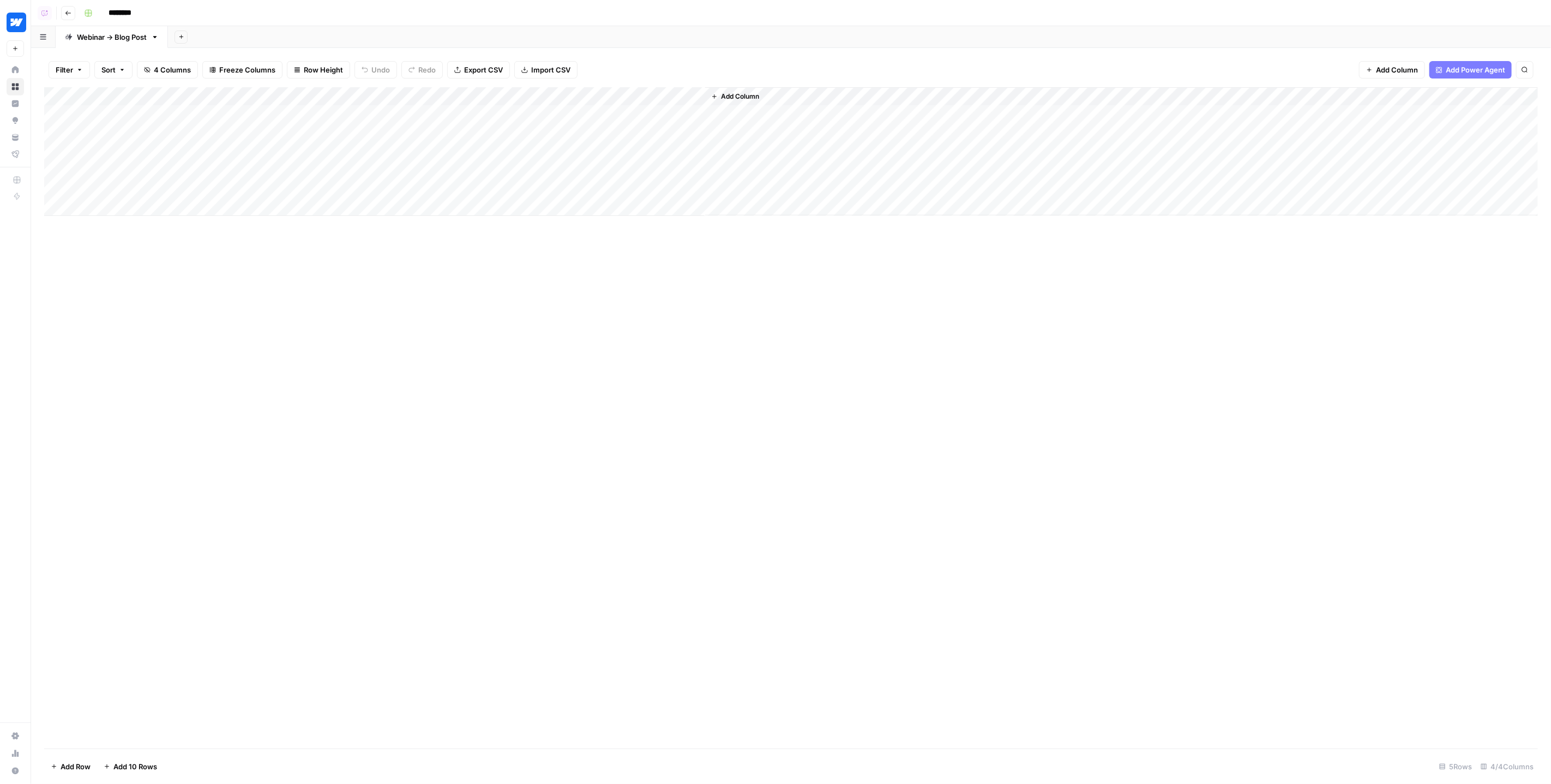
click at [729, 95] on span "Add Column" at bounding box center [740, 96] width 38 height 10
click at [1466, 31] on button "Workflow" at bounding box center [1466, 31] width 43 height 17
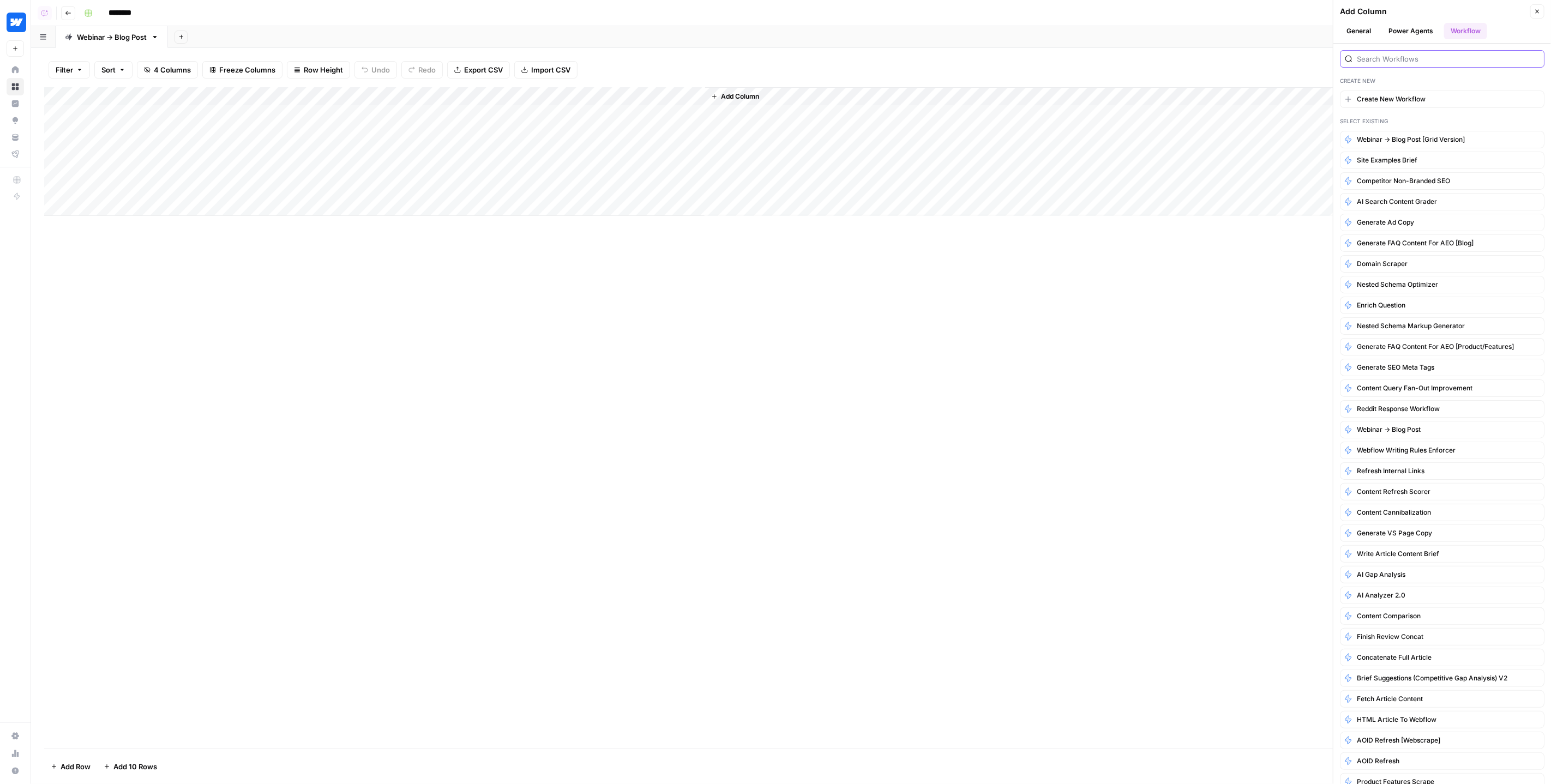
click at [1388, 59] on input "search" at bounding box center [1448, 59] width 183 height 11
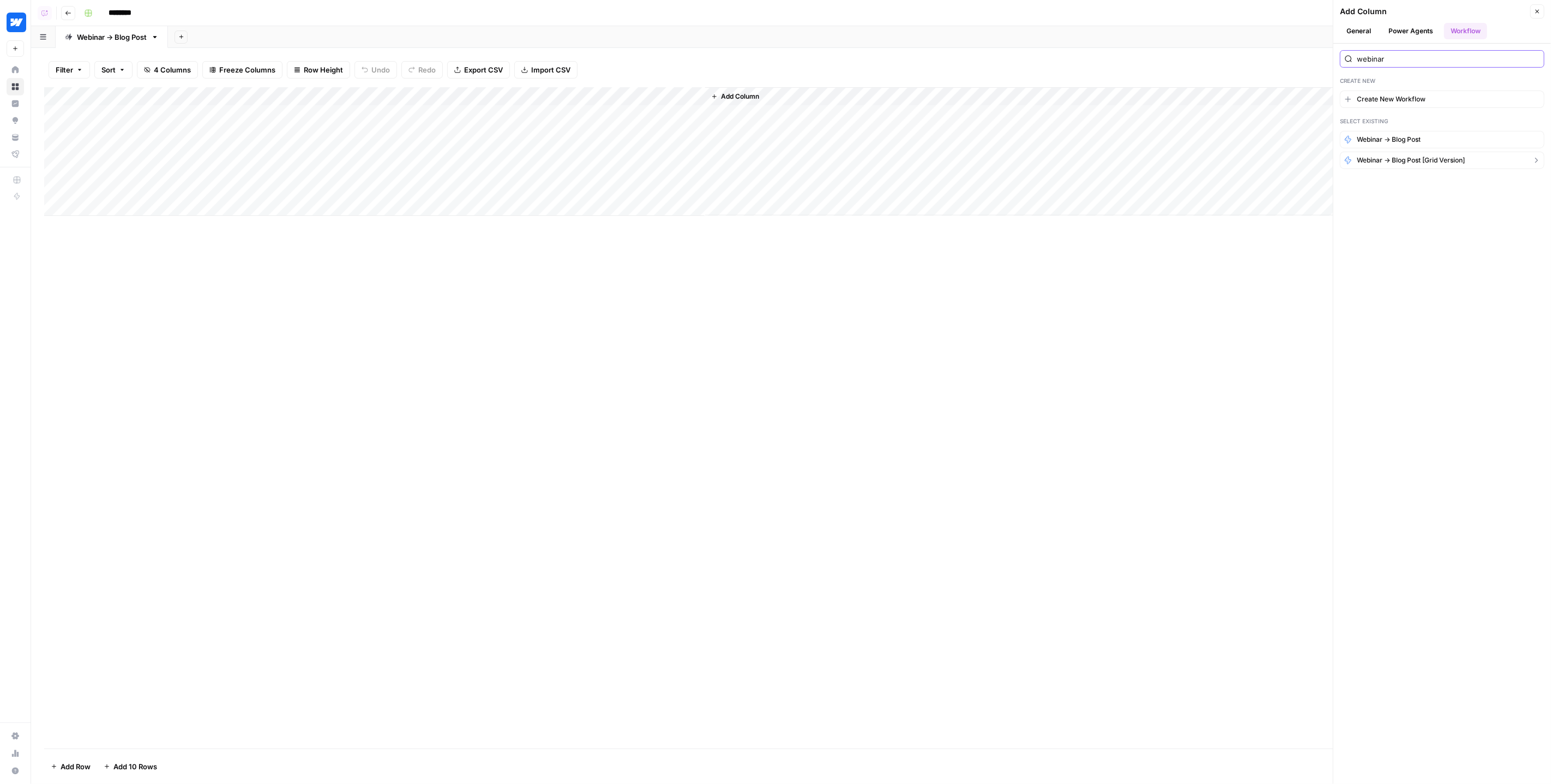
type input "webinar"
click at [1392, 157] on span "Webinar -> Blog Post [Grid Version]" at bounding box center [1411, 160] width 108 height 10
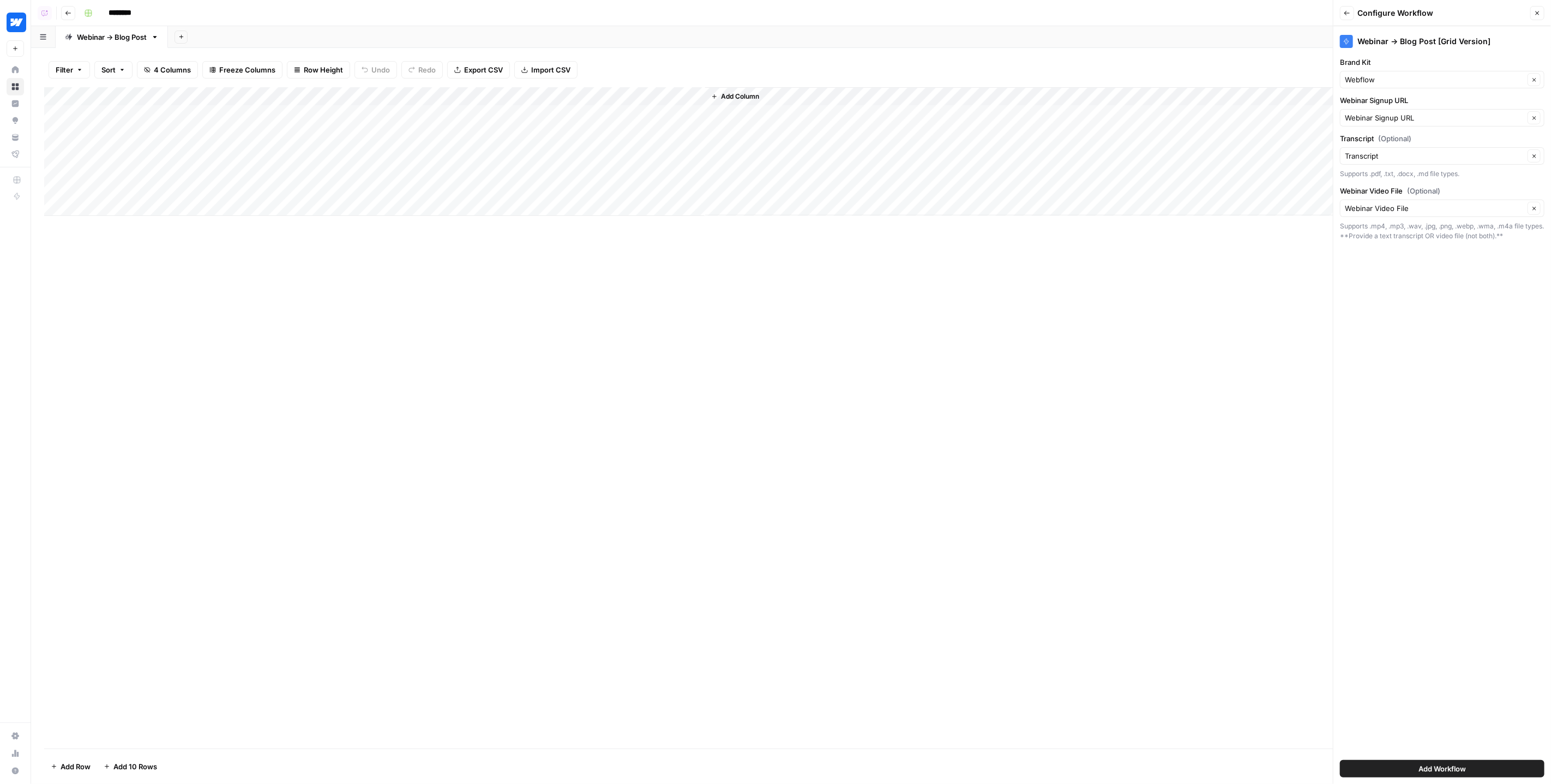
click at [1477, 770] on button "Add Workflow" at bounding box center [1442, 769] width 205 height 17
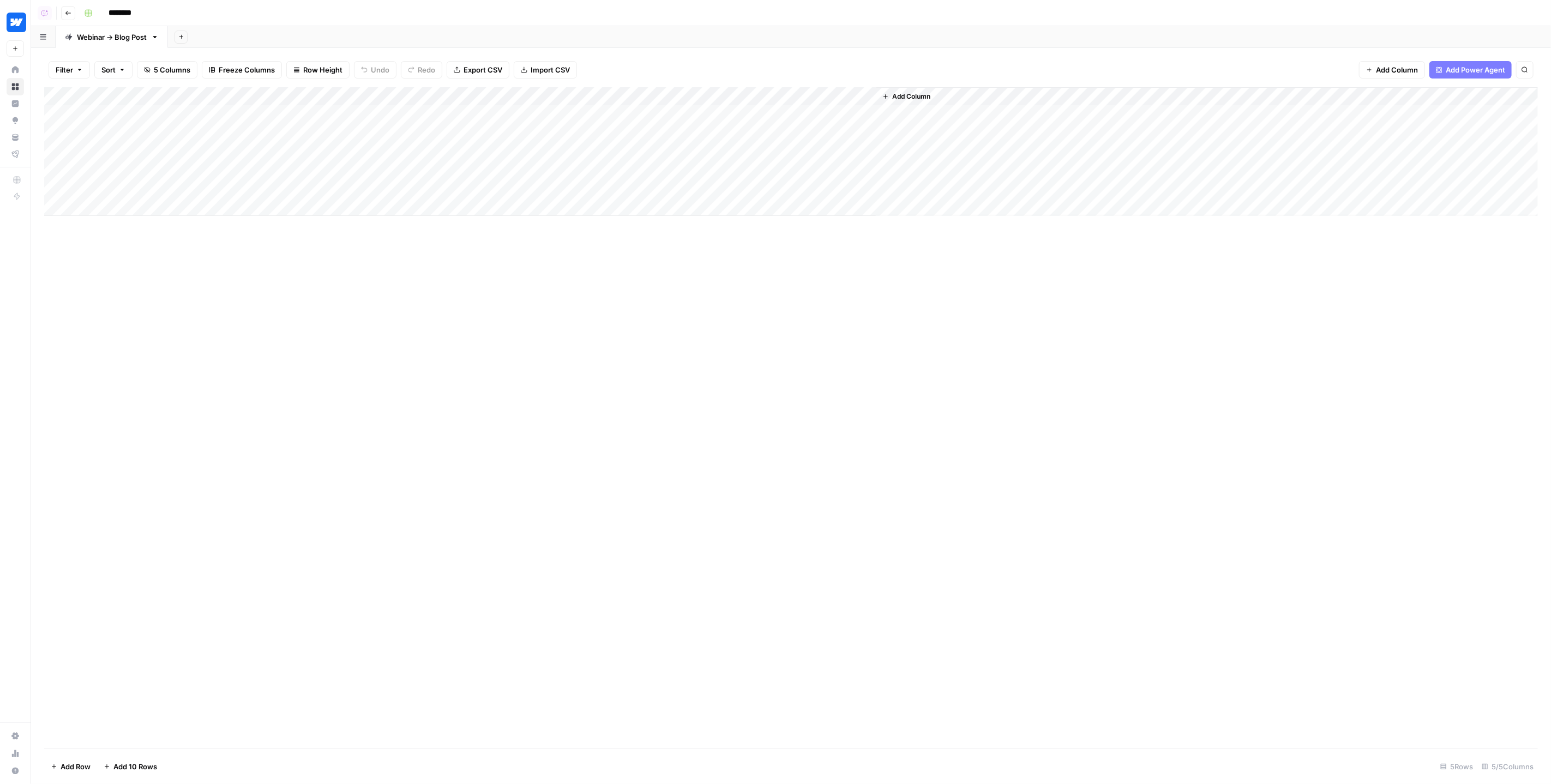
click at [686, 96] on div "Add Column" at bounding box center [791, 152] width 1494 height 129
click at [643, 287] on span "Remove Column" at bounding box center [651, 289] width 96 height 11
click at [747, 125] on span "Delete" at bounding box center [736, 122] width 24 height 11
click at [641, 96] on div "Add Column" at bounding box center [791, 152] width 1494 height 129
click at [623, 200] on span "Edit Workflow" at bounding box center [651, 203] width 96 height 11
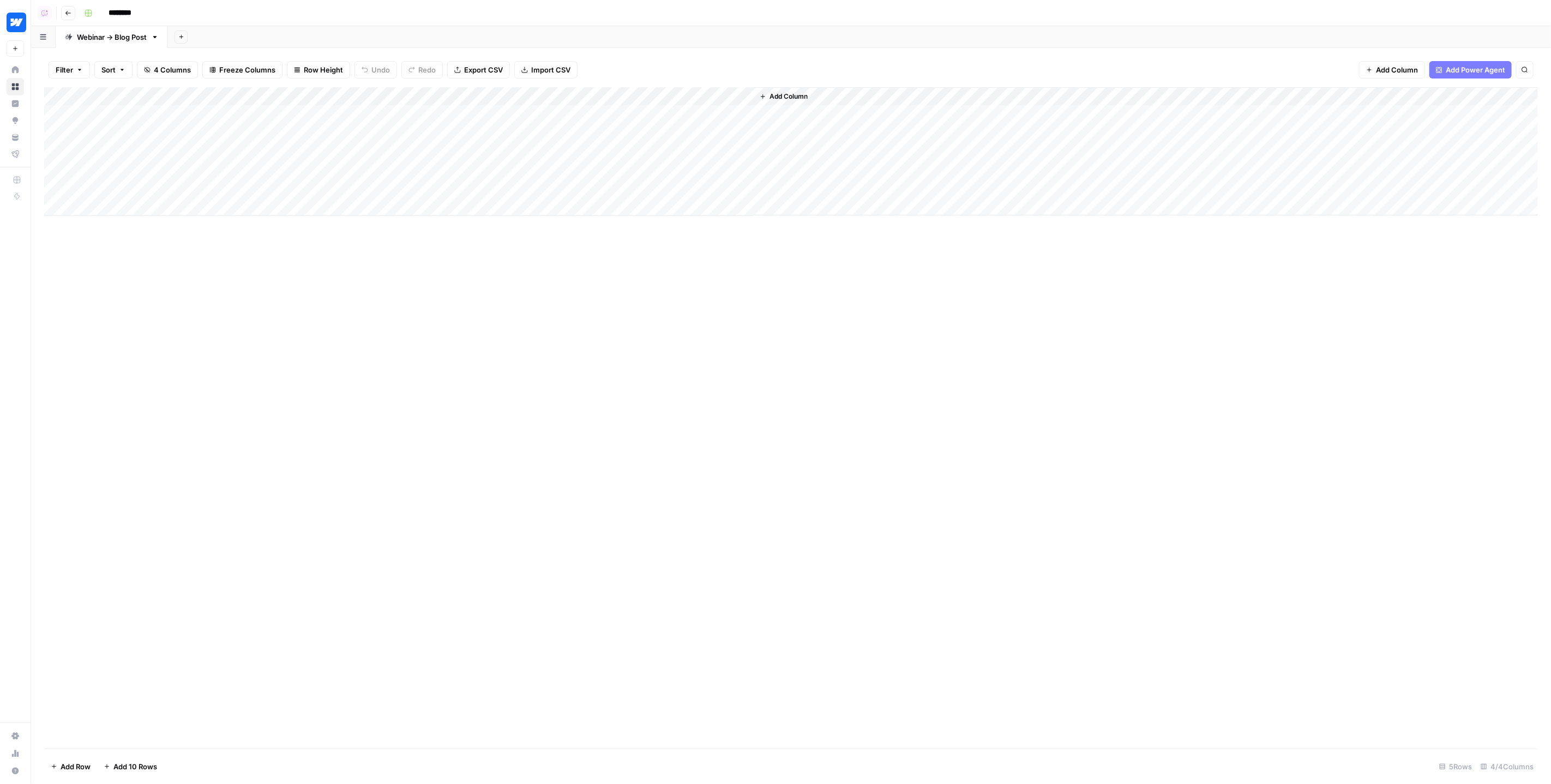
click at [662, 117] on div "Add Column" at bounding box center [791, 152] width 1494 height 129
click at [727, 114] on div "Add Column" at bounding box center [791, 152] width 1494 height 129
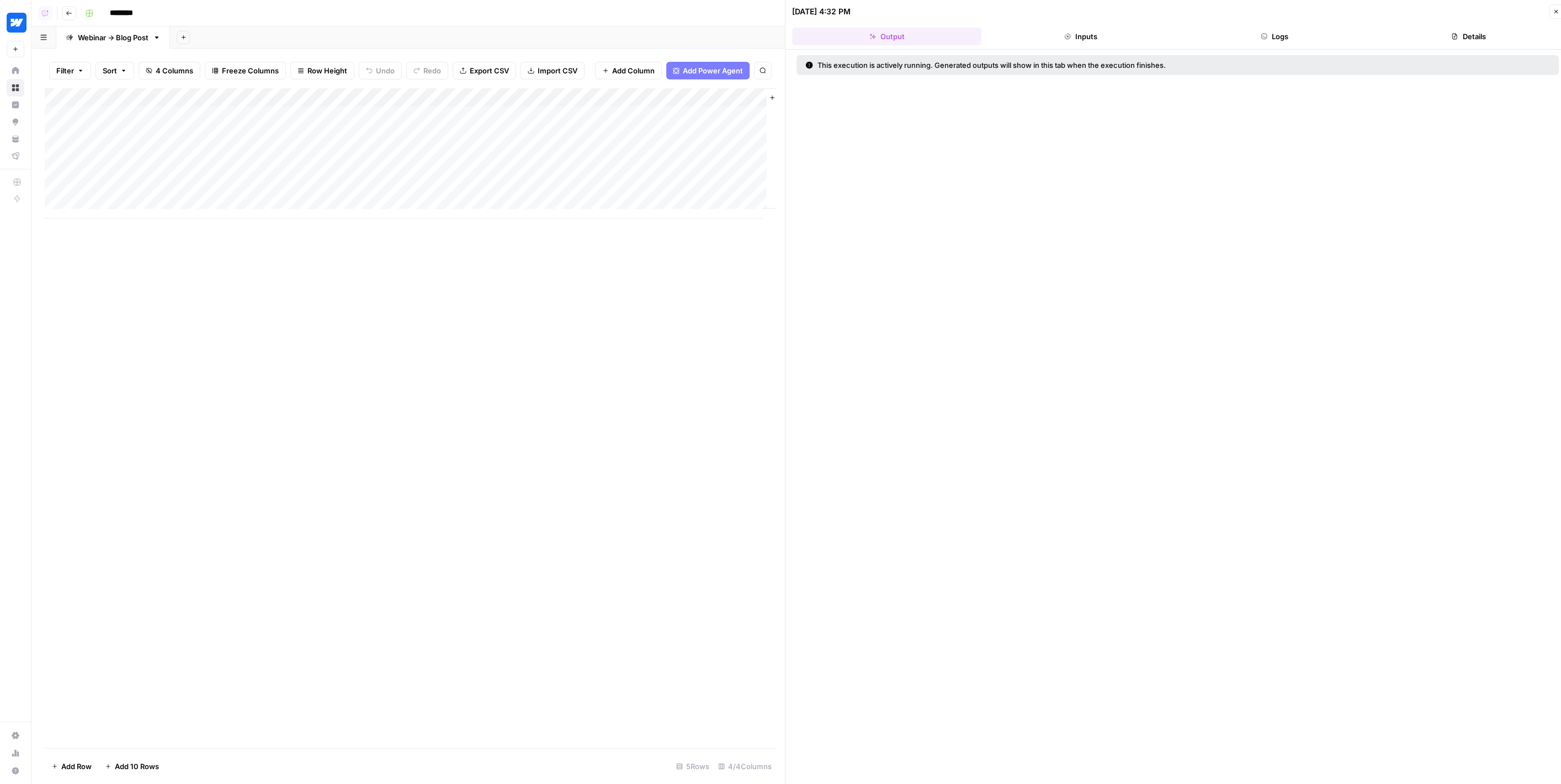
click at [1271, 34] on button "Logs" at bounding box center [1274, 36] width 189 height 17
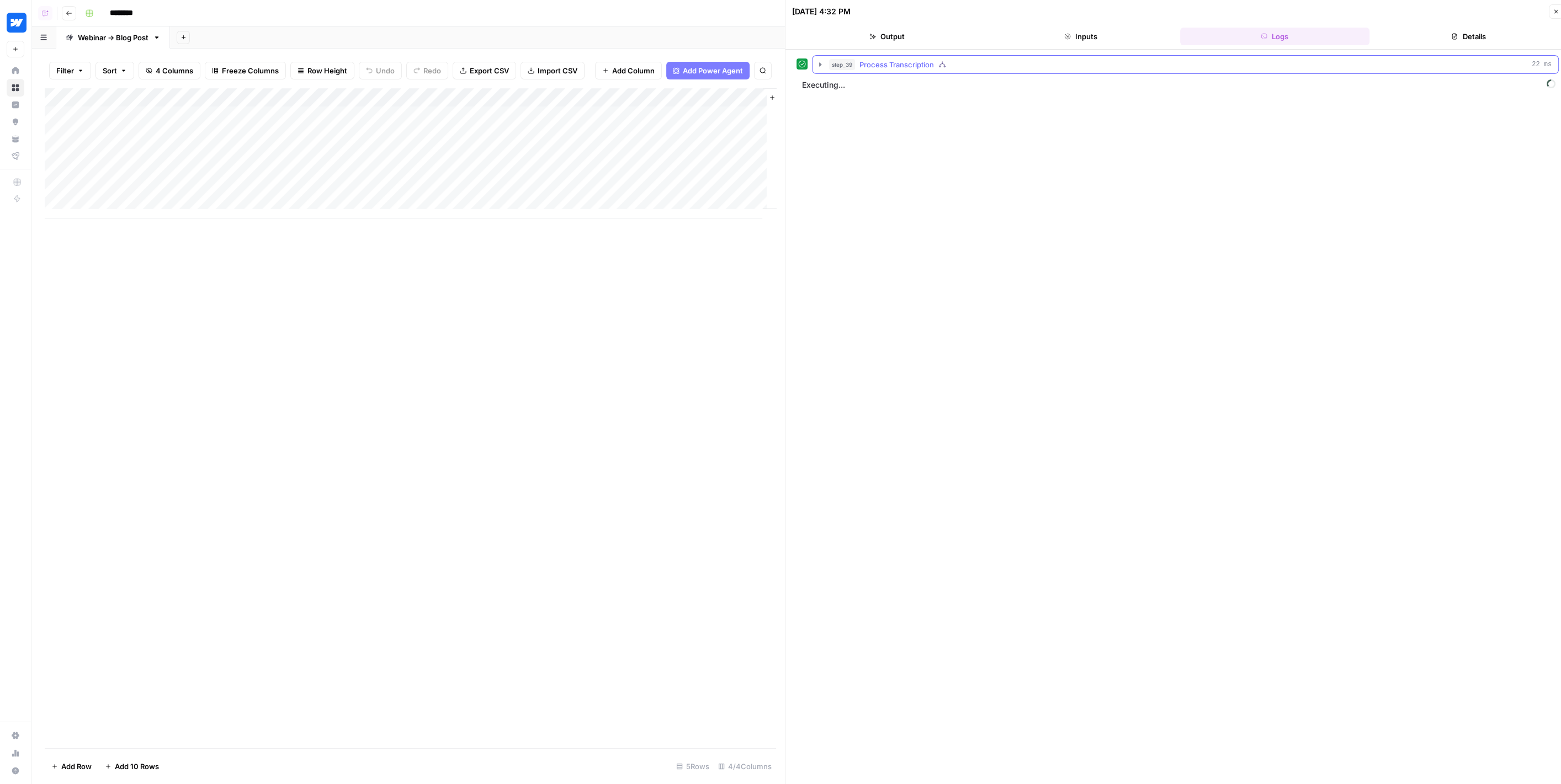
click at [820, 65] on icon "button" at bounding box center [820, 64] width 9 height 9
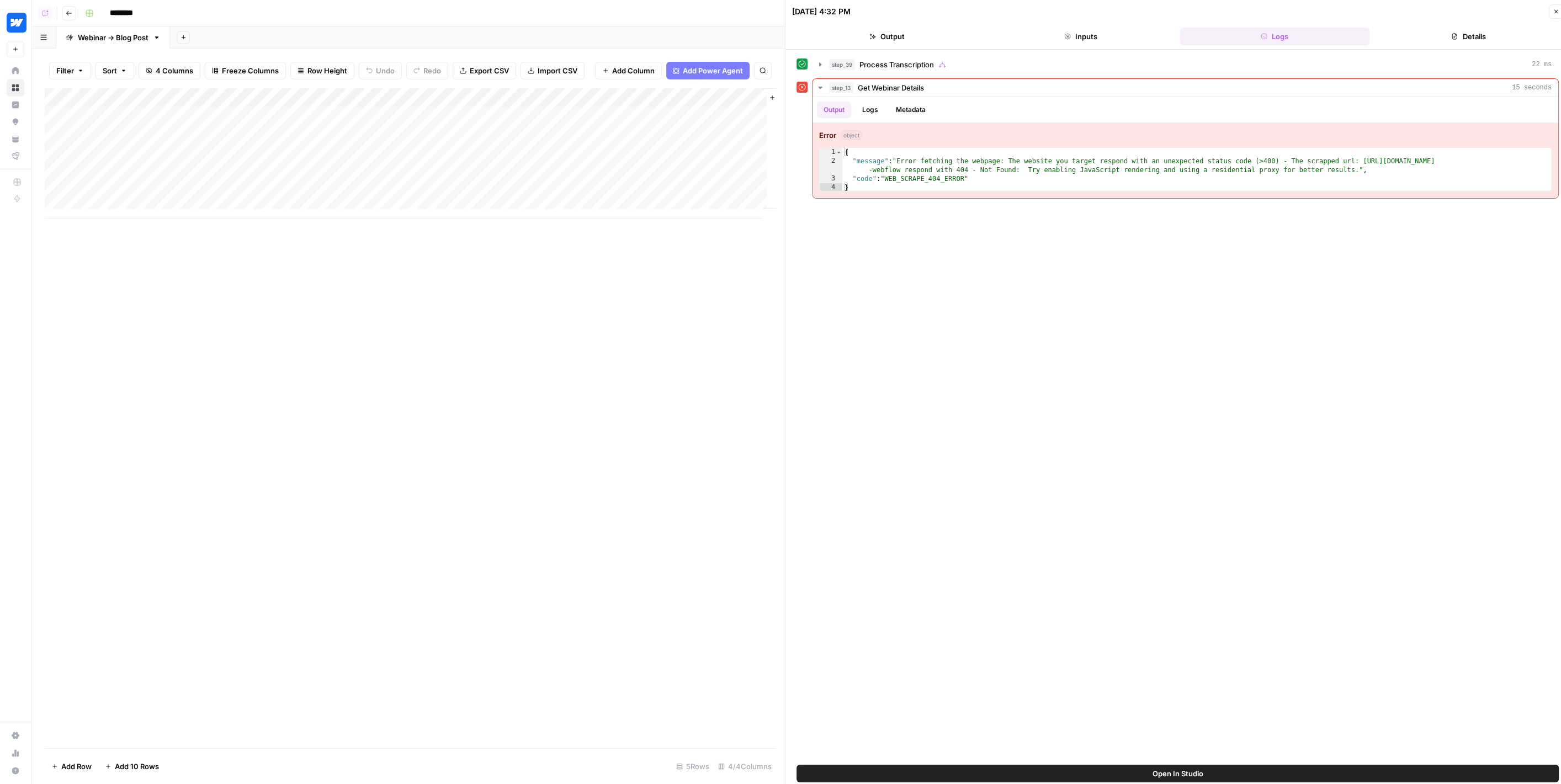
click at [174, 117] on div "Add Column" at bounding box center [410, 153] width 731 height 130
click at [174, 117] on textarea "**********" at bounding box center [177, 117] width 190 height 15
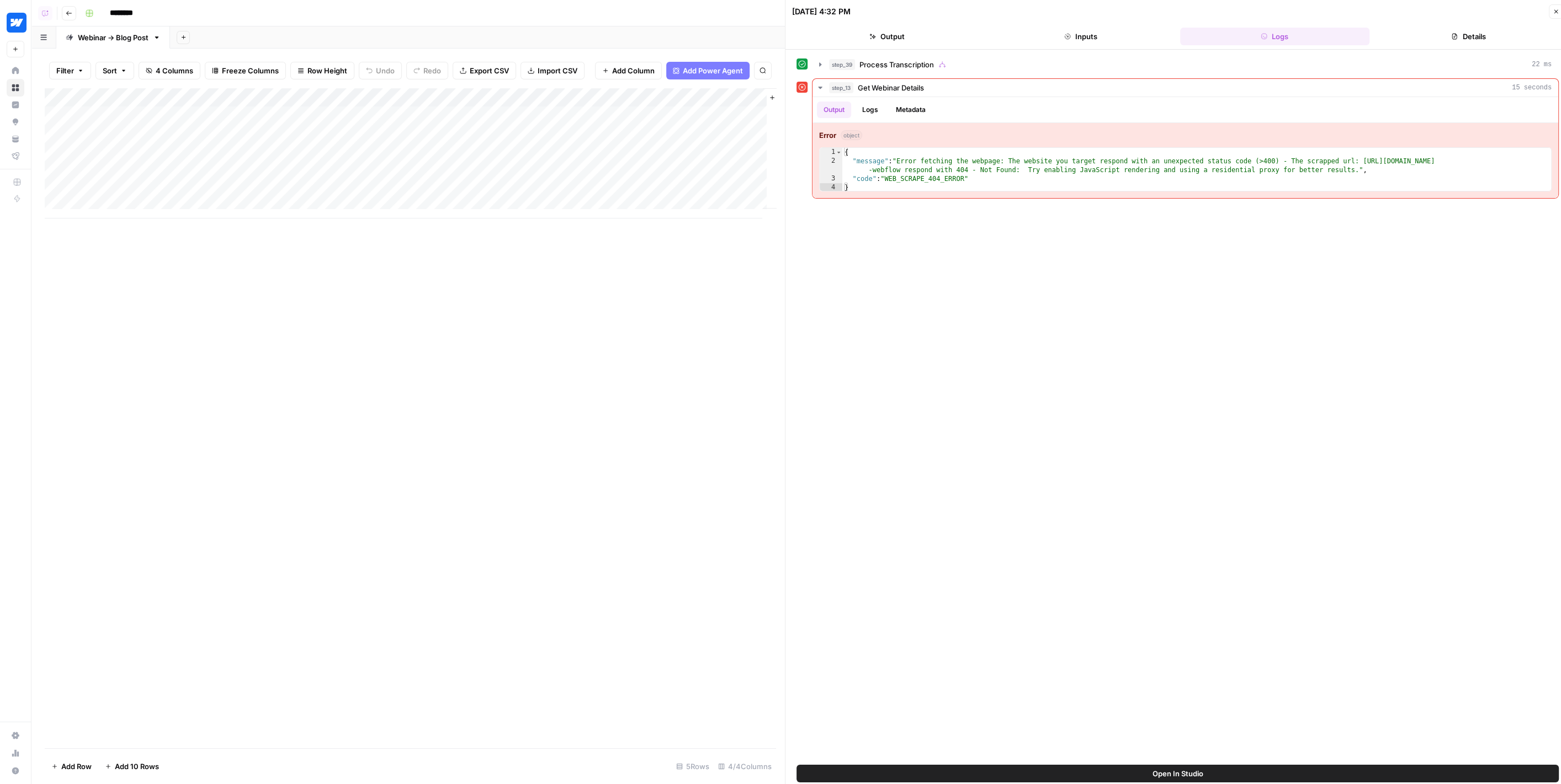
click at [132, 139] on div "Add Column" at bounding box center [410, 153] width 731 height 130
click at [132, 139] on textarea "**********" at bounding box center [193, 146] width 221 height 37
click at [151, 112] on div "Add Column" at bounding box center [410, 153] width 731 height 130
click at [58, 115] on div "Add Column" at bounding box center [410, 153] width 731 height 130
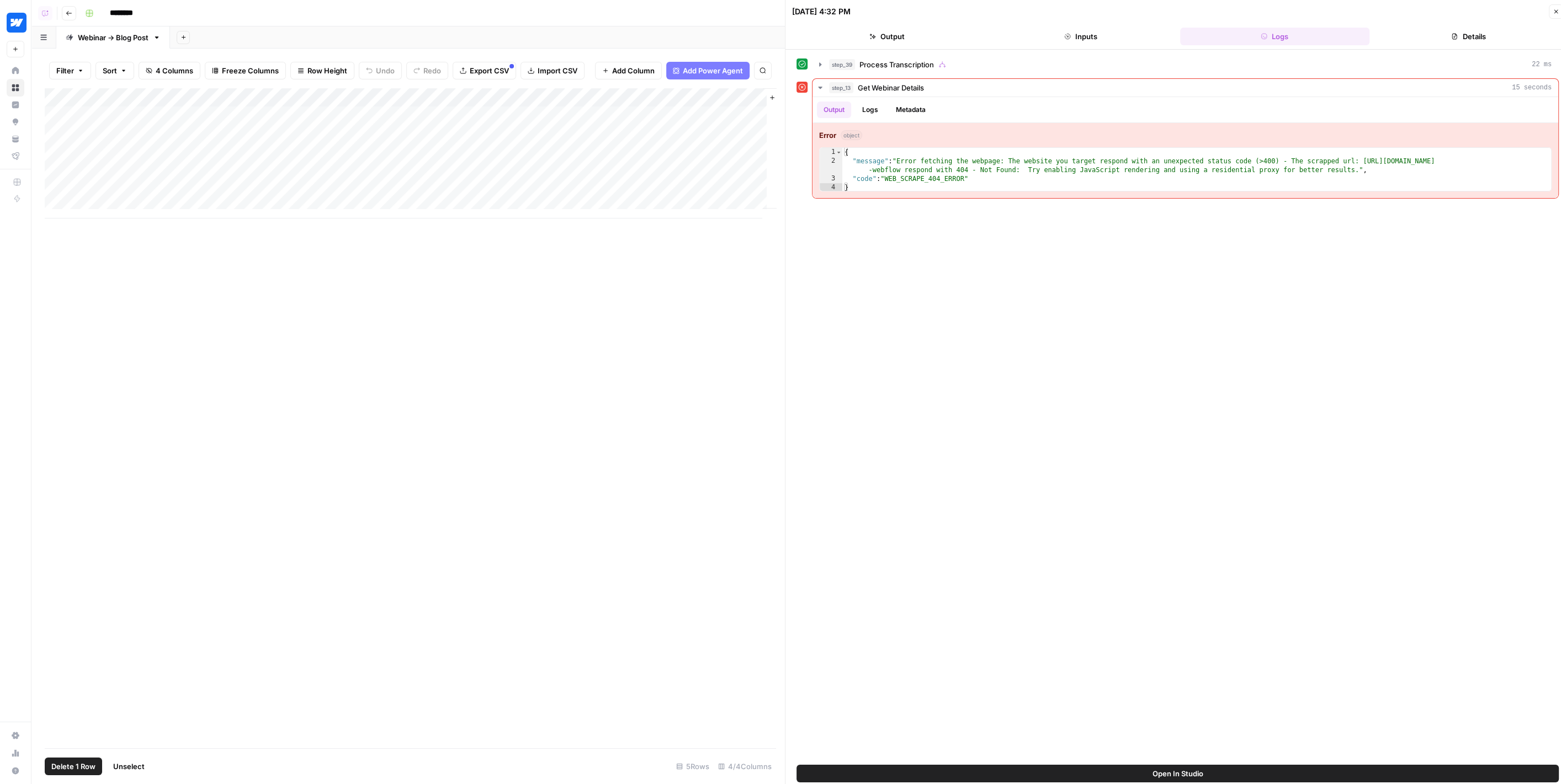
click at [71, 758] on button "Delete 1 Row" at bounding box center [73, 766] width 57 height 17
click at [746, 127] on span "Delete" at bounding box center [741, 127] width 24 height 11
click at [673, 112] on div "Add Column" at bounding box center [410, 144] width 731 height 112
click at [739, 117] on div "Add Column" at bounding box center [410, 144] width 731 height 112
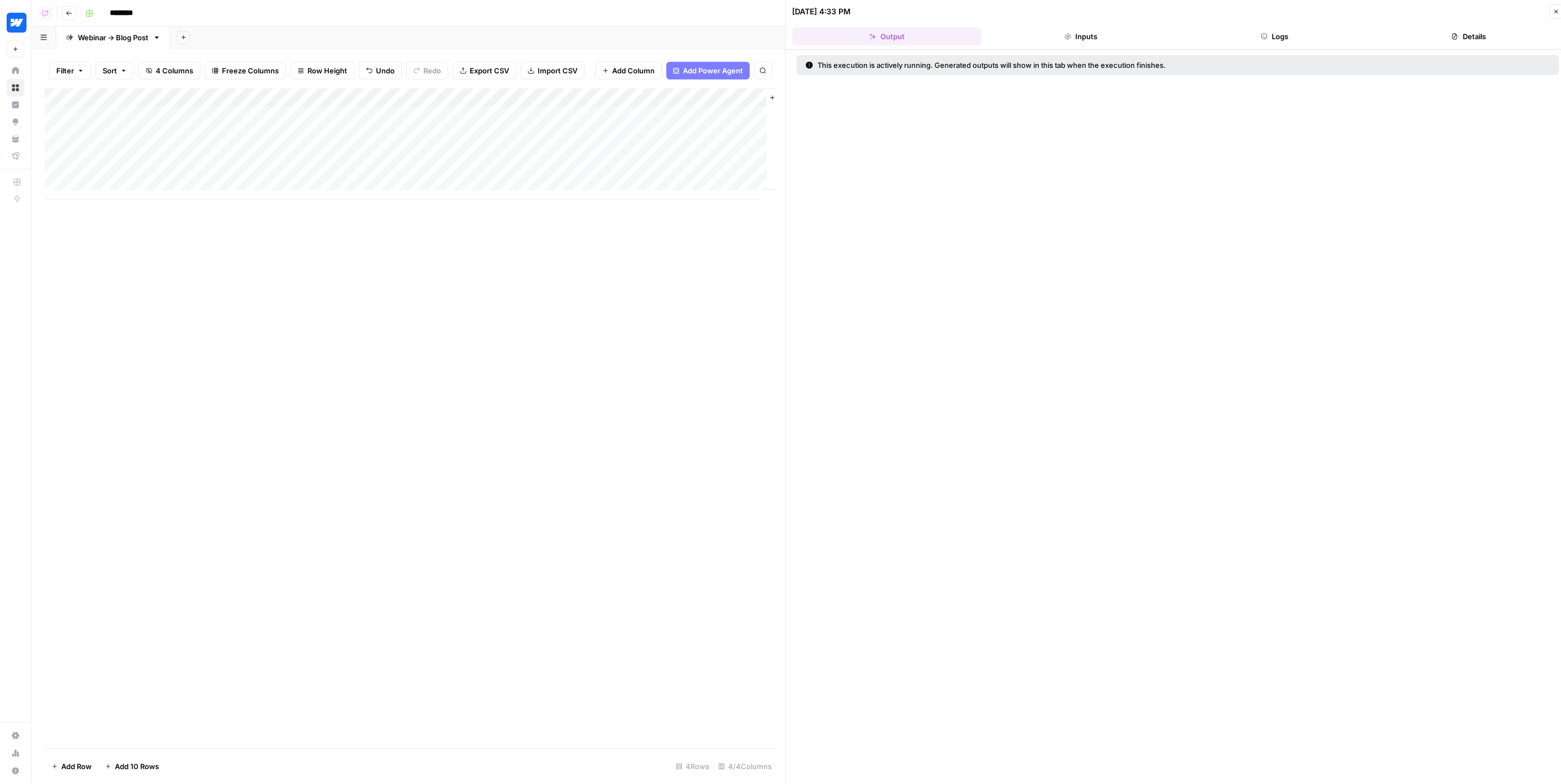
click at [1244, 40] on button "Logs" at bounding box center [1274, 36] width 189 height 17
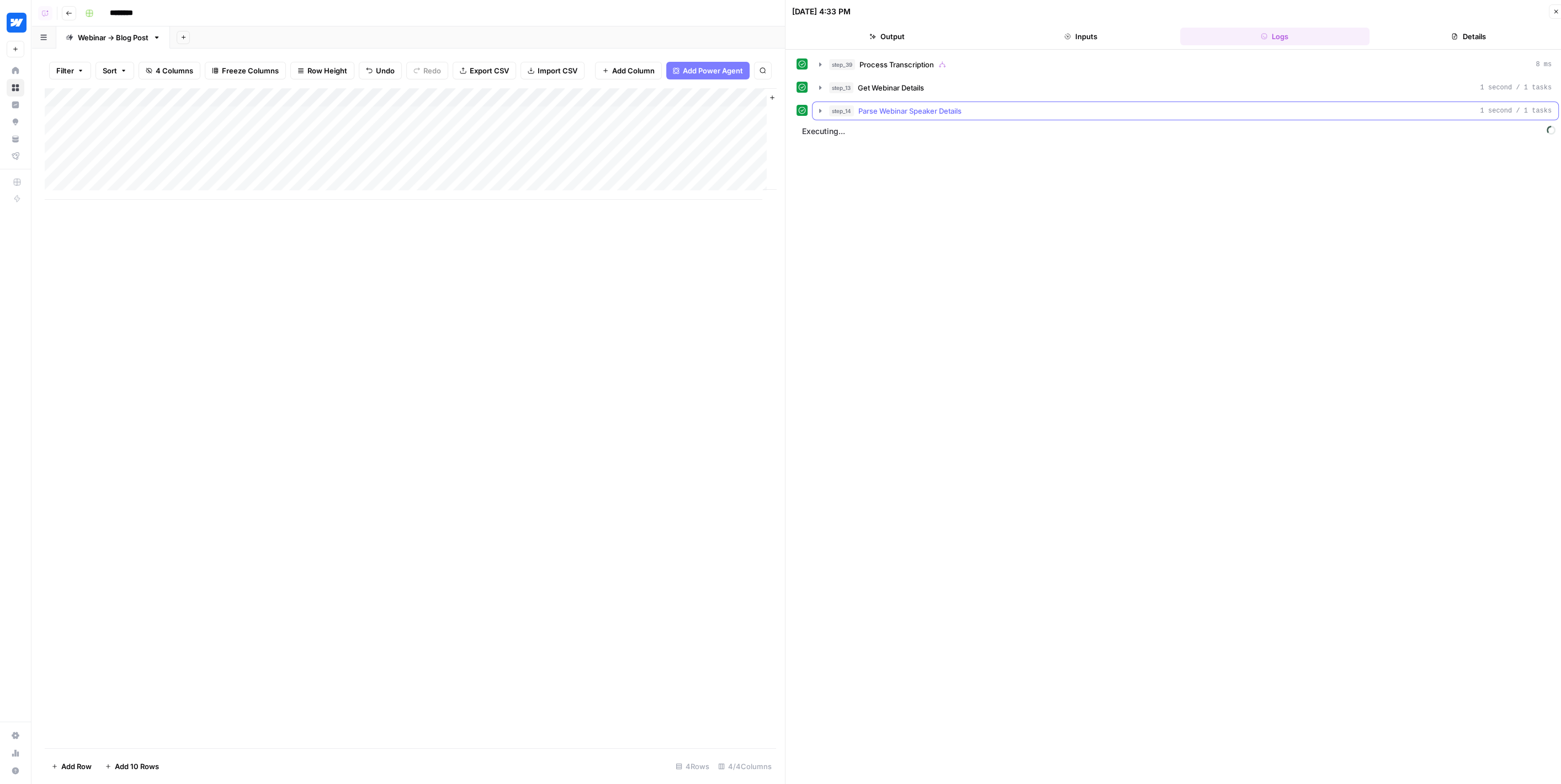
click at [817, 108] on icon "button" at bounding box center [820, 111] width 9 height 9
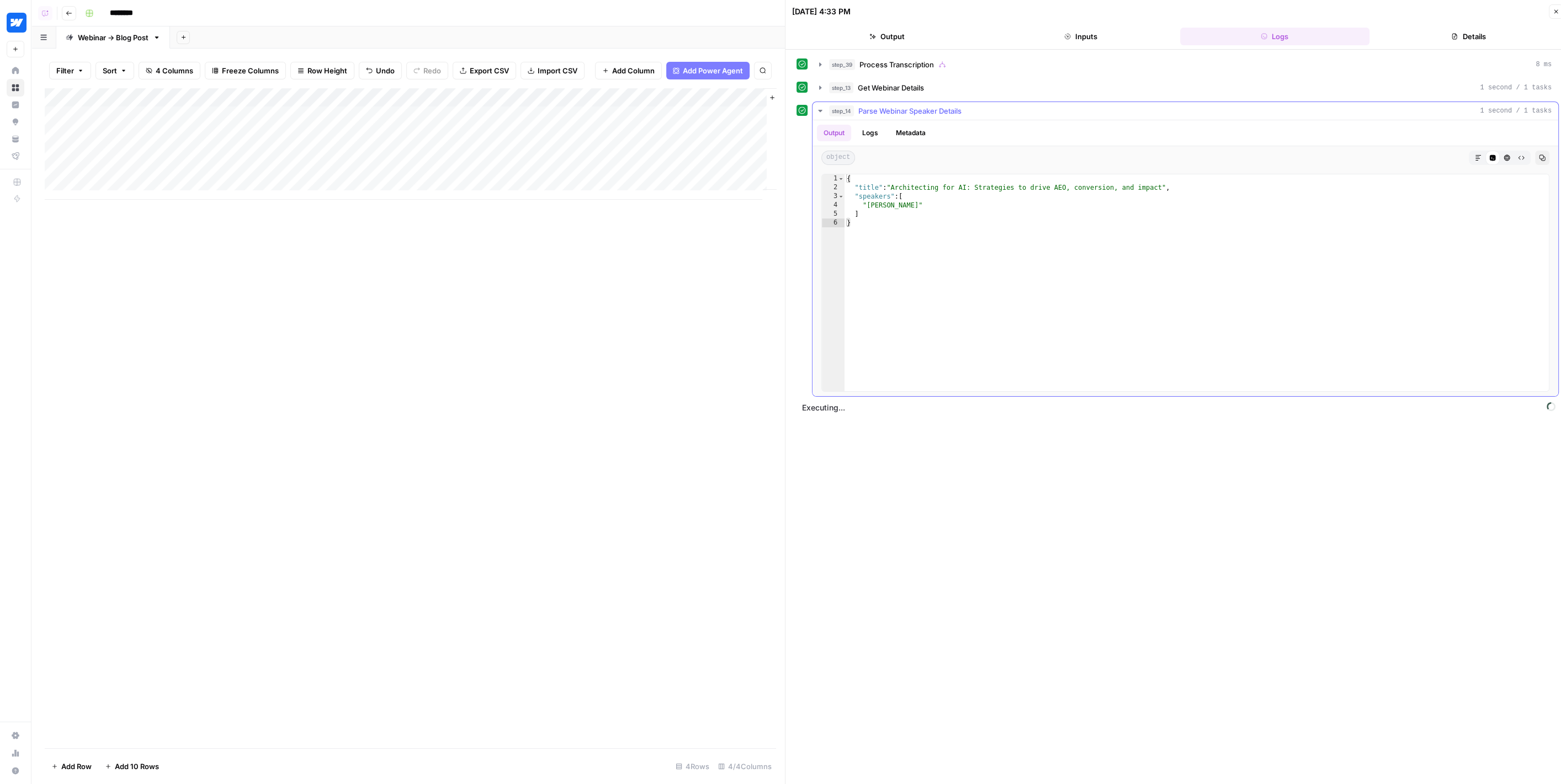
click at [817, 108] on icon "button" at bounding box center [820, 111] width 9 height 9
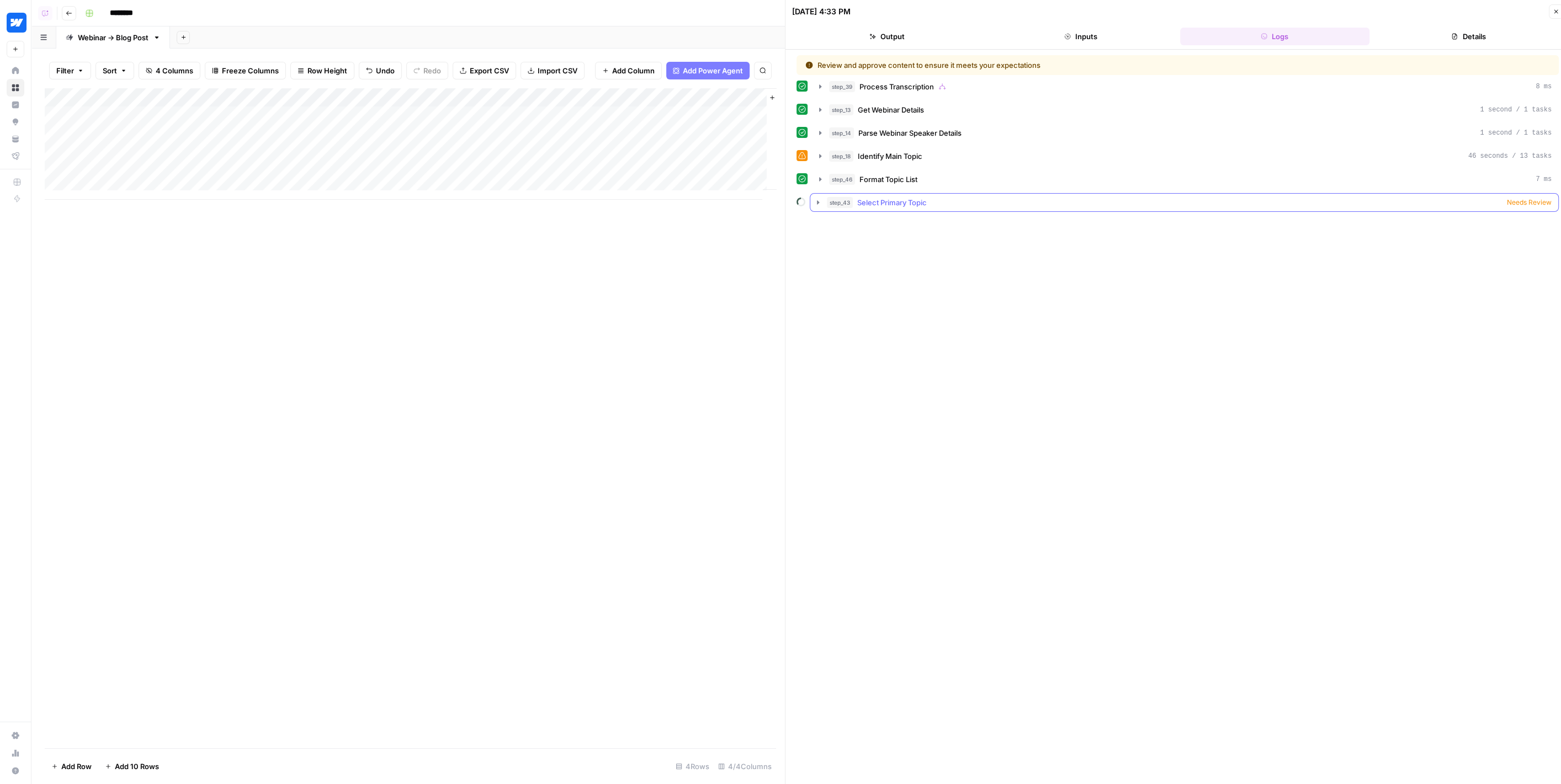
click at [1519, 201] on span "Needs Review" at bounding box center [1529, 202] width 45 height 10
click at [1444, 153] on div "step_18 Identify Main Topic 46 seconds / 13 tasks" at bounding box center [1190, 156] width 722 height 11
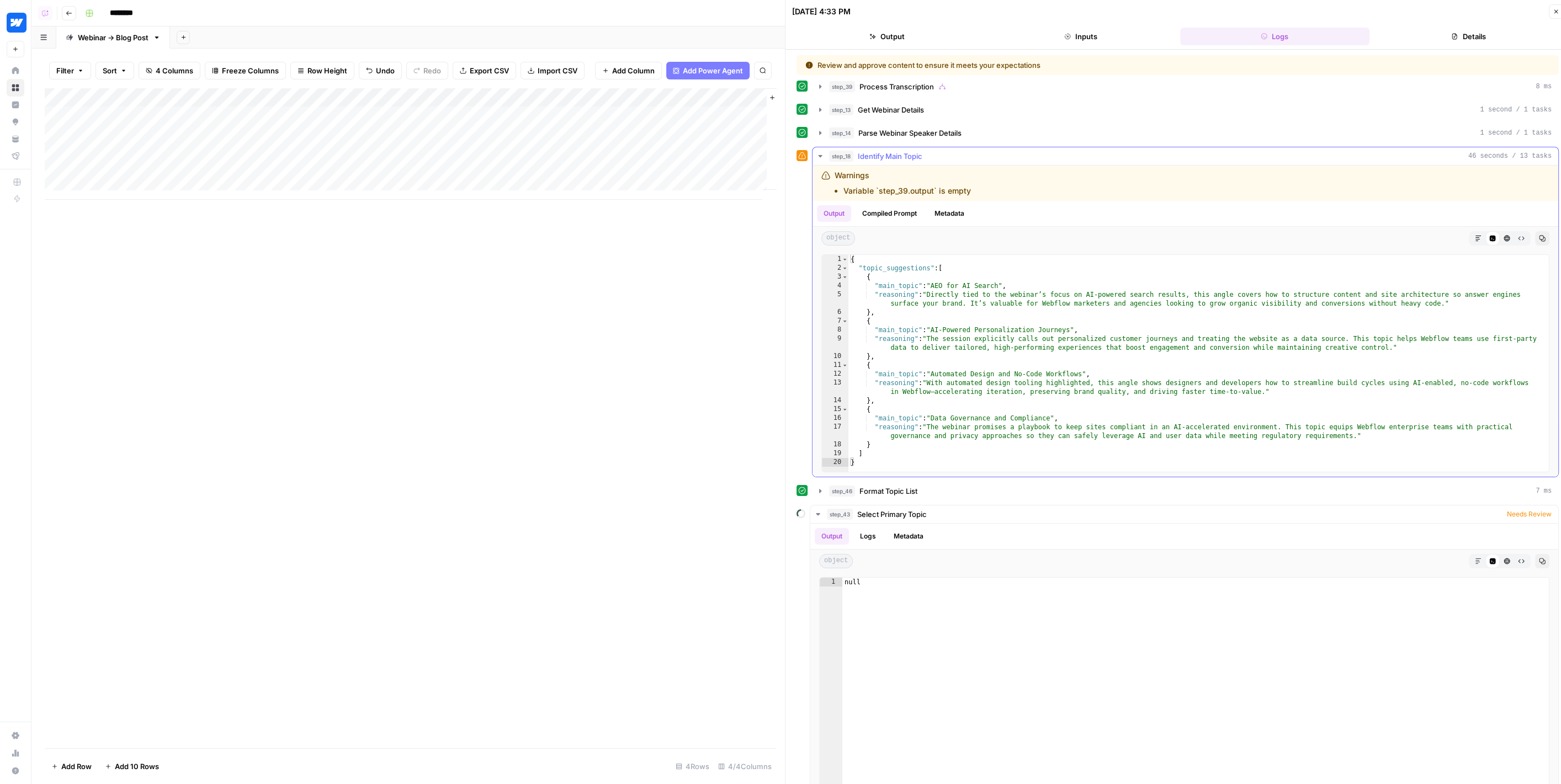
click at [1444, 153] on div "step_18 Identify Main Topic 46 seconds / 13 tasks" at bounding box center [1190, 156] width 722 height 11
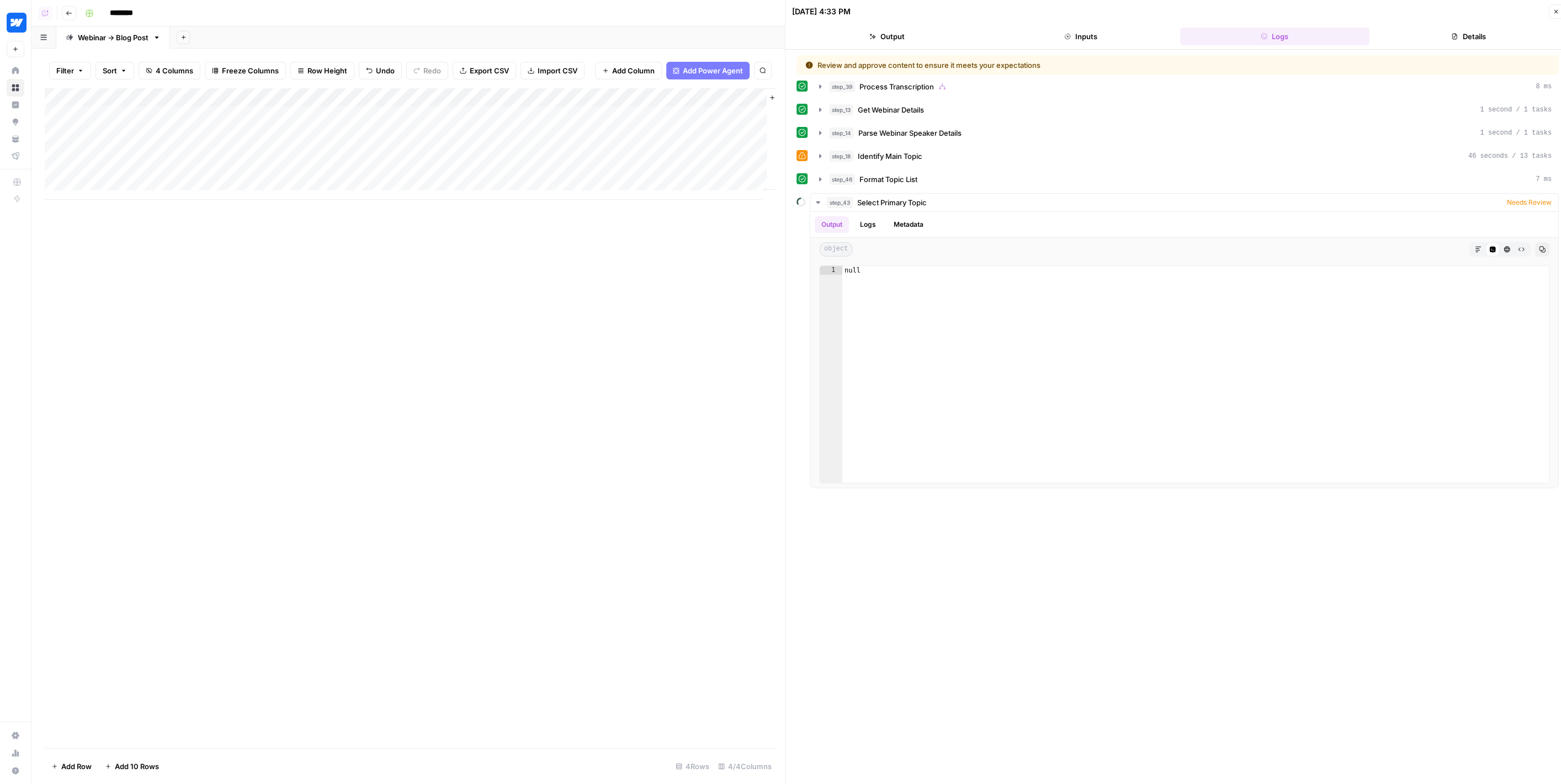
click at [750, 113] on div "Add Column" at bounding box center [410, 144] width 731 height 112
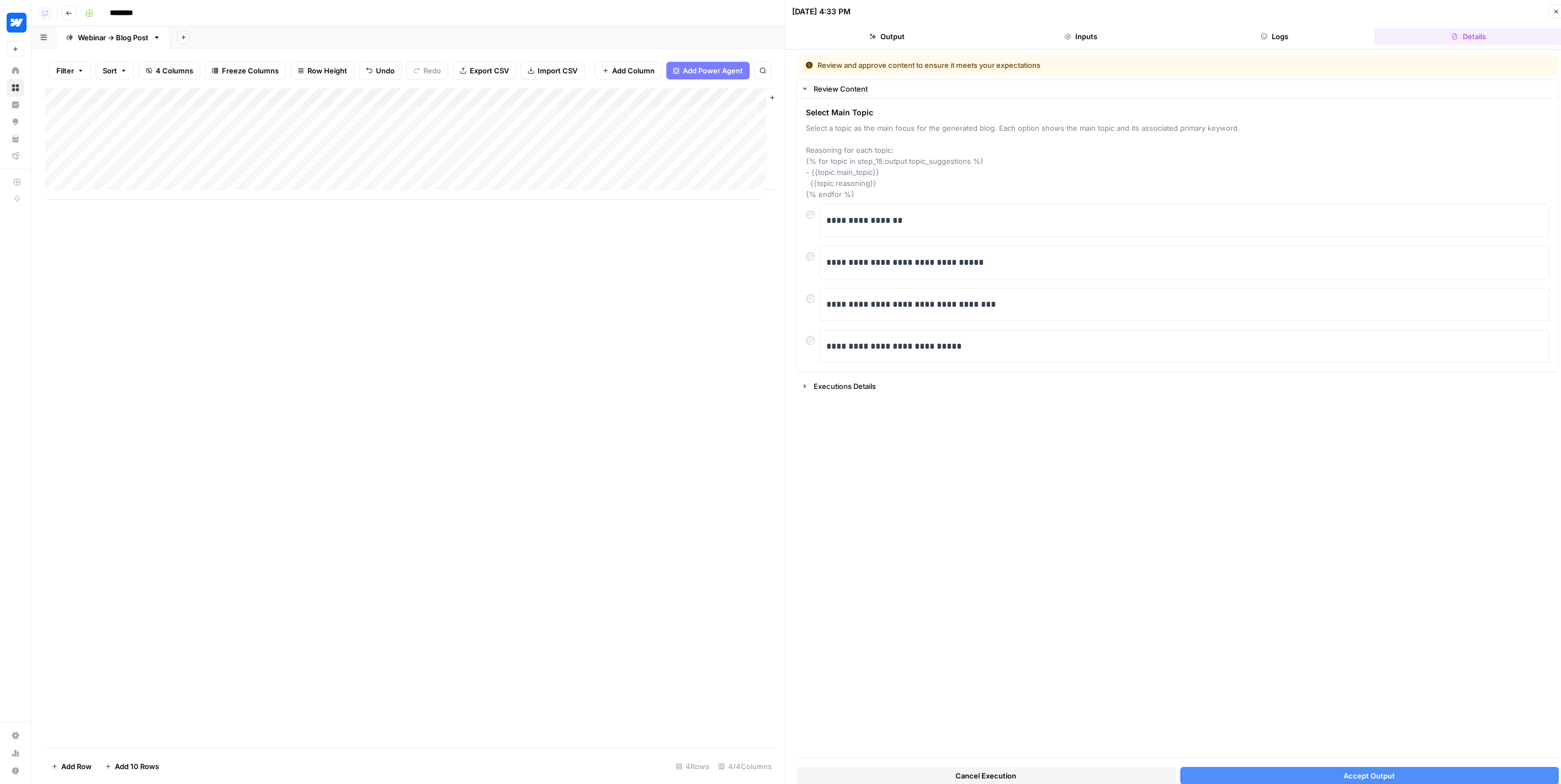
click at [1467, 767] on button "Accept Output" at bounding box center [1369, 775] width 379 height 17
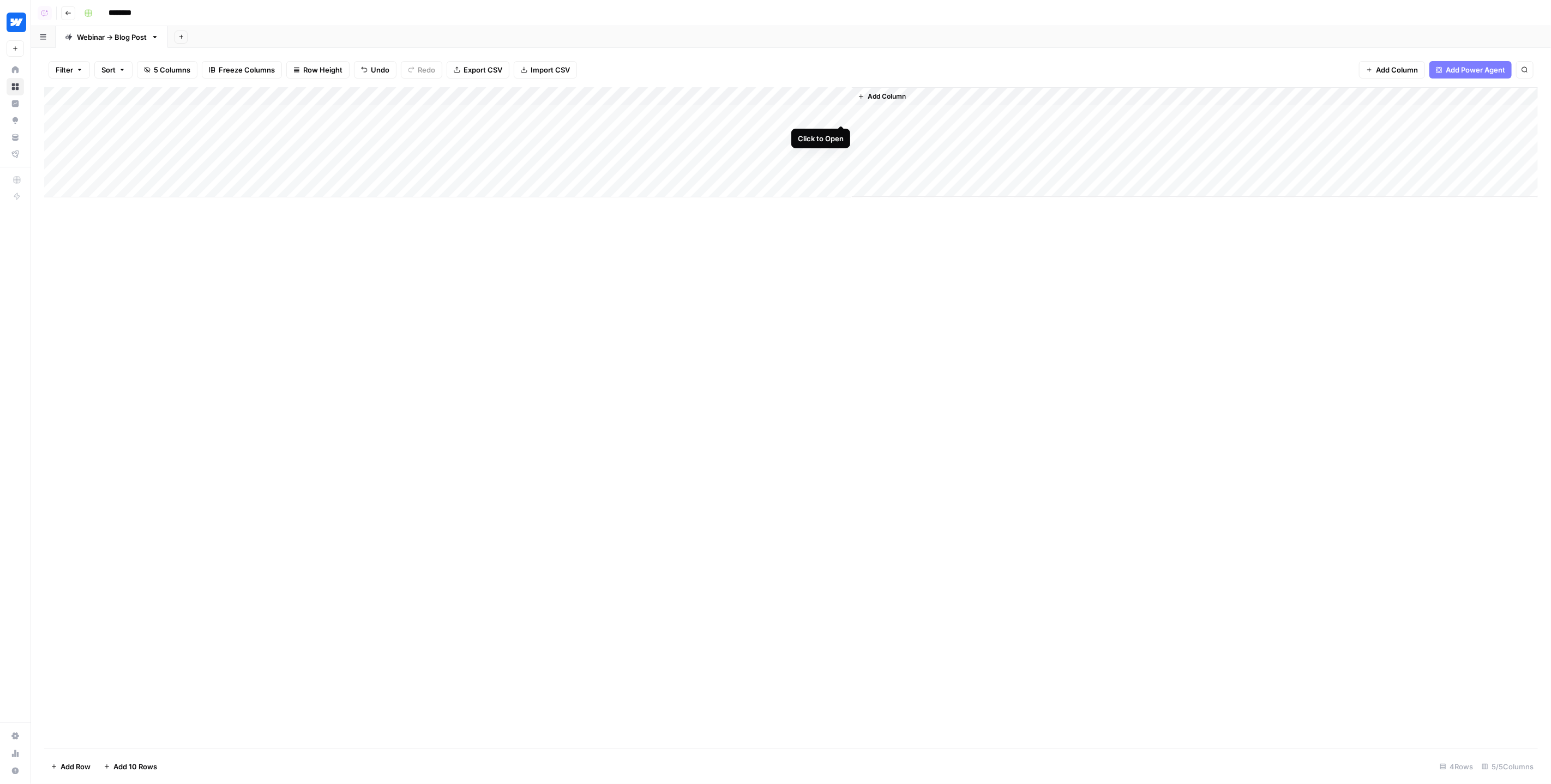
click at [842, 113] on div "Add Column" at bounding box center [791, 142] width 1494 height 110
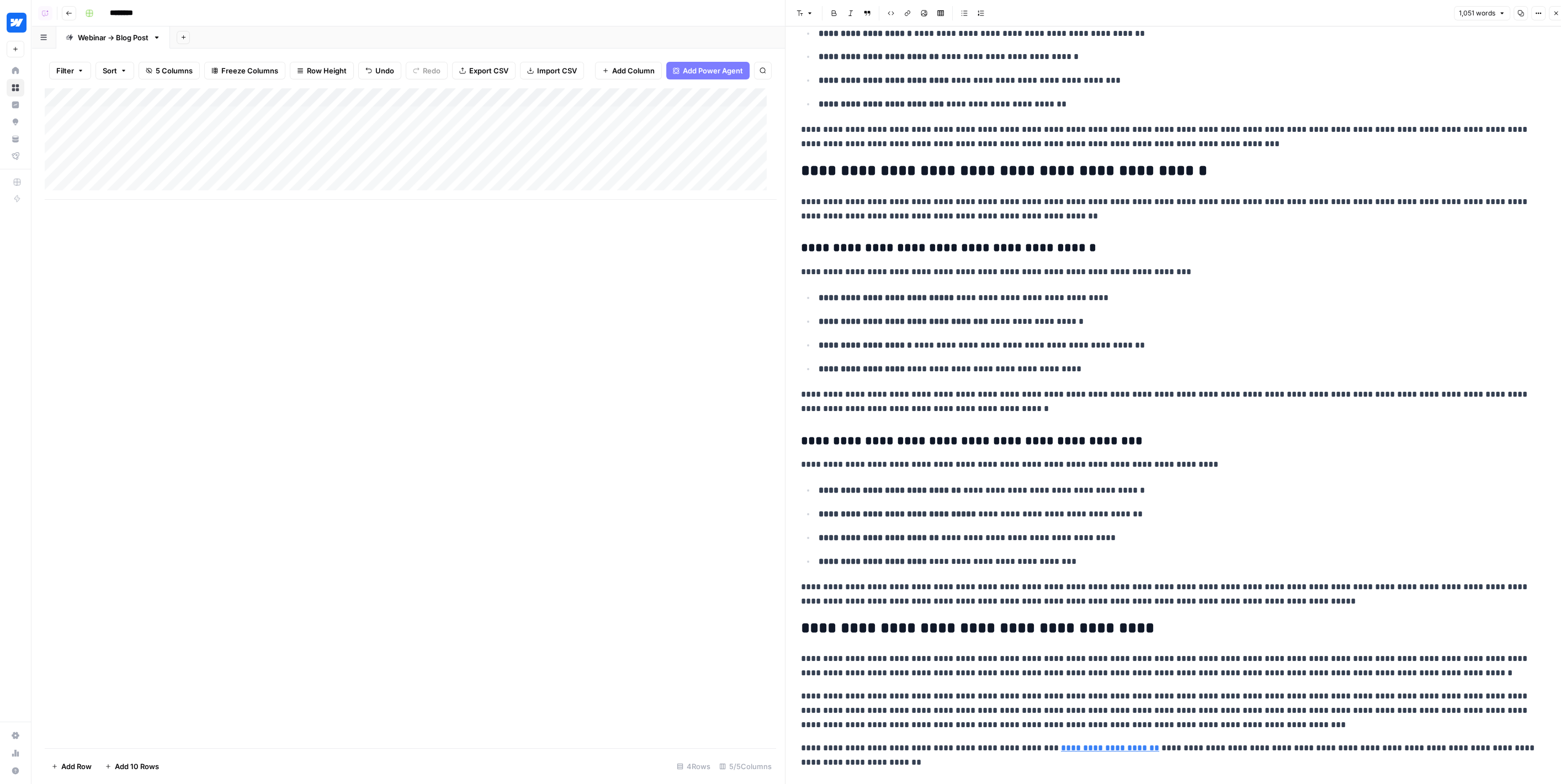
scroll to position [1184, 0]
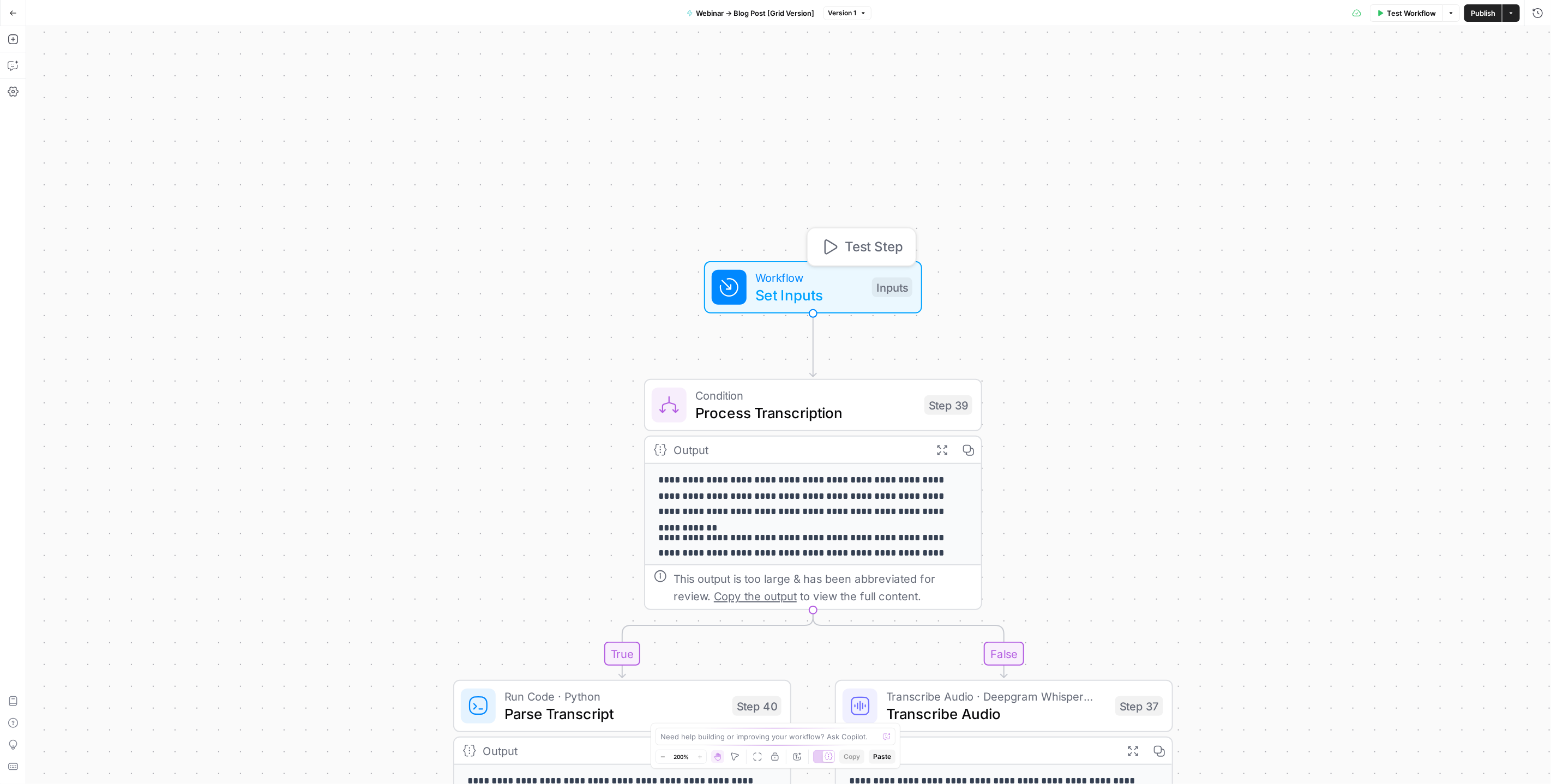
click at [783, 291] on span "Set Inputs" at bounding box center [809, 295] width 108 height 22
click at [1499, 153] on span "edit field" at bounding box center [1502, 155] width 24 height 9
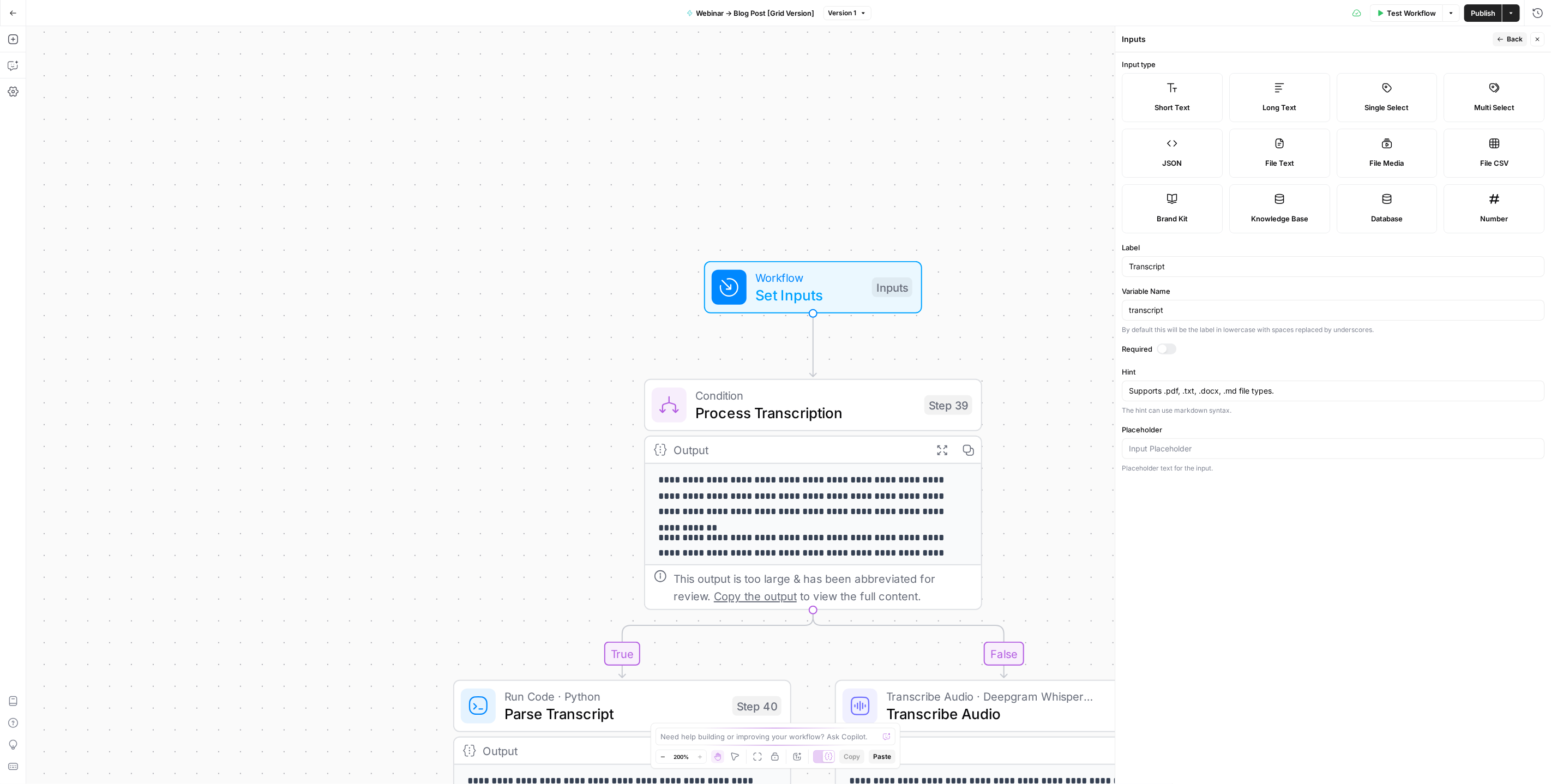
click at [1289, 96] on label "Long Text" at bounding box center [1280, 98] width 101 height 49
click at [1482, 13] on span "Publish" at bounding box center [1483, 13] width 25 height 11
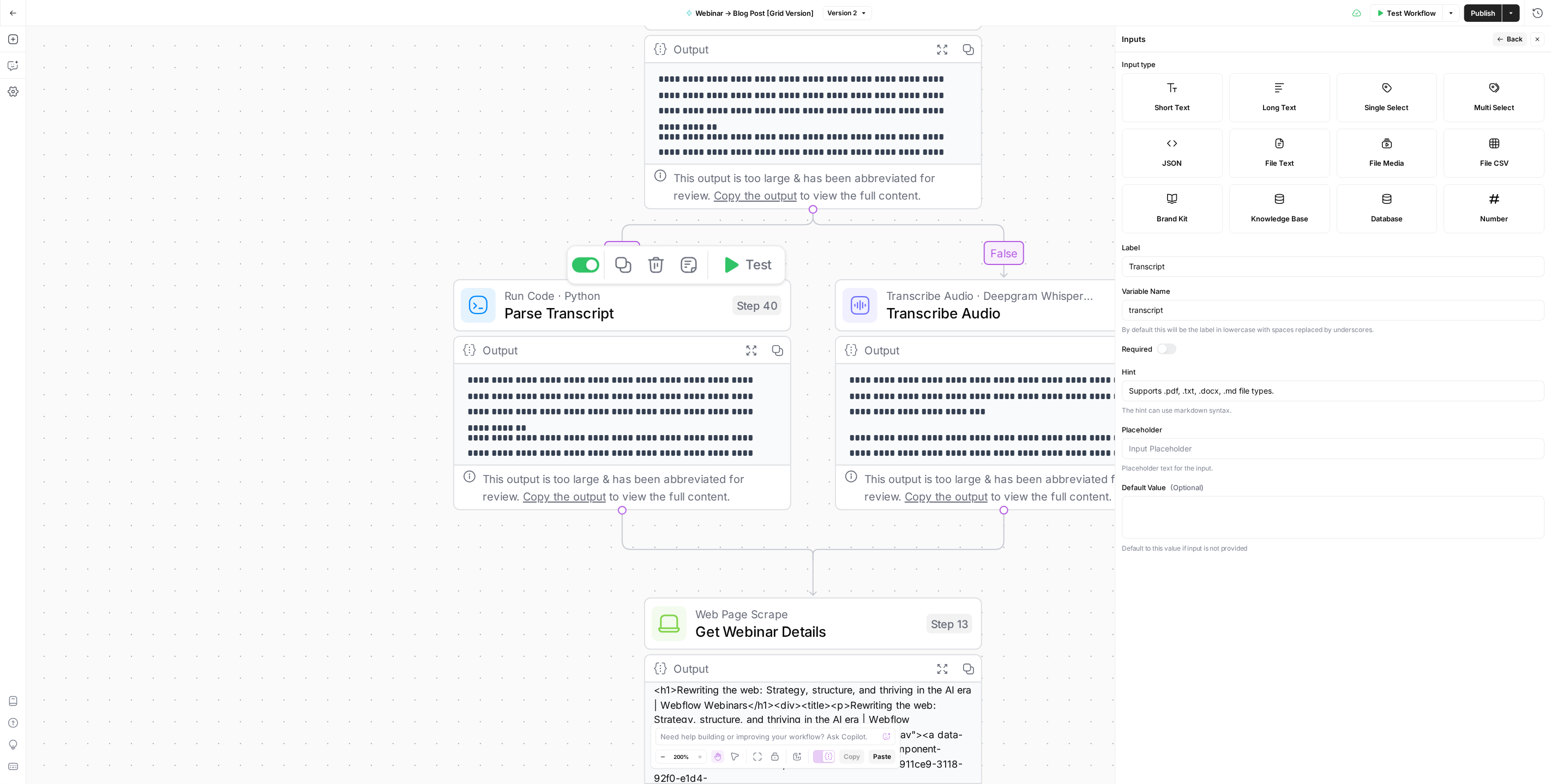
click at [649, 314] on span "Parse Transcript" at bounding box center [614, 313] width 219 height 22
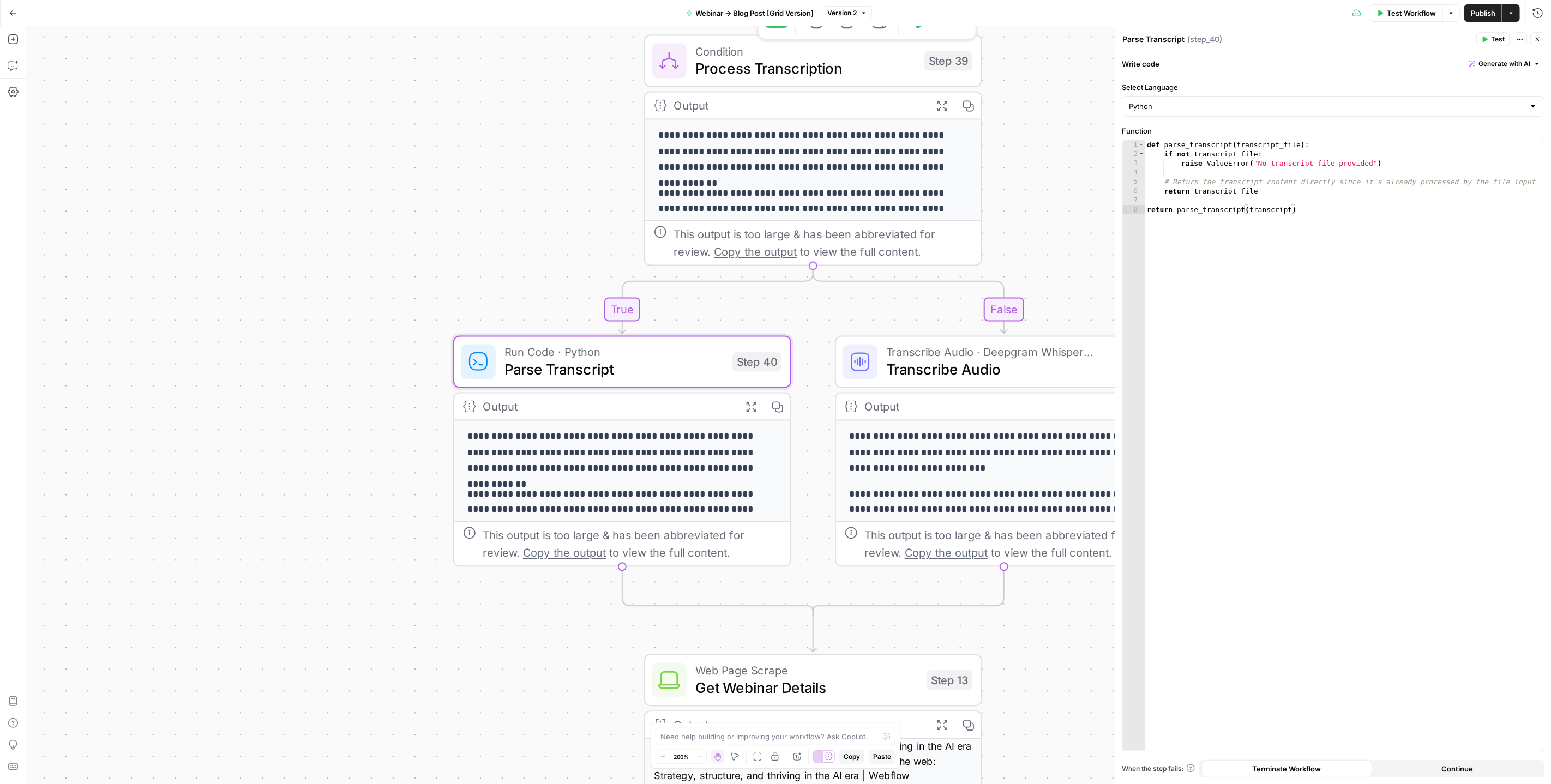
click at [793, 61] on span "Process Transcription" at bounding box center [806, 69] width 221 height 22
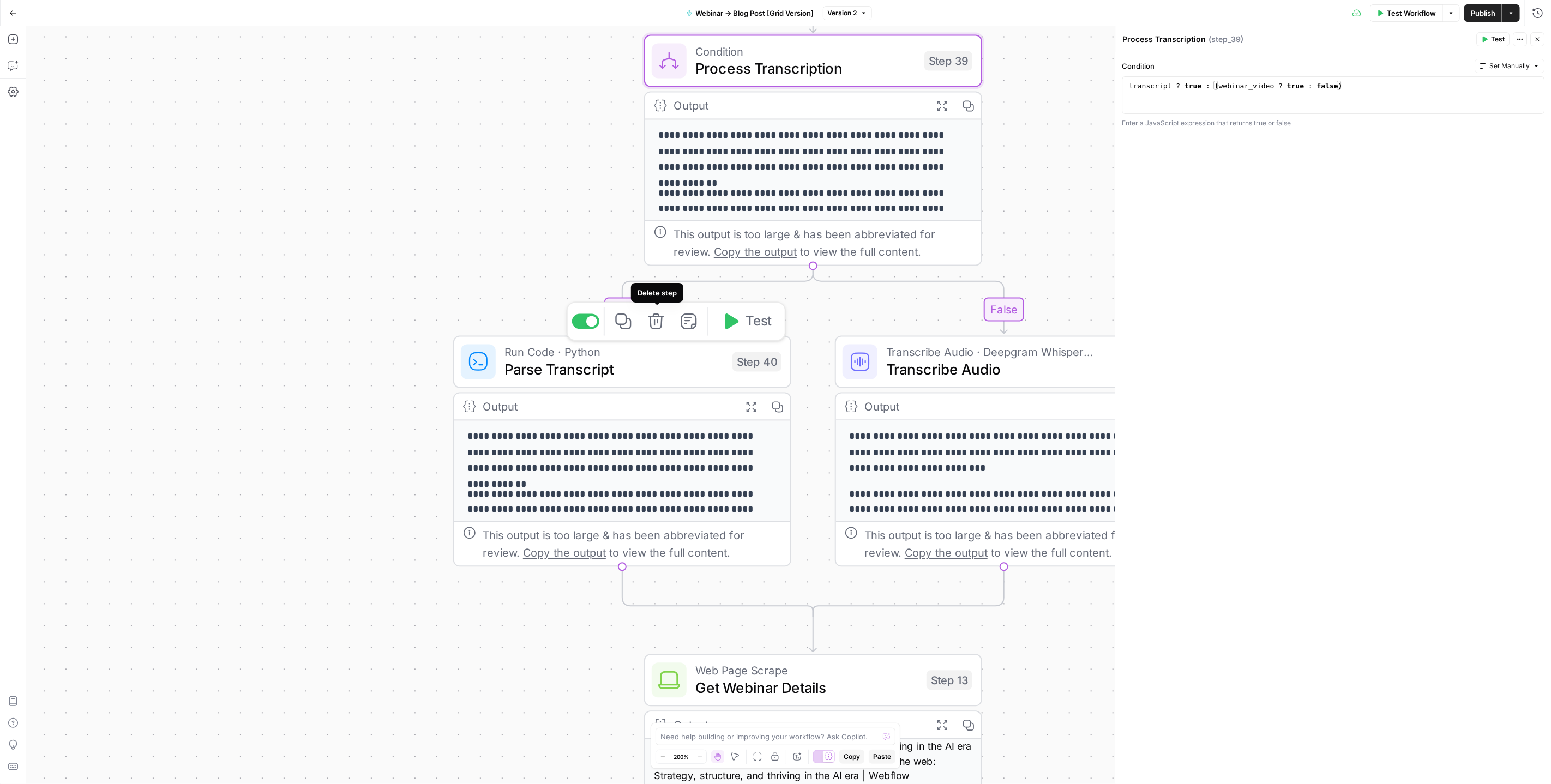
click at [652, 319] on icon "button" at bounding box center [656, 321] width 16 height 16
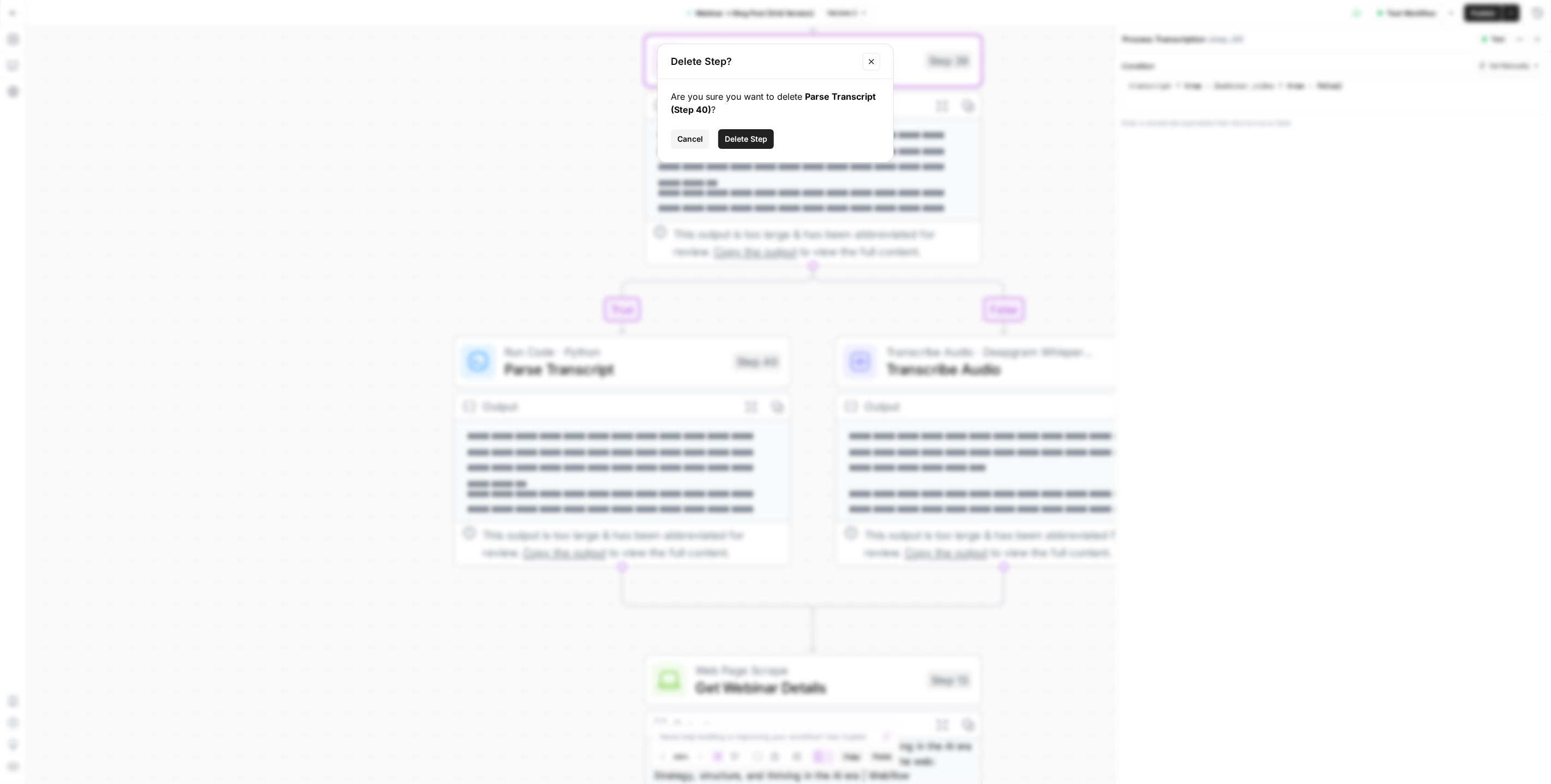
click at [761, 142] on span "Delete Step" at bounding box center [746, 139] width 43 height 11
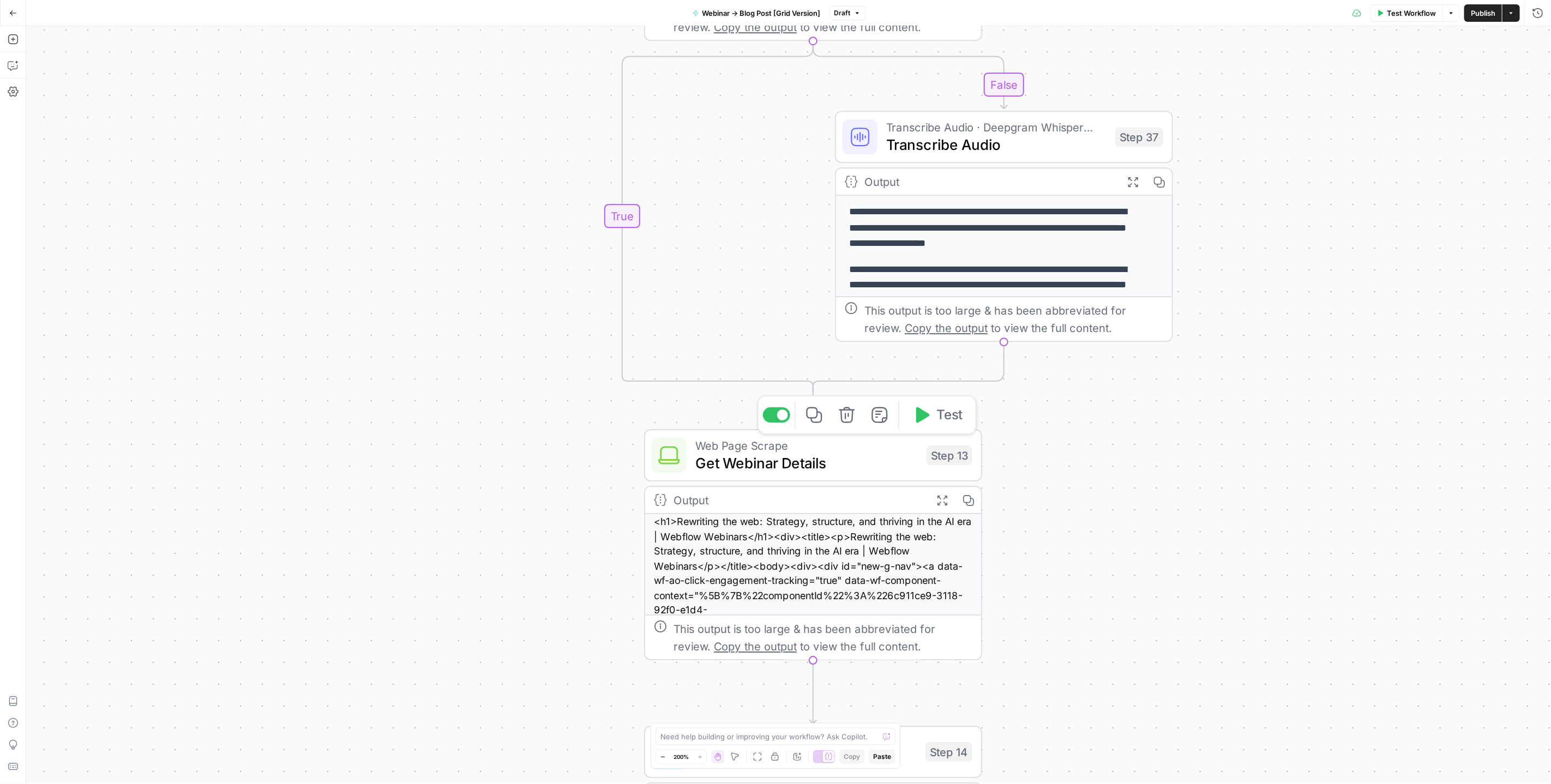
click at [788, 448] on span "Web Page Scrape" at bounding box center [806, 445] width 222 height 17
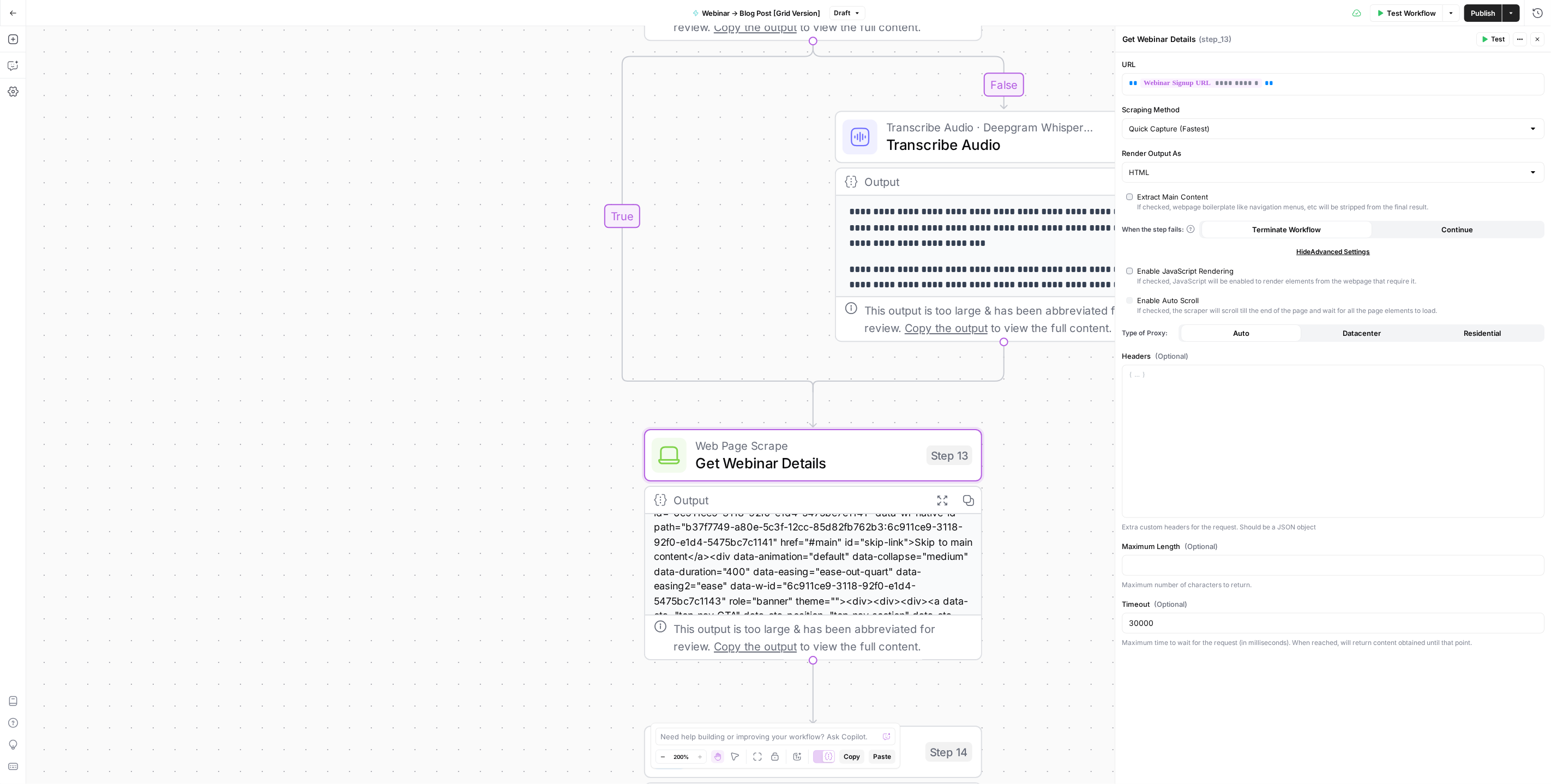
scroll to position [103, 0]
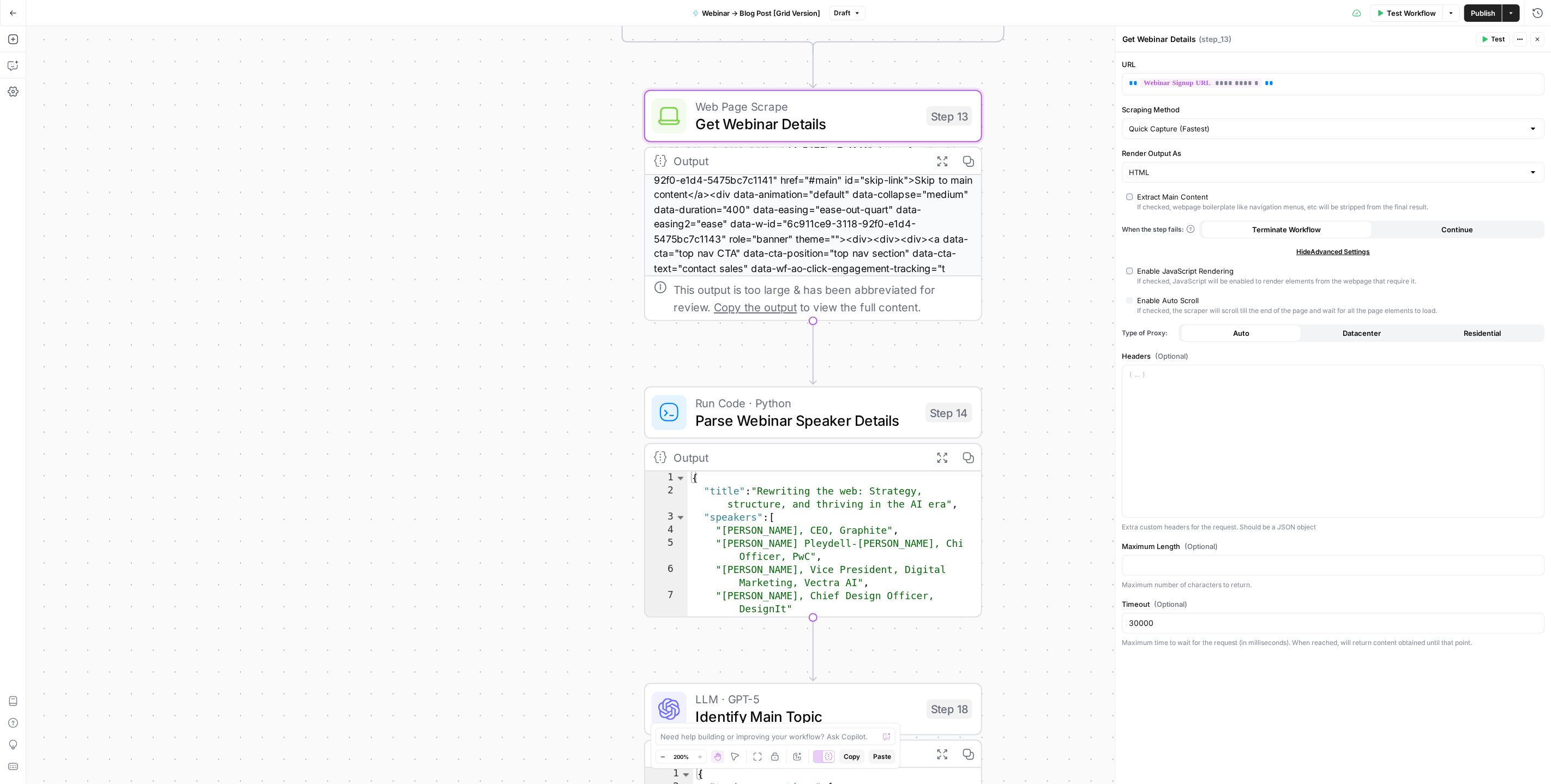
click at [838, 420] on span "Parse Webinar Speaker Details" at bounding box center [806, 421] width 221 height 22
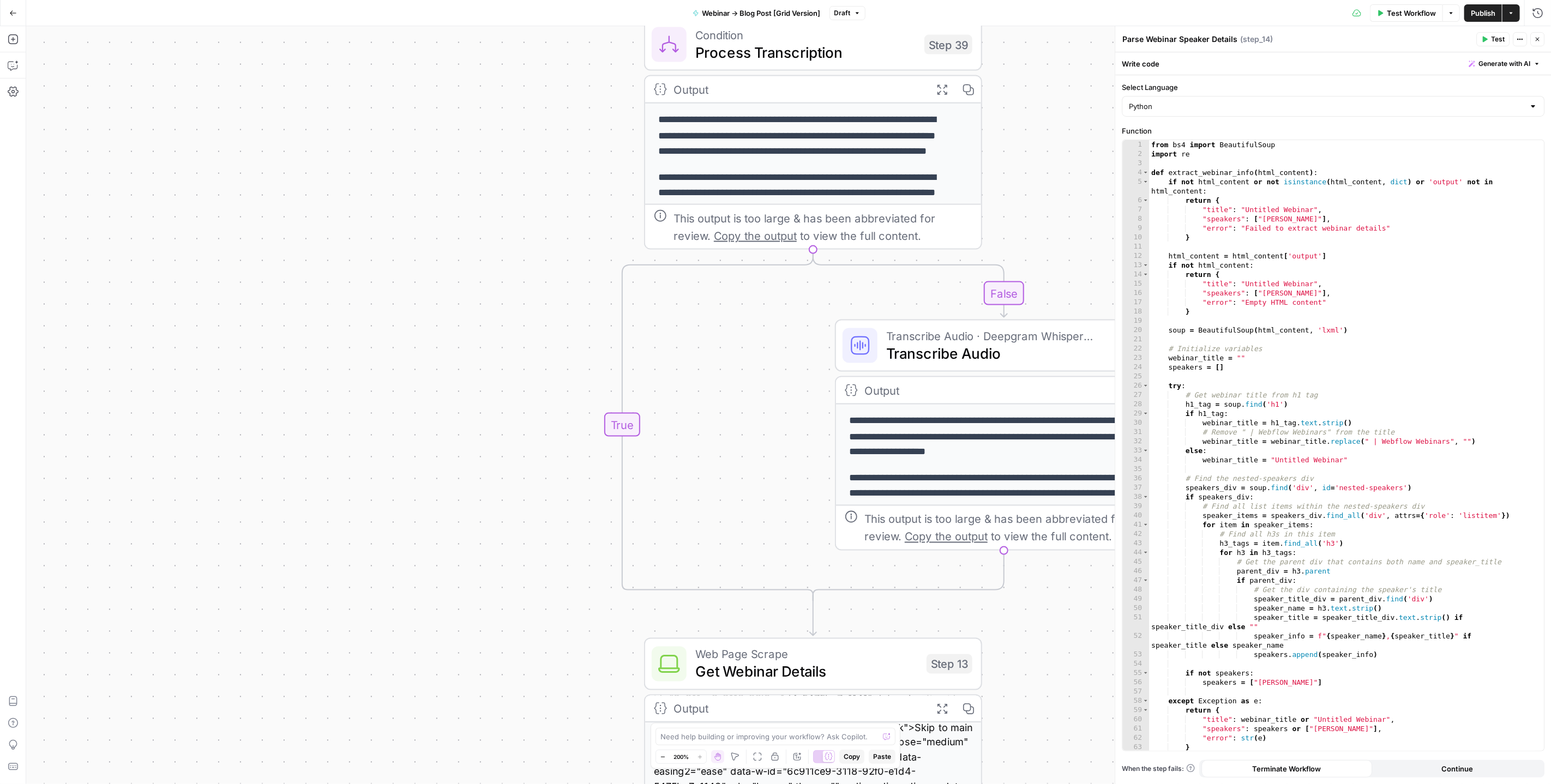
click at [1483, 10] on span "Publish" at bounding box center [1483, 13] width 25 height 11
click at [1540, 47] on header "Parse Webinar Speaker Details Parse Webinar Speaker Details ( step_14 ) Test Ac…" at bounding box center [1334, 39] width 436 height 26
click at [1540, 40] on icon "button" at bounding box center [1538, 40] width 4 height 4
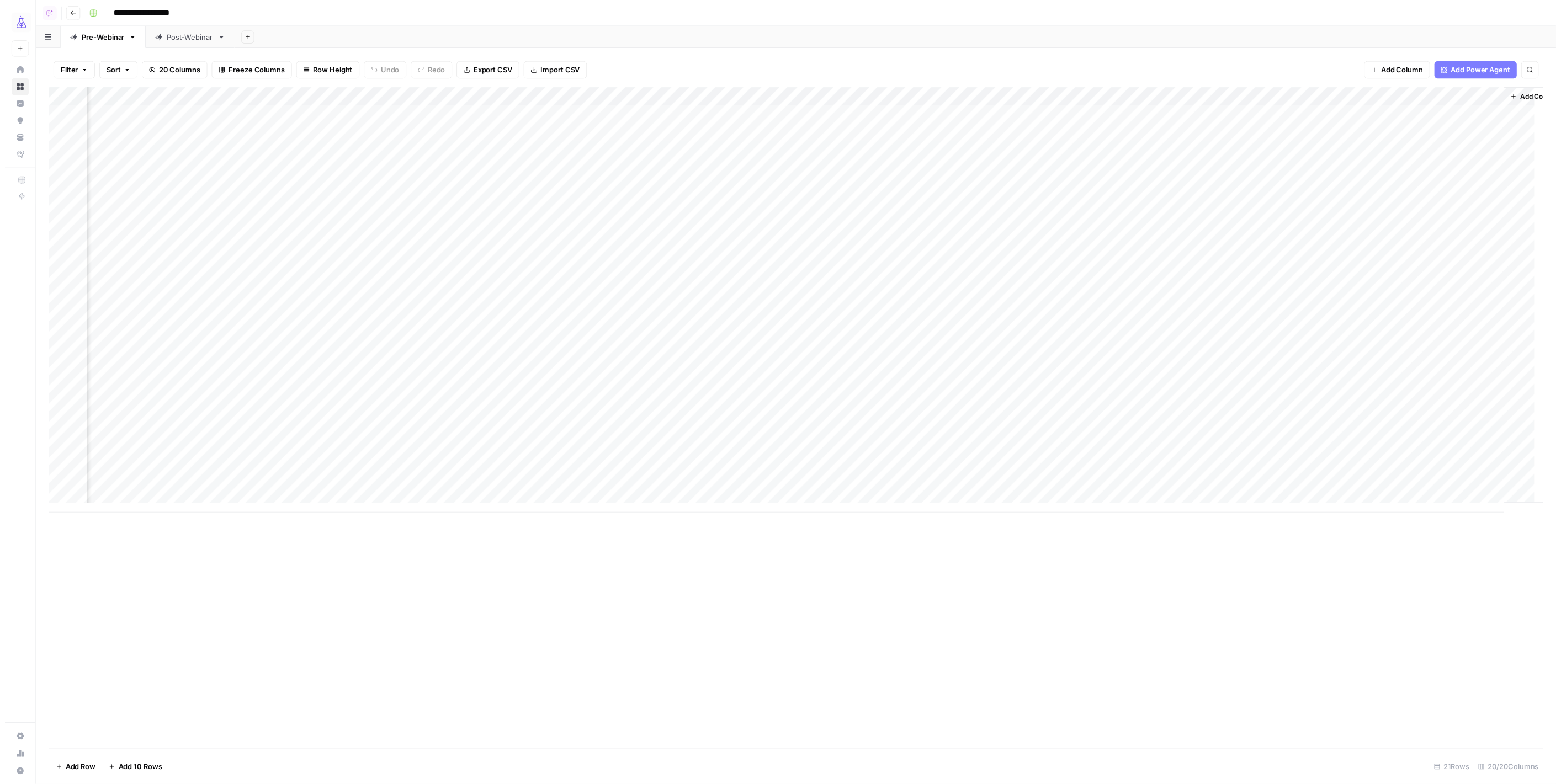
scroll to position [0, 856]
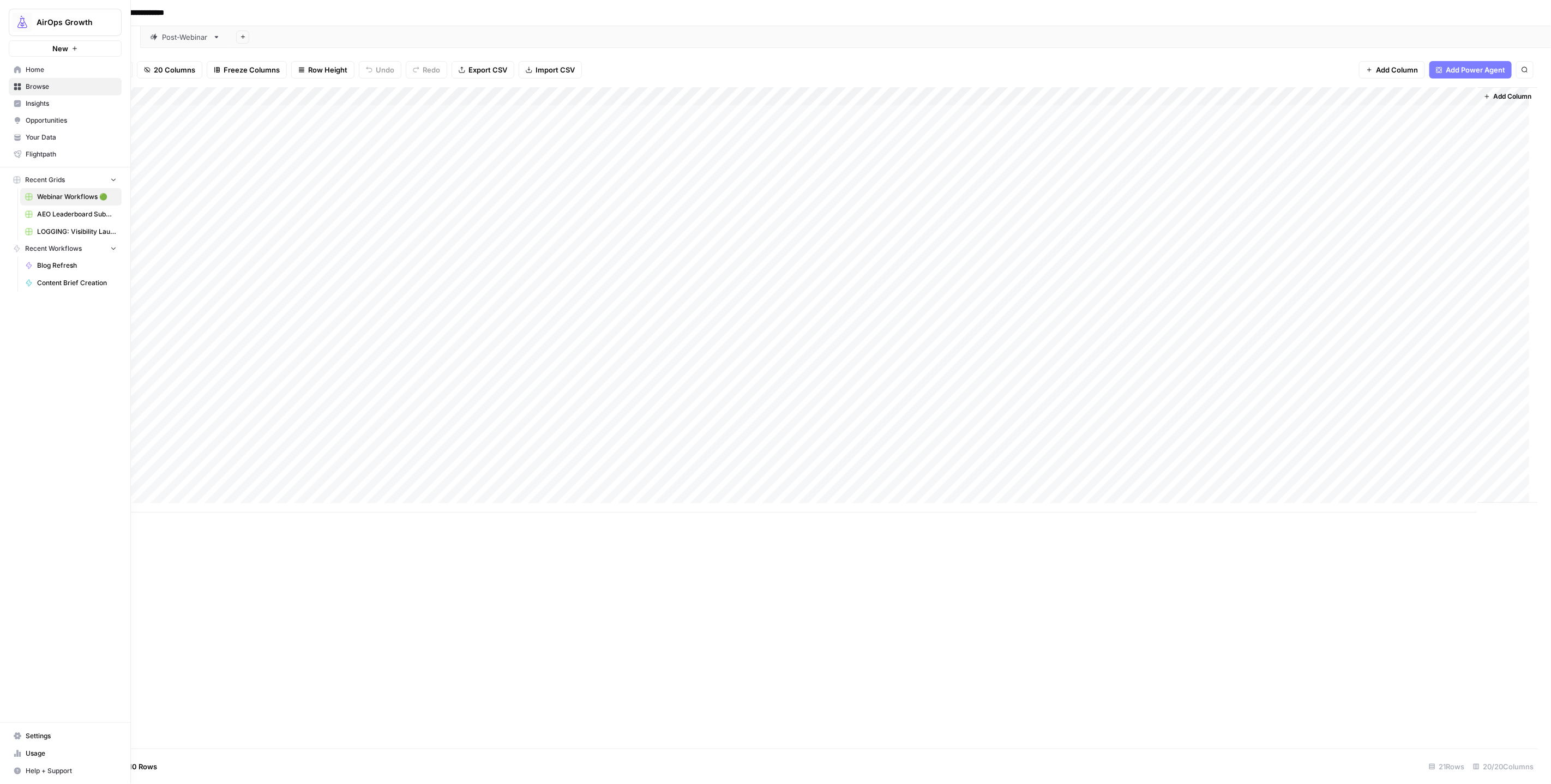
click at [42, 120] on span "Opportunities" at bounding box center [71, 120] width 91 height 10
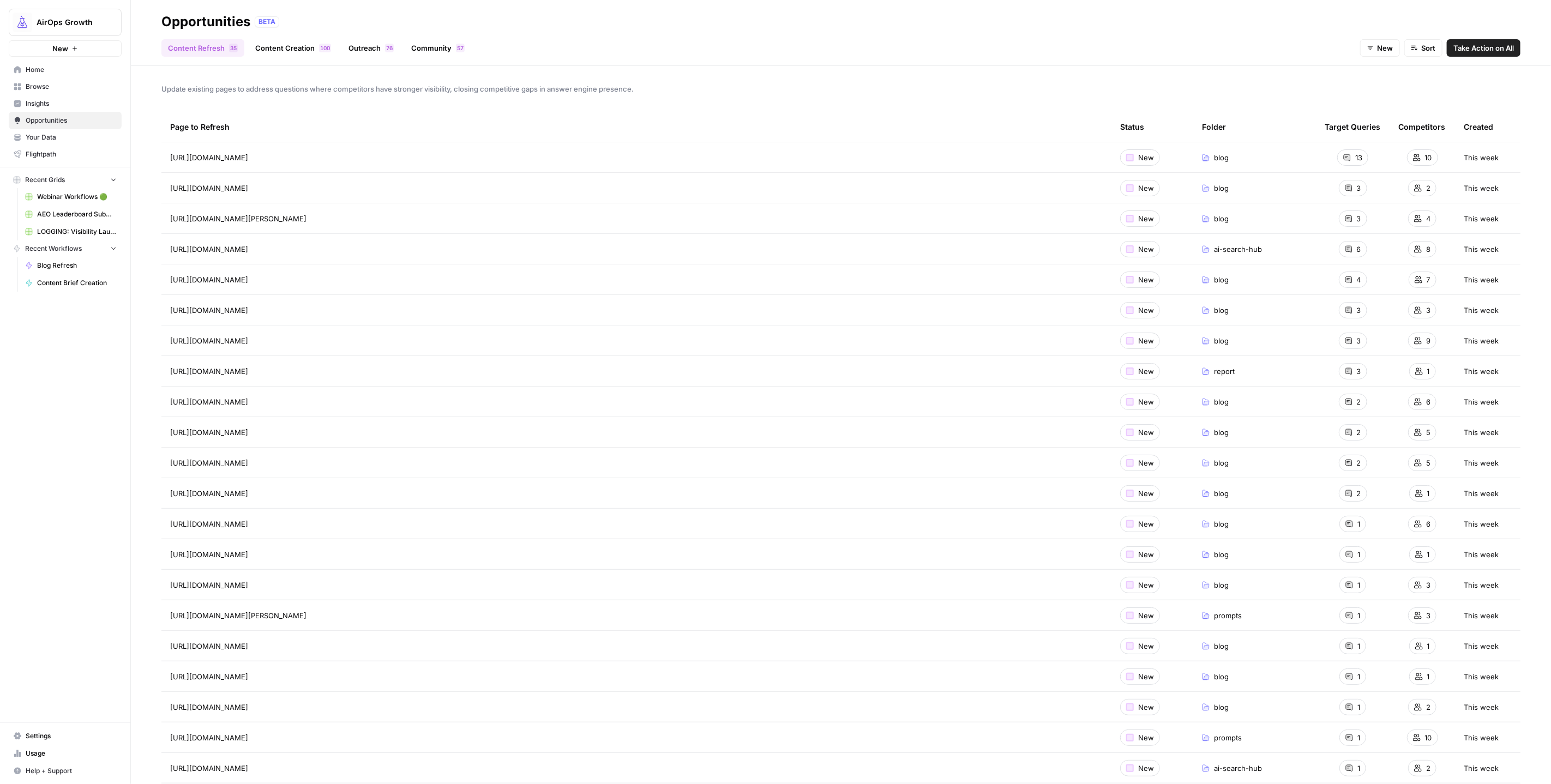
click at [463, 51] on div "7 5" at bounding box center [460, 48] width 9 height 9
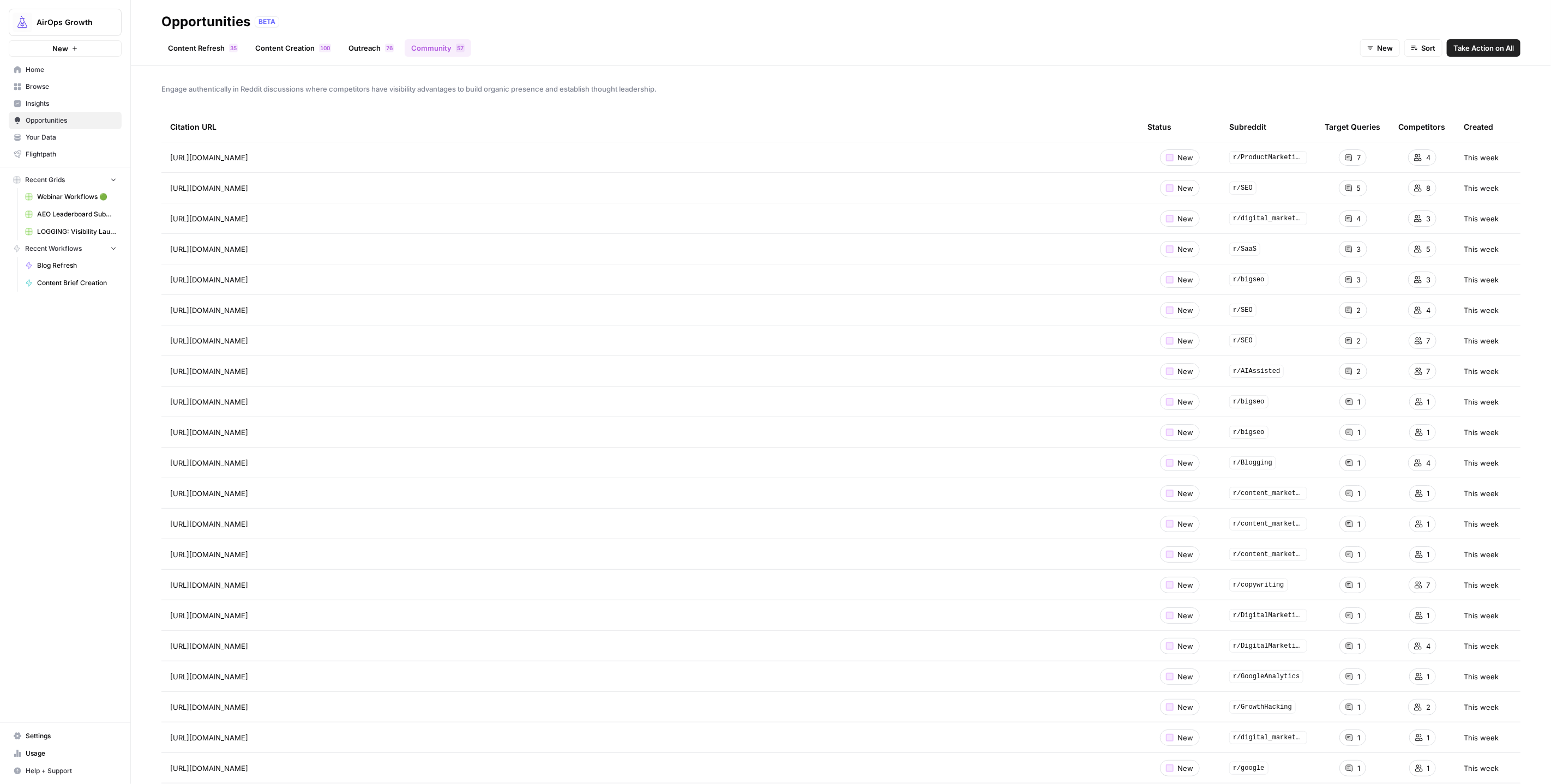
click at [157, 158] on div "Engage authentically in Reddit discussions where competitors have visibility ad…" at bounding box center [841, 425] width 1420 height 718
click at [1496, 45] on span "Take Action on All" at bounding box center [1483, 48] width 61 height 11
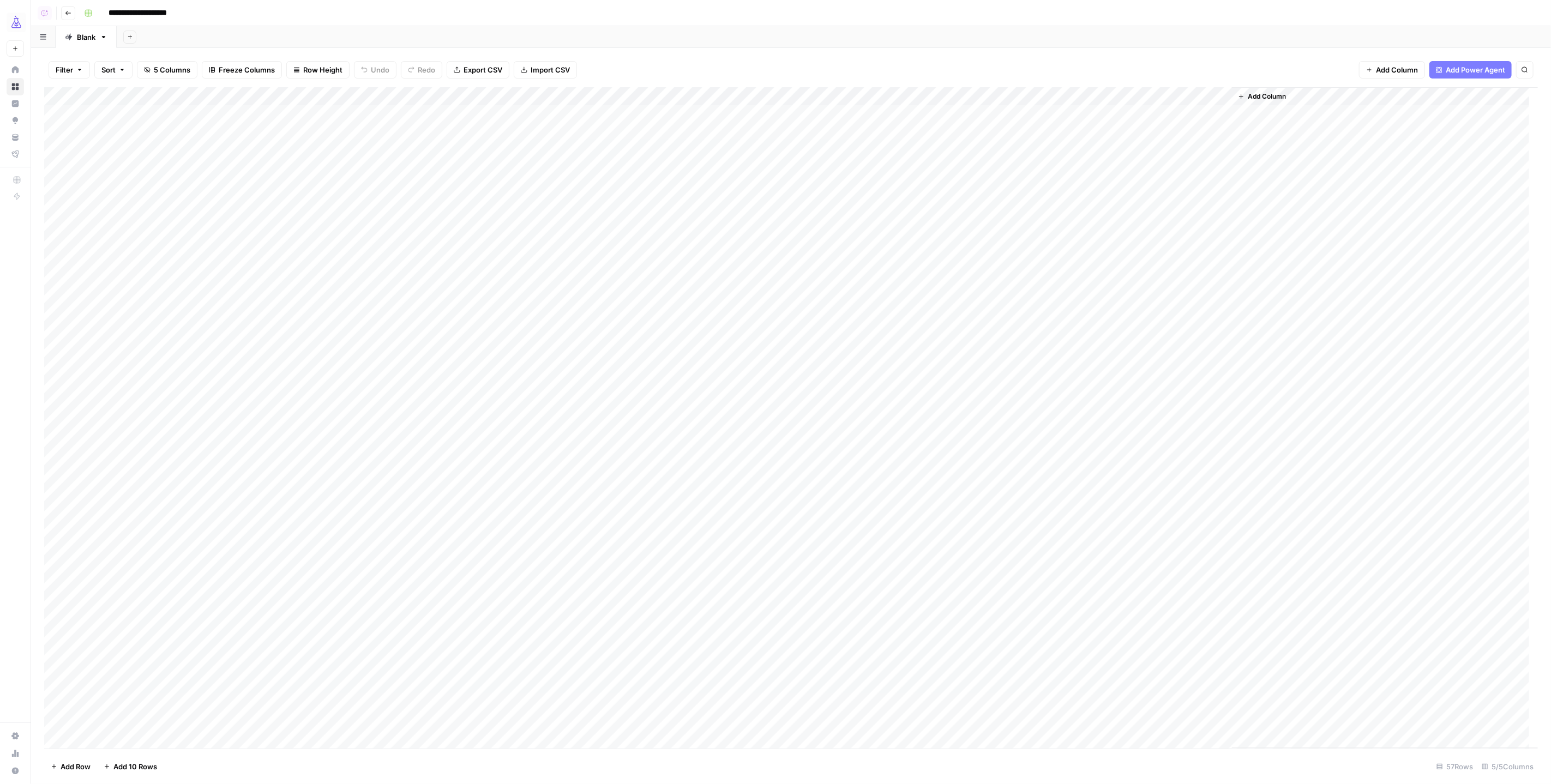
click at [374, 99] on div "Add Column" at bounding box center [791, 418] width 1494 height 662
click at [430, 116] on div "Add Column" at bounding box center [791, 418] width 1494 height 662
click at [372, 115] on div "Add Column" at bounding box center [791, 418] width 1494 height 662
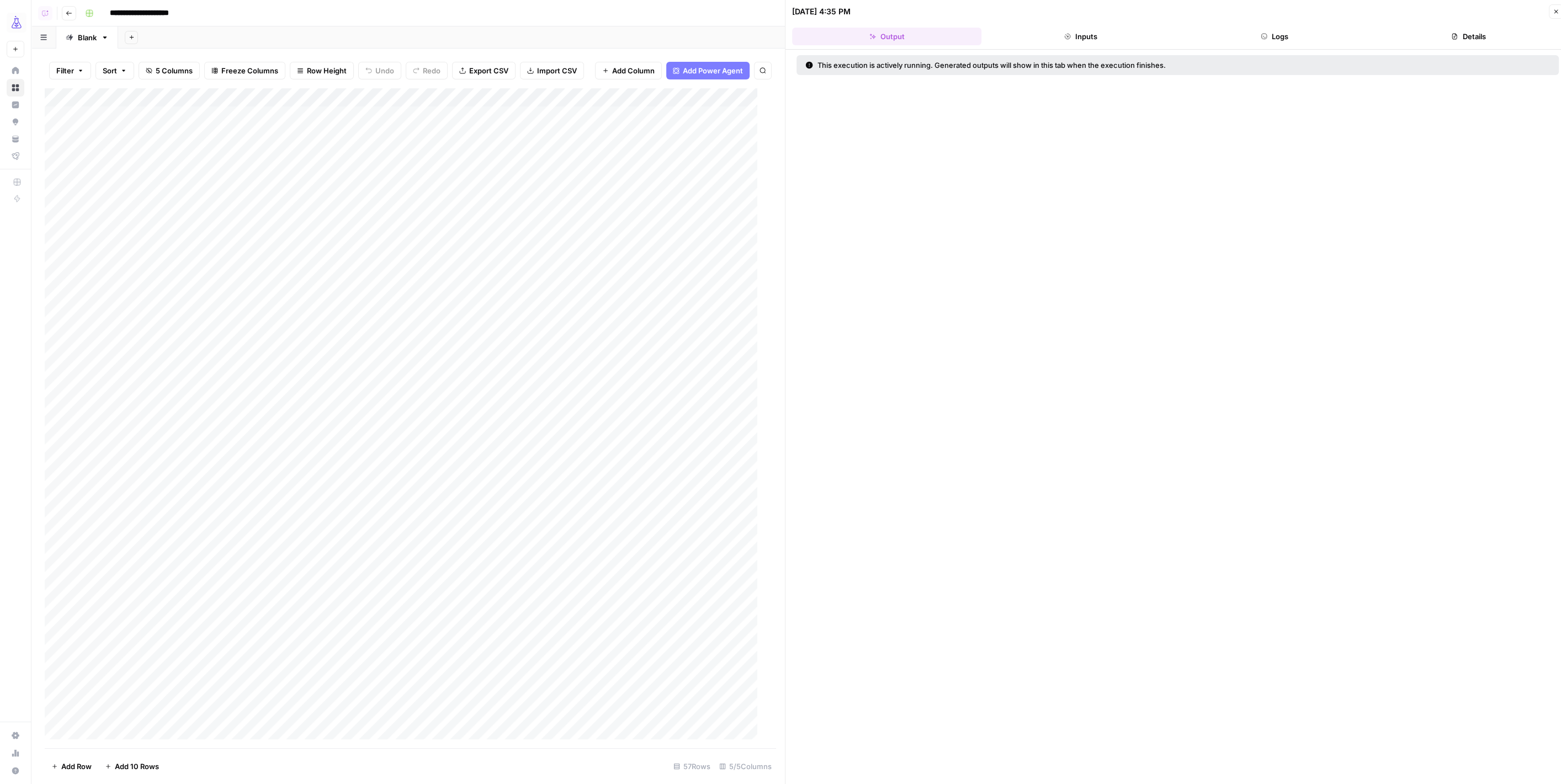
click at [1051, 38] on button "Inputs" at bounding box center [1080, 36] width 189 height 17
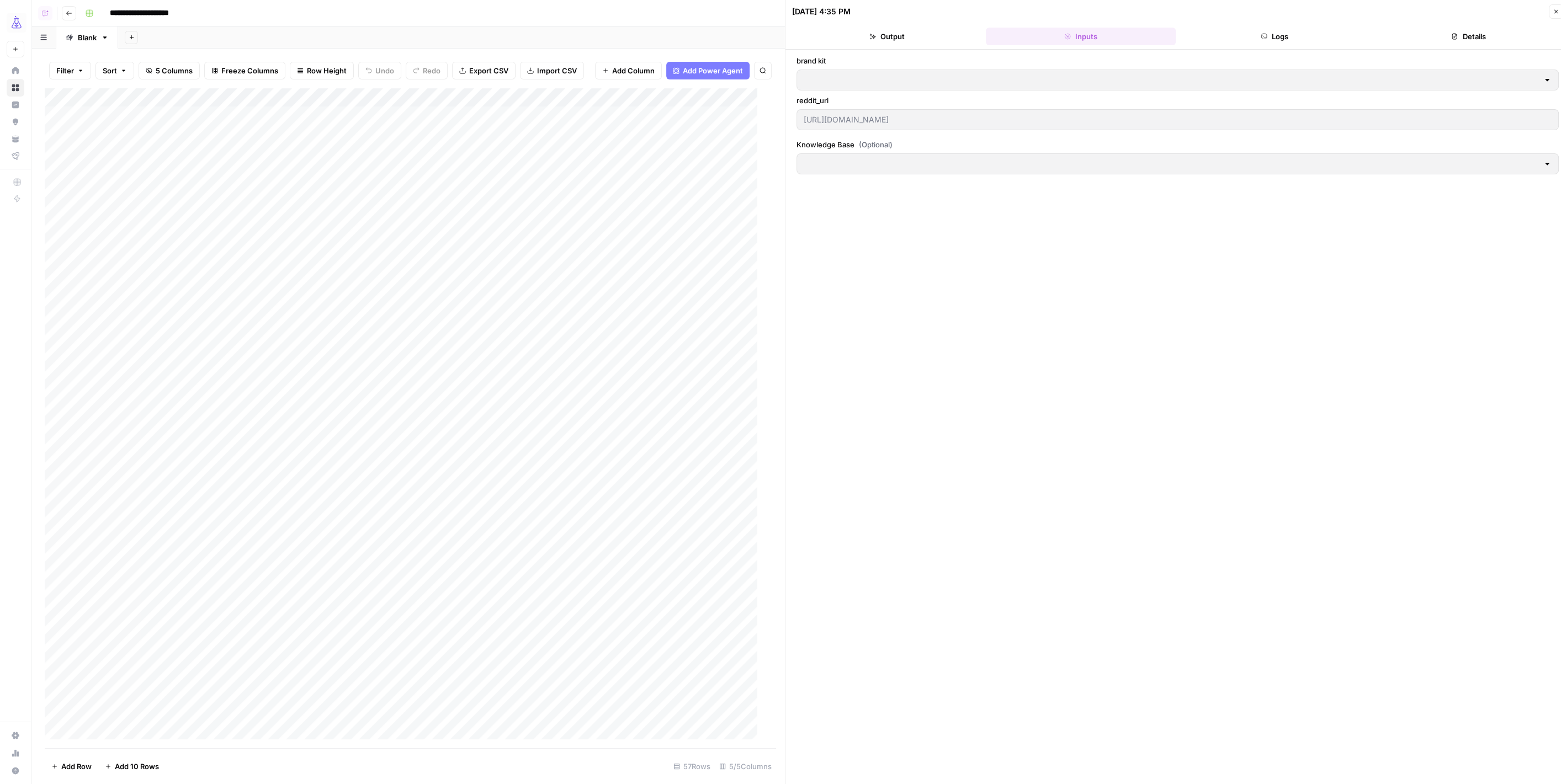
type input "AirOps (Oshens)"
click at [385, 105] on div "Add Column" at bounding box center [405, 418] width 722 height 660
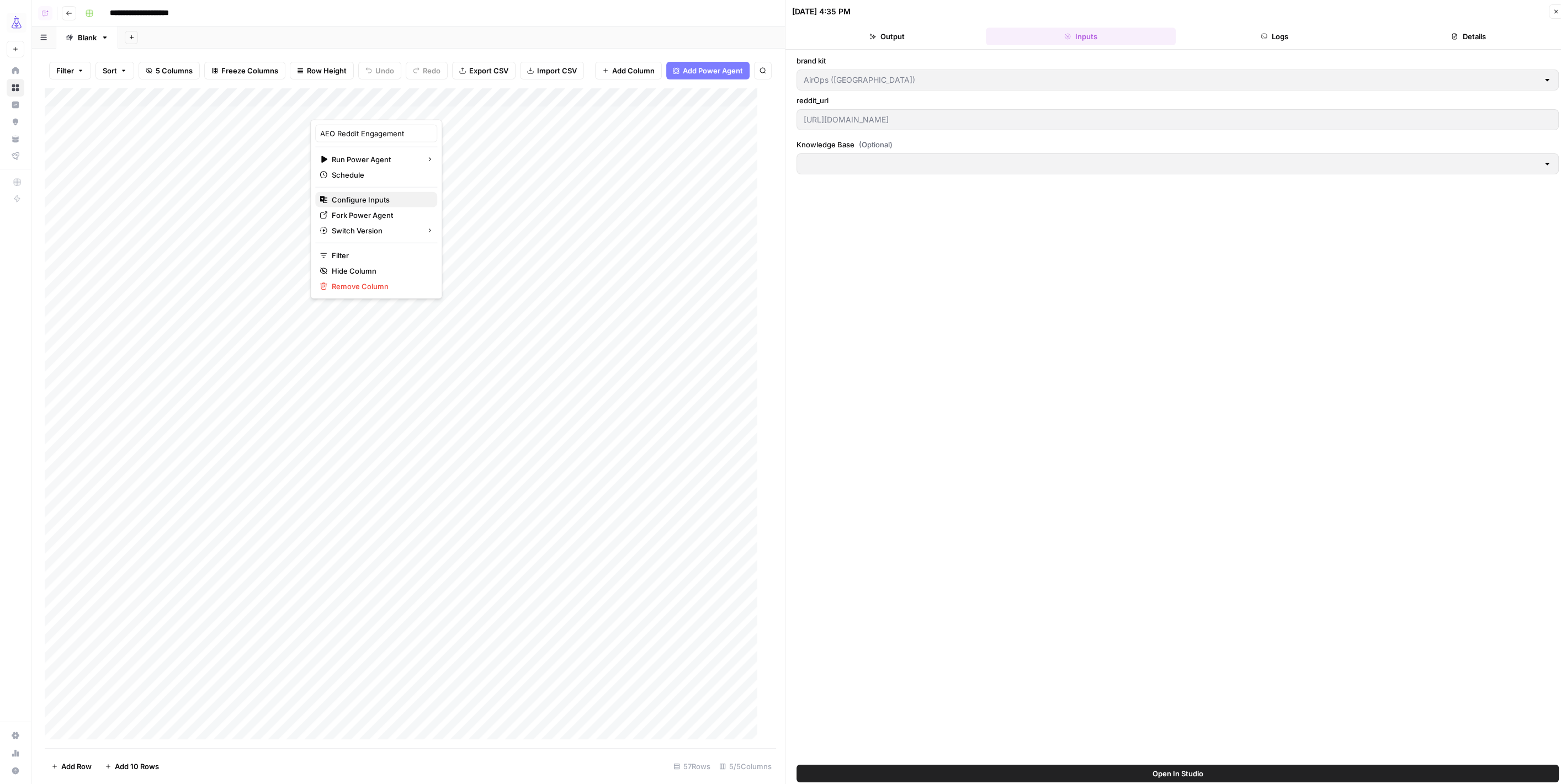
click at [369, 201] on span "Configure Inputs" at bounding box center [380, 199] width 97 height 11
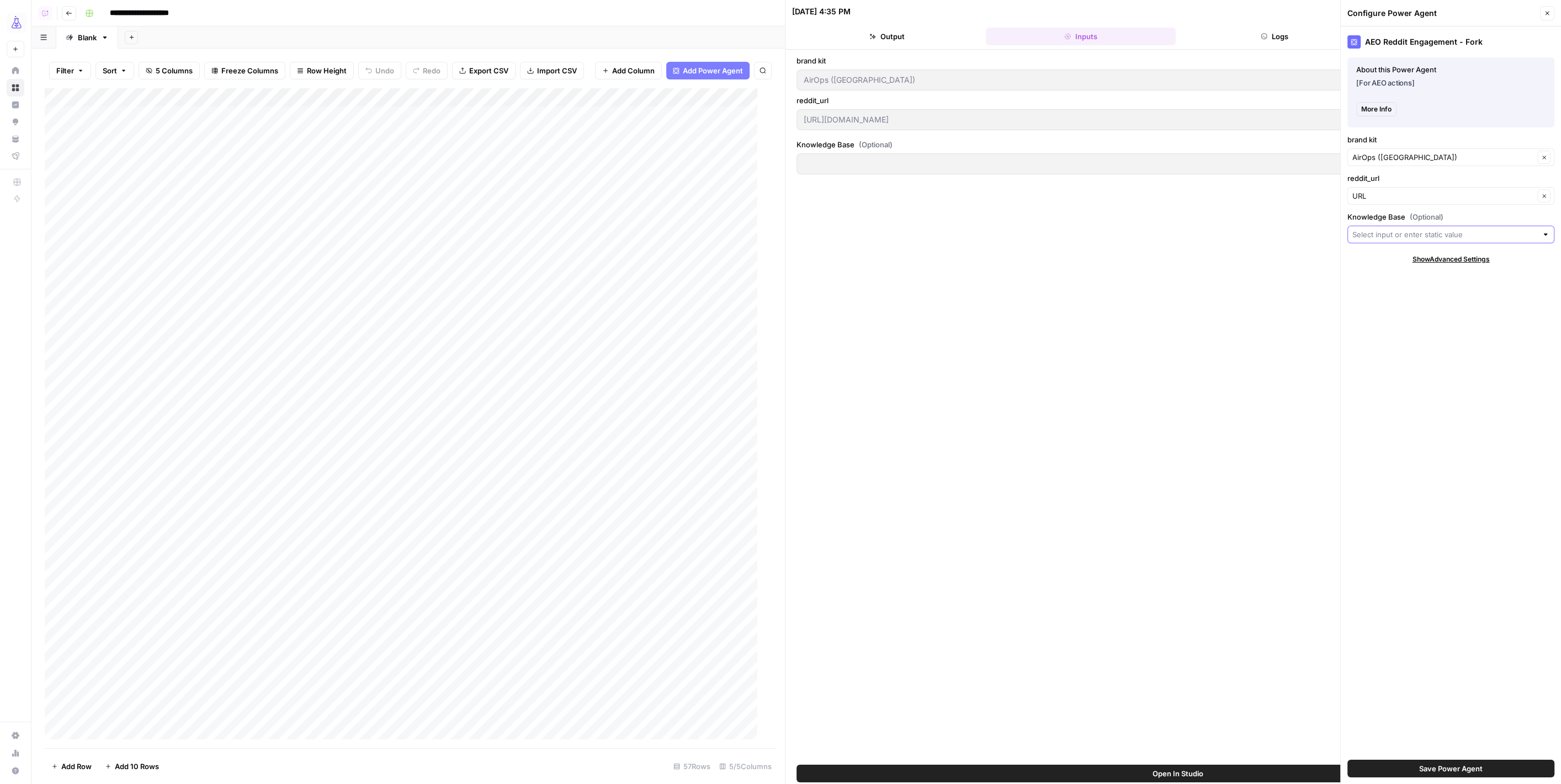
click at [1393, 233] on input "Knowledge Base (Optional)" at bounding box center [1444, 234] width 185 height 11
click at [1509, 540] on div "AEO Reddit Engagement - Fork About this Power Agent [For AEO actions] More Info…" at bounding box center [1450, 405] width 220 height 758
click at [1544, 16] on icon "button" at bounding box center [1547, 13] width 6 height 6
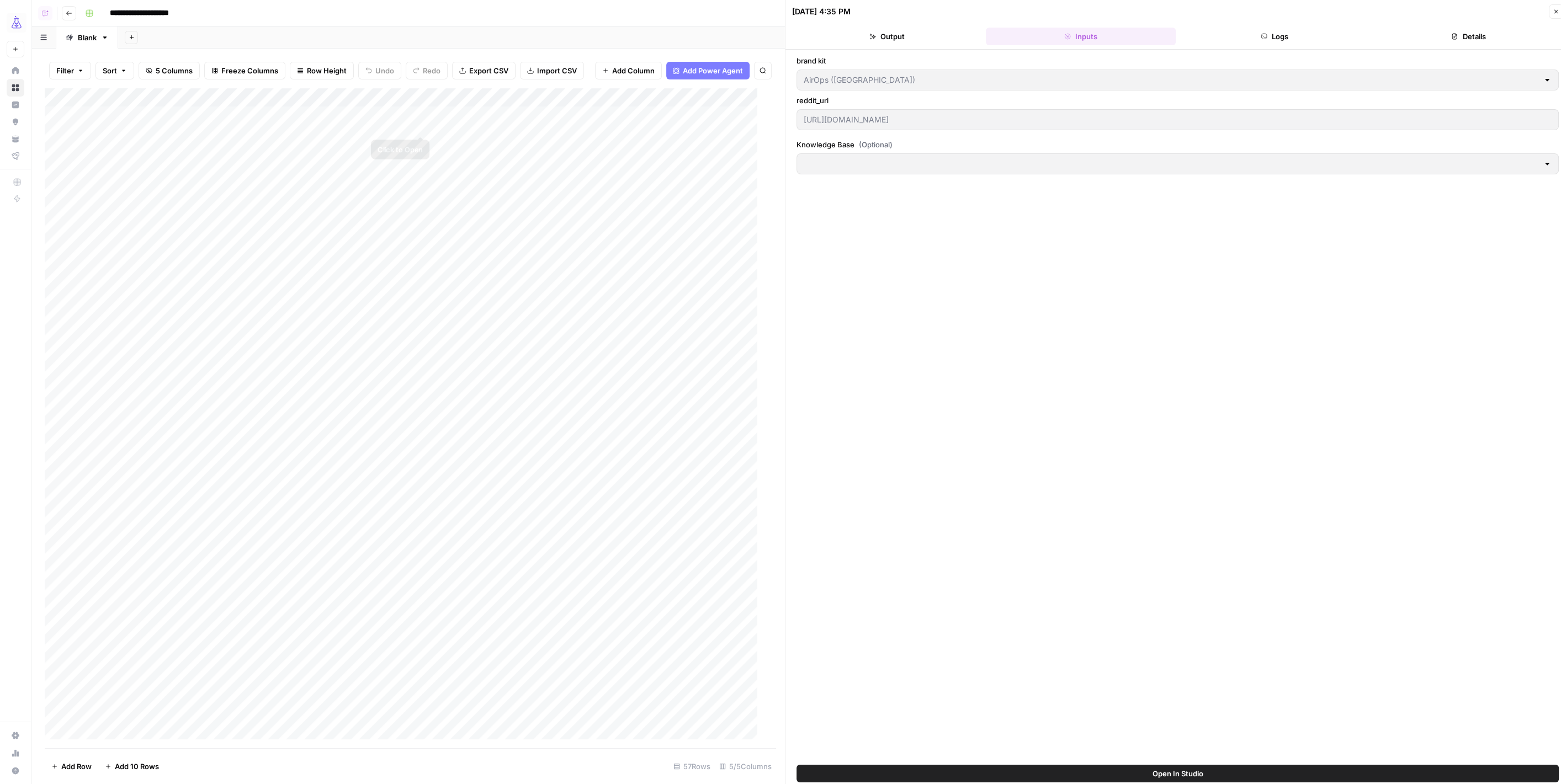
click at [420, 126] on div "Add Column" at bounding box center [405, 418] width 722 height 660
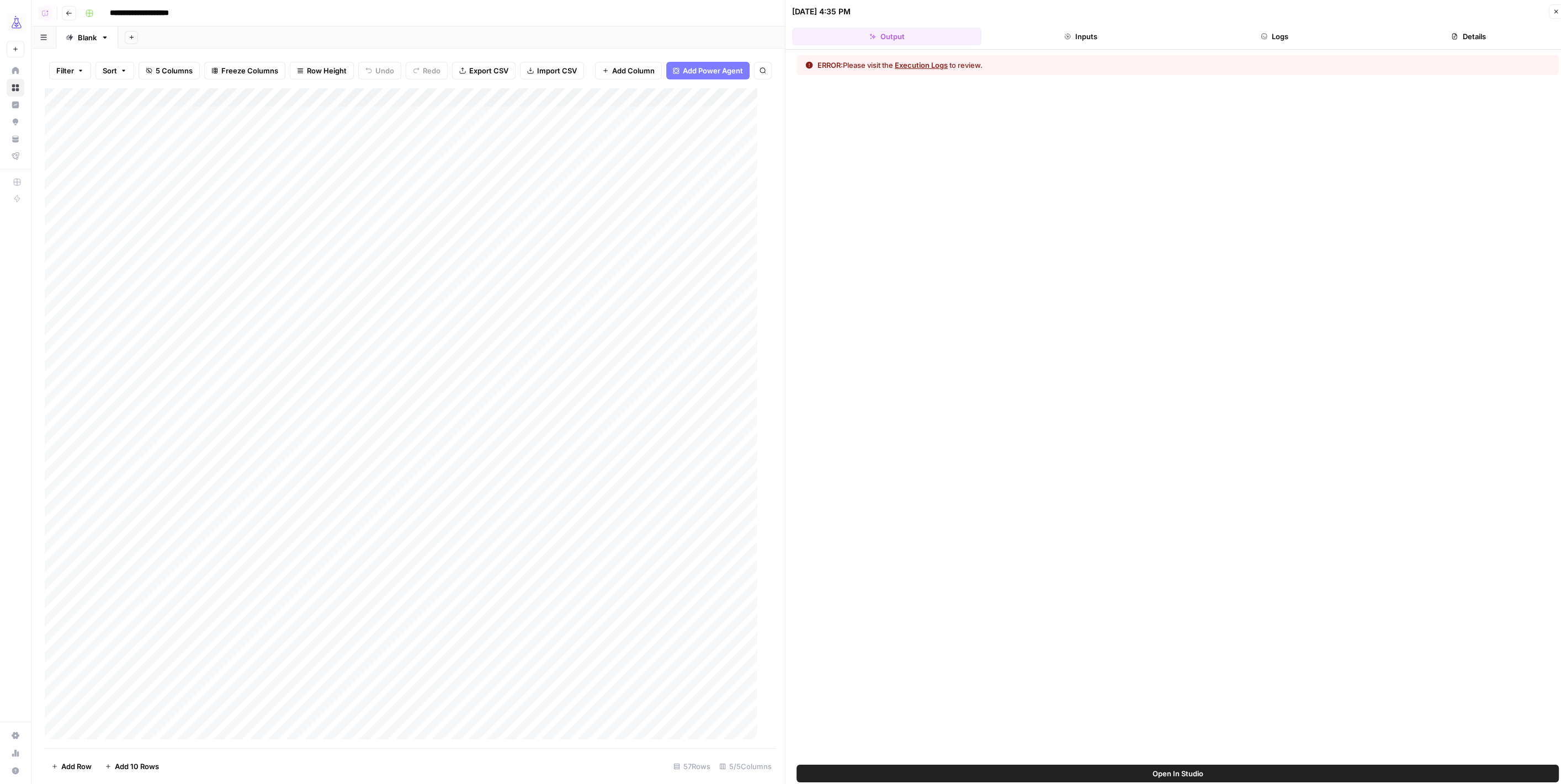
click at [1048, 31] on button "Inputs" at bounding box center [1080, 36] width 189 height 17
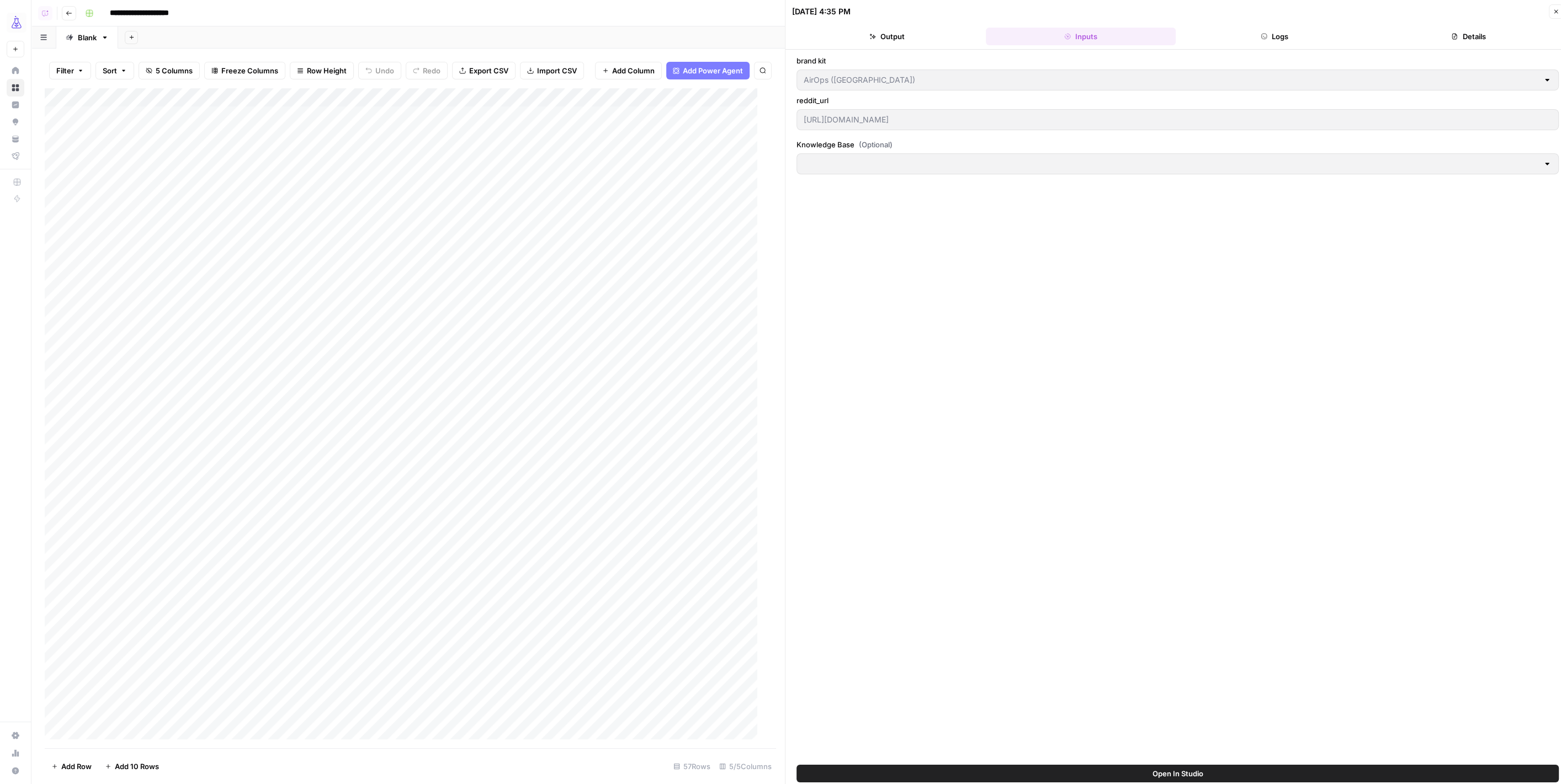
click at [1276, 30] on button "Logs" at bounding box center [1274, 36] width 189 height 17
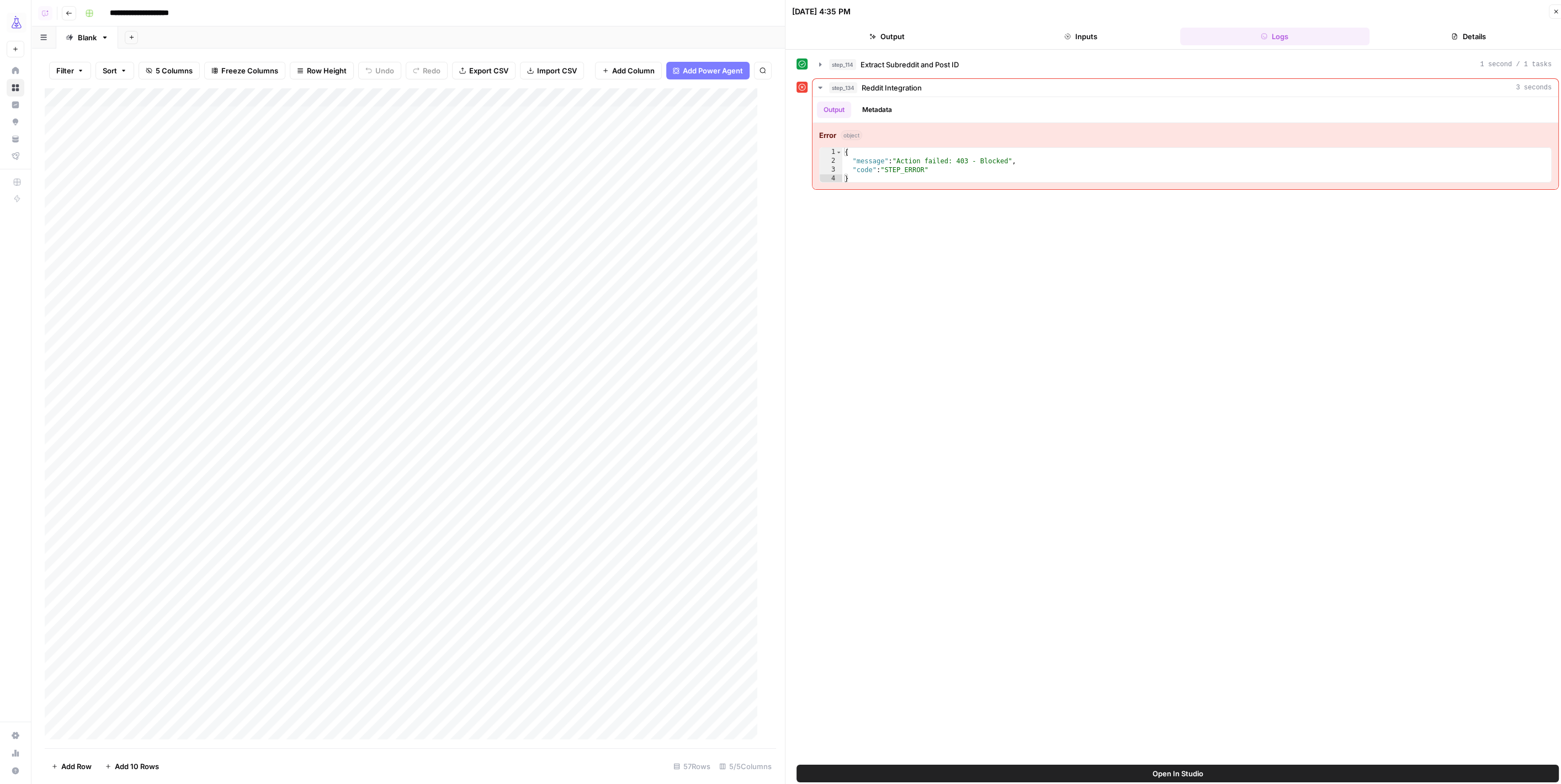
click at [1407, 34] on button "Details" at bounding box center [1468, 36] width 189 height 17
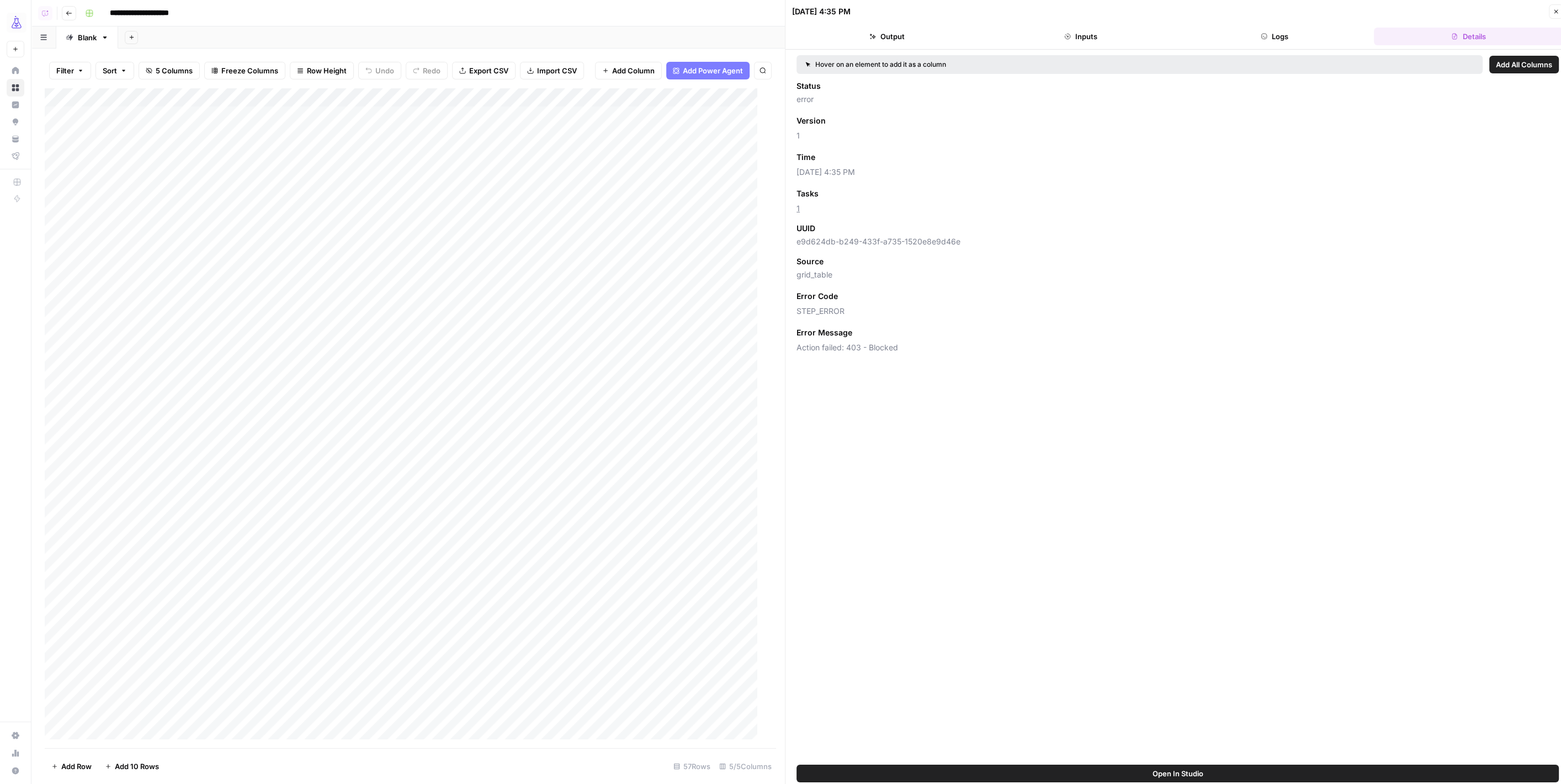
click at [293, 14] on div "**********" at bounding box center [815, 13] width 1469 height 17
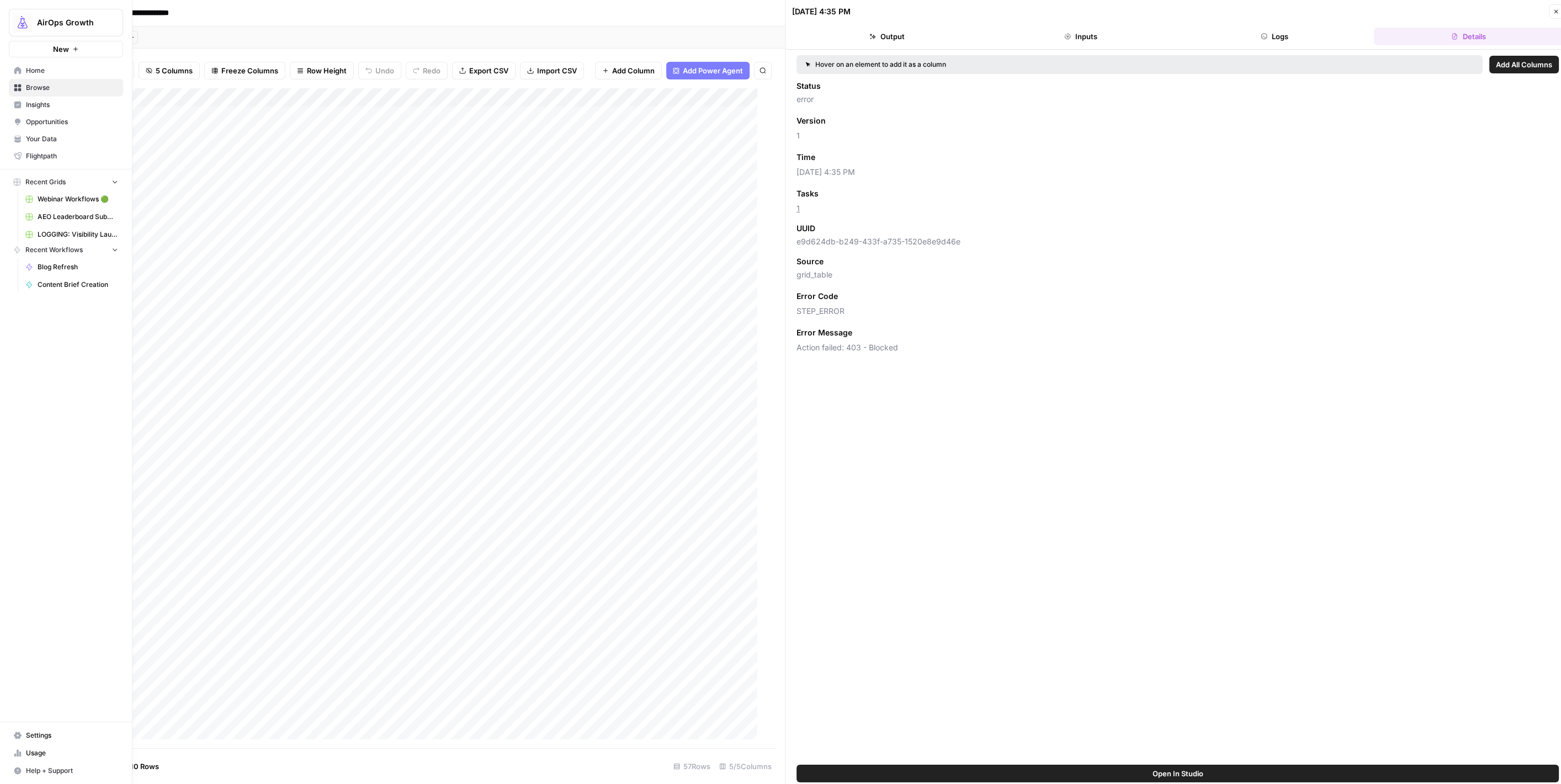
click at [13, 89] on link "Browse" at bounding box center [66, 87] width 114 height 17
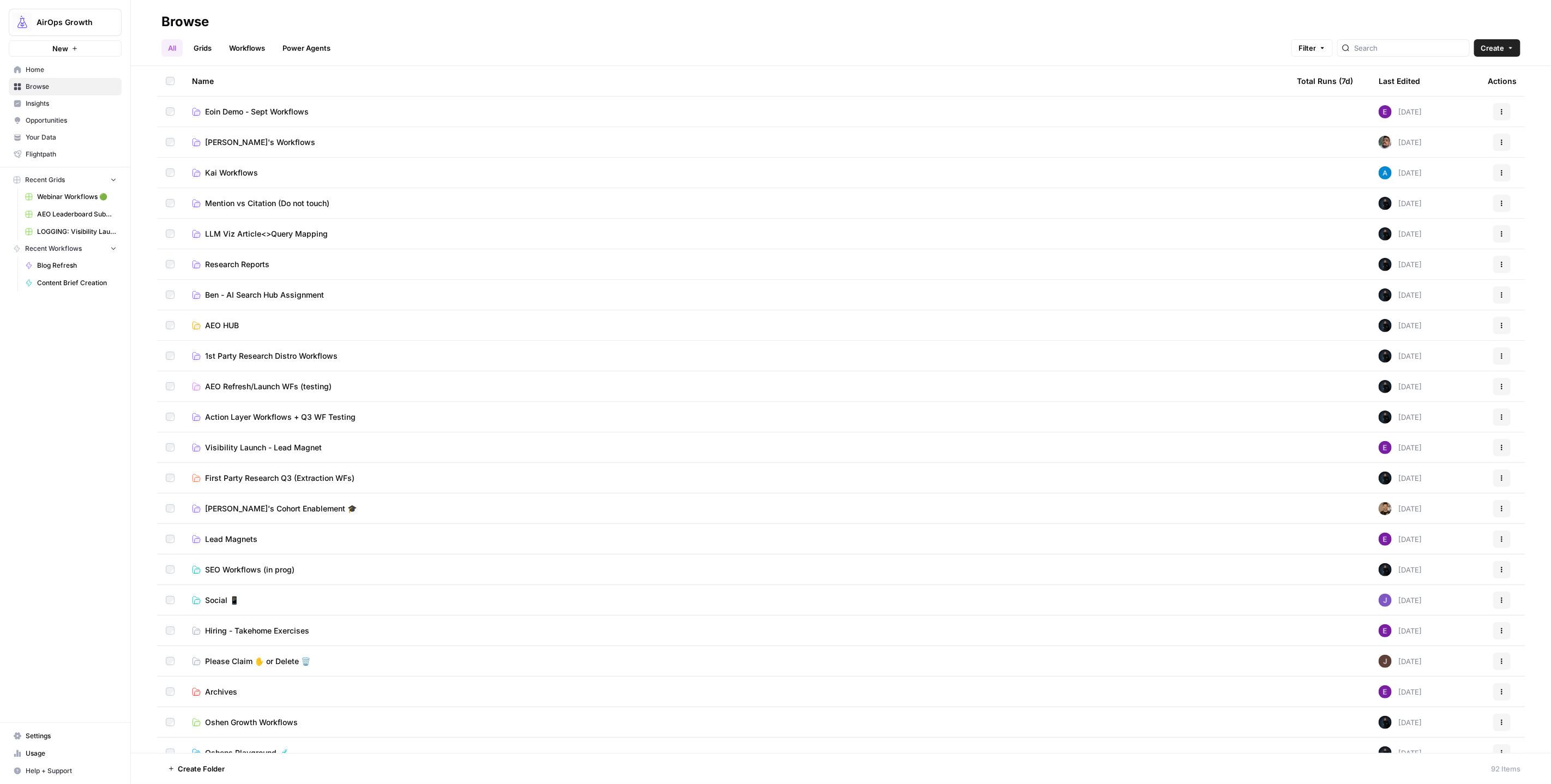
click at [261, 51] on link "Workflows" at bounding box center [247, 48] width 49 height 17
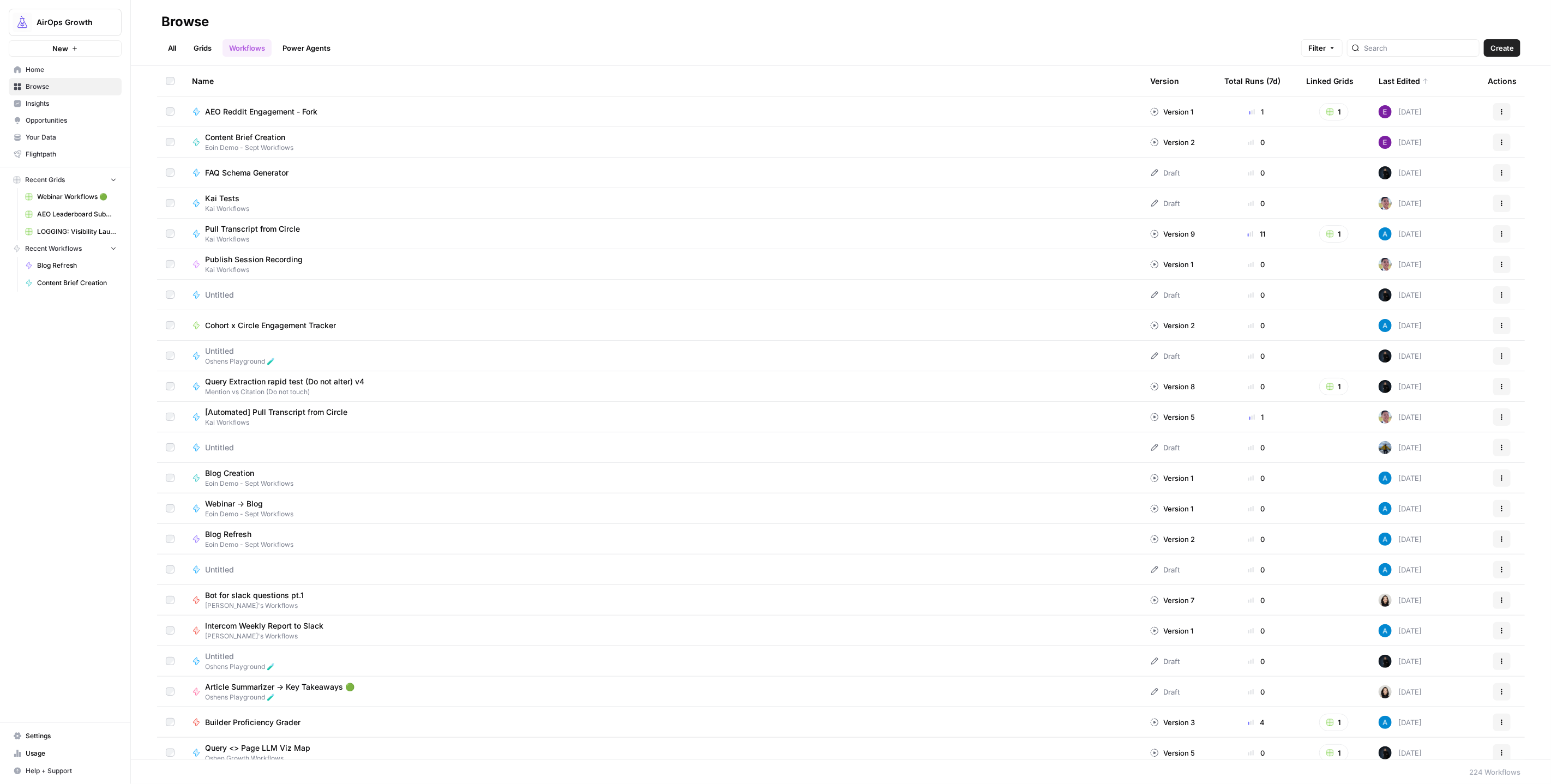
click at [207, 54] on link "Grids" at bounding box center [202, 48] width 31 height 17
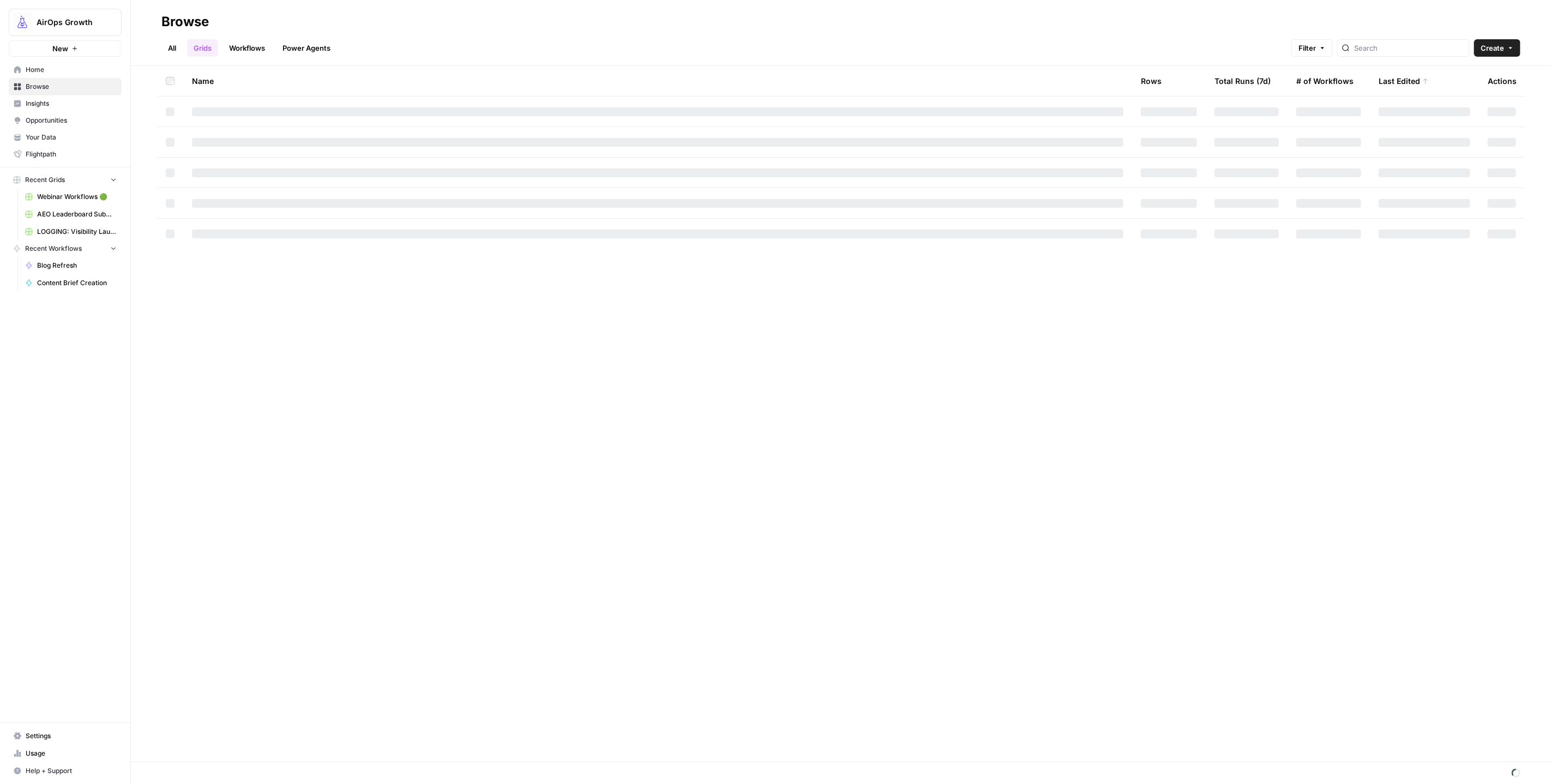
click at [254, 50] on link "Workflows" at bounding box center [247, 48] width 49 height 17
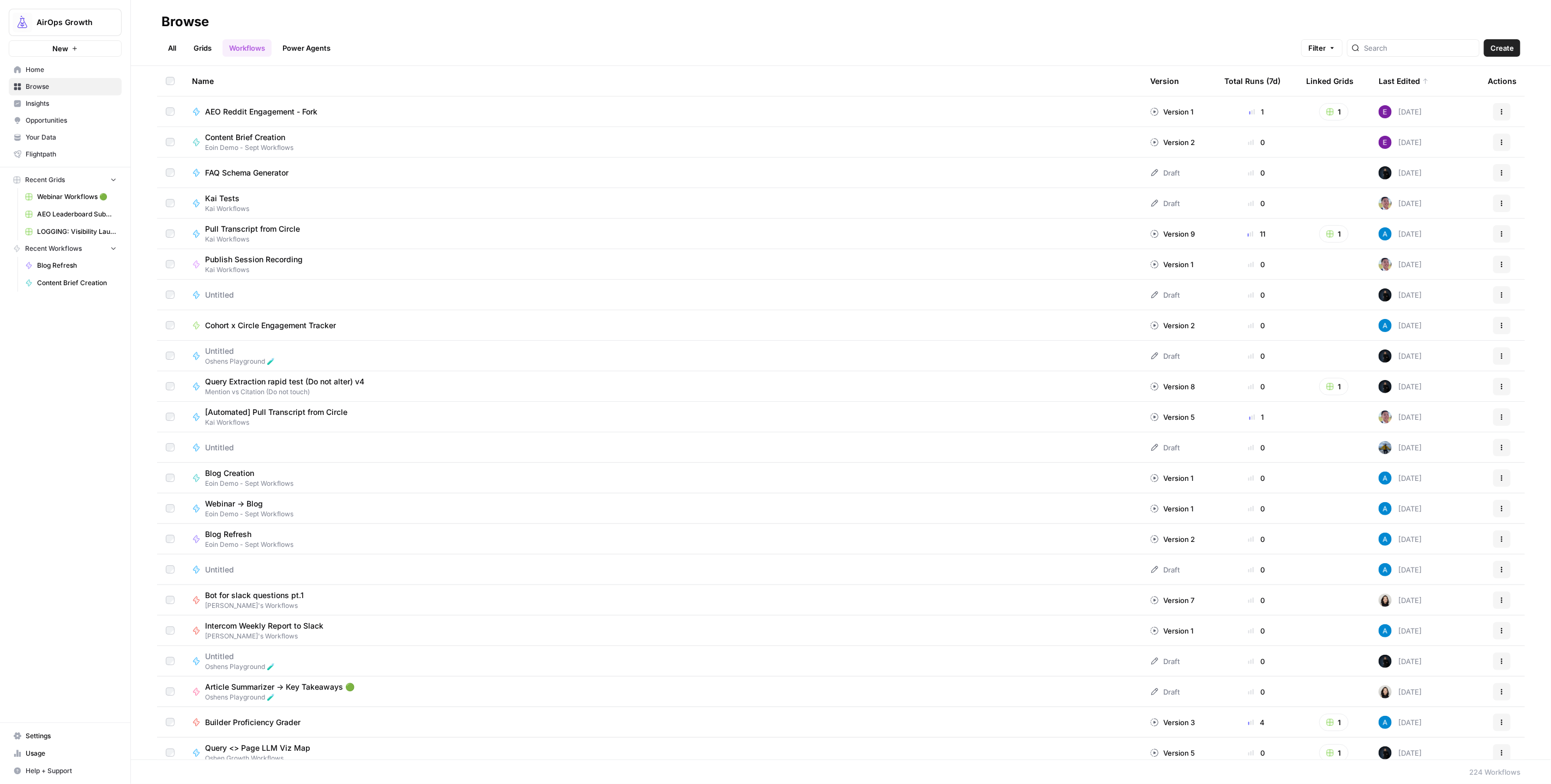
click at [1496, 105] on button "Actions" at bounding box center [1502, 112] width 17 height 17
click at [1438, 287] on span "Delete" at bounding box center [1445, 287] width 87 height 11
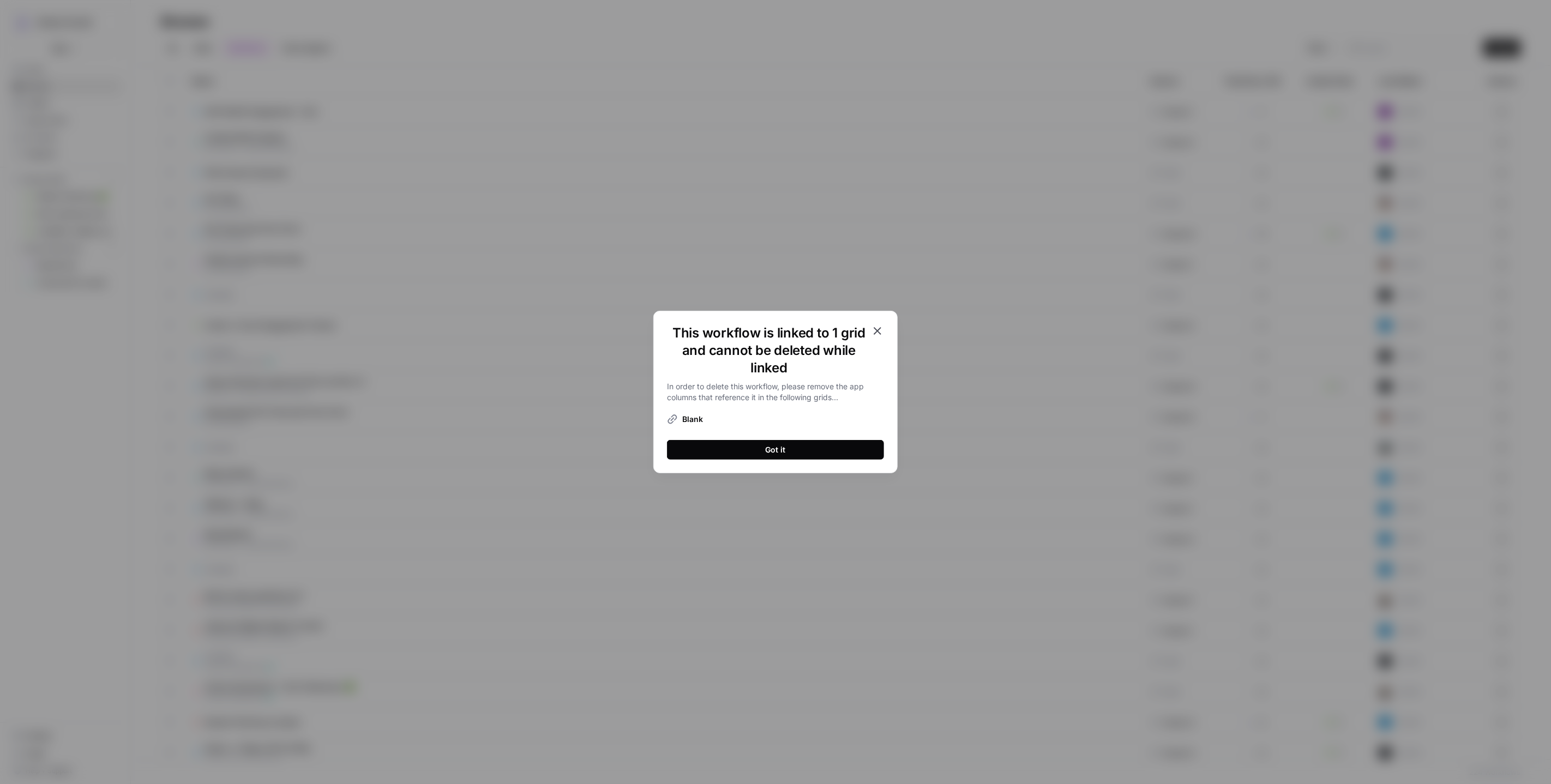
click at [771, 449] on div "Got it" at bounding box center [776, 449] width 20 height 11
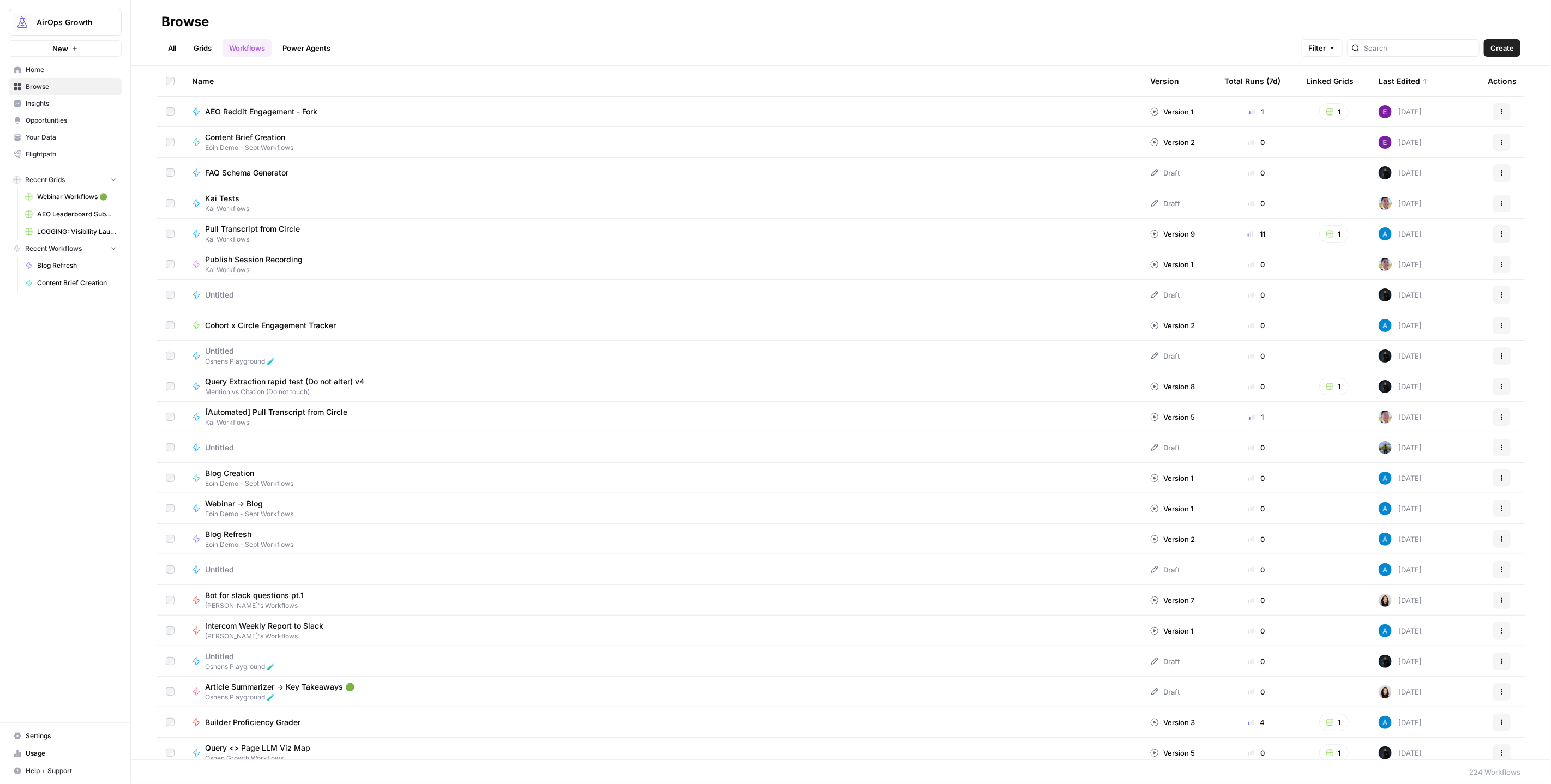
click at [201, 51] on link "Grids" at bounding box center [202, 48] width 31 height 17
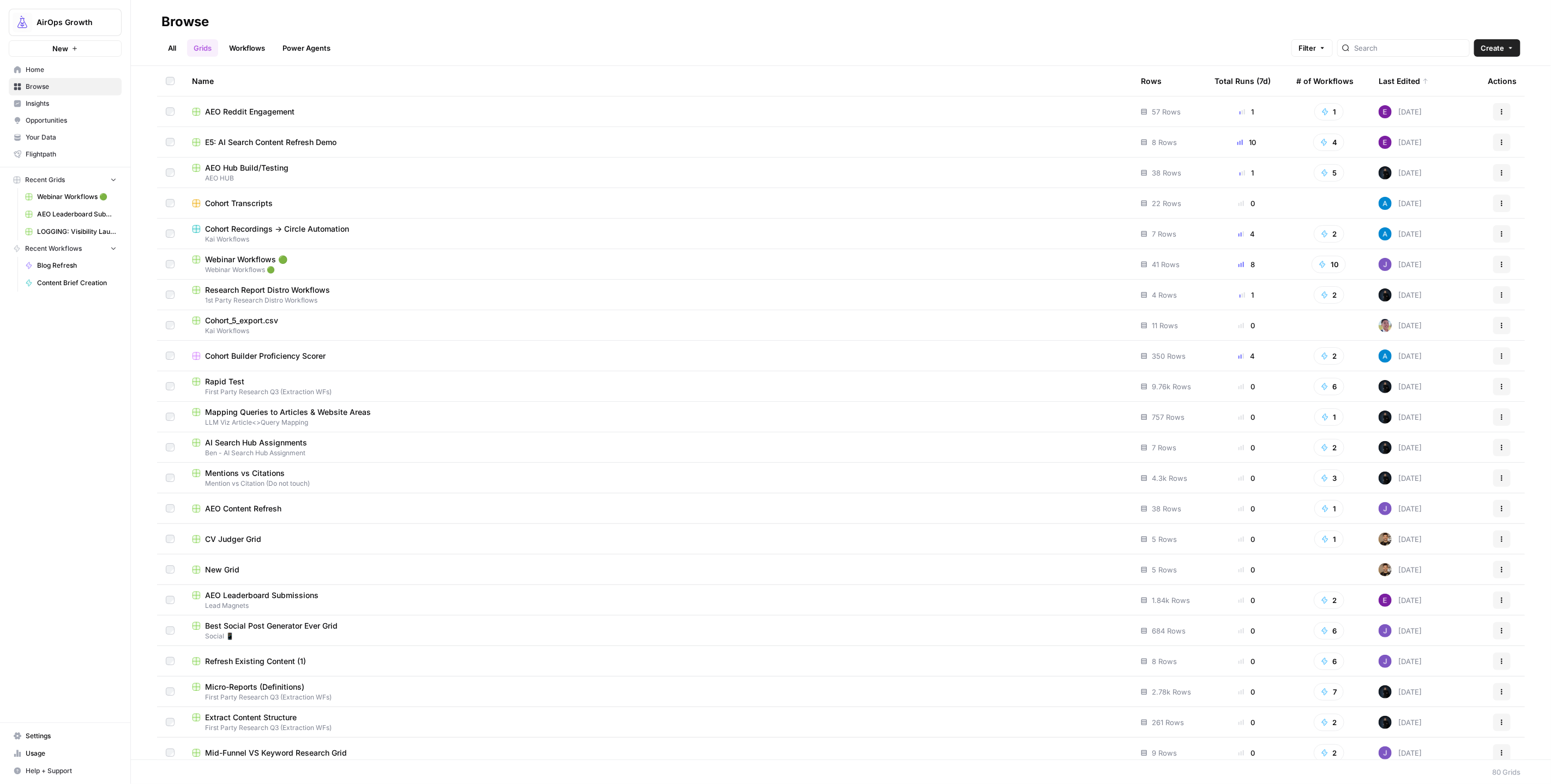
click at [1499, 112] on icon "button" at bounding box center [1502, 112] width 6 height 6
click at [1408, 200] on span "Delete" at bounding box center [1445, 201] width 87 height 11
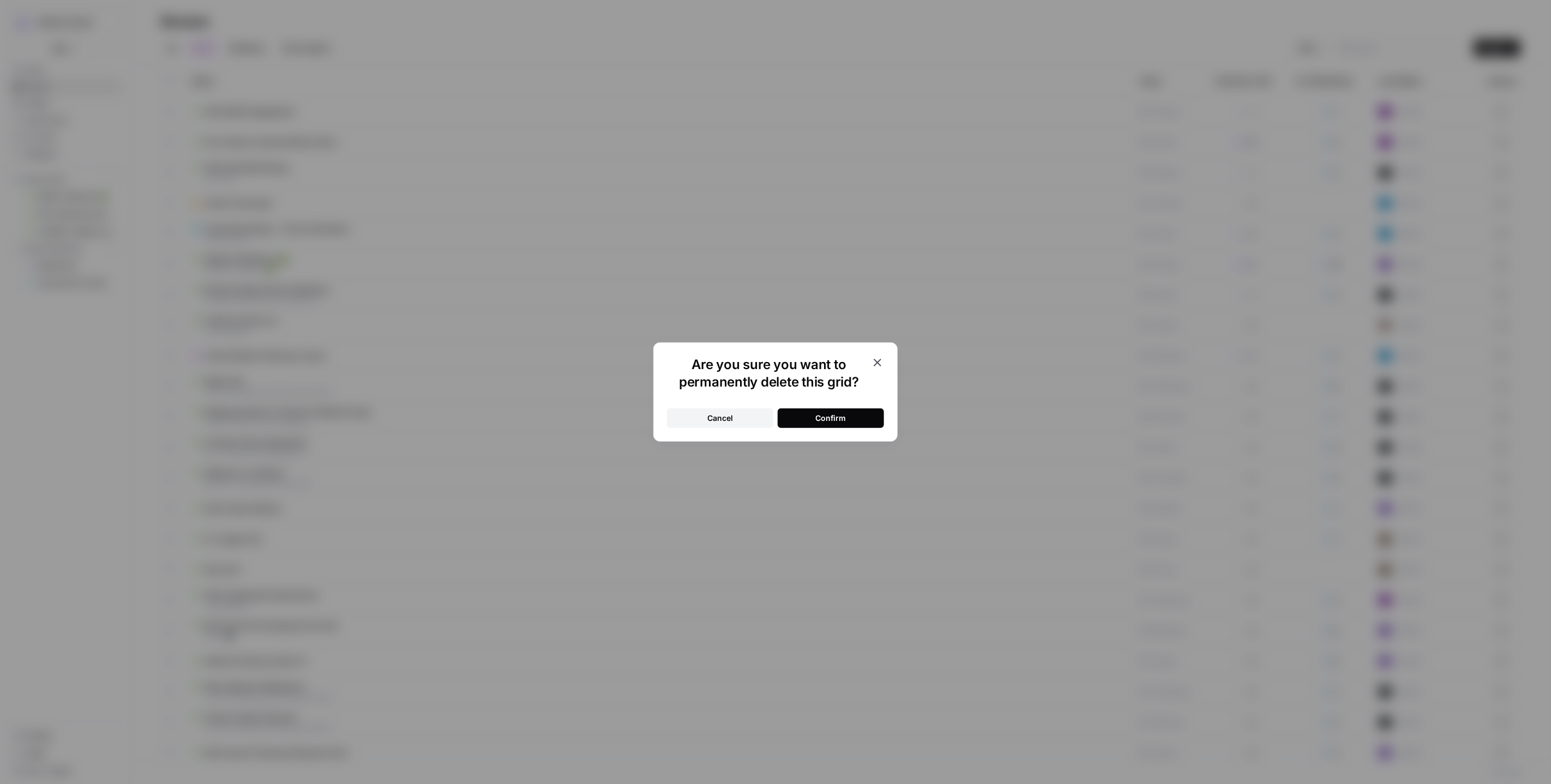
click at [845, 421] on button "Confirm" at bounding box center [831, 418] width 106 height 20
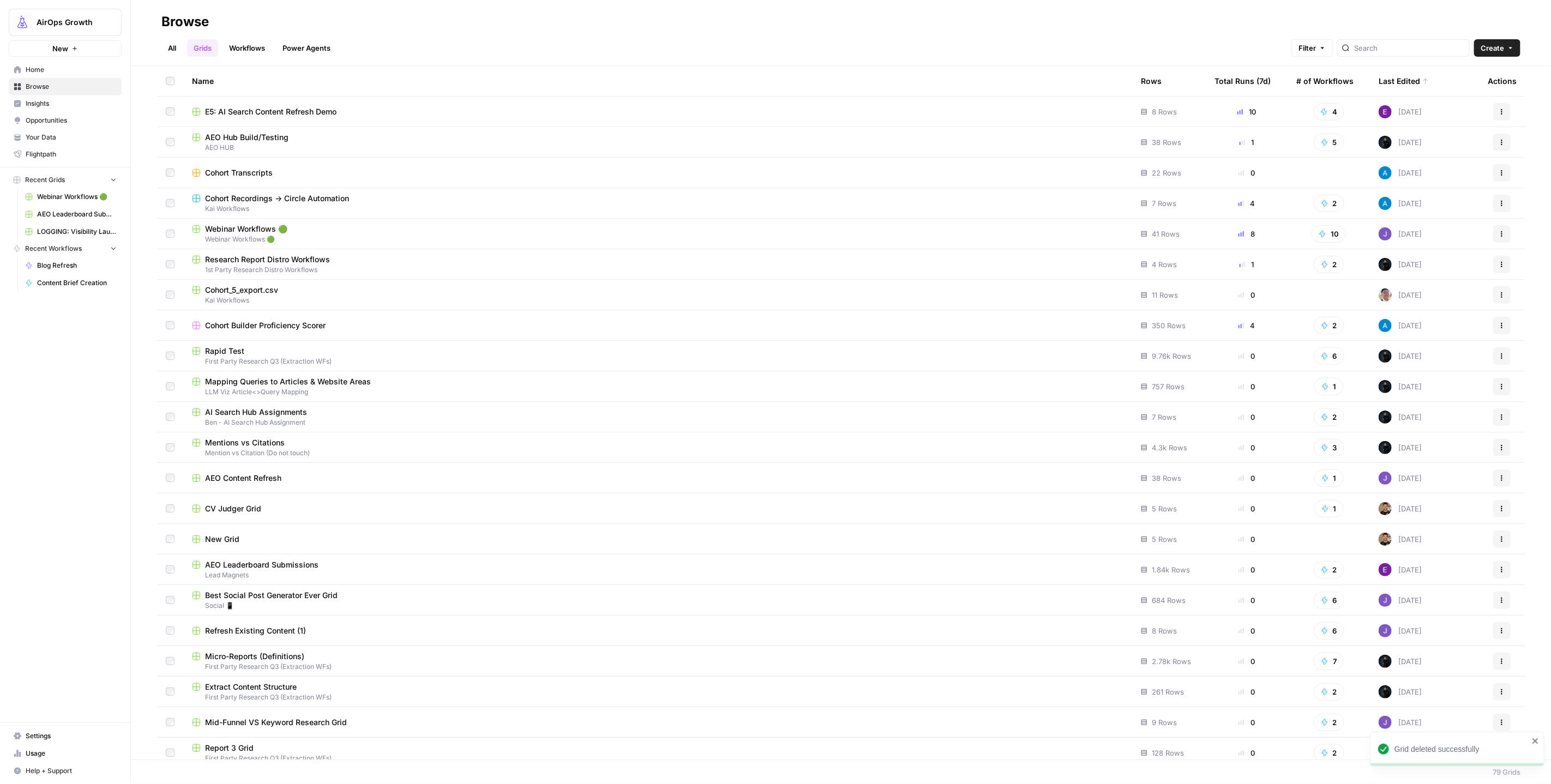
click at [165, 47] on link "All" at bounding box center [171, 48] width 21 height 17
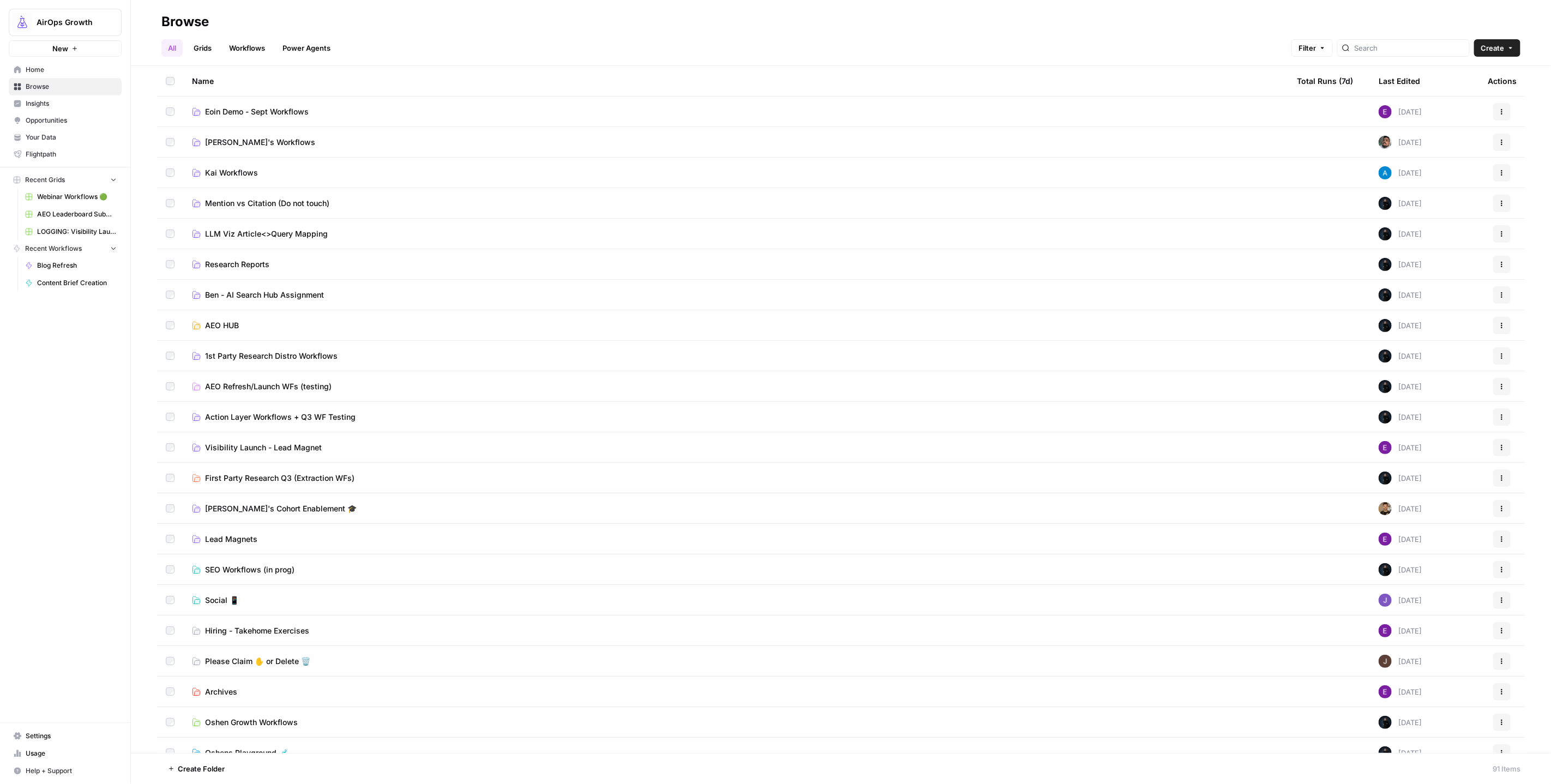
click at [258, 110] on span "Eoin Demo - Sept Workflows" at bounding box center [257, 112] width 104 height 11
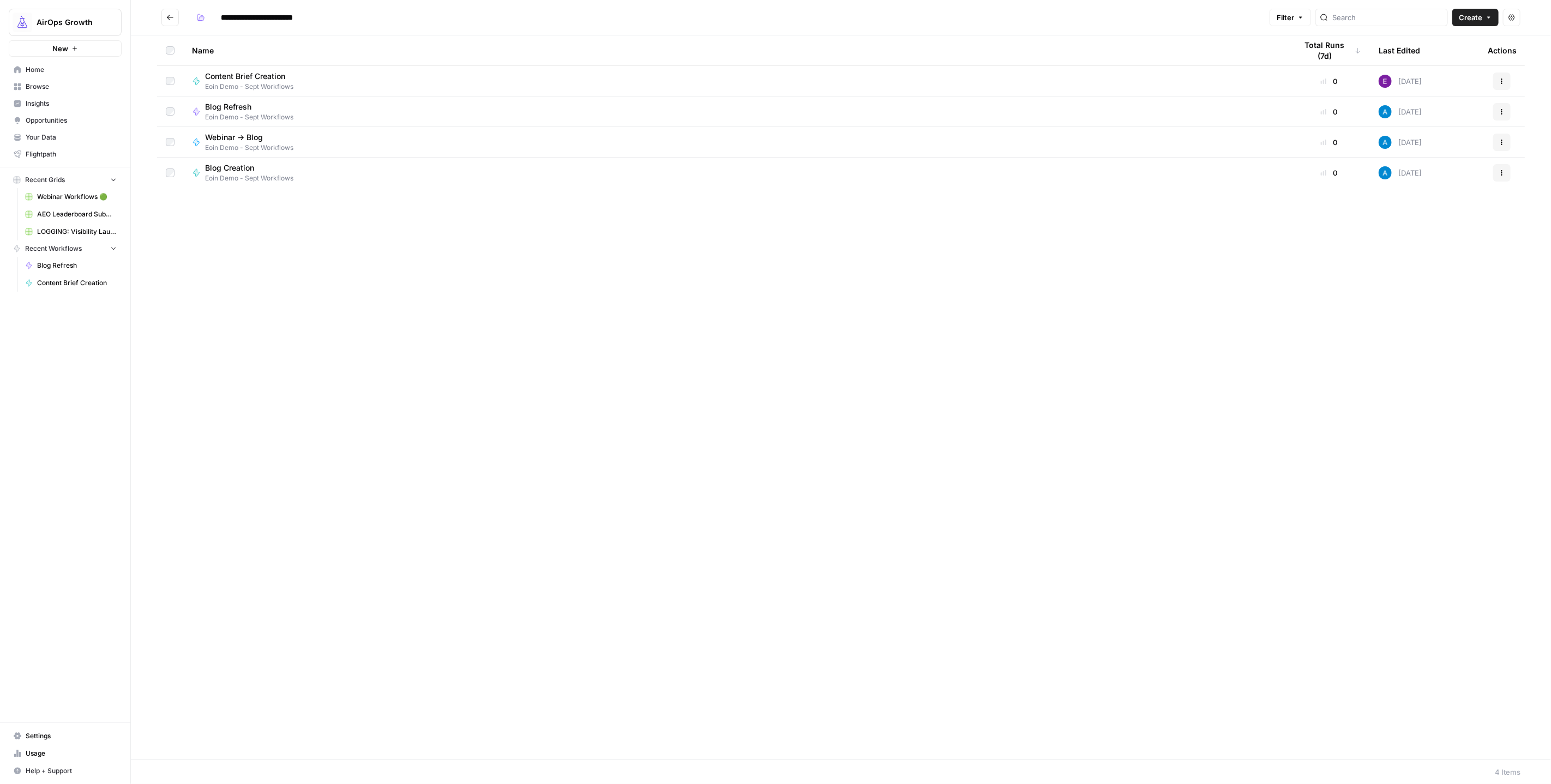
click at [166, 17] on icon "Go back" at bounding box center [170, 17] width 8 height 8
click at [256, 78] on span "Log Qualifed Opps in [GEOGRAPHIC_DATA]" at bounding box center [284, 76] width 157 height 11
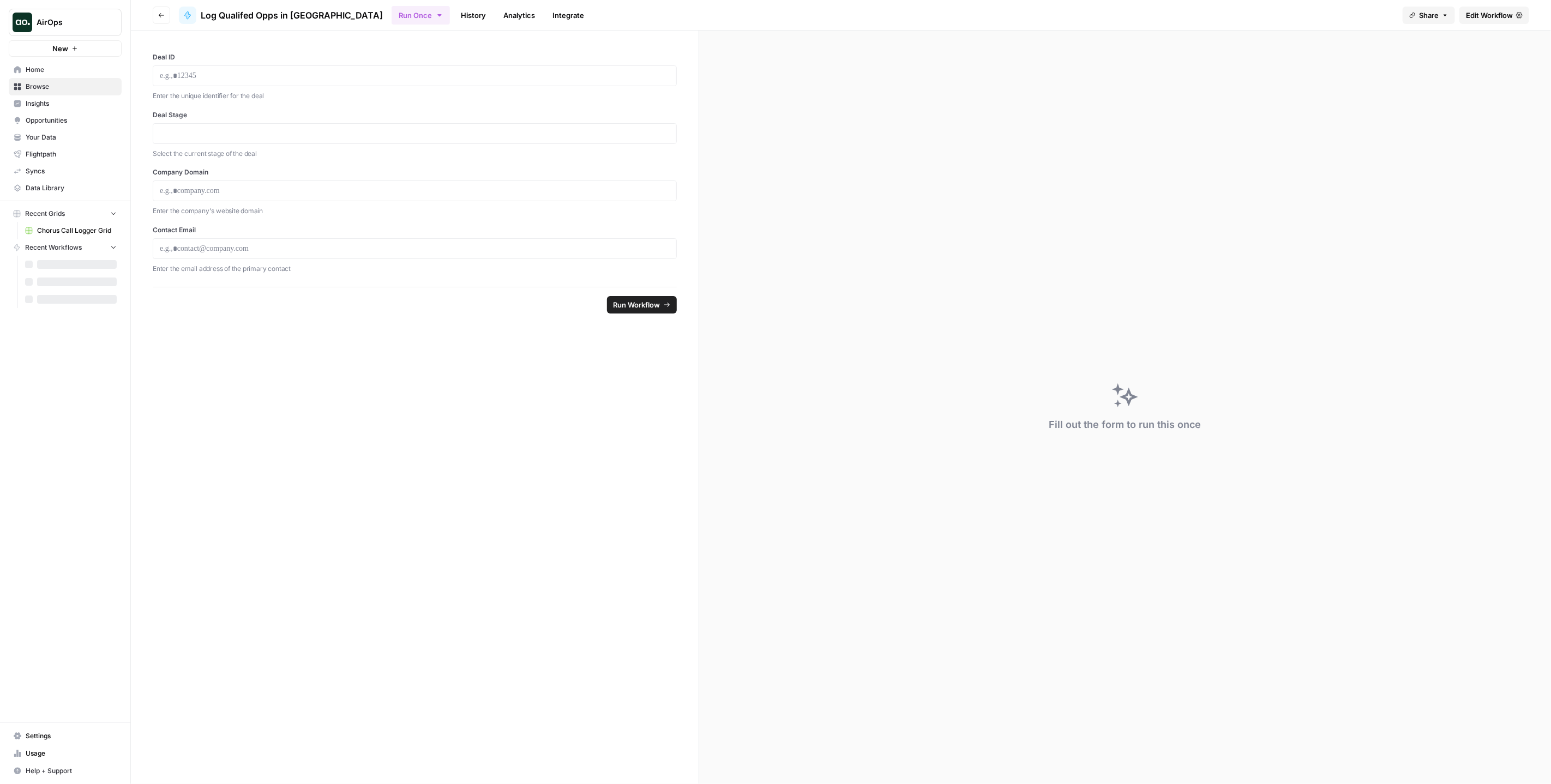
click at [165, 20] on button "Go back" at bounding box center [161, 15] width 17 height 17
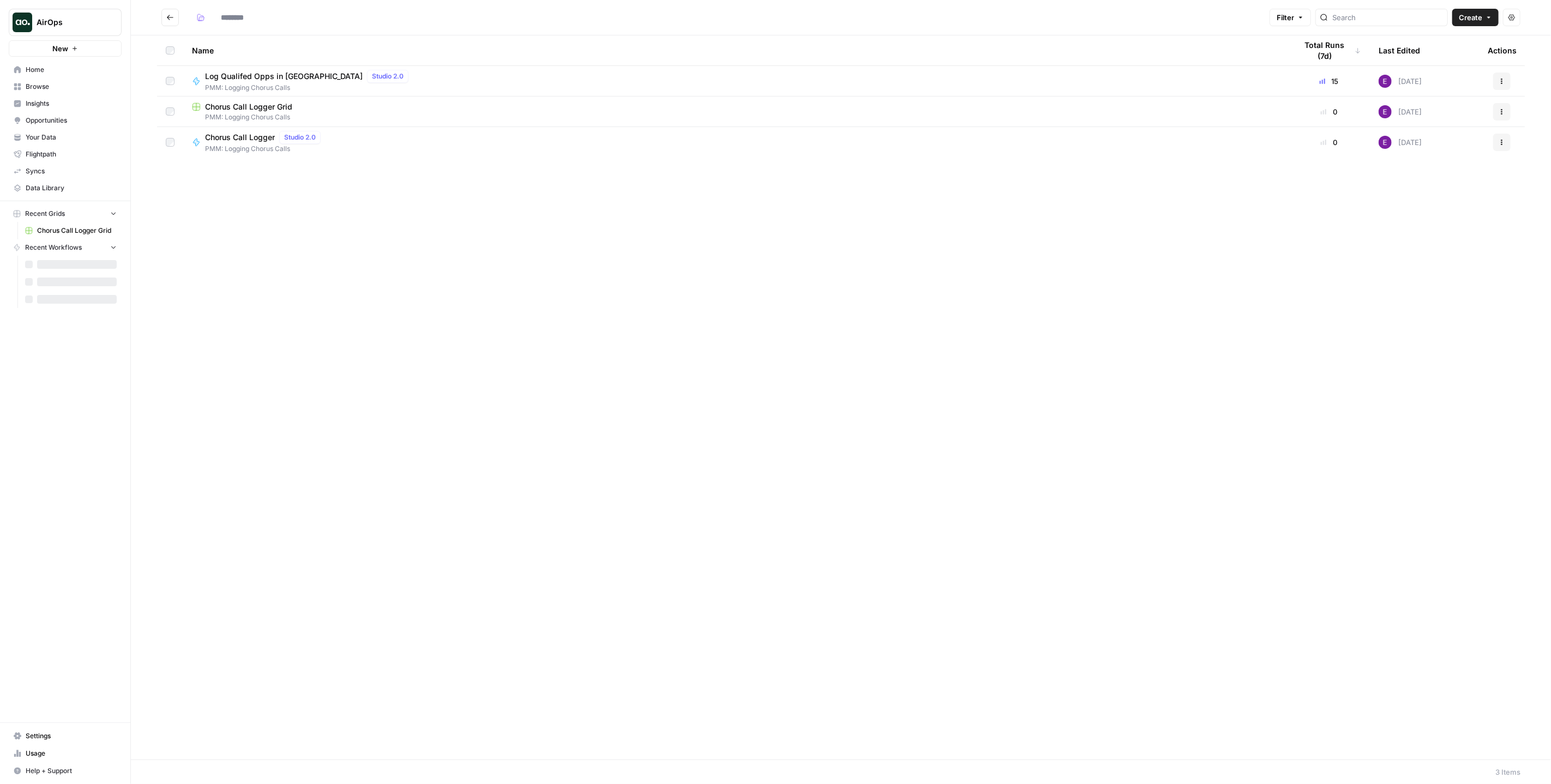
type input "**********"
click at [247, 103] on span "Chorus Call Logger Grid" at bounding box center [249, 106] width 87 height 11
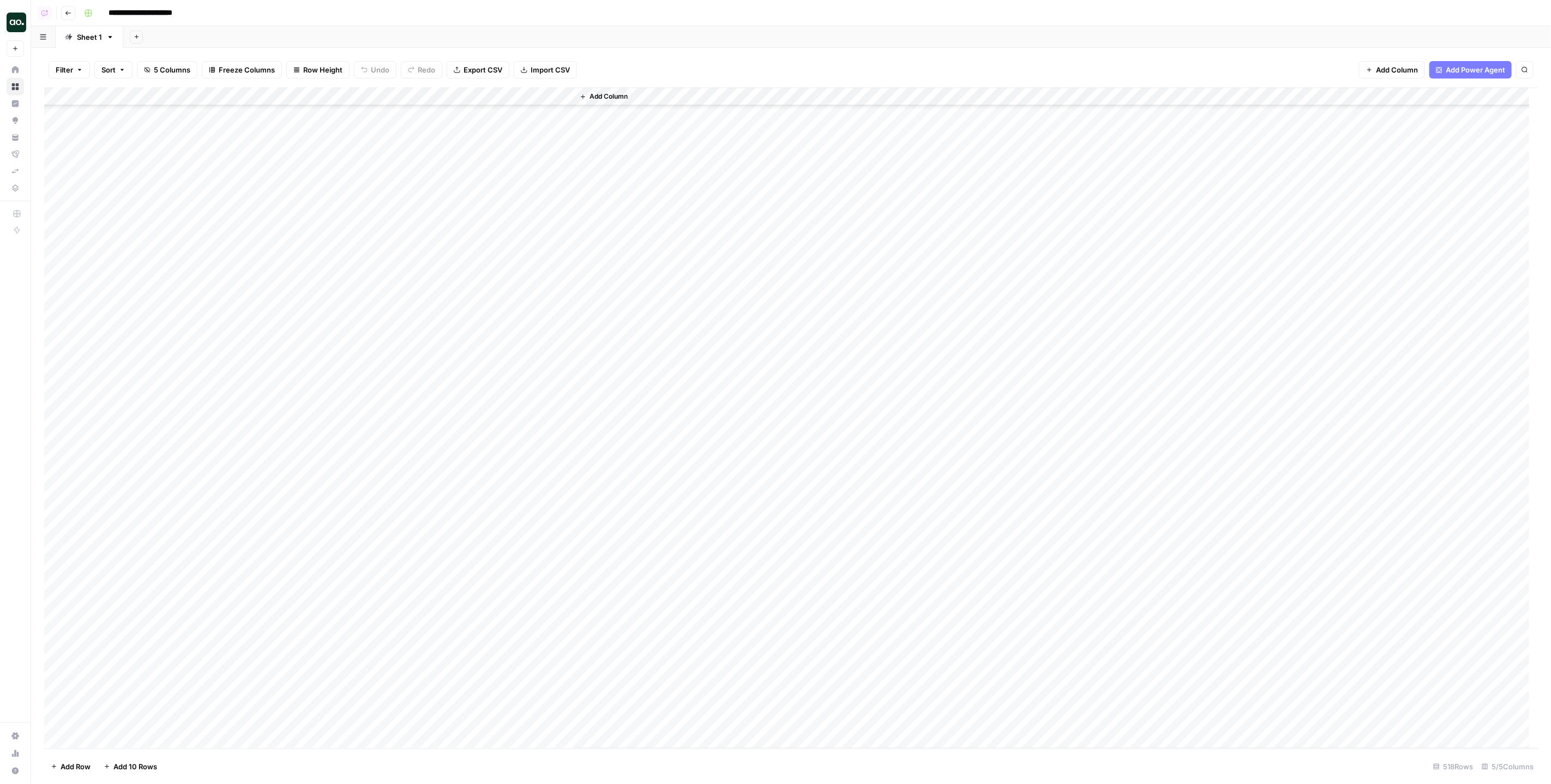
scroll to position [8979, 0]
click at [66, 13] on icon "button" at bounding box center [68, 13] width 6 height 4
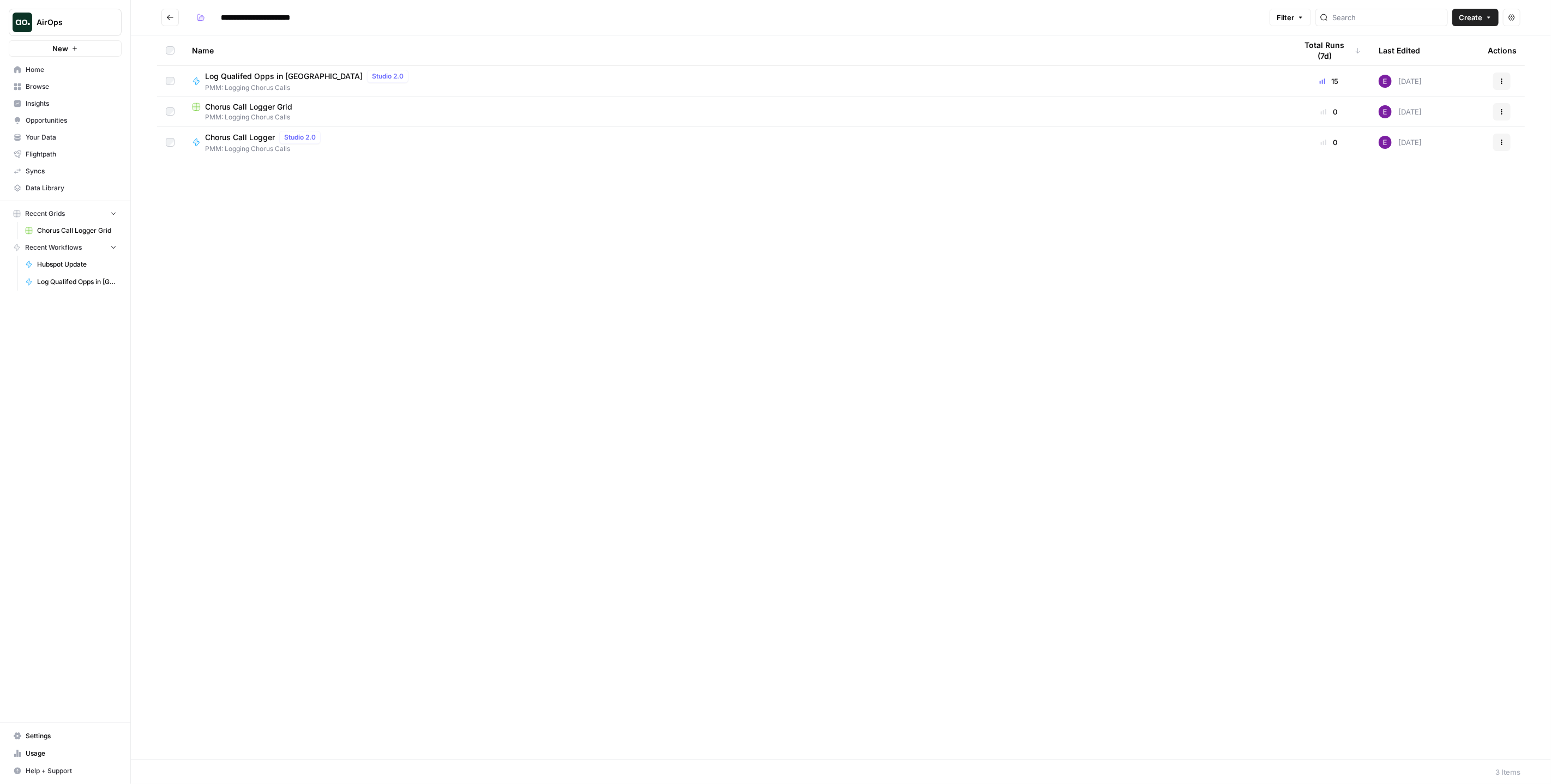
click at [245, 142] on span "Chorus Call Logger" at bounding box center [240, 137] width 70 height 11
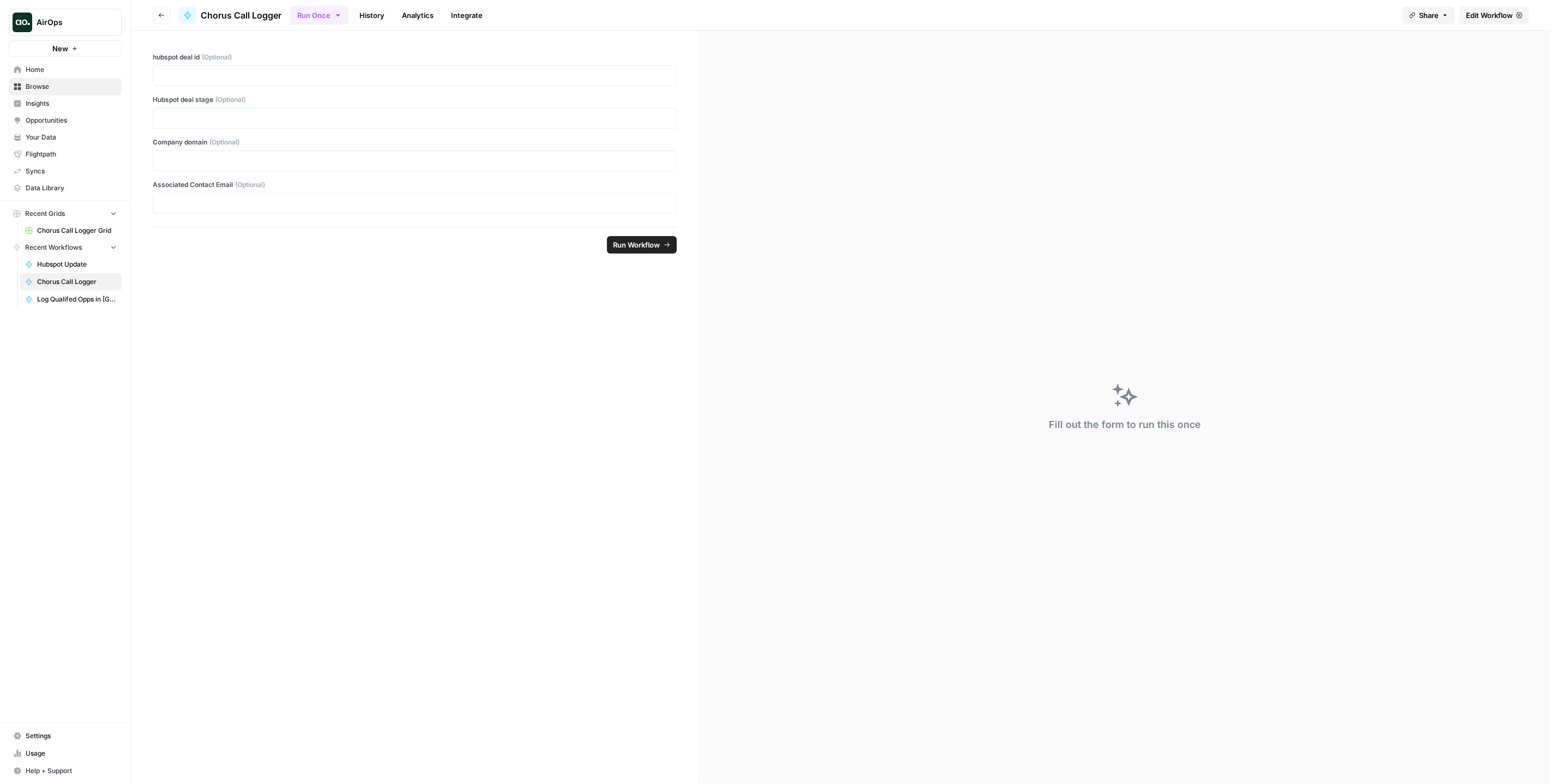
click at [1473, 12] on span "Edit Workflow" at bounding box center [1490, 15] width 47 height 11
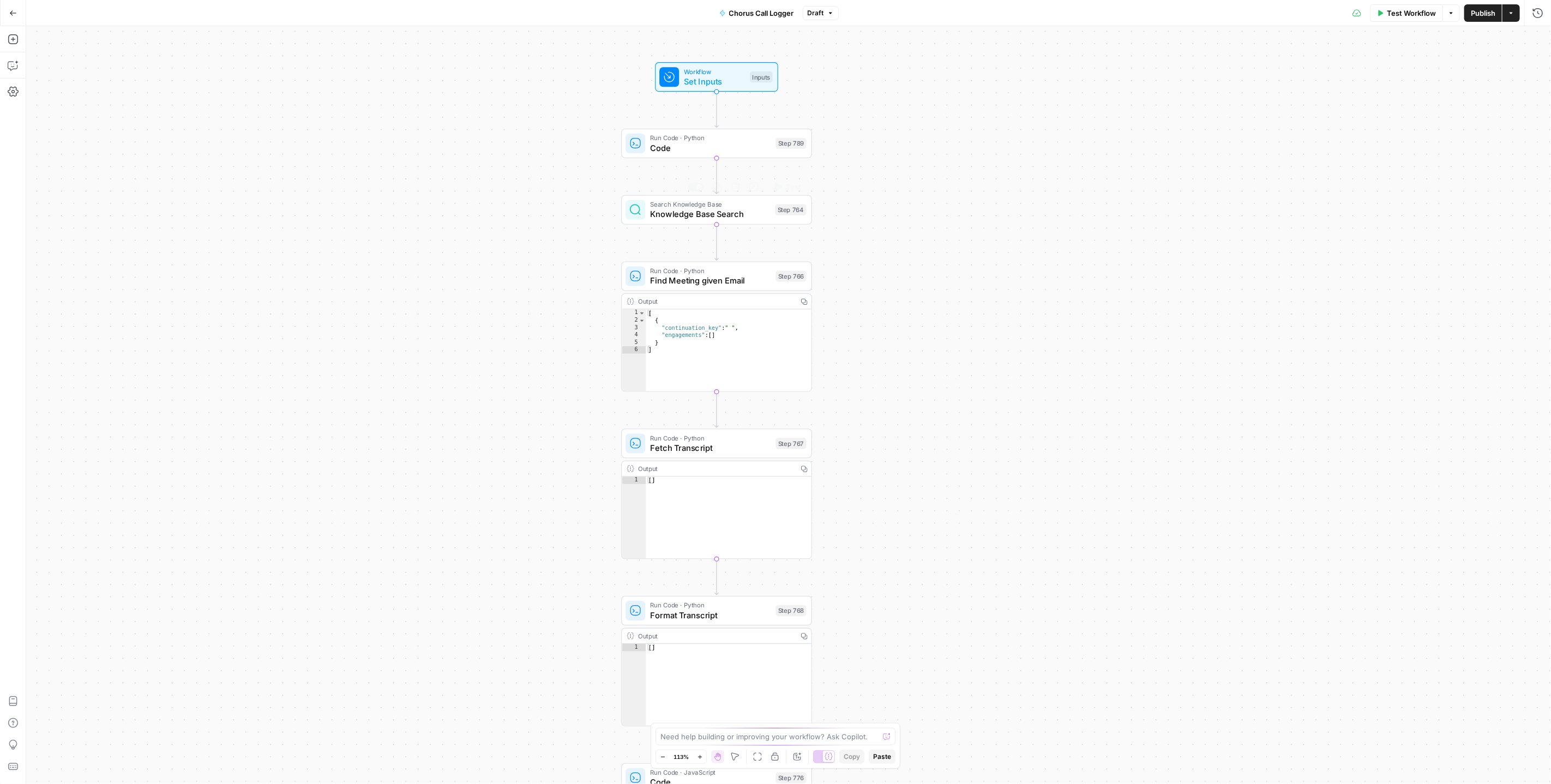
click at [705, 215] on span "Knowledge Base Search" at bounding box center [710, 214] width 120 height 13
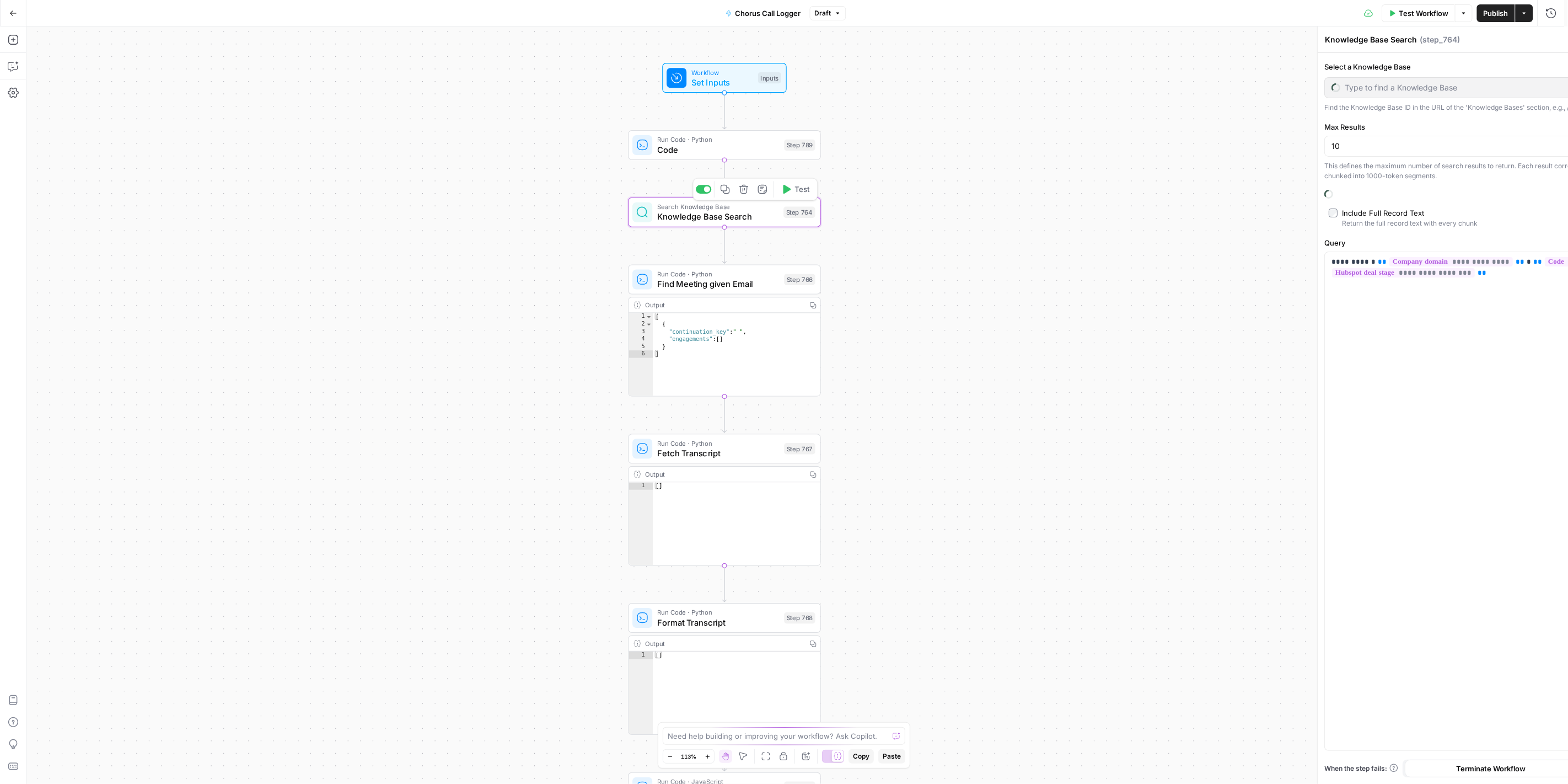
type input "PMM: Call Transcripts"
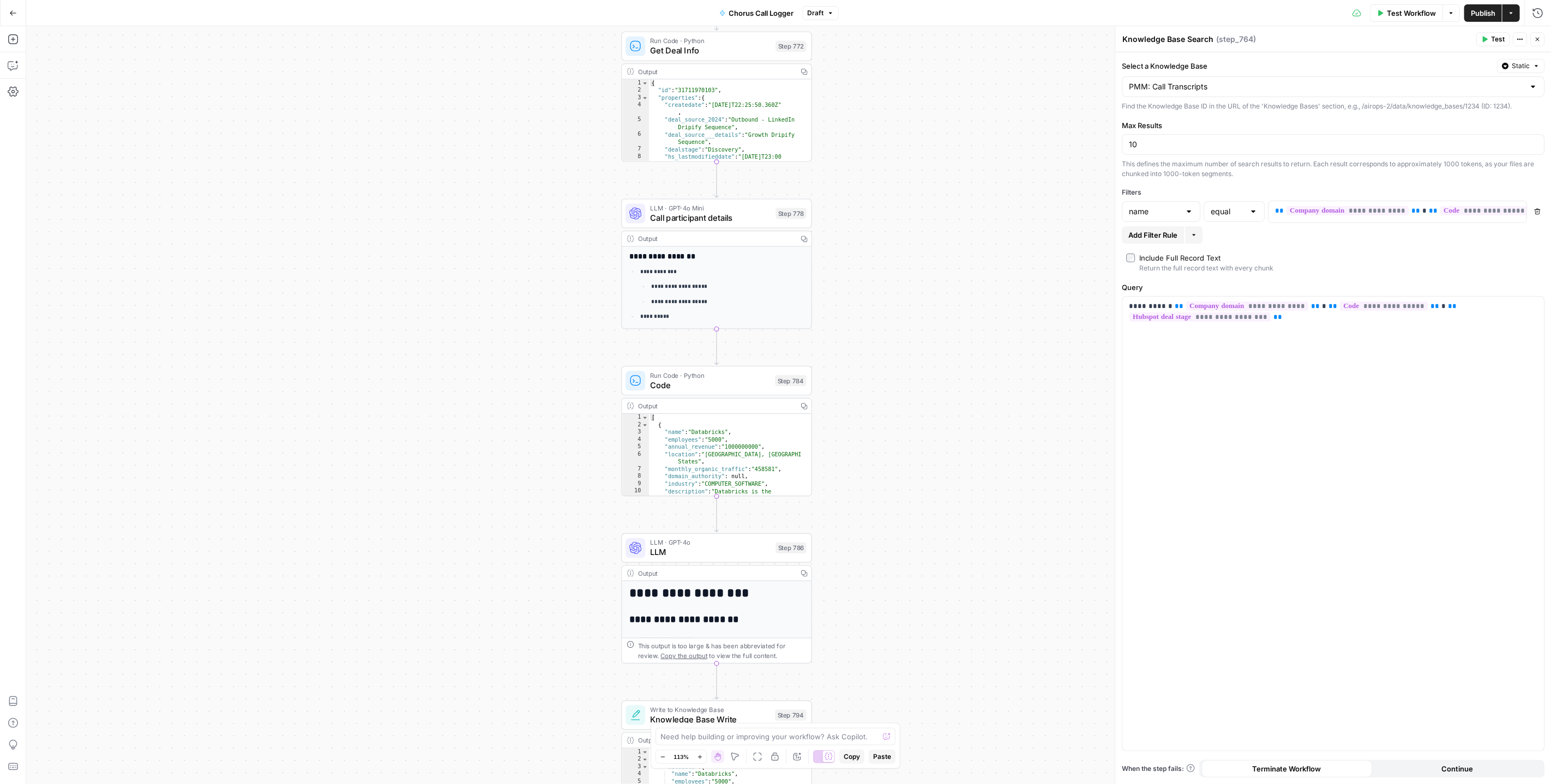
click at [13, 15] on icon "button" at bounding box center [13, 13] width 8 height 8
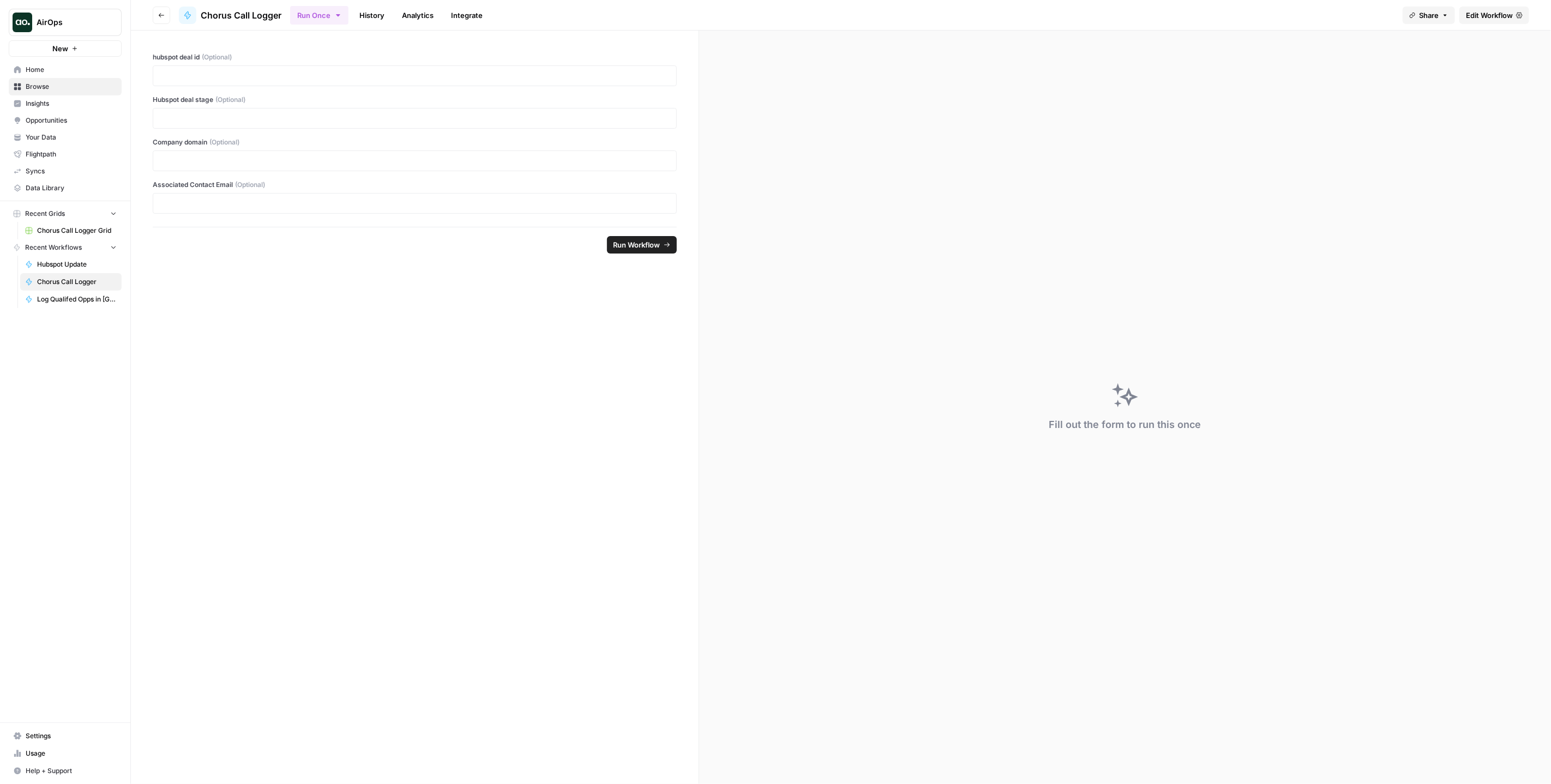
click at [159, 12] on icon "button" at bounding box center [161, 15] width 6 height 6
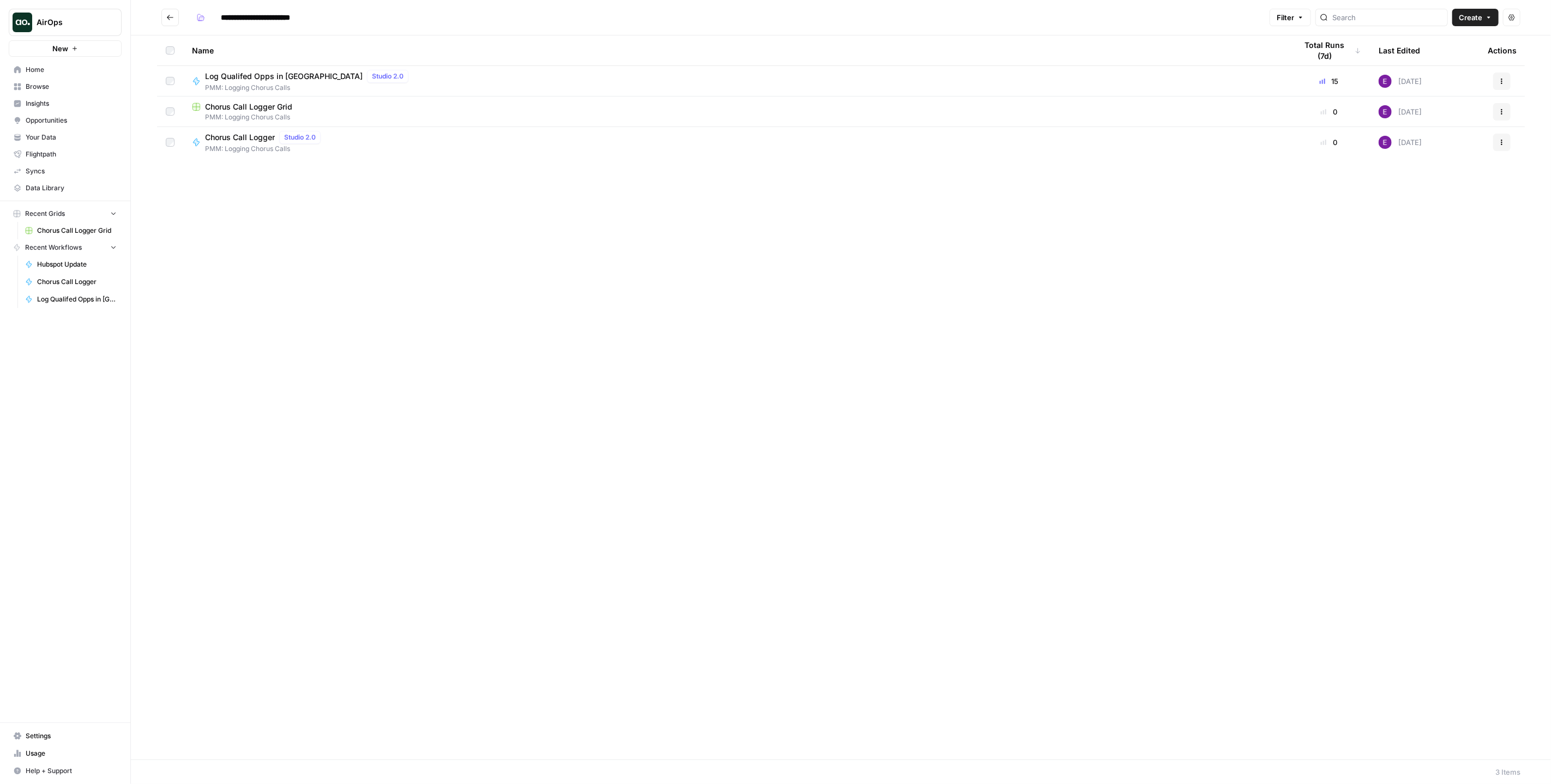
click at [247, 78] on span "Log Qualifed Opps in [GEOGRAPHIC_DATA]" at bounding box center [284, 76] width 157 height 11
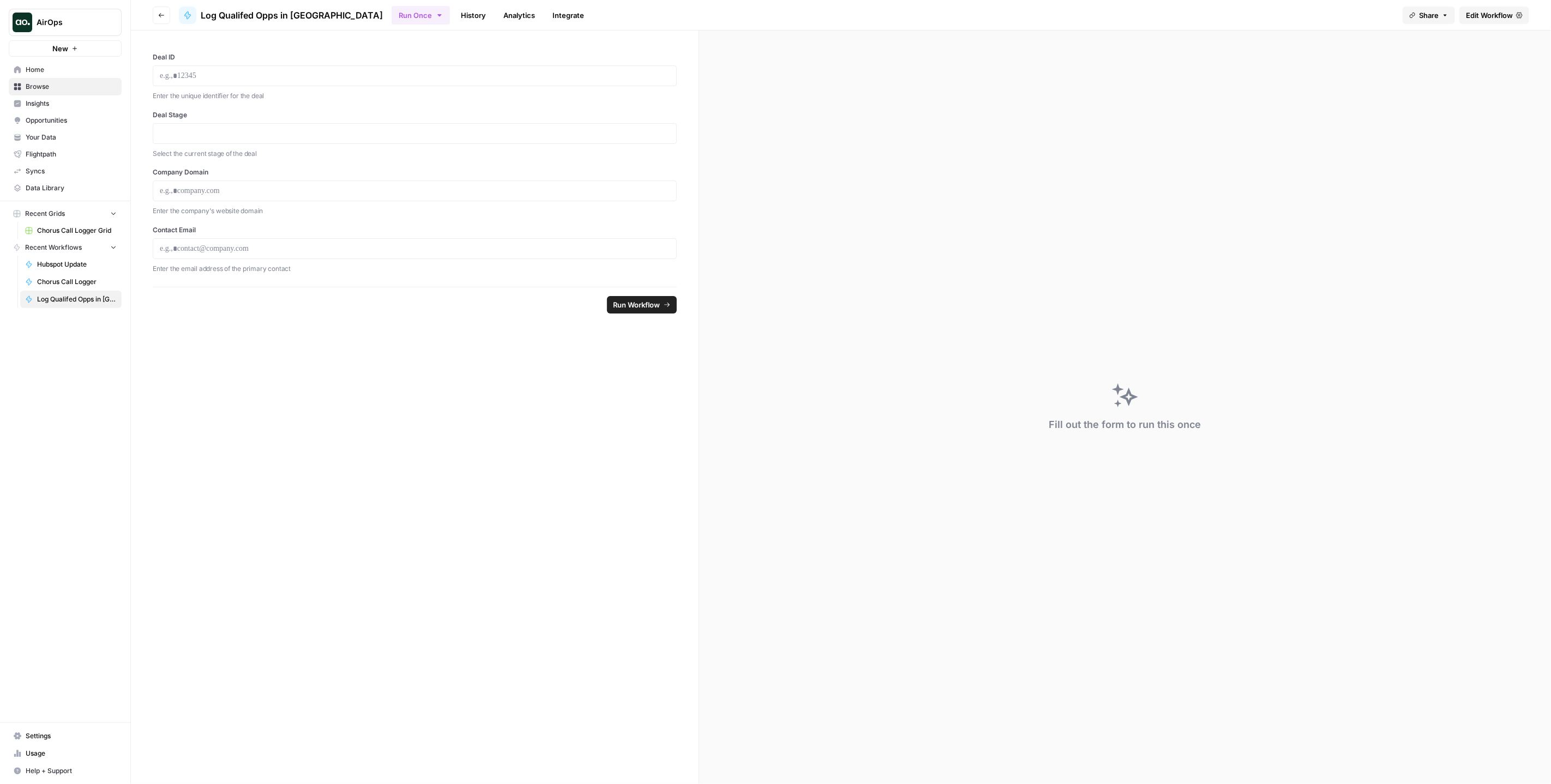
click at [1473, 15] on span "Edit Workflow" at bounding box center [1490, 15] width 47 height 11
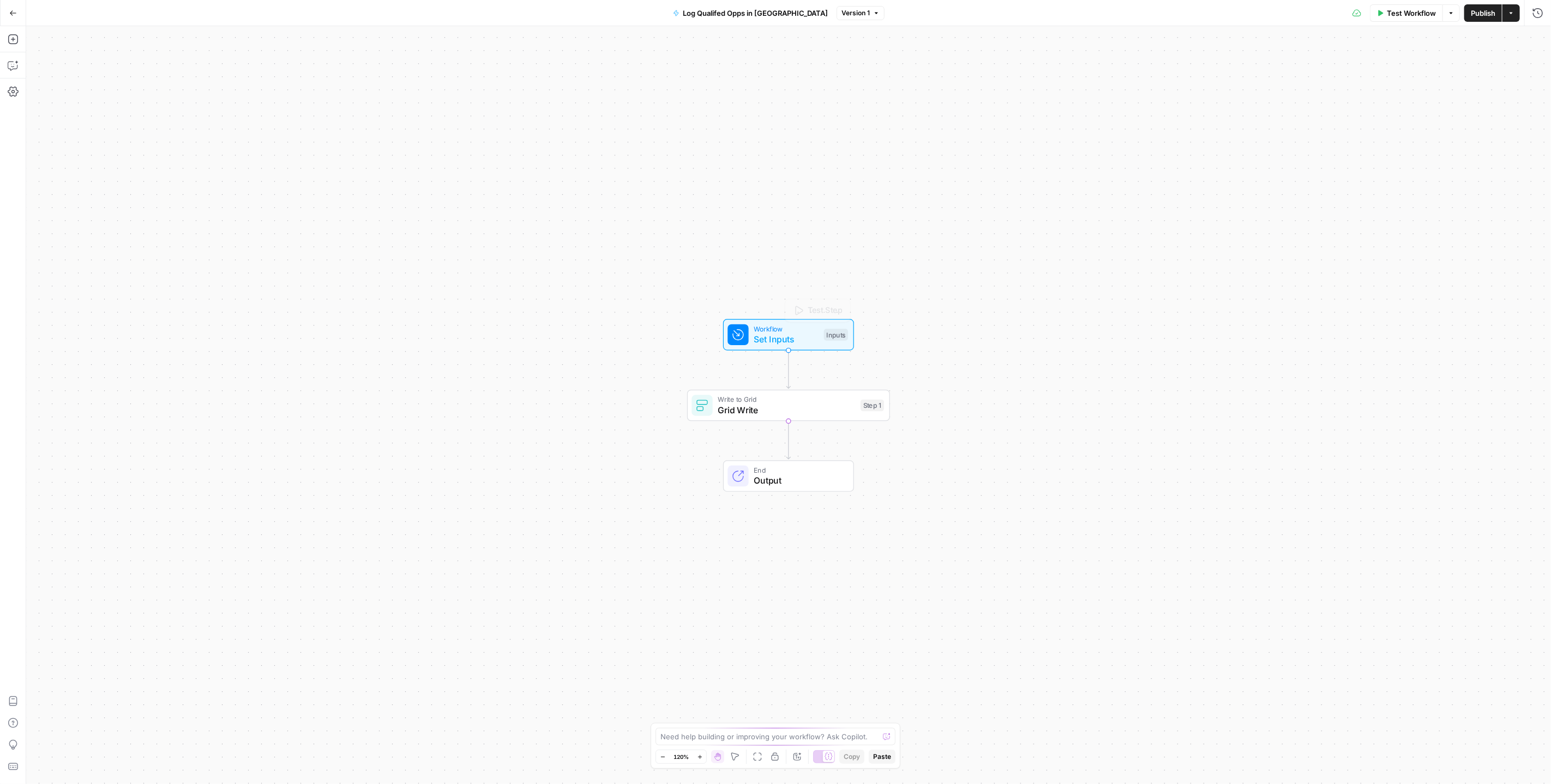
click at [762, 414] on span "Grid Write" at bounding box center [787, 410] width 138 height 13
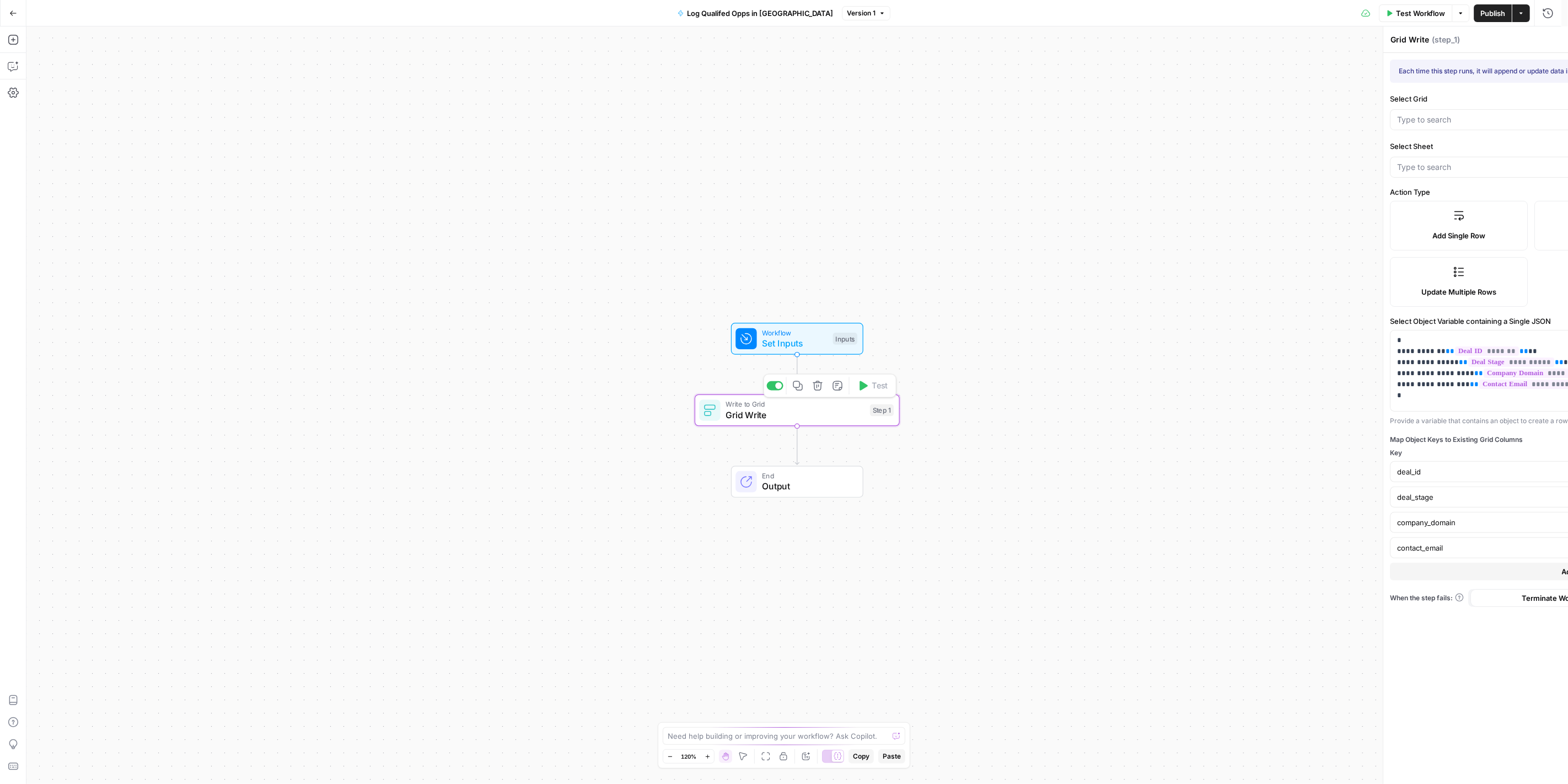
type input "Sheet 1"
type input "Deal ID"
type input "Deal Stage"
type input "Company domain"
type input "Associated Contact Email"
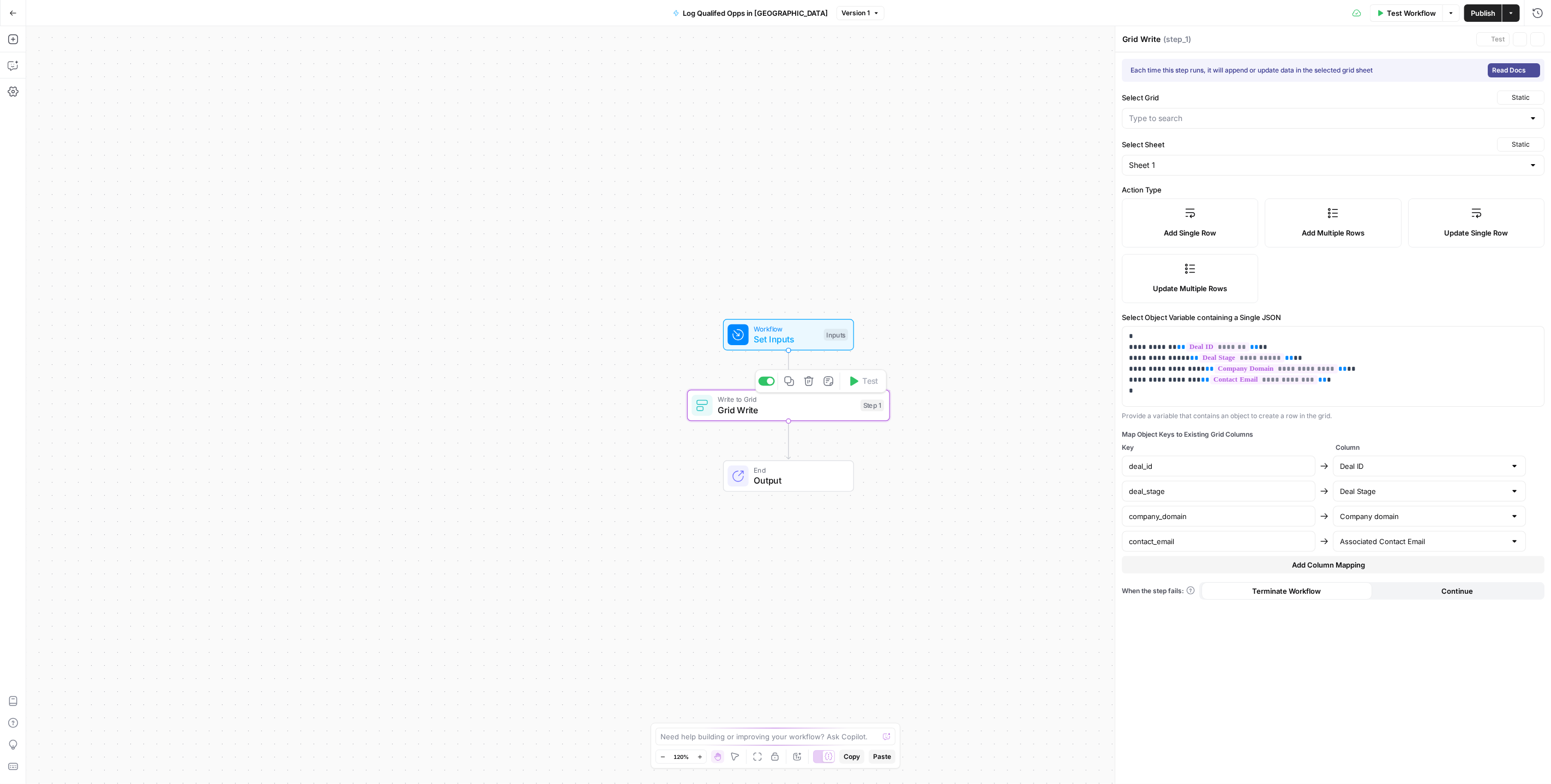
type input "Chorus Call Logger Grid"
click at [1540, 38] on icon "button" at bounding box center [1538, 39] width 6 height 6
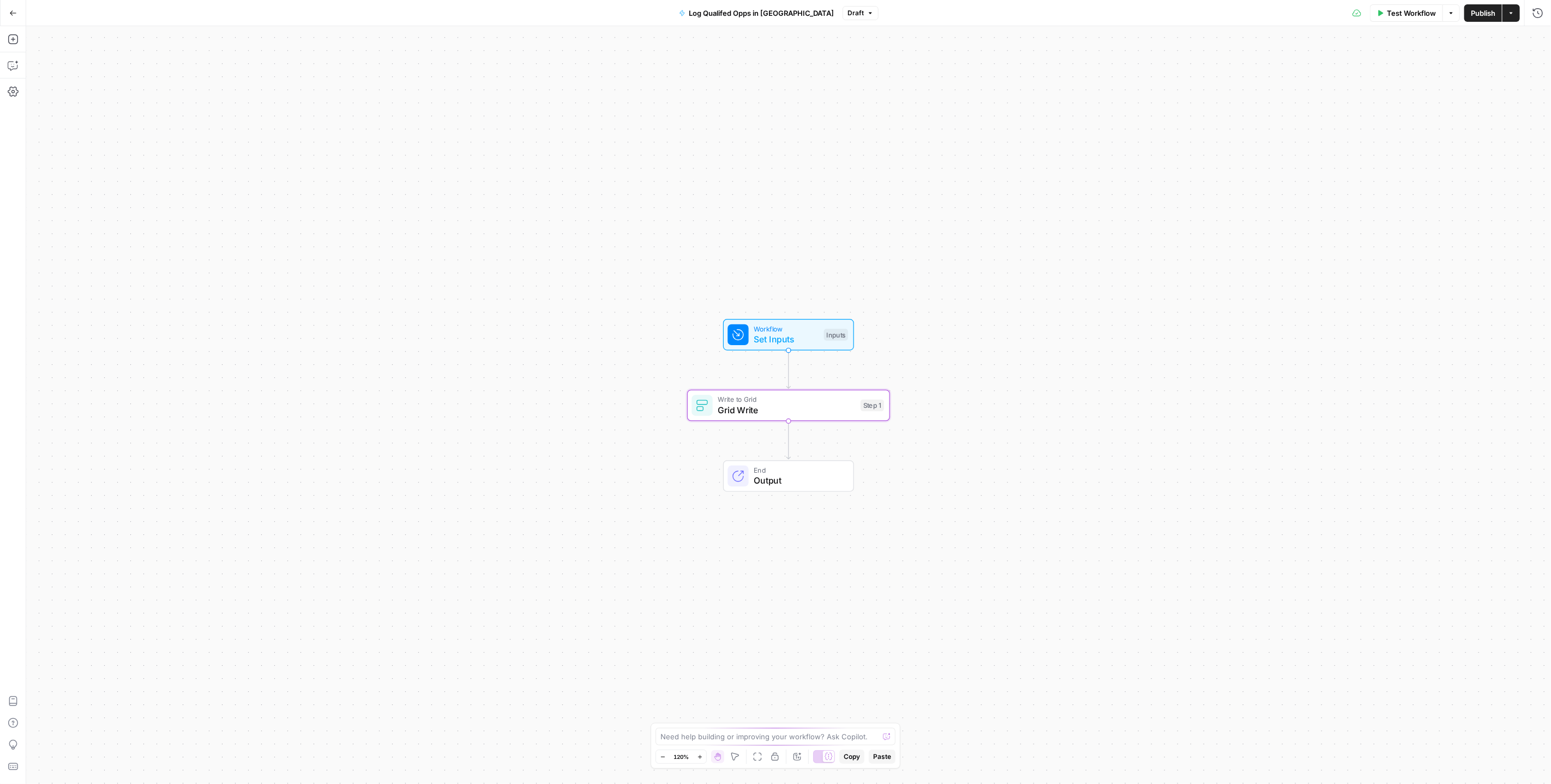
click at [4, 10] on button "Go Back" at bounding box center [13, 13] width 20 height 20
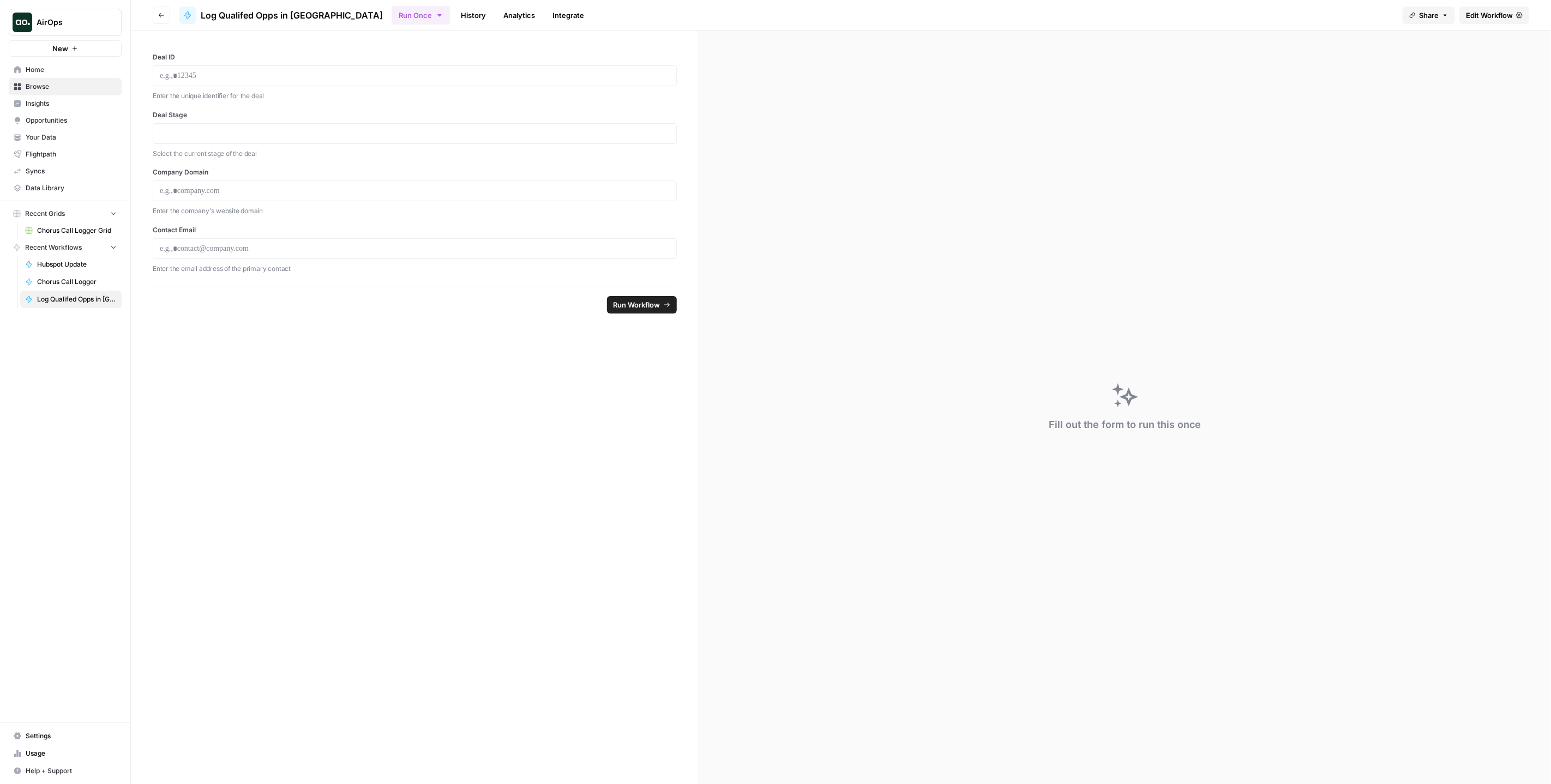
click at [158, 21] on button "Go back" at bounding box center [161, 15] width 17 height 17
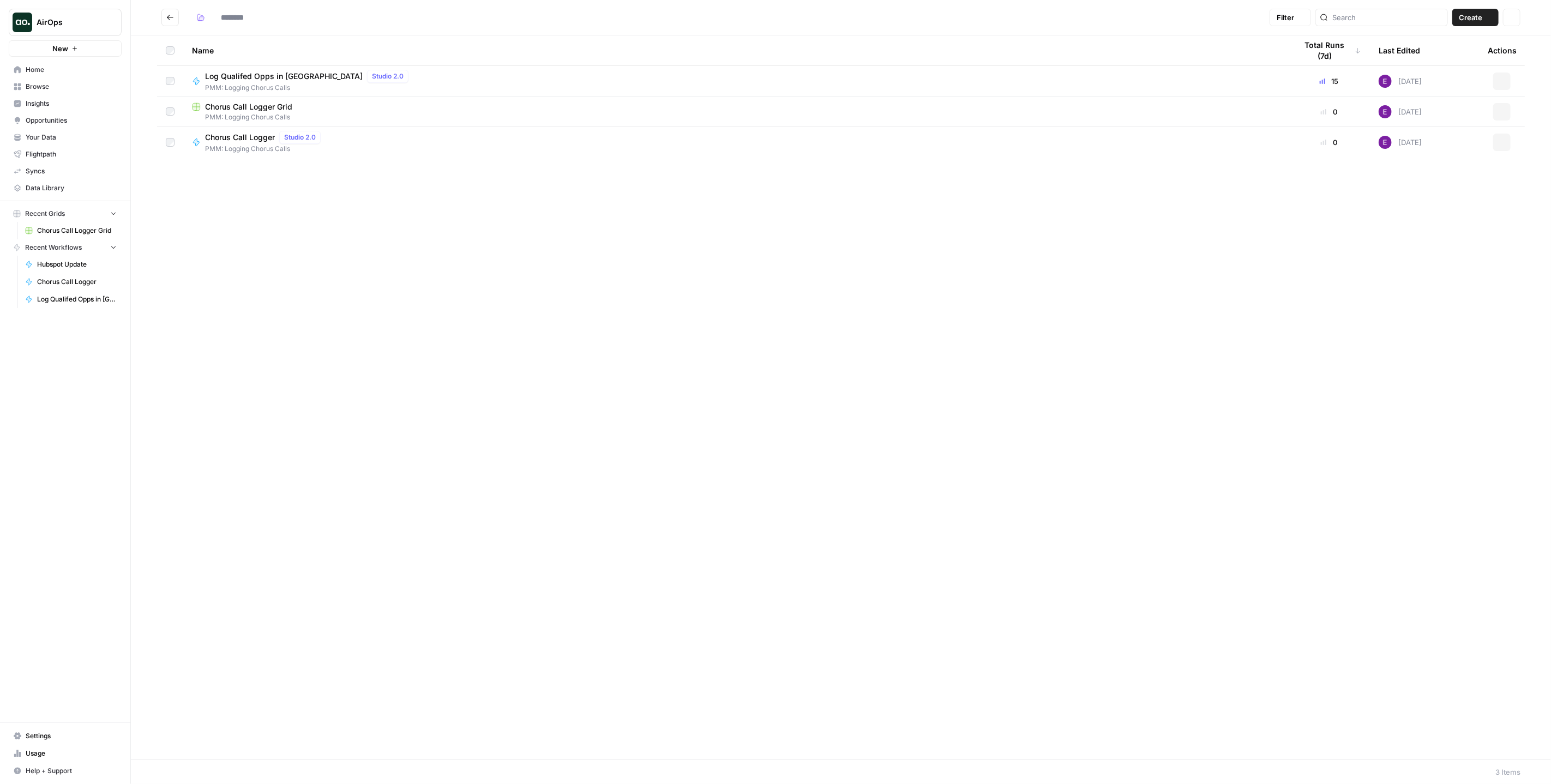
type input "**********"
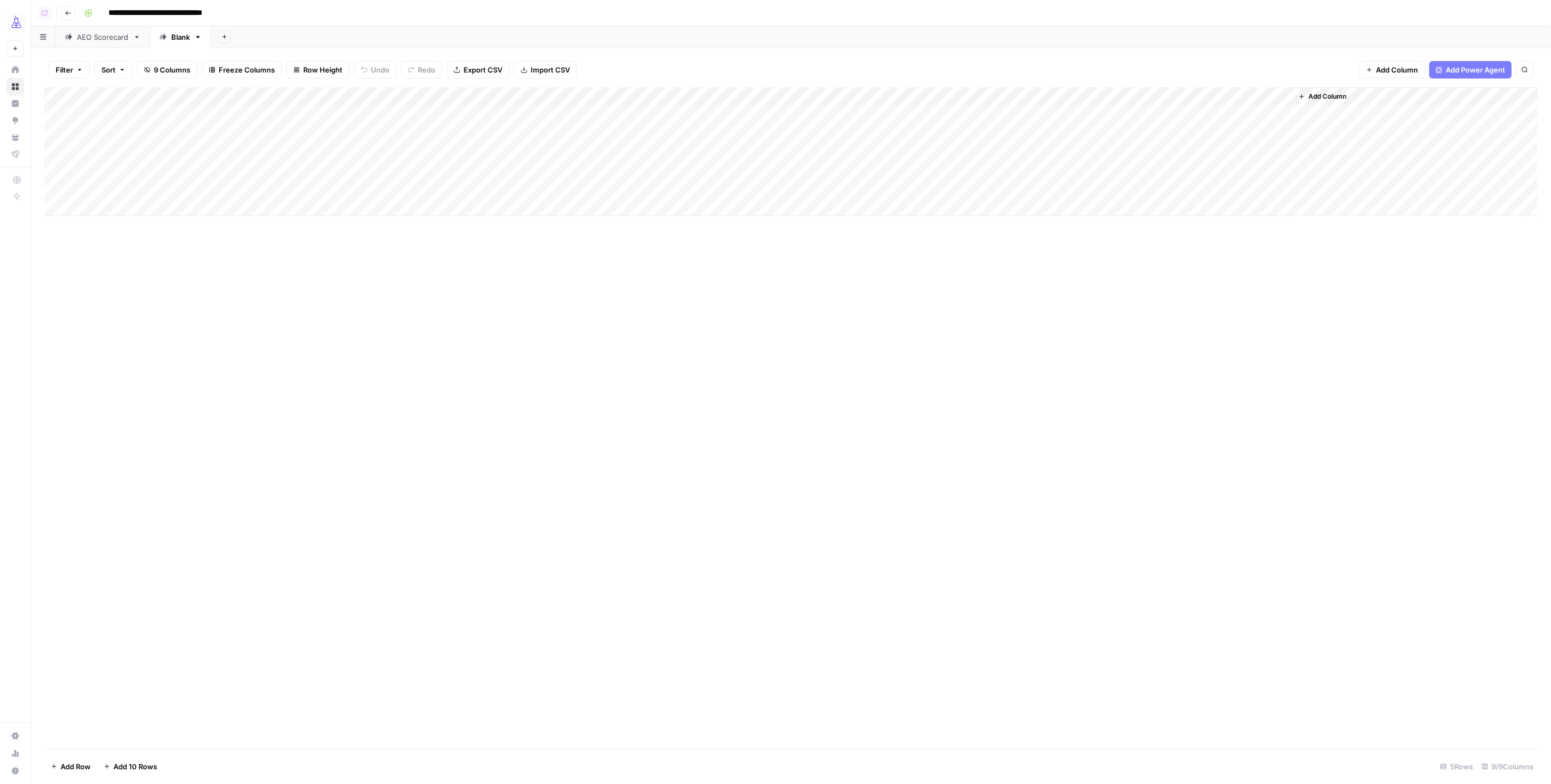
click at [1318, 98] on span "Add Column" at bounding box center [1328, 96] width 38 height 10
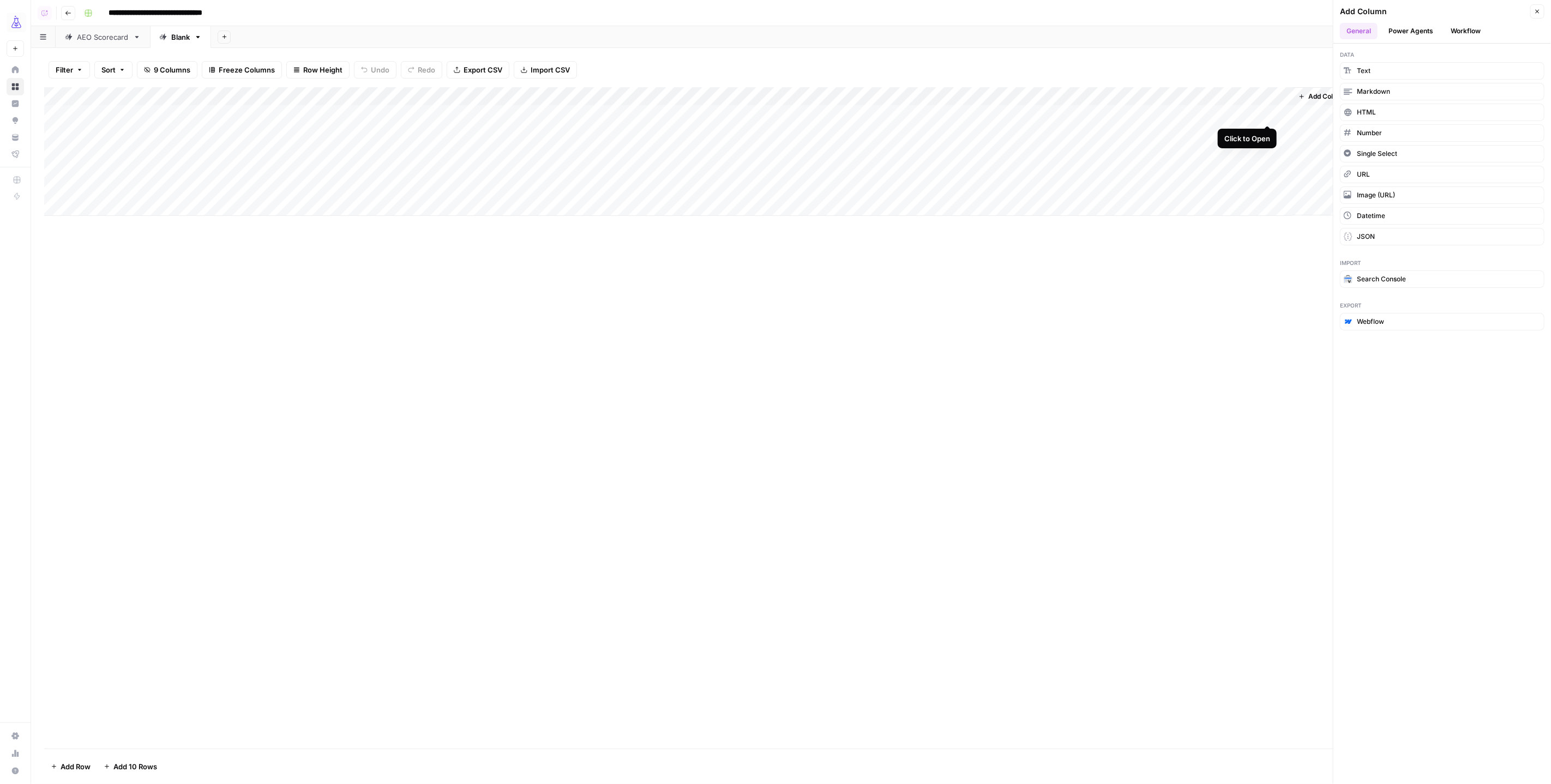
click at [1268, 113] on div "Add Column" at bounding box center [791, 152] width 1494 height 129
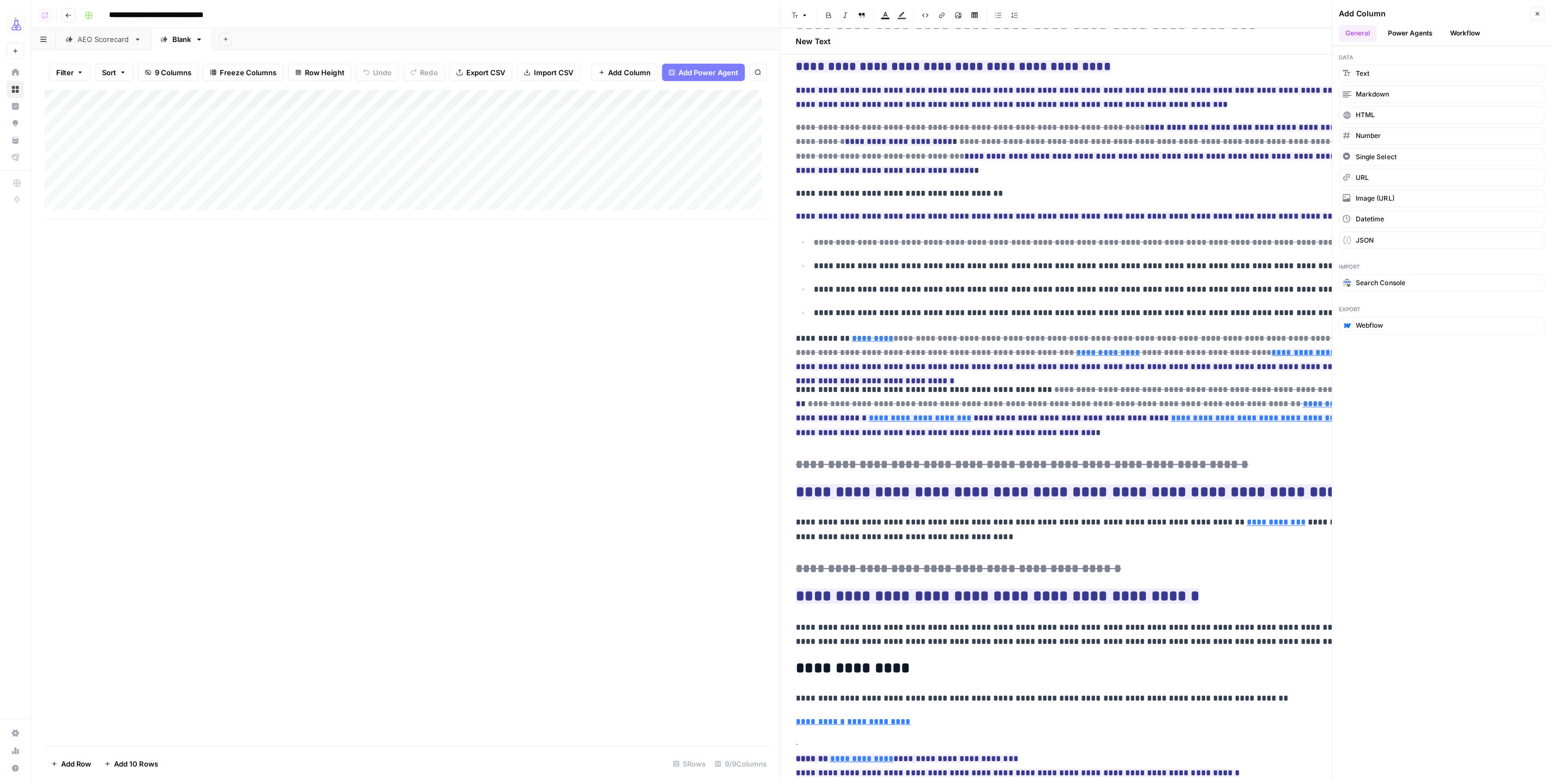
scroll to position [952, 0]
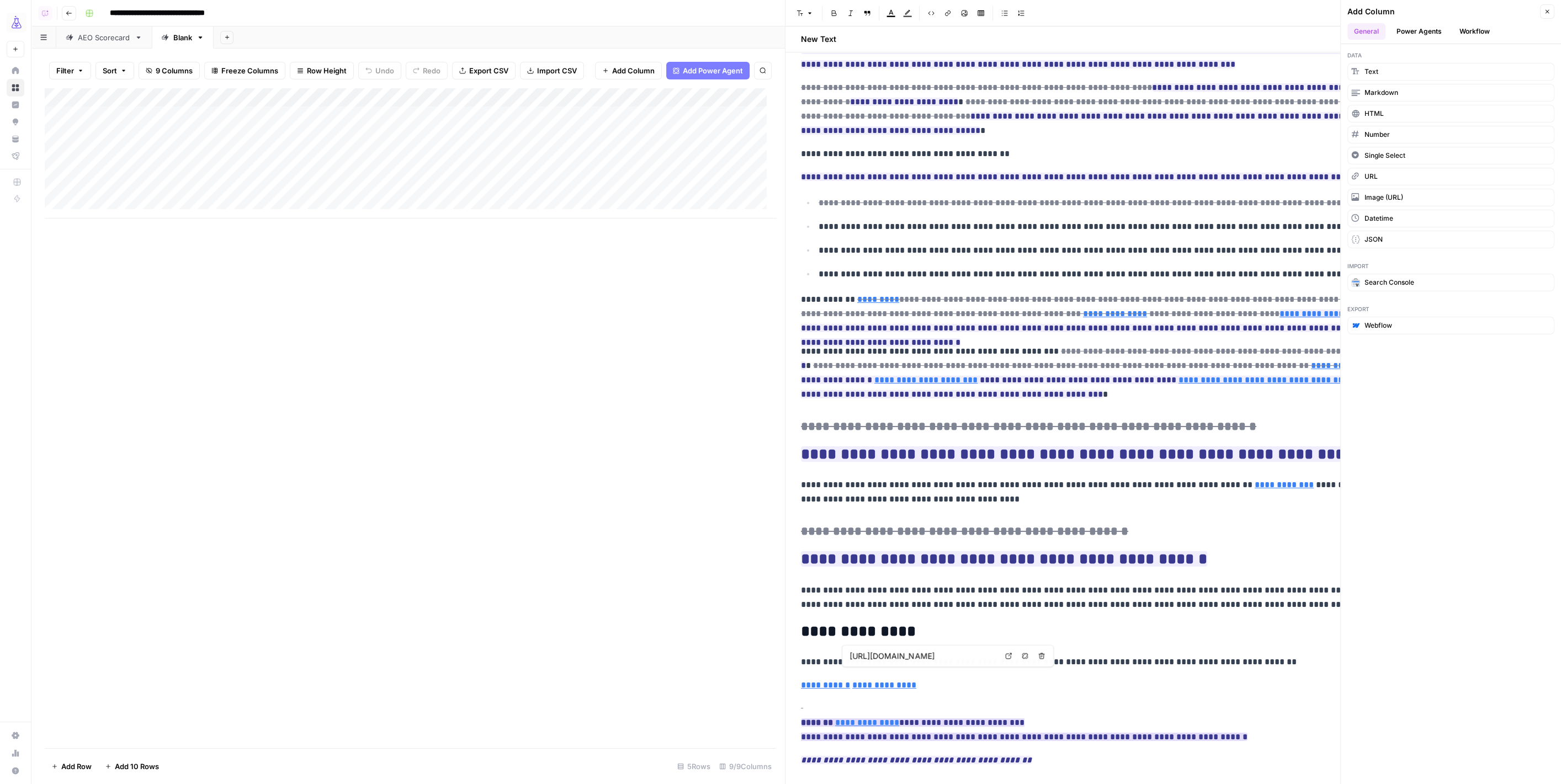
type input "[URL][DOMAIN_NAME]"
click at [858, 718] on link "**********" at bounding box center [867, 722] width 64 height 8
click at [860, 718] on link "**********" at bounding box center [867, 722] width 64 height 8
click at [996, 694] on icon at bounding box center [993, 692] width 6 height 6
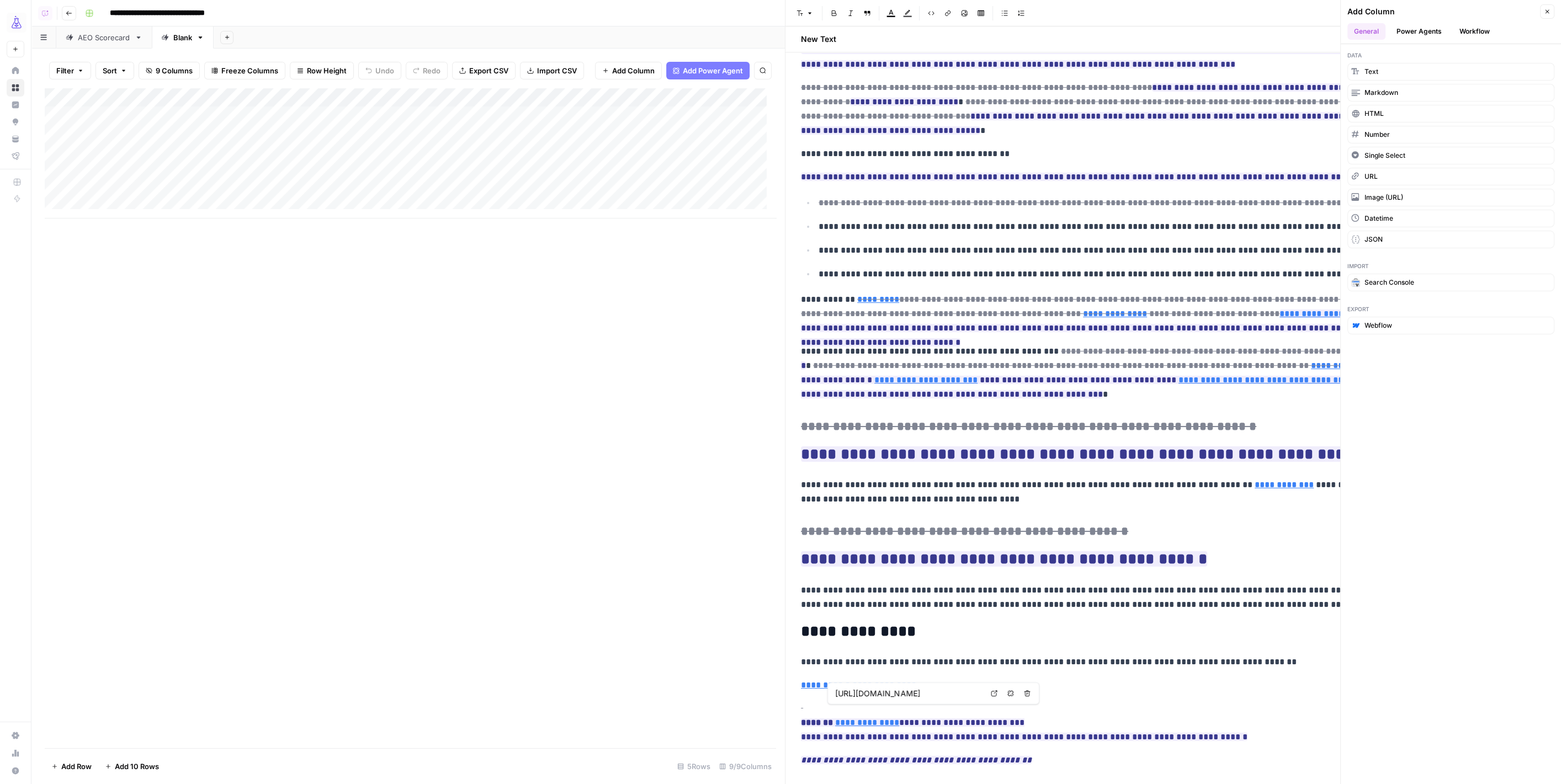
click at [1548, 5] on button "Close" at bounding box center [1547, 12] width 14 height 14
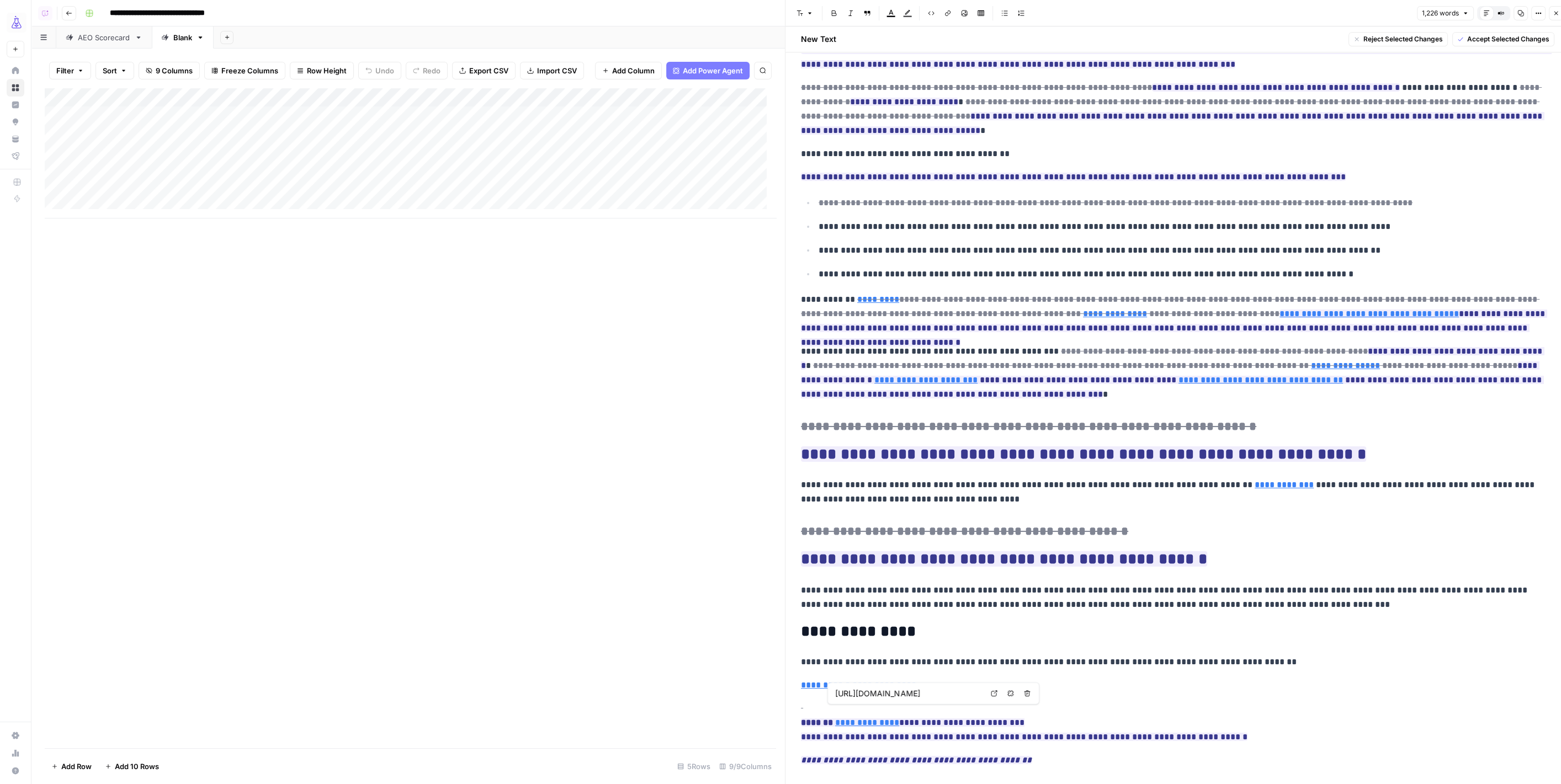
click at [1553, 15] on icon "button" at bounding box center [1556, 13] width 6 height 6
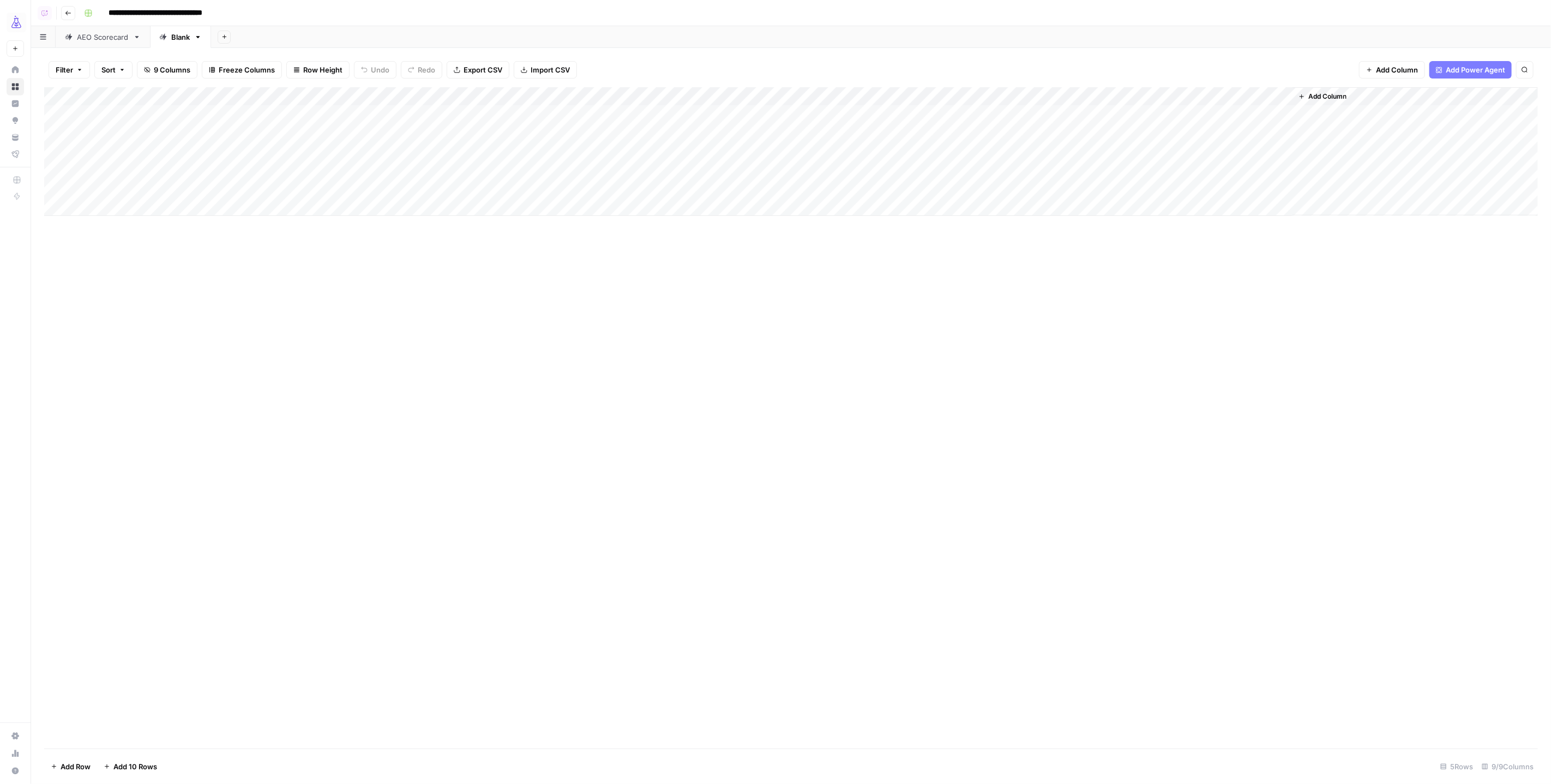
click at [1333, 99] on span "Add Column" at bounding box center [1328, 96] width 38 height 10
click at [1366, 313] on button "Webflow" at bounding box center [1442, 321] width 205 height 17
click at [1455, 136] on input "Authentications" at bounding box center [1436, 135] width 64 height 11
click at [1454, 154] on div "Webflow 1 Create New" at bounding box center [1442, 170] width 91 height 40
click at [1451, 159] on span "Webflow 1" at bounding box center [1436, 162] width 59 height 11
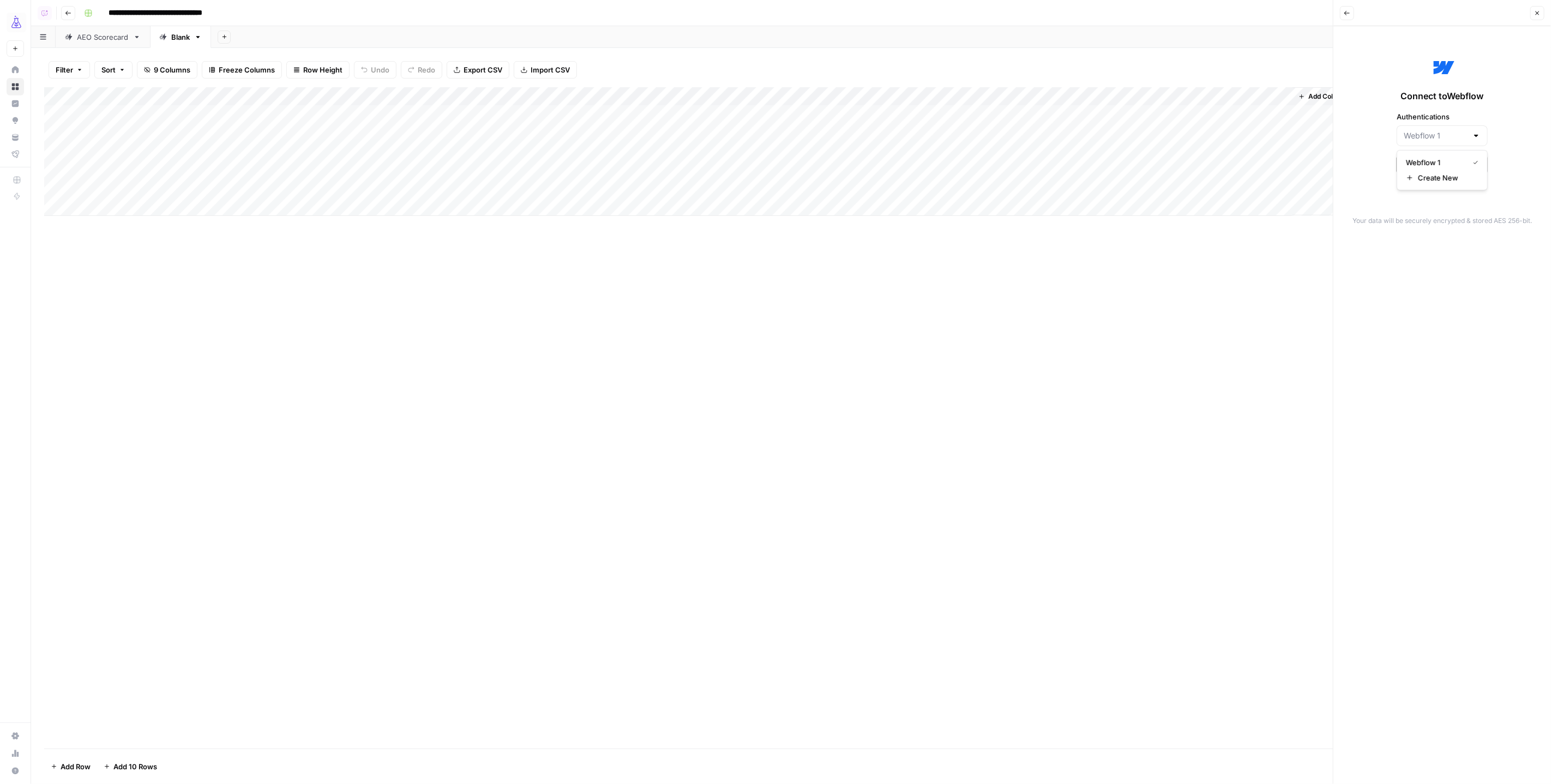
type input "Webflow 1"
click at [1514, 152] on div "Connect to Webflow Authentications Webflow 1 Continue" at bounding box center [1442, 114] width 205 height 164
click at [1457, 168] on span "Continue" at bounding box center [1443, 164] width 34 height 11
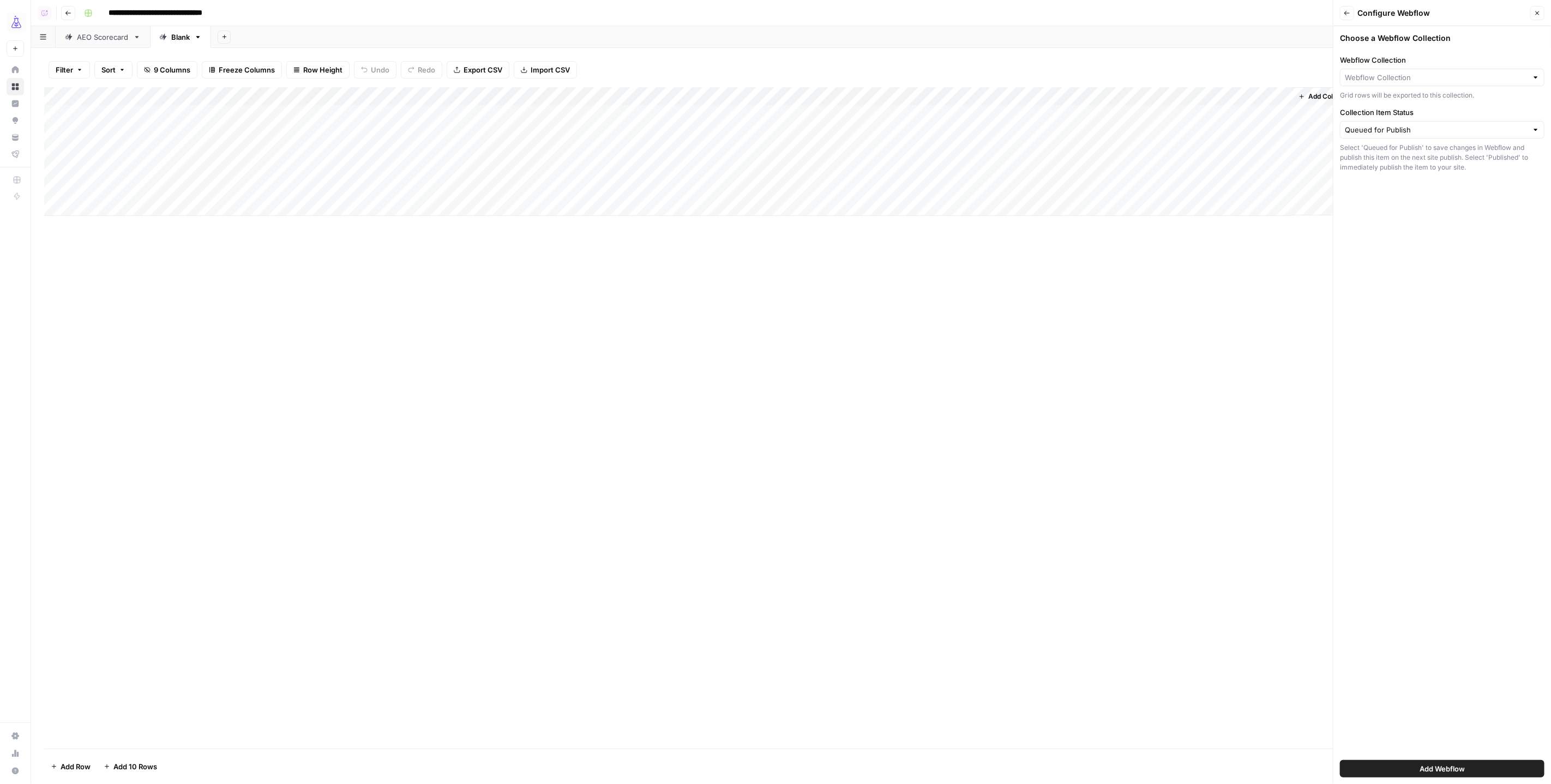
click at [1390, 70] on div at bounding box center [1442, 77] width 205 height 17
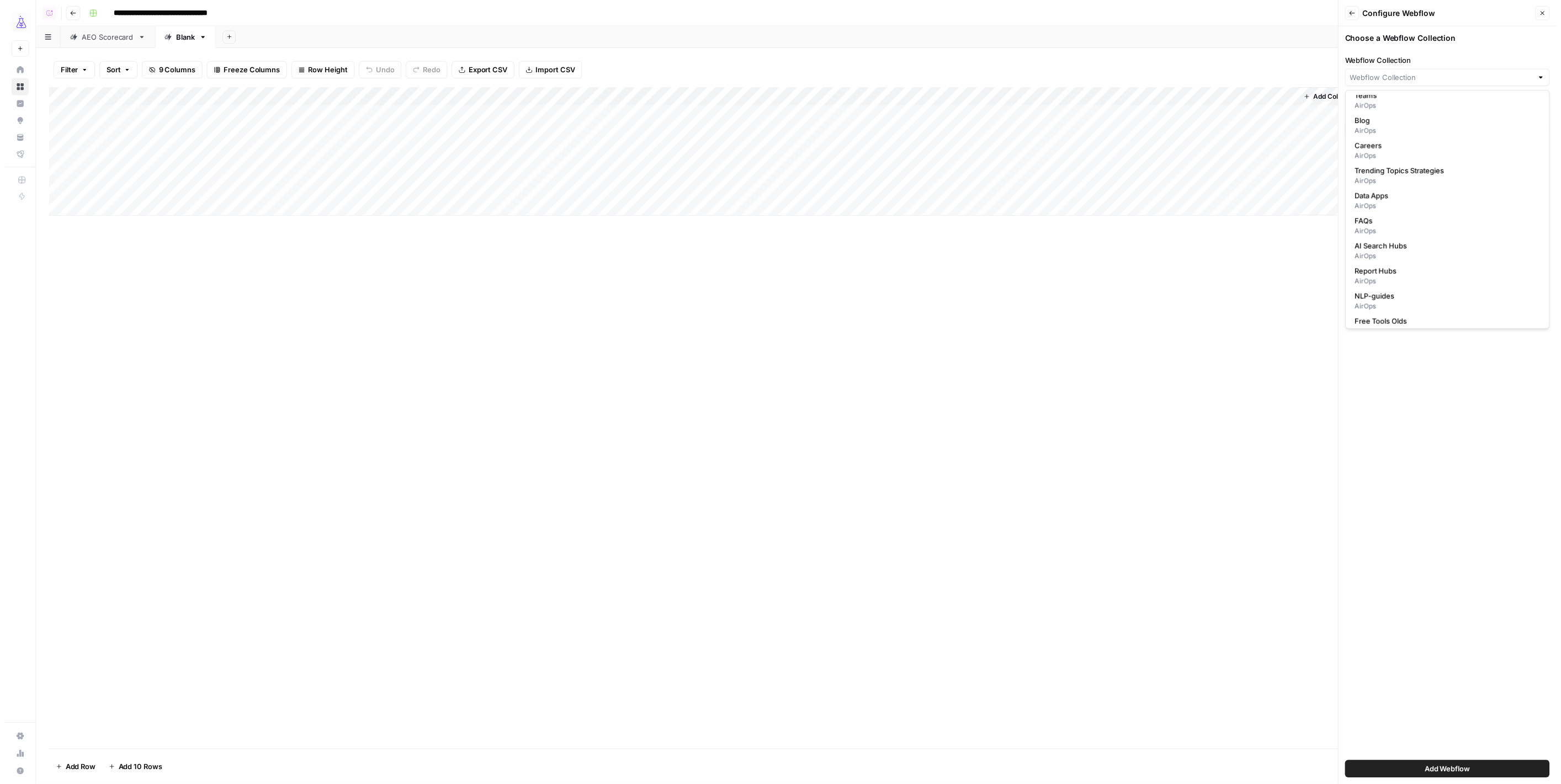
scroll to position [147, 0]
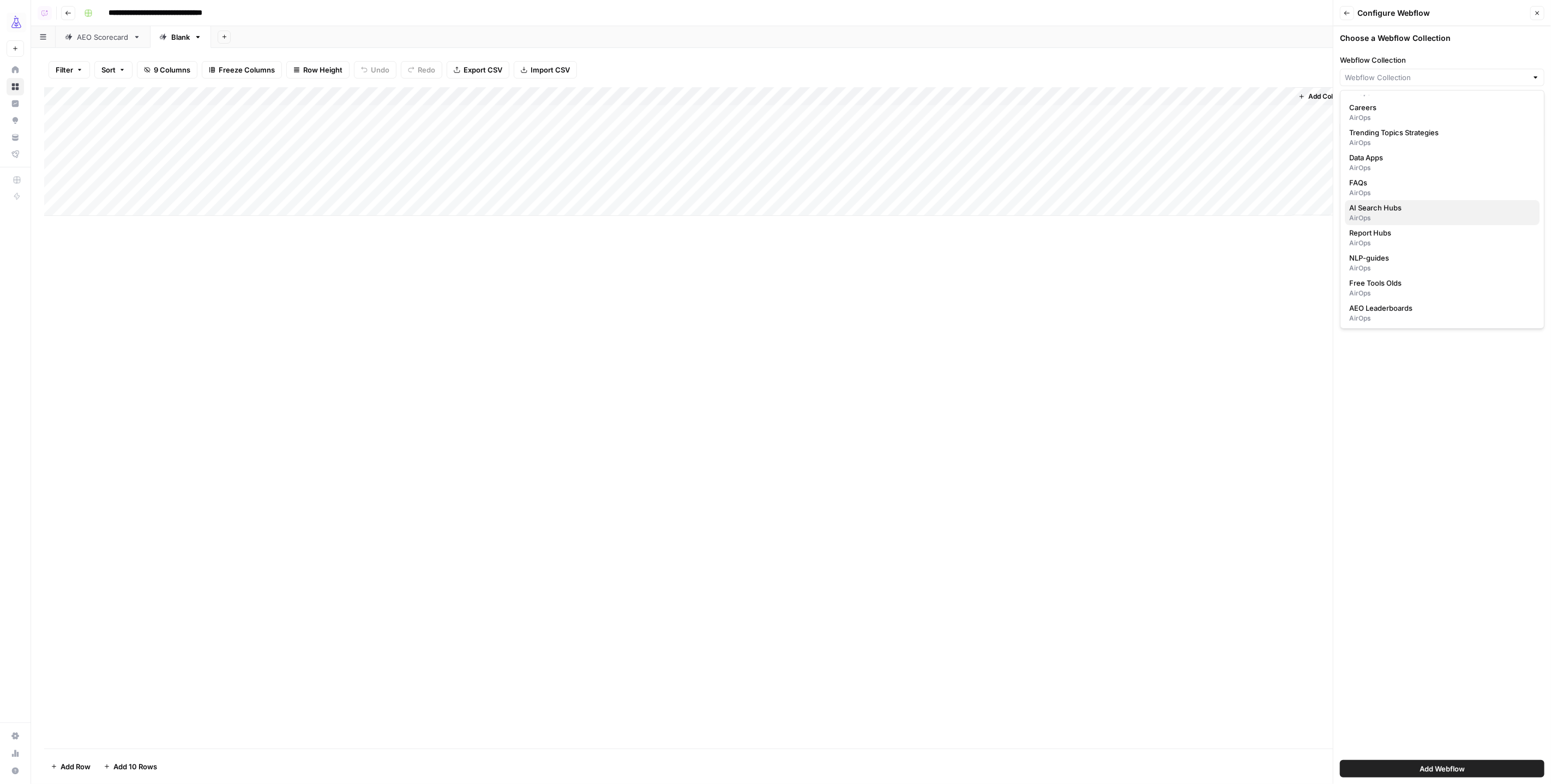
click at [1416, 212] on span "AI Search Hubs" at bounding box center [1440, 207] width 182 height 11
type input "AI Search Hubs"
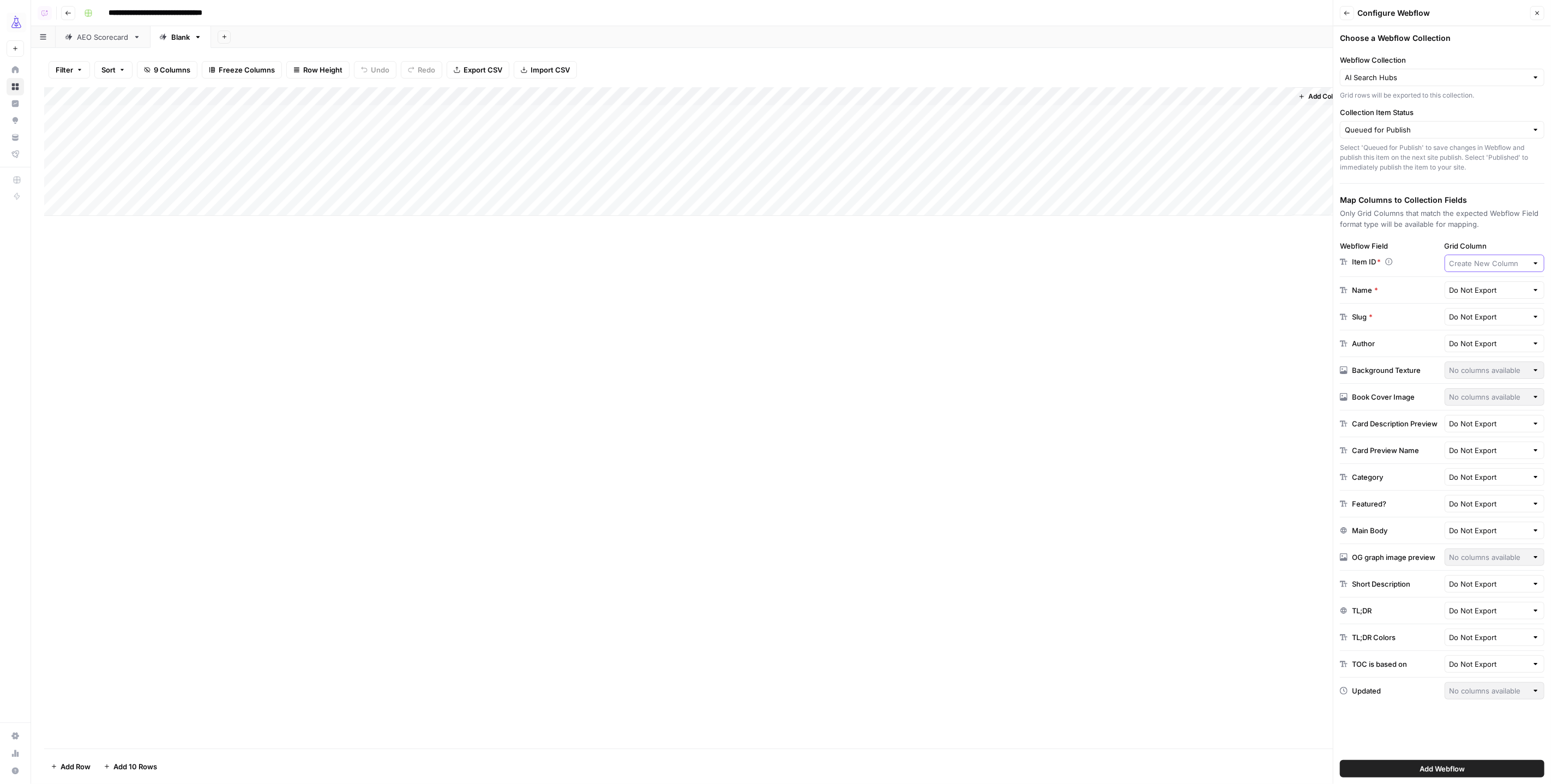
click at [1469, 261] on input "Grid Column" at bounding box center [1489, 263] width 78 height 11
click at [1478, 325] on span "Article" at bounding box center [1493, 321] width 78 height 11
type input "Article"
click at [1476, 316] on input "text" at bounding box center [1489, 317] width 78 height 11
type input "Do Not Export"
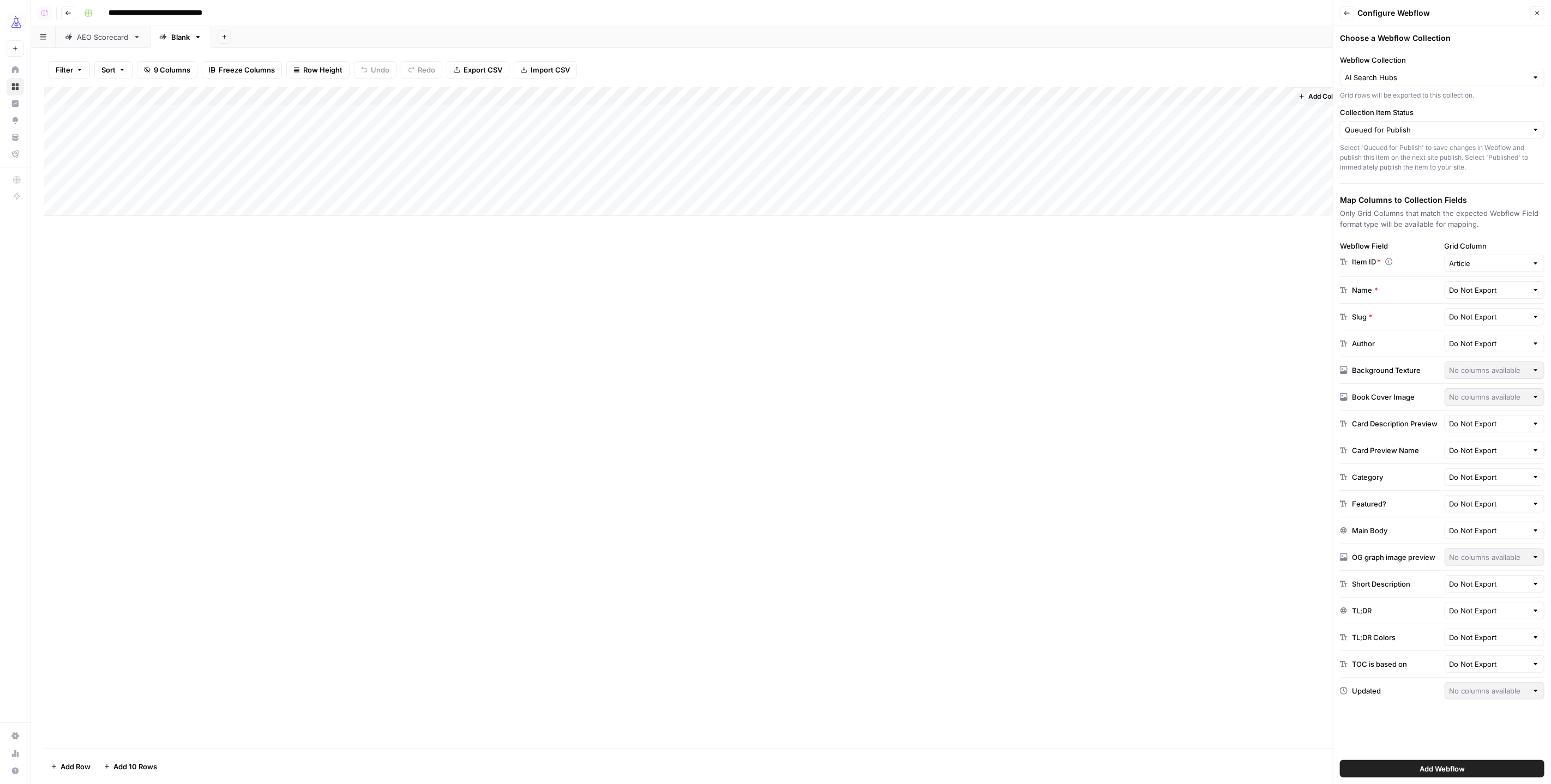
click at [1190, 282] on div "Add Column" at bounding box center [791, 418] width 1494 height 662
click at [1183, 112] on div "Add Column" at bounding box center [791, 152] width 1494 height 129
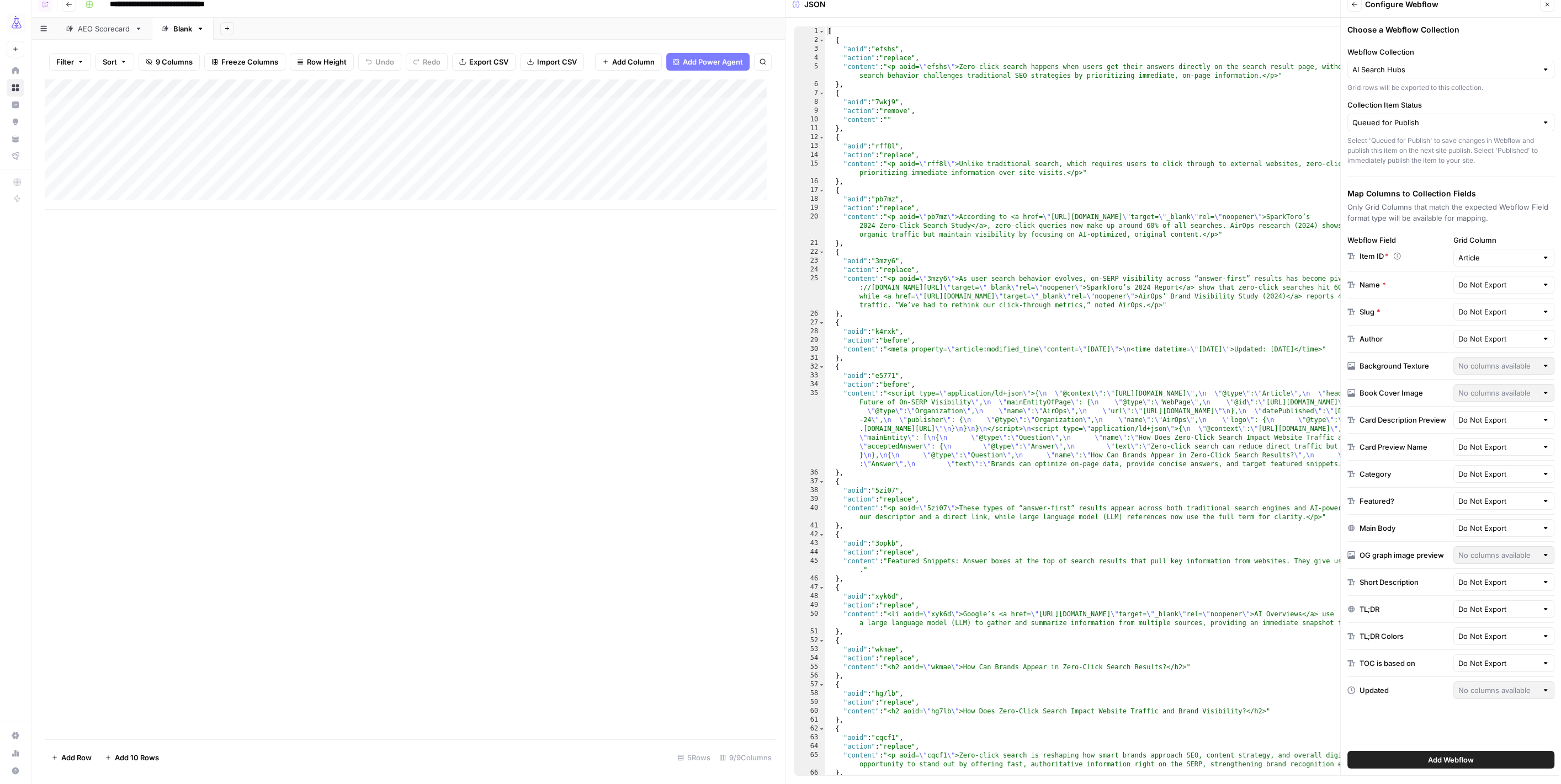
click at [1543, 6] on button "Close" at bounding box center [1547, 5] width 14 height 14
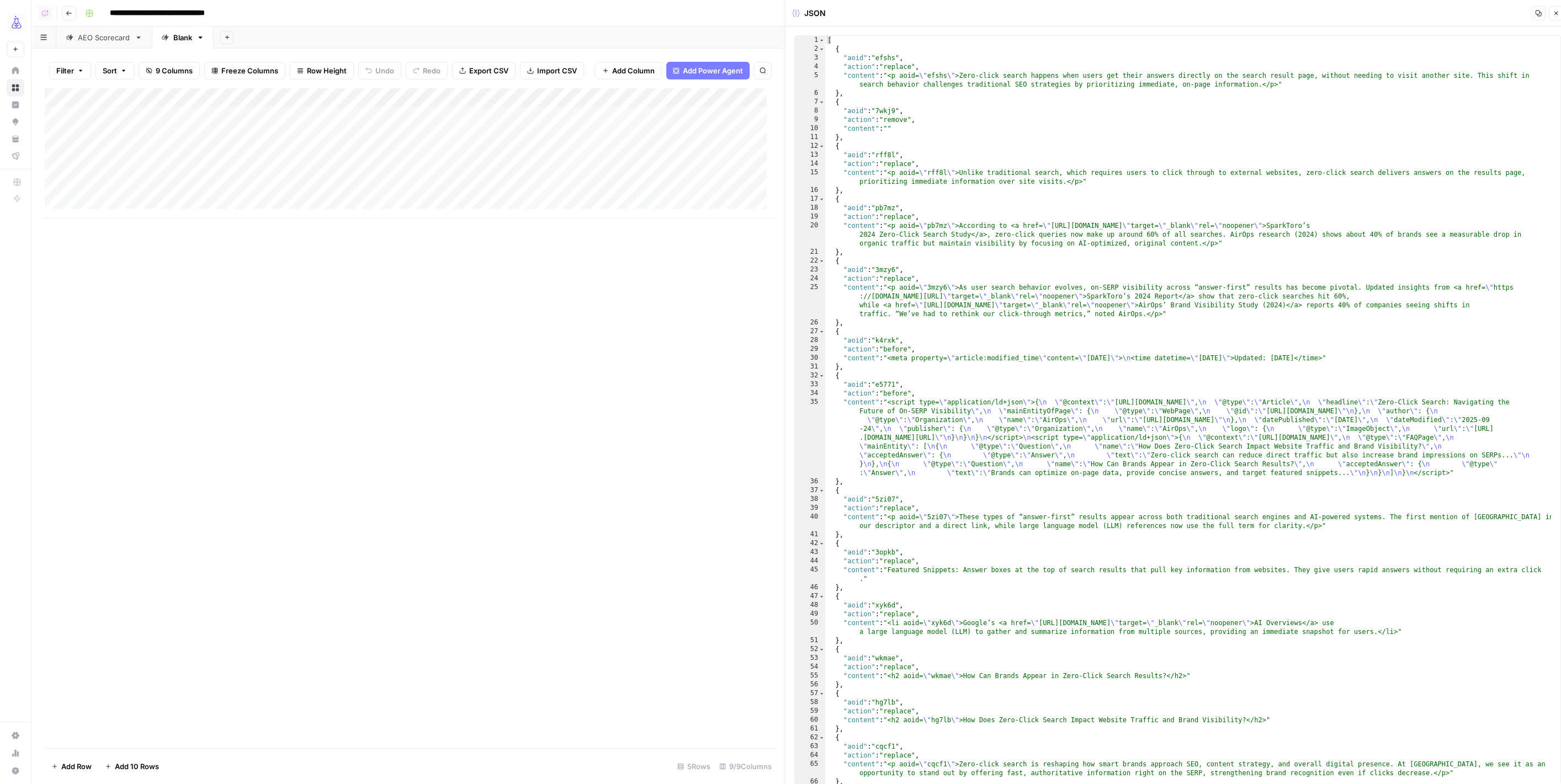
click at [1553, 19] on button "Close" at bounding box center [1556, 13] width 14 height 14
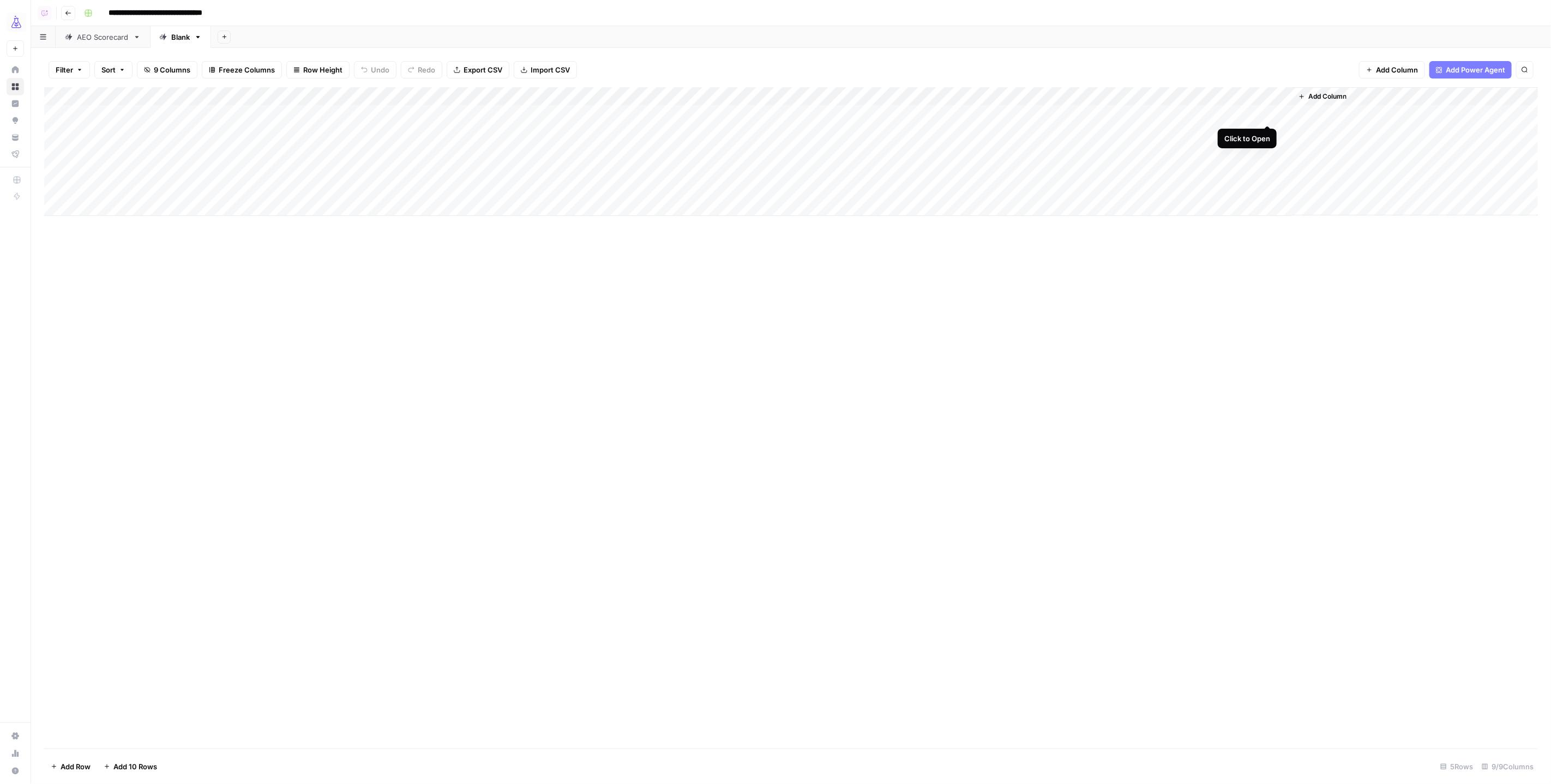
click at [1269, 112] on div "Add Column" at bounding box center [791, 152] width 1494 height 129
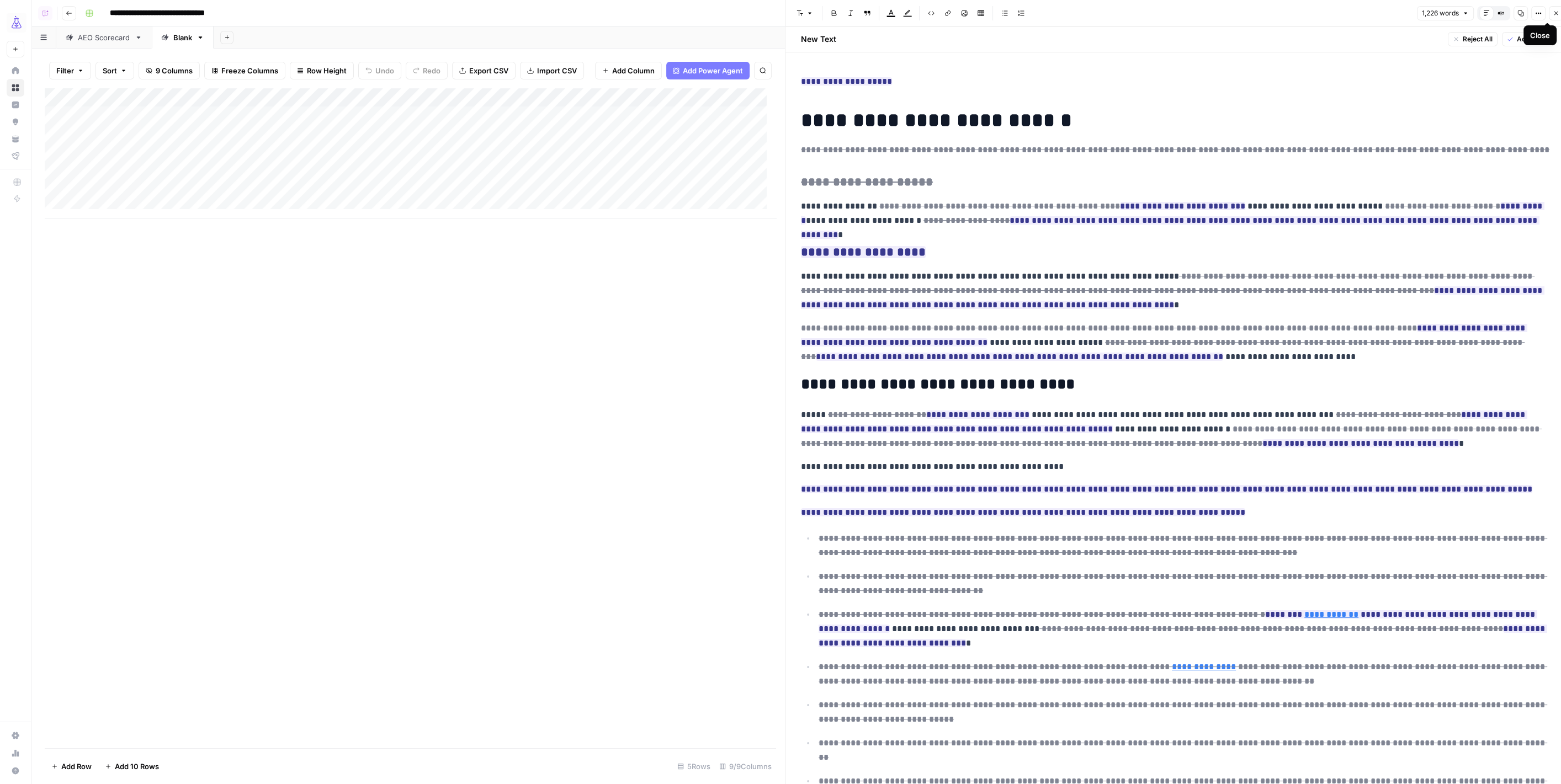
click at [1553, 14] on icon "button" at bounding box center [1556, 13] width 6 height 6
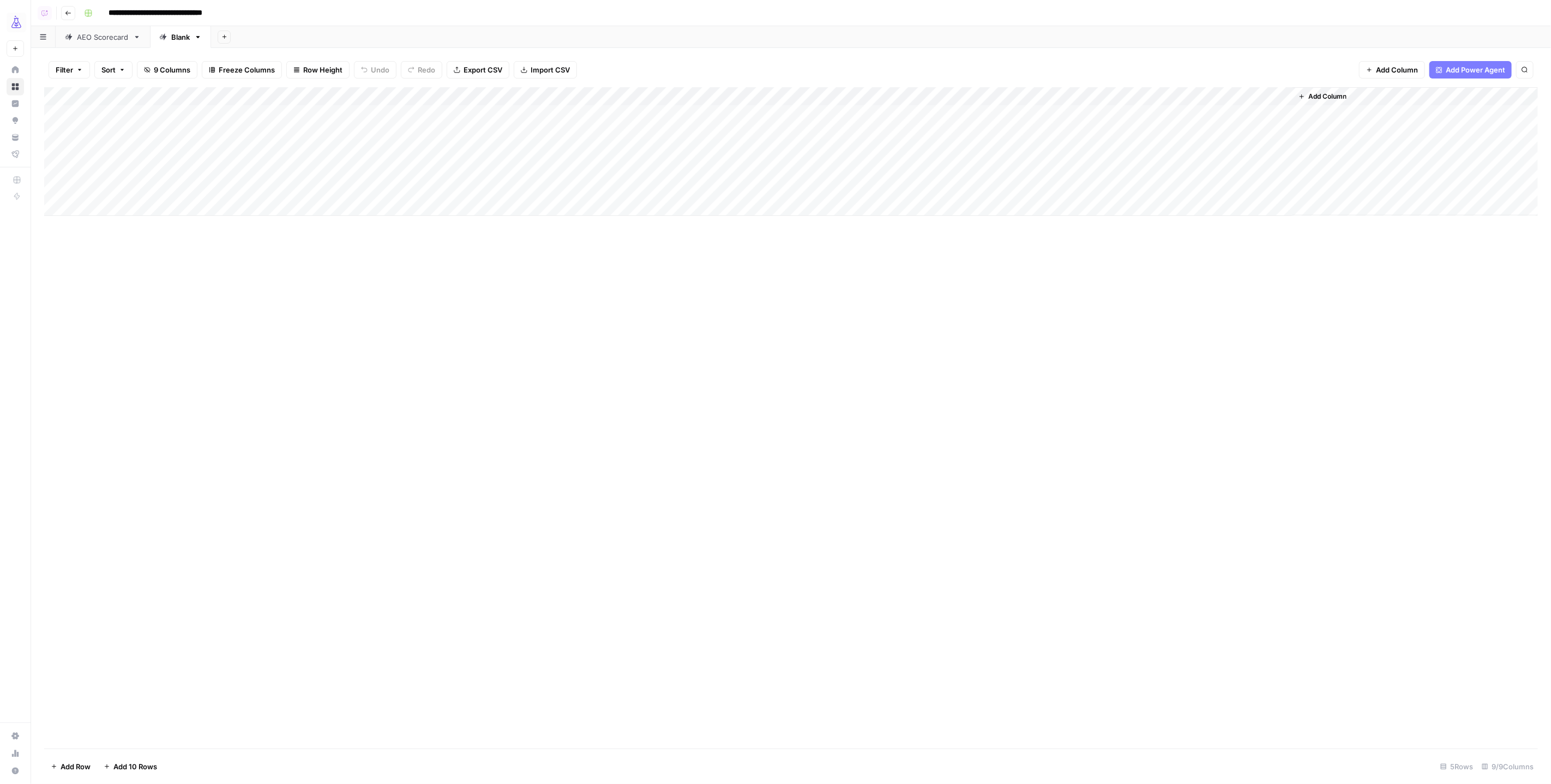
click at [1256, 401] on div "Add Column" at bounding box center [791, 418] width 1494 height 662
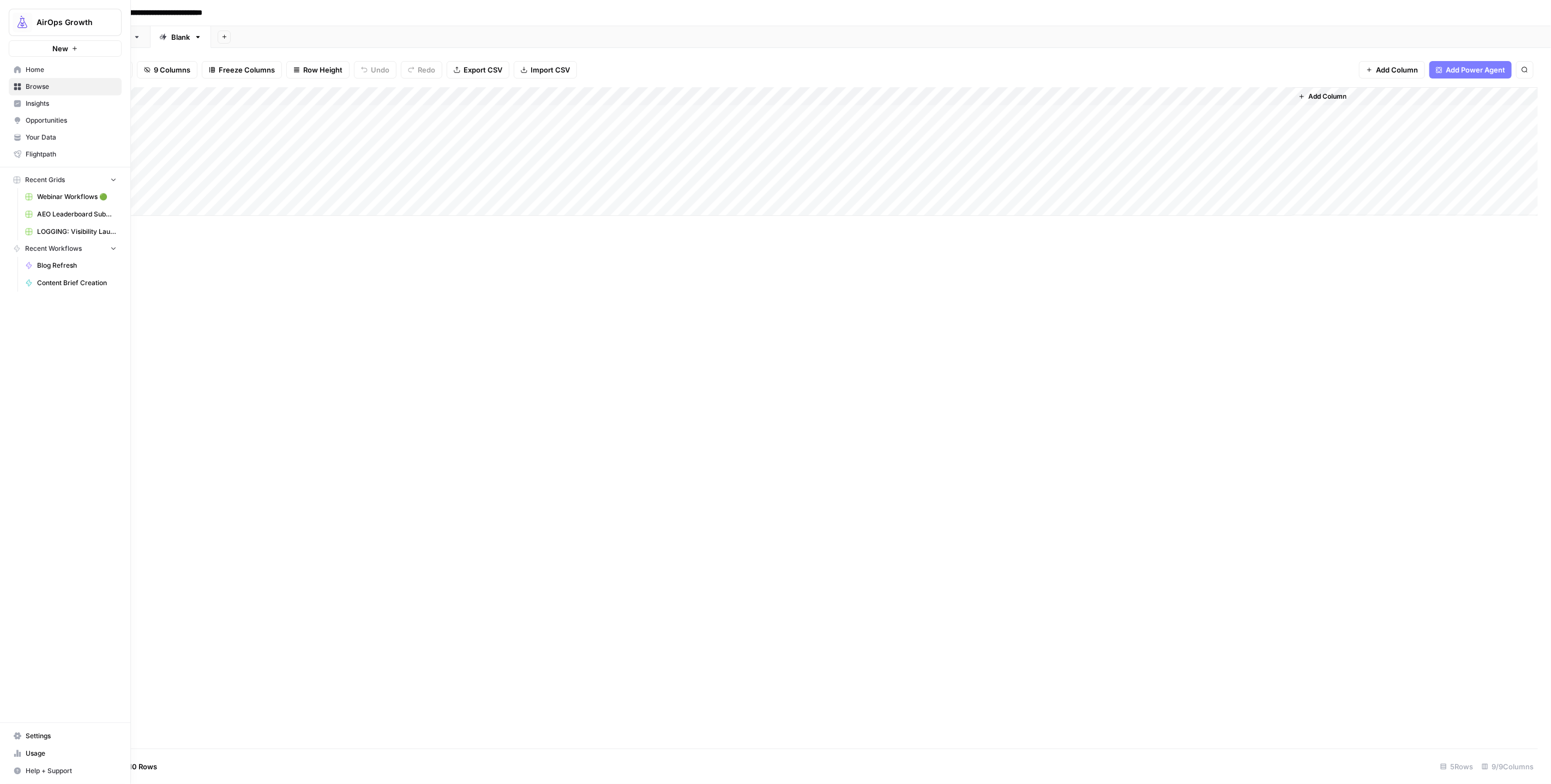
click at [36, 85] on span "Browse" at bounding box center [71, 86] width 91 height 10
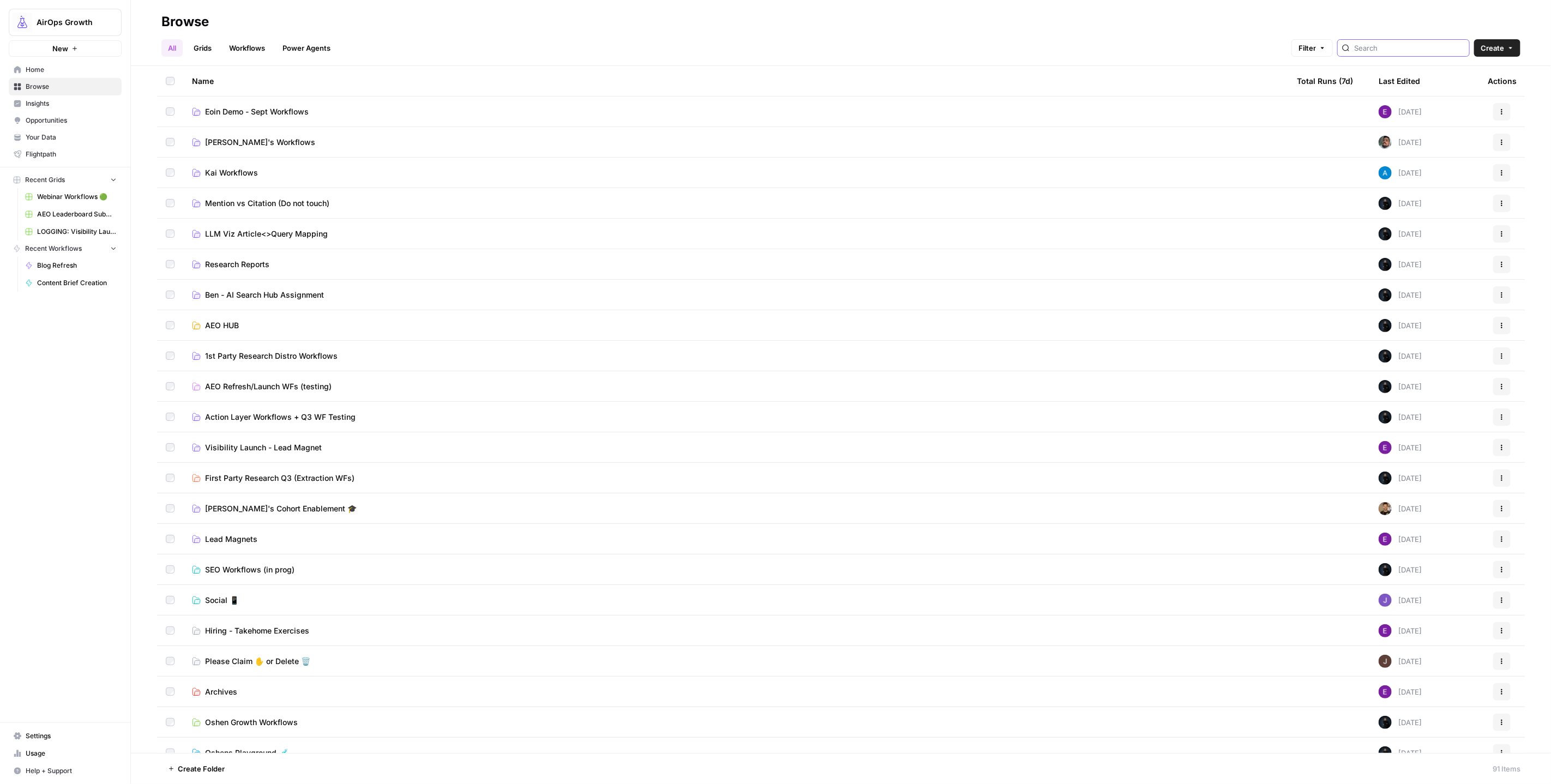
click at [1409, 44] on input "search" at bounding box center [1410, 48] width 111 height 11
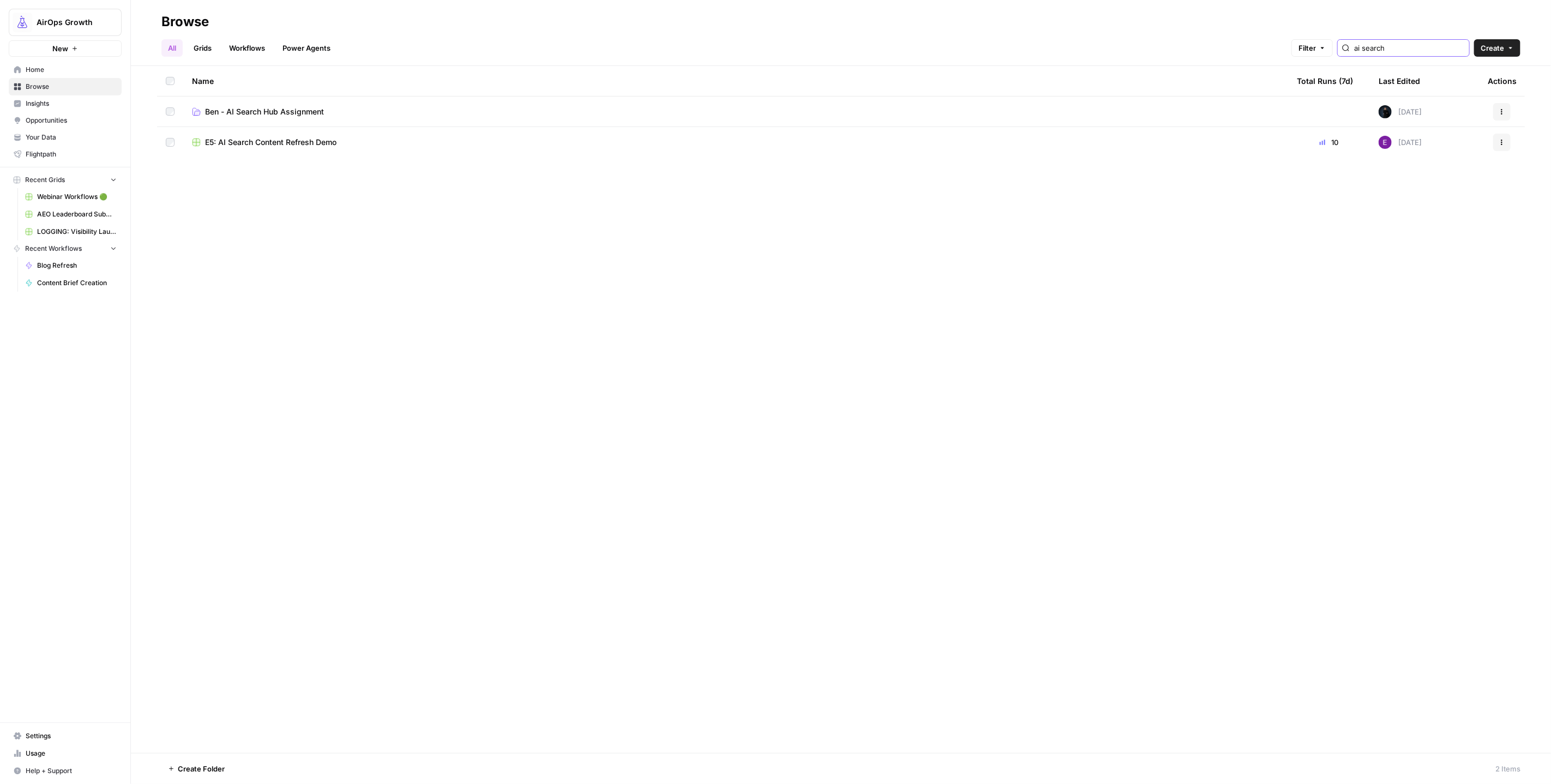
type input "ai search"
click at [279, 108] on span "Ben - AI Search Hub Assignment" at bounding box center [265, 112] width 119 height 11
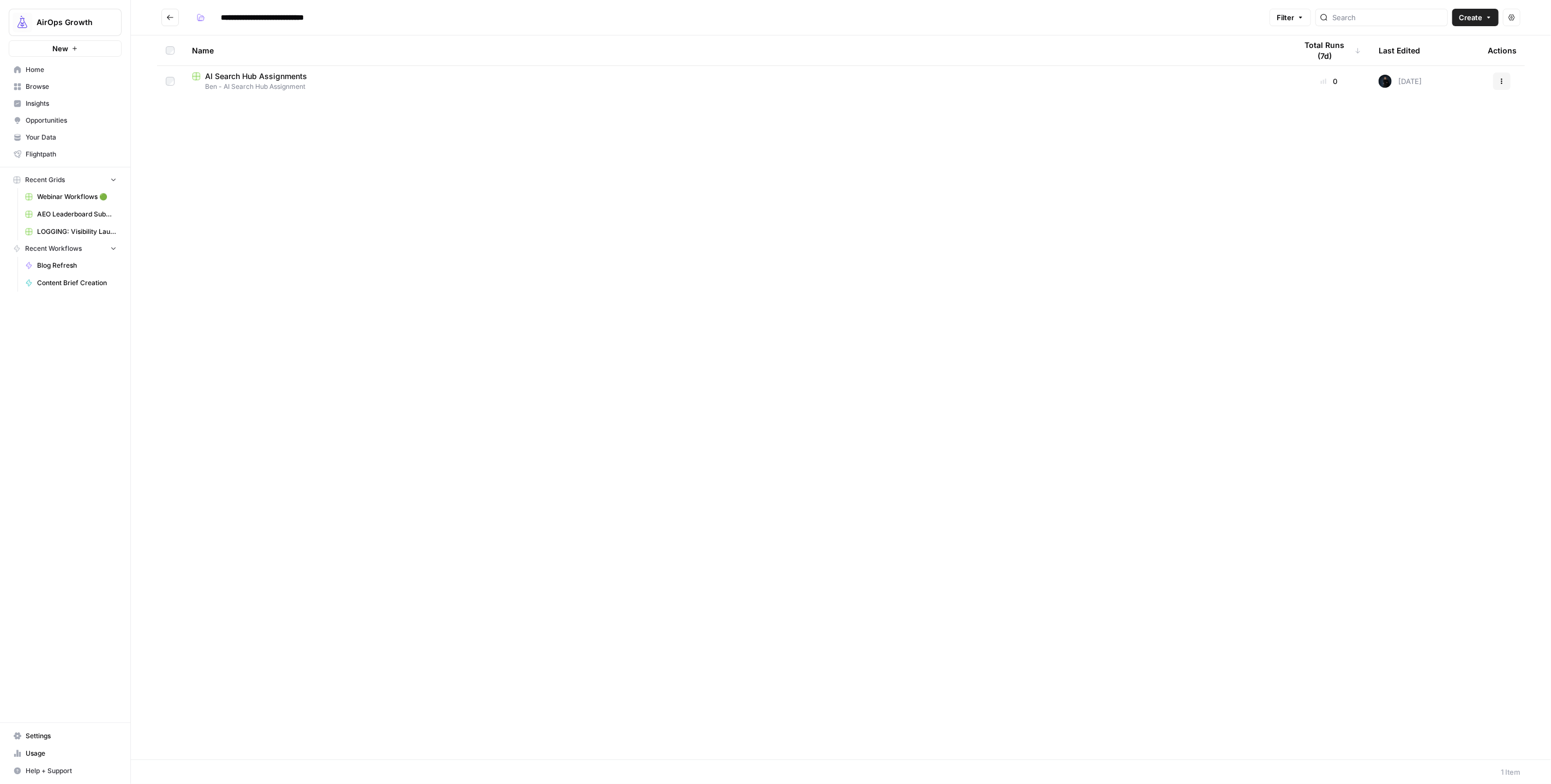
click at [285, 76] on span "AI Search Hub Assignments" at bounding box center [256, 76] width 102 height 11
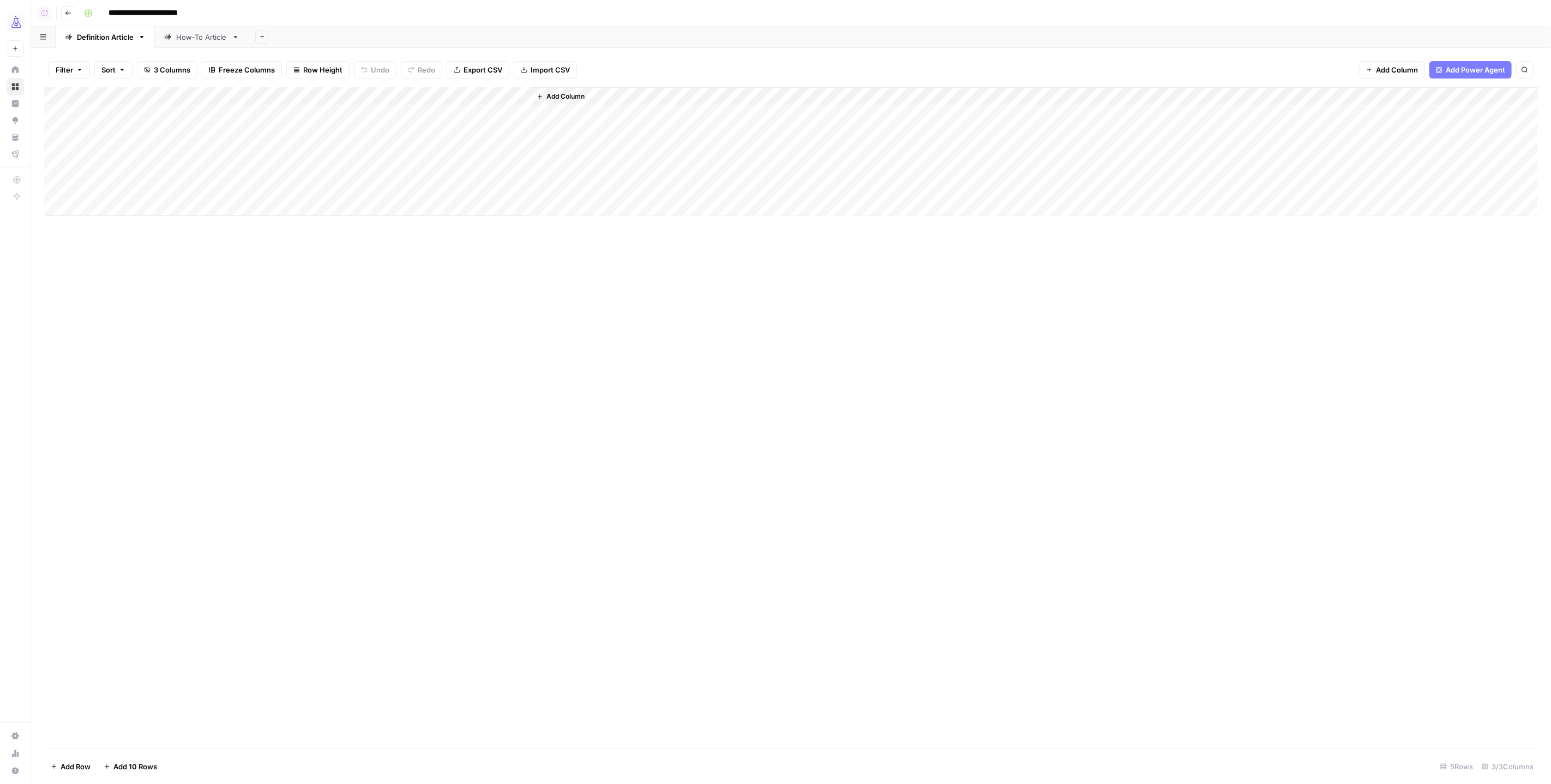
click at [70, 11] on icon "button" at bounding box center [68, 13] width 6 height 6
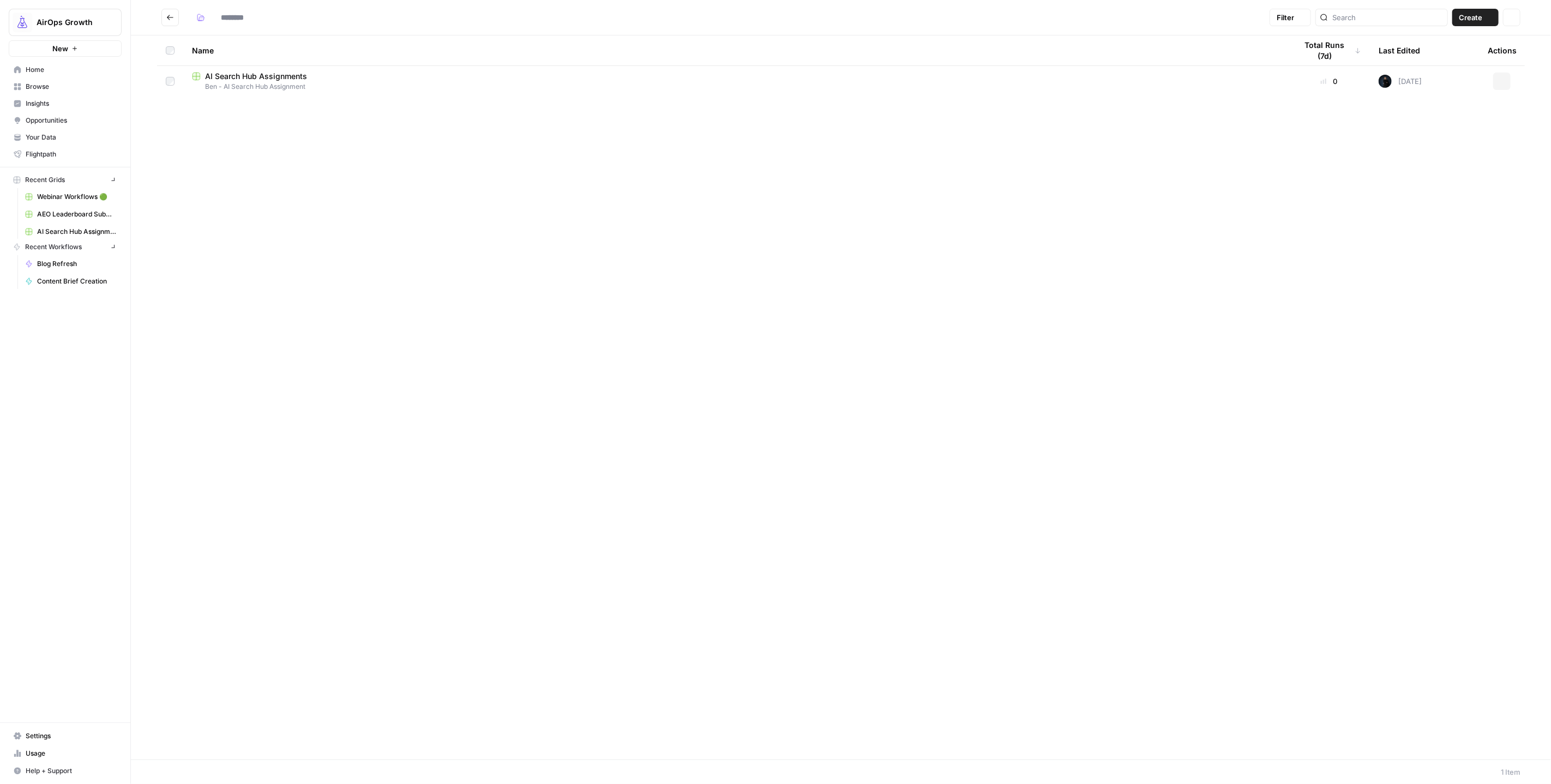
type input "**********"
click at [56, 89] on span "Browse" at bounding box center [71, 86] width 91 height 10
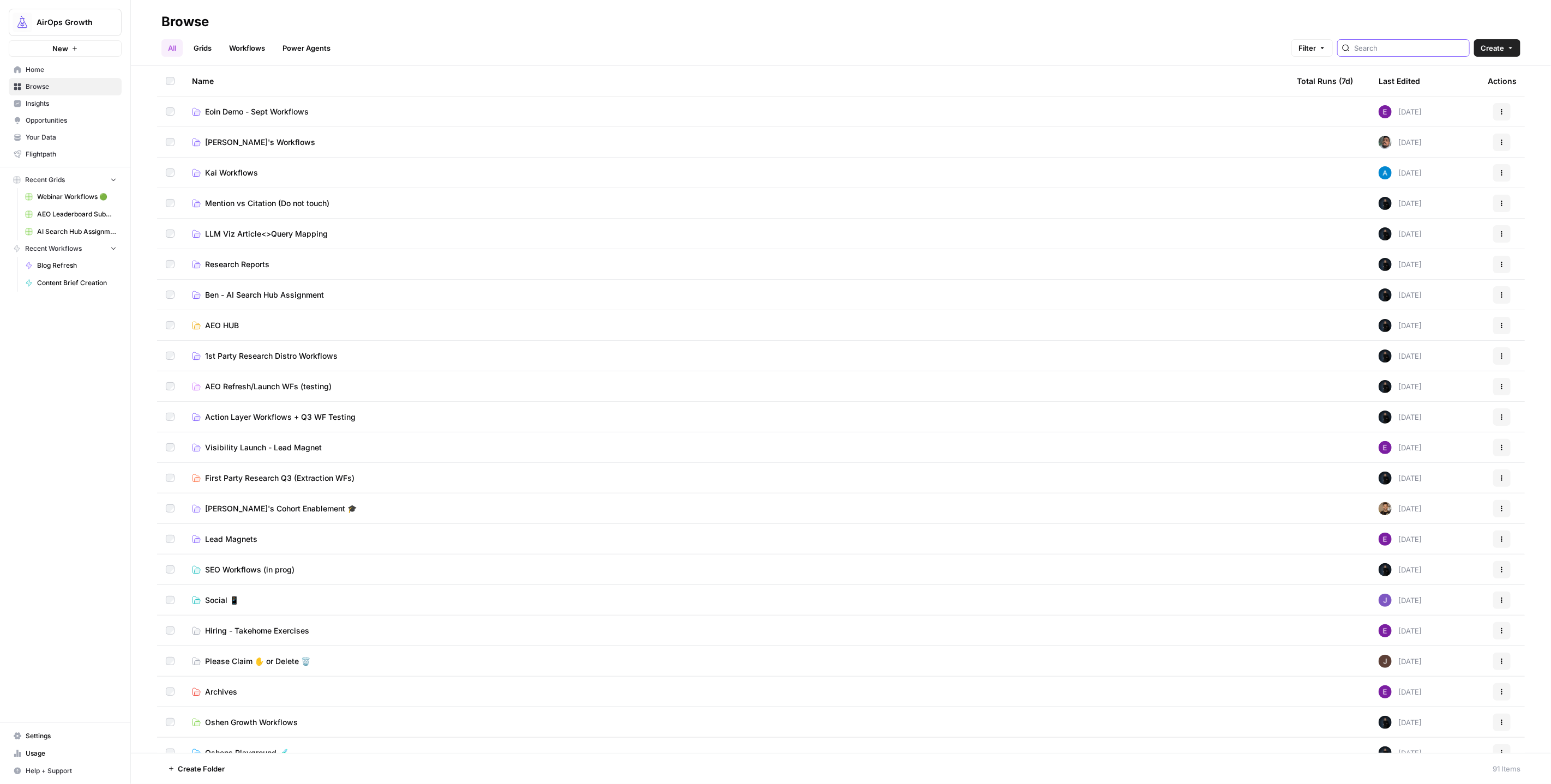
click at [1426, 47] on input "search" at bounding box center [1410, 48] width 111 height 11
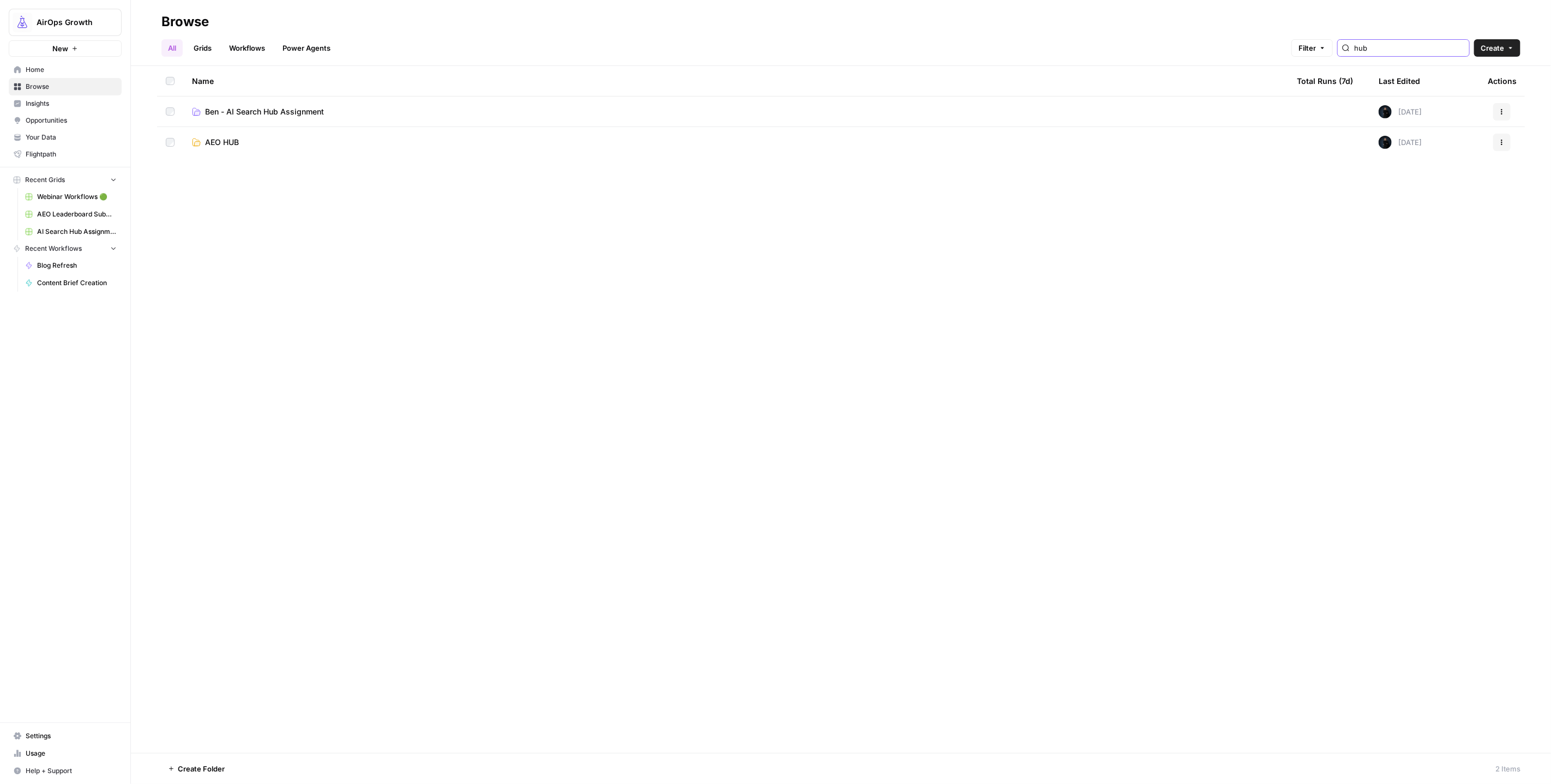
type input "hub"
click at [239, 143] on span "AEO HUB" at bounding box center [222, 142] width 34 height 11
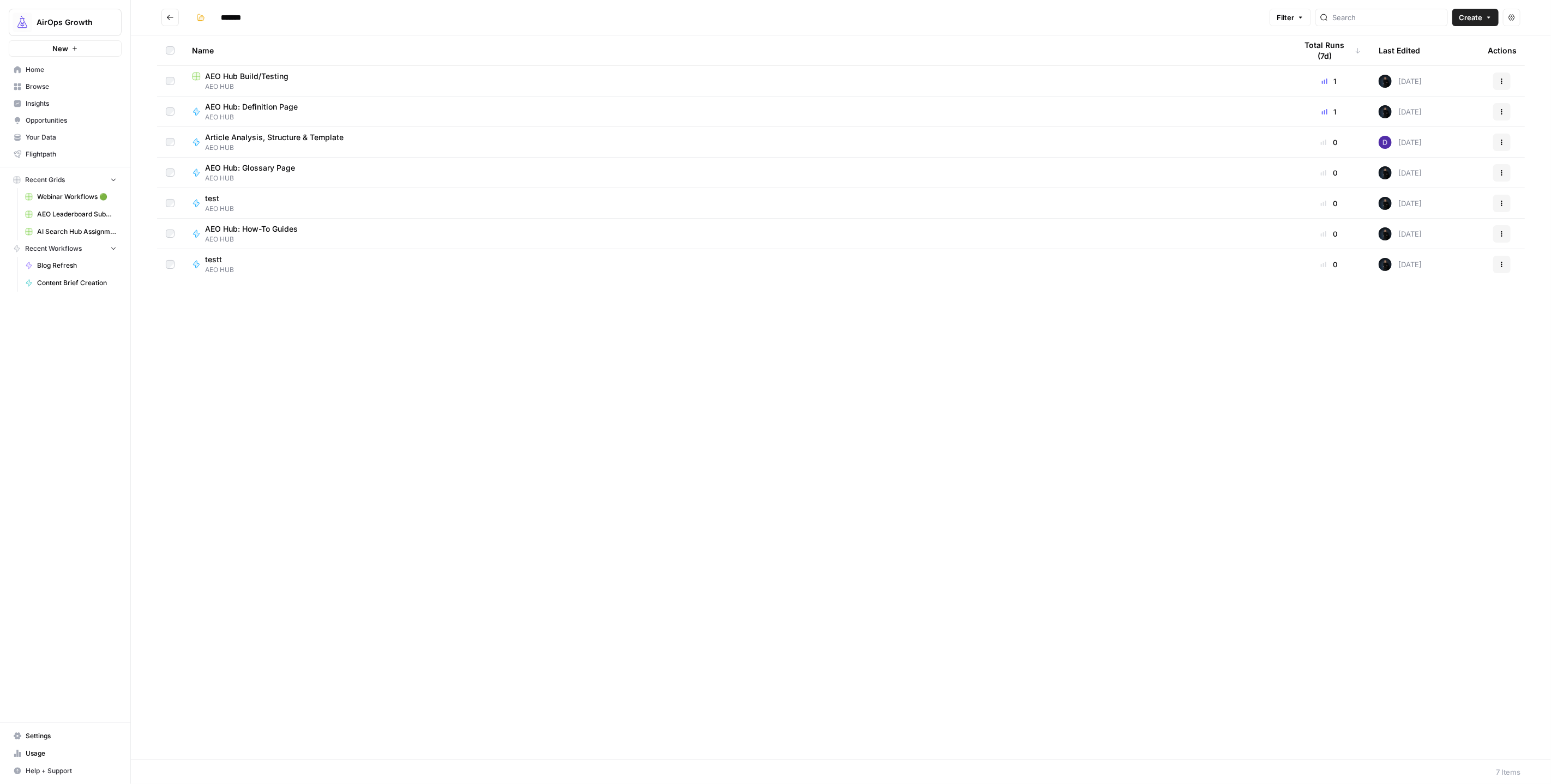
click at [252, 78] on span "AEO Hub Build/Testing" at bounding box center [247, 76] width 84 height 11
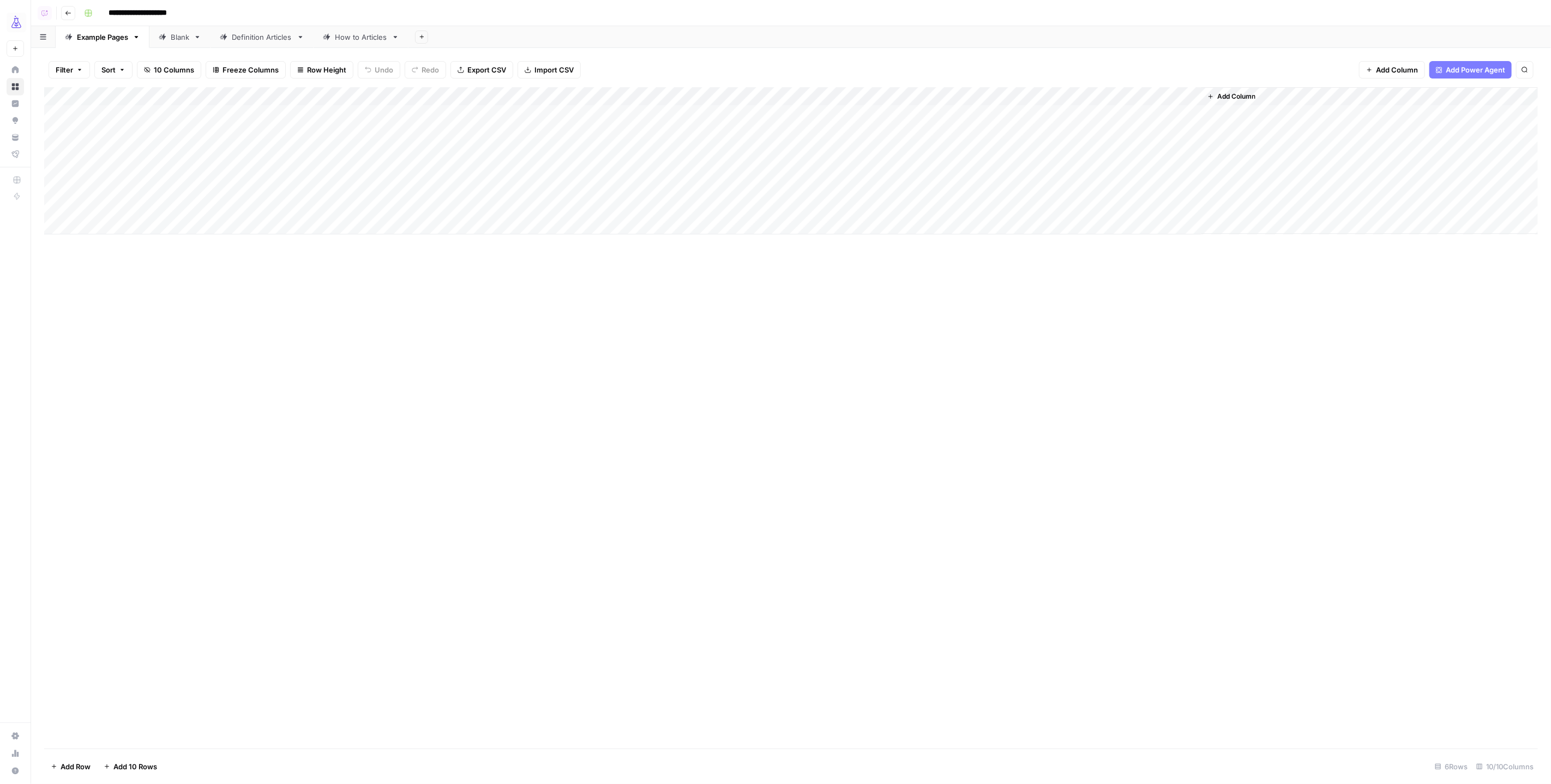
click at [173, 40] on div "Blank" at bounding box center [180, 37] width 18 height 11
click at [268, 43] on link "Definition Articles" at bounding box center [262, 37] width 103 height 22
click at [368, 41] on div "How to Articles" at bounding box center [361, 37] width 52 height 11
click at [66, 13] on icon "button" at bounding box center [68, 13] width 6 height 6
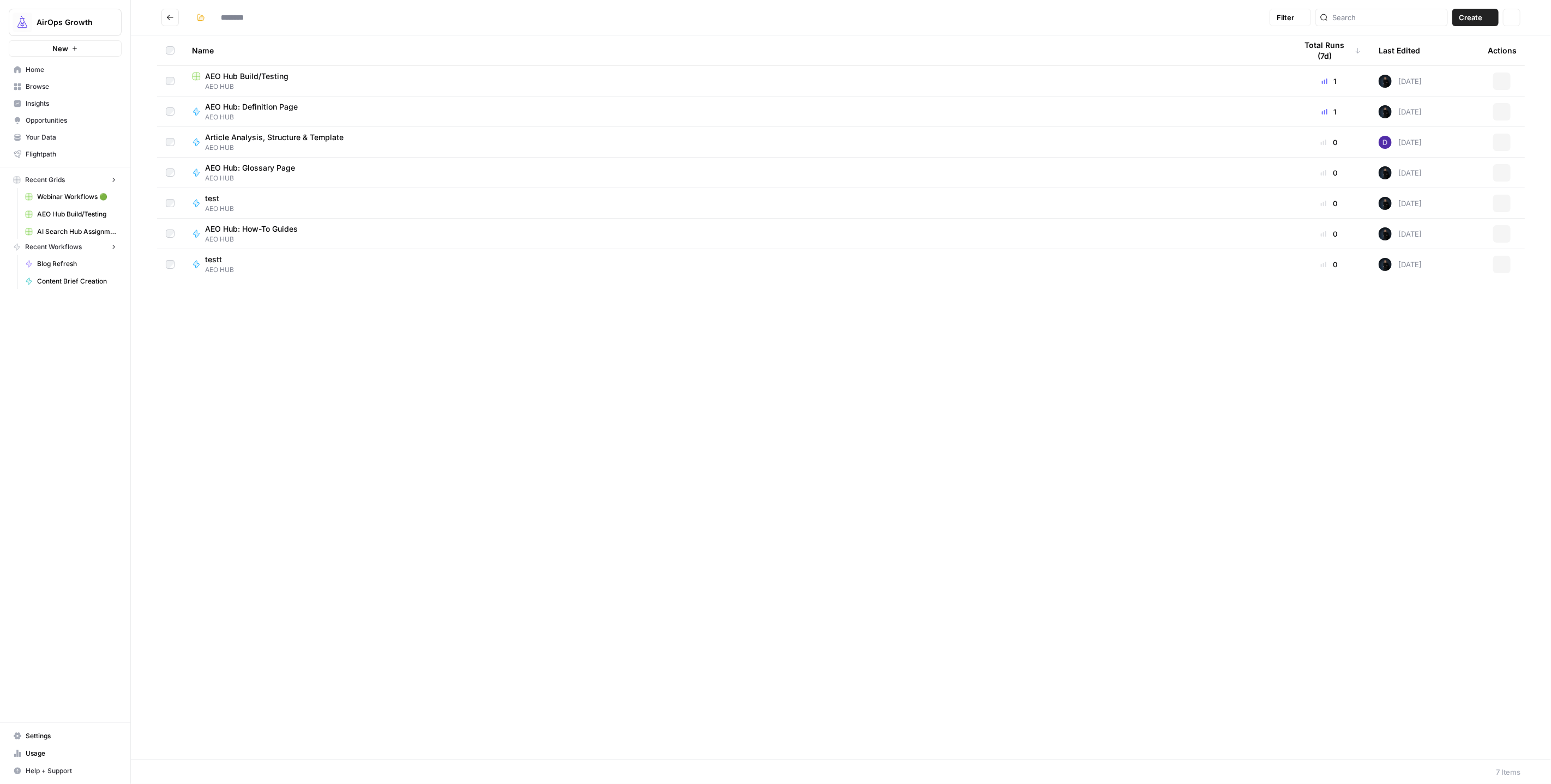
type input "*******"
click at [244, 171] on span "AEO Hub: Glossary Page" at bounding box center [250, 168] width 90 height 11
type input "*******"
click at [273, 78] on span "AEO Hub Build/Testing" at bounding box center [247, 76] width 84 height 11
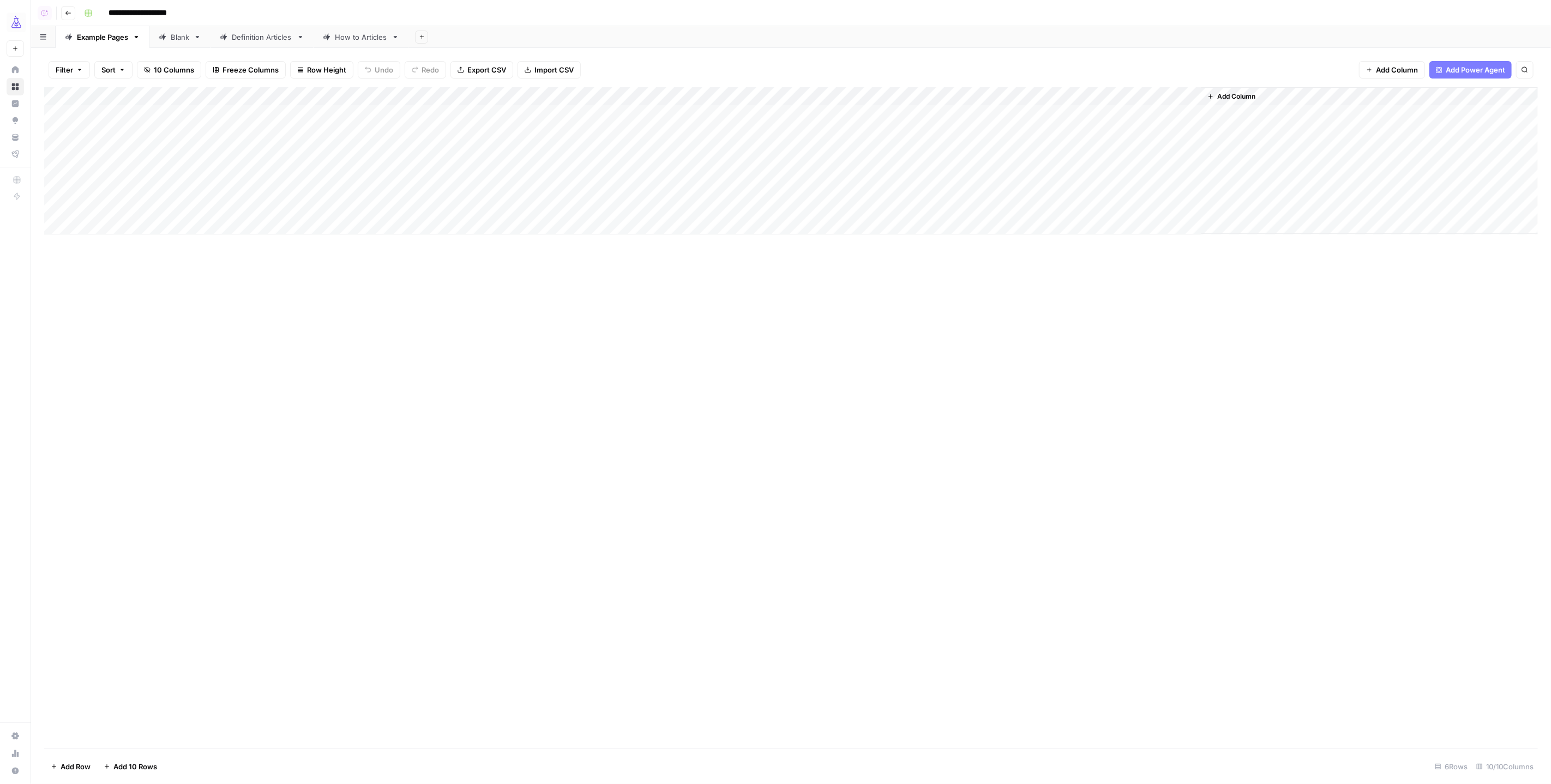
click at [1190, 112] on div "Add Column" at bounding box center [791, 161] width 1494 height 147
click at [1191, 113] on div "Add Column" at bounding box center [791, 161] width 1494 height 147
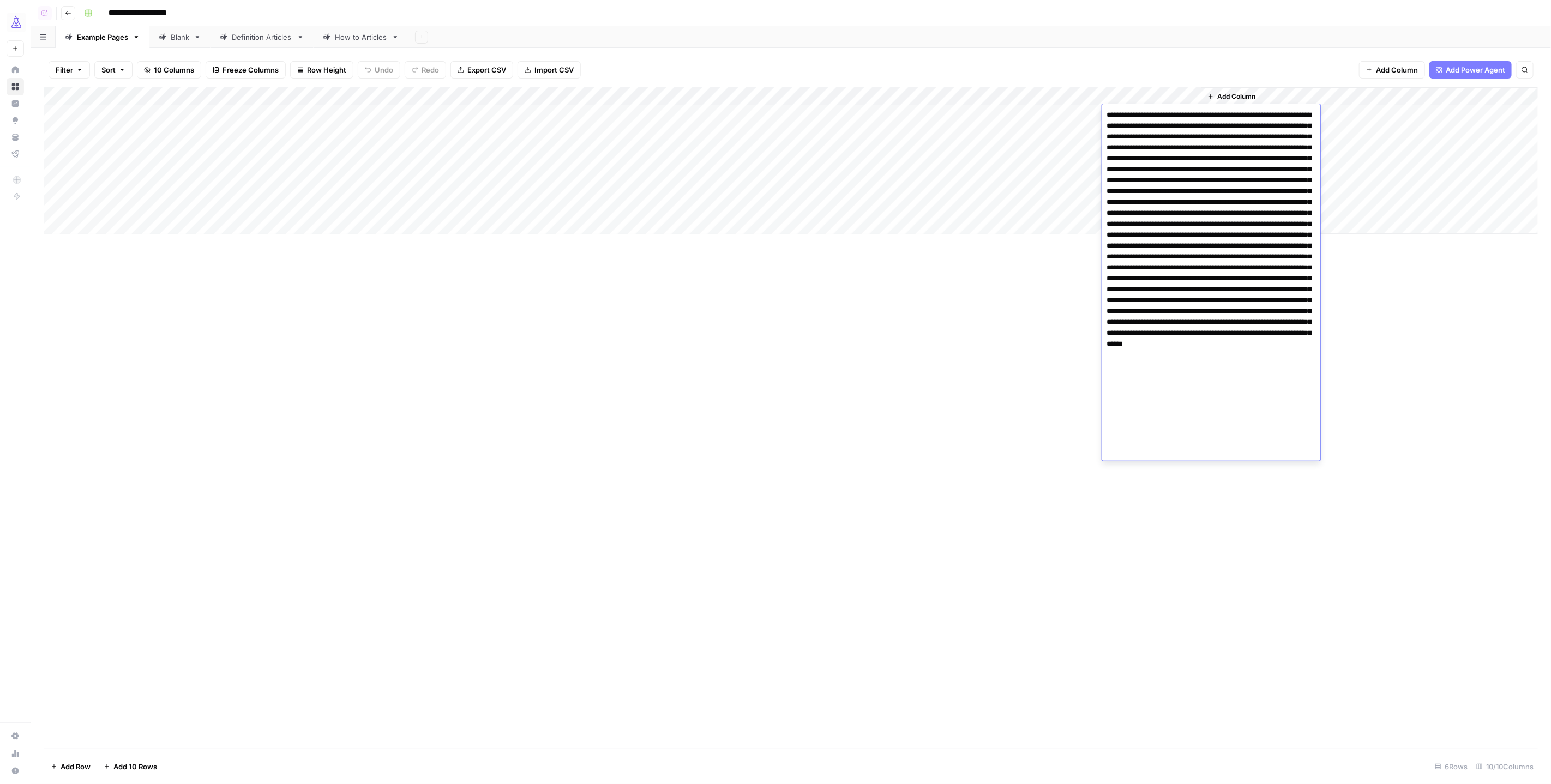
click at [1207, 154] on textarea at bounding box center [1211, 279] width 218 height 342
click at [1177, 47] on div "Add Sheet" at bounding box center [980, 37] width 1143 height 22
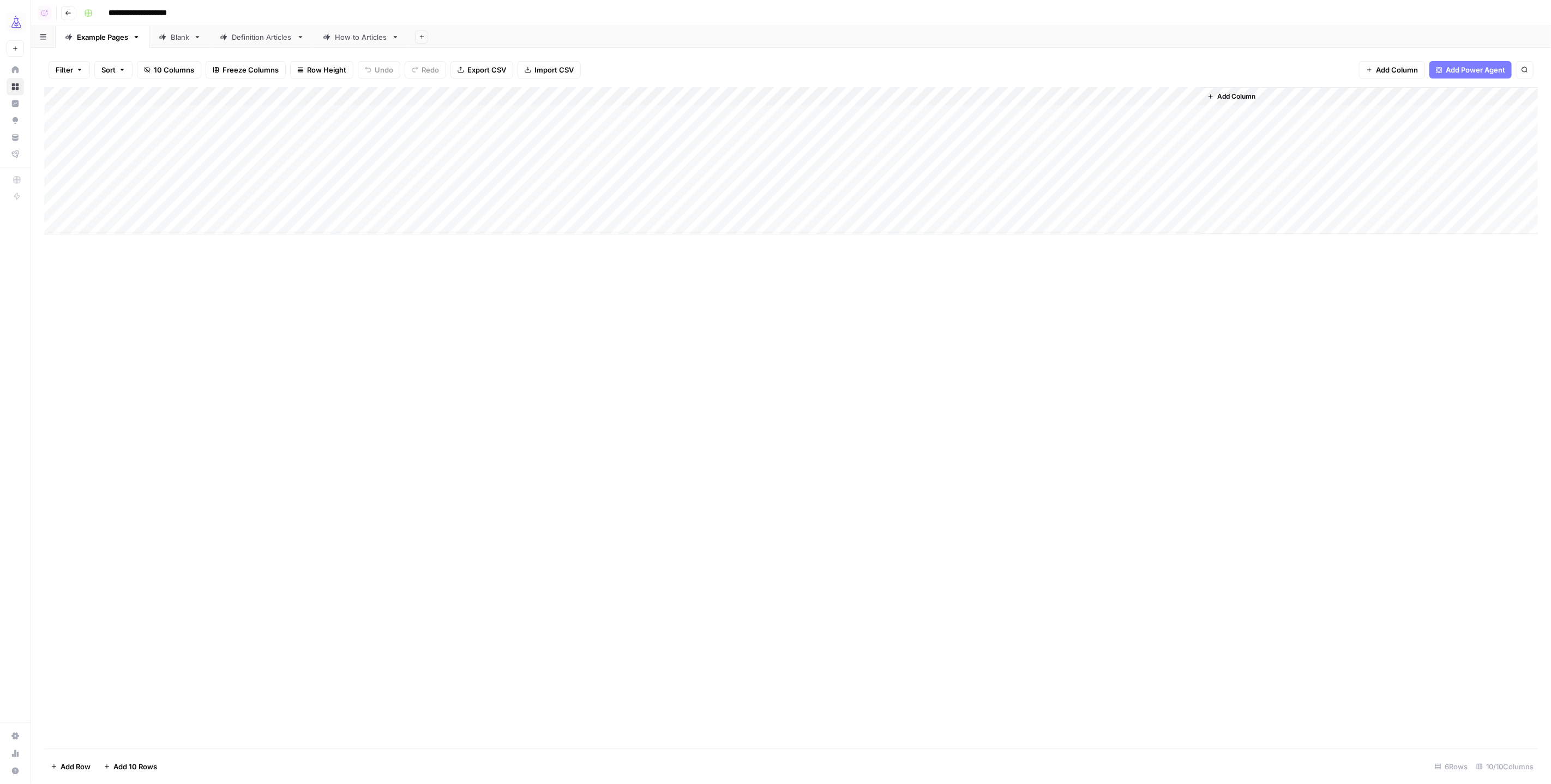
click at [166, 32] on div "Blank" at bounding box center [174, 37] width 31 height 11
click at [252, 40] on div "Definition Articles" at bounding box center [262, 37] width 61 height 11
click at [778, 112] on div "Add Column" at bounding box center [791, 281] width 1494 height 388
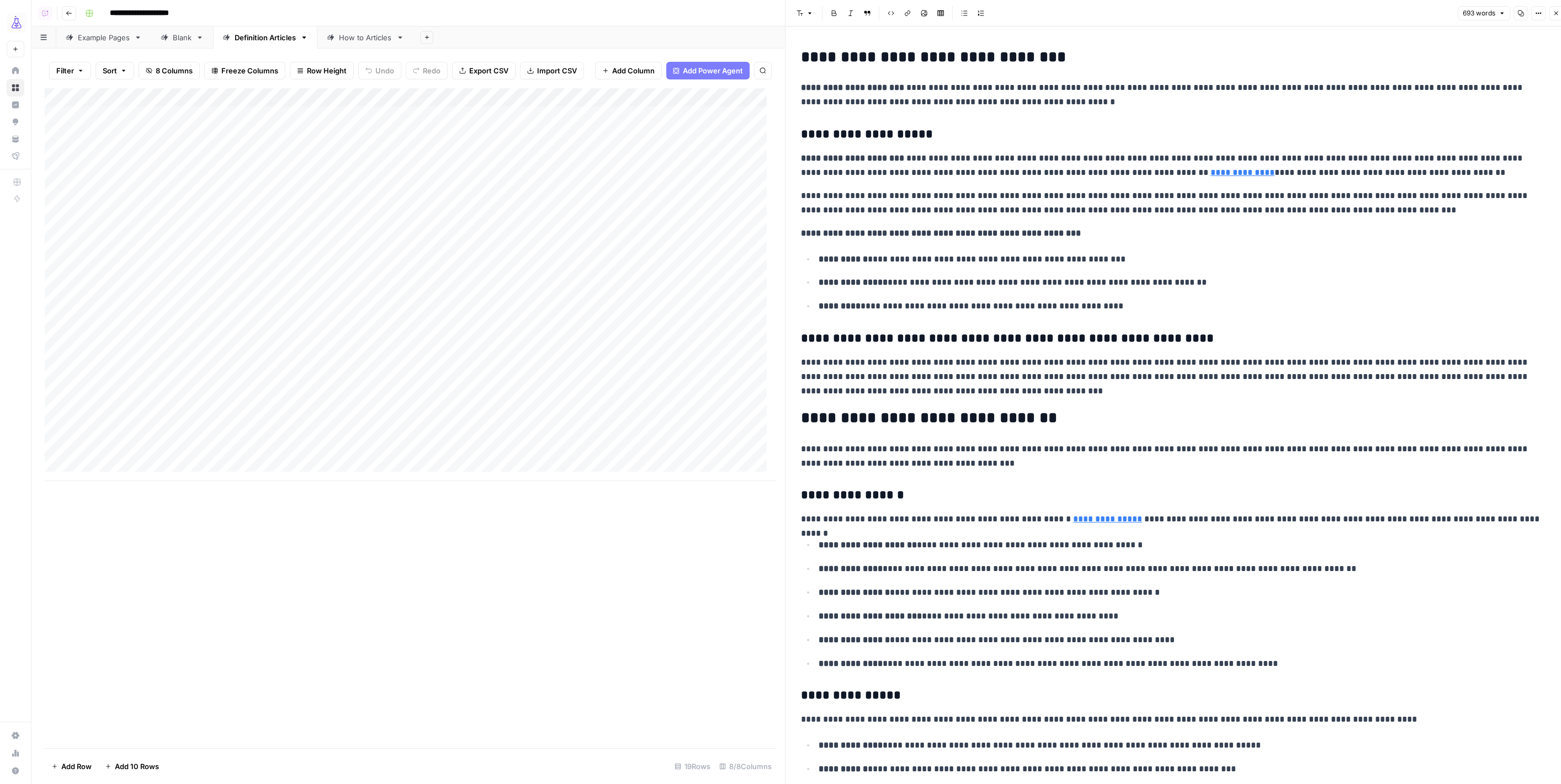
click at [337, 95] on div "Add Column" at bounding box center [410, 284] width 731 height 393
click at [327, 202] on span "Edit Workflow" at bounding box center [352, 206] width 97 height 11
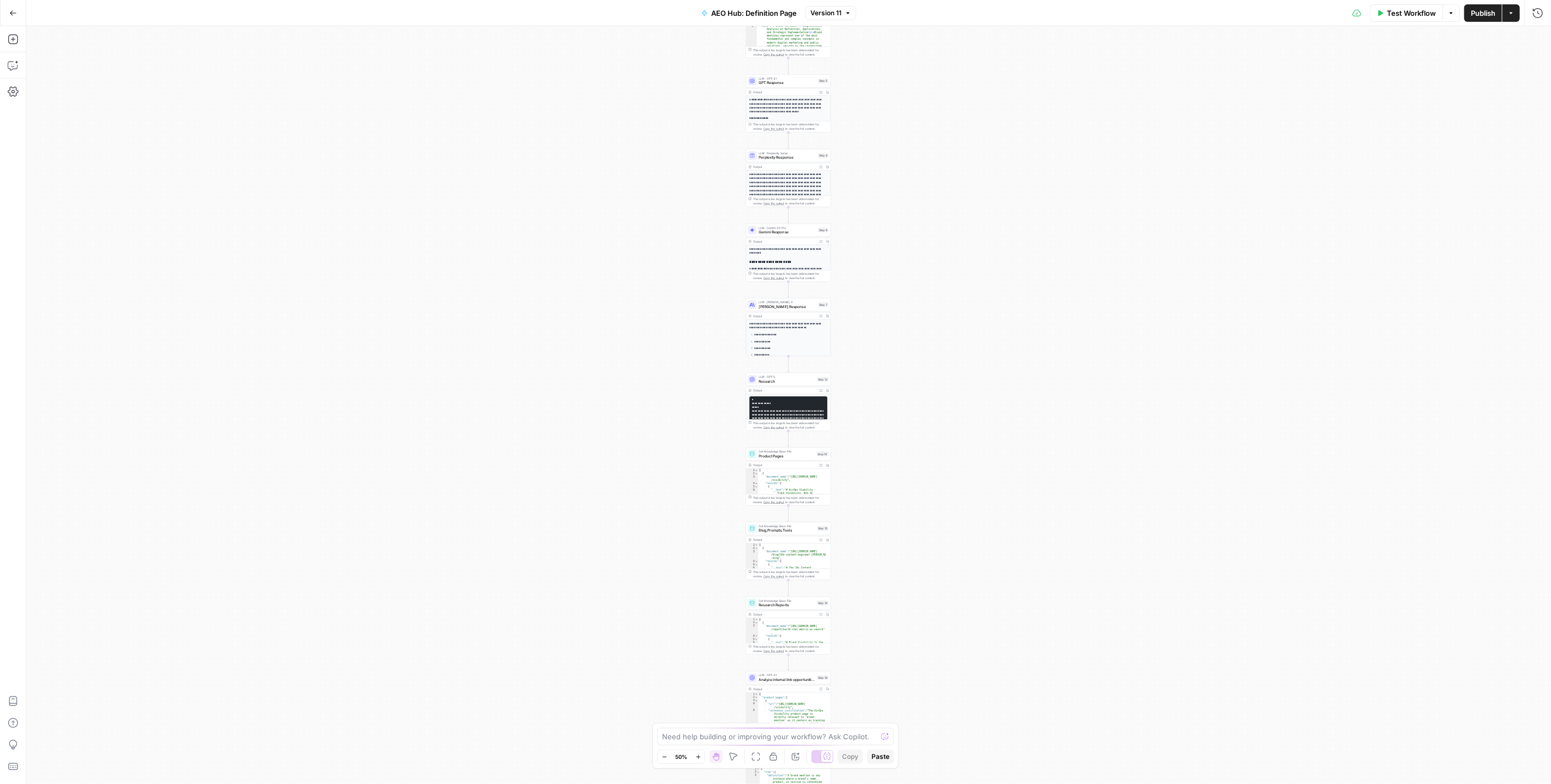
drag, startPoint x: 908, startPoint y: 157, endPoint x: 908, endPoint y: 255, distance: 98.0
click at [908, 255] on div "Workflow Set Inputs Inputs Perplexity Deep Research Research Term Definition St…" at bounding box center [789, 405] width 1525 height 758
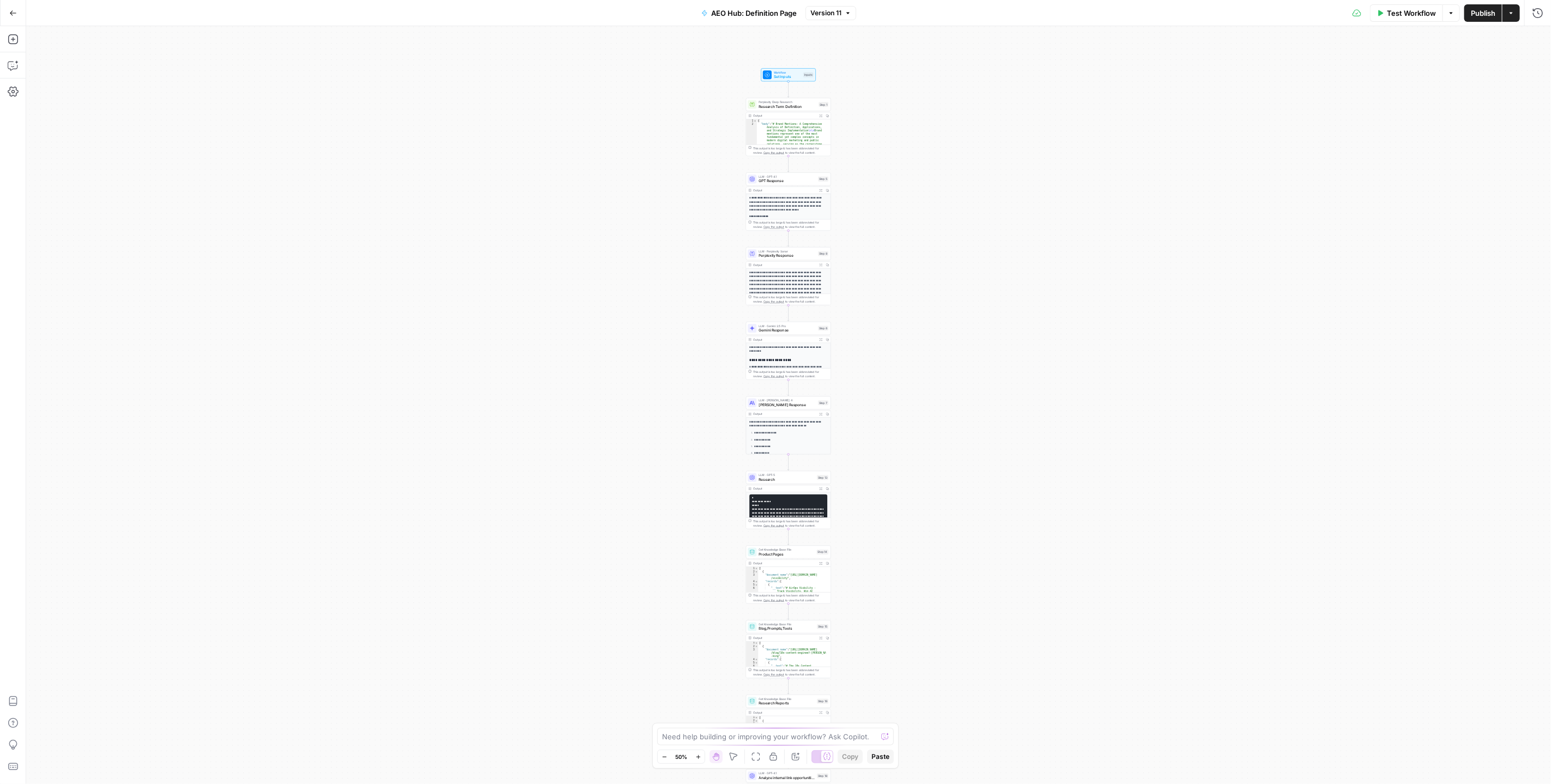
click at [855, 157] on div "Workflow Set Inputs Inputs Perplexity Deep Research Research Term Definition St…" at bounding box center [789, 405] width 1525 height 758
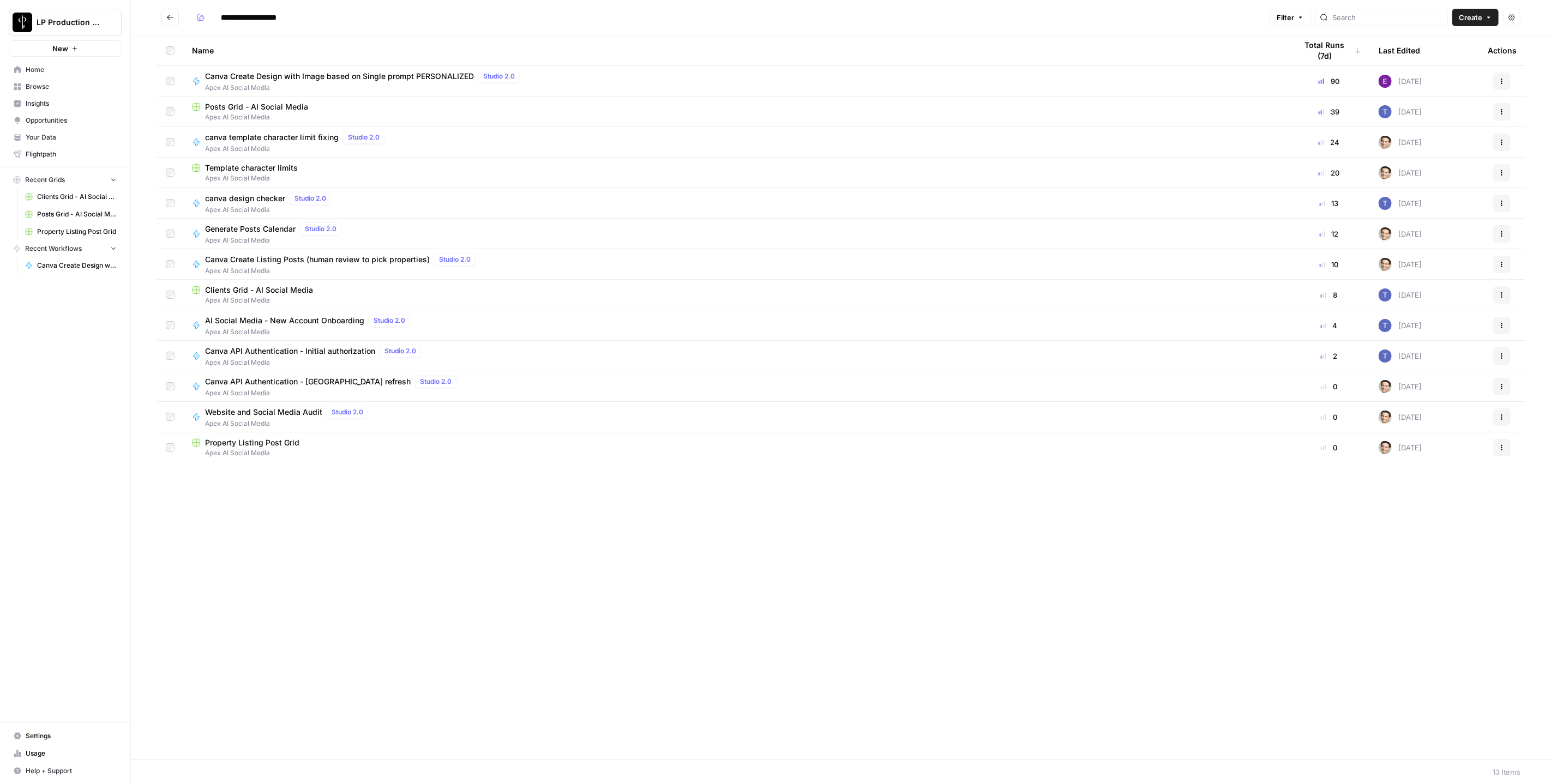
click at [298, 113] on span "Apex AI Social Media" at bounding box center [736, 117] width 1088 height 10
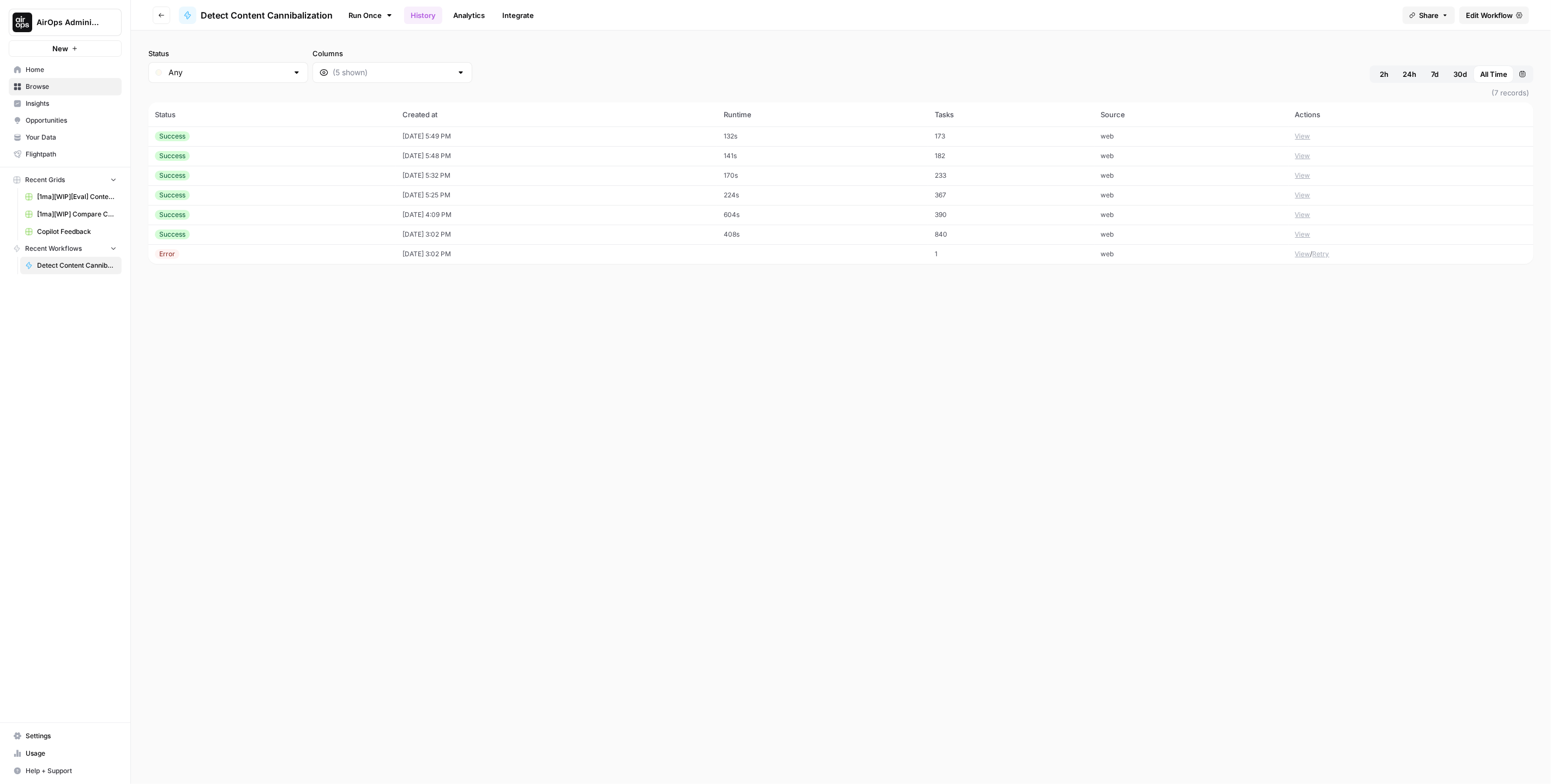
click at [1510, 14] on span "Edit Workflow" at bounding box center [1490, 15] width 47 height 11
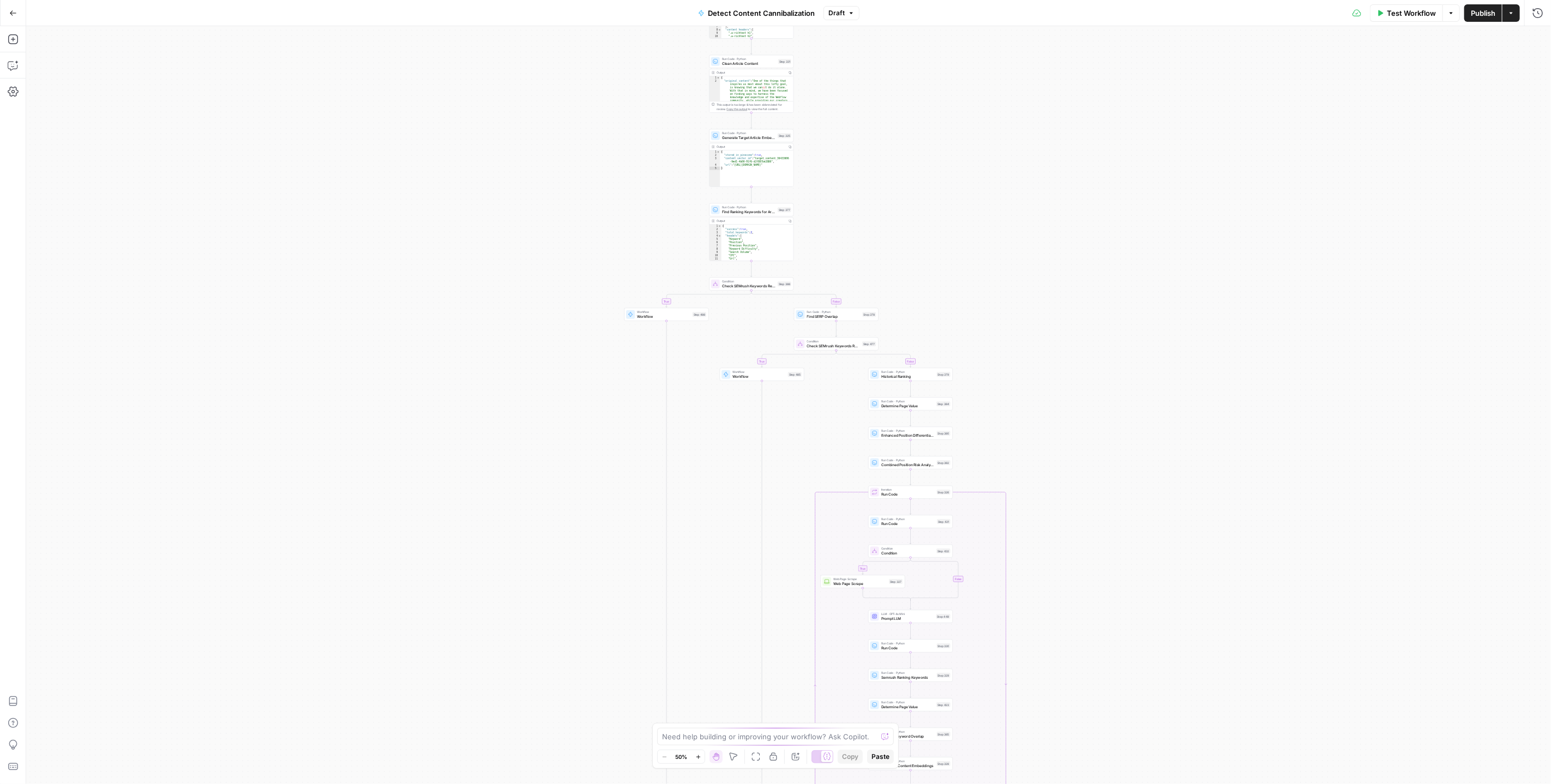
click at [838, 258] on div "true false true false true false true false Workflow Set Inputs Inputs Run Code…" at bounding box center [789, 405] width 1525 height 758
click at [836, 296] on div "true false true false true false true false Workflow Set Inputs Inputs Run Code…" at bounding box center [789, 405] width 1525 height 758
click at [789, 201] on div "true false true false true false true false Workflow Set Inputs Inputs Run Code…" at bounding box center [789, 405] width 1525 height 758
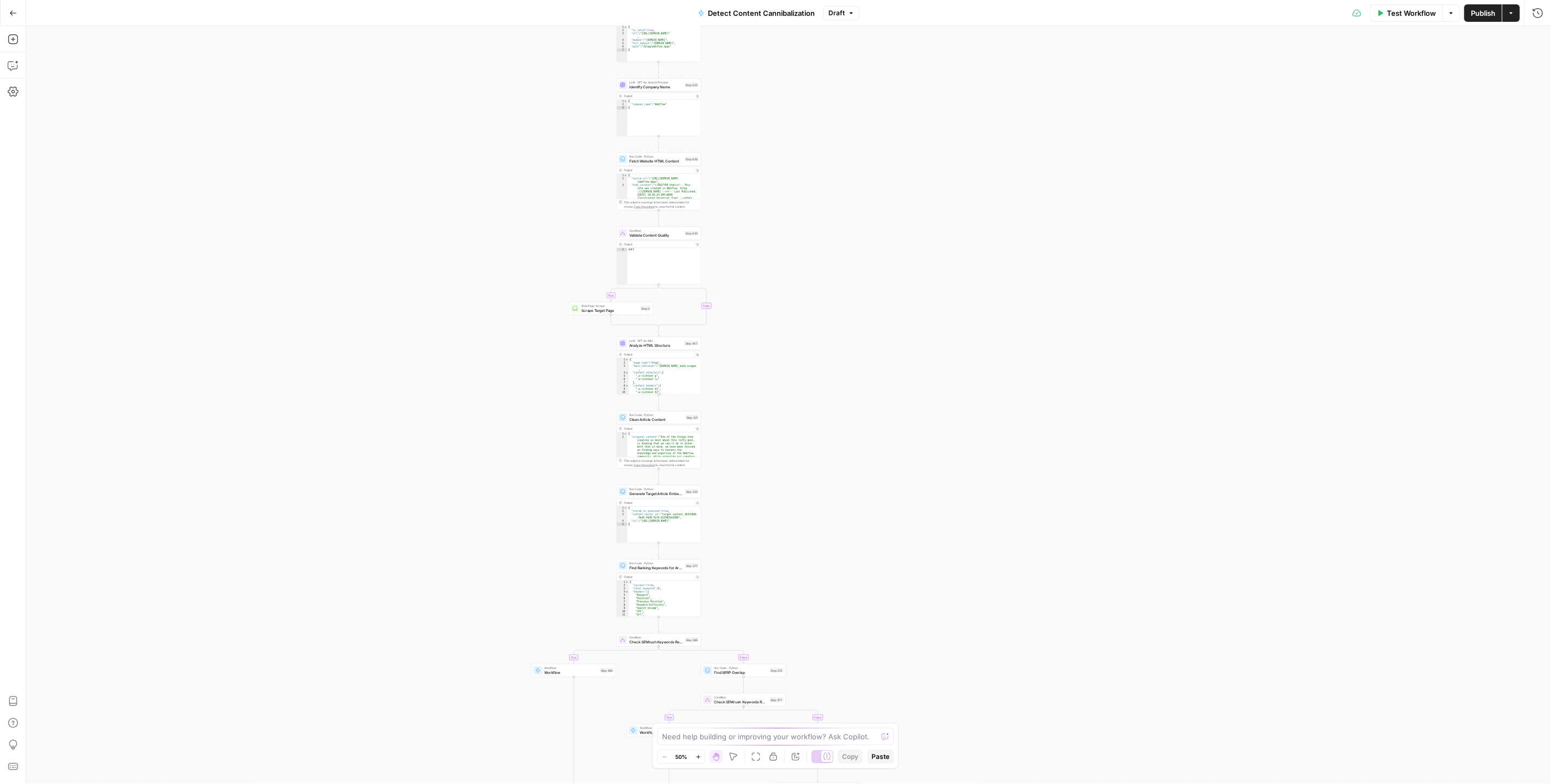
click at [836, 170] on div "true false true false true false true false Workflow Set Inputs Inputs Run Code…" at bounding box center [789, 405] width 1525 height 758
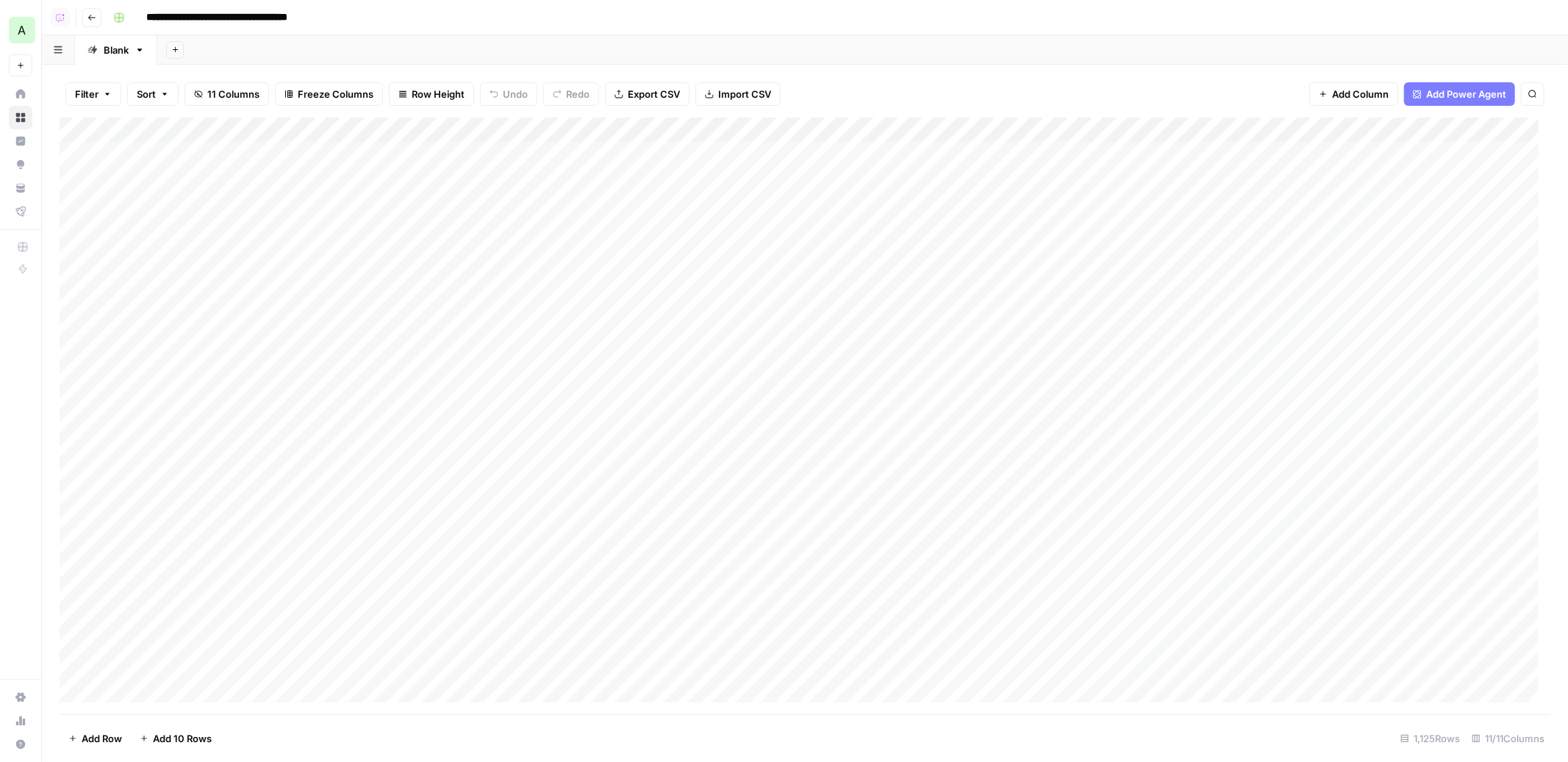
click at [1397, 35] on div "Add Sheet" at bounding box center [863, 50] width 1411 height 29
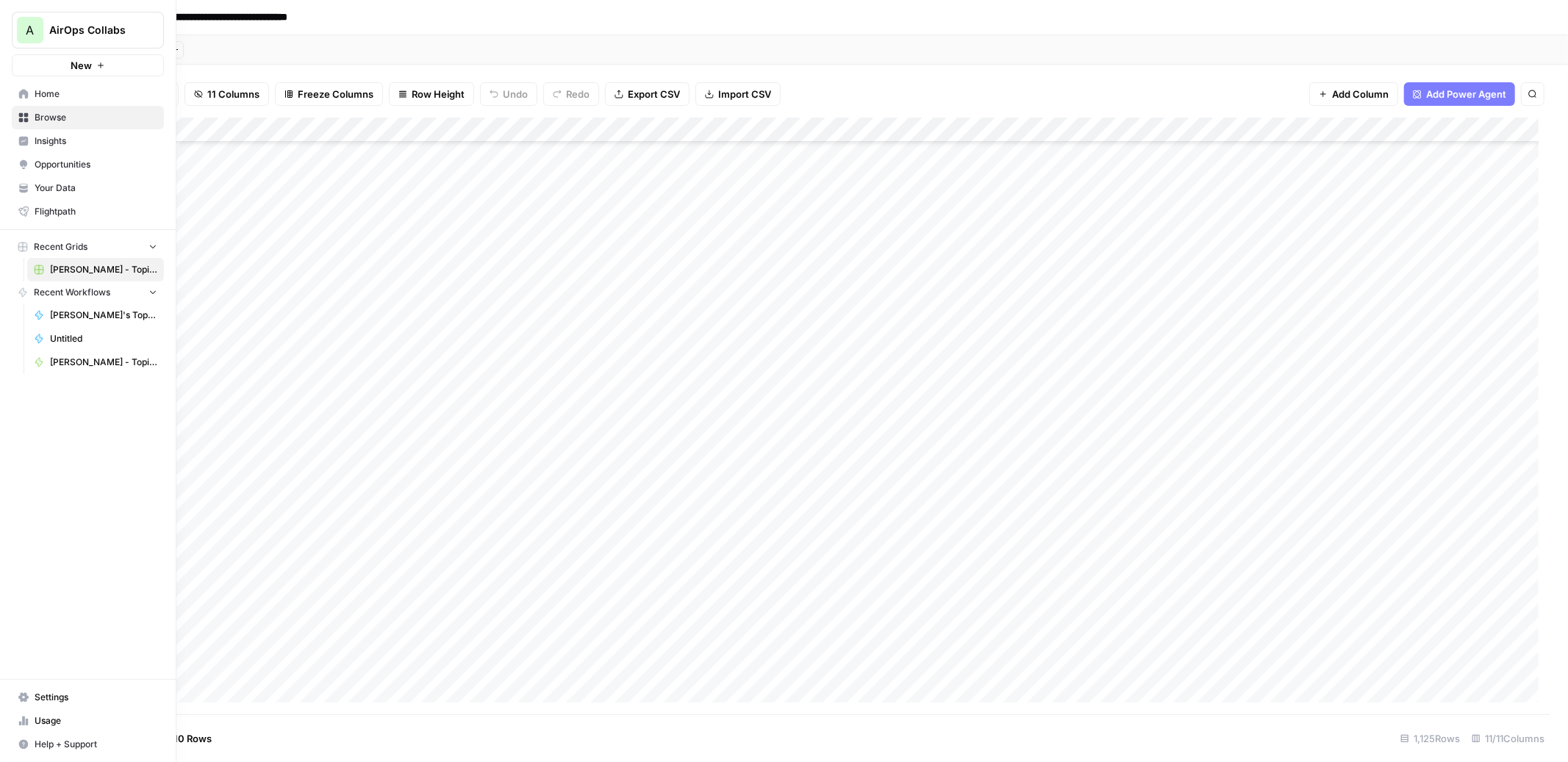
click at [60, 119] on span "Browse" at bounding box center [95, 117] width 123 height 13
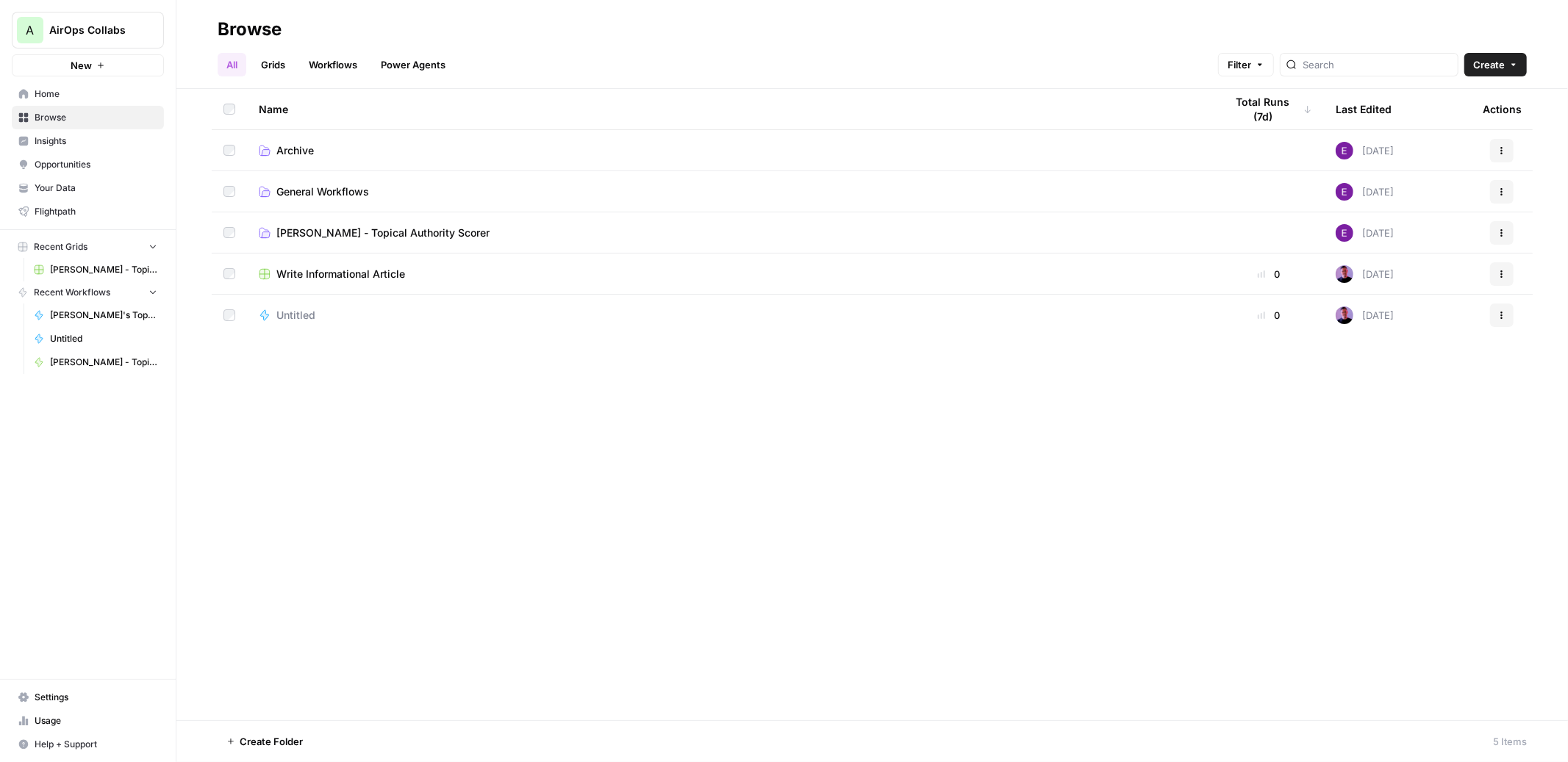
click at [324, 233] on span "[PERSON_NAME] - Topical Authority Scorer" at bounding box center [383, 233] width 213 height 15
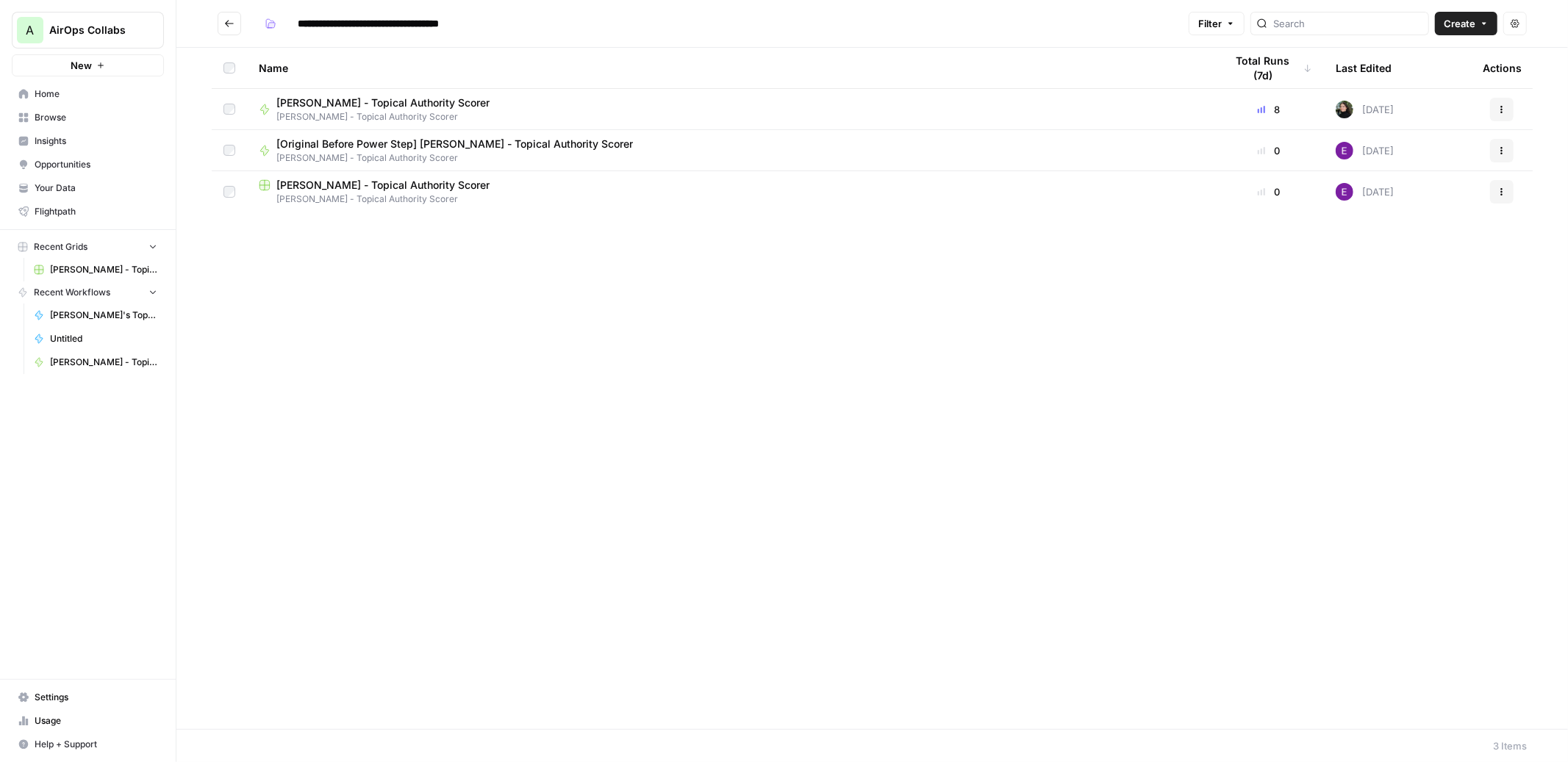
click at [380, 100] on span "Kevin Indig - Topical Authority Scorer" at bounding box center [383, 102] width 213 height 15
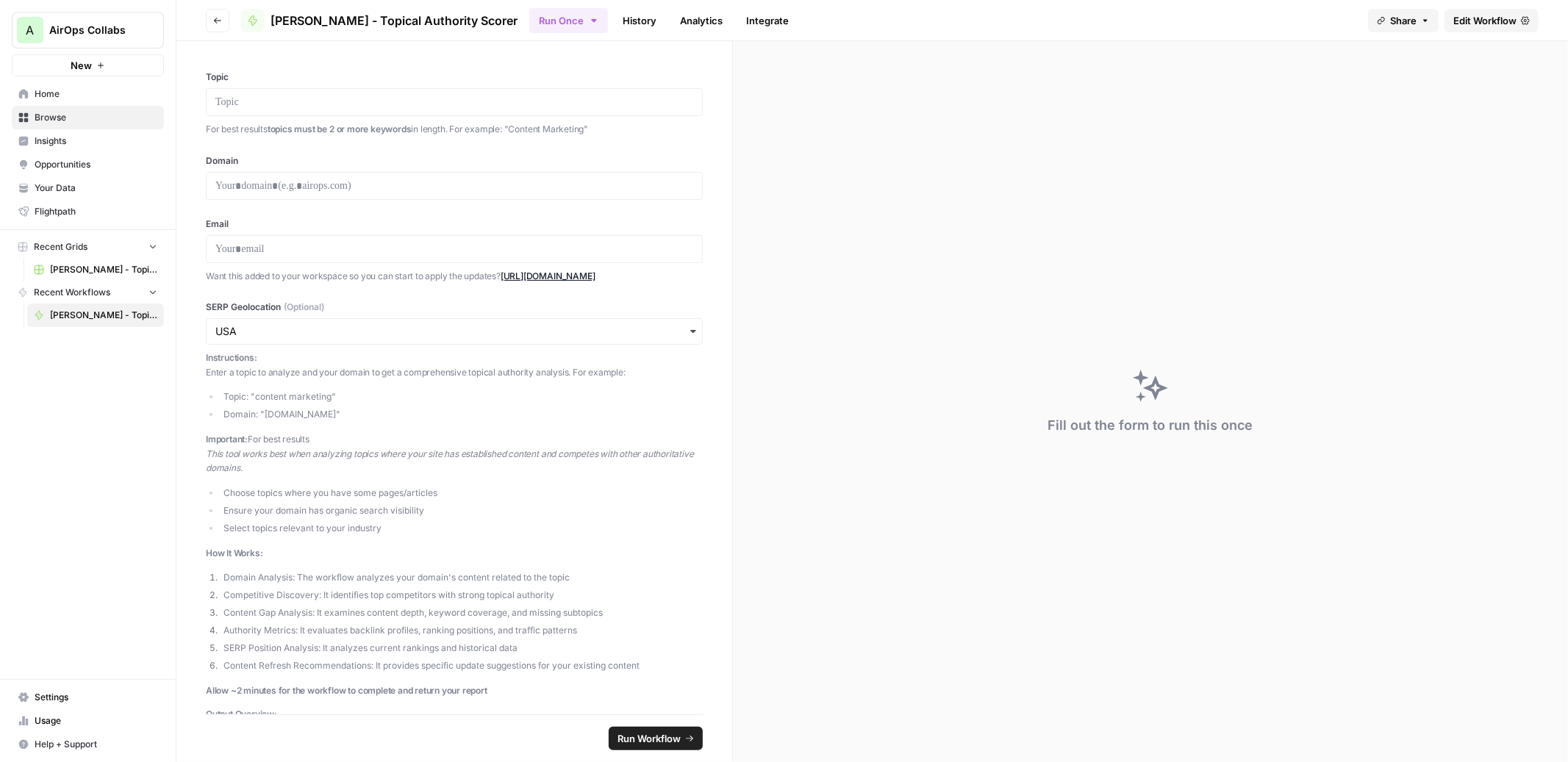
click at [613, 17] on link "History" at bounding box center [639, 20] width 52 height 23
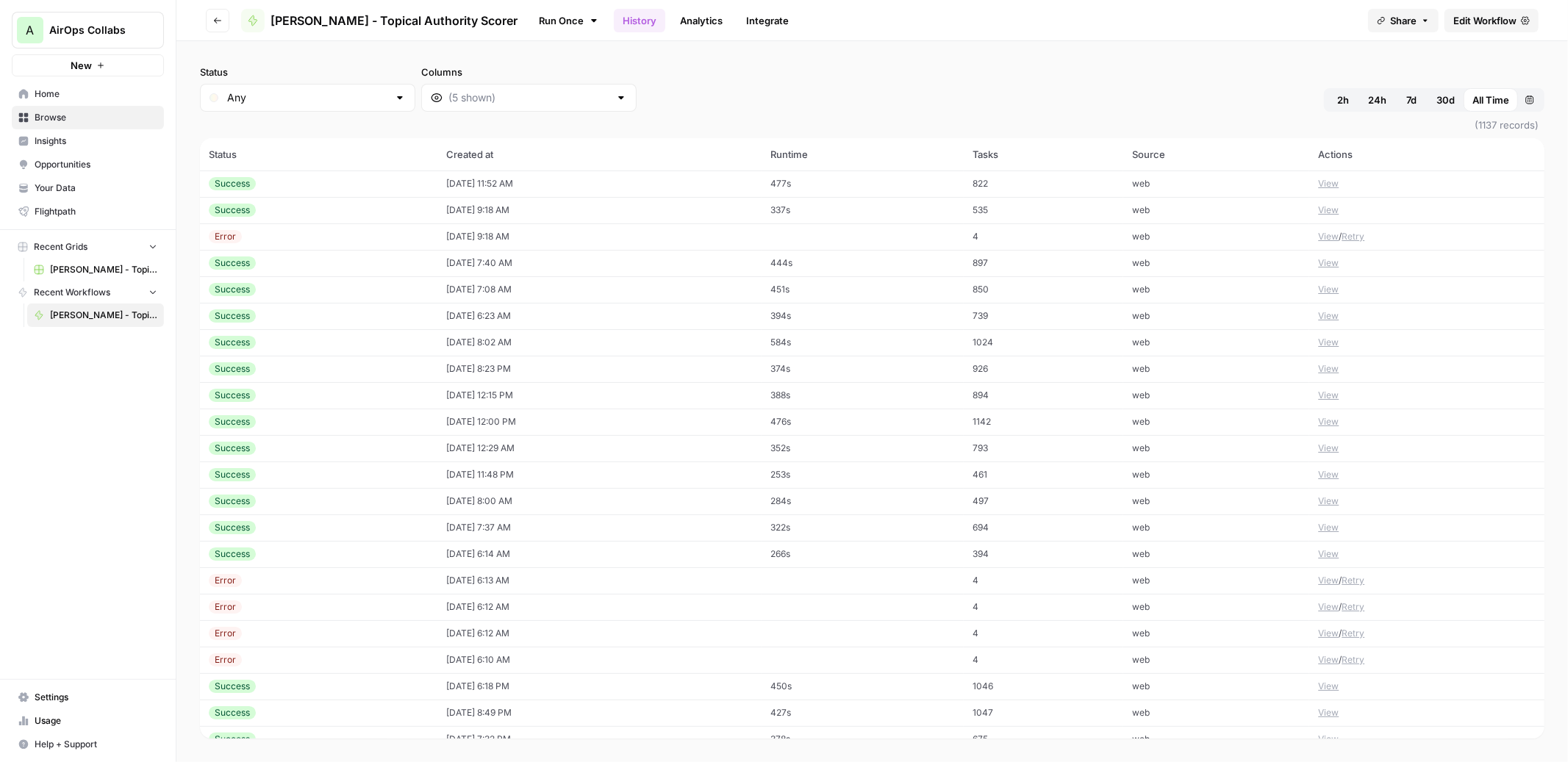
click at [644, 183] on td "09/24/25 at 11:52 AM" at bounding box center [599, 184] width 324 height 27
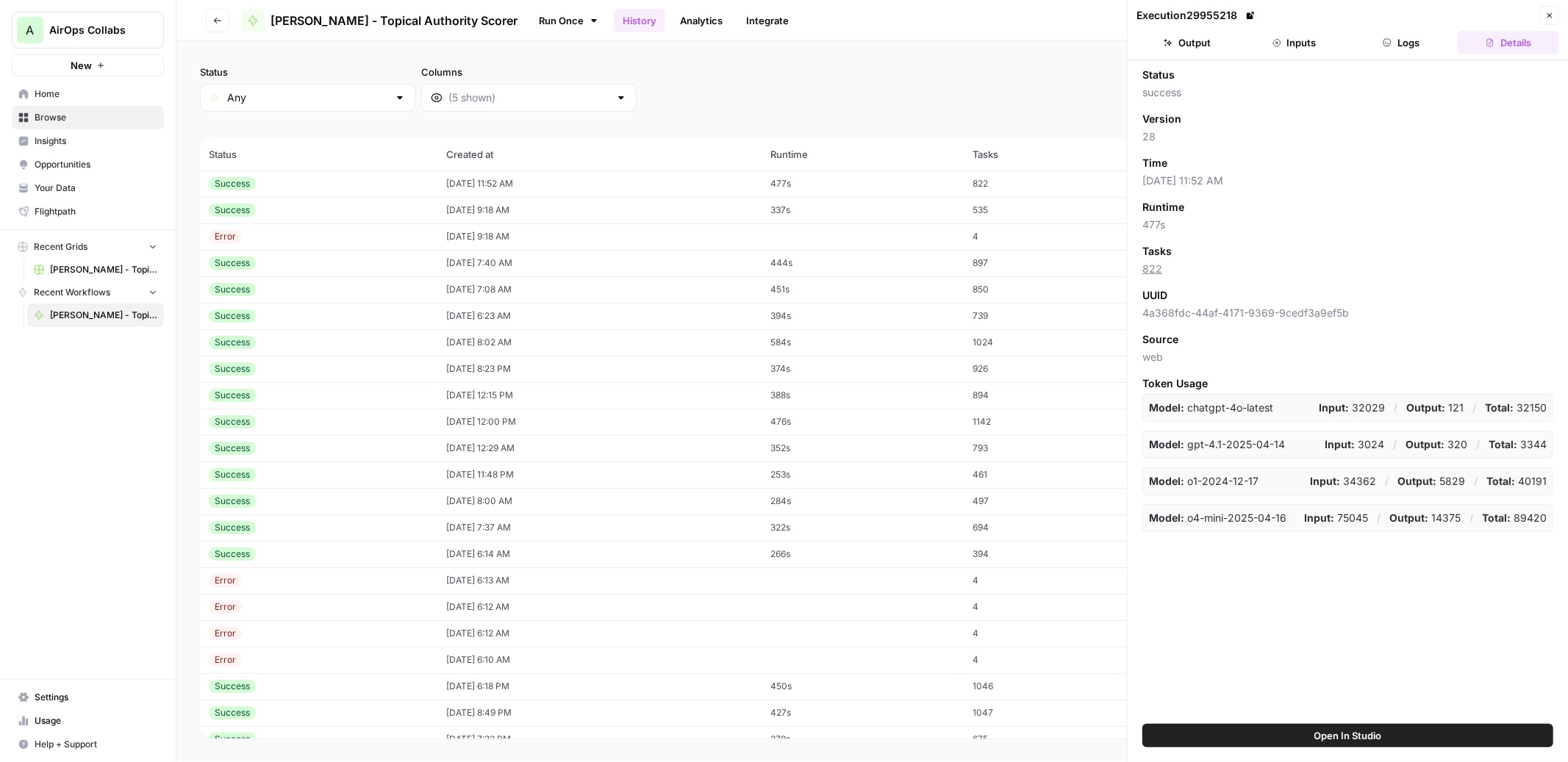
click at [1213, 50] on button "Output" at bounding box center [1187, 42] width 101 height 23
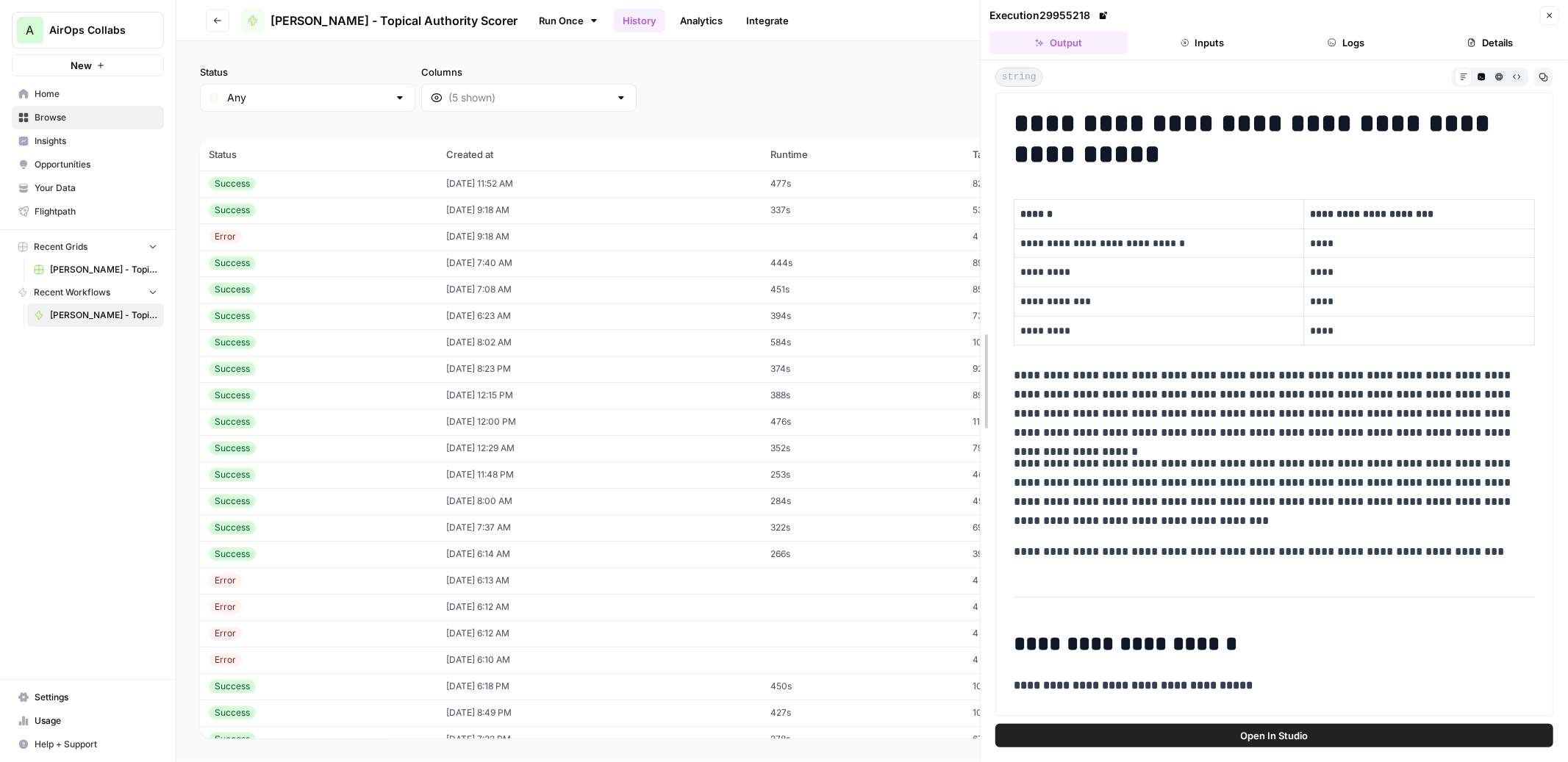
drag, startPoint x: 1129, startPoint y: 58, endPoint x: 534, endPoint y: 80, distance: 595.4
click at [534, 80] on body "A AirOps Collabs New Home Browse Insights Opportunities Your Data Flightpath Re…" at bounding box center [784, 381] width 1568 height 762
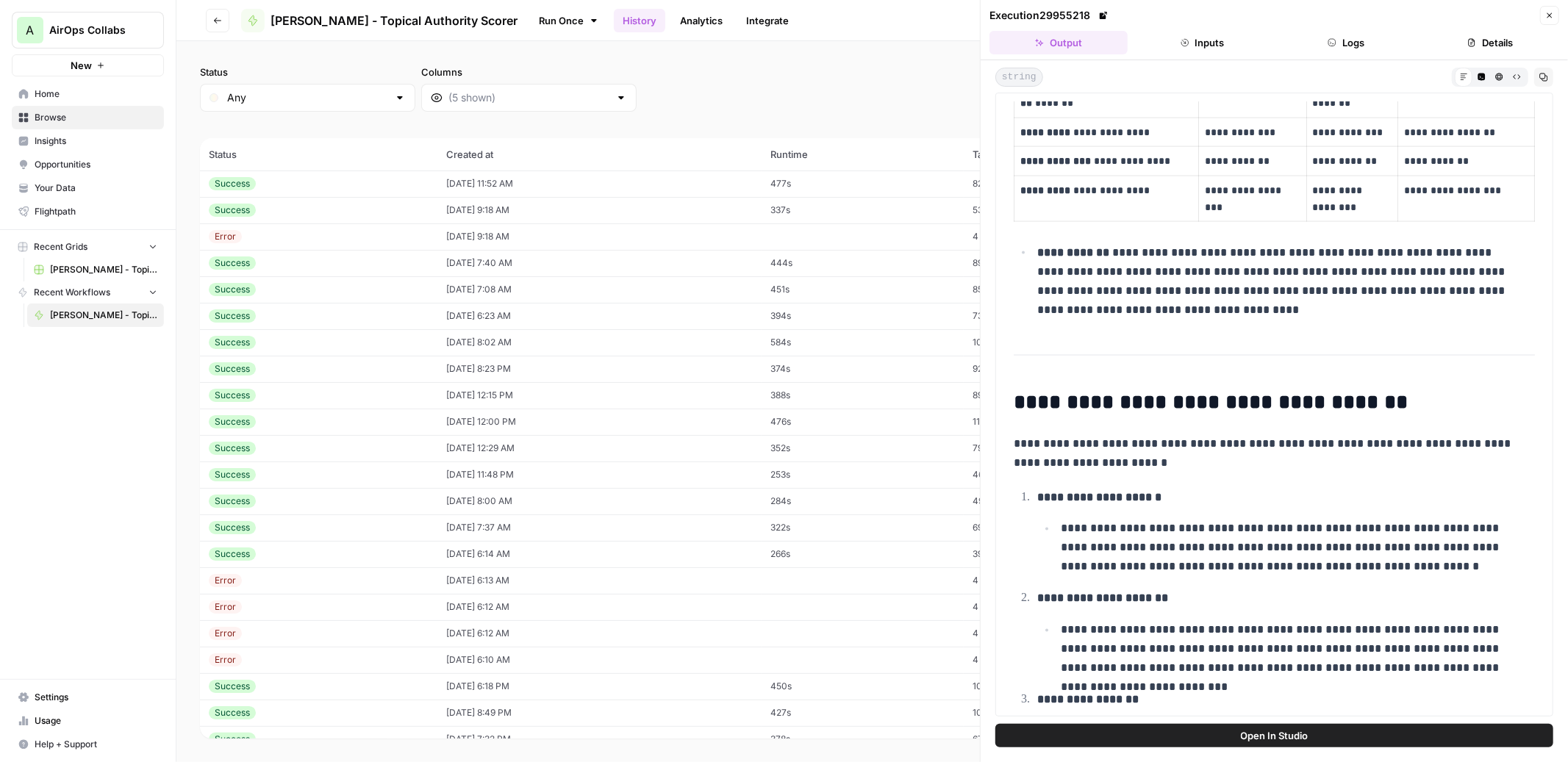
scroll to position [1992, 0]
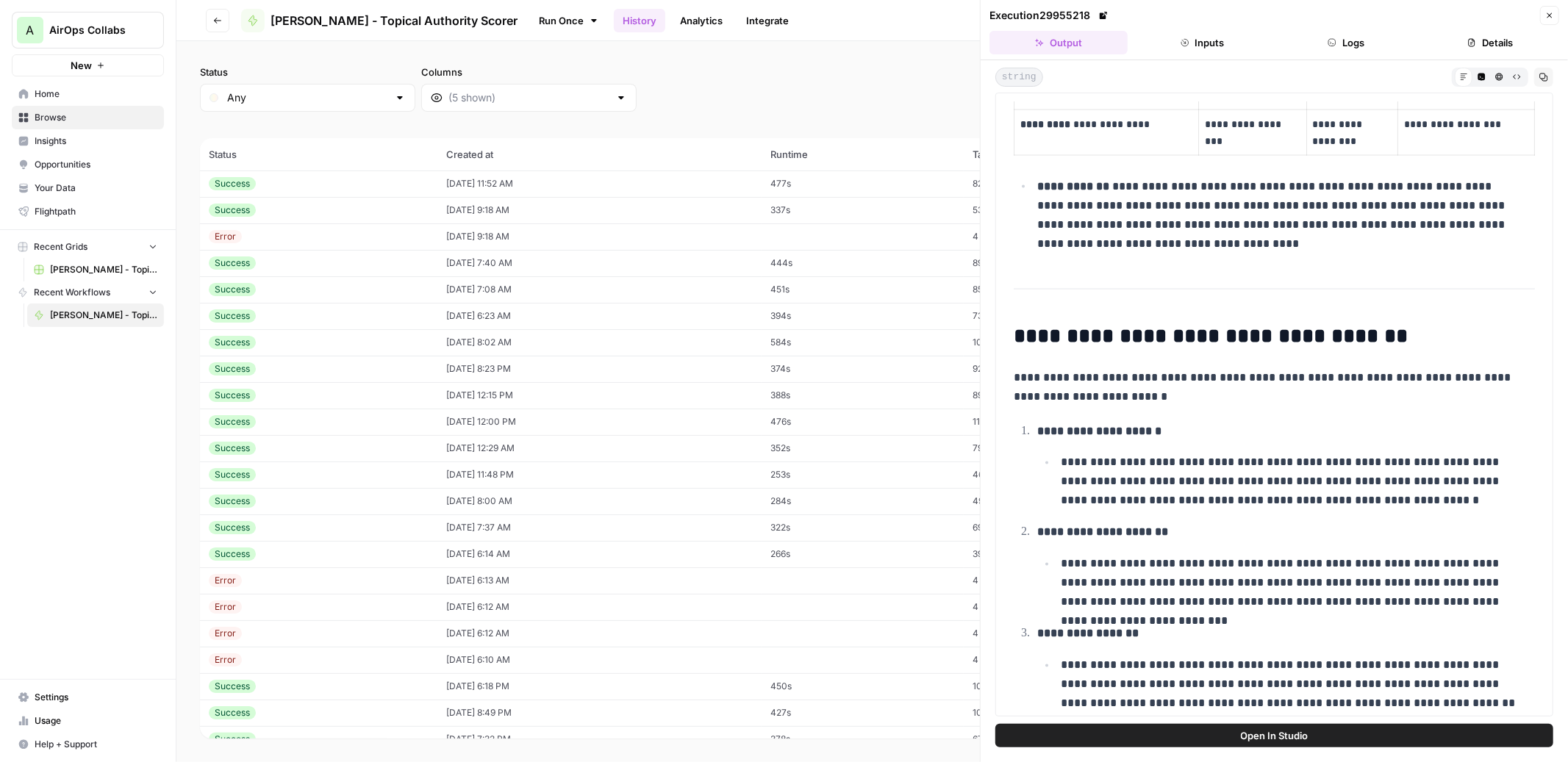
click at [573, 259] on td "09/23/25 at 7:40 AM" at bounding box center [599, 263] width 324 height 27
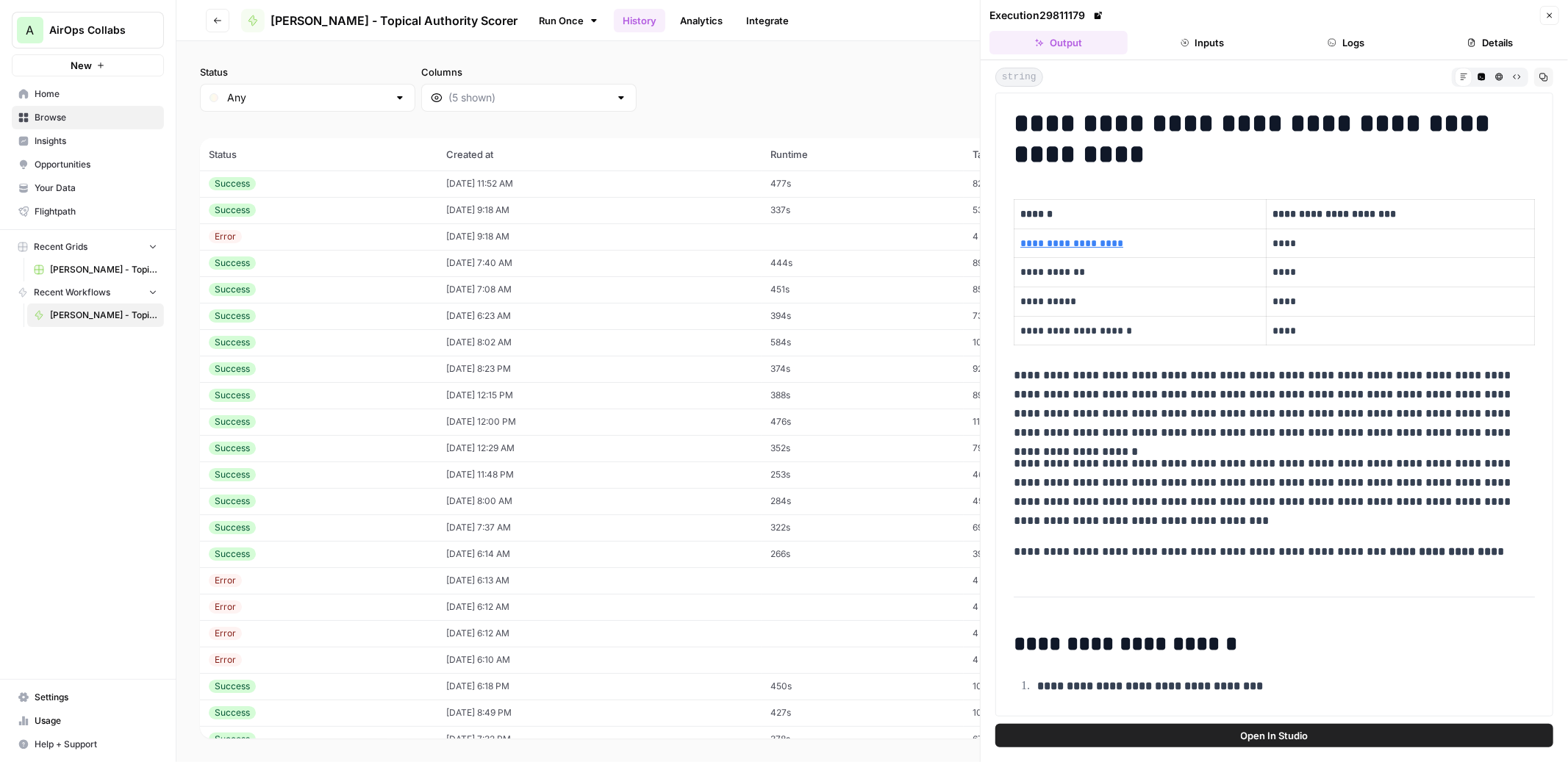
click at [577, 280] on td "09/23/25 at 7:08 AM" at bounding box center [599, 290] width 324 height 27
click at [577, 314] on td "09/23/25 at 6:23 AM" at bounding box center [599, 316] width 324 height 27
click at [579, 283] on td "09/23/25 at 7:08 AM" at bounding box center [599, 290] width 324 height 27
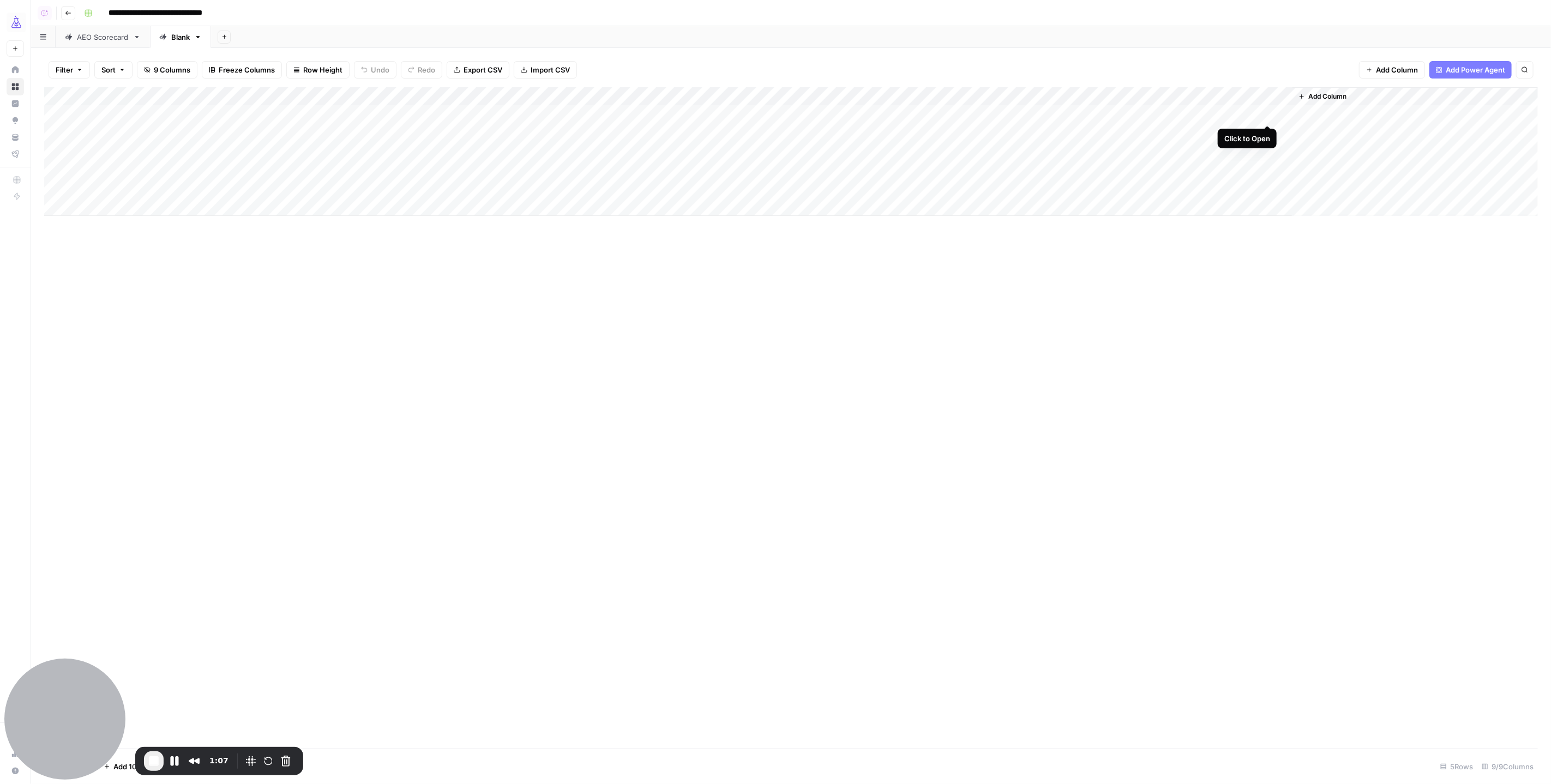
click at [1268, 114] on div "Add Column" at bounding box center [791, 152] width 1494 height 129
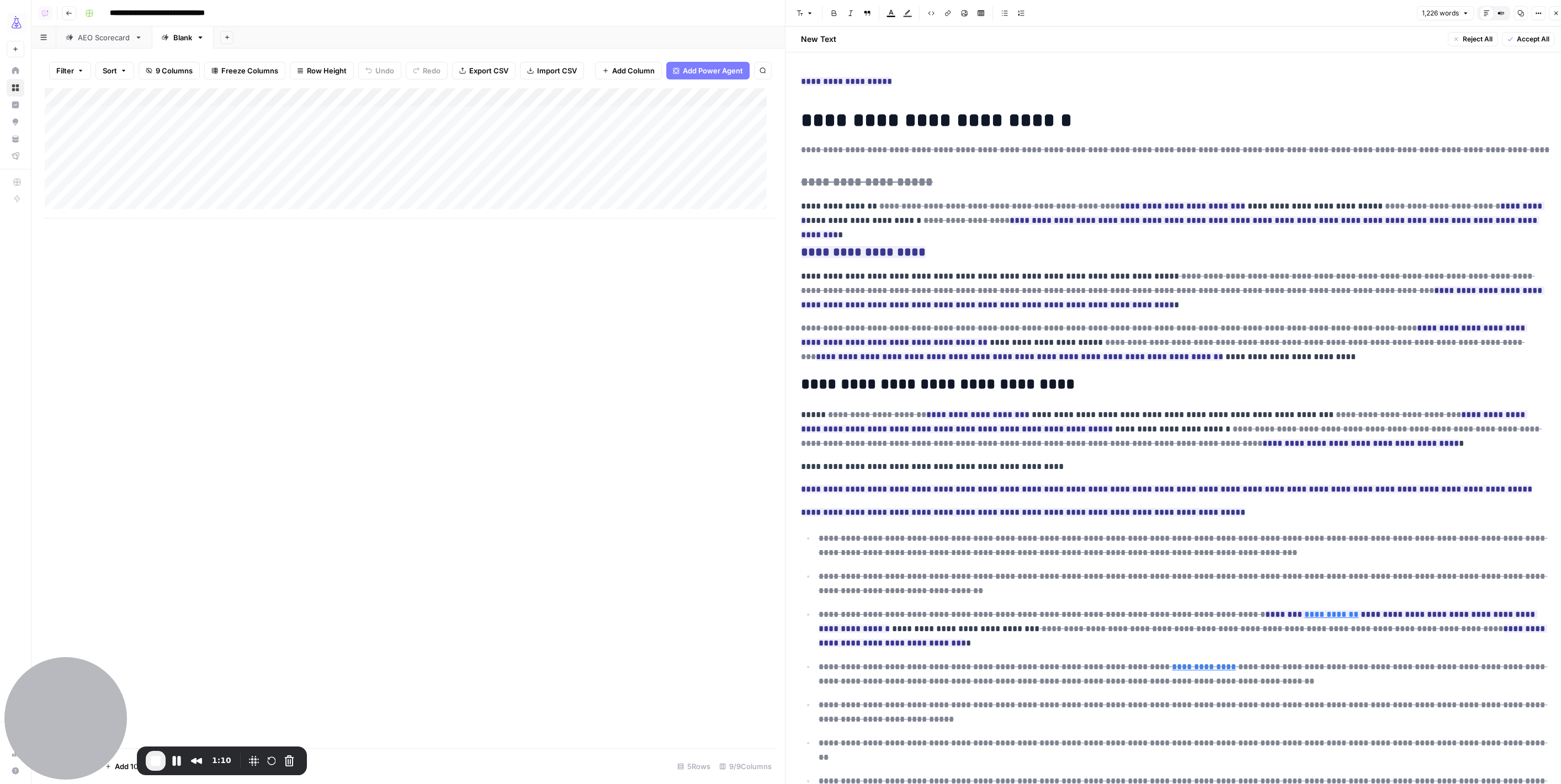
click at [581, 93] on div "Add Column" at bounding box center [410, 153] width 731 height 130
click at [586, 204] on span "Edit Workflow" at bounding box center [604, 206] width 97 height 11
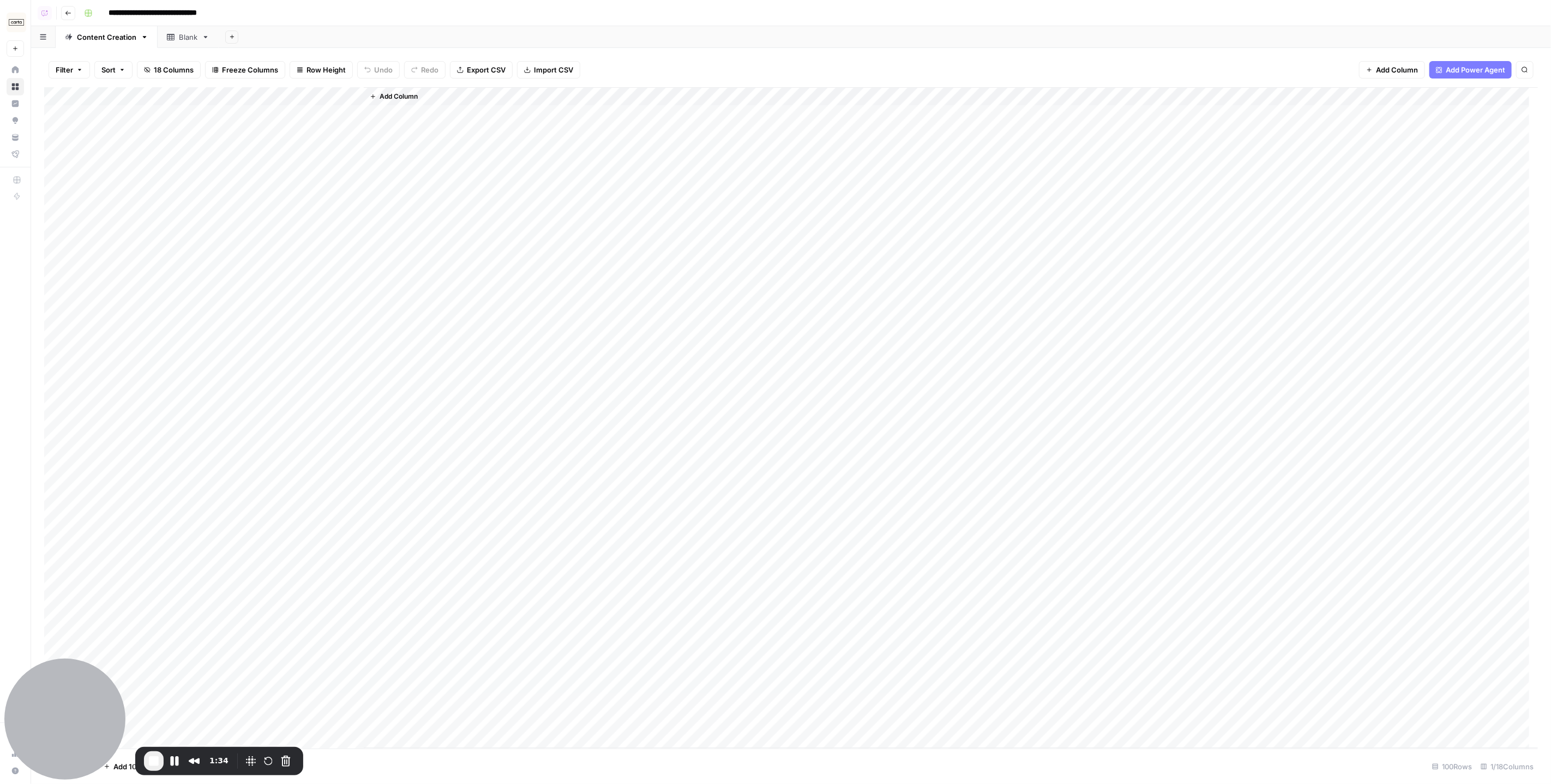
drag, startPoint x: 244, startPoint y: 114, endPoint x: 253, endPoint y: 583, distance: 469.1
click at [253, 583] on div "Add Column" at bounding box center [791, 418] width 1494 height 662
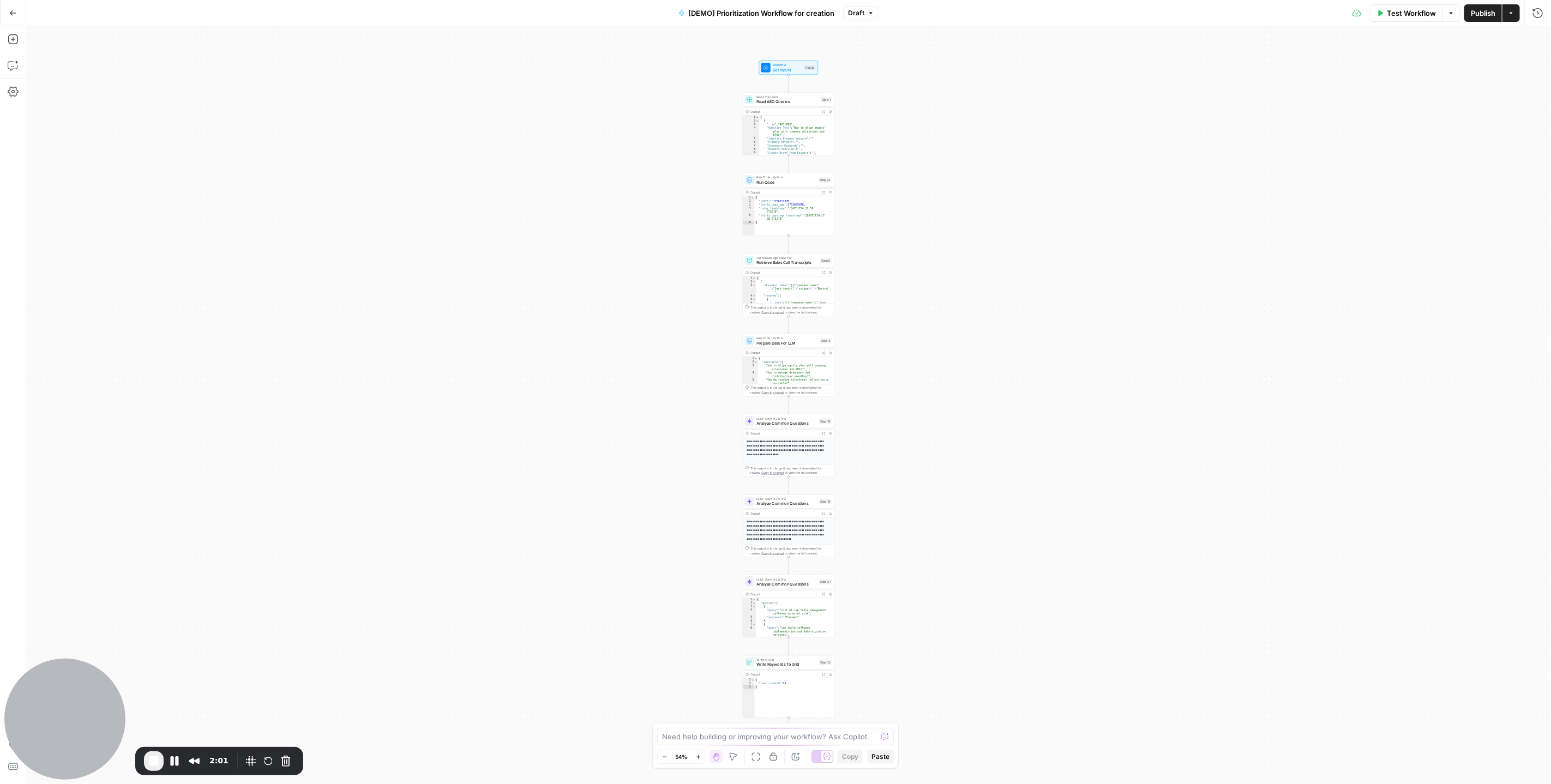
click at [908, 135] on div "Workflow Set Inputs Inputs Read from Grid Read AEO Queries Step 1 Output Expand…" at bounding box center [789, 405] width 1525 height 758
click at [869, 120] on div "Workflow Set Inputs Inputs Read from Grid Read AEO Queries Step 1 Output Expand…" at bounding box center [789, 405] width 1525 height 758
click at [867, 115] on div "Workflow Set Inputs Inputs Read from Grid Read AEO Queries Step 1 Output Expand…" at bounding box center [789, 405] width 1525 height 758
click at [175, 757] on button "Pause Recording" at bounding box center [174, 761] width 17 height 17
drag, startPoint x: 850, startPoint y: 153, endPoint x: 851, endPoint y: 140, distance: 13.0
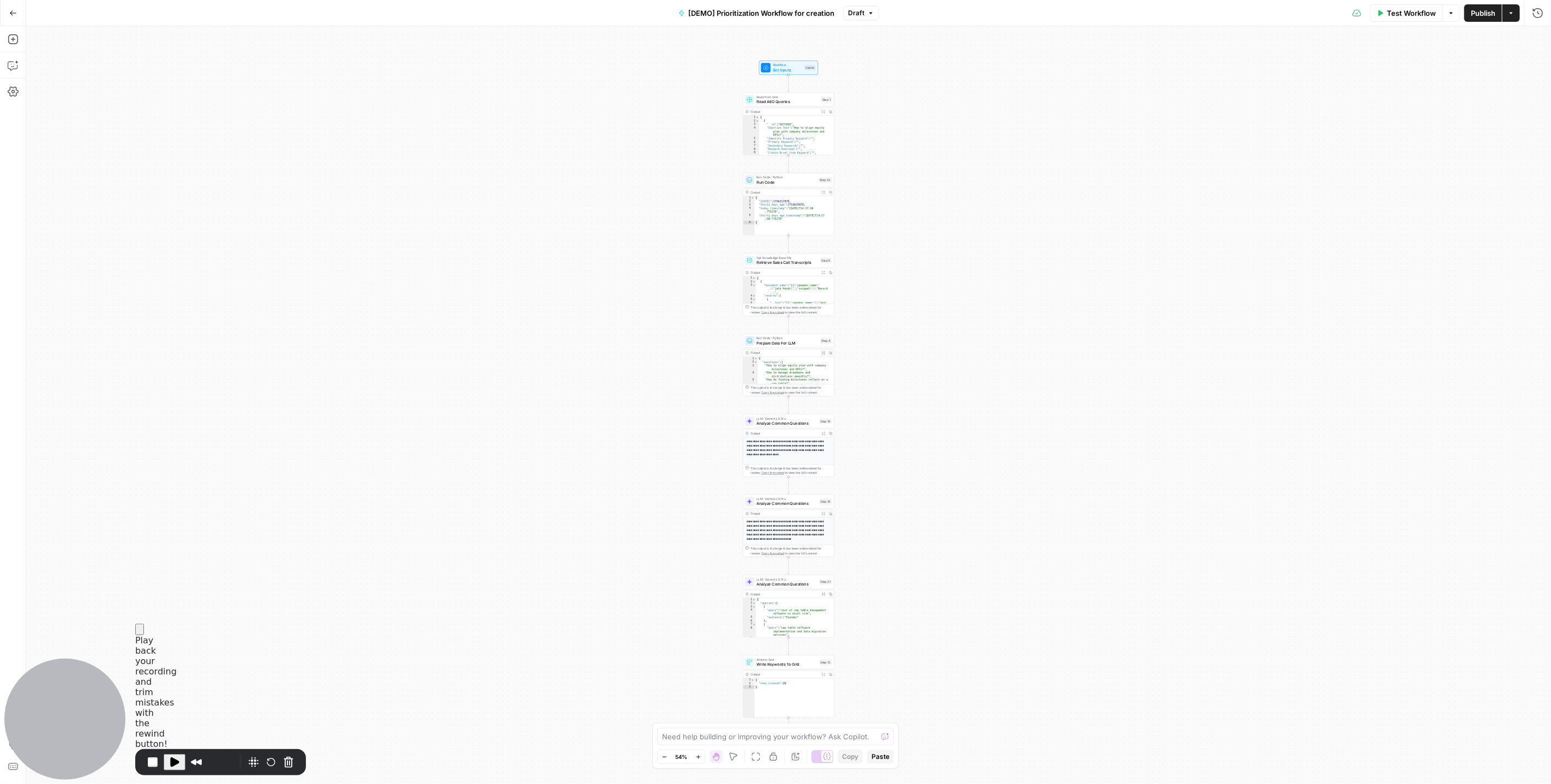
click at [850, 153] on div "Workflow Set Inputs Inputs Read from Grid Read AEO Queries Step 1 Output Expand…" at bounding box center [789, 405] width 1525 height 758
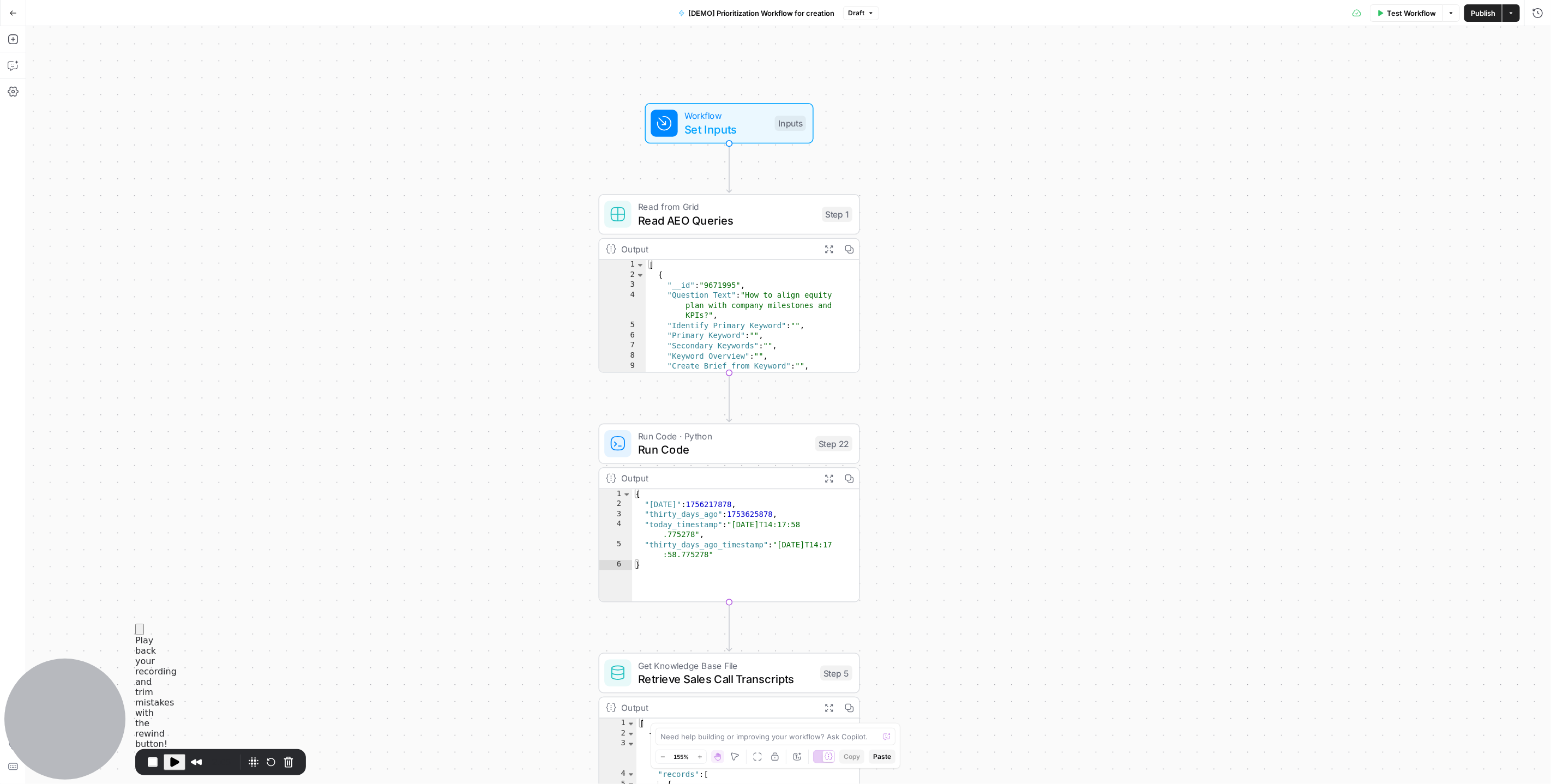
drag, startPoint x: 859, startPoint y: 134, endPoint x: 920, endPoint y: 297, distance: 174.0
click at [920, 297] on div "Workflow Set Inputs Inputs Read from Grid Read AEO Queries Step 1 Output Expand…" at bounding box center [789, 405] width 1525 height 758
click at [175, 762] on span "Play Recording" at bounding box center [175, 762] width 13 height 13
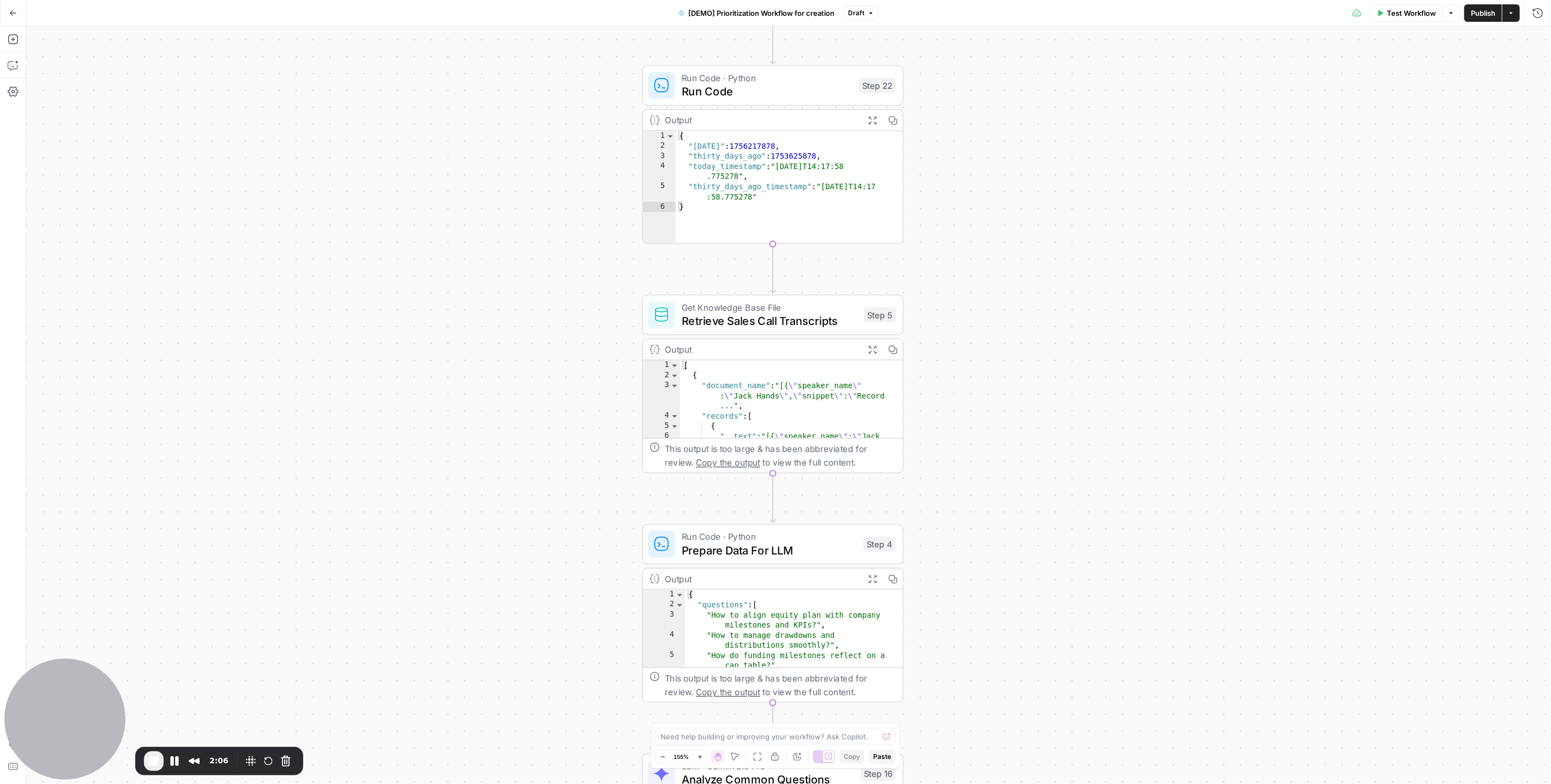
drag, startPoint x: 956, startPoint y: 495, endPoint x: 984, endPoint y: 73, distance: 422.9
click at [984, 73] on div "Workflow Set Inputs Inputs Read from Grid Read AEO Queries Step 1 Output Expand…" at bounding box center [789, 405] width 1525 height 758
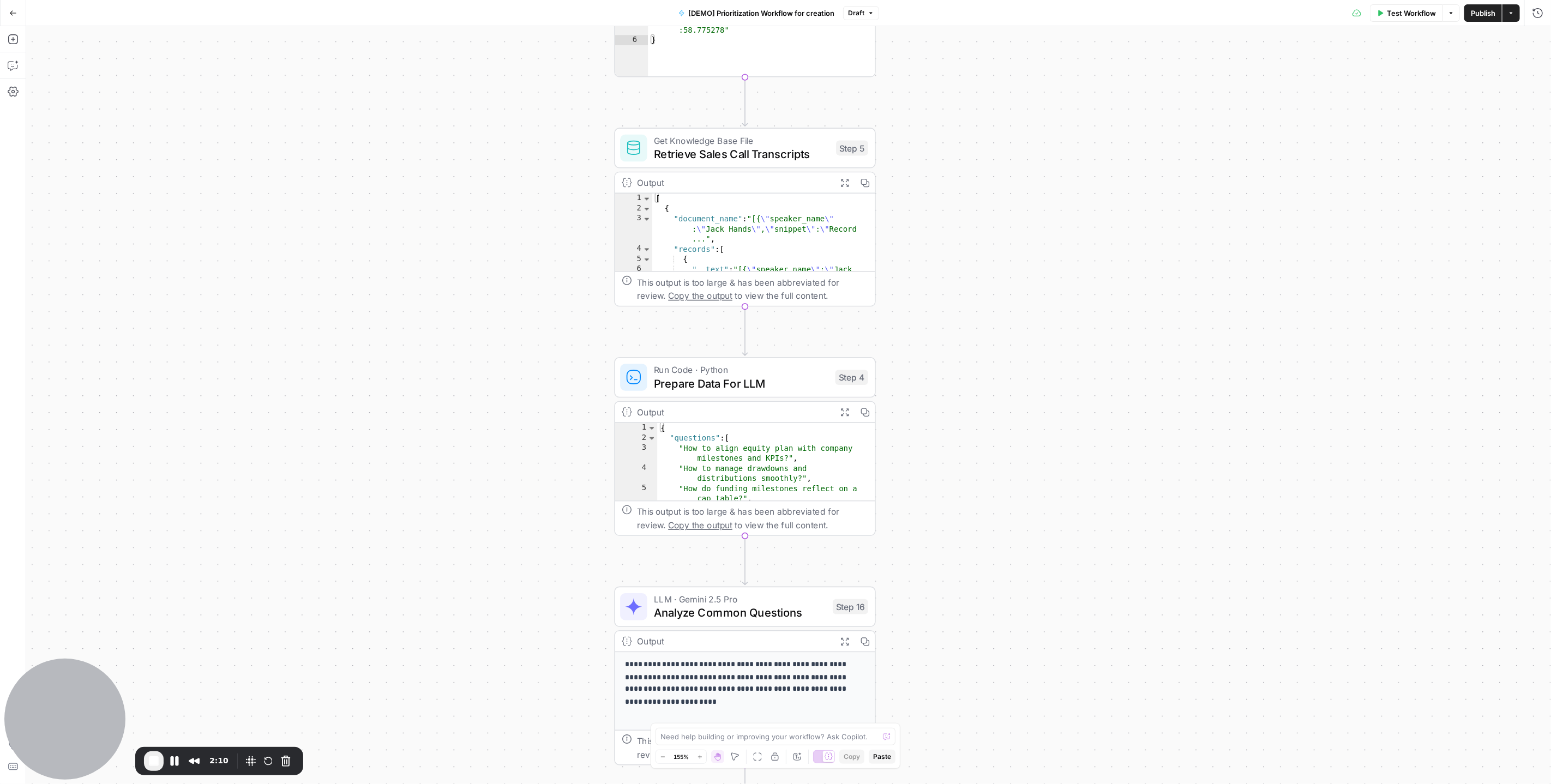
drag, startPoint x: 959, startPoint y: 418, endPoint x: 931, endPoint y: 172, distance: 247.6
click at [931, 172] on div "Workflow Set Inputs Inputs Read from Grid Read AEO Queries Step 1 Output Expand…" at bounding box center [789, 405] width 1525 height 758
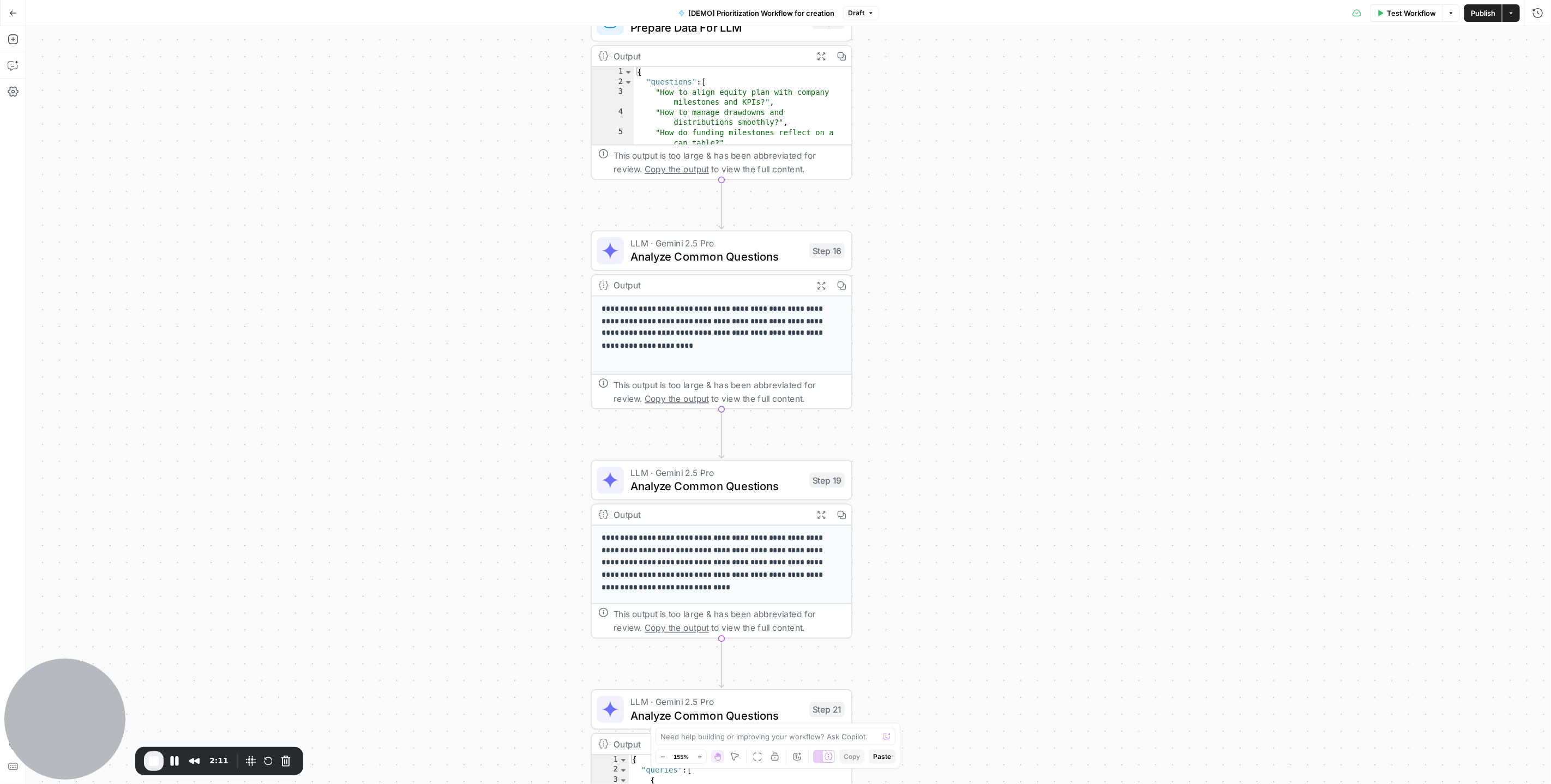
drag, startPoint x: 938, startPoint y: 344, endPoint x: 928, endPoint y: 175, distance: 169.3
click at [928, 175] on div "Workflow Set Inputs Inputs Read from Grid Read AEO Queries Step 1 Output Expand…" at bounding box center [789, 405] width 1525 height 758
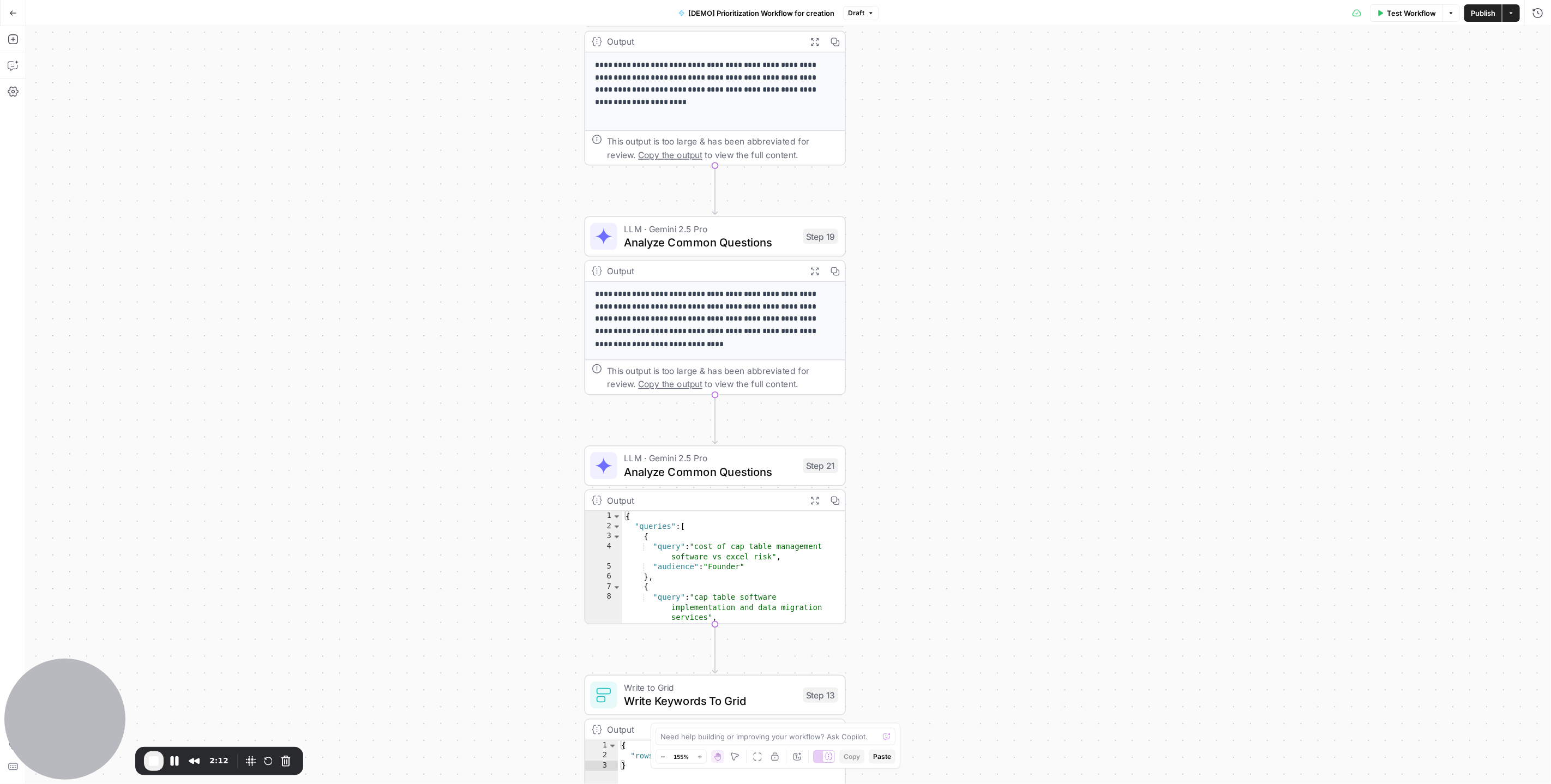
drag, startPoint x: 909, startPoint y: 473, endPoint x: 899, endPoint y: 188, distance: 285.2
click at [899, 188] on div "Workflow Set Inputs Inputs Read from Grid Read AEO Queries Step 1 Output Expand…" at bounding box center [789, 405] width 1525 height 758
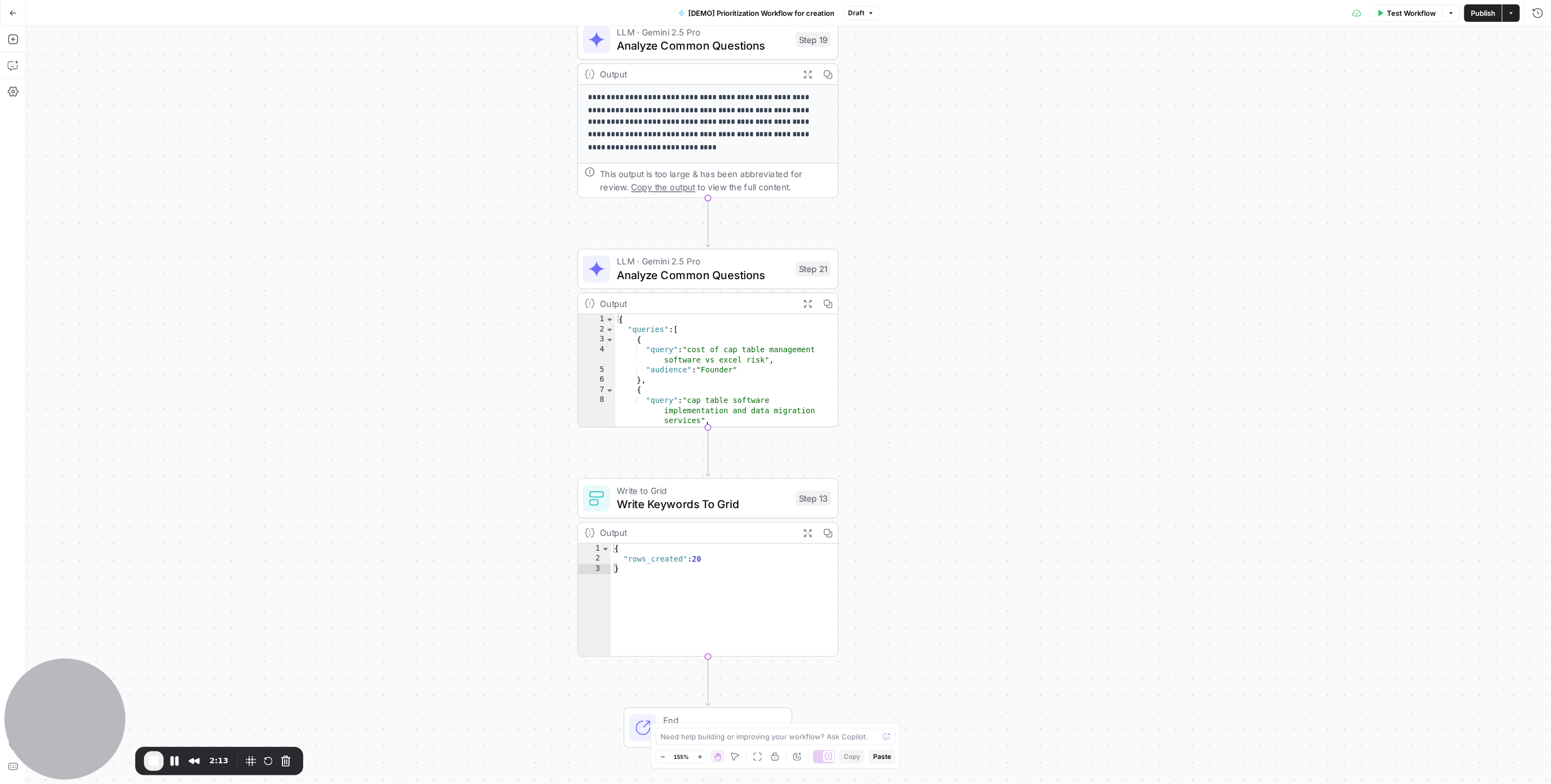
drag, startPoint x: 933, startPoint y: 442, endPoint x: 929, endPoint y: 285, distance: 157.1
click at [929, 285] on div "Workflow Set Inputs Inputs Read from Grid Read AEO Queries Step 1 Output Expand…" at bounding box center [789, 405] width 1525 height 758
click at [805, 300] on icon "button" at bounding box center [808, 301] width 10 height 10
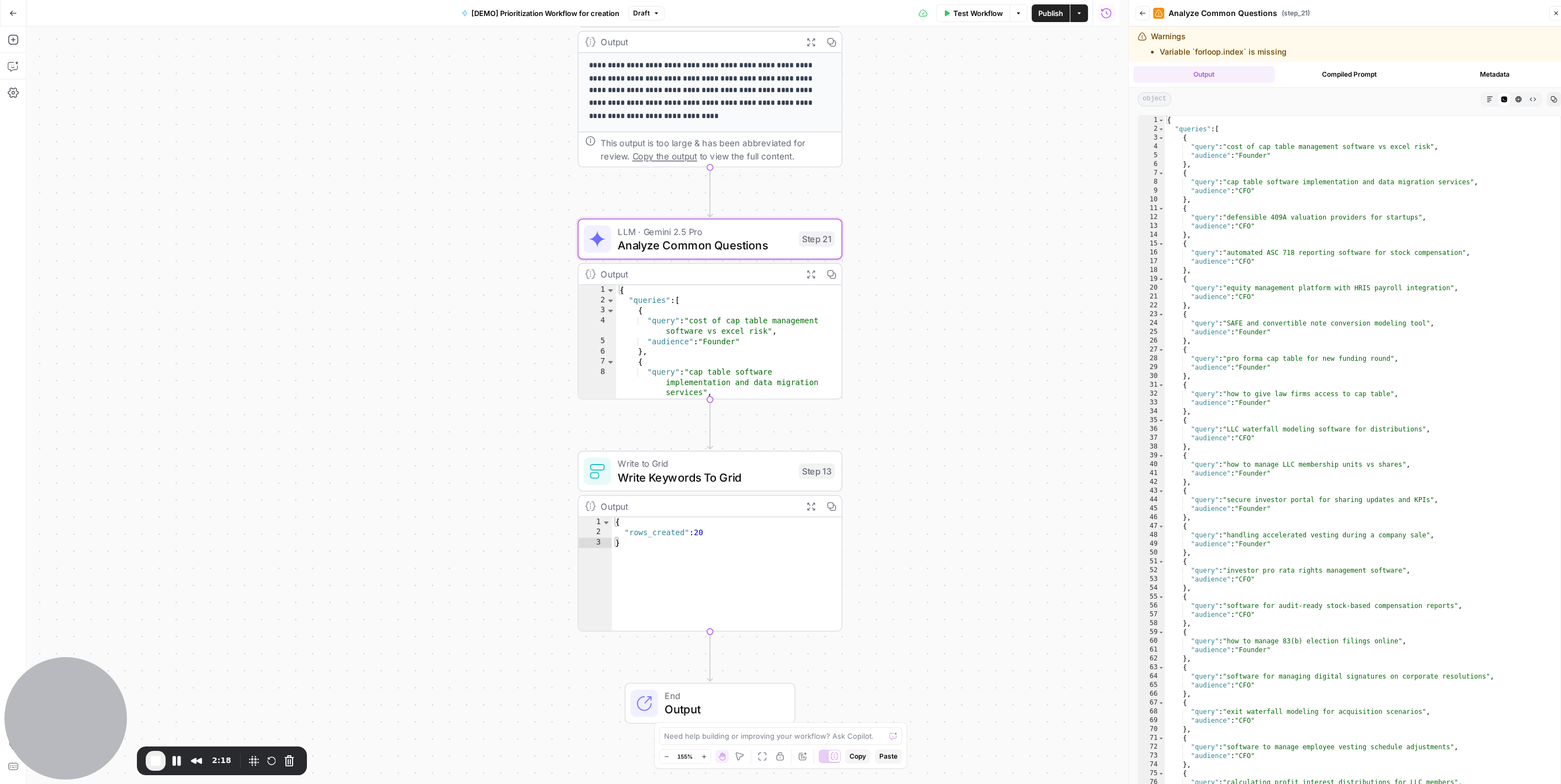
drag, startPoint x: 937, startPoint y: 442, endPoint x: 928, endPoint y: 406, distance: 37.1
click at [928, 406] on div "Workflow Set Inputs Inputs Read from Grid Read AEO Queries Step 1 Output Expand…" at bounding box center [573, 405] width 1093 height 758
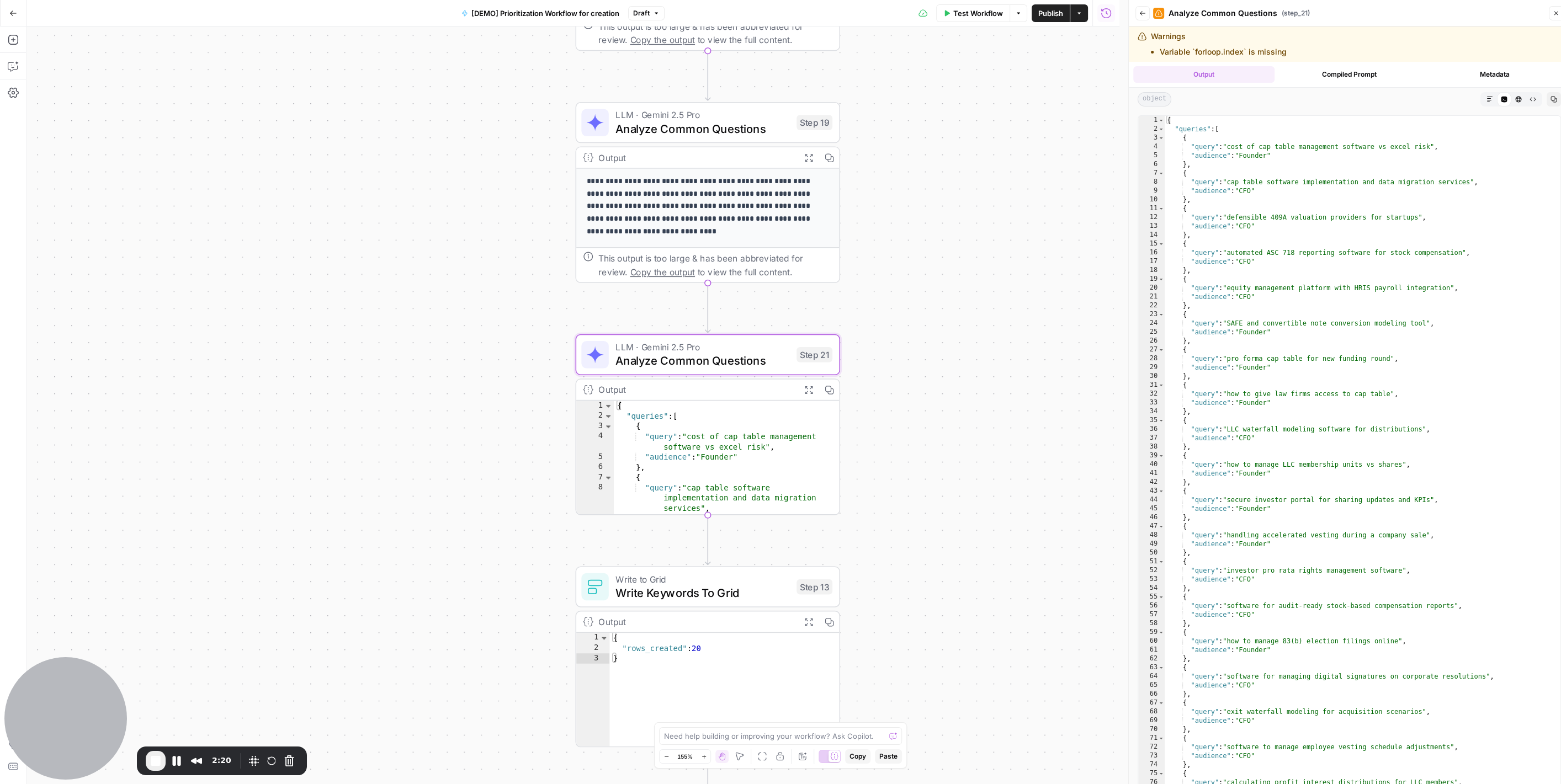
click at [804, 153] on icon "button" at bounding box center [808, 157] width 10 height 10
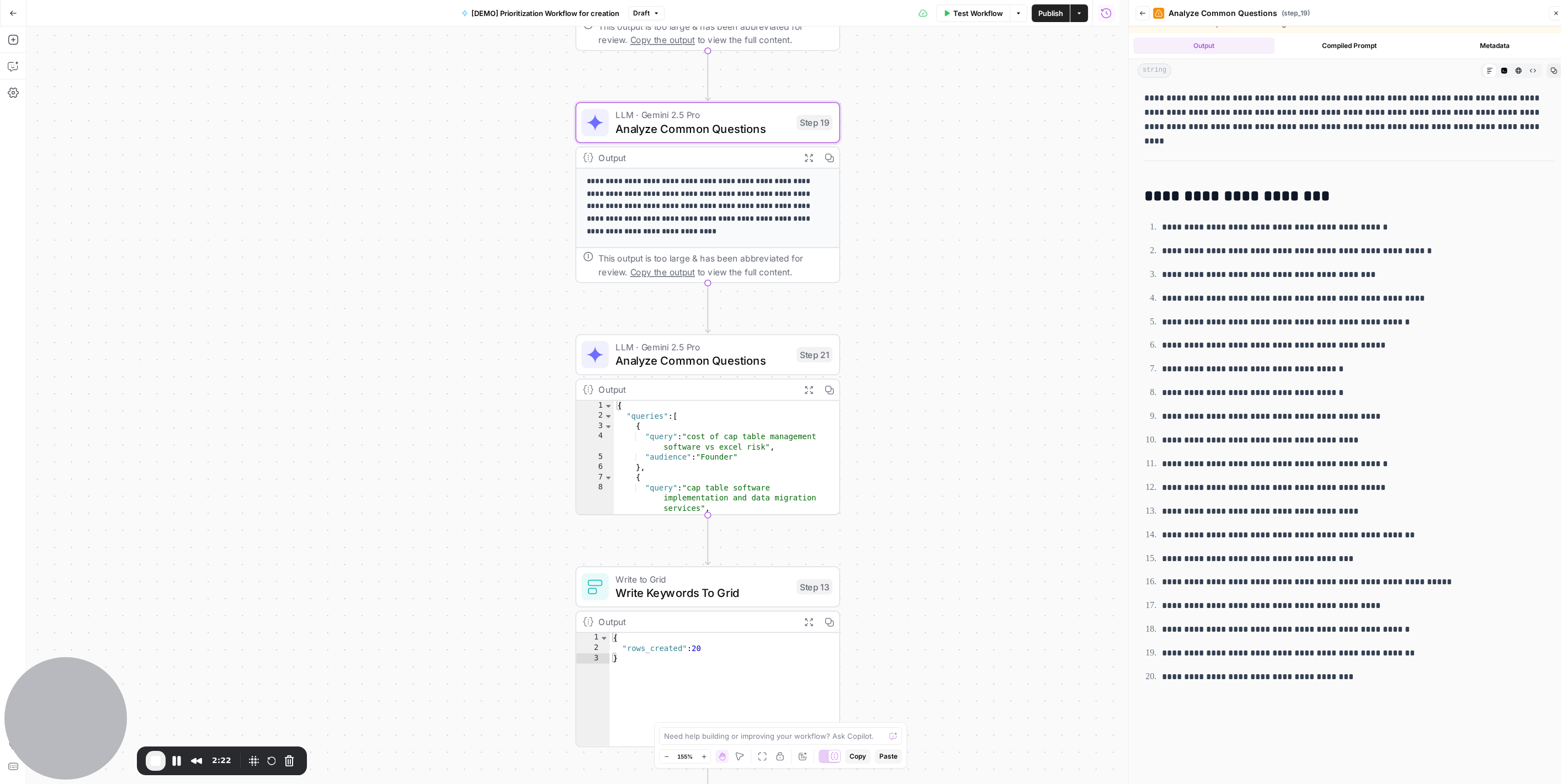
scroll to position [35, 0]
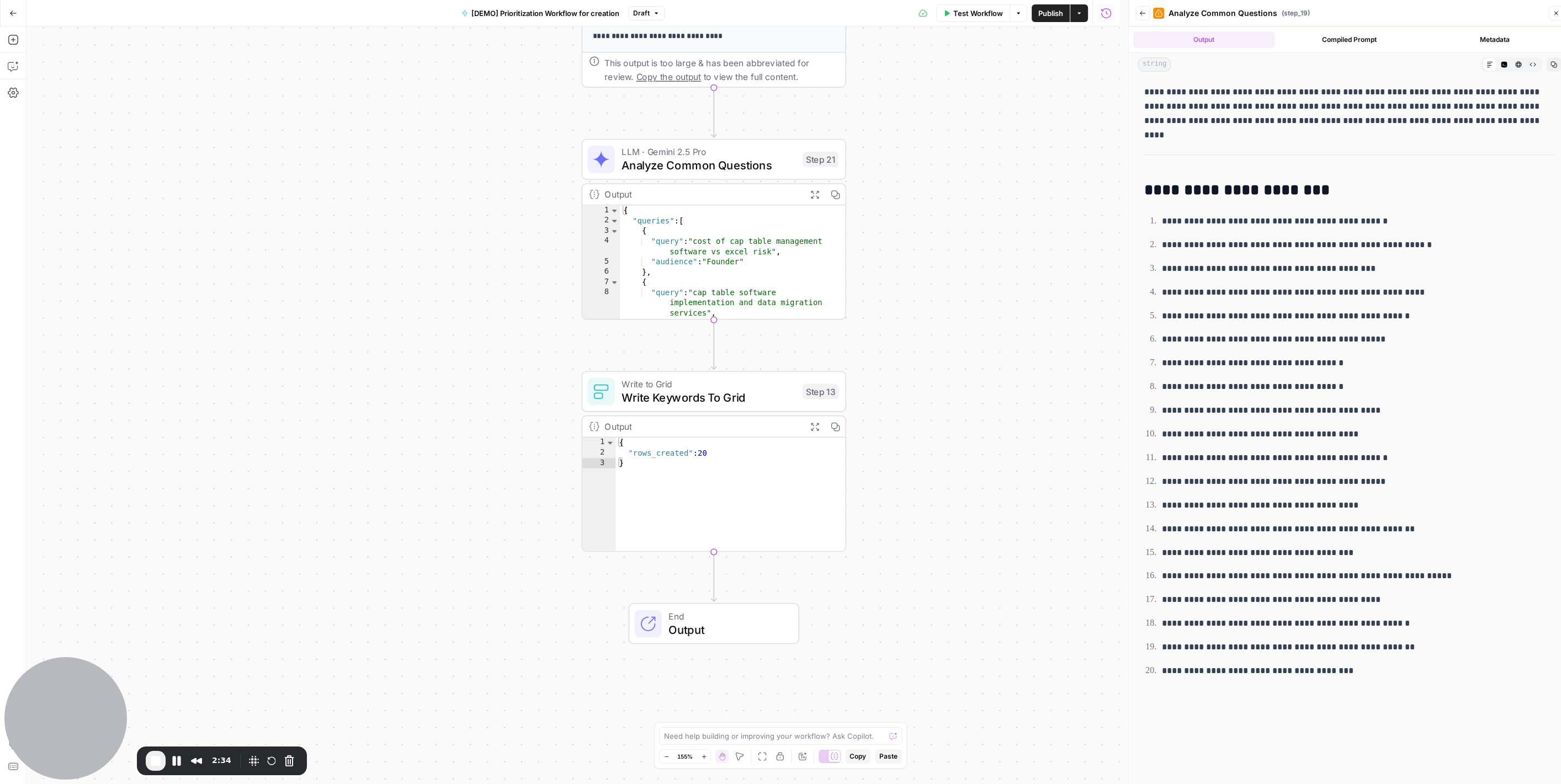
drag, startPoint x: 935, startPoint y: 540, endPoint x: 940, endPoint y: 344, distance: 196.1
click at [940, 344] on div "Workflow Set Inputs Inputs Read from Grid Read AEO Queries Step 1 Output Expand…" at bounding box center [573, 405] width 1093 height 758
drag, startPoint x: 1193, startPoint y: 210, endPoint x: 1318, endPoint y: 705, distance: 510.5
click at [1318, 705] on div "**********" at bounding box center [1349, 435] width 423 height 709
drag, startPoint x: 1235, startPoint y: 90, endPoint x: 1522, endPoint y: 92, distance: 287.0
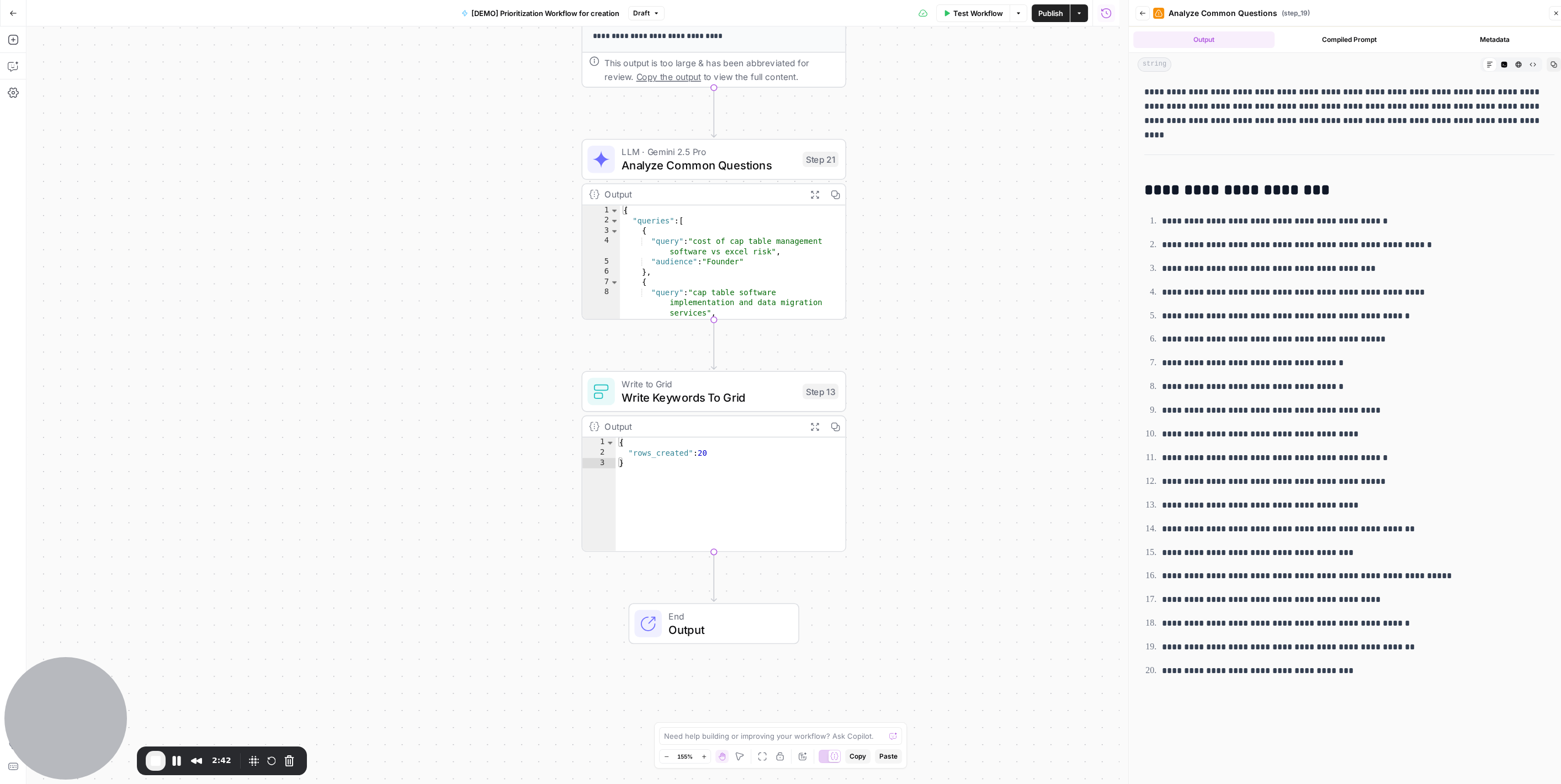
click at [1522, 92] on p "**********" at bounding box center [1345, 106] width 401 height 43
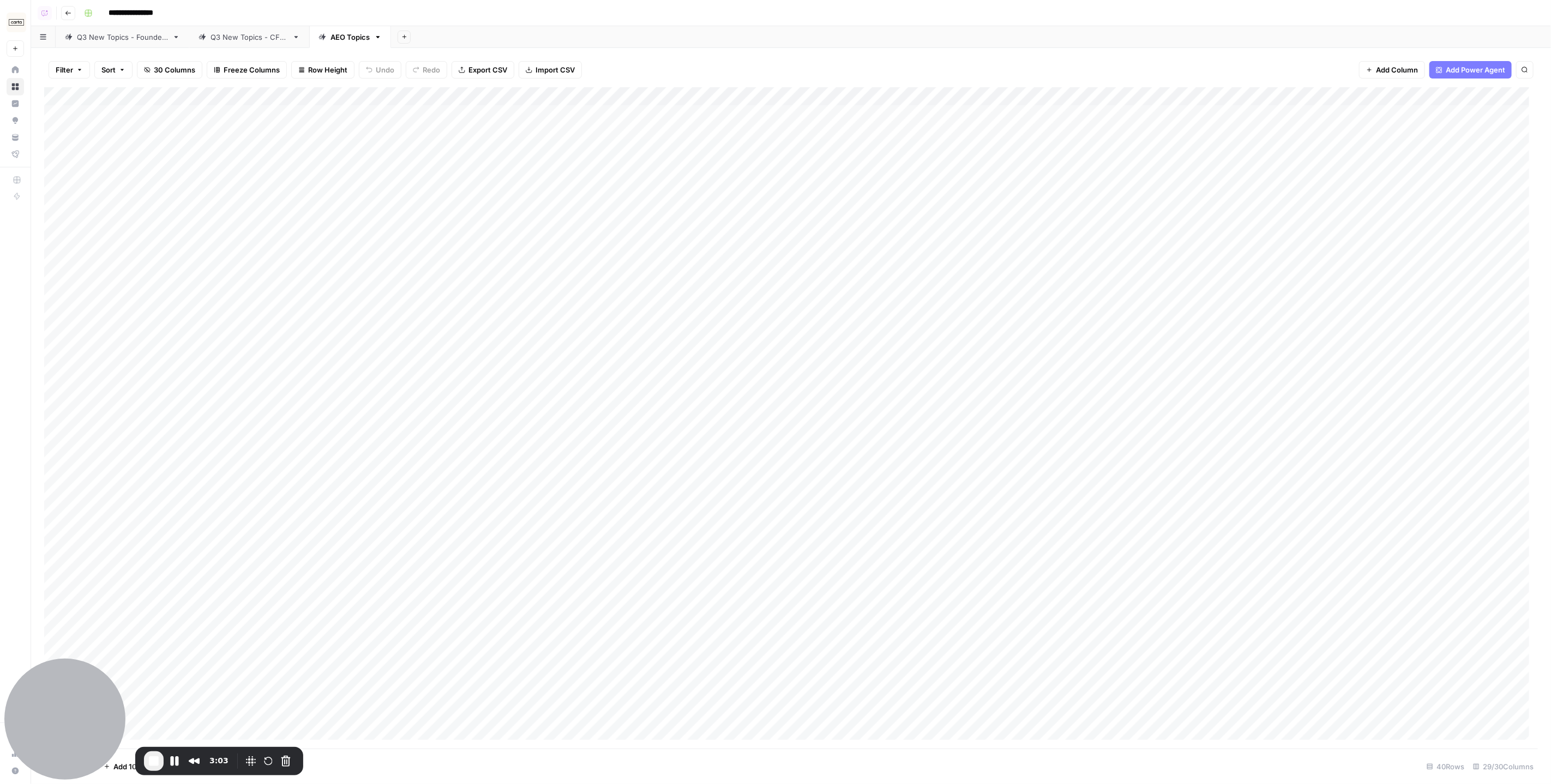
click at [236, 40] on div "Q3 New Topics - CFOs" at bounding box center [249, 37] width 78 height 11
click at [134, 43] on link "Q3 New Topics - Founders" at bounding box center [122, 37] width 134 height 22
click at [794, 97] on div "Add Column" at bounding box center [791, 309] width 1494 height 444
click at [810, 201] on span "Edit Workflow" at bounding box center [834, 203] width 96 height 11
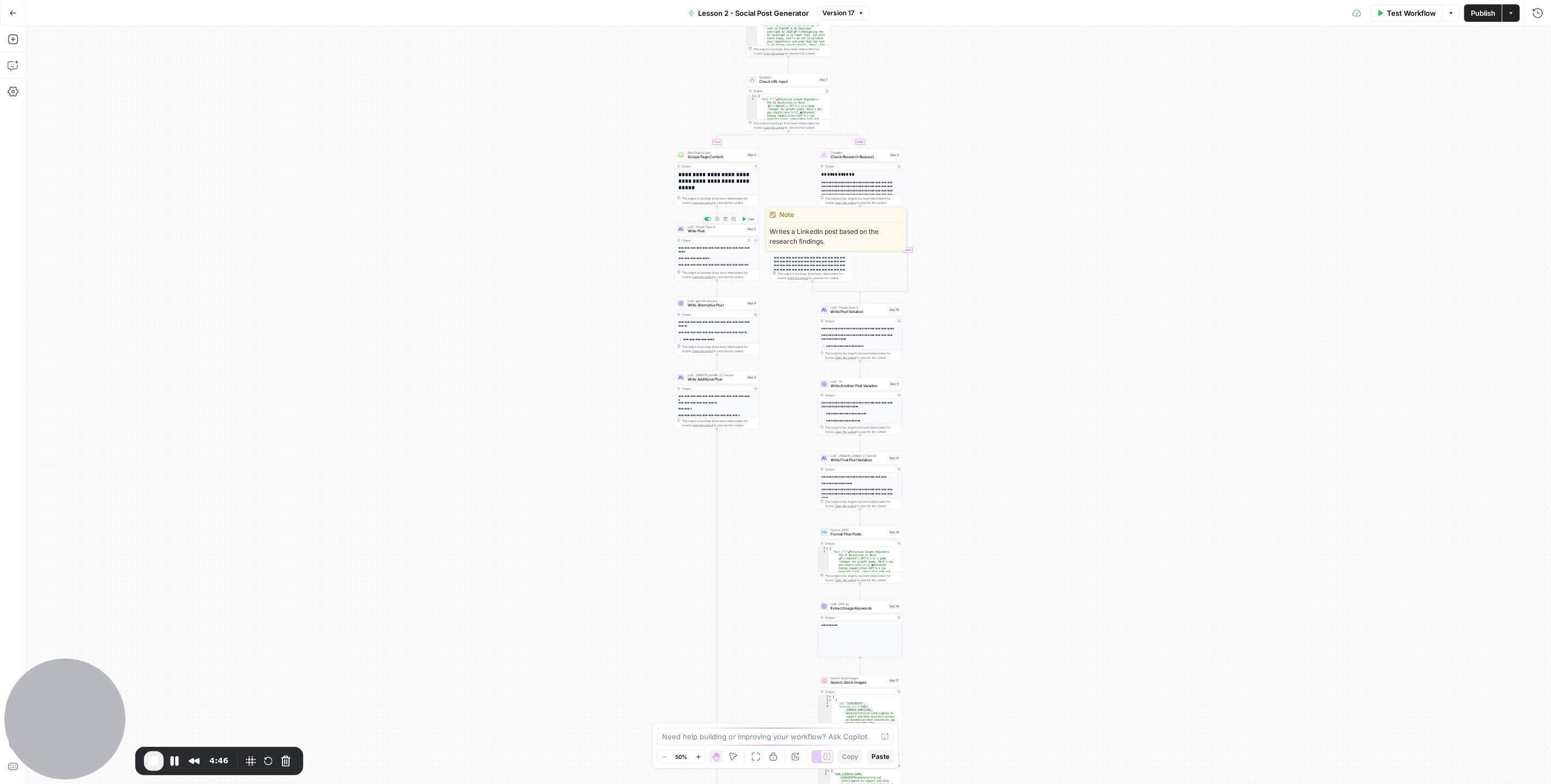
click at [706, 232] on span "Write Post" at bounding box center [716, 231] width 57 height 6
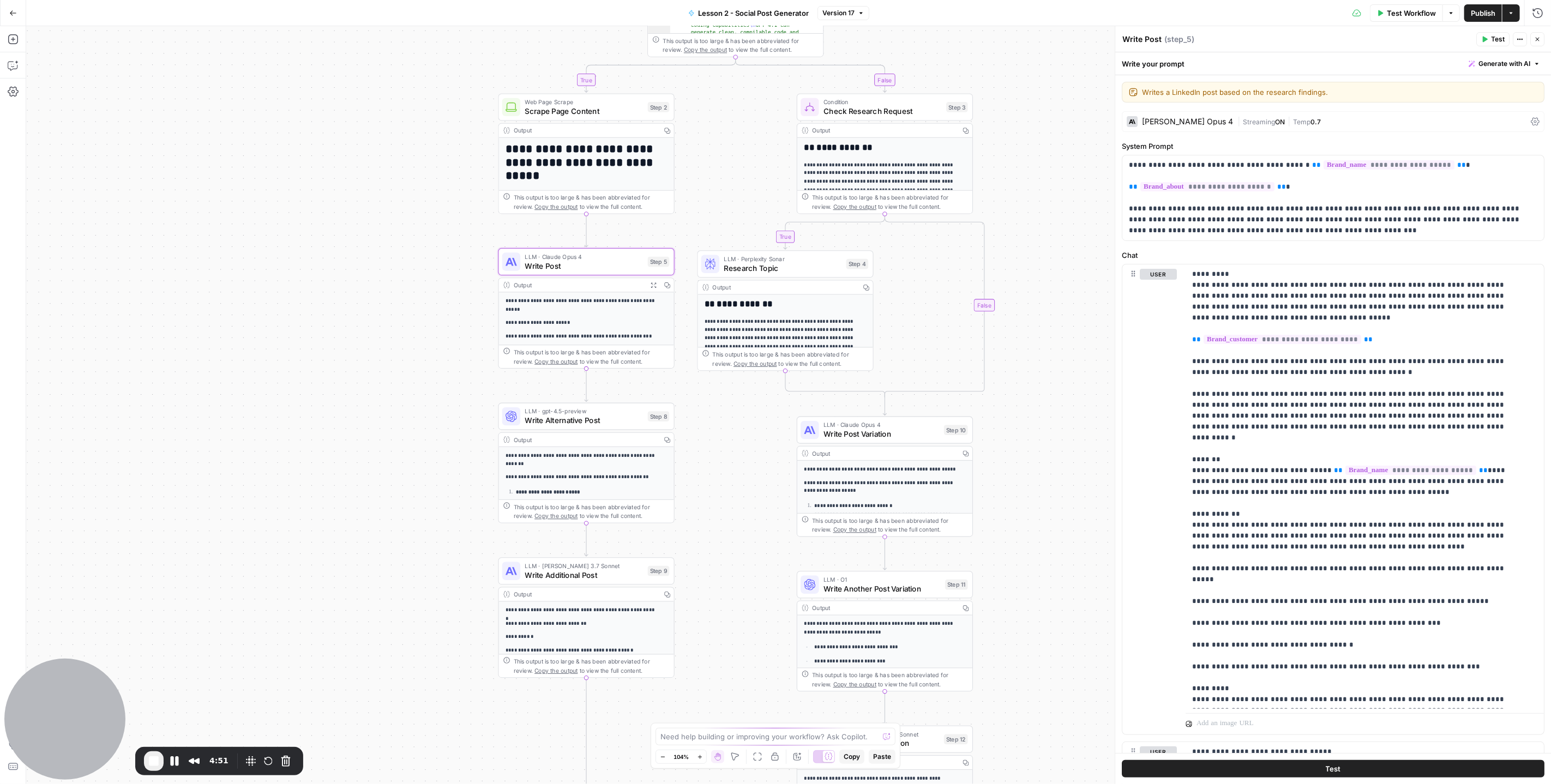
drag, startPoint x: 1045, startPoint y: 293, endPoint x: 861, endPoint y: 337, distance: 189.2
click at [861, 337] on div "true true false false Workflow Set Inputs Inputs Search Knowledge Base Find pos…" at bounding box center [789, 405] width 1525 height 758
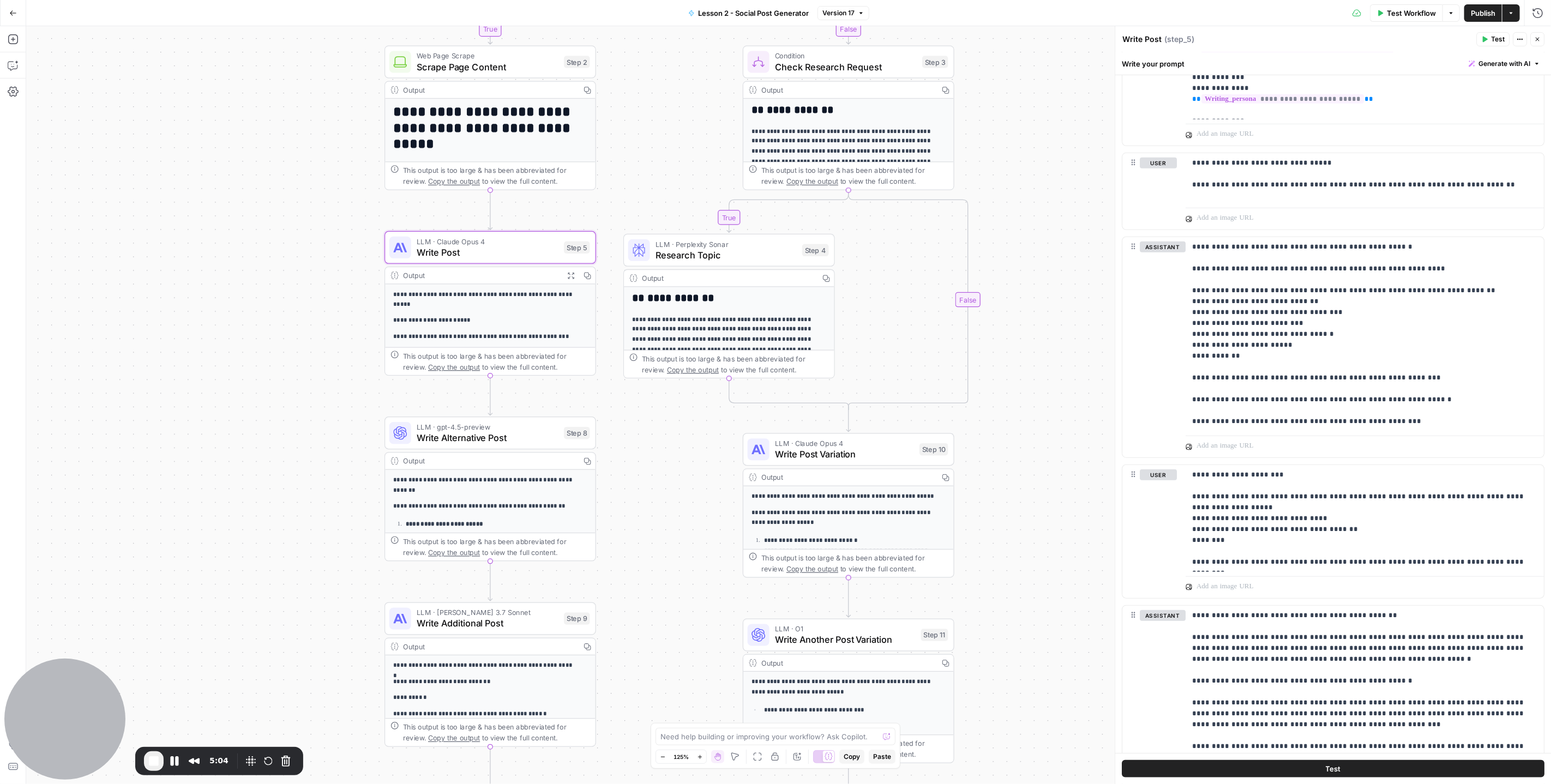
scroll to position [593, 0]
